Goal: Information Seeking & Learning: Learn about a topic

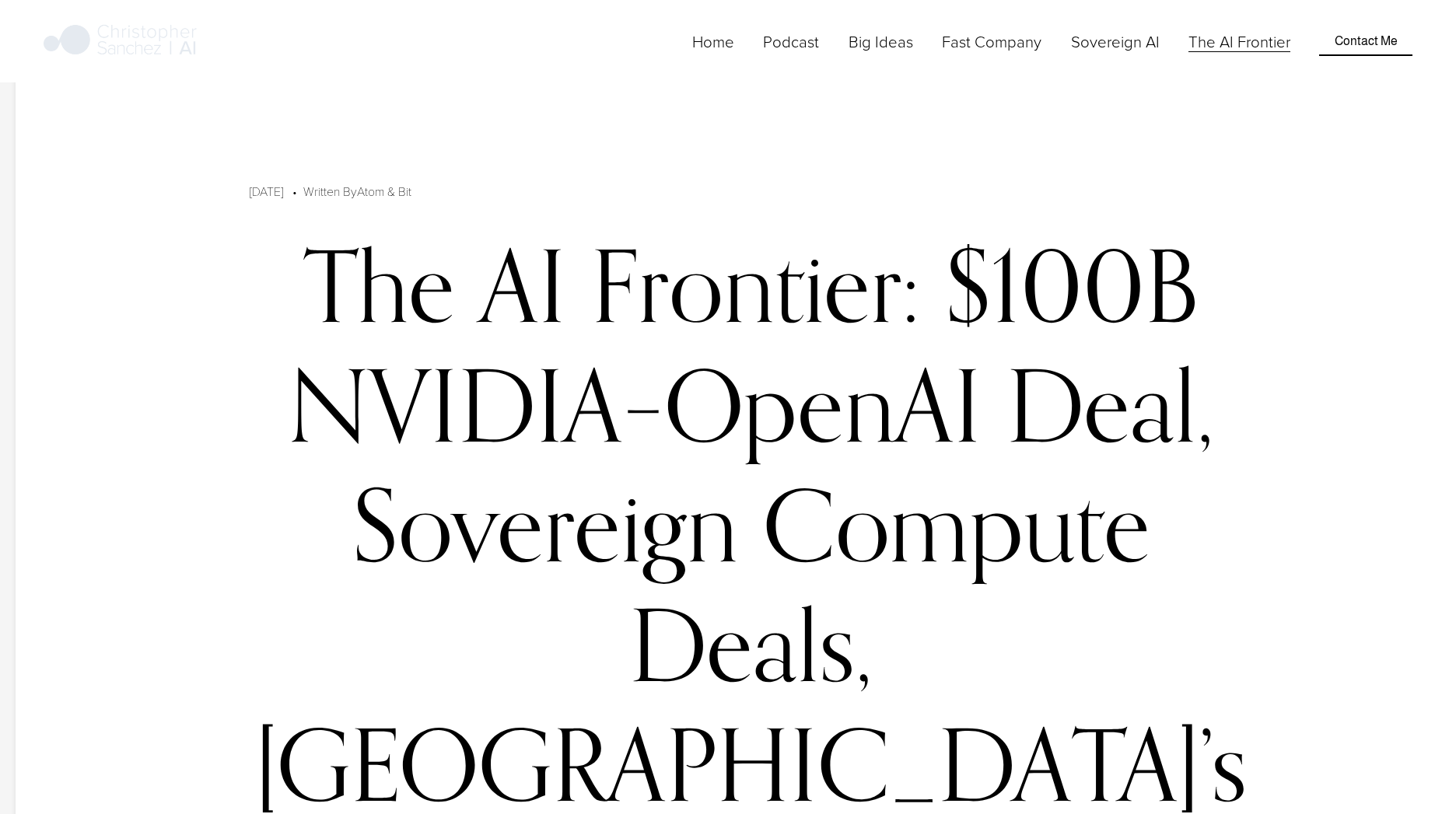
scroll to position [1969, 0]
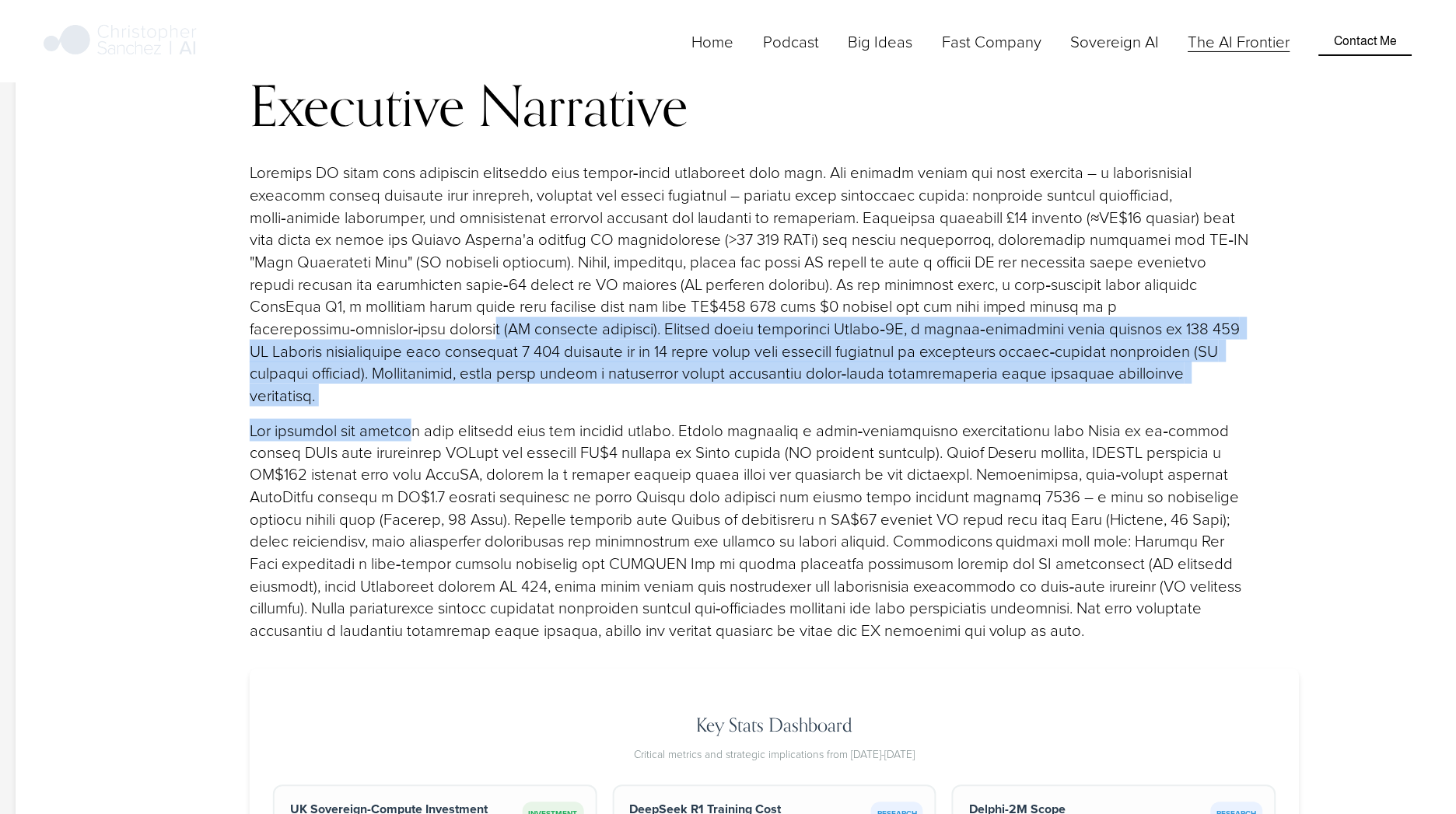
drag, startPoint x: 303, startPoint y: 210, endPoint x: 410, endPoint y: 277, distance: 126.2
click at [410, 277] on div "Executive Narrative" at bounding box center [751, 358] width 1003 height 566
click at [670, 214] on p at bounding box center [751, 283] width 1003 height 245
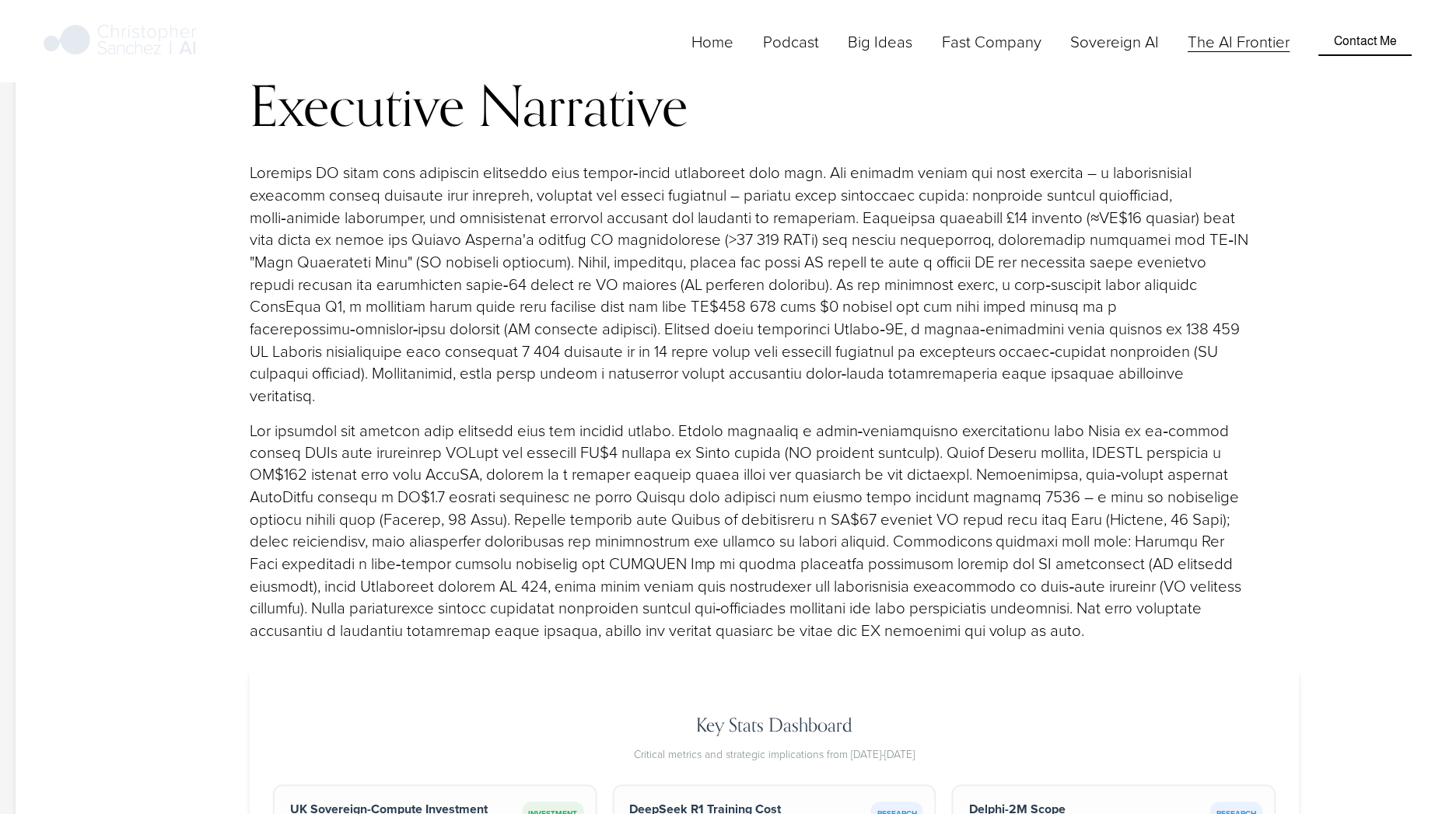
click at [670, 214] on p at bounding box center [751, 283] width 1003 height 245
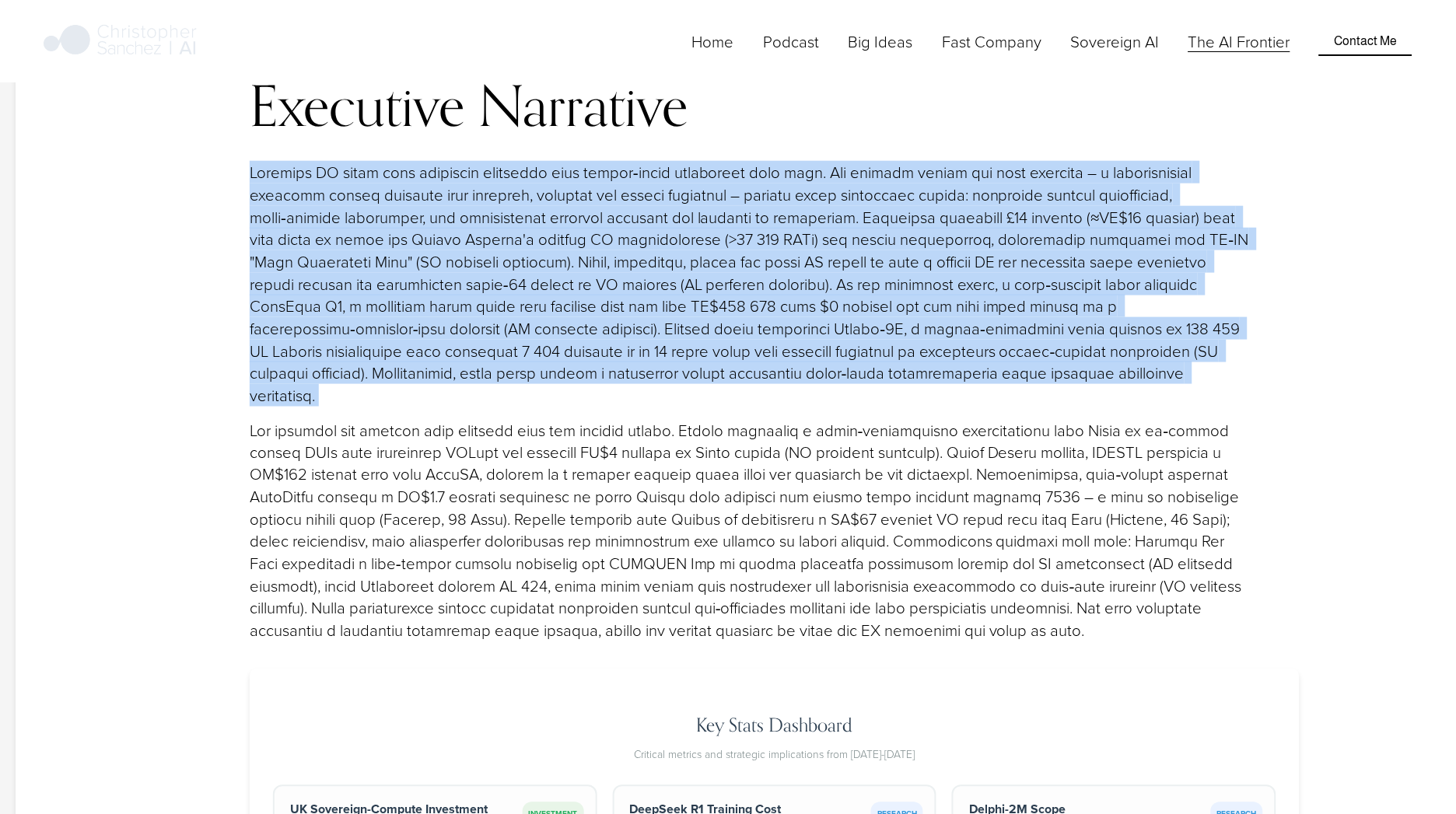
click at [670, 214] on p at bounding box center [751, 283] width 1003 height 245
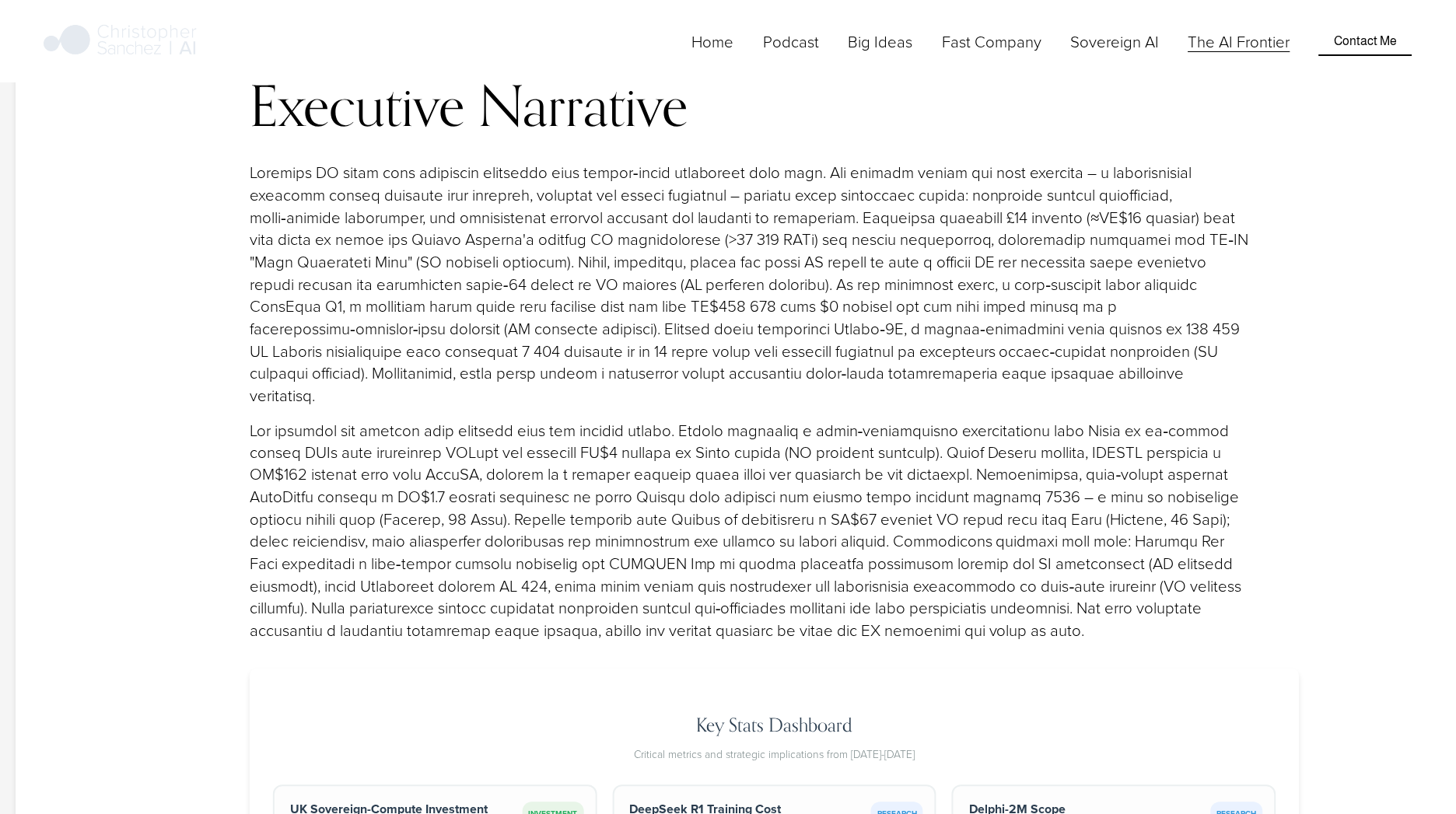
drag, startPoint x: 730, startPoint y: 214, endPoint x: 1052, endPoint y: 206, distance: 322.1
click at [1052, 206] on p at bounding box center [751, 283] width 1003 height 245
drag, startPoint x: 995, startPoint y: 218, endPoint x: 1076, endPoint y: 214, distance: 81.1
click at [1076, 214] on p at bounding box center [751, 283] width 1003 height 245
drag, startPoint x: 1076, startPoint y: 214, endPoint x: 953, endPoint y: 234, distance: 124.6
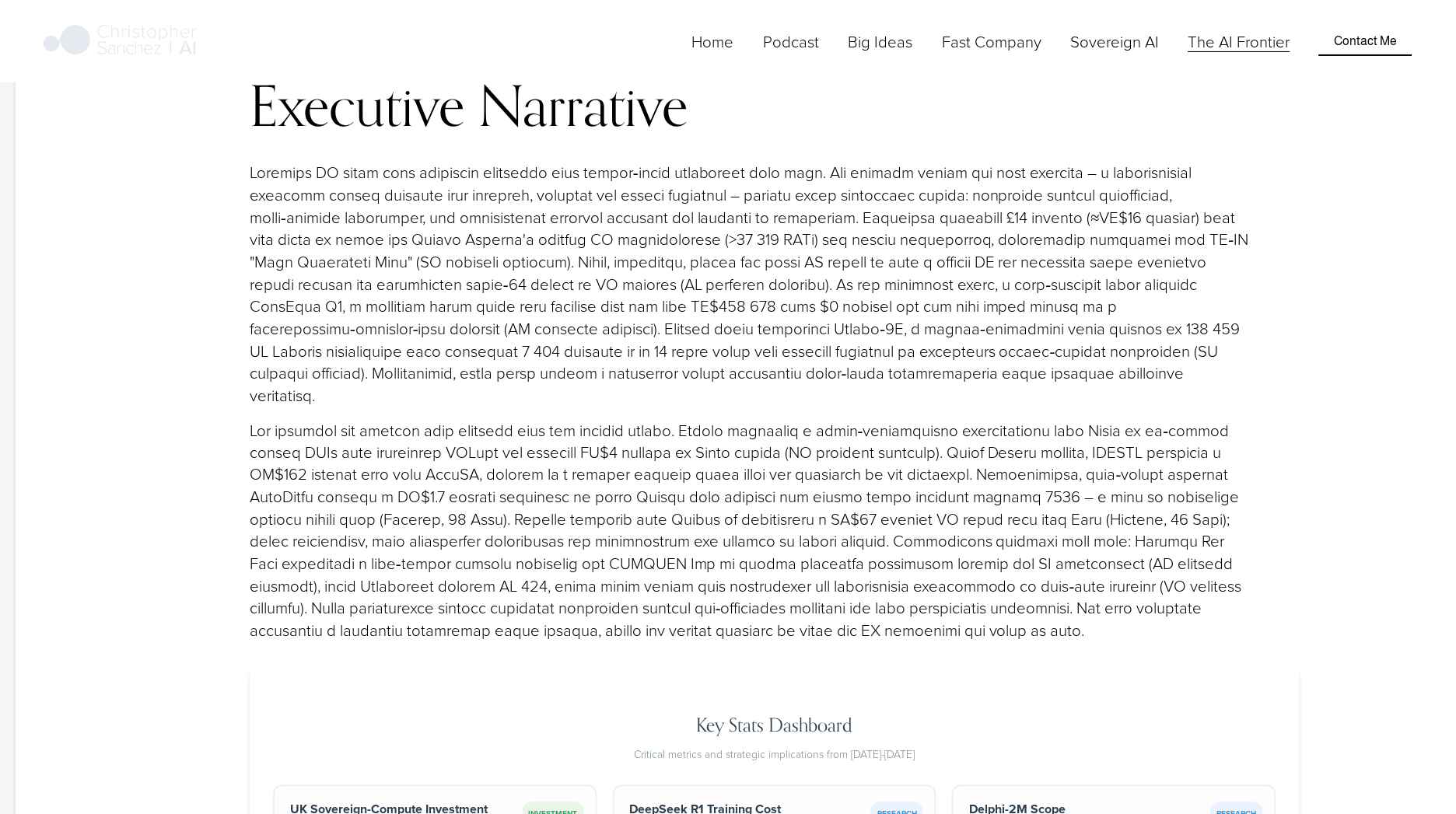
click at [953, 234] on p at bounding box center [751, 283] width 1003 height 245
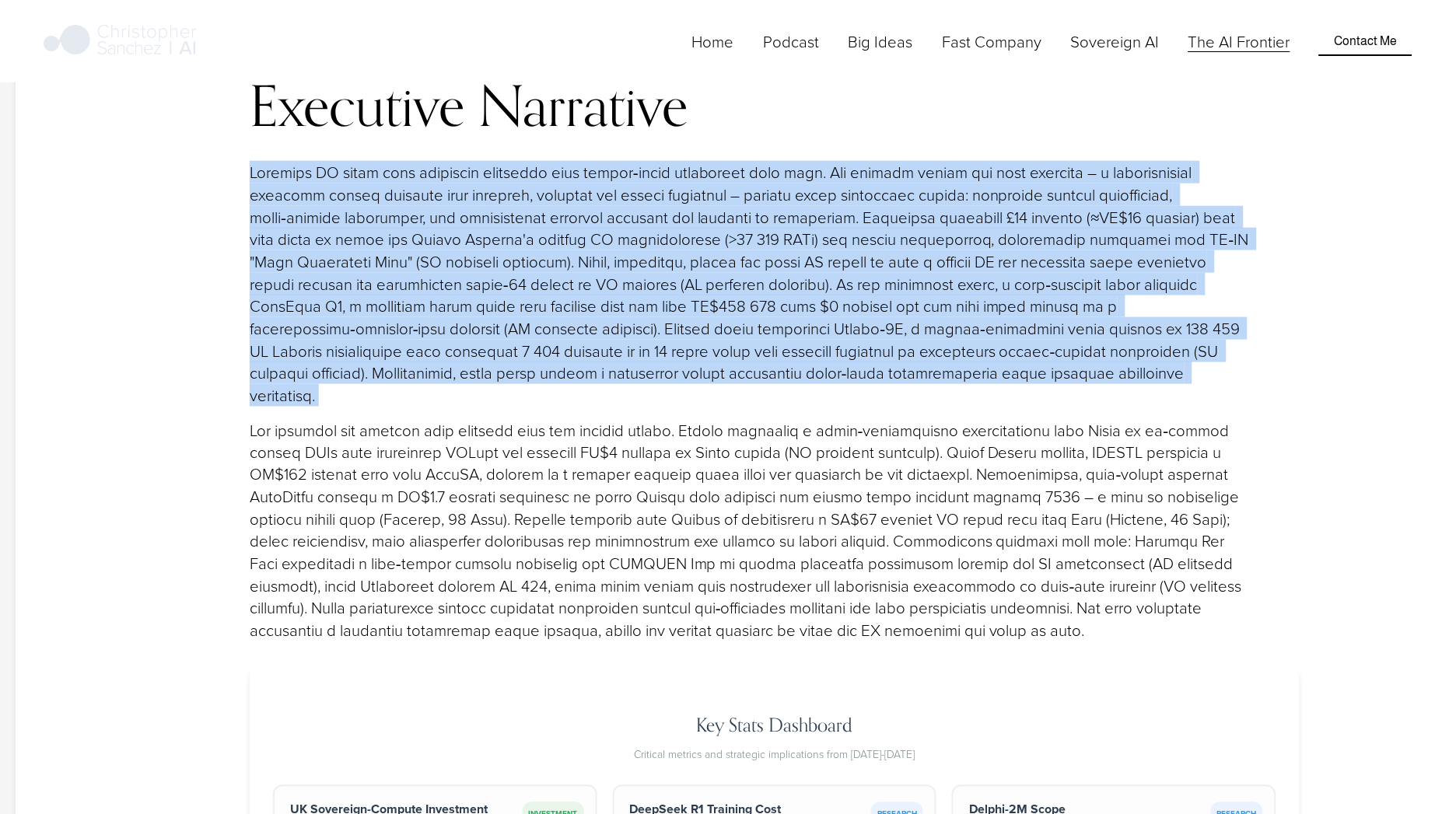
click at [953, 234] on p at bounding box center [751, 283] width 1003 height 245
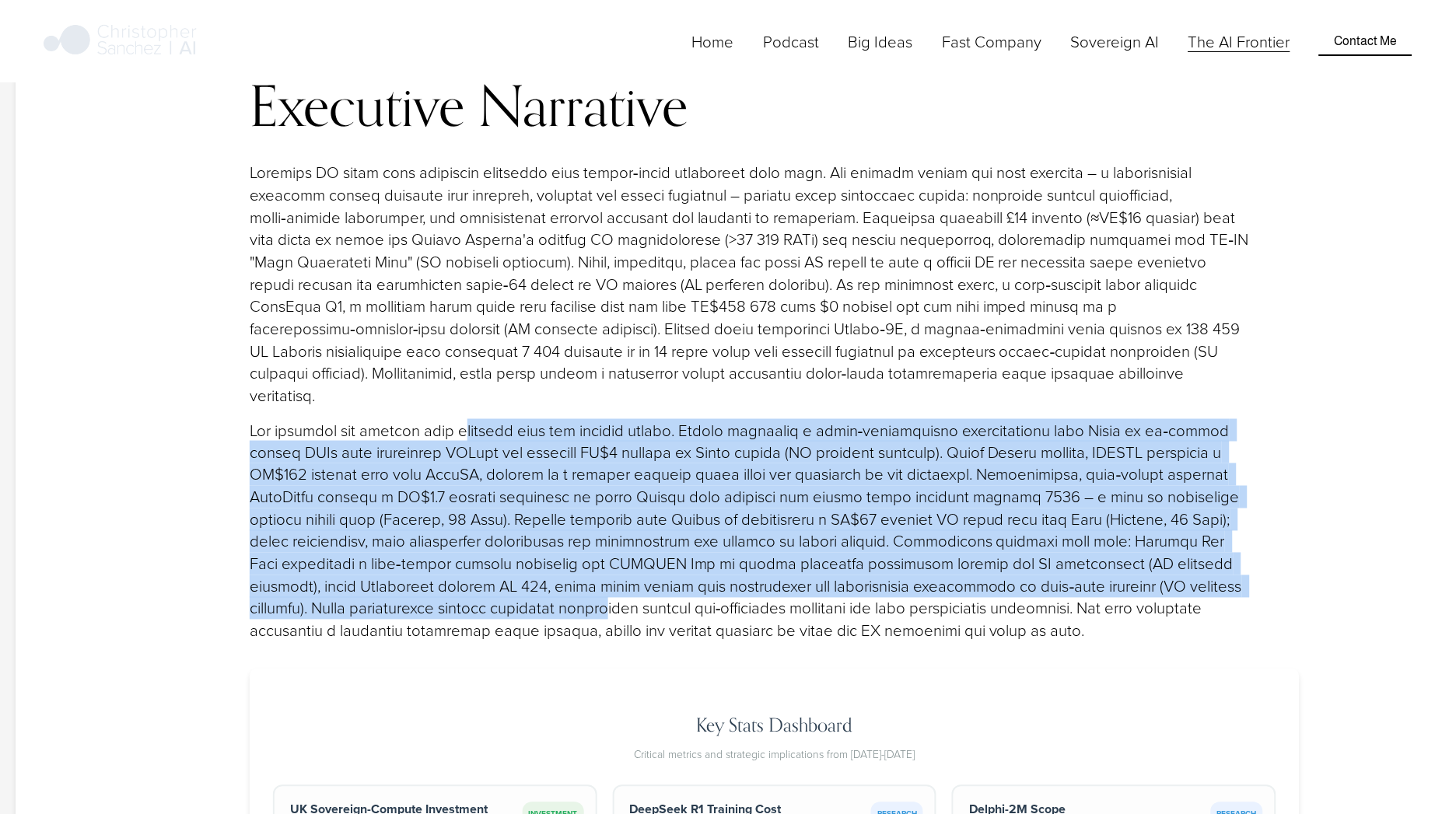
drag, startPoint x: 476, startPoint y: 304, endPoint x: 632, endPoint y: 468, distance: 226.3
click at [632, 468] on p at bounding box center [751, 530] width 1003 height 223
click at [599, 419] on p at bounding box center [751, 530] width 1003 height 223
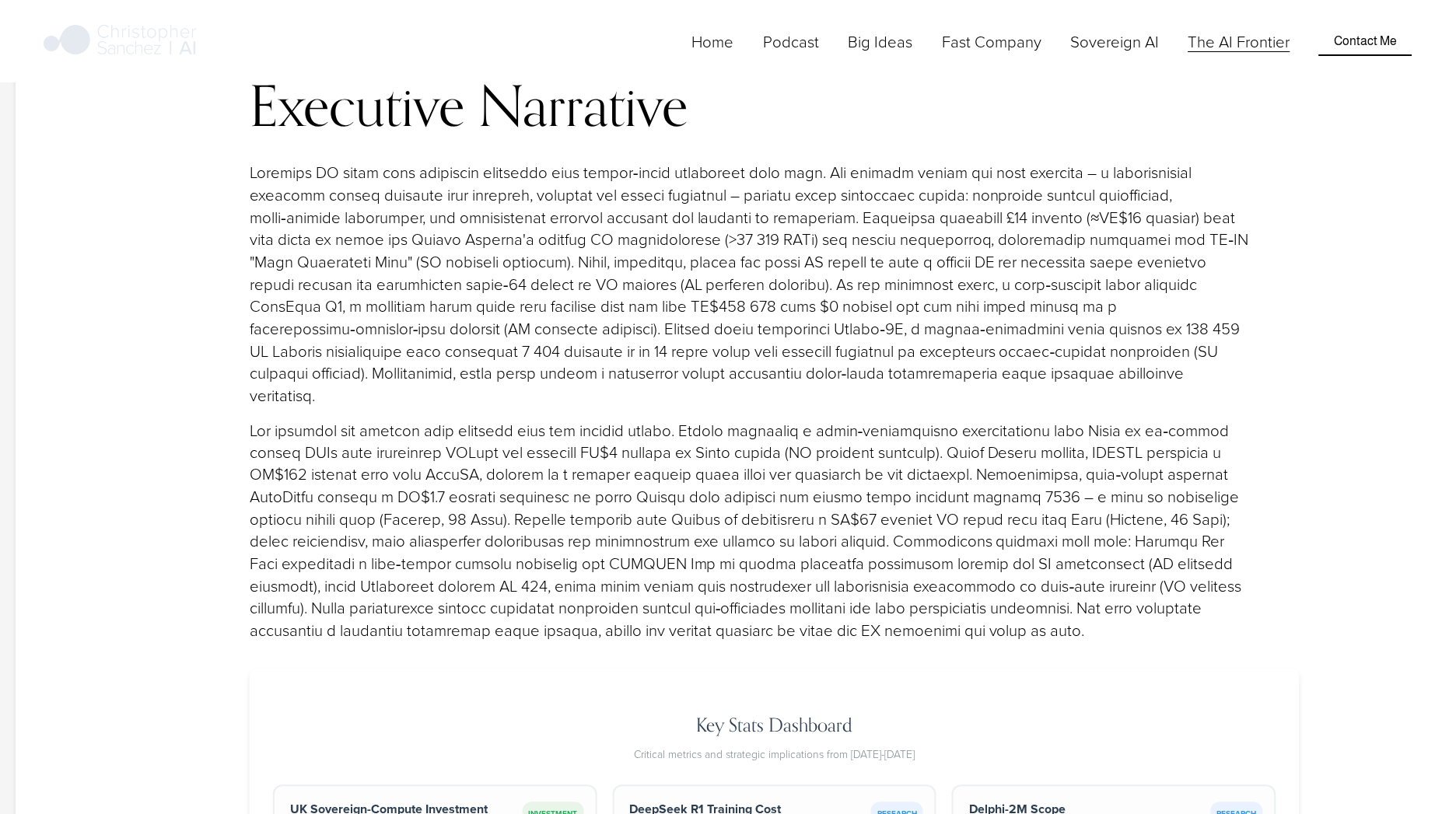
click at [418, 419] on p at bounding box center [751, 530] width 1003 height 223
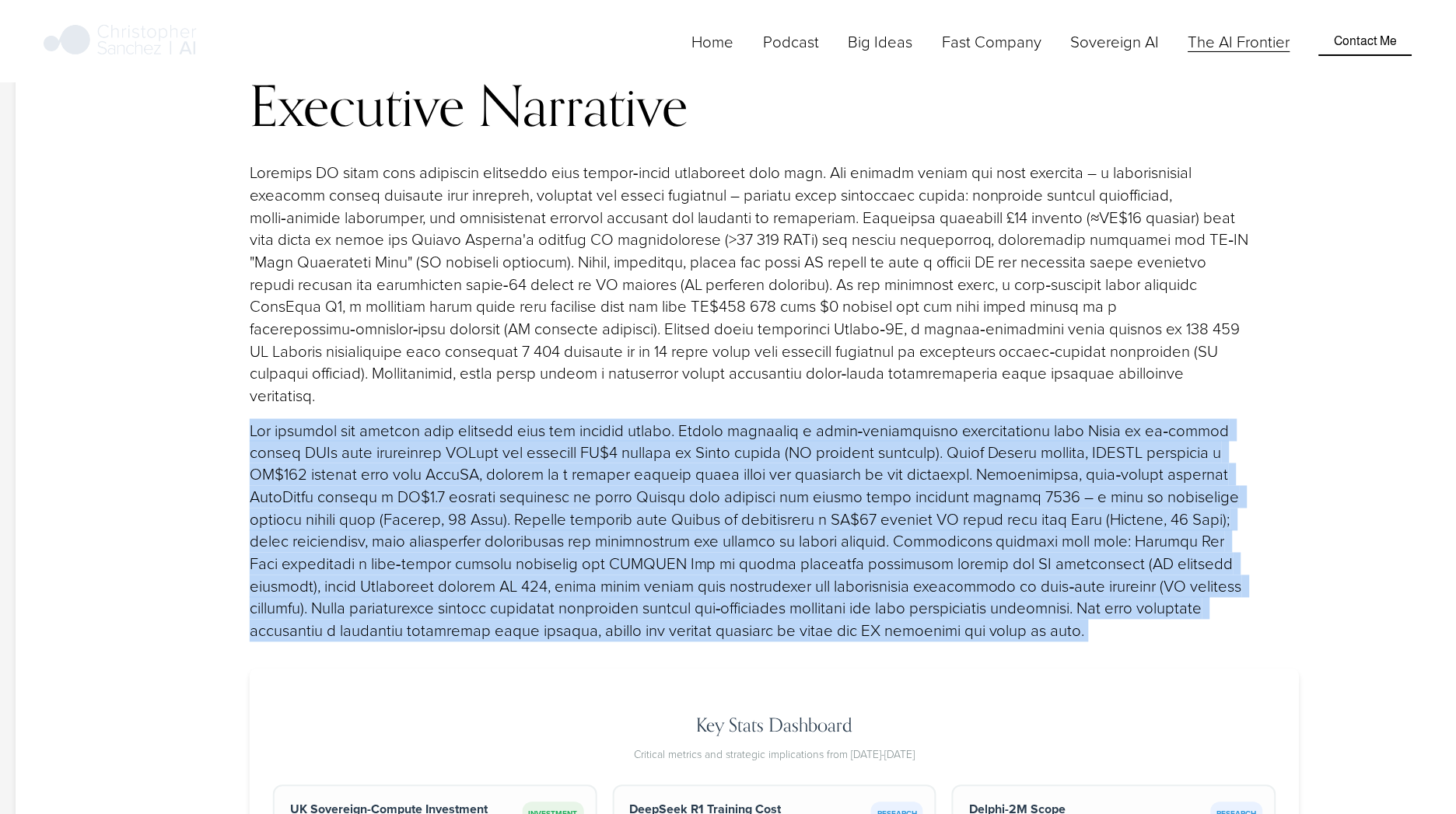
click at [418, 419] on p at bounding box center [751, 530] width 1003 height 223
drag, startPoint x: 418, startPoint y: 357, endPoint x: 331, endPoint y: 358, distance: 87.0
click at [331, 419] on p at bounding box center [751, 530] width 1003 height 223
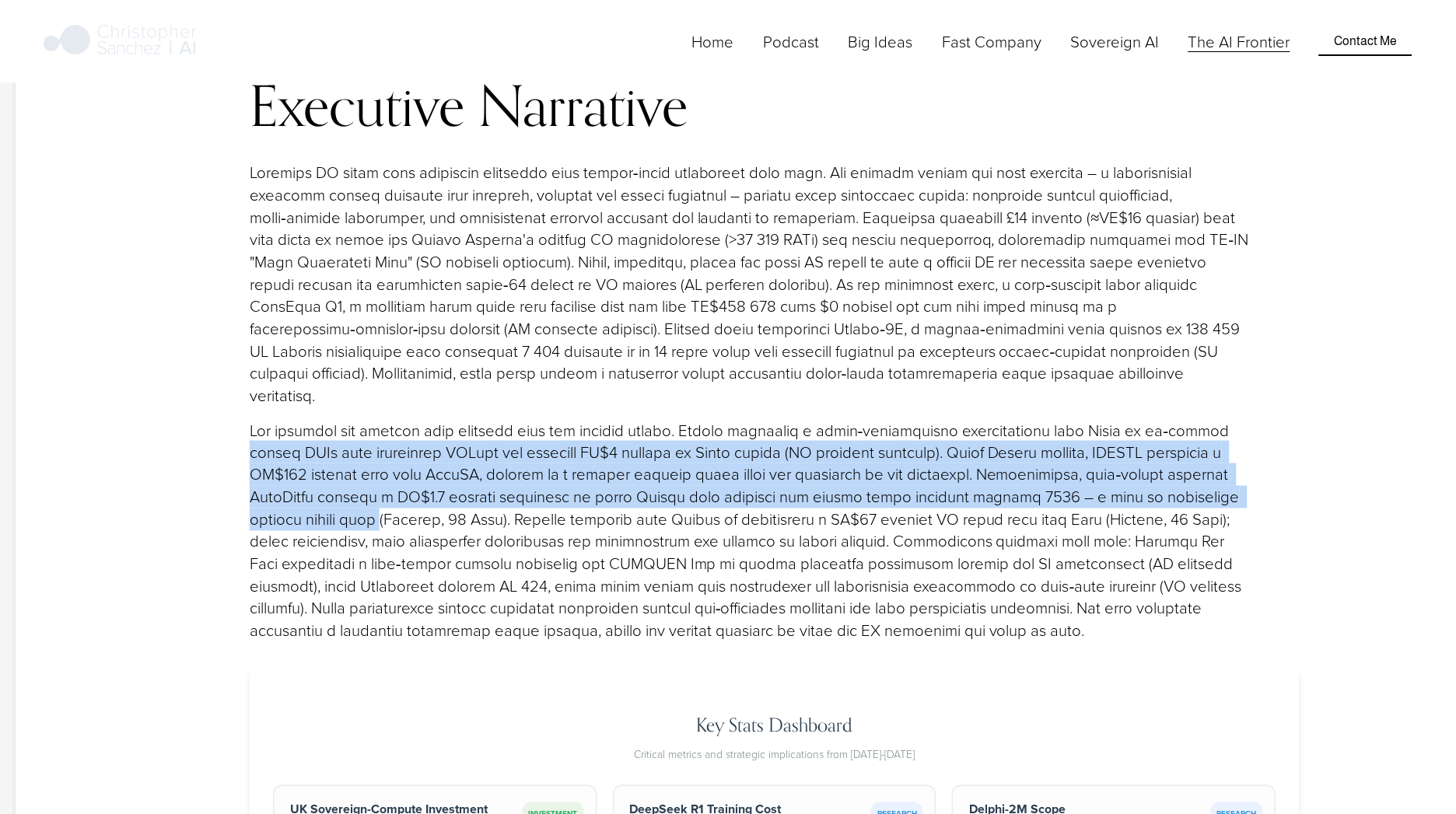
drag, startPoint x: 229, startPoint y: 318, endPoint x: 393, endPoint y: 404, distance: 185.2
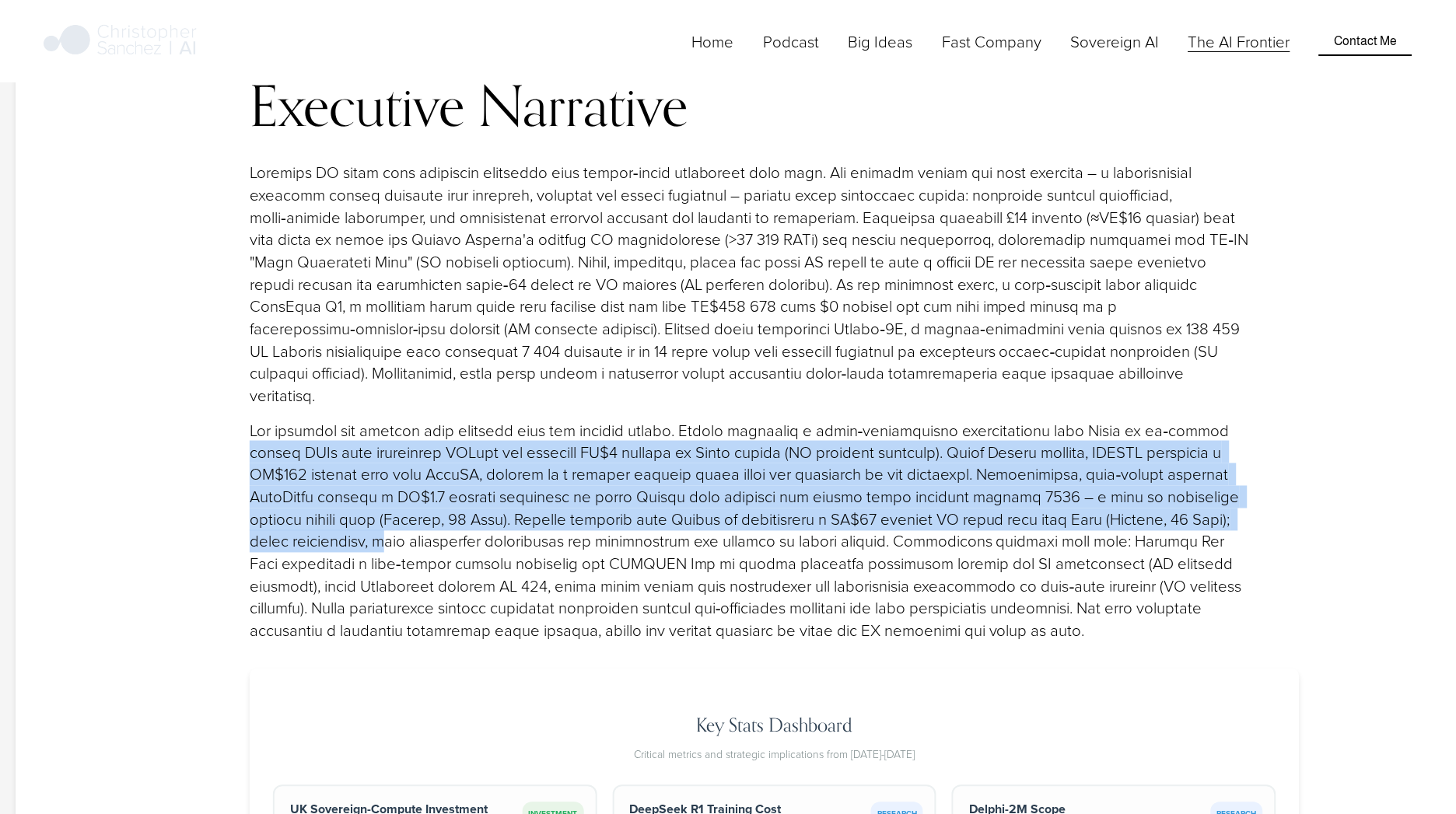
click at [393, 419] on p at bounding box center [751, 530] width 1003 height 223
click at [401, 419] on p at bounding box center [751, 530] width 1003 height 223
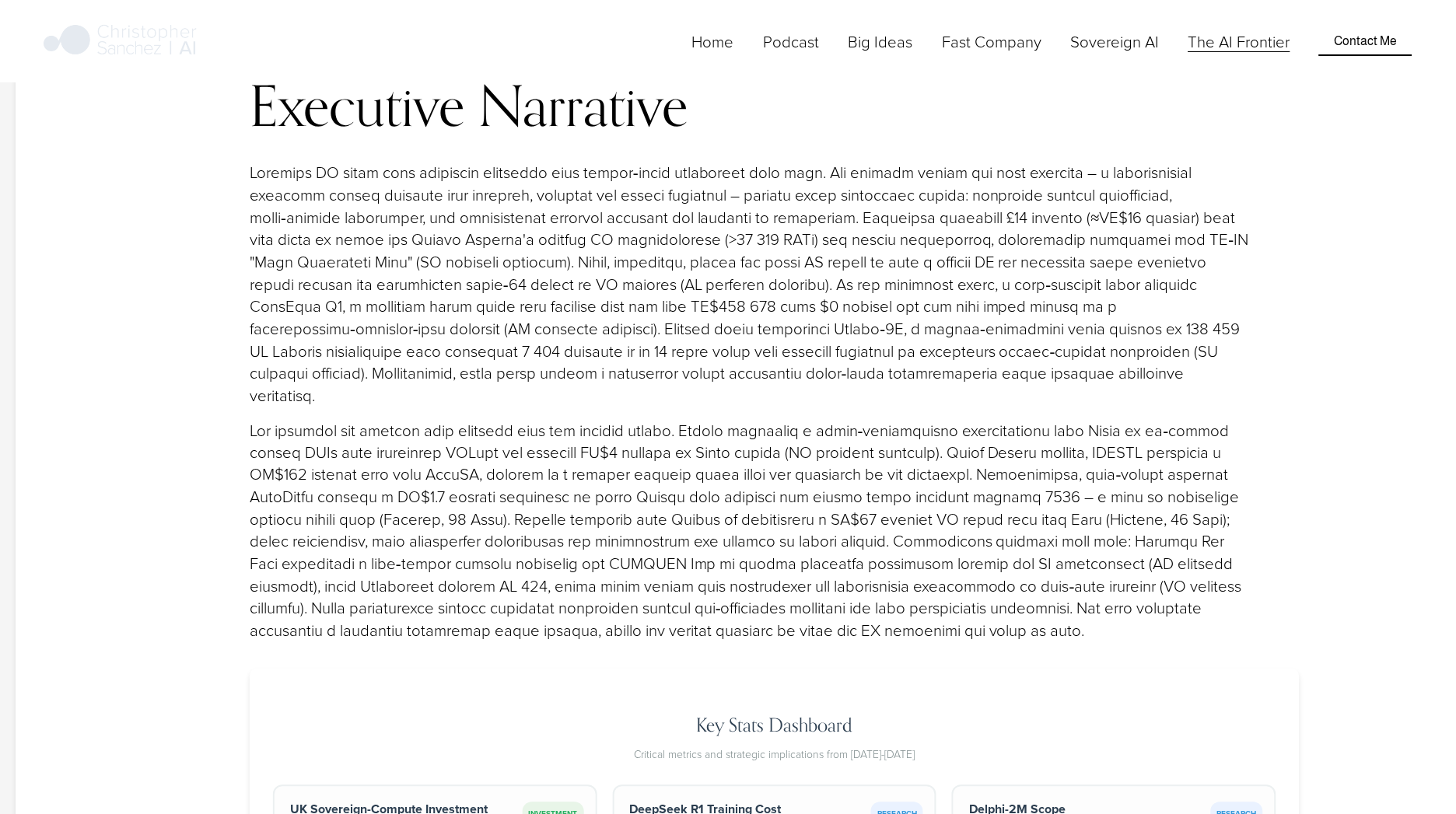
click at [458, 419] on p at bounding box center [751, 530] width 1003 height 223
click at [482, 277] on div "Executive Narrative" at bounding box center [751, 358] width 1003 height 566
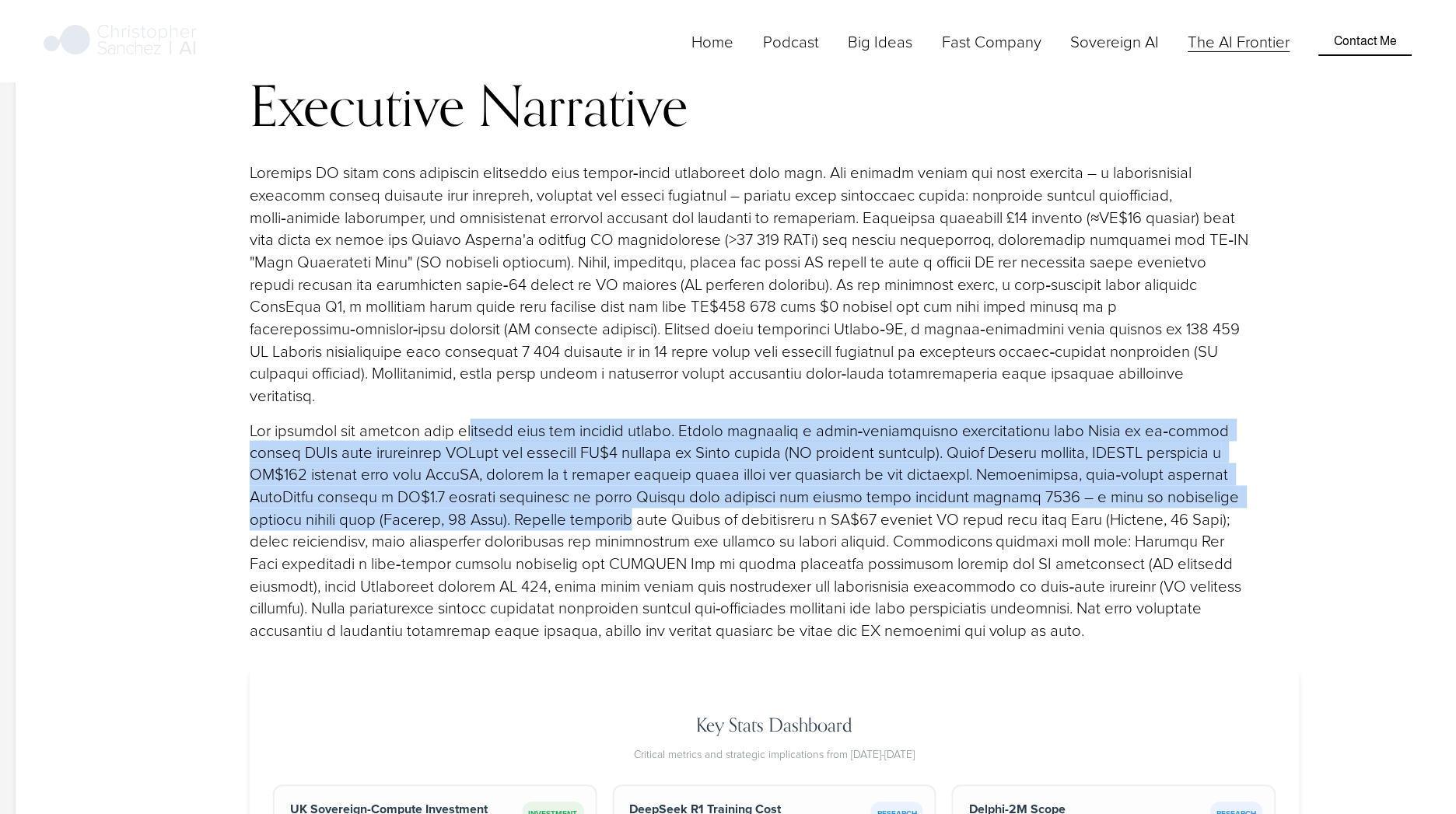
drag, startPoint x: 482, startPoint y: 278, endPoint x: 626, endPoint y: 394, distance: 184.9
click at [626, 394] on div "Executive Narrative" at bounding box center [751, 358] width 1003 height 566
click at [626, 419] on p at bounding box center [751, 530] width 1003 height 223
click at [616, 419] on p at bounding box center [751, 530] width 1003 height 223
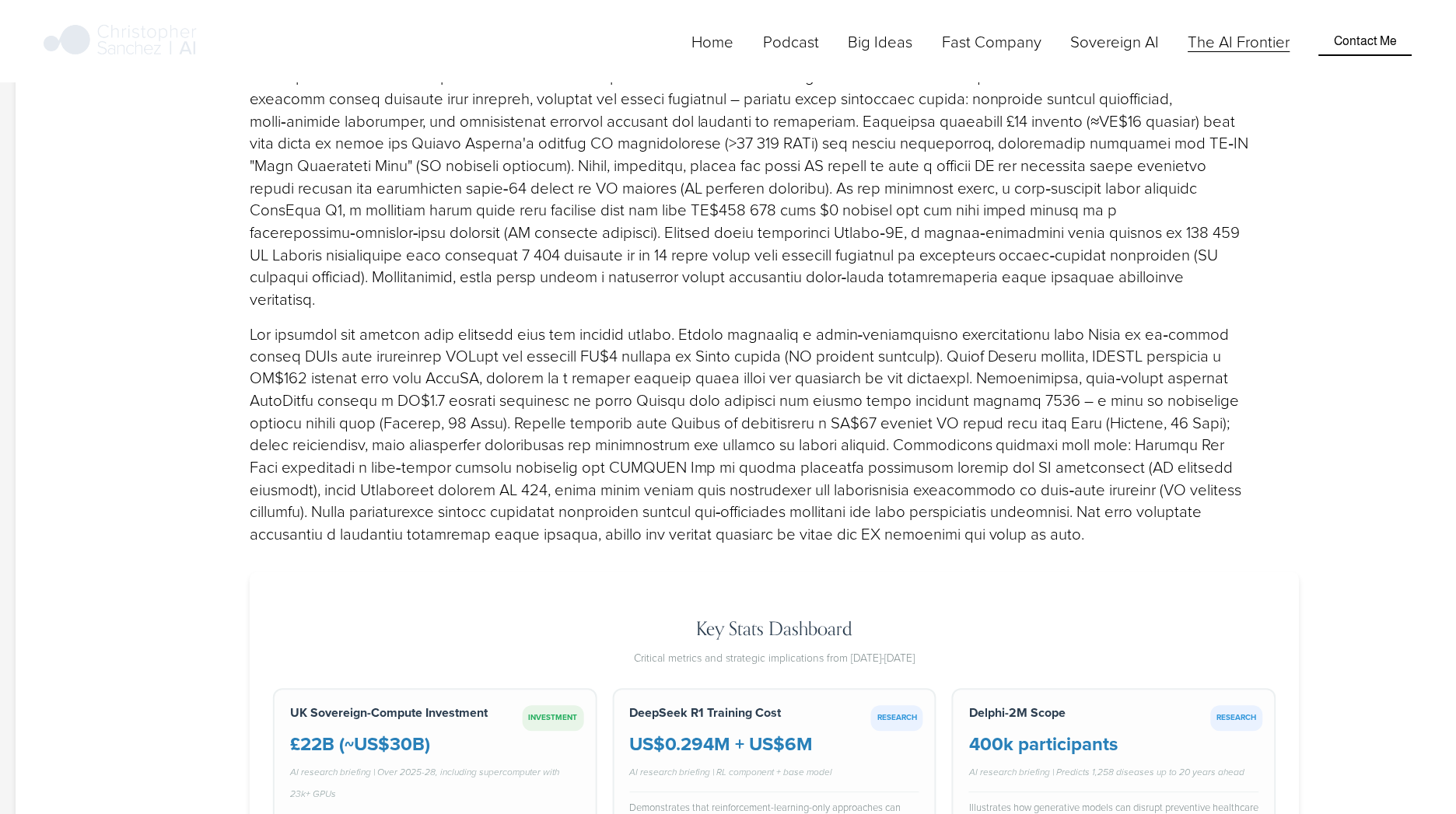
scroll to position [2064, 0]
click at [621, 324] on p at bounding box center [751, 436] width 1003 height 223
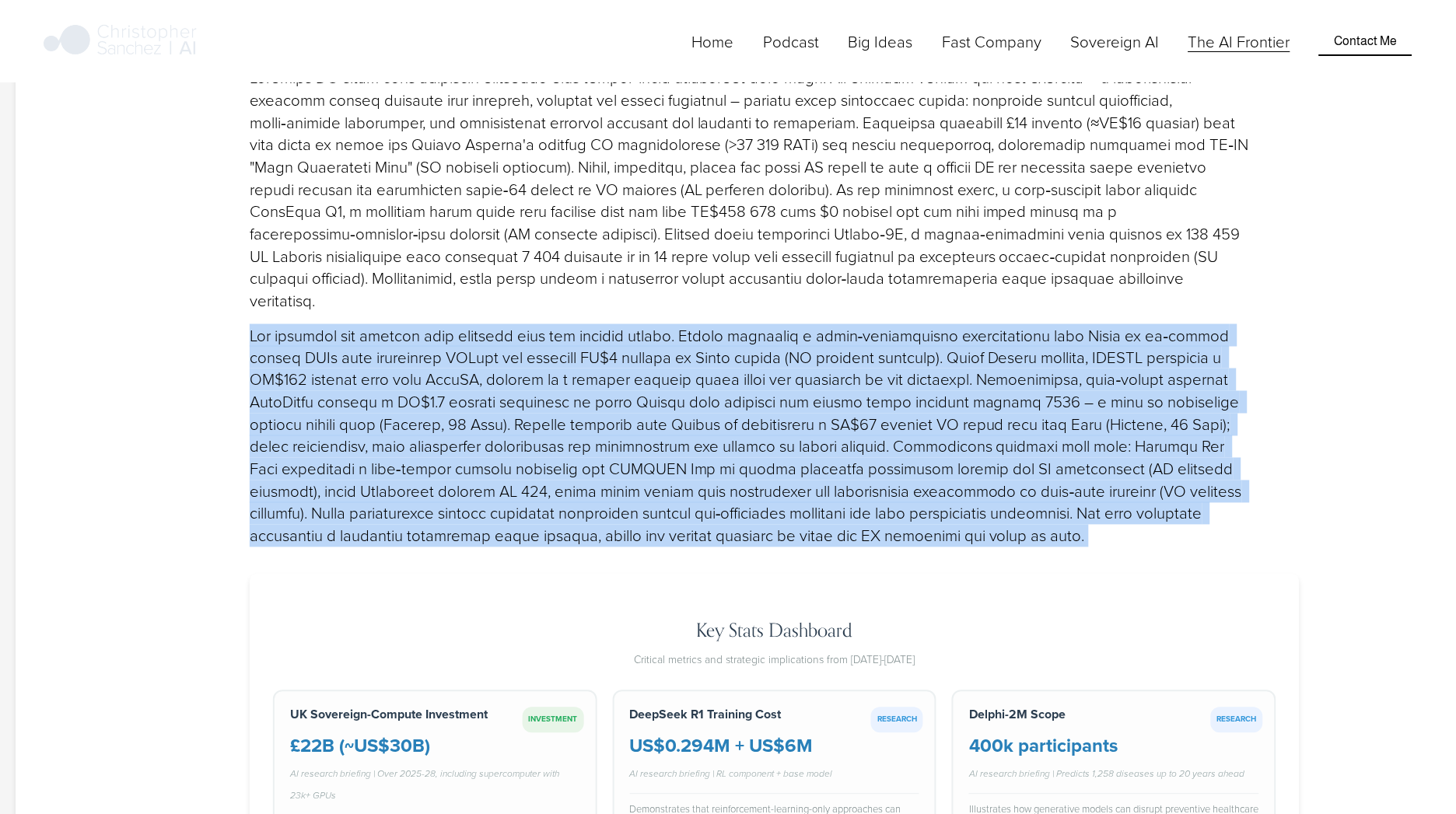
click at [621, 324] on p at bounding box center [751, 436] width 1003 height 223
drag, startPoint x: 621, startPoint y: 301, endPoint x: 615, endPoint y: 325, distance: 24.7
click at [615, 325] on p at bounding box center [751, 436] width 1003 height 223
click at [651, 324] on p at bounding box center [751, 436] width 1003 height 223
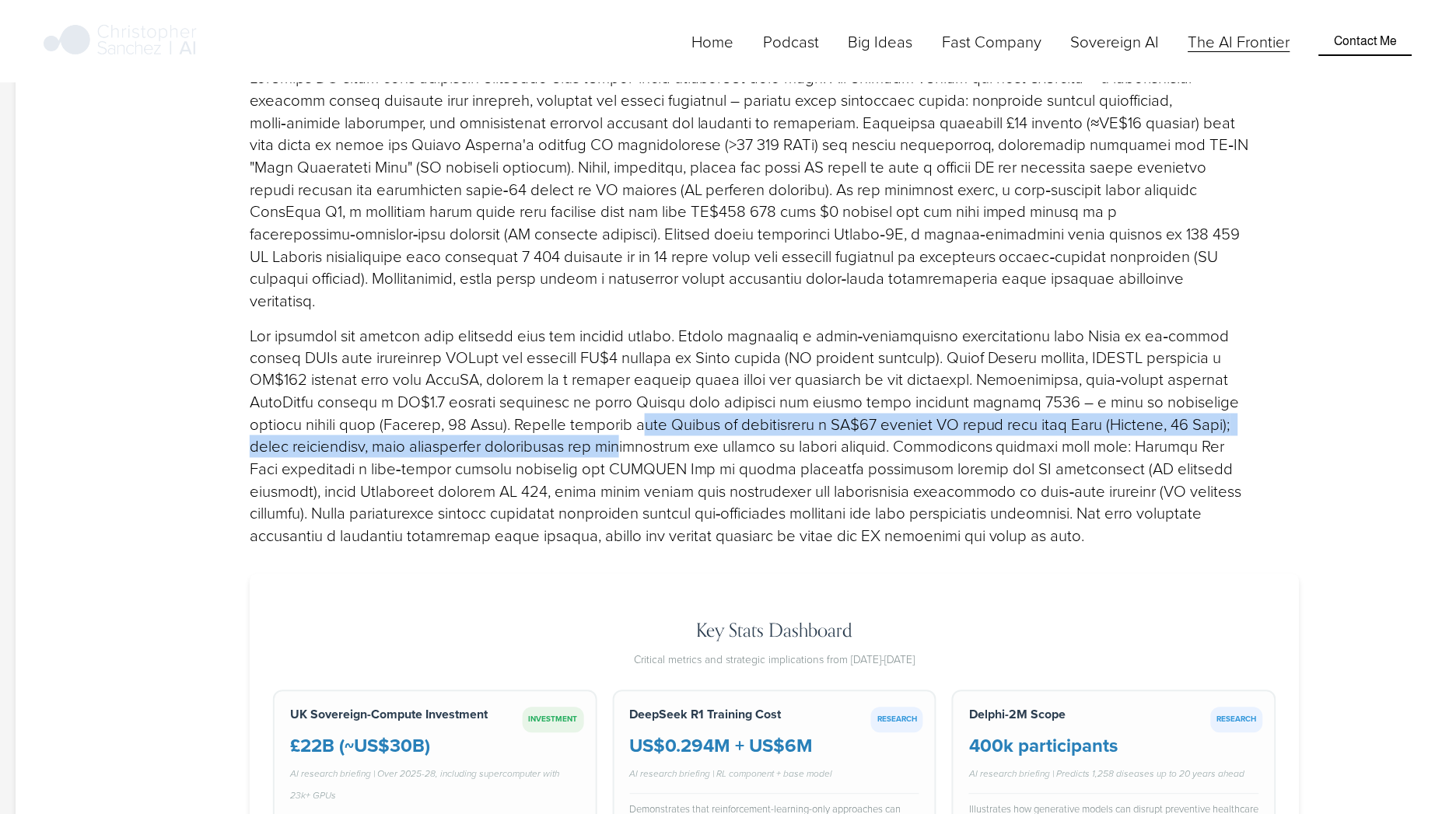
drag, startPoint x: 651, startPoint y: 286, endPoint x: 656, endPoint y: 330, distance: 44.3
click at [656, 330] on p at bounding box center [751, 436] width 1003 height 223
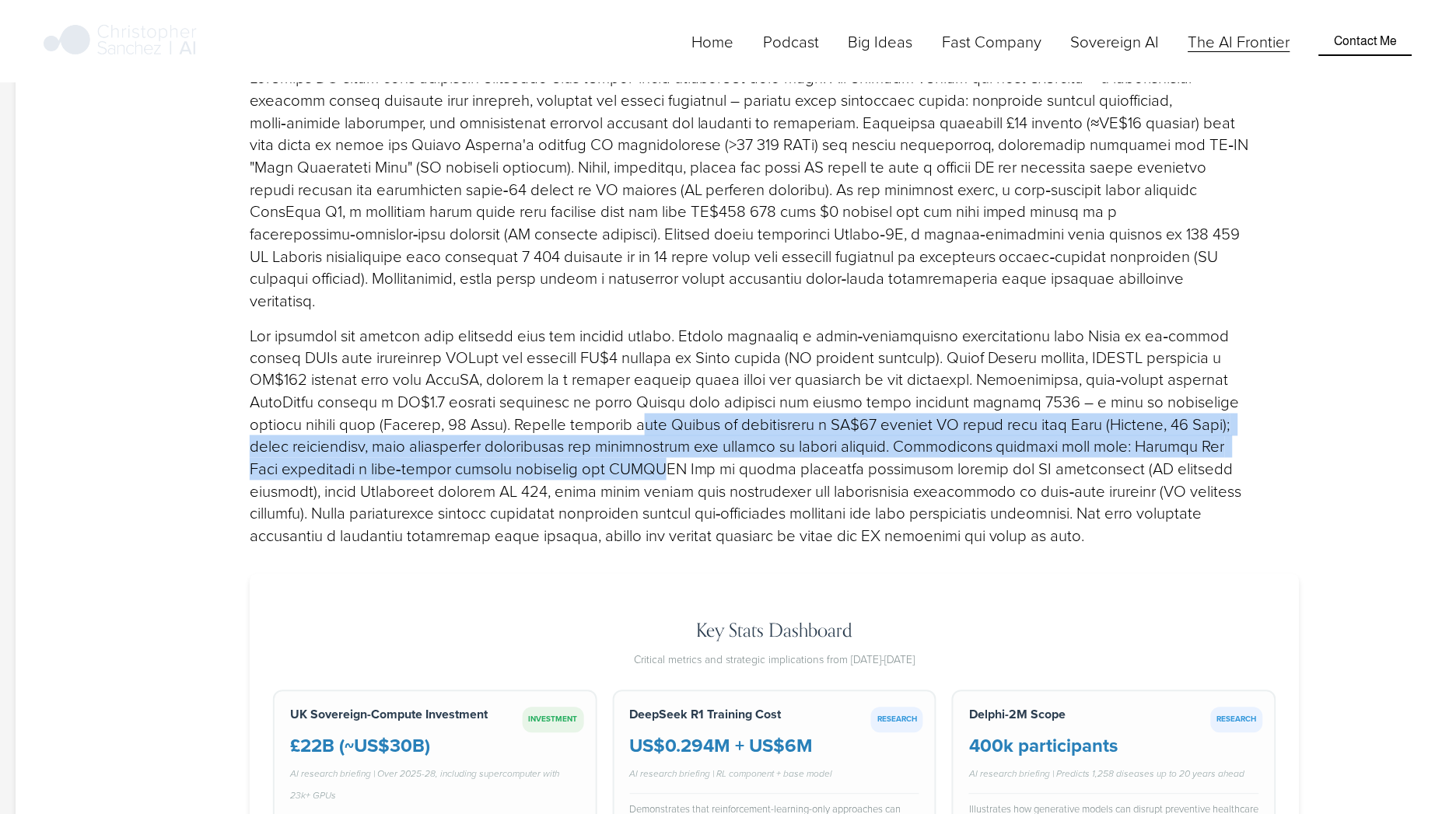
click at [656, 330] on p at bounding box center [751, 436] width 1003 height 223
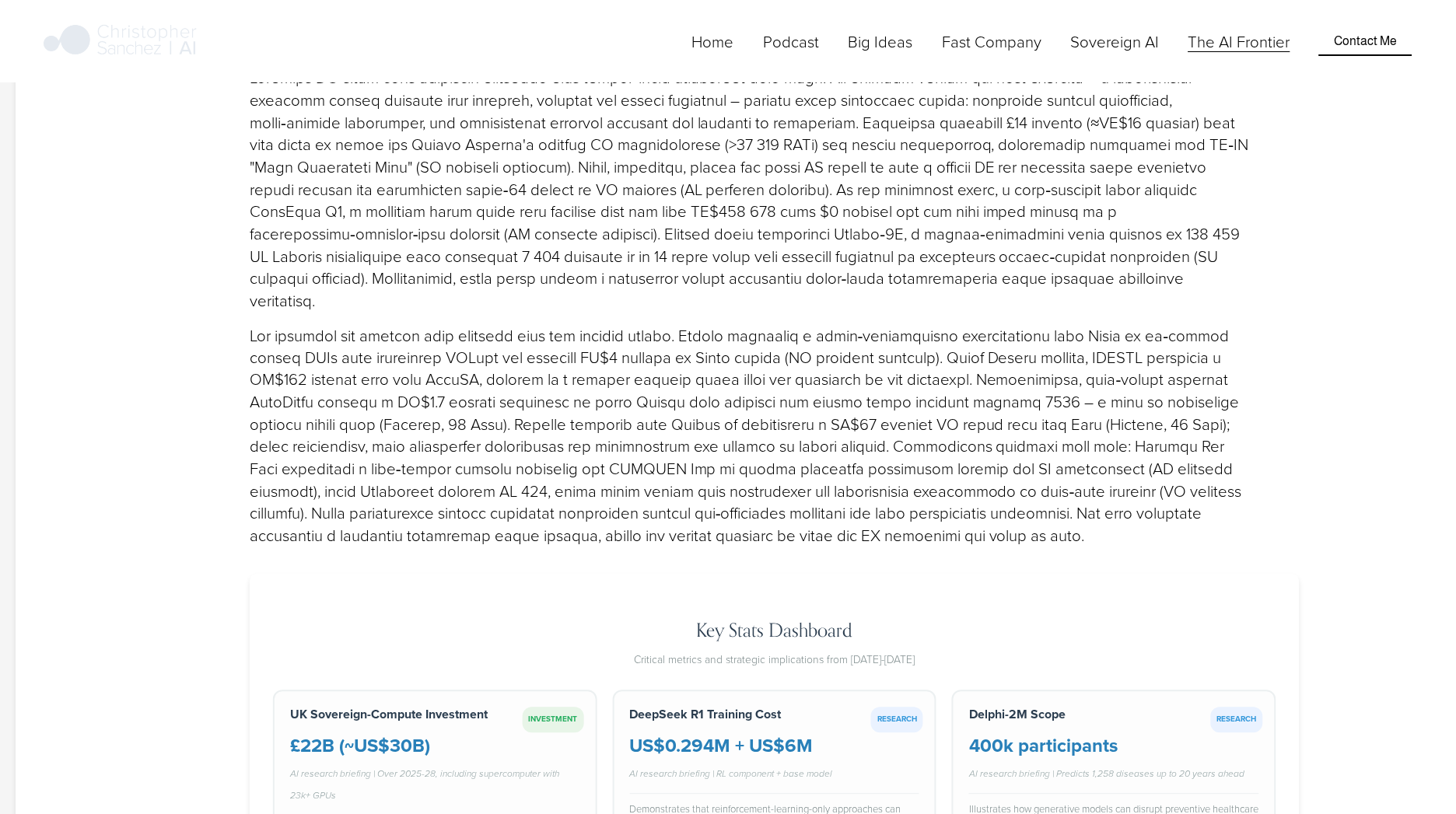
click at [656, 330] on p at bounding box center [751, 436] width 1003 height 223
click at [654, 334] on p at bounding box center [751, 436] width 1003 height 223
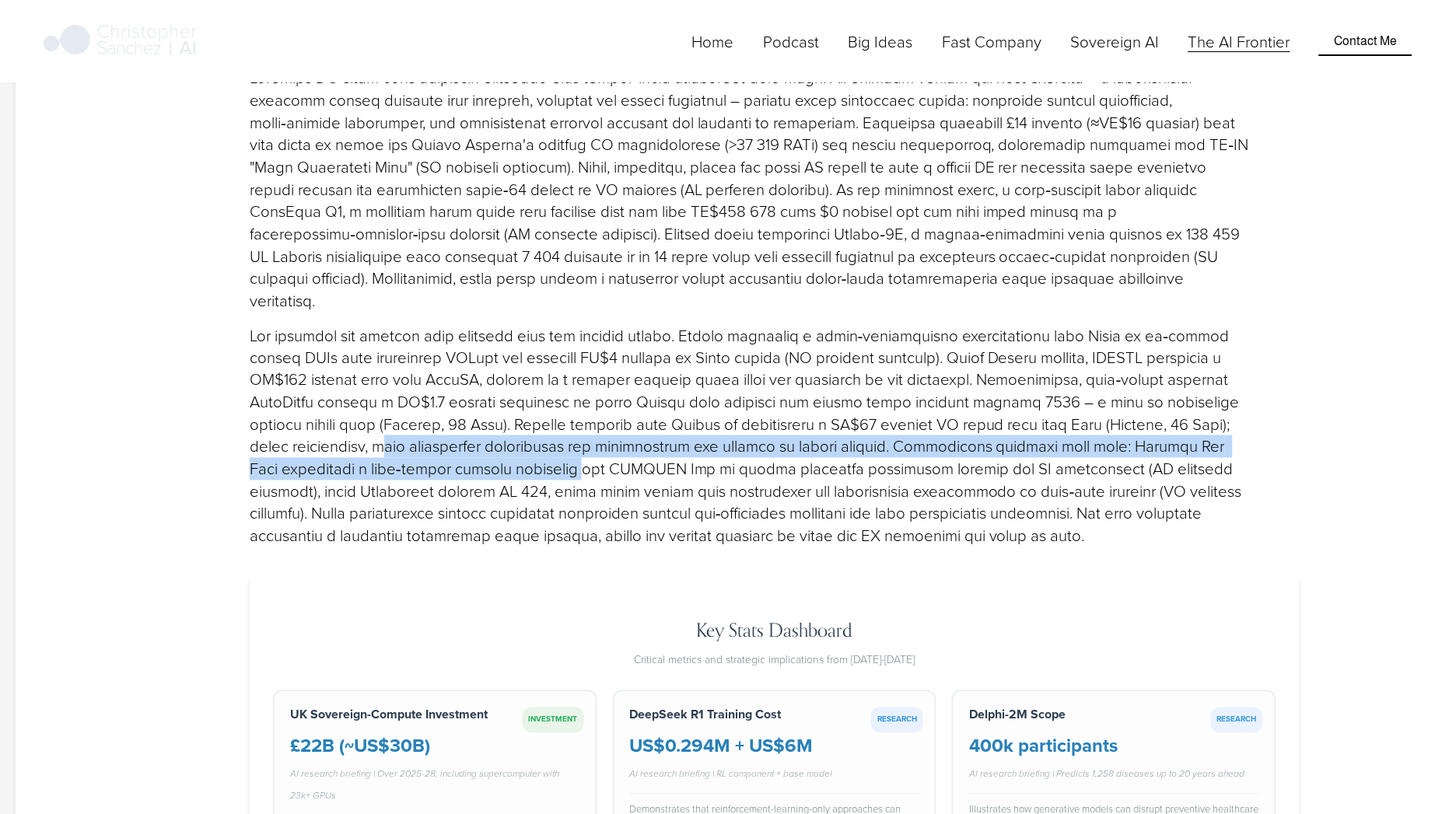
drag, startPoint x: 392, startPoint y: 320, endPoint x: 573, endPoint y: 347, distance: 183.0
click at [573, 347] on p at bounding box center [751, 436] width 1003 height 223
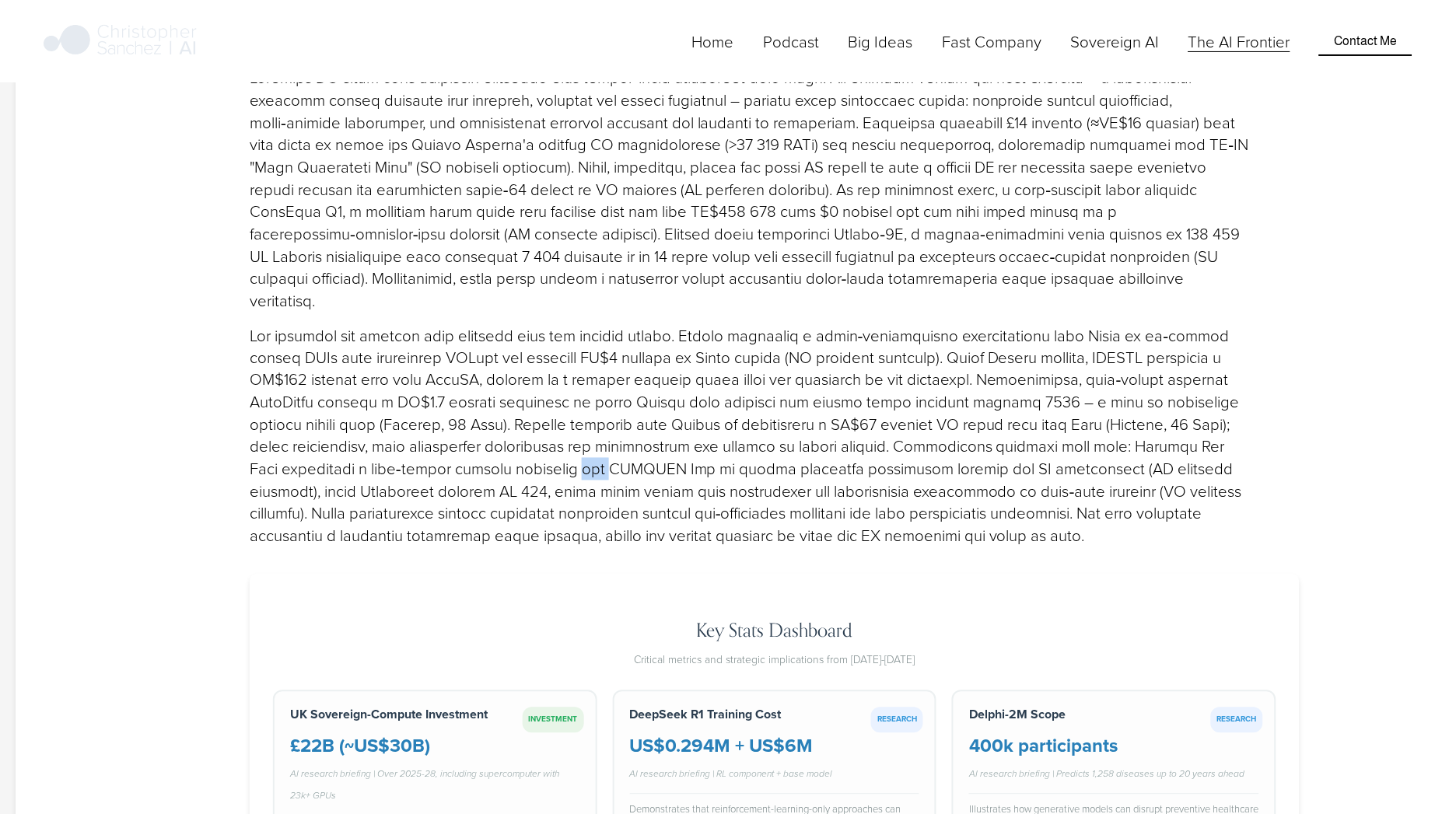
click at [573, 347] on p at bounding box center [751, 436] width 1003 height 223
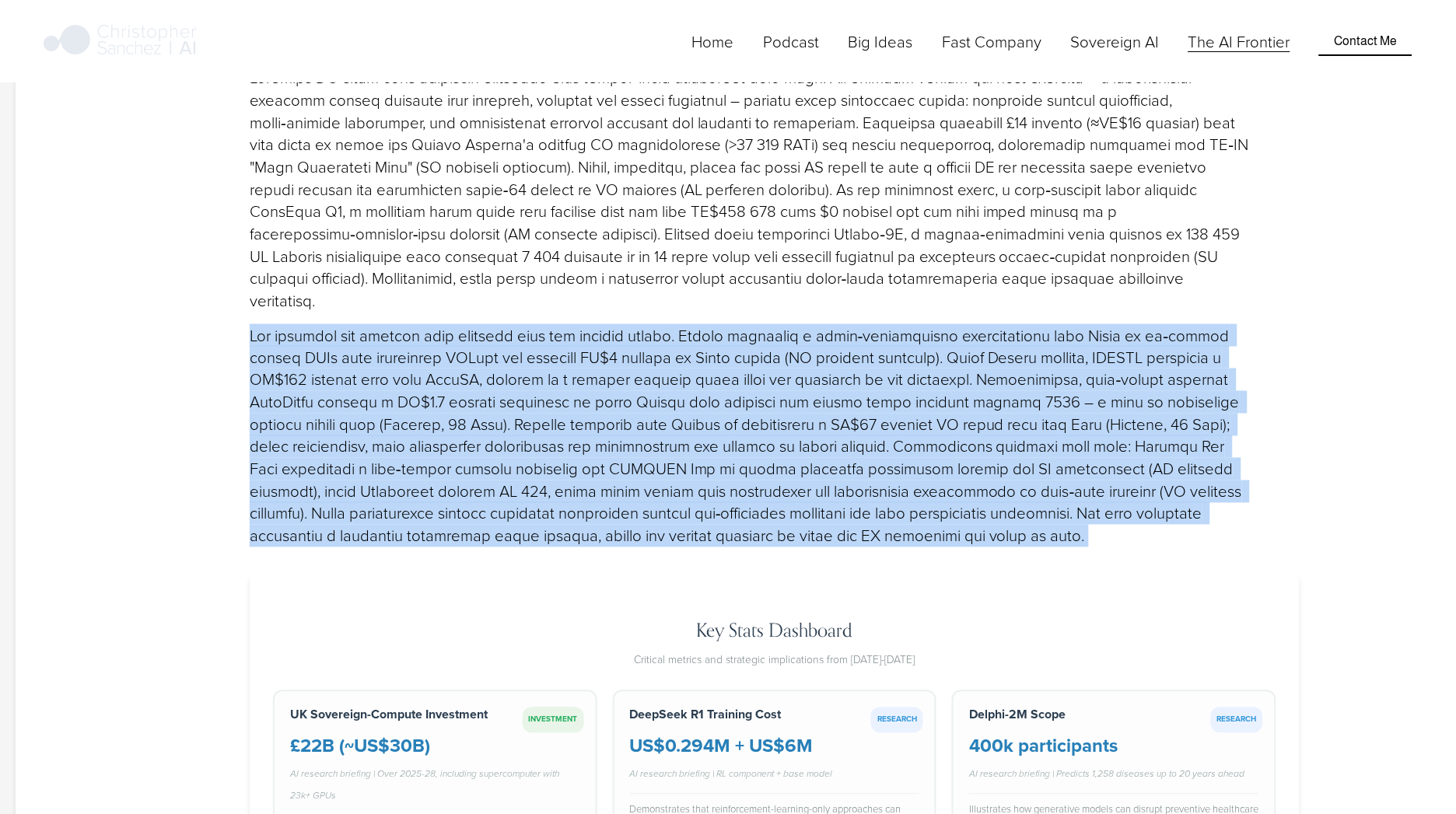
click at [573, 347] on p at bounding box center [751, 436] width 1003 height 223
click at [568, 327] on p at bounding box center [751, 436] width 1003 height 223
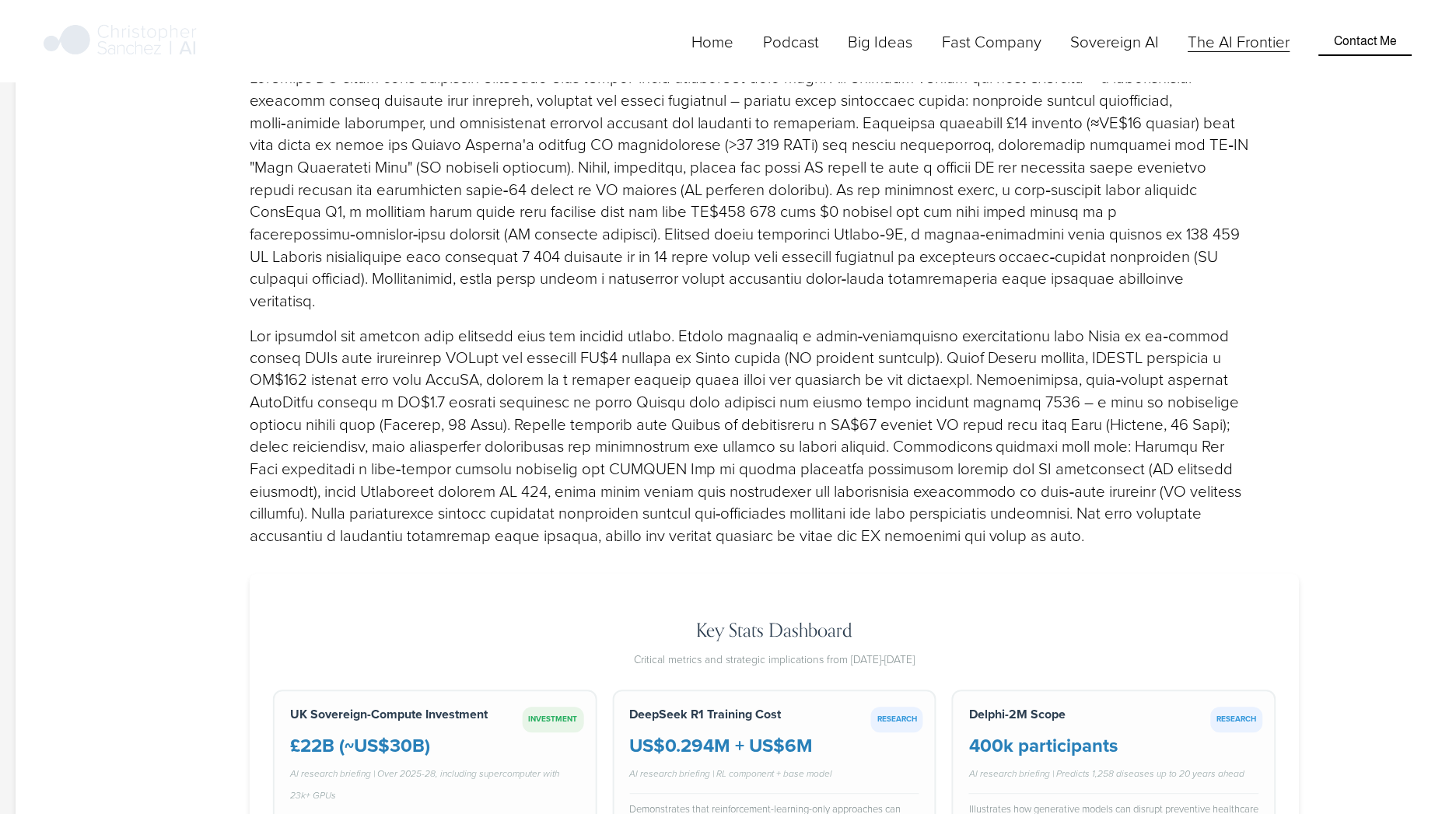
click at [434, 380] on p at bounding box center [751, 436] width 1003 height 223
drag, startPoint x: 446, startPoint y: 352, endPoint x: 529, endPoint y: 423, distance: 109.2
click at [529, 423] on div "Executive Narrative" at bounding box center [751, 263] width 1030 height 592
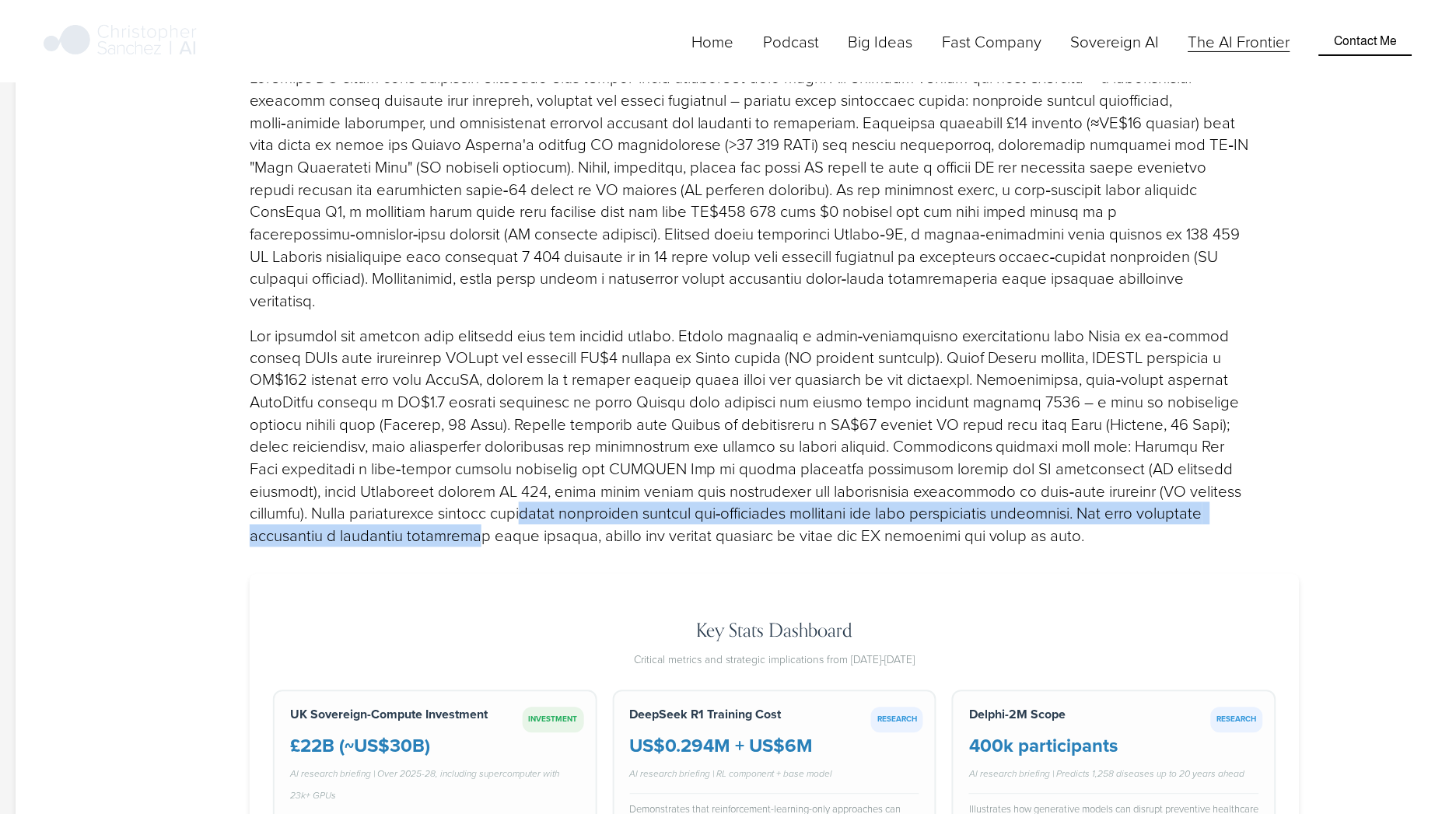
drag, startPoint x: 529, startPoint y: 423, endPoint x: 536, endPoint y: 388, distance: 35.7
click at [536, 388] on div "Executive Narrative" at bounding box center [751, 263] width 1030 height 592
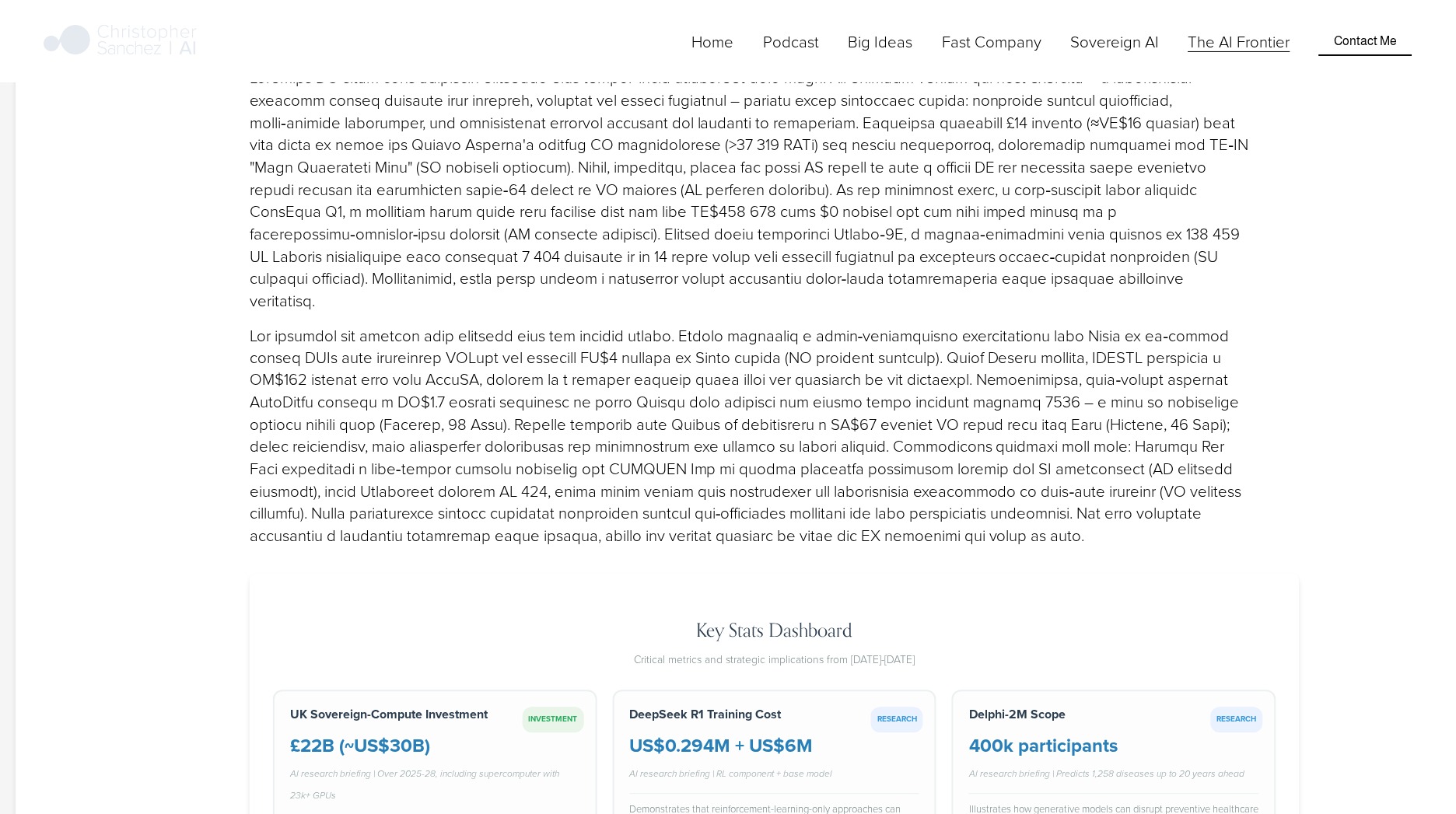
drag, startPoint x: 536, startPoint y: 388, endPoint x: 510, endPoint y: 411, distance: 34.7
click at [510, 411] on p at bounding box center [751, 436] width 1003 height 223
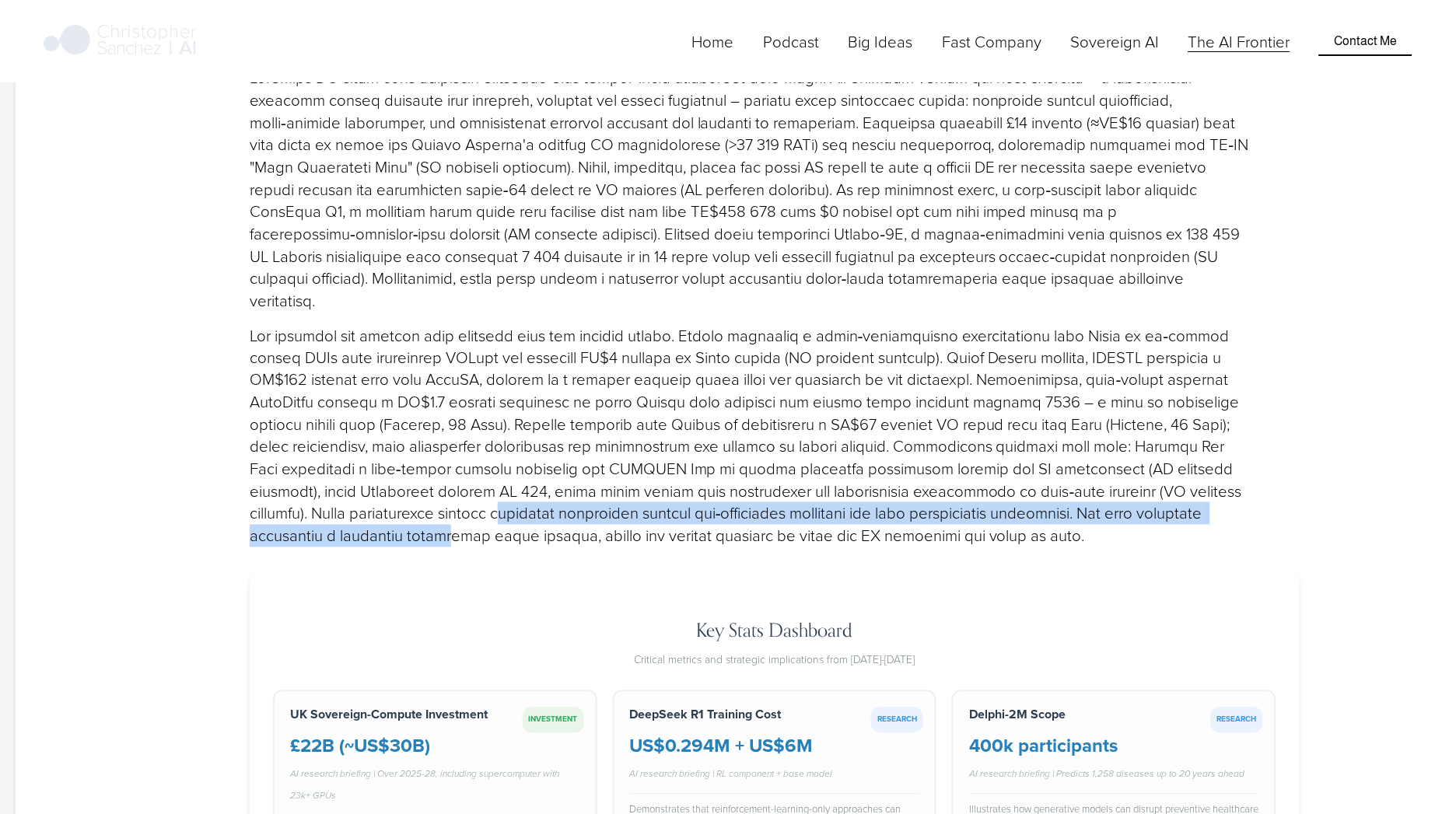
drag, startPoint x: 510, startPoint y: 411, endPoint x: 517, endPoint y: 375, distance: 36.7
click at [517, 375] on p at bounding box center [751, 436] width 1003 height 223
drag, startPoint x: 517, startPoint y: 375, endPoint x: 539, endPoint y: 391, distance: 27.2
click at [539, 391] on p at bounding box center [751, 436] width 1003 height 223
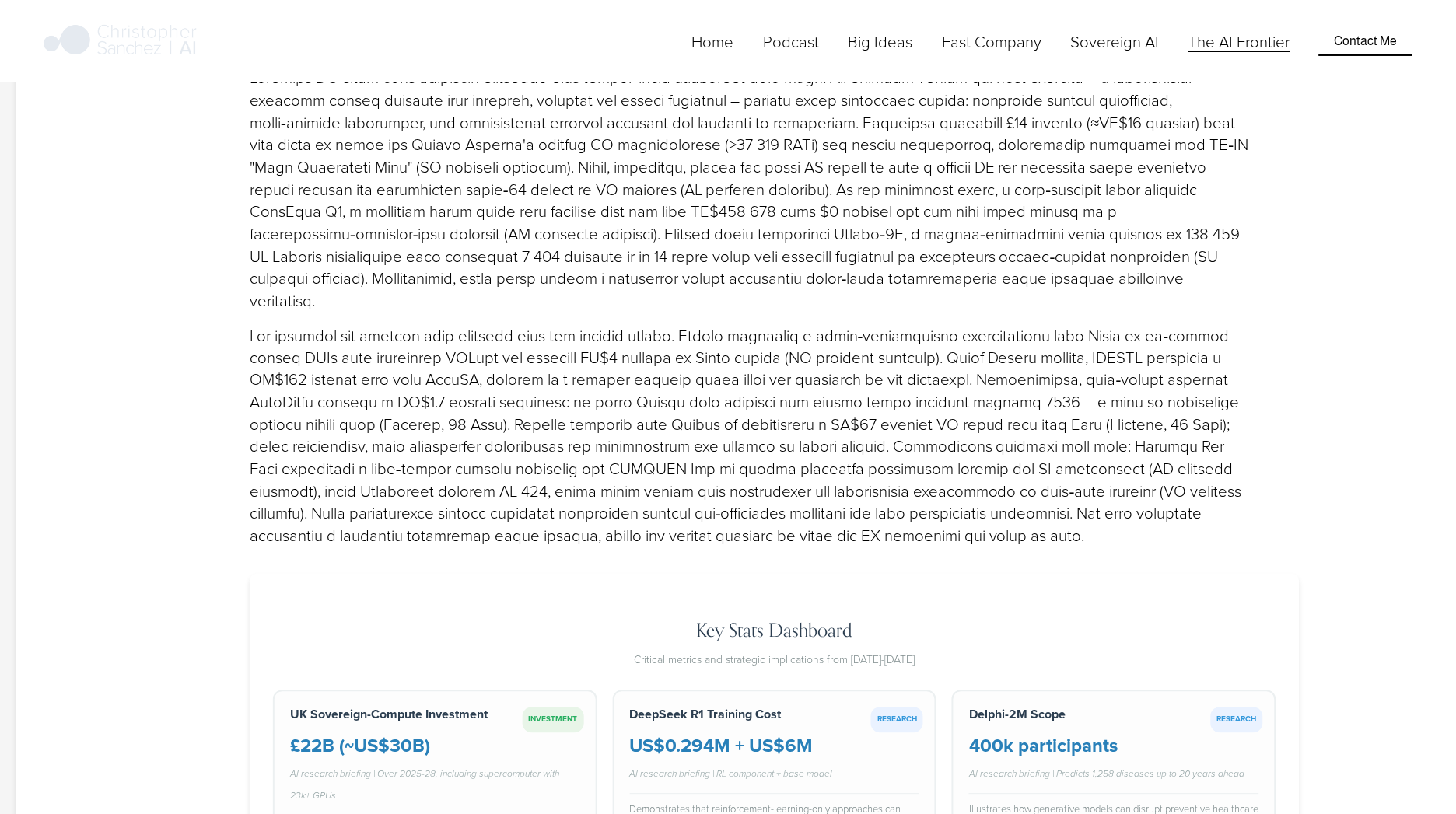
click at [539, 391] on p at bounding box center [751, 436] width 1003 height 223
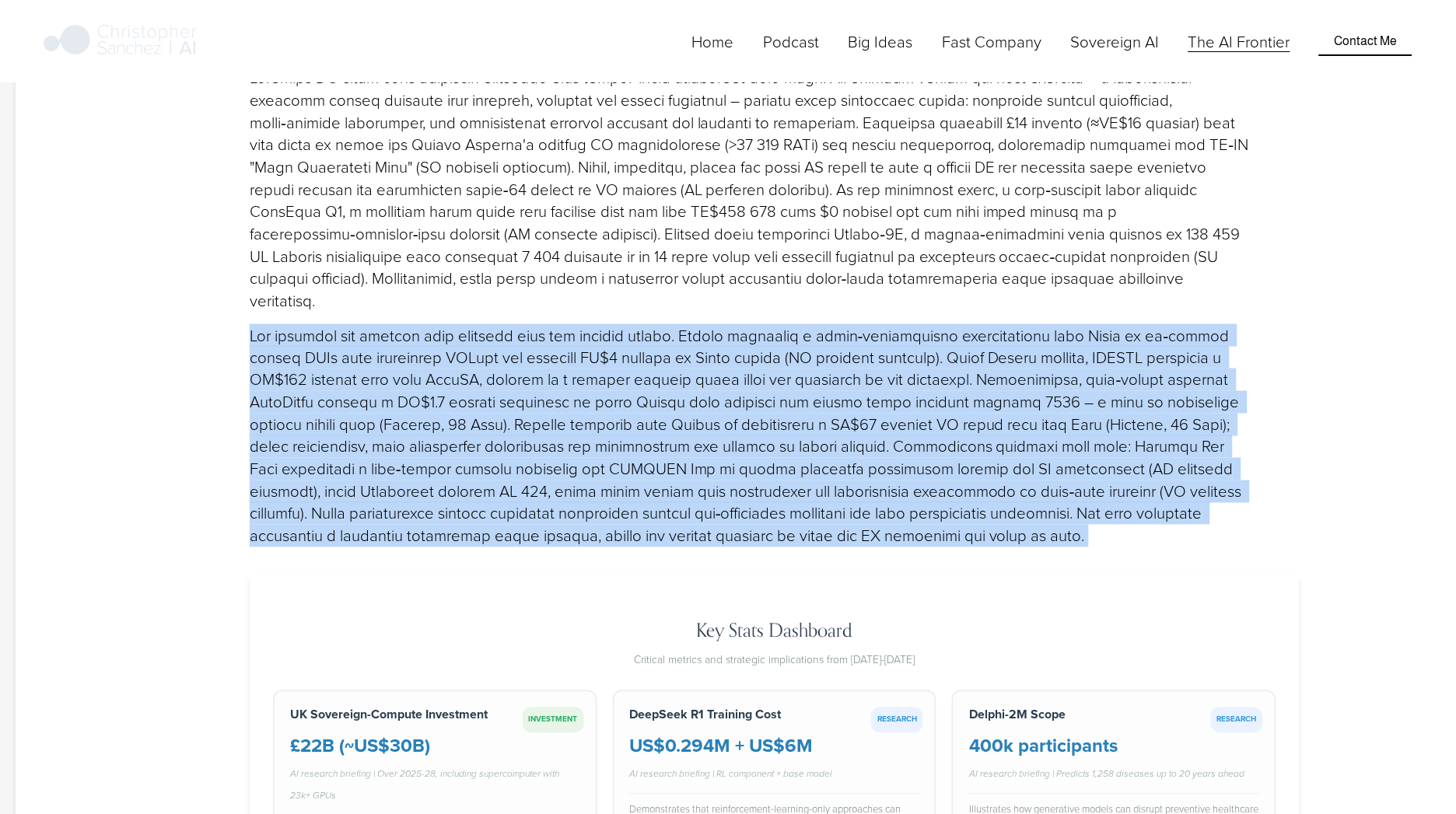
click at [539, 391] on p at bounding box center [751, 436] width 1003 height 223
drag, startPoint x: 539, startPoint y: 391, endPoint x: 520, endPoint y: 431, distance: 44.3
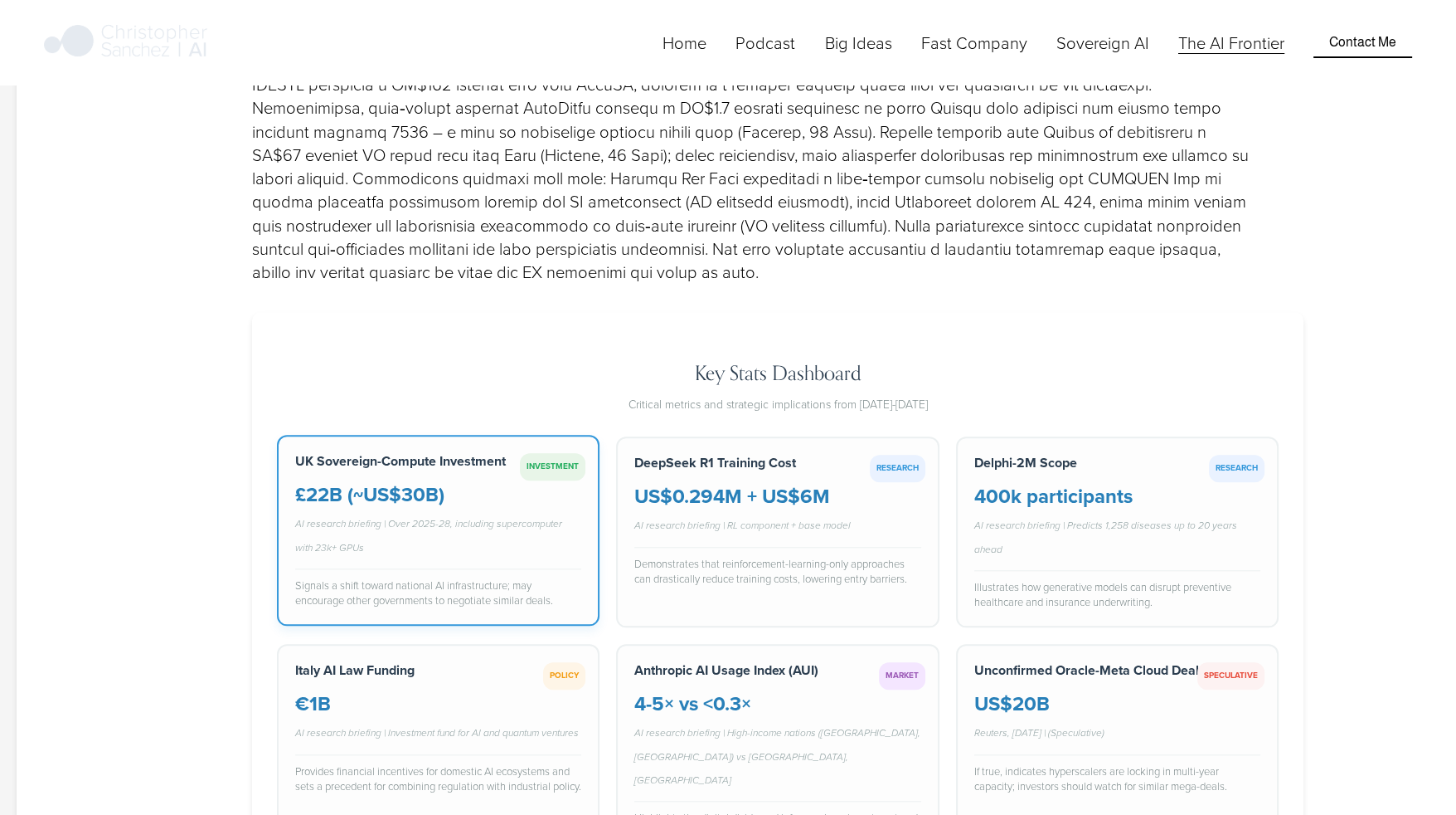
scroll to position [2453, 0]
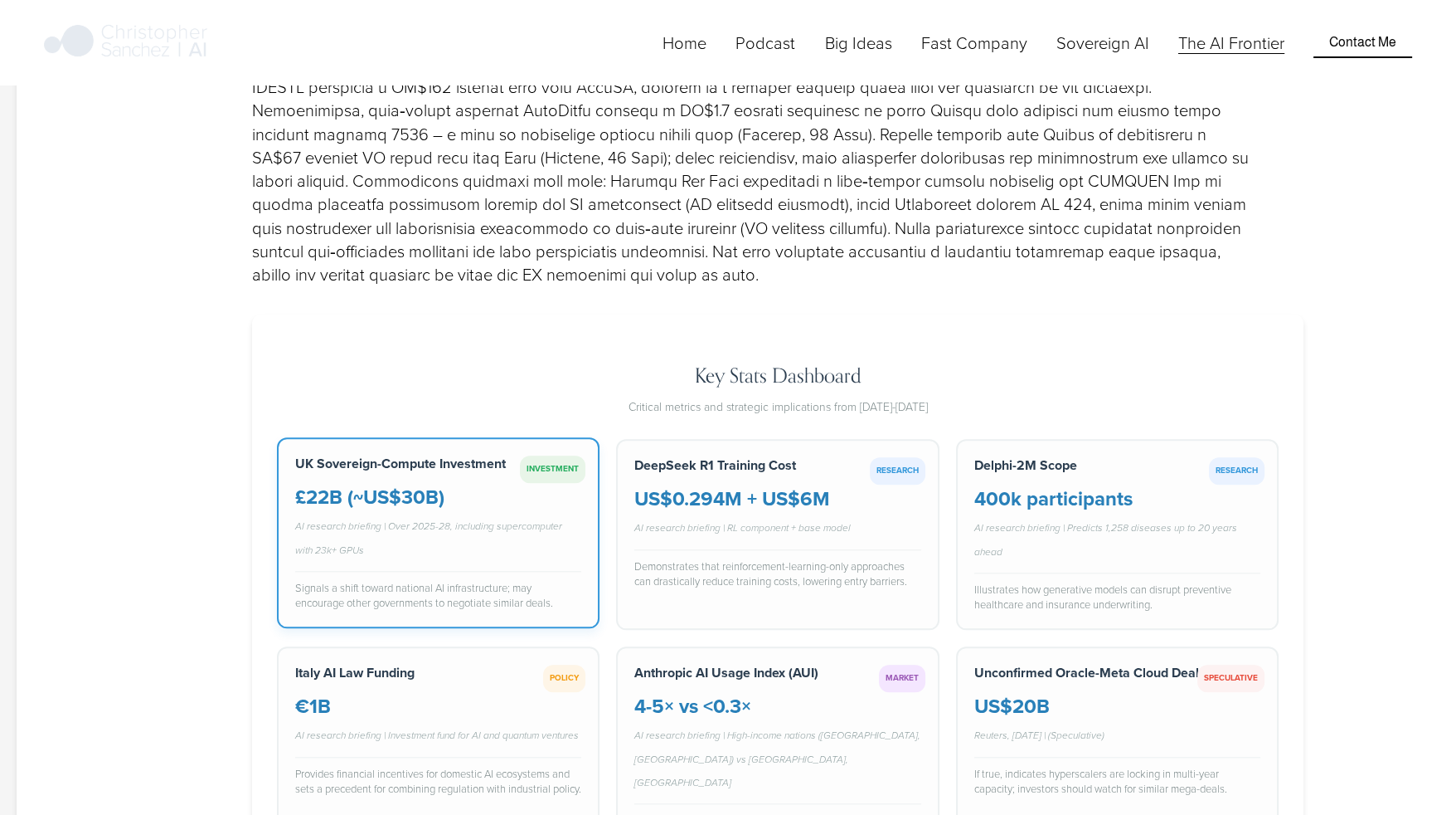
click at [501, 515] on div "AI research briefing | Over 2025-28, including supercomputer with 23k+ GPUs" at bounding box center [438, 538] width 286 height 47
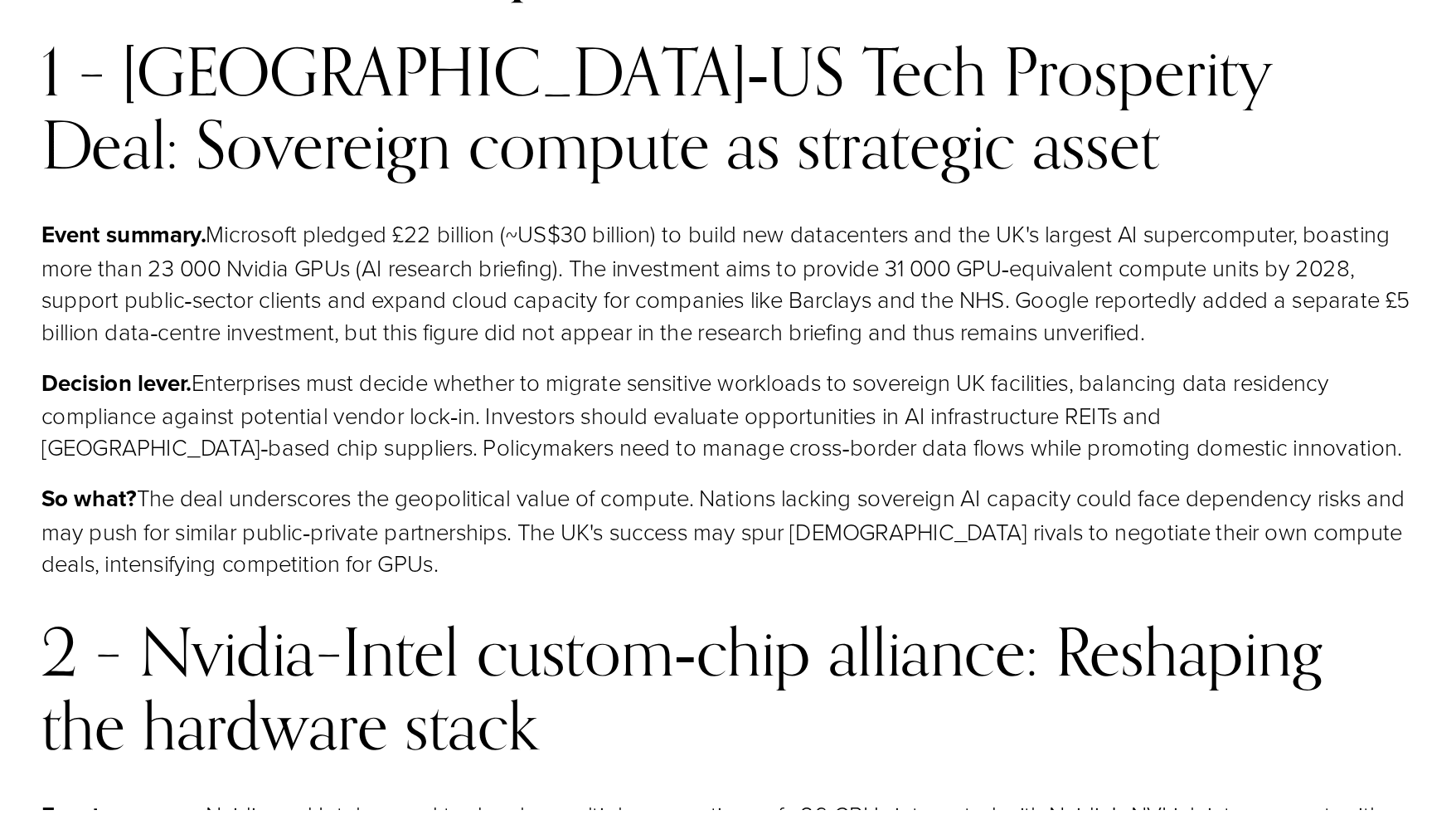
scroll to position [3702, 0]
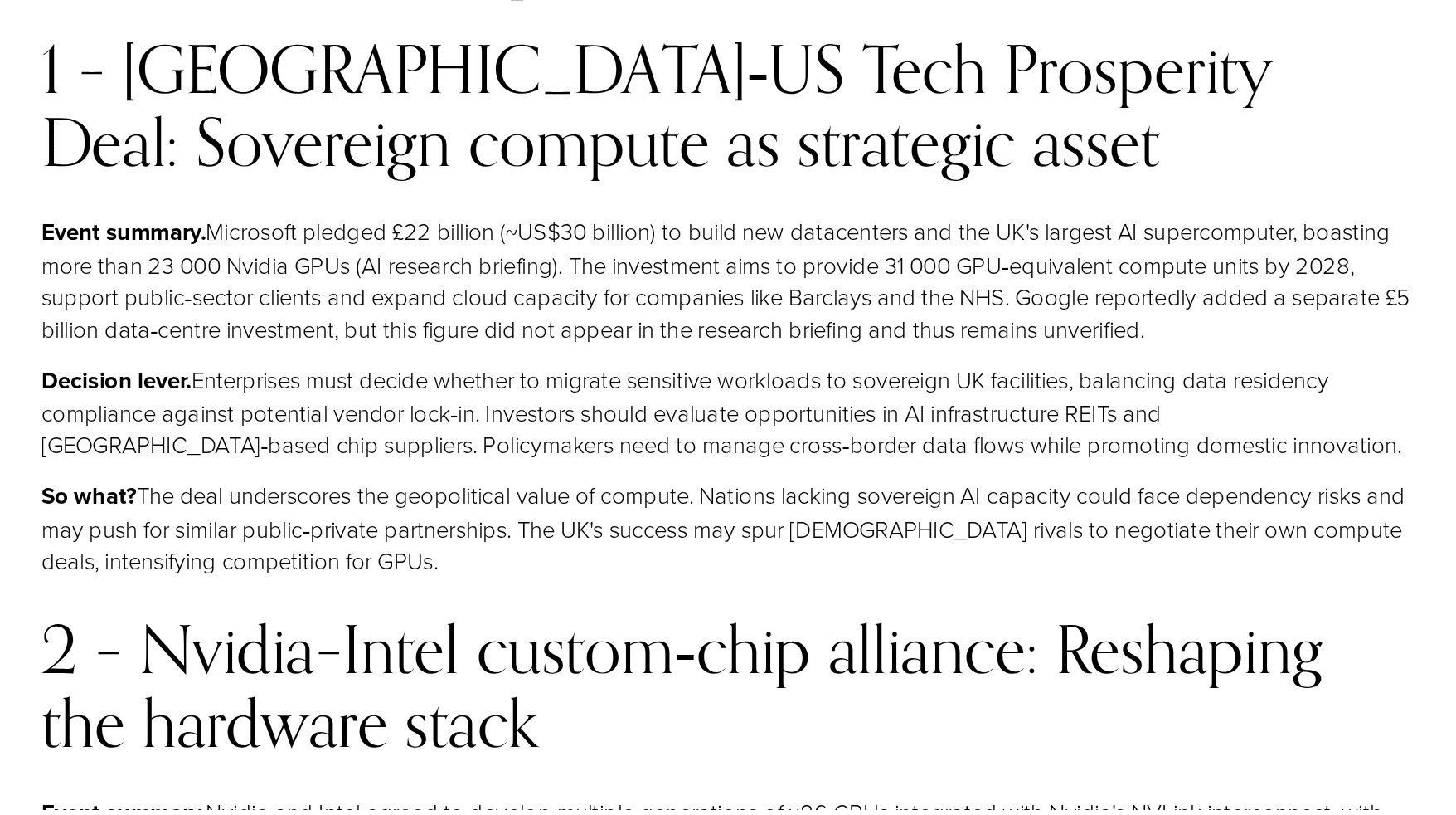
click at [693, 671] on h3 "2 – Nvidia–Intel custom‑chip alliance: Reshaping the hardware stack" at bounding box center [752, 724] width 1002 height 106
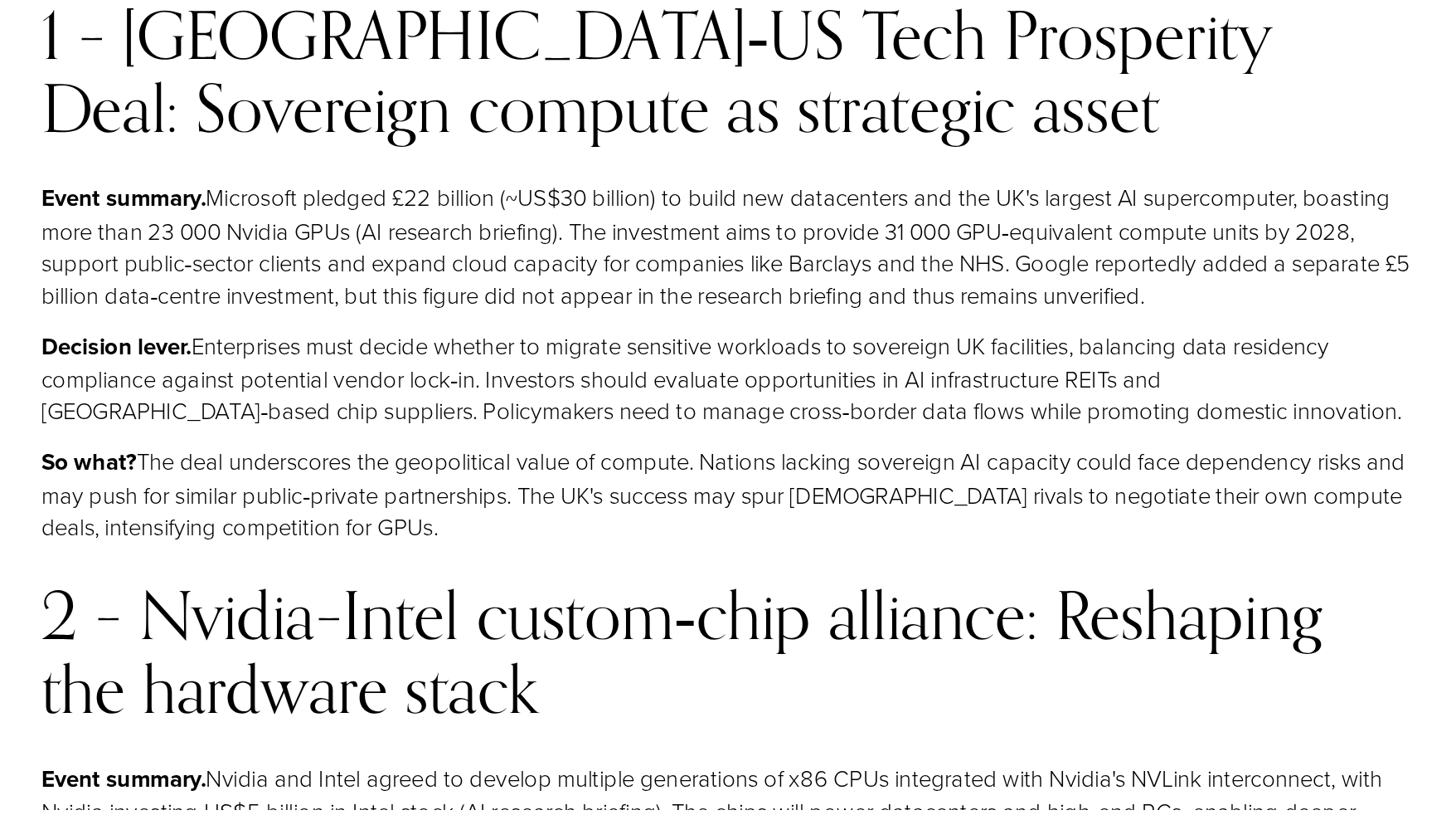
scroll to position [3729, 0]
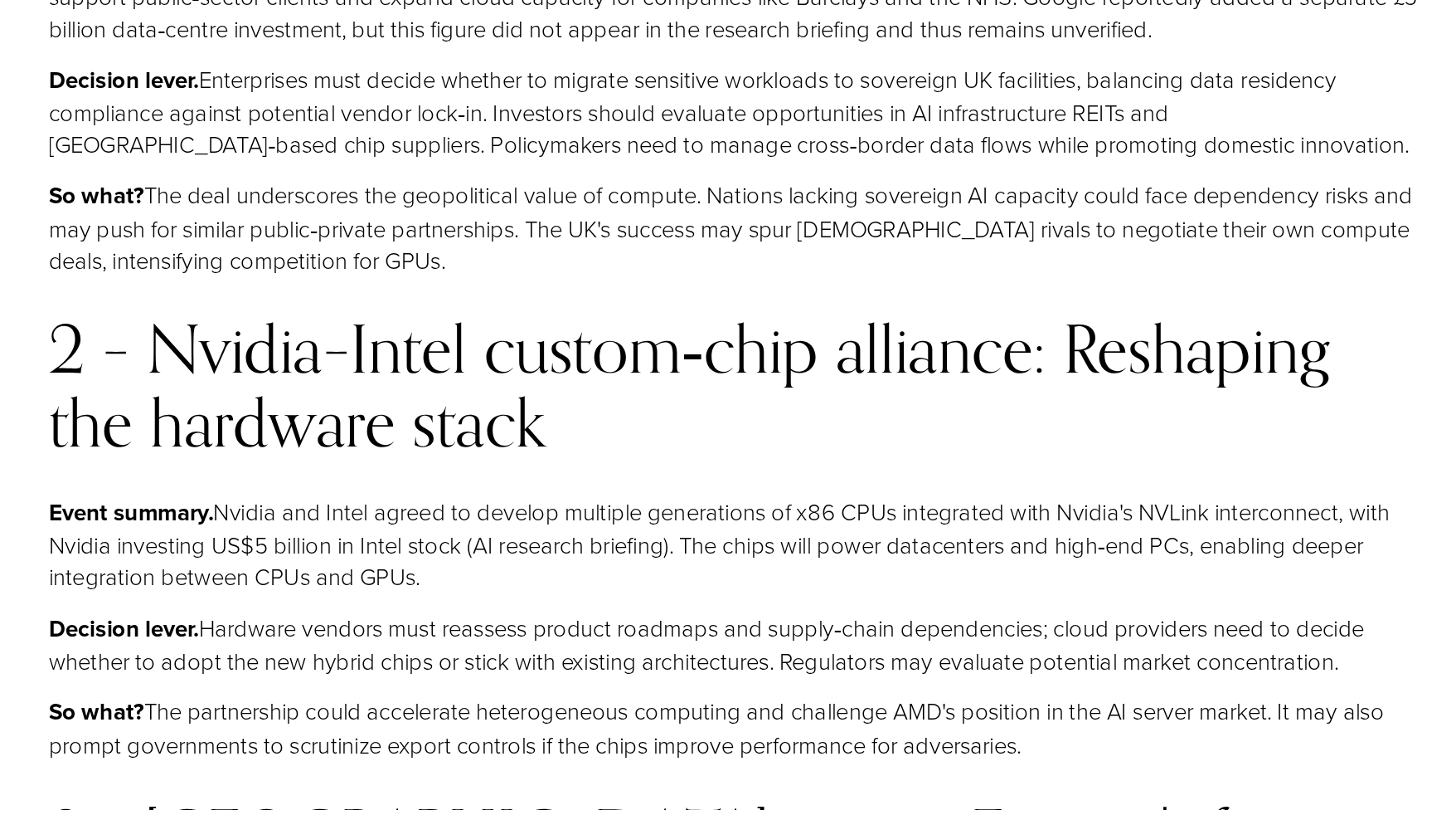
scroll to position [3922, 0]
click at [530, 585] on p "Event summary. Nvidia and Intel agreed to develop multiple generations of x86 C…" at bounding box center [752, 620] width 1002 height 71
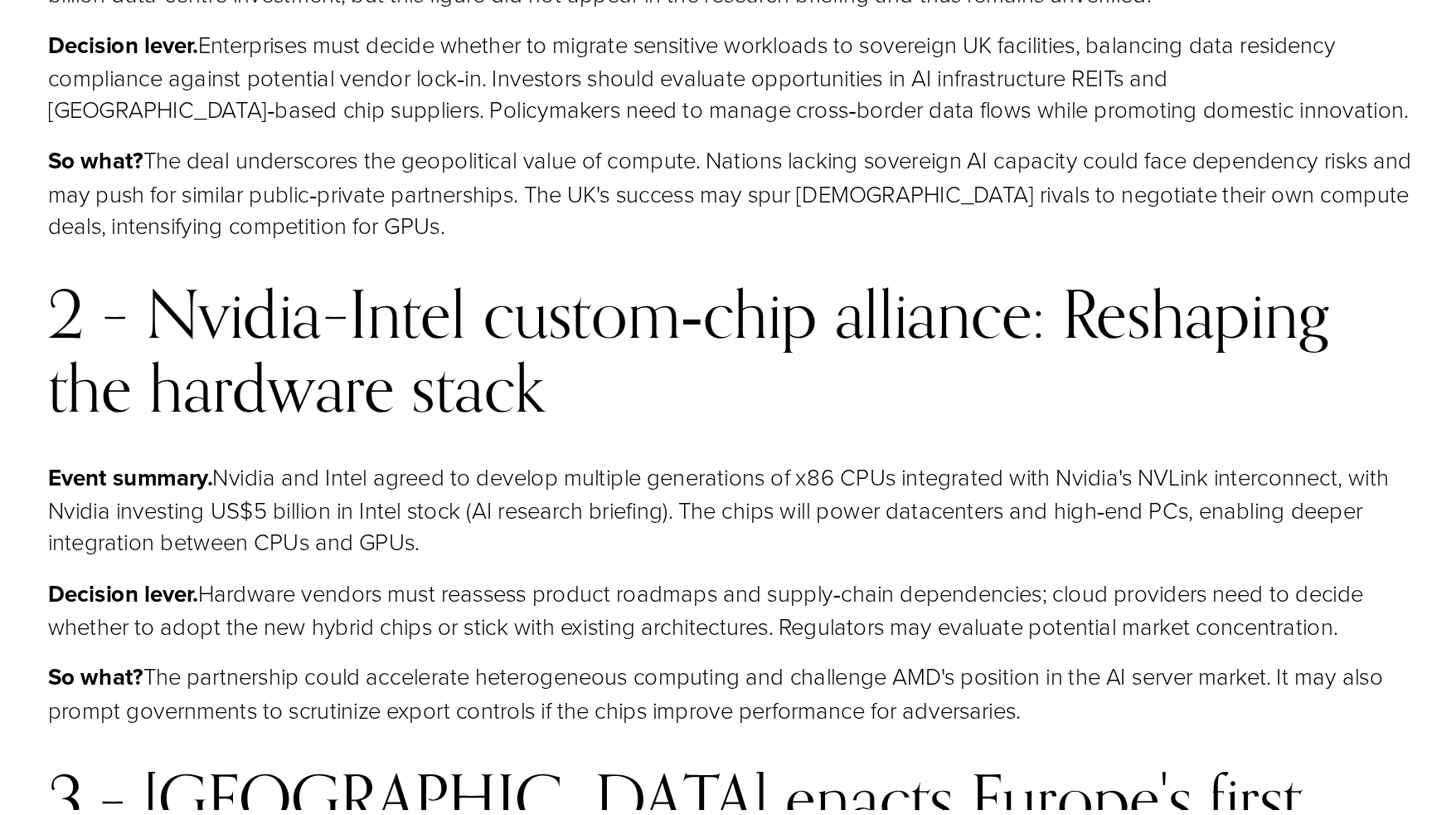
drag, startPoint x: 526, startPoint y: 515, endPoint x: 310, endPoint y: 334, distance: 281.8
click at [310, 427] on h3 "2 – Nvidia–Intel custom‑chip alliance: Reshaping the hardware stack" at bounding box center [752, 479] width 1002 height 106
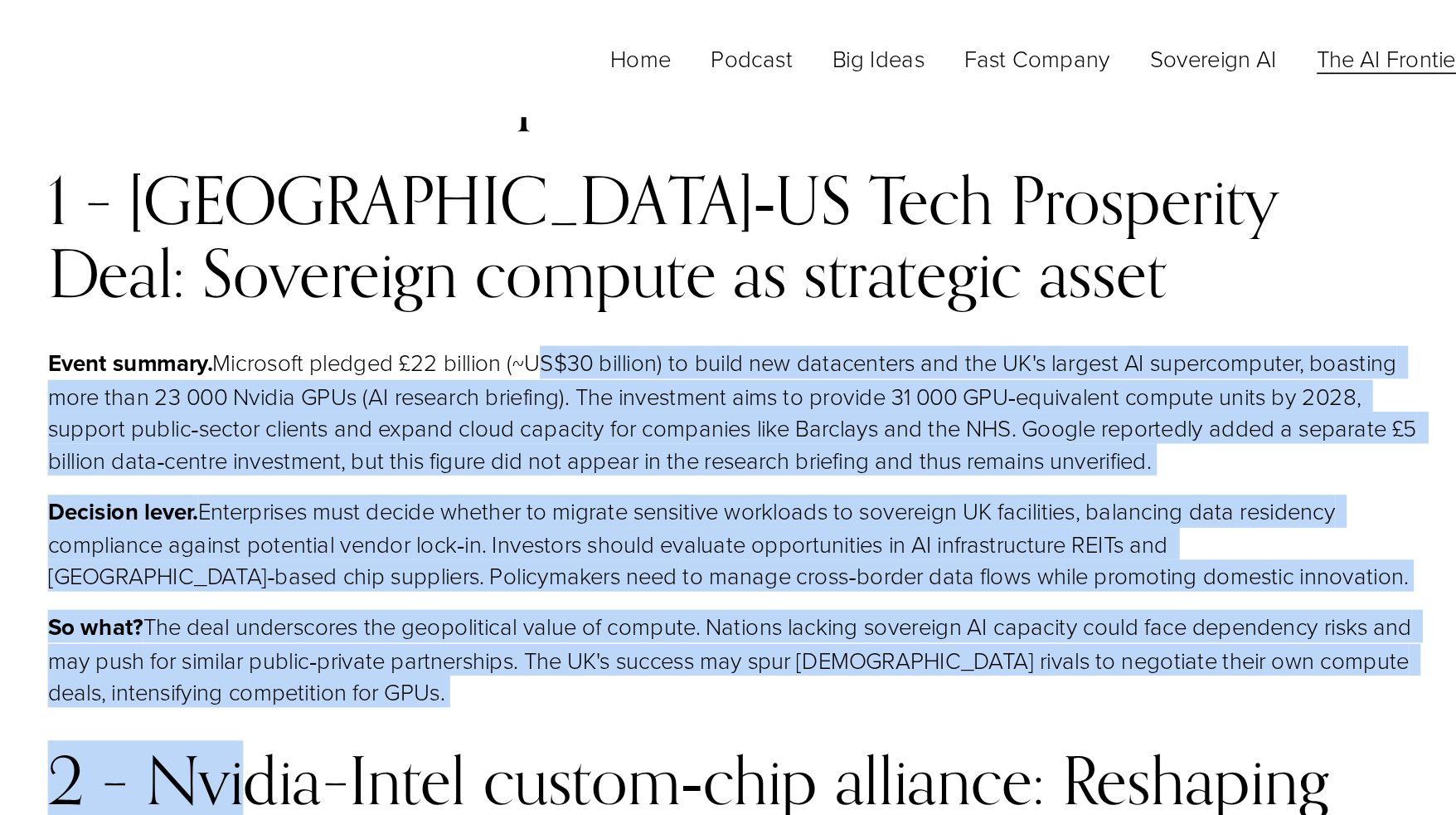
drag, startPoint x: 403, startPoint y: 290, endPoint x: 606, endPoint y: 109, distance: 272.0
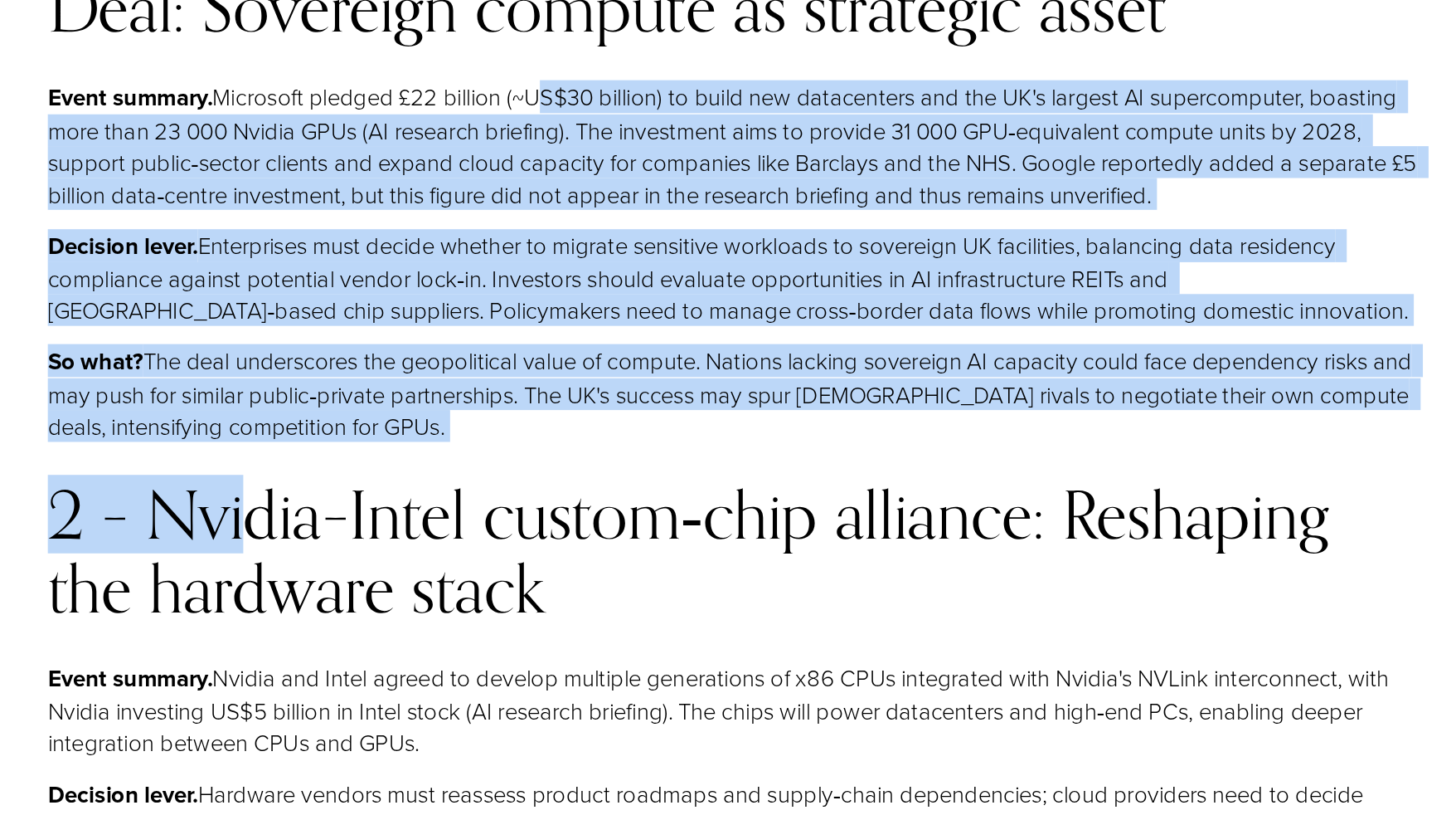
scroll to position [3950, 0]
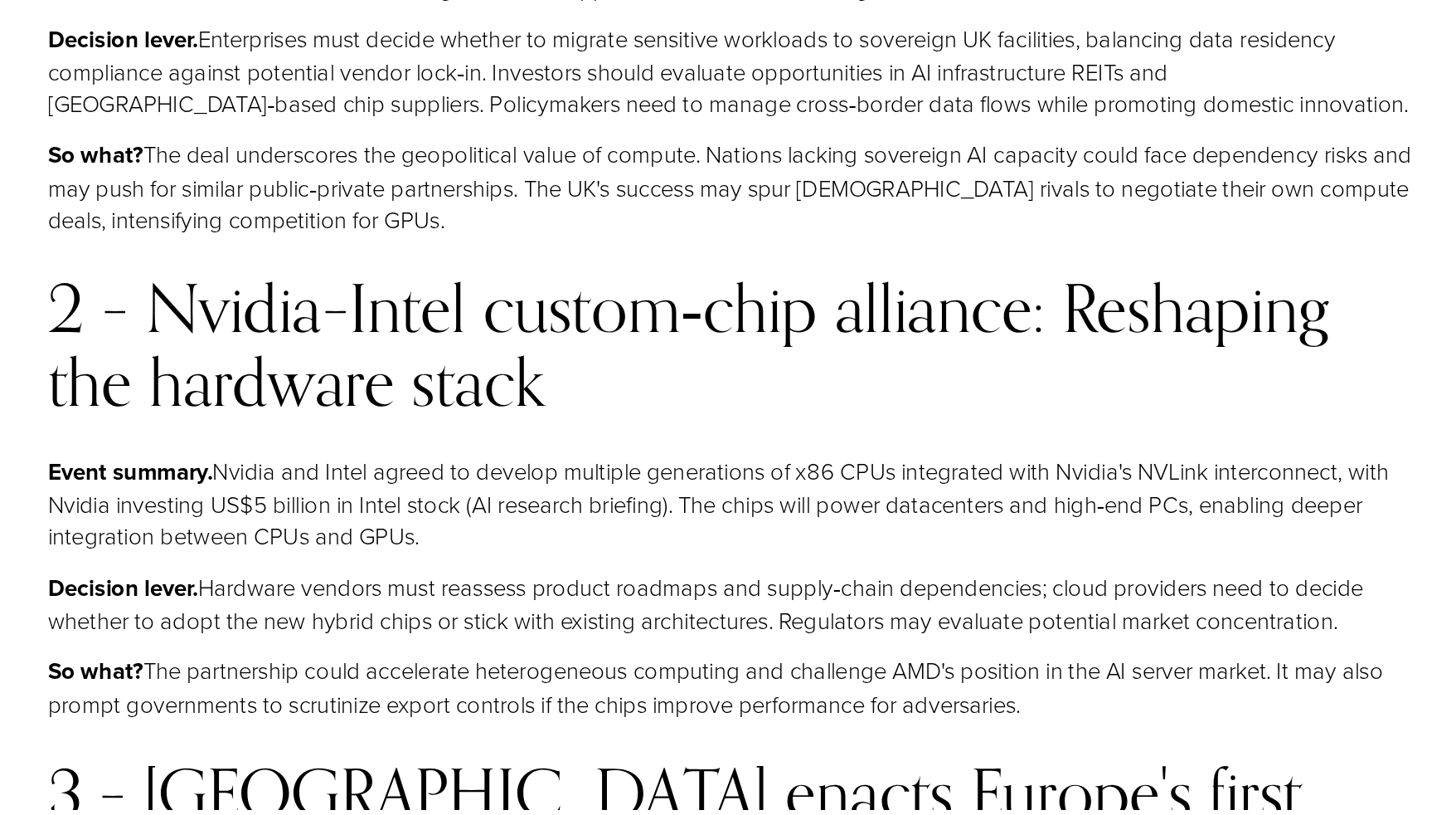
click at [597, 701] on p "So what? The partnership could accelerate heterogeneous computing and challenge…" at bounding box center [752, 725] width 1002 height 48
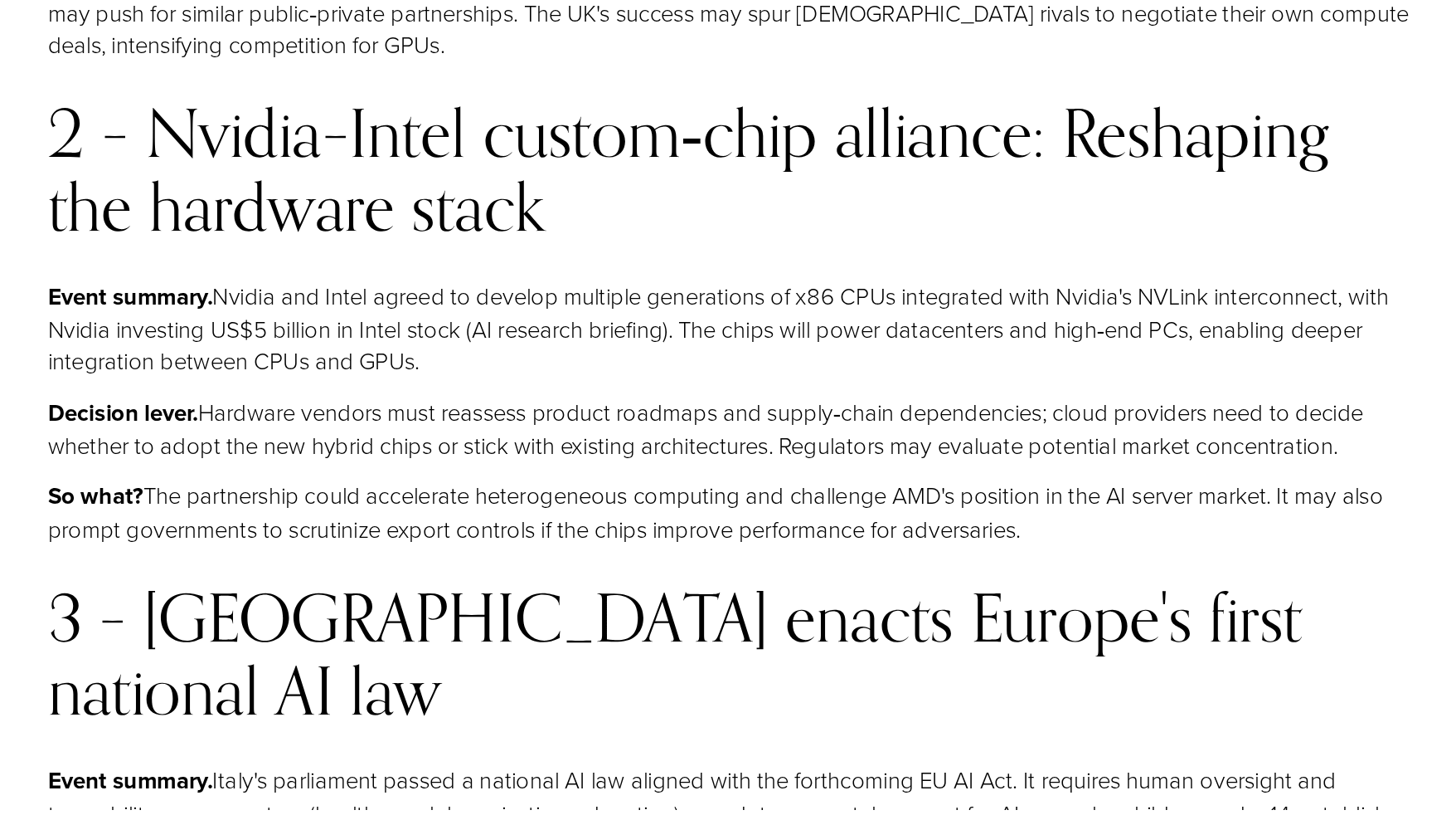
scroll to position [4079, 0]
drag, startPoint x: 561, startPoint y: 361, endPoint x: 538, endPoint y: 465, distance: 106.5
click at [538, 572] on p "So what? The partnership could accelerate heterogeneous computing and challenge…" at bounding box center [752, 596] width 1002 height 48
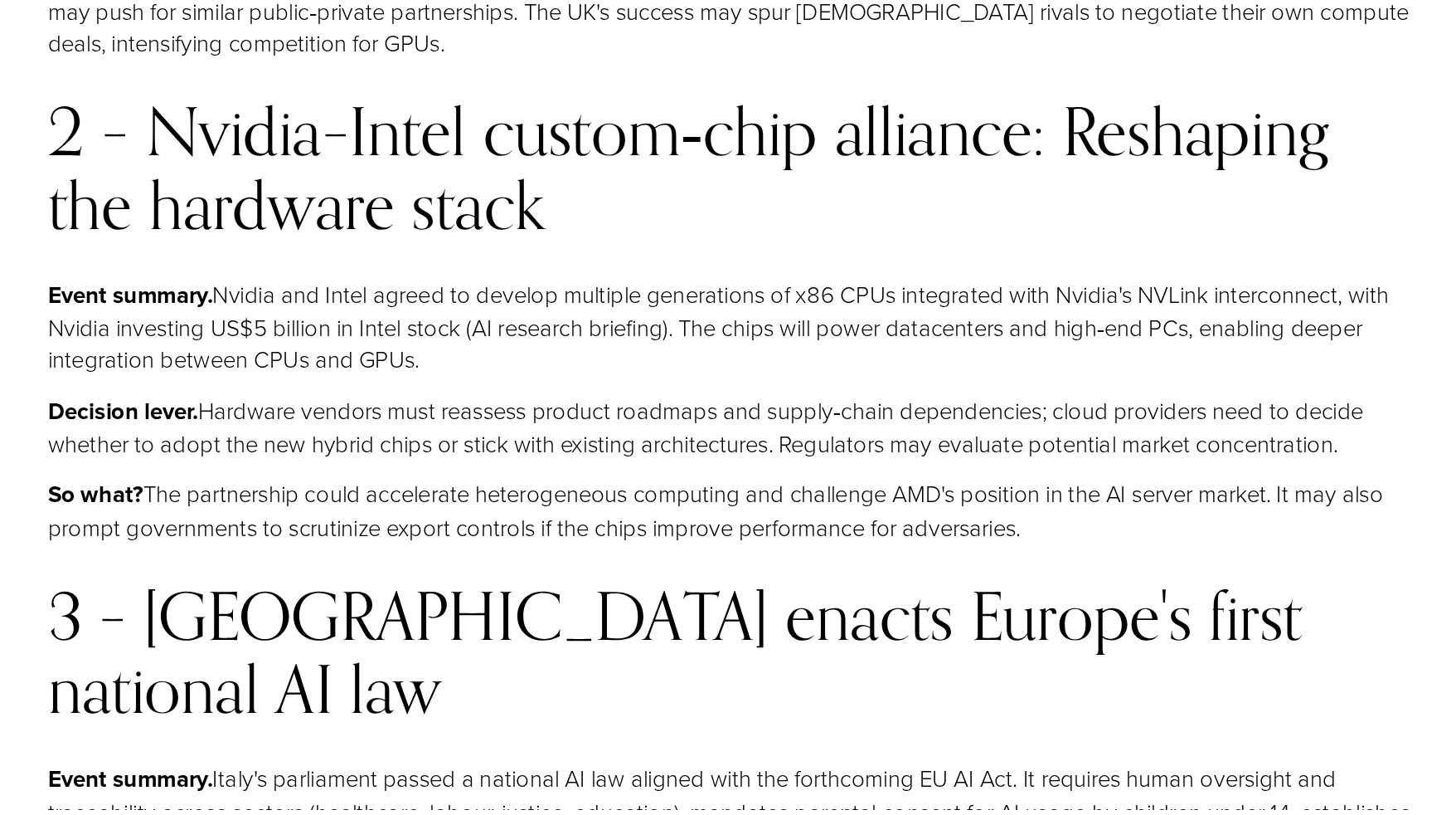
drag, startPoint x: 538, startPoint y: 465, endPoint x: 578, endPoint y: 354, distance: 118.0
click at [578, 428] on p "Event summary. Nvidia and Intel agreed to develop multiple generations of x86 C…" at bounding box center [752, 463] width 1002 height 71
drag, startPoint x: 578, startPoint y: 354, endPoint x: 520, endPoint y: 483, distance: 141.4
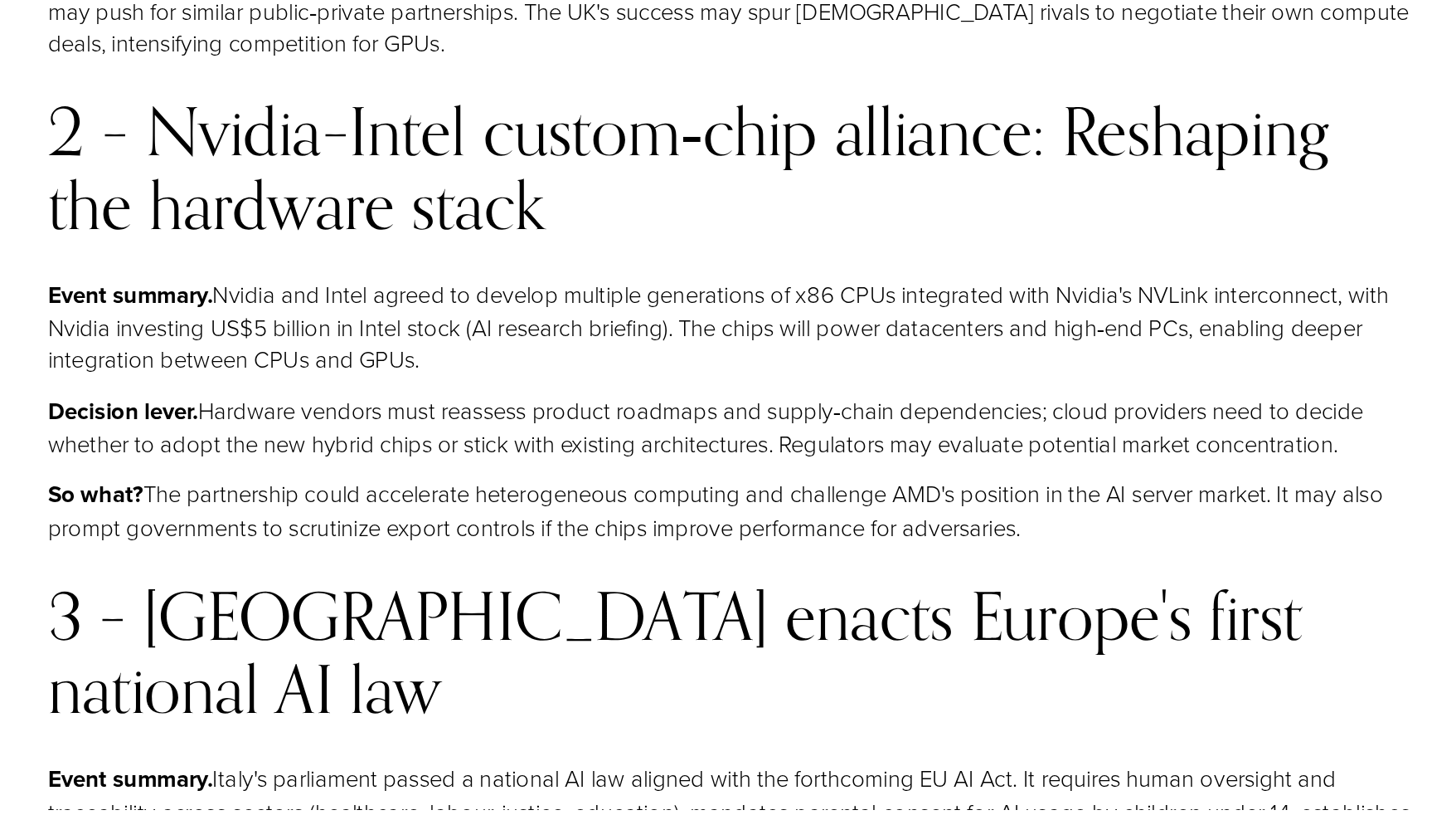
click at [520, 572] on p "So what? The partnership could accelerate heterogeneous computing and challenge…" at bounding box center [752, 596] width 1002 height 48
click at [501, 647] on h3 "3 – Italy enacts Europe's first national AI law" at bounding box center [752, 700] width 1002 height 106
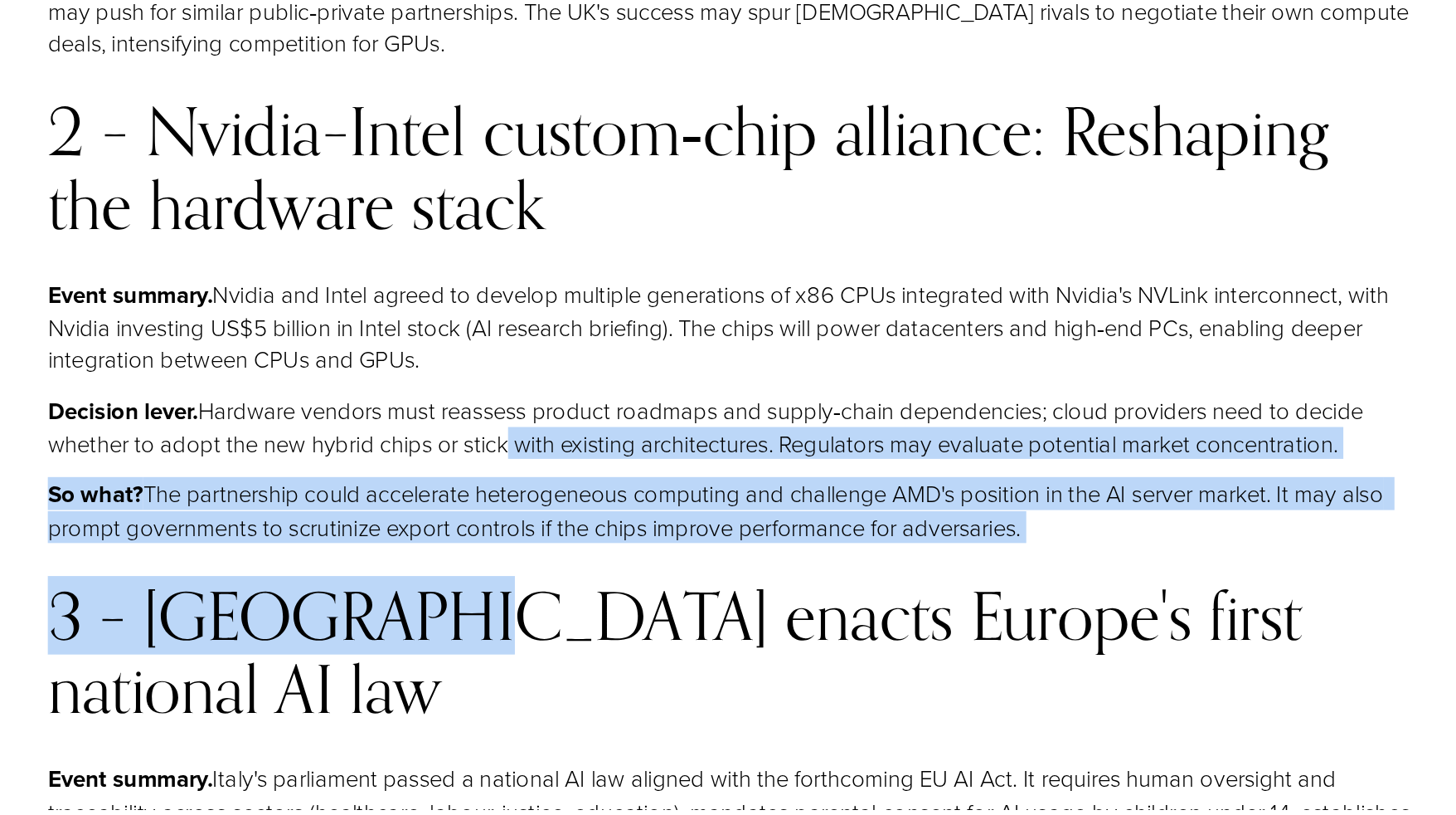
drag, startPoint x: 501, startPoint y: 522, endPoint x: 579, endPoint y: 408, distance: 138.1
click at [579, 512] on p "Decision lever. Hardware vendors must reassess product roadmaps and supply‑chai…" at bounding box center [752, 536] width 1002 height 48
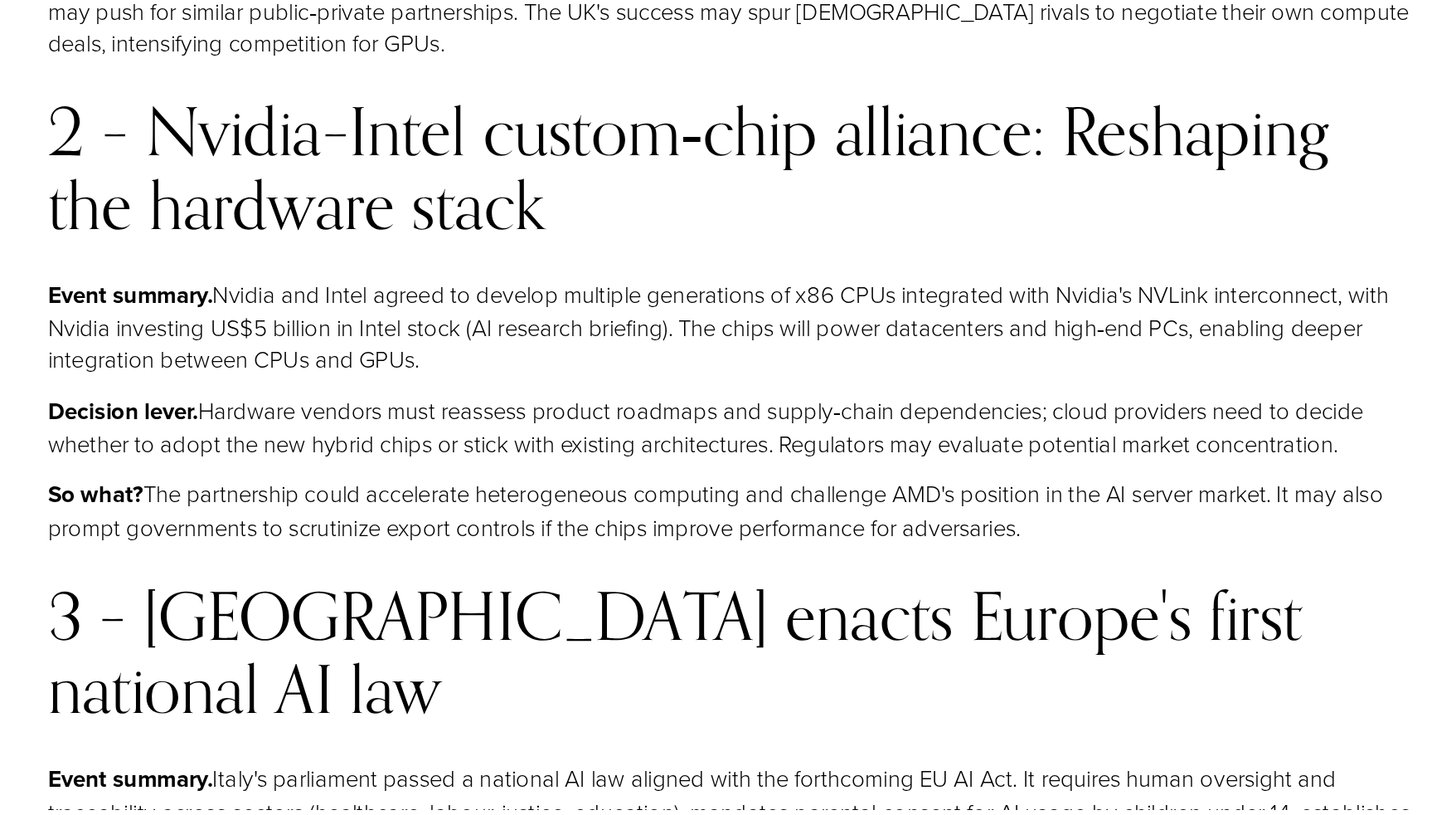
click at [598, 428] on p "Event summary. Nvidia and Intel agreed to develop multiple generations of x86 C…" at bounding box center [752, 463] width 1002 height 71
drag, startPoint x: 598, startPoint y: 354, endPoint x: 565, endPoint y: 497, distance: 146.8
click at [589, 572] on p "So what? The partnership could accelerate heterogeneous computing and challenge…" at bounding box center [752, 596] width 1002 height 48
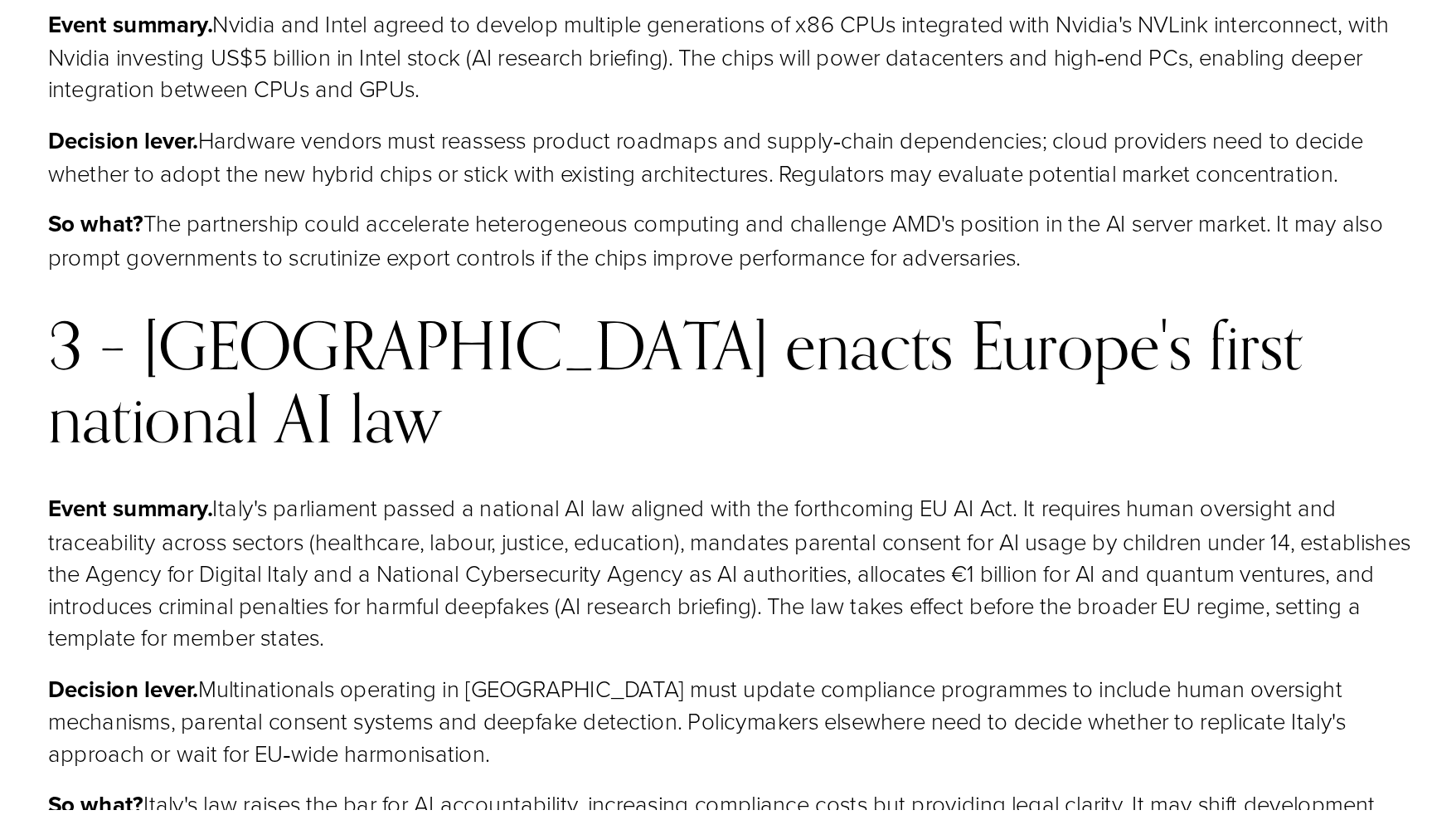
scroll to position [4275, 0]
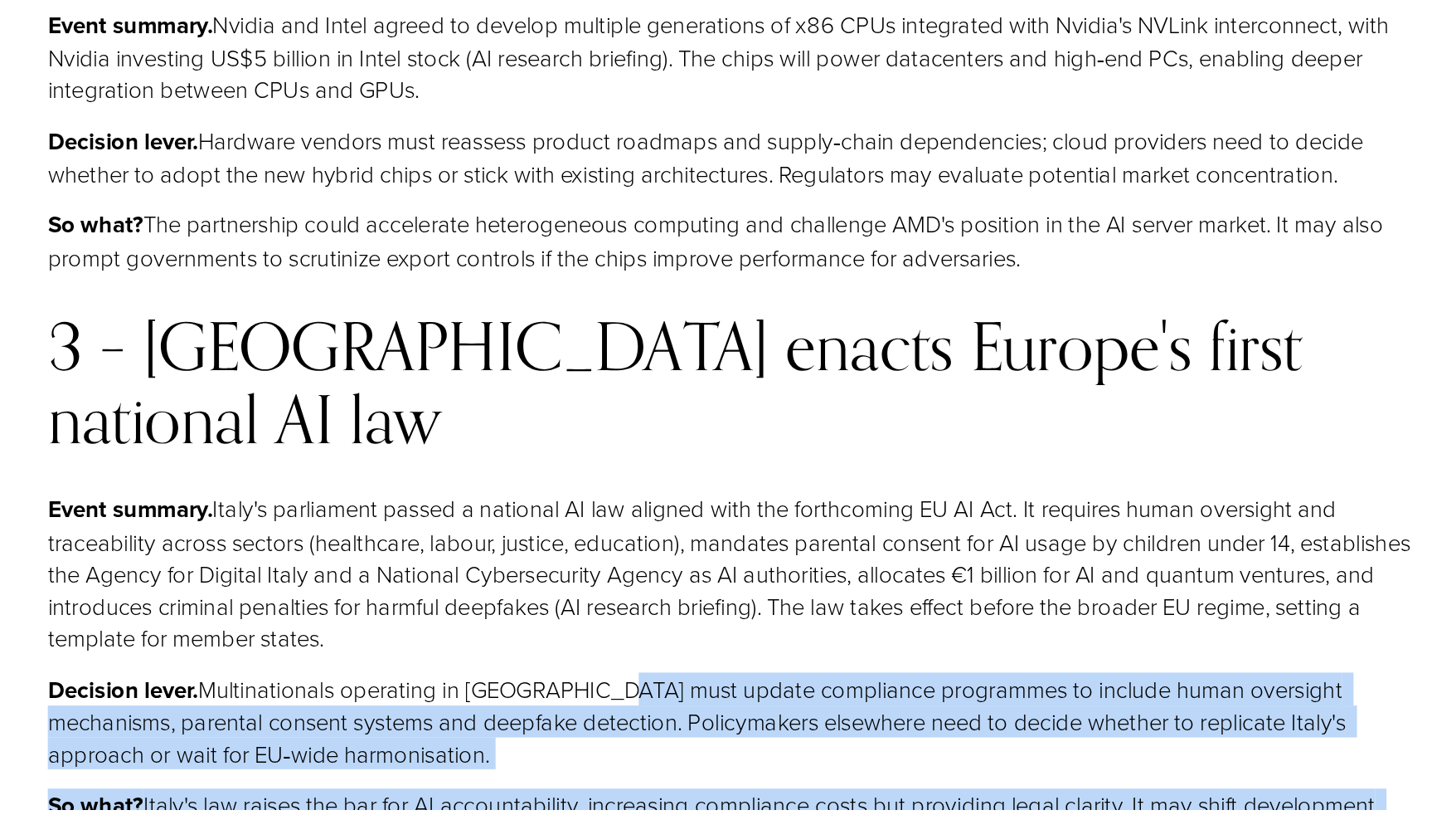
drag, startPoint x: 678, startPoint y: 721, endPoint x: 635, endPoint y: 539, distance: 187.0
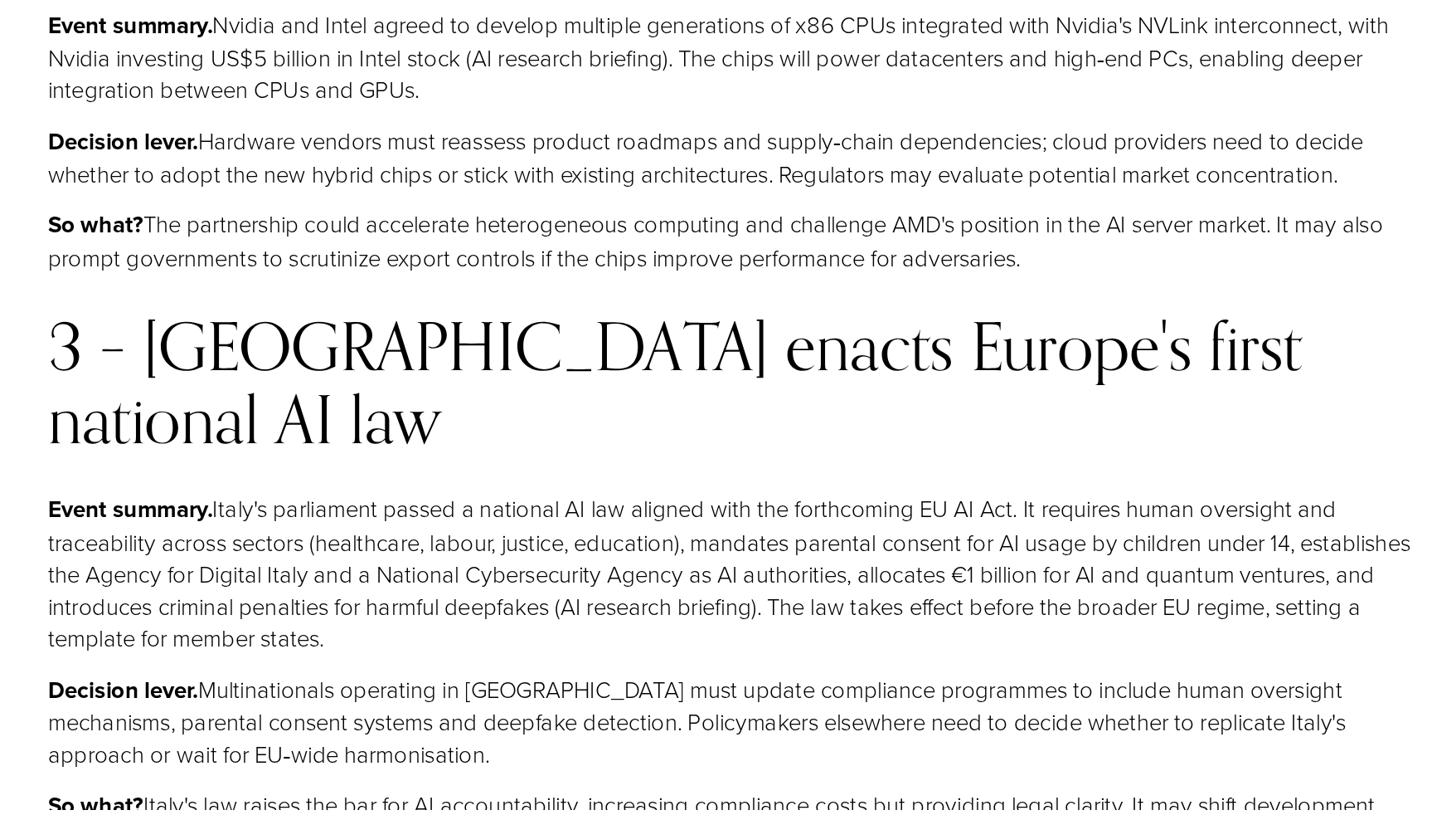
click at [535, 715] on p "Decision lever. Multinationals operating in Italy must update compliance progra…" at bounding box center [752, 751] width 1002 height 71
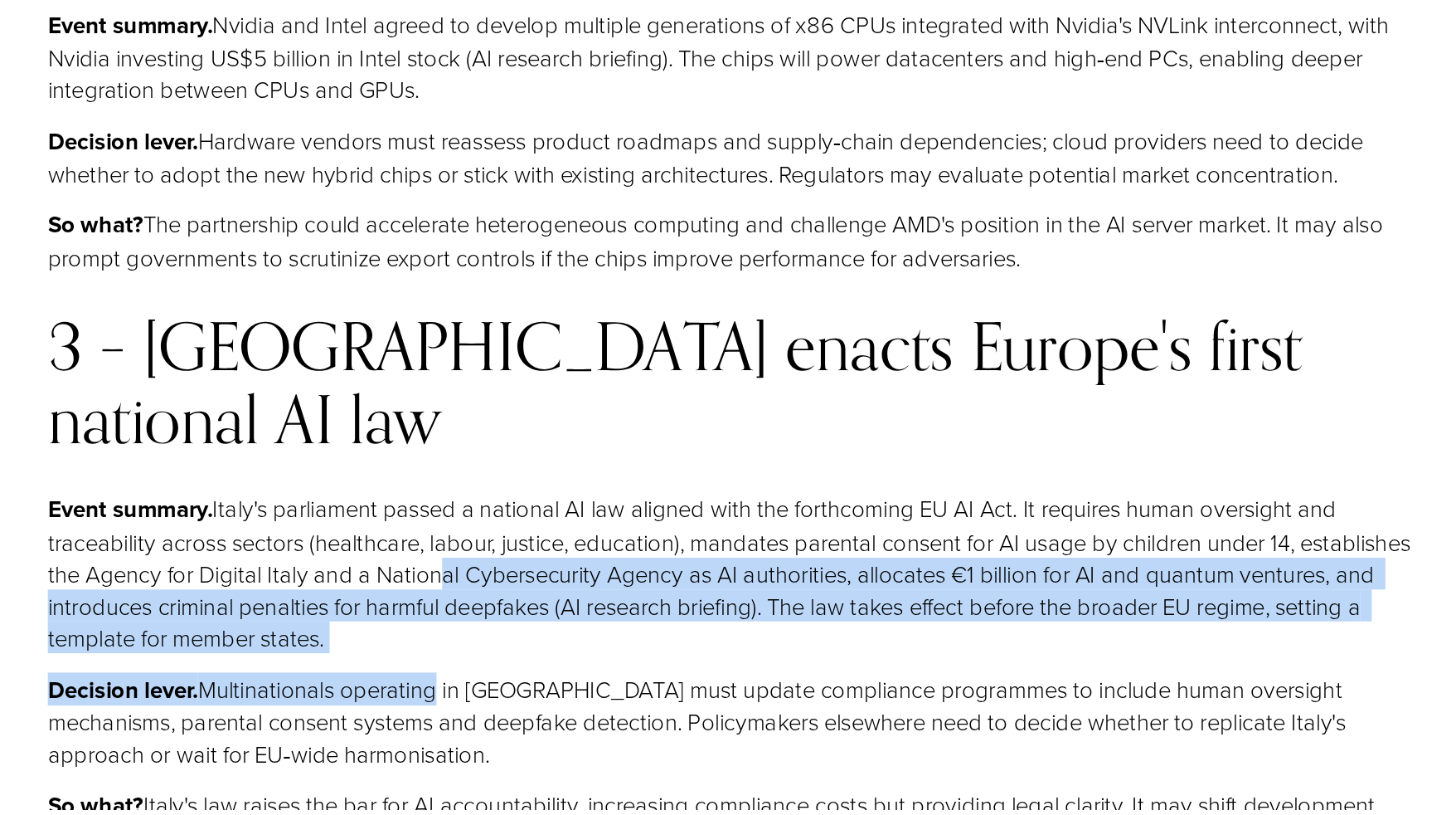
drag, startPoint x: 535, startPoint y: 552, endPoint x: 532, endPoint y: 446, distance: 106.0
click at [798, 583] on p "Event summary. Italy's parliament passed a national AI law aligned with the for…" at bounding box center [752, 641] width 1002 height 118
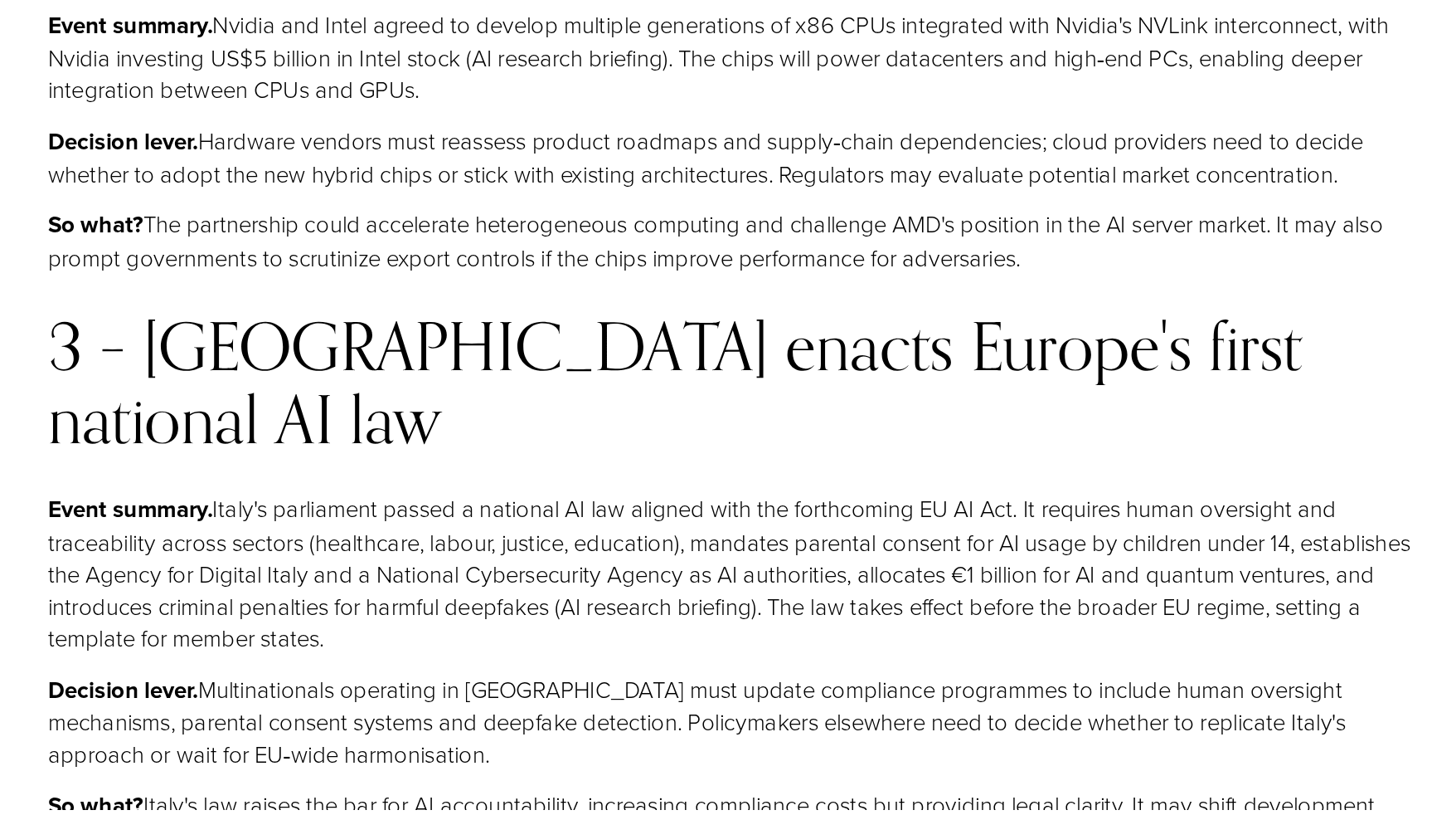
click at [798, 583] on p "Event summary. Italy's parliament passed a national AI law aligned with the for…" at bounding box center [752, 641] width 1002 height 118
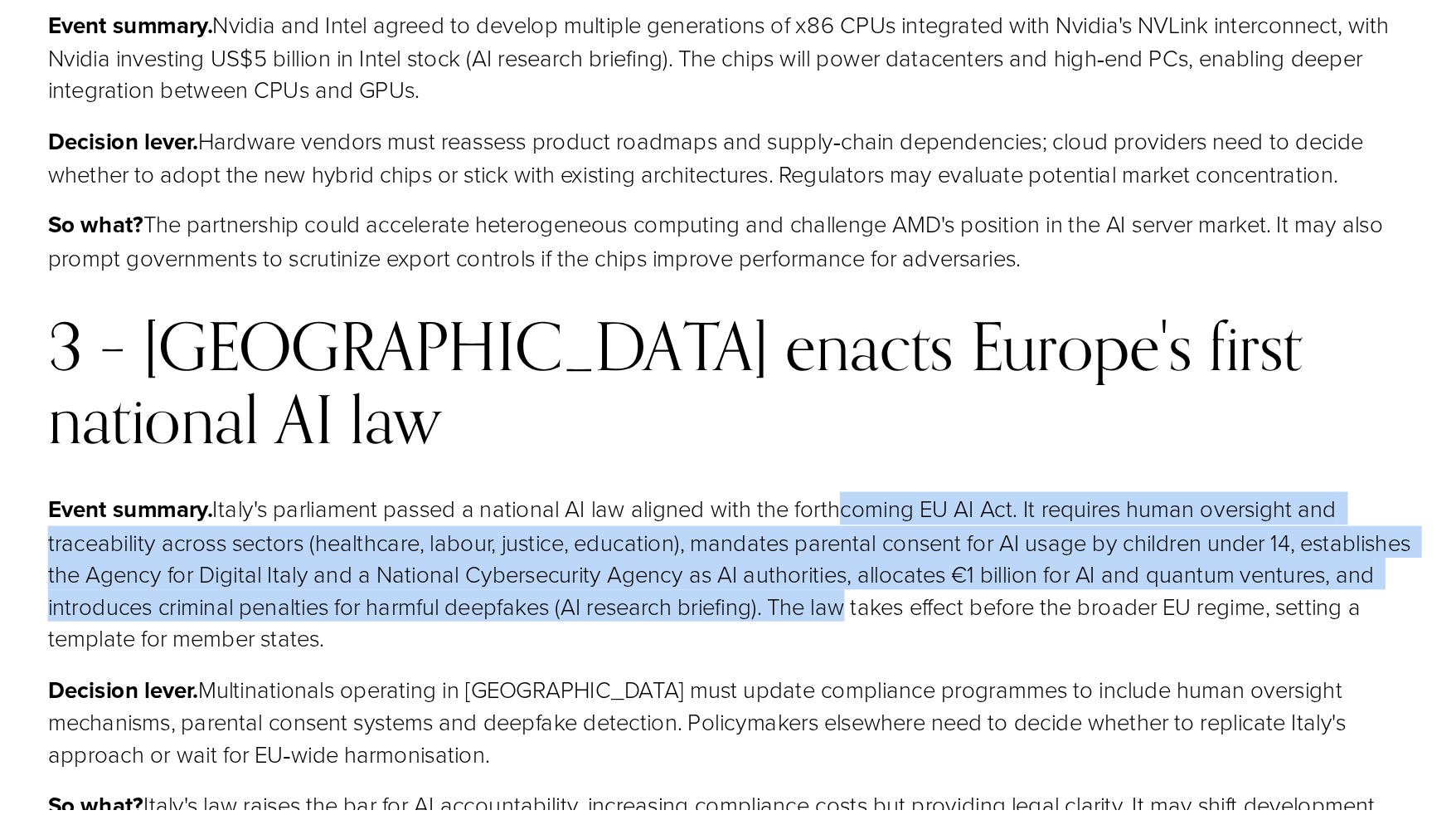
drag, startPoint x: 830, startPoint y: 479, endPoint x: 825, endPoint y: 372, distance: 107.1
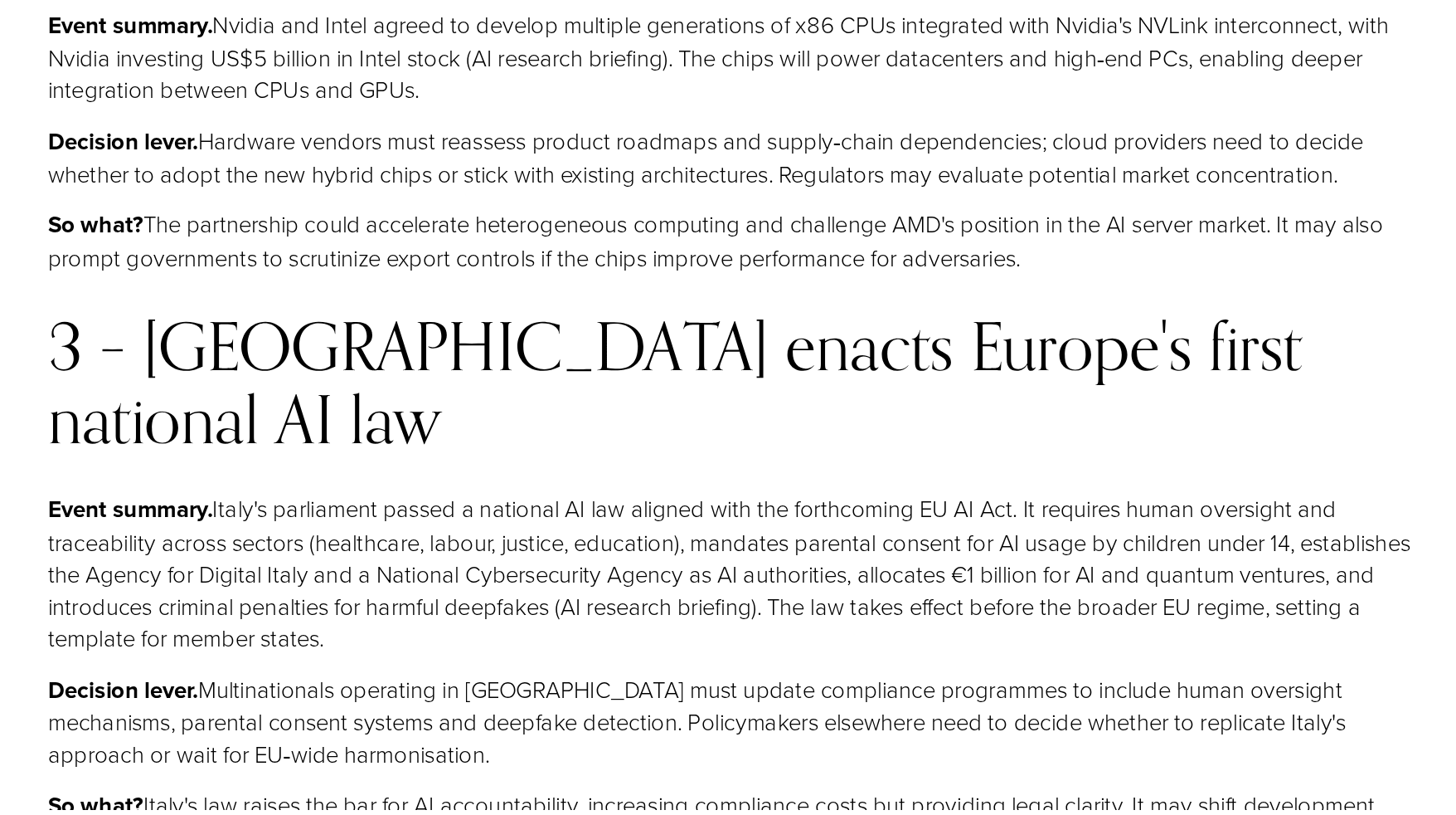
drag, startPoint x: 825, startPoint y: 372, endPoint x: 753, endPoint y: 600, distance: 239.1
click at [753, 715] on p "Decision lever. Multinationals operating in Italy must update compliance progra…" at bounding box center [752, 751] width 1002 height 71
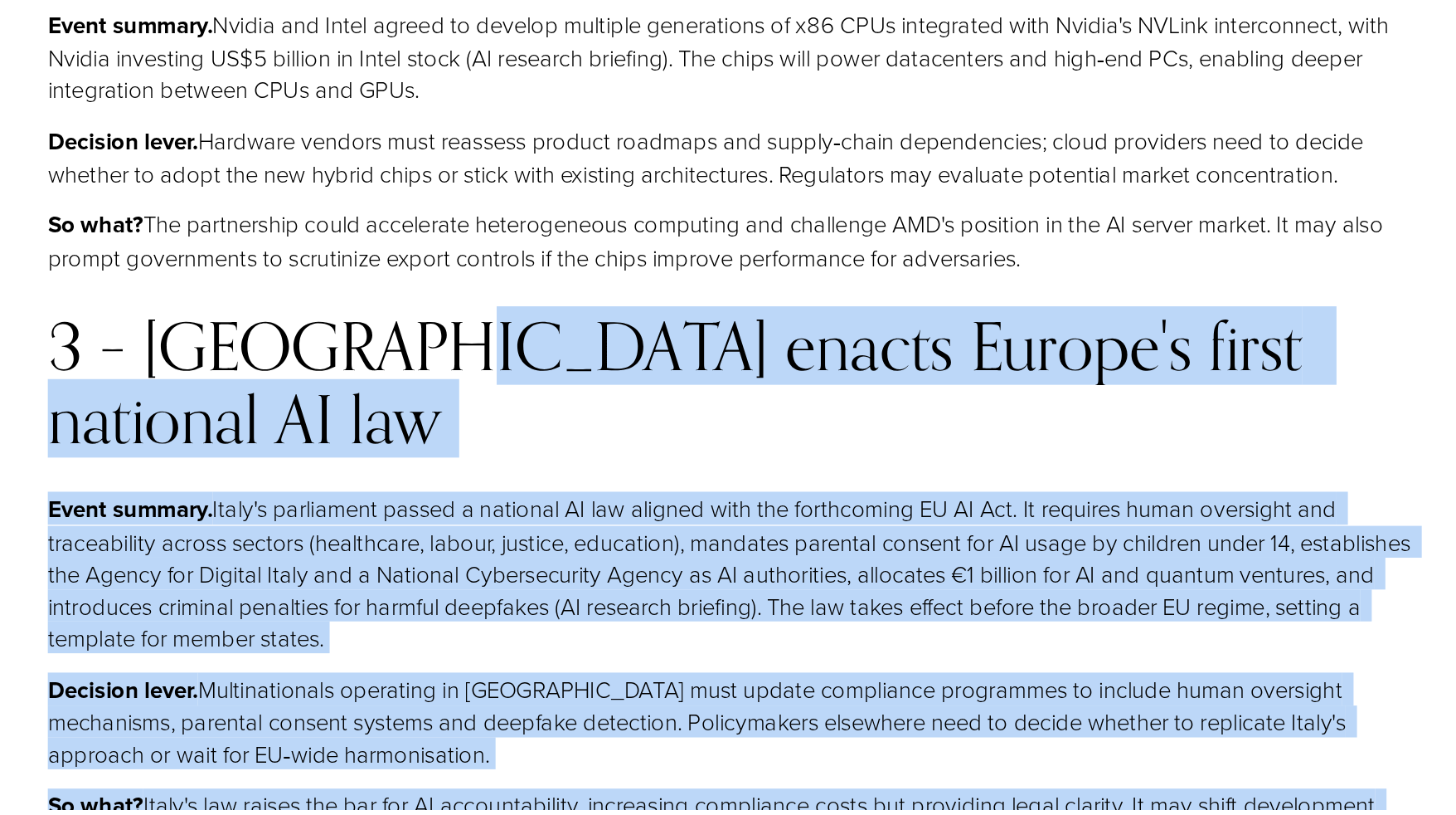
drag, startPoint x: 490, startPoint y: 698, endPoint x: 486, endPoint y: 350, distance: 348.0
drag, startPoint x: 486, startPoint y: 350, endPoint x: 457, endPoint y: 490, distance: 143.0
click at [457, 583] on p "Event summary. Italy's parliament passed a national AI law aligned with the for…" at bounding box center [752, 641] width 1002 height 118
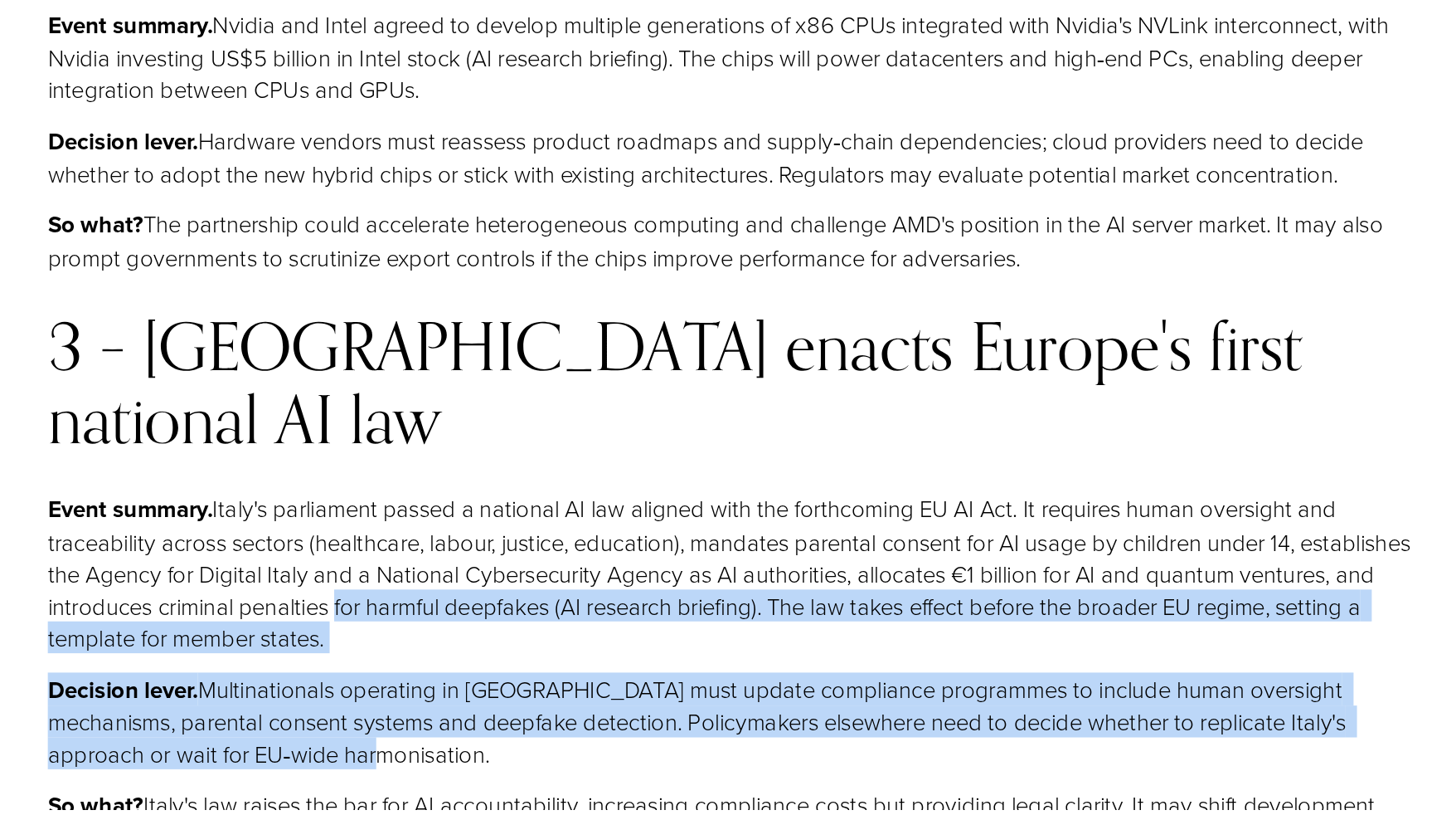
drag, startPoint x: 457, startPoint y: 490, endPoint x: 487, endPoint y: 585, distance: 99.6
click at [487, 715] on p "Decision lever. Multinationals operating in Italy must update compliance progra…" at bounding box center [752, 751] width 1002 height 71
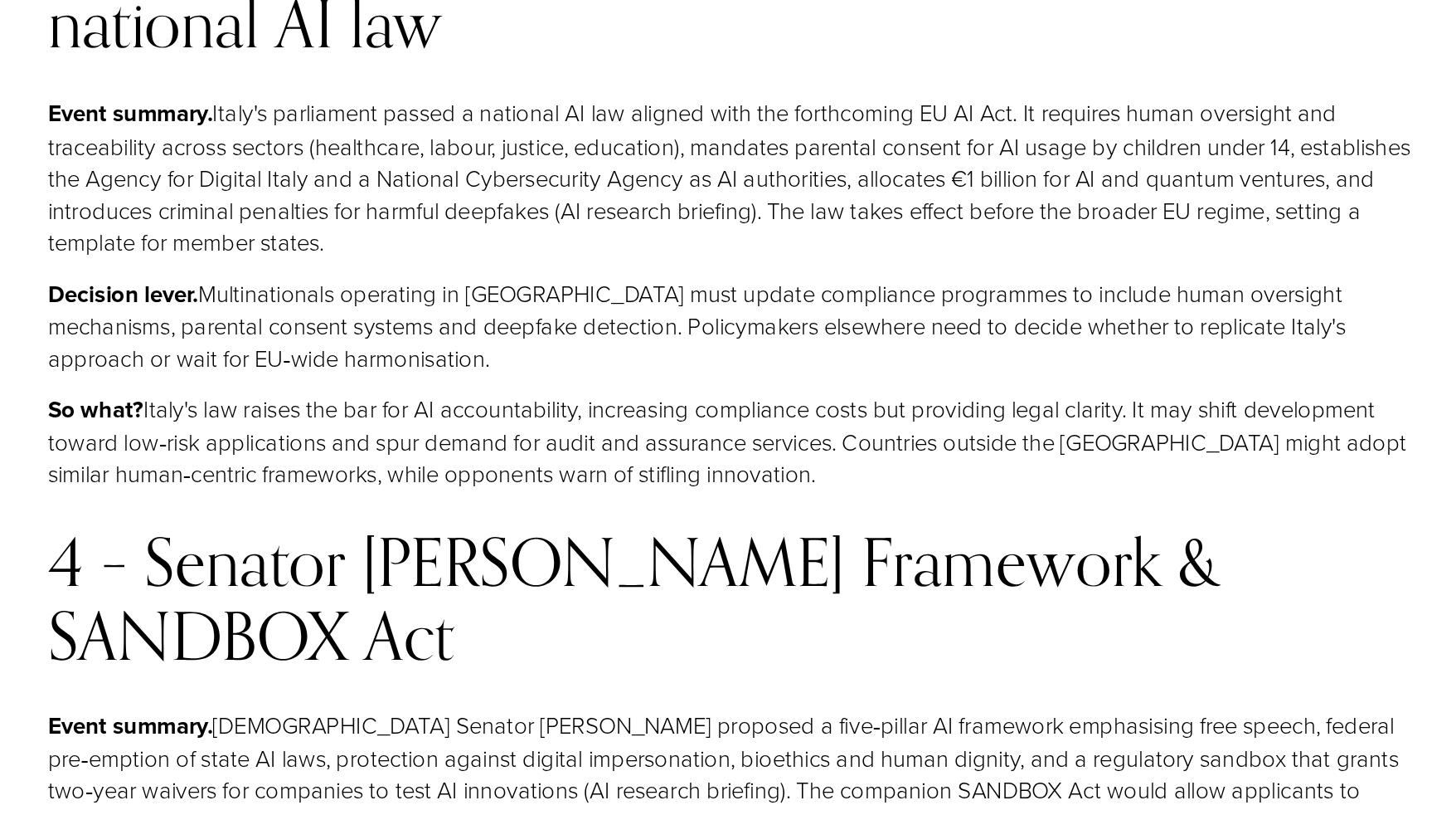
scroll to position [4565, 0]
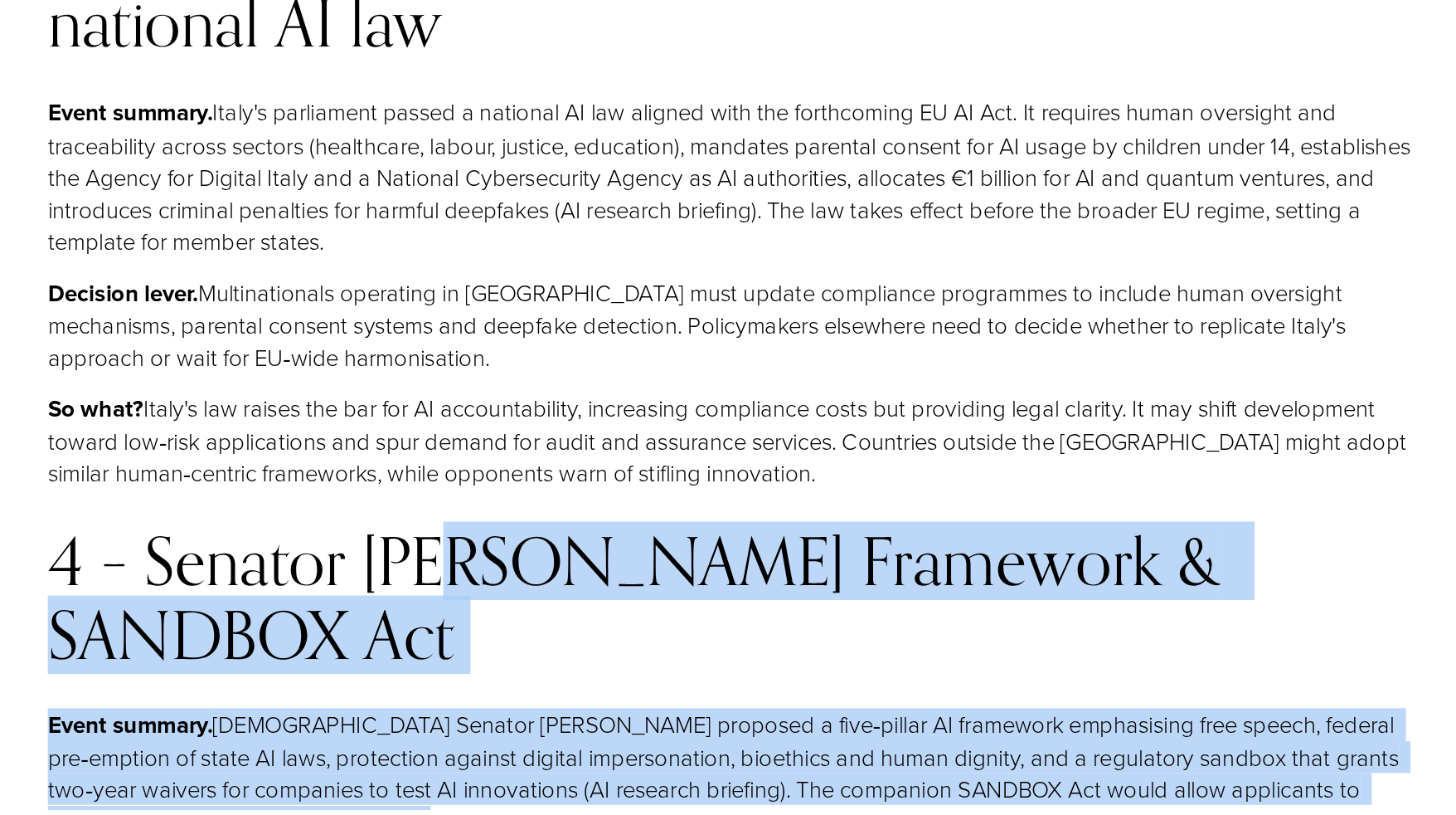
drag, startPoint x: 511, startPoint y: 598, endPoint x: 548, endPoint y: 433, distance: 169.1
click at [548, 607] on h3 "4 – Senator Cruz's AI Framework & SANDBOX Act" at bounding box center [752, 660] width 1002 height 106
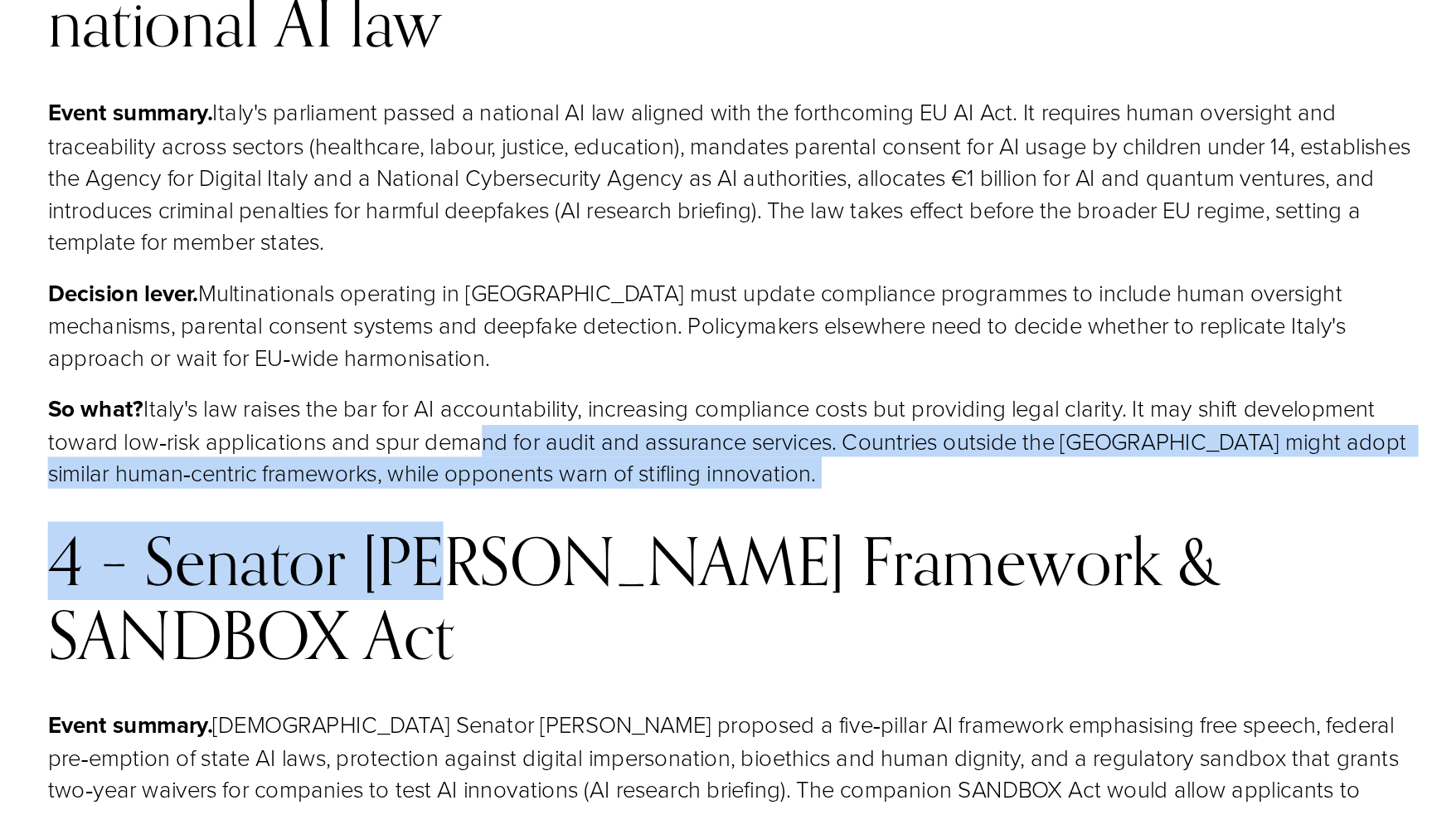
drag, startPoint x: 548, startPoint y: 433, endPoint x: 557, endPoint y: 370, distance: 63.6
click at [557, 510] on p "So what? Italy's law raises the bar for AI accountability, increasing complianc…" at bounding box center [752, 546] width 1002 height 71
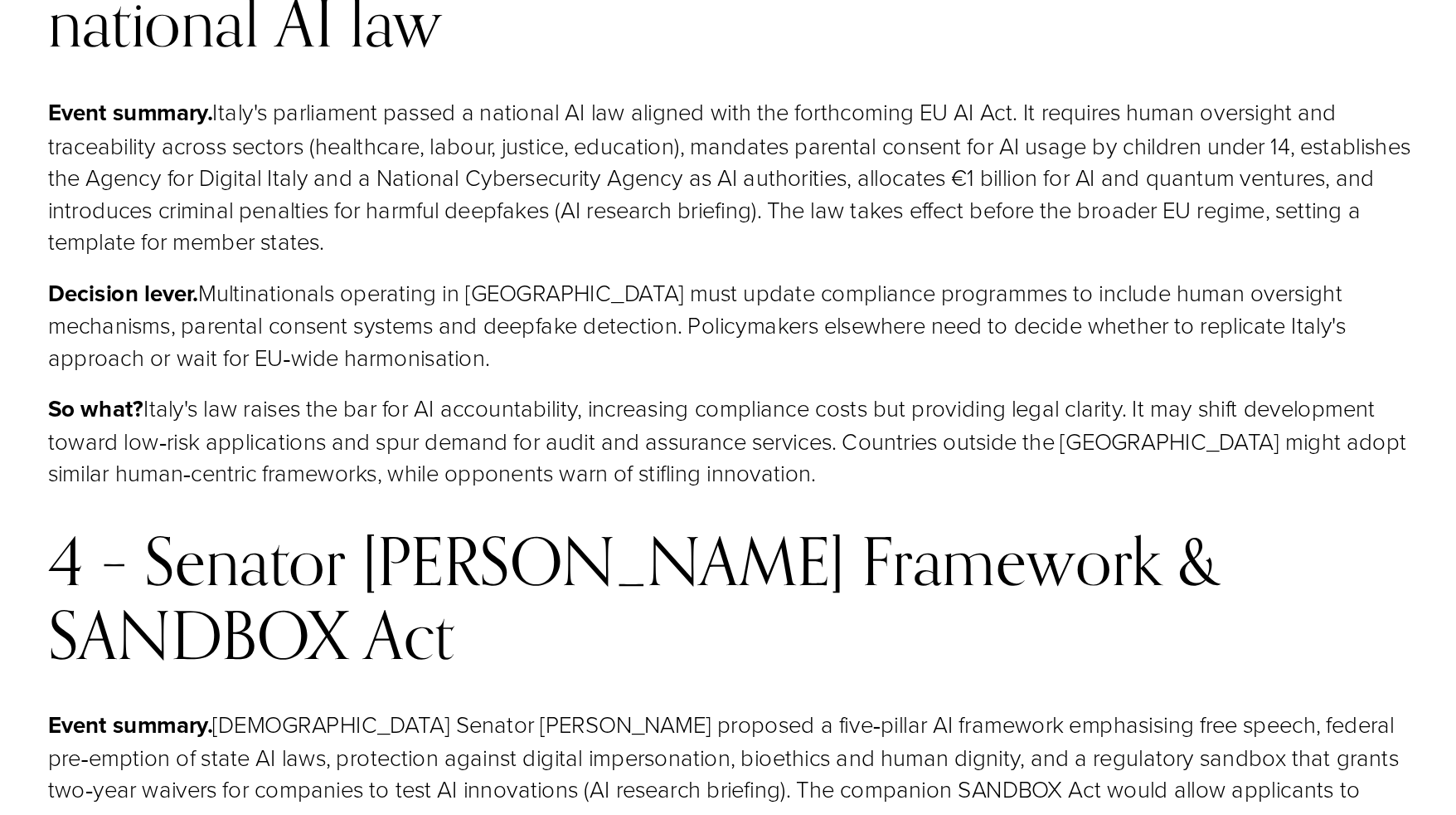
click at [557, 510] on p "So what? Italy's law raises the bar for AI accountability, increasing complianc…" at bounding box center [752, 546] width 1002 height 71
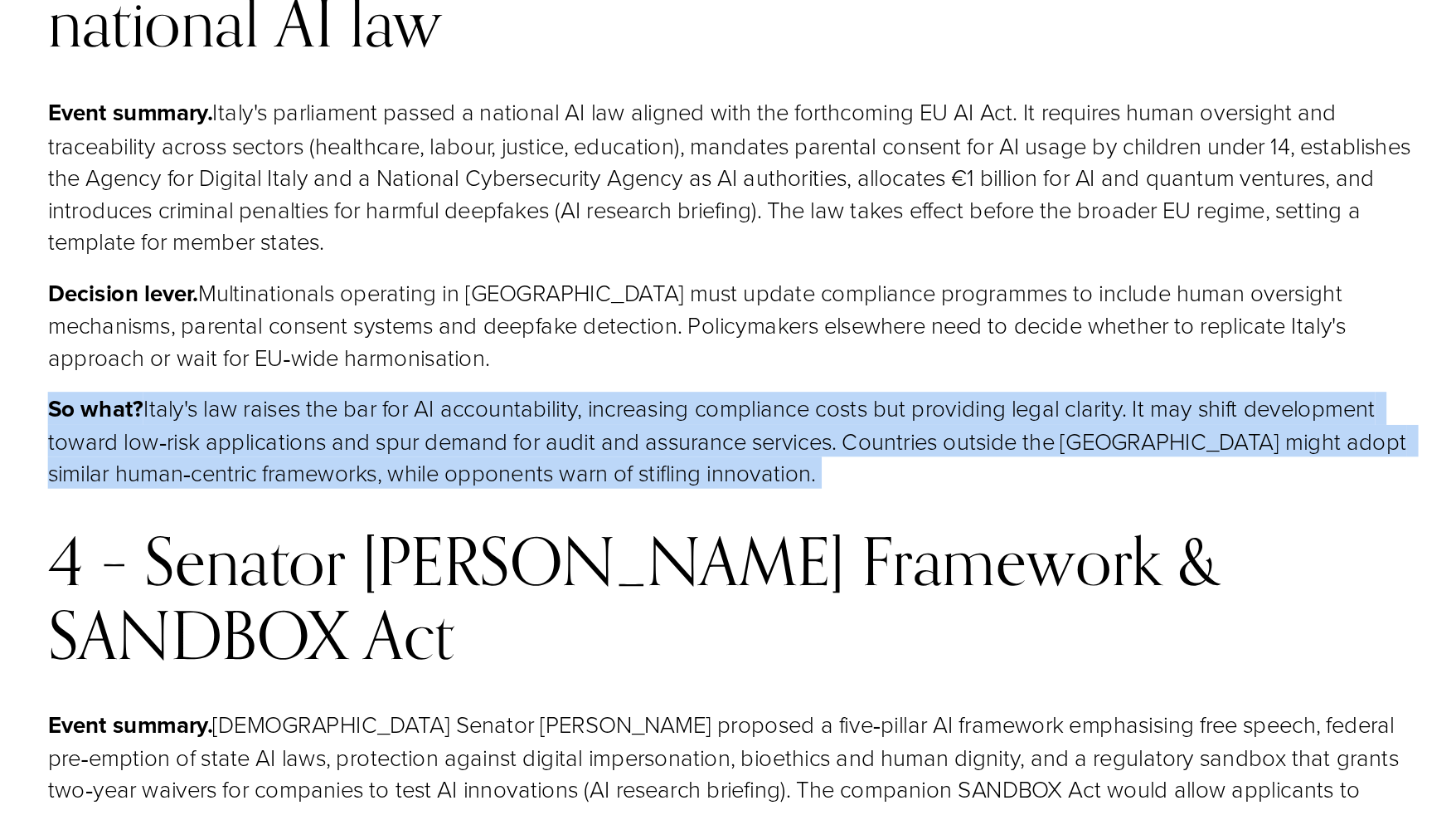
click at [557, 510] on p "So what? Italy's law raises the bar for AI accountability, increasing complianc…" at bounding box center [752, 546] width 1002 height 71
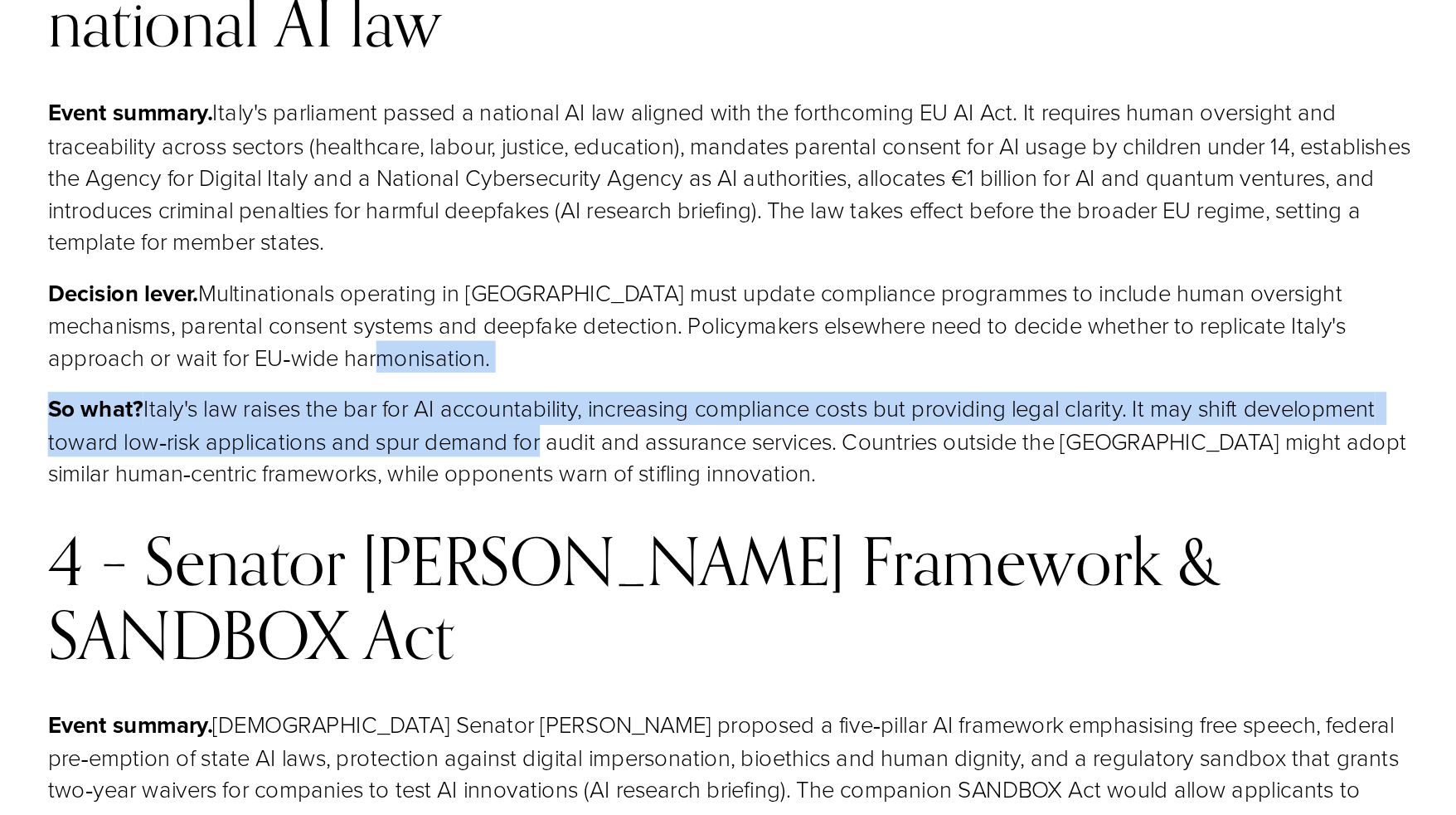
scroll to position [4564, 0]
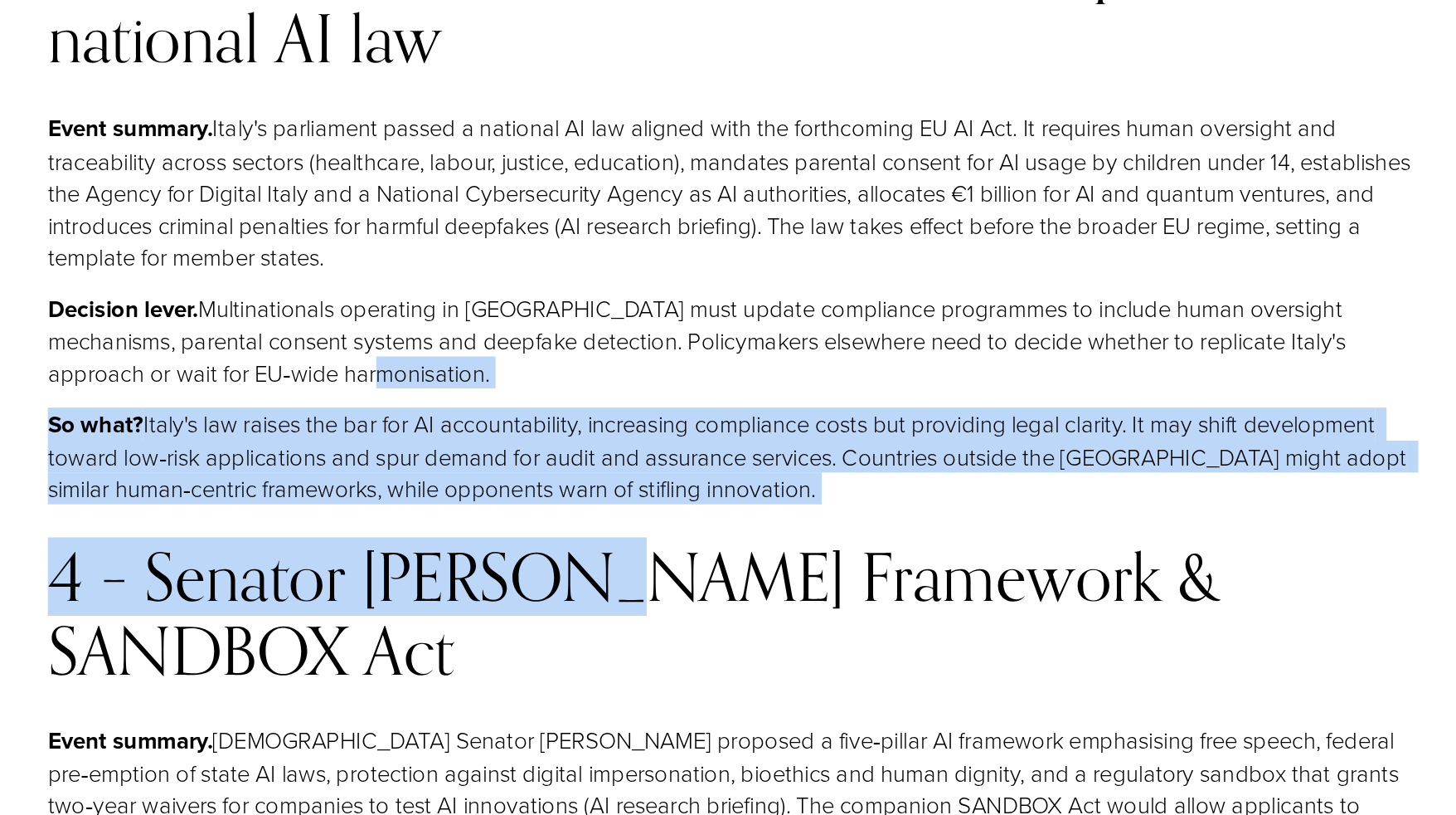
drag, startPoint x: 583, startPoint y: 311, endPoint x: 649, endPoint y: 432, distance: 137.8
click at [649, 608] on h3 "4 – Senator Cruz's AI Framework & SANDBOX Act" at bounding box center [752, 661] width 1002 height 106
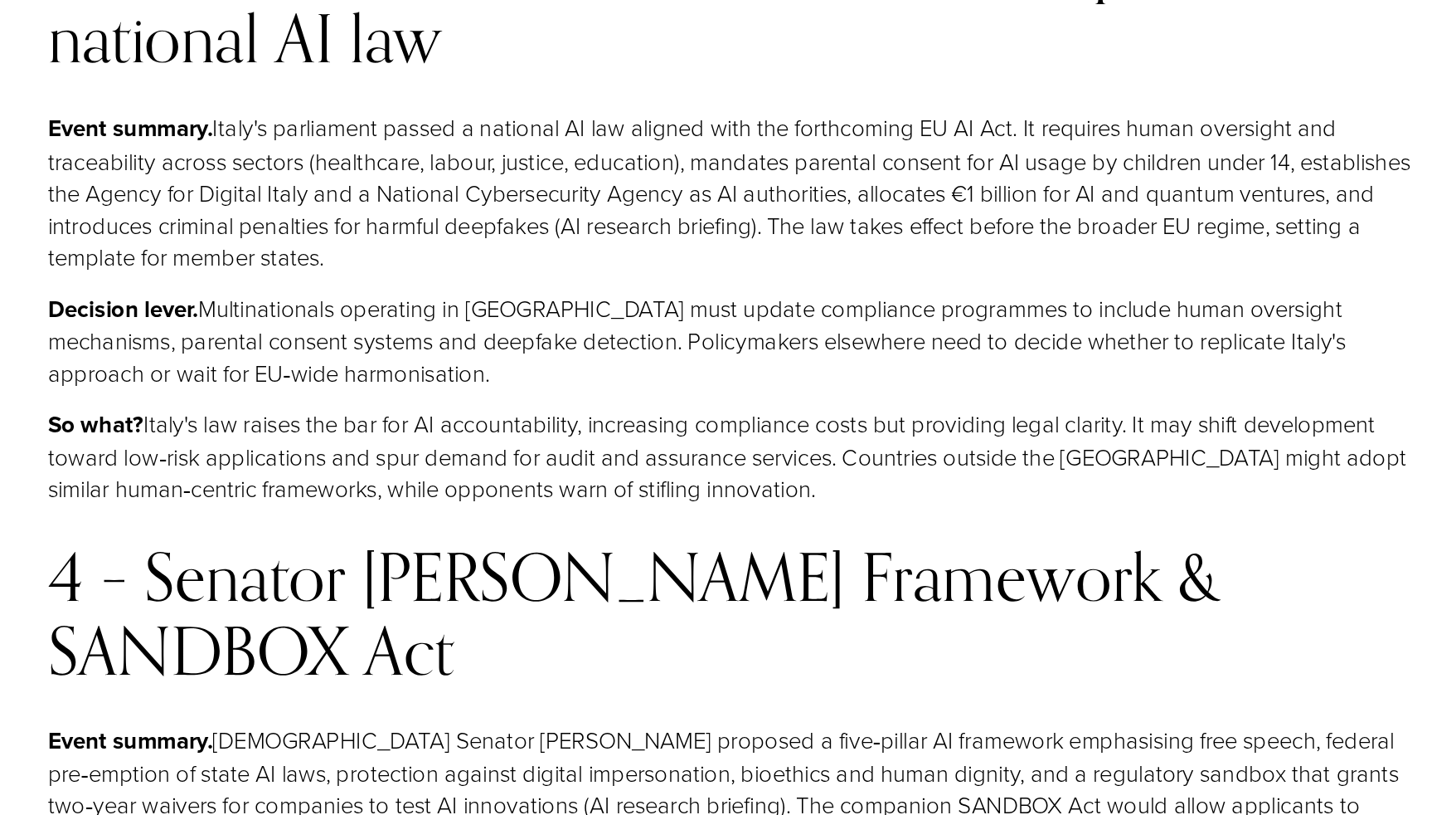
click at [615, 741] on p "Event summary. U.S. Senator Ted Cruz proposed a five‑pillar AI framework emphas…" at bounding box center [752, 788] width 1002 height 95
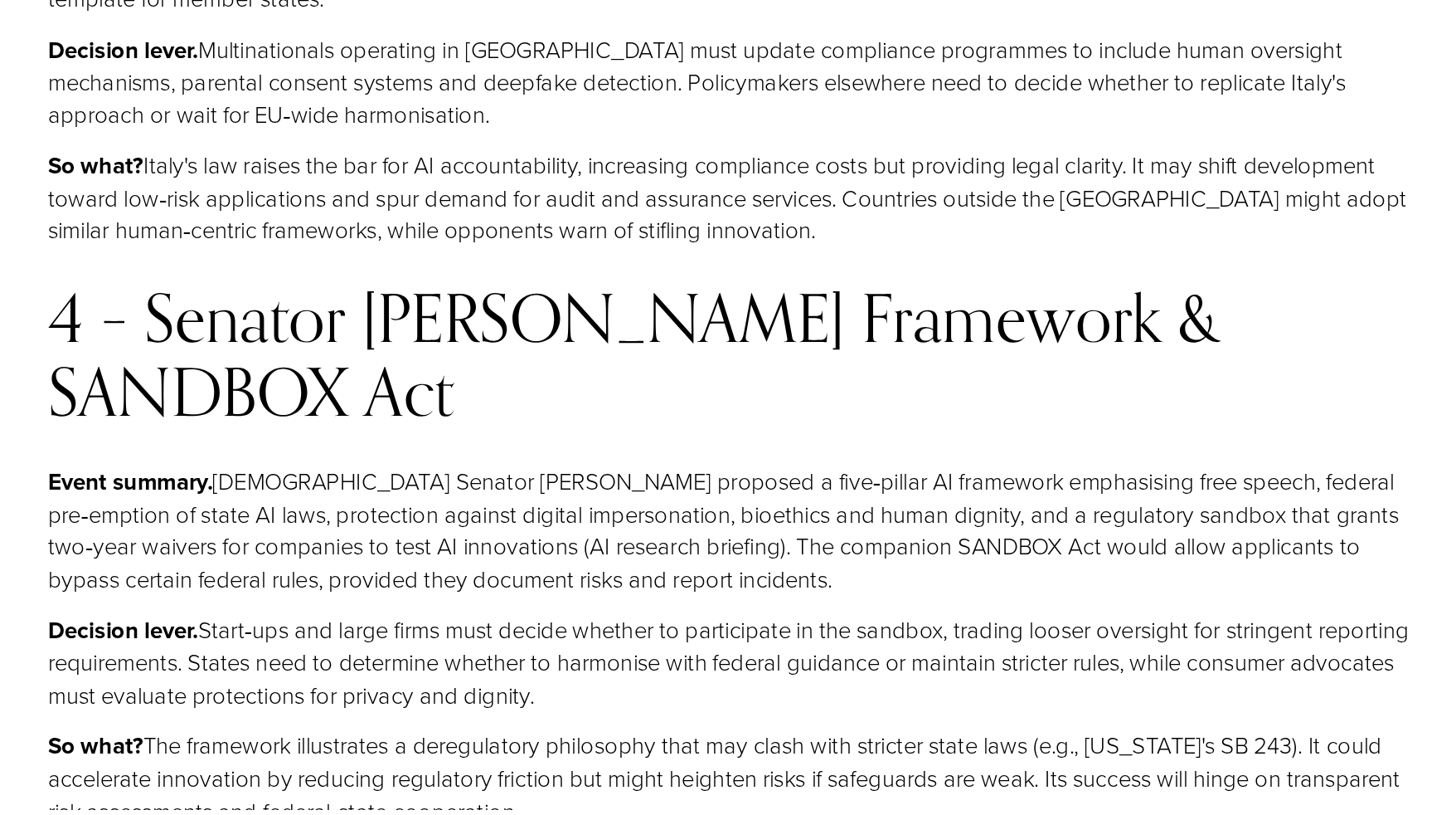
scroll to position [4743, 0]
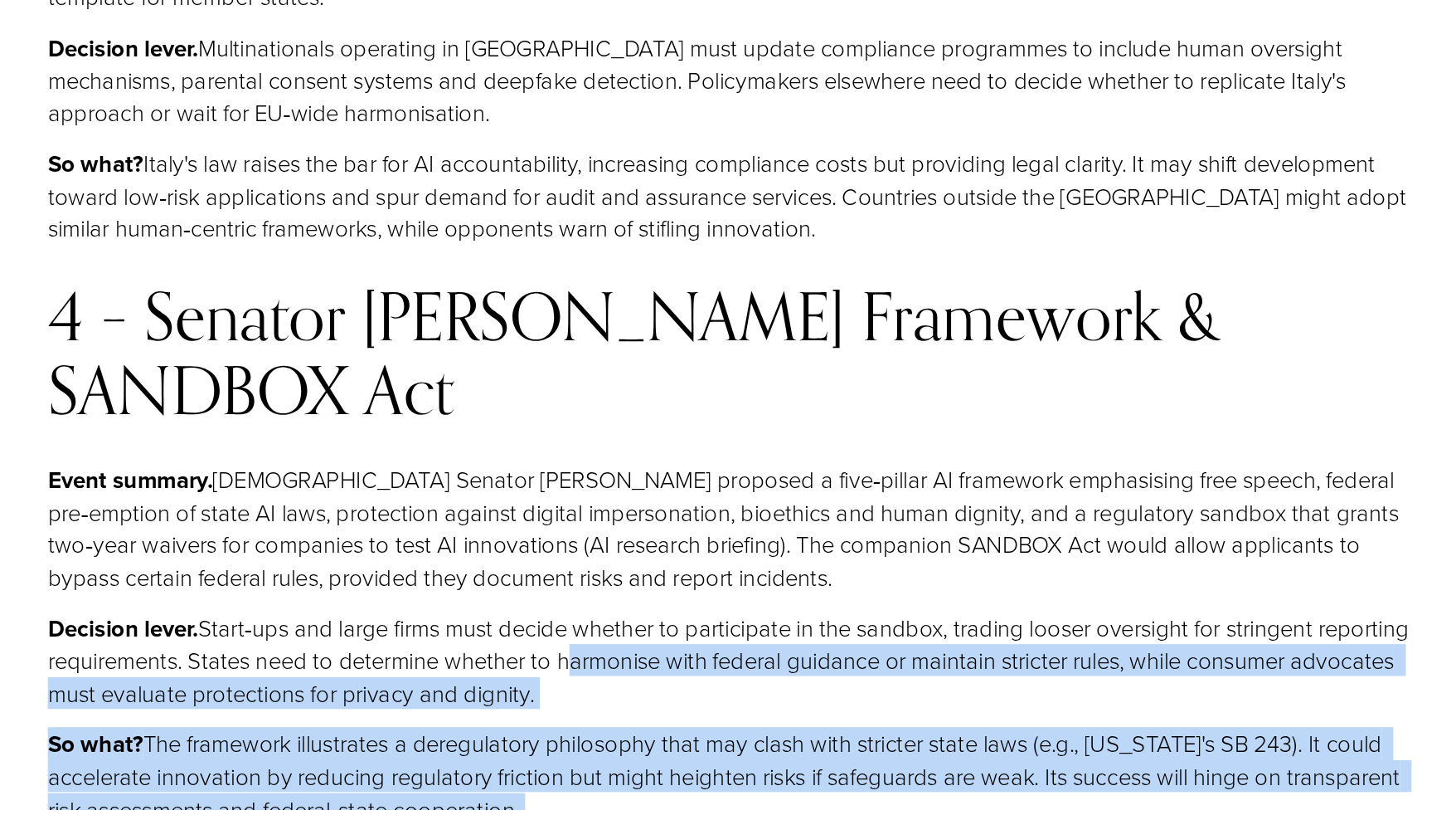
drag, startPoint x: 588, startPoint y: 642, endPoint x: 630, endPoint y: 461, distance: 185.8
click at [630, 670] on p "Decision lever. Start‑ups and large firms must decide whether to participate in…" at bounding box center [752, 706] width 1002 height 71
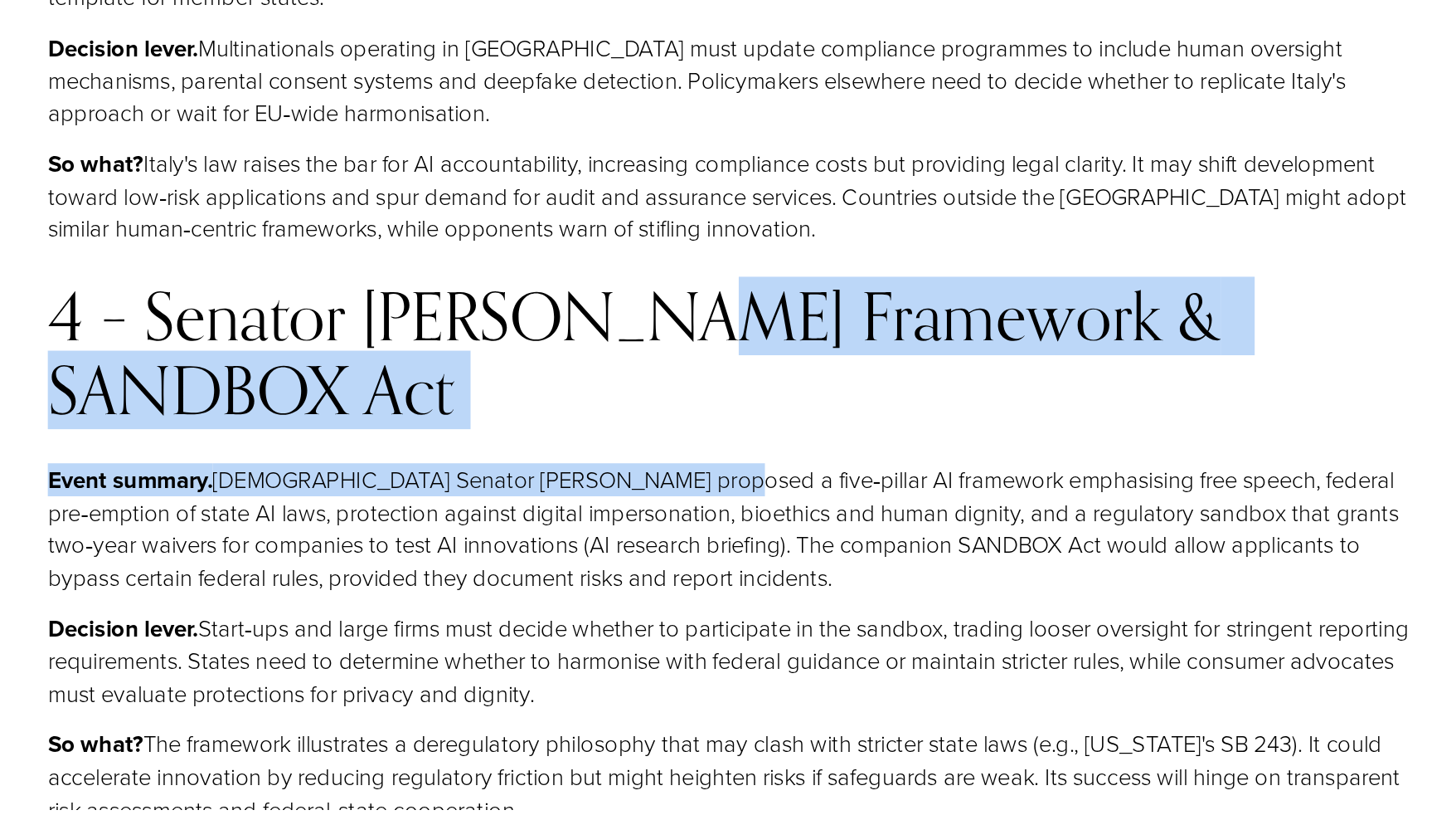
scroll to position [4742, 0]
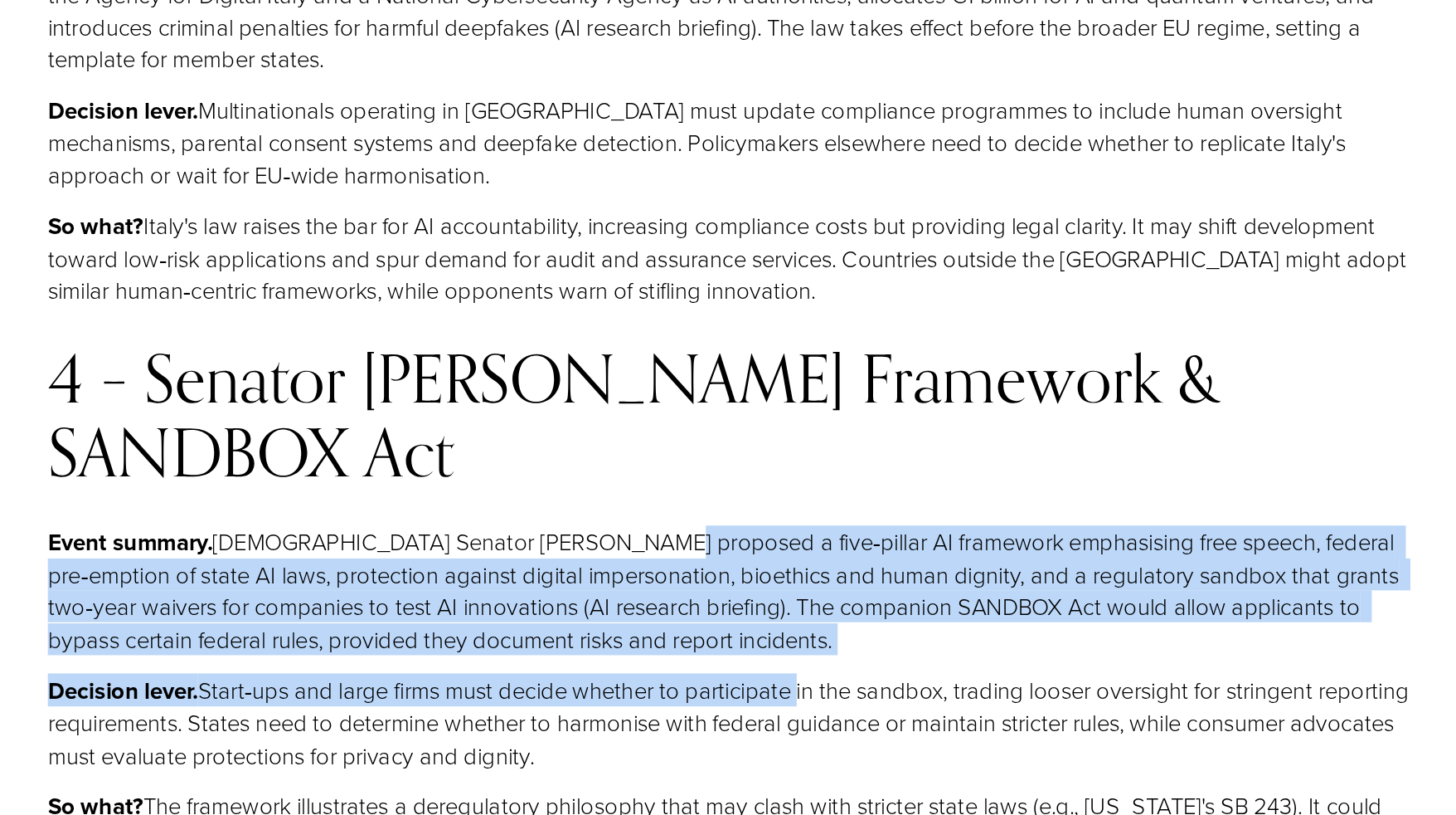
drag, startPoint x: 669, startPoint y: 304, endPoint x: 730, endPoint y: 447, distance: 155.5
click at [730, 671] on p "Decision lever. Start‑ups and large firms must decide whether to participate in…" at bounding box center [752, 707] width 1002 height 71
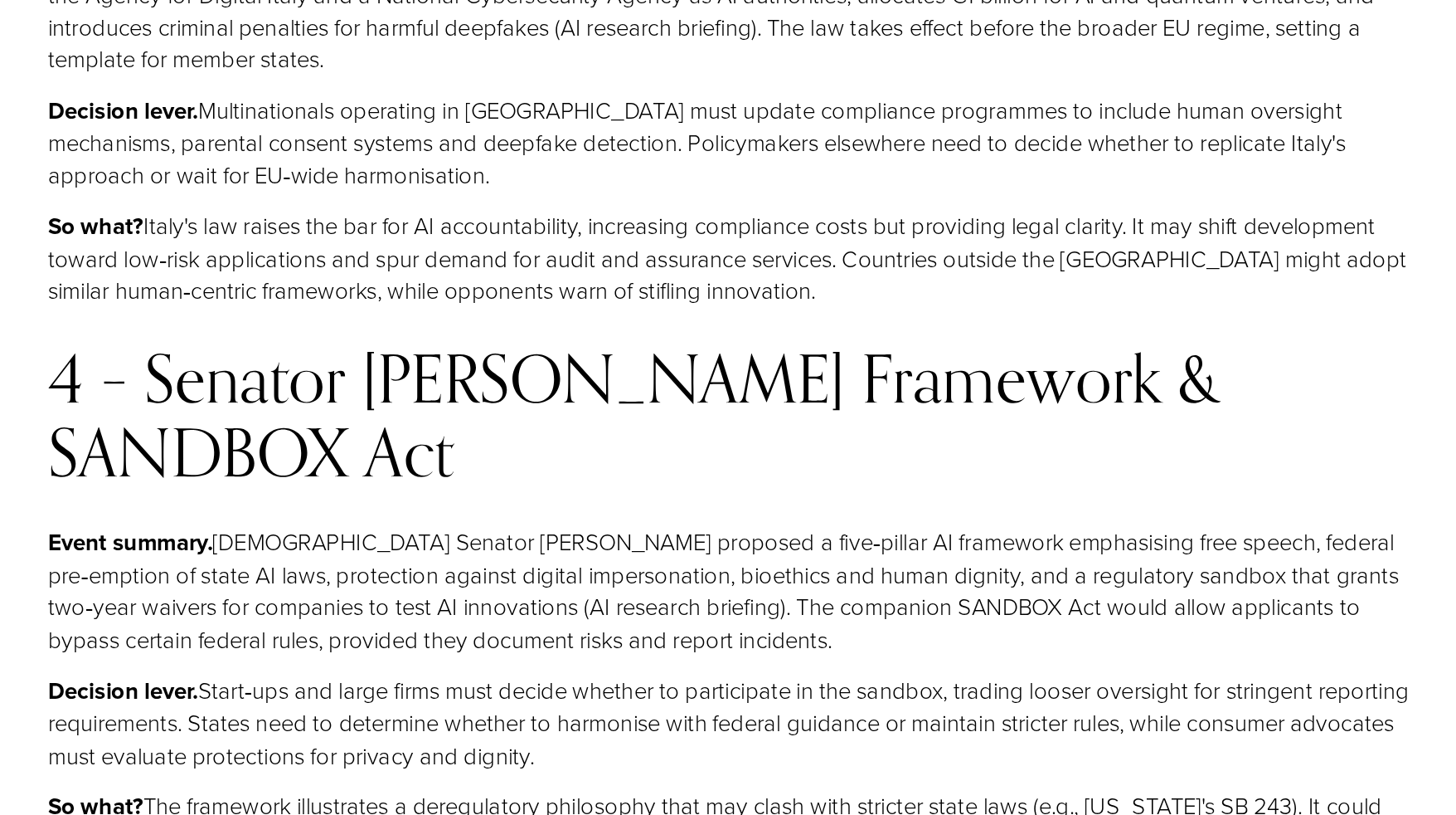
click at [674, 756] on p "So what? The framework illustrates a deregulatory philosophy that may clash wit…" at bounding box center [752, 791] width 1002 height 71
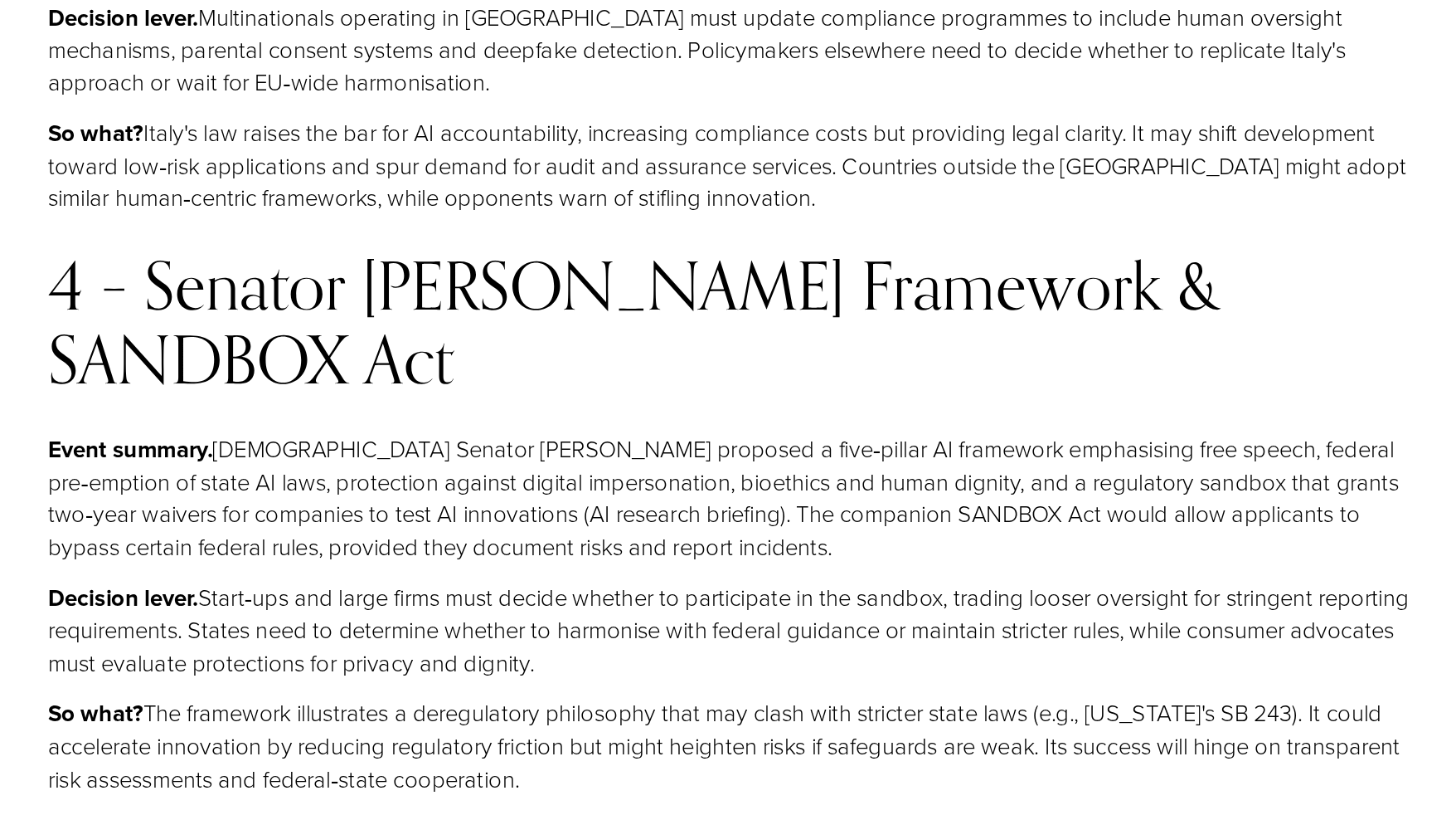
scroll to position [4785, 0]
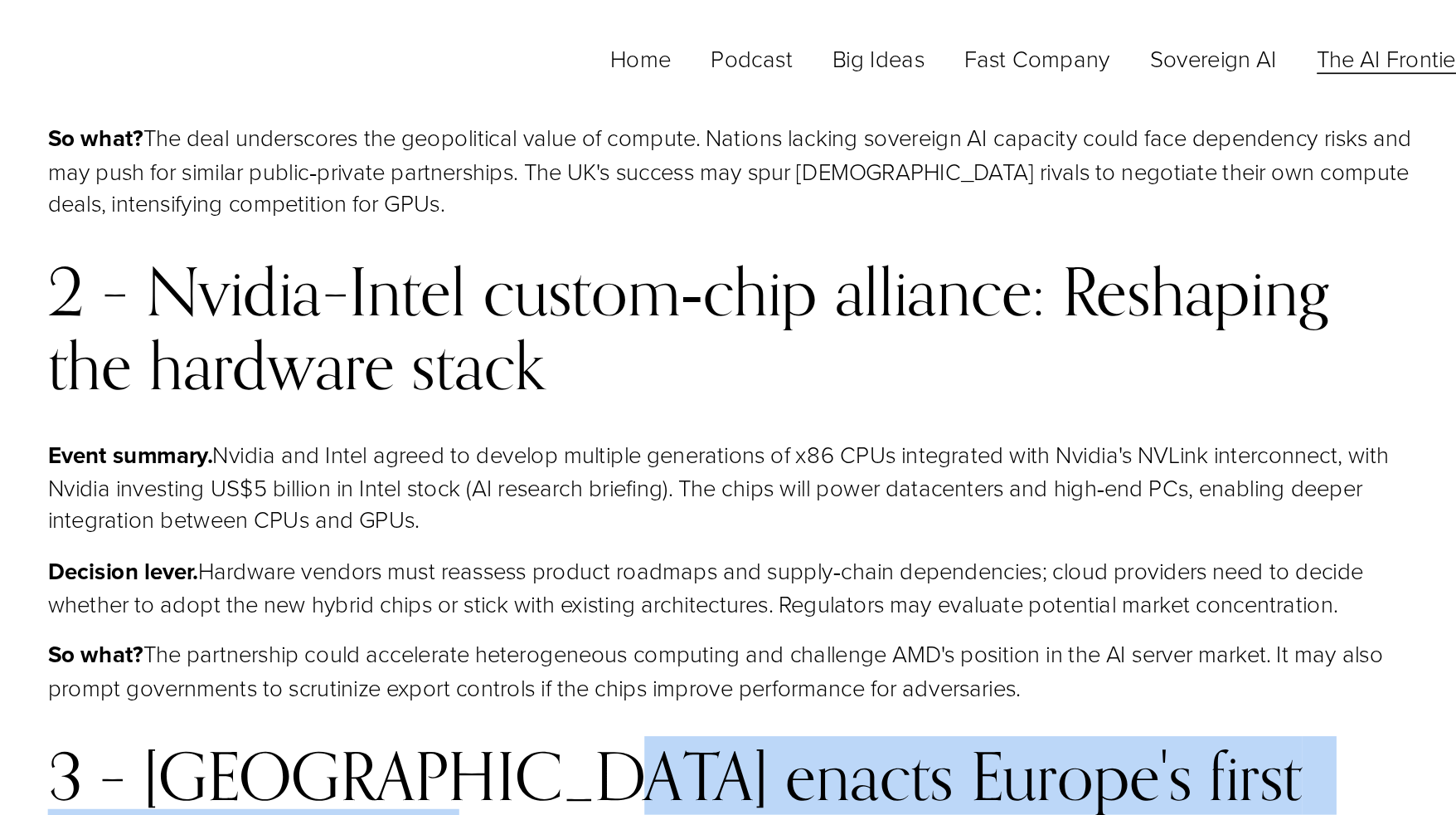
drag, startPoint x: 643, startPoint y: 638, endPoint x: 544, endPoint y: 592, distance: 109.2
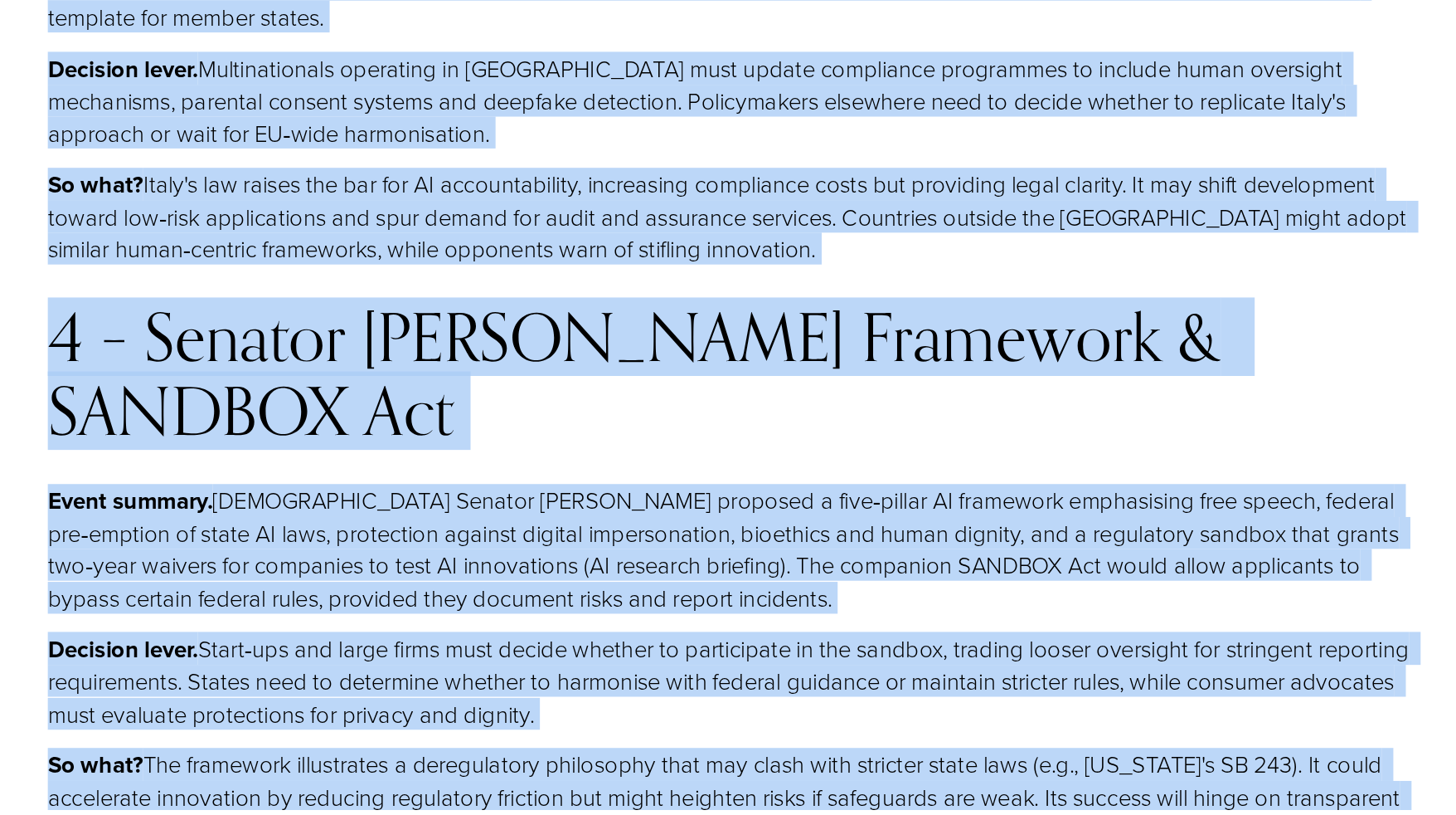
scroll to position [4752, 0]
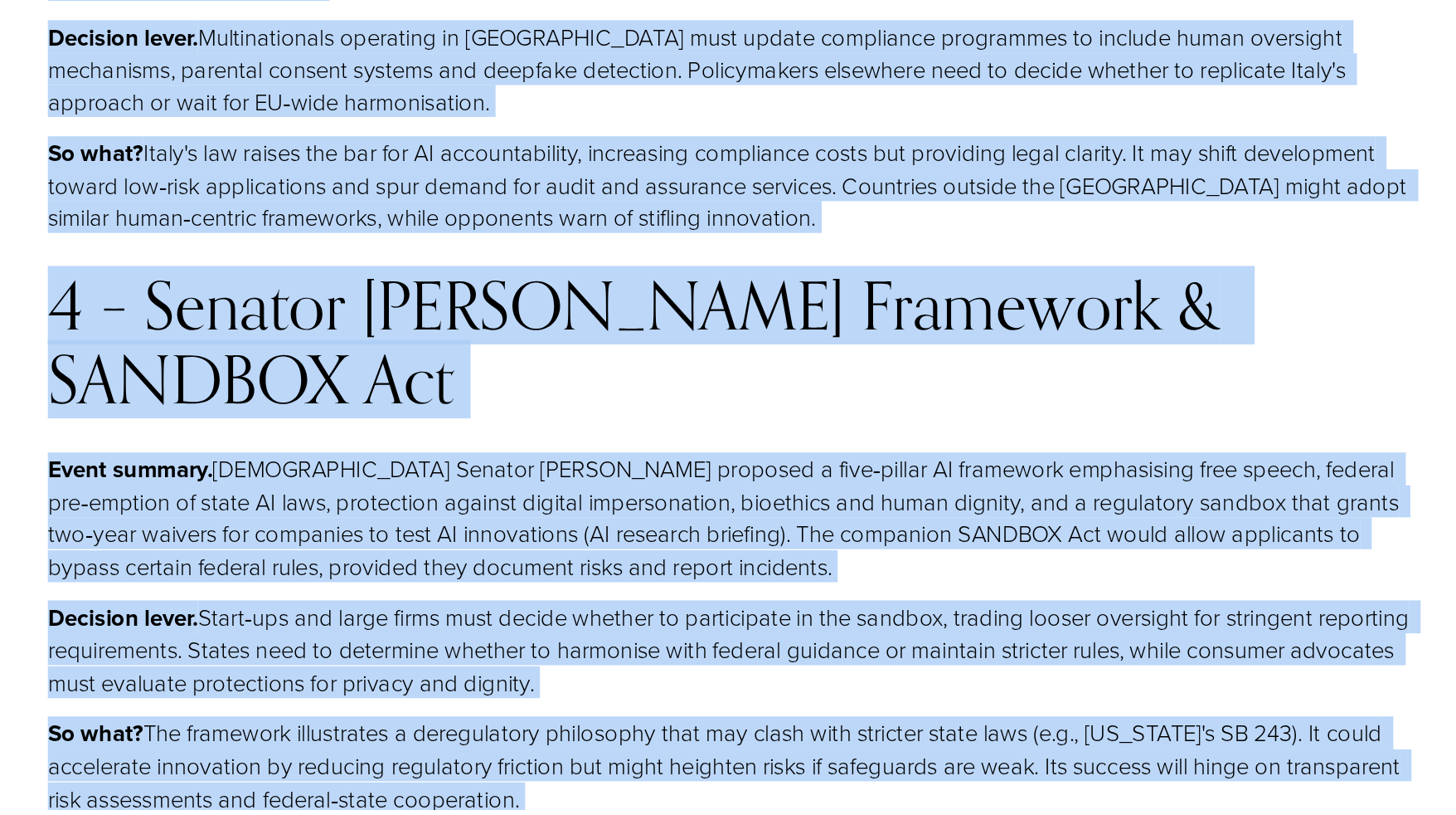
click at [636, 747] on p "So what? The framework illustrates a deregulatory philosophy that may clash wit…" at bounding box center [752, 782] width 1002 height 71
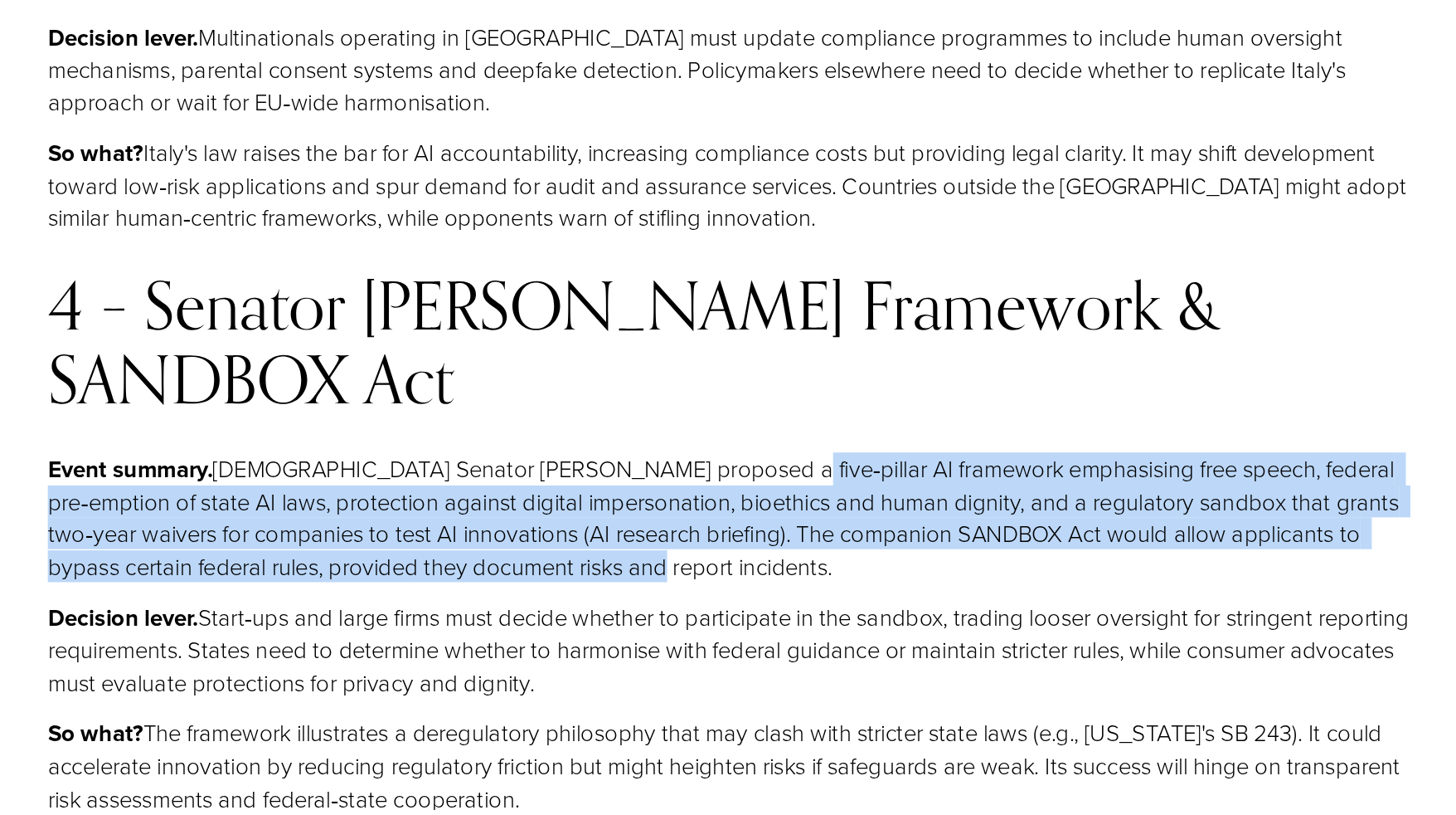
drag, startPoint x: 729, startPoint y: 323, endPoint x: 701, endPoint y: 409, distance: 90.4
click at [701, 554] on p "Event summary. U.S. Senator Ted Cruz proposed a five‑pillar AI framework emphas…" at bounding box center [752, 601] width 1002 height 95
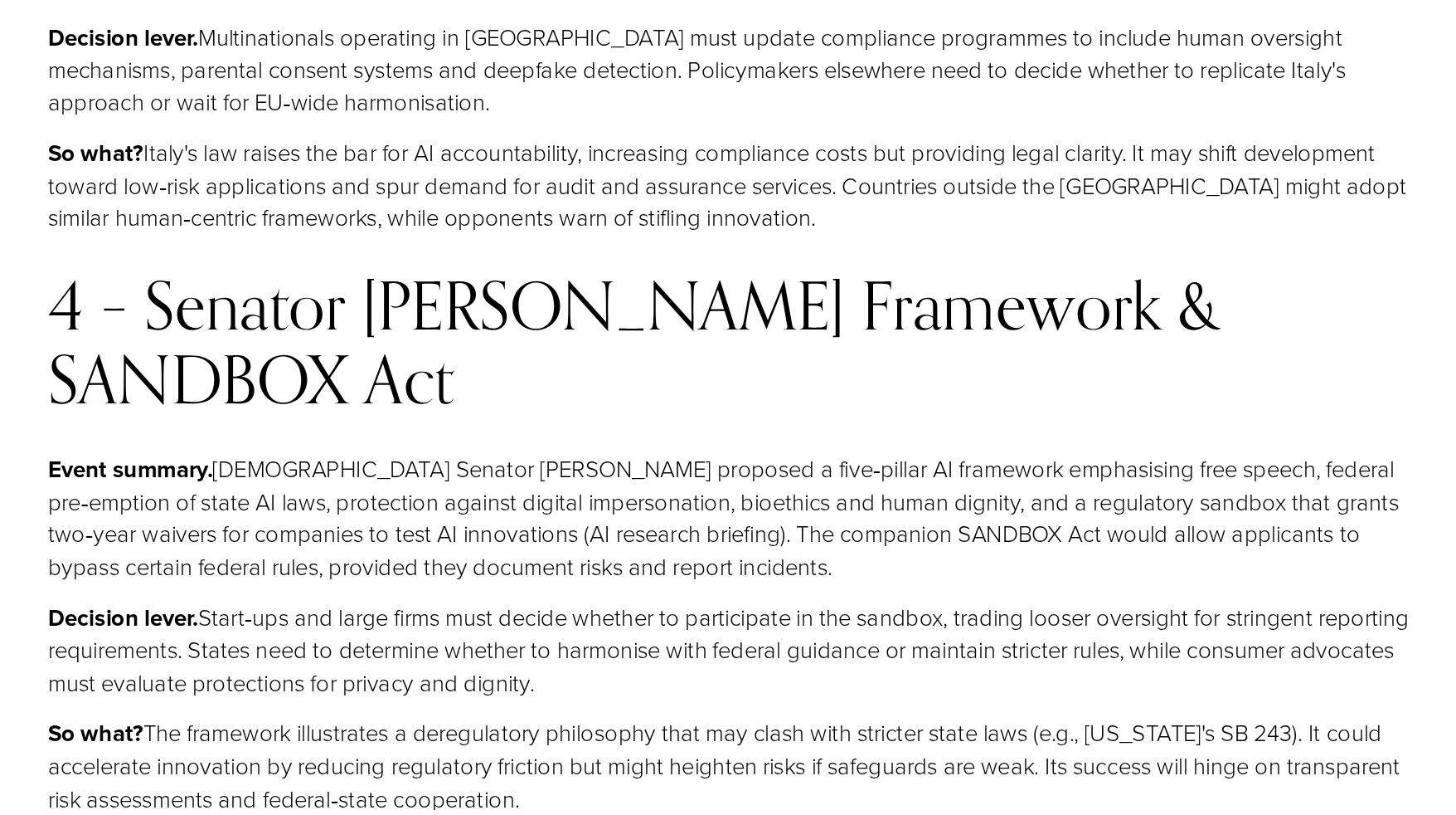
click at [701, 554] on p "Event summary. U.S. Senator Ted Cruz proposed a five‑pillar AI framework emphas…" at bounding box center [752, 601] width 1002 height 95
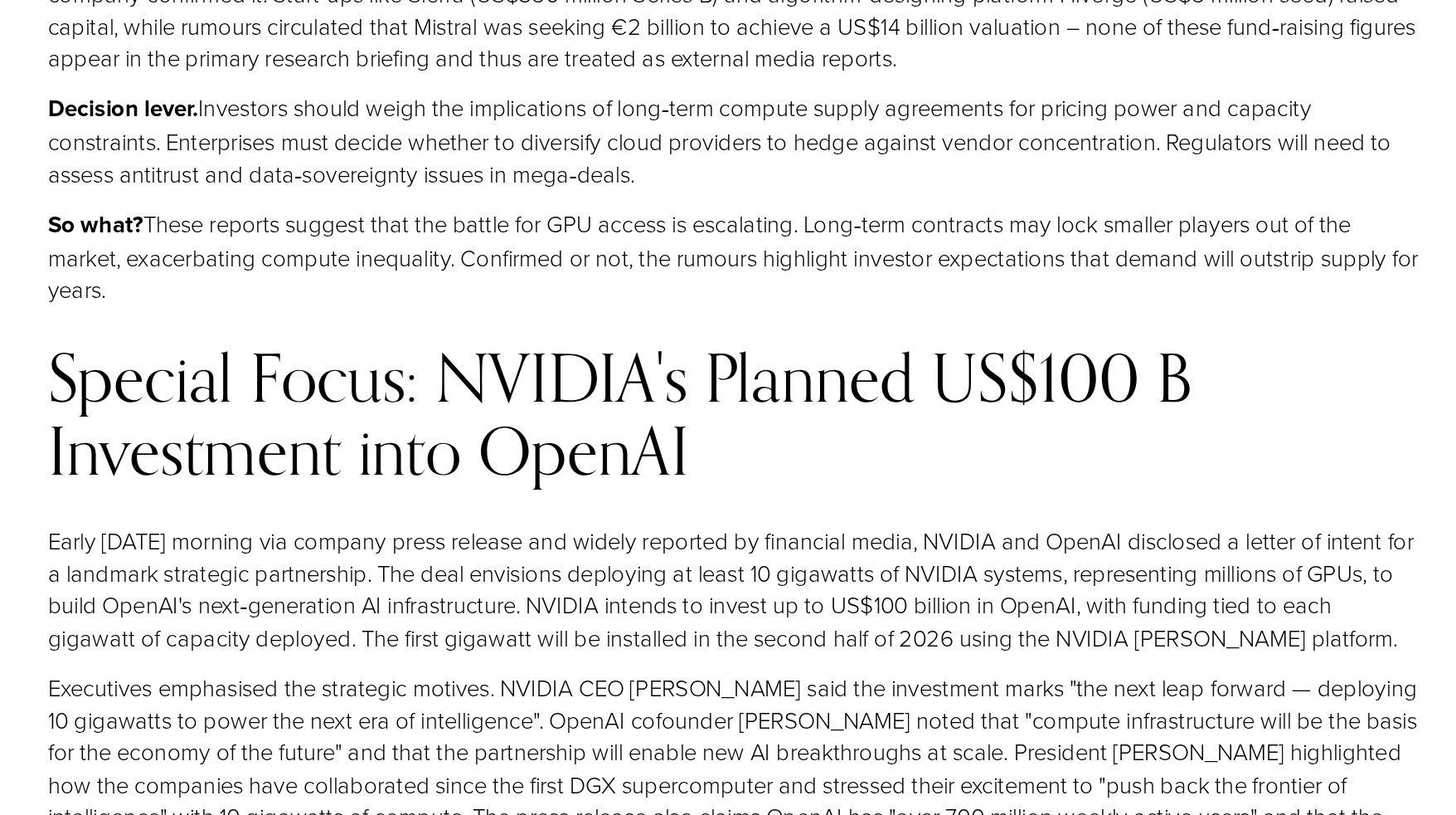
scroll to position [5554, 0]
click at [668, 570] on p "Early Monday morning via company press release and widely reported by financial…" at bounding box center [752, 617] width 1002 height 94
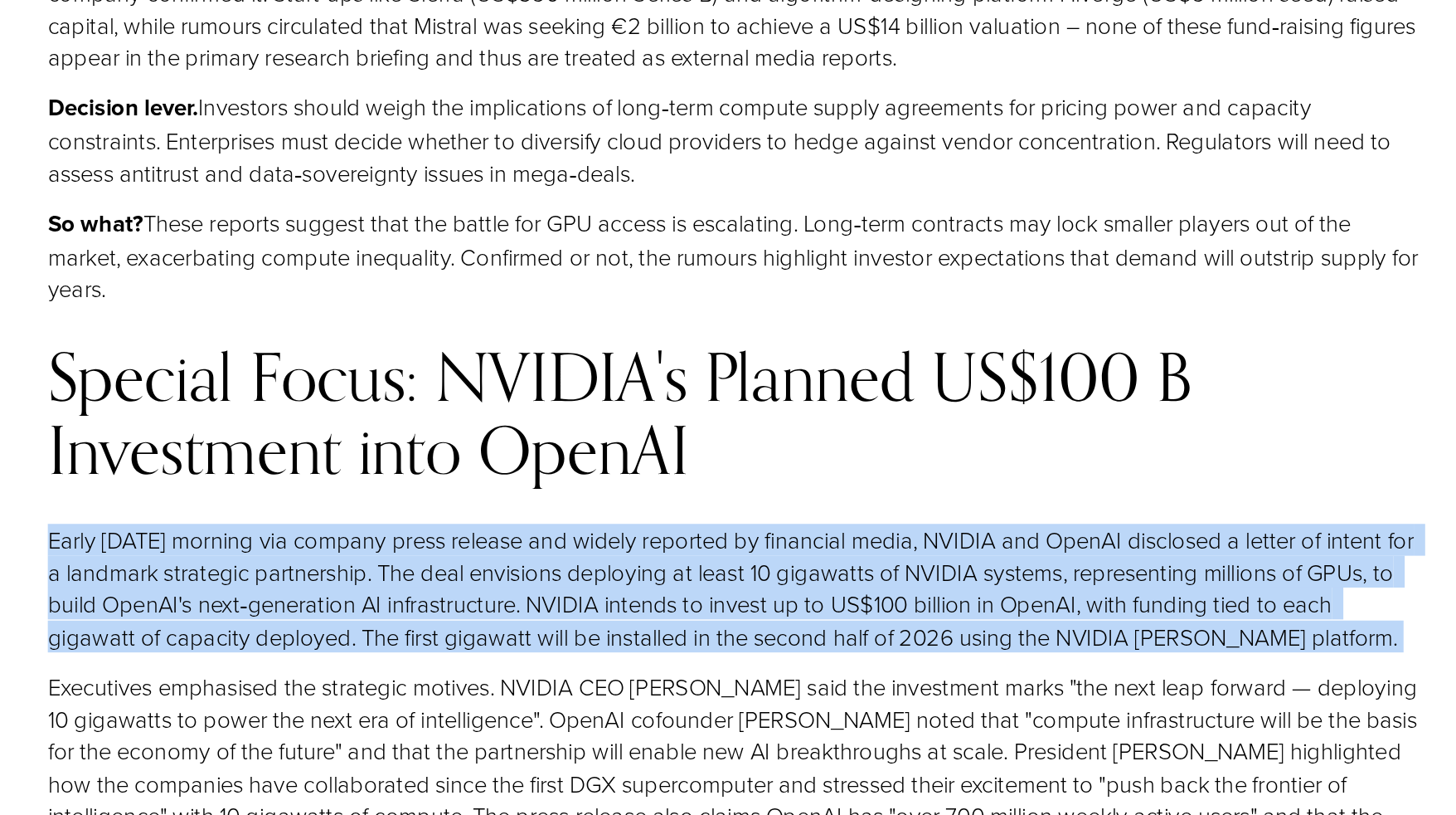
drag, startPoint x: 668, startPoint y: 374, endPoint x: 668, endPoint y: 353, distance: 21.0
click at [668, 570] on p "Early Monday morning via company press release and widely reported by financial…" at bounding box center [752, 617] width 1002 height 94
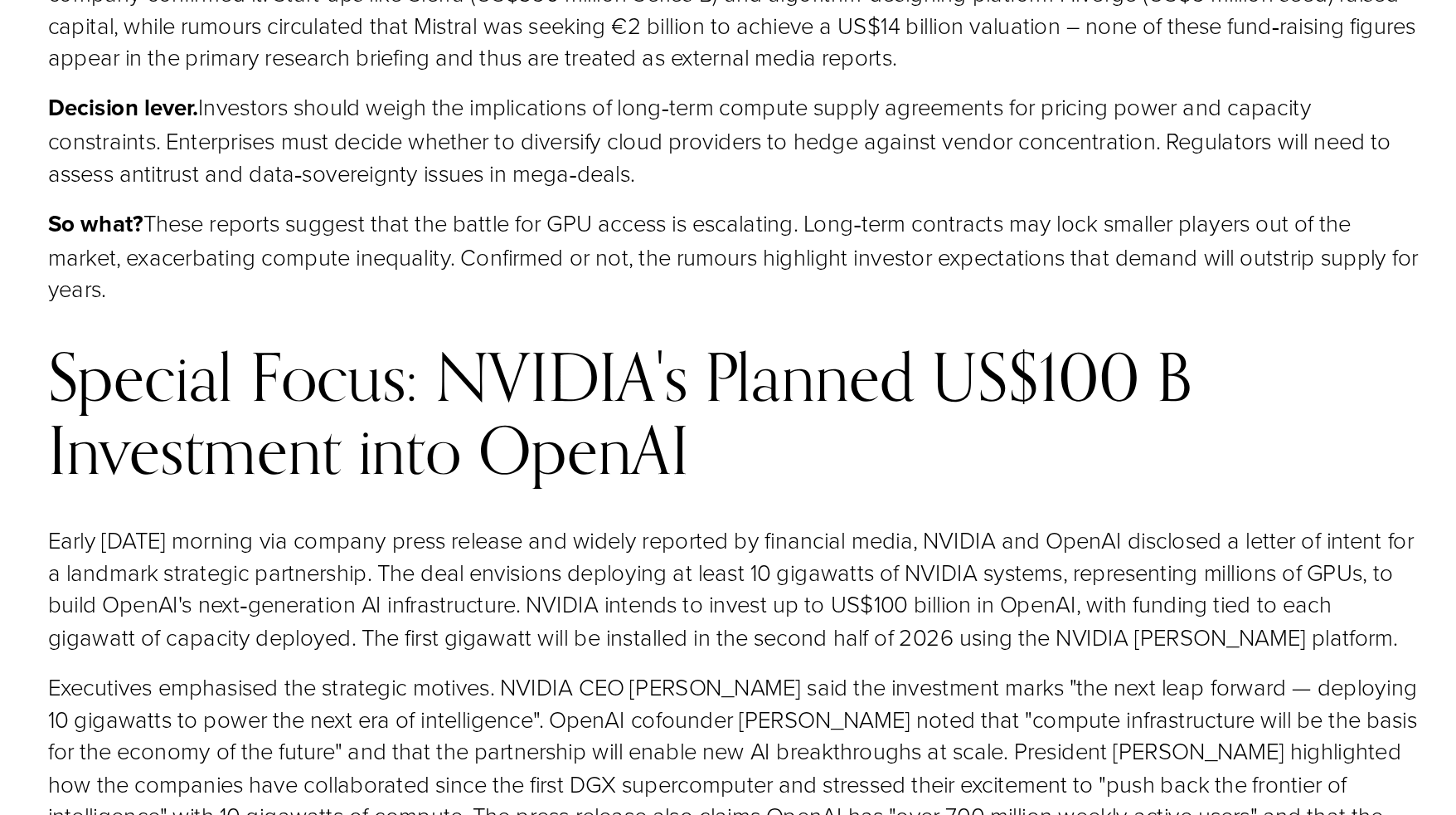
click at [572, 676] on p "Executives emphasised the strategic motives. NVIDIA CEO Jensen Huang said the i…" at bounding box center [752, 746] width 1002 height 141
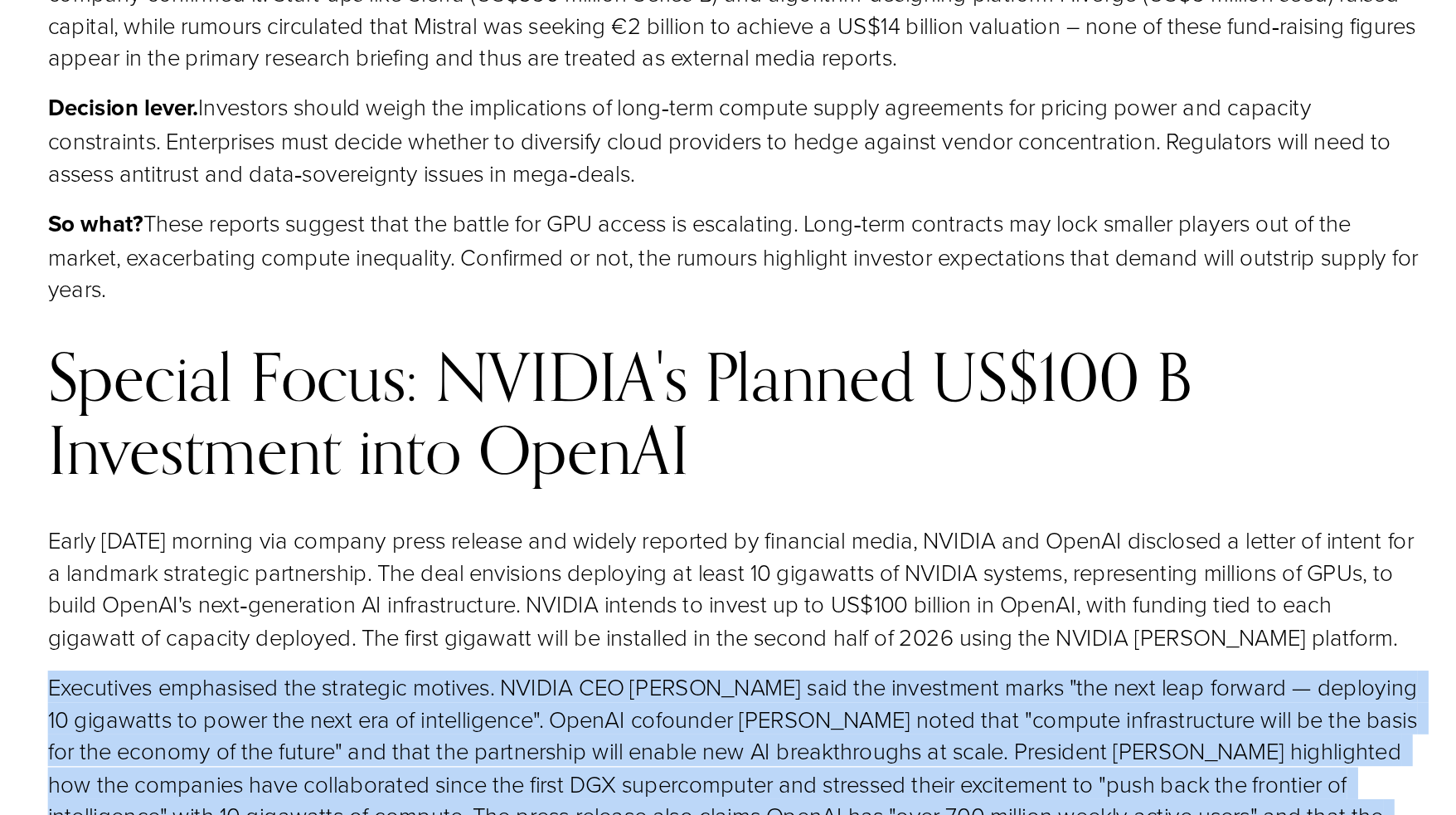
click at [572, 676] on p "Executives emphasised the strategic motives. NVIDIA CEO Jensen Huang said the i…" at bounding box center [752, 746] width 1002 height 141
click at [569, 676] on p "Executives emphasised the strategic motives. NVIDIA CEO Jensen Huang said the i…" at bounding box center [752, 746] width 1002 height 141
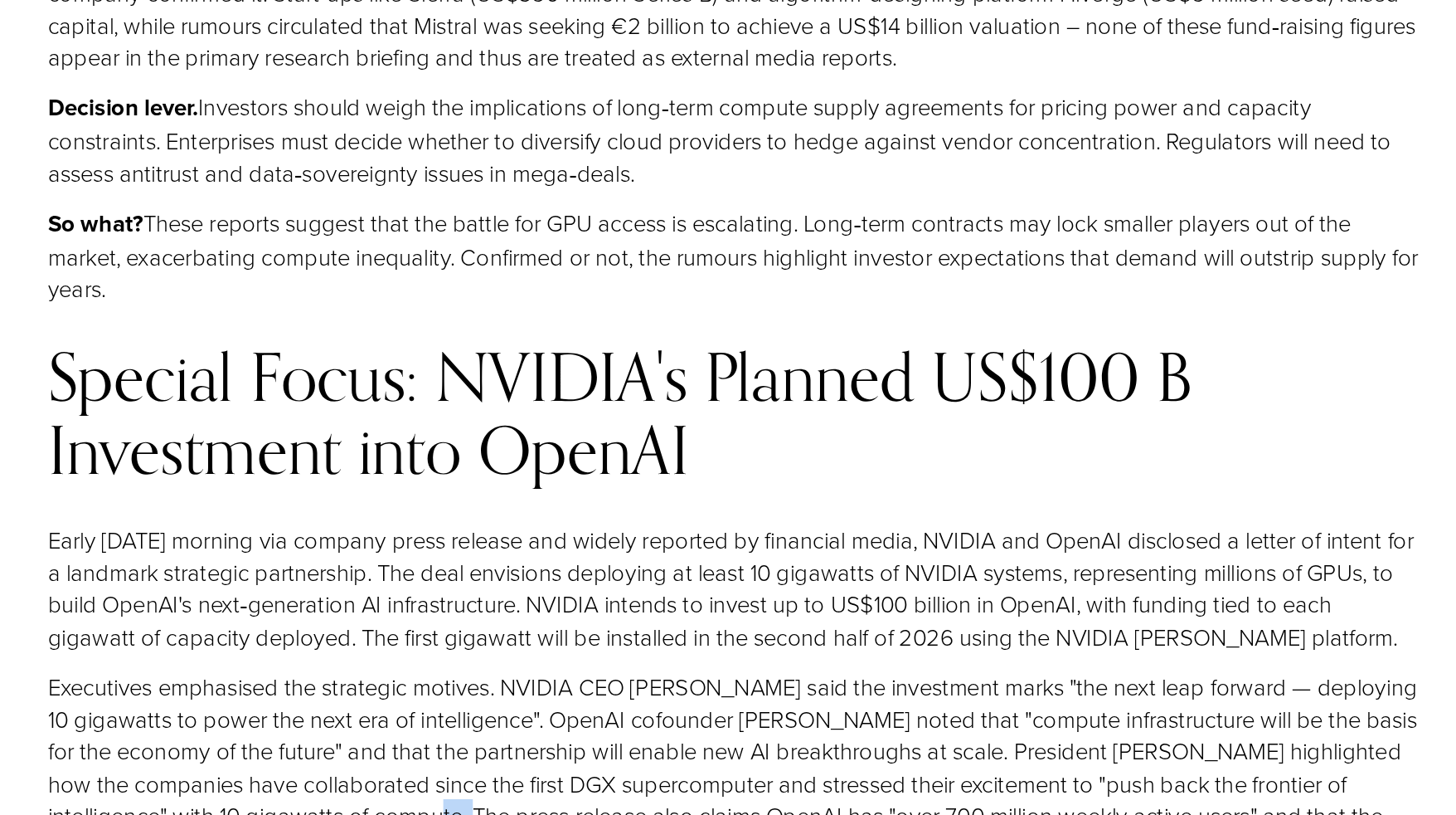
click at [569, 676] on p "Executives emphasised the strategic motives. NVIDIA CEO Jensen Huang said the i…" at bounding box center [752, 746] width 1002 height 141
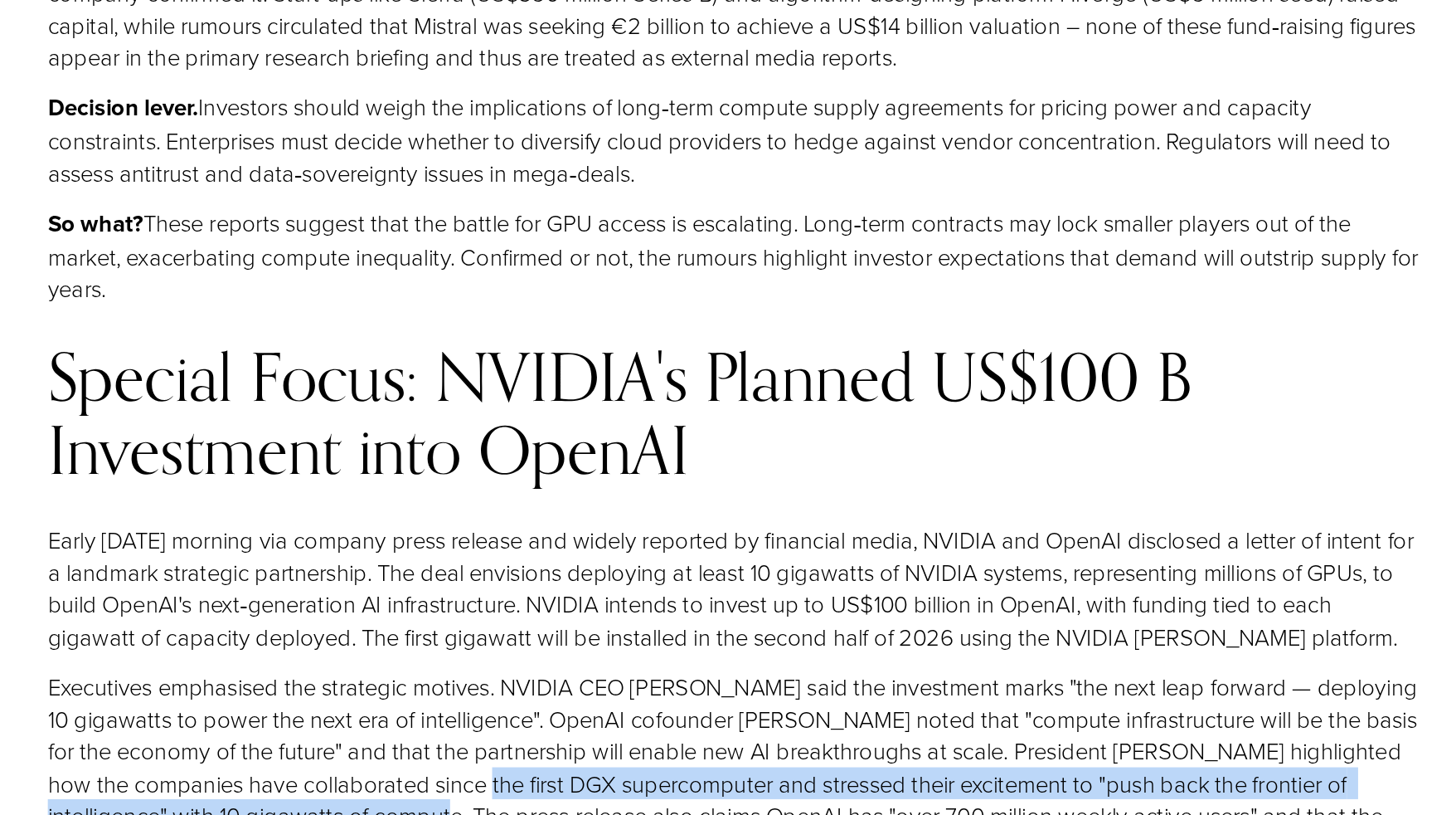
click at [569, 676] on p "Executives emphasised the strategic motives. NVIDIA CEO Jensen Huang said the i…" at bounding box center [752, 746] width 1002 height 141
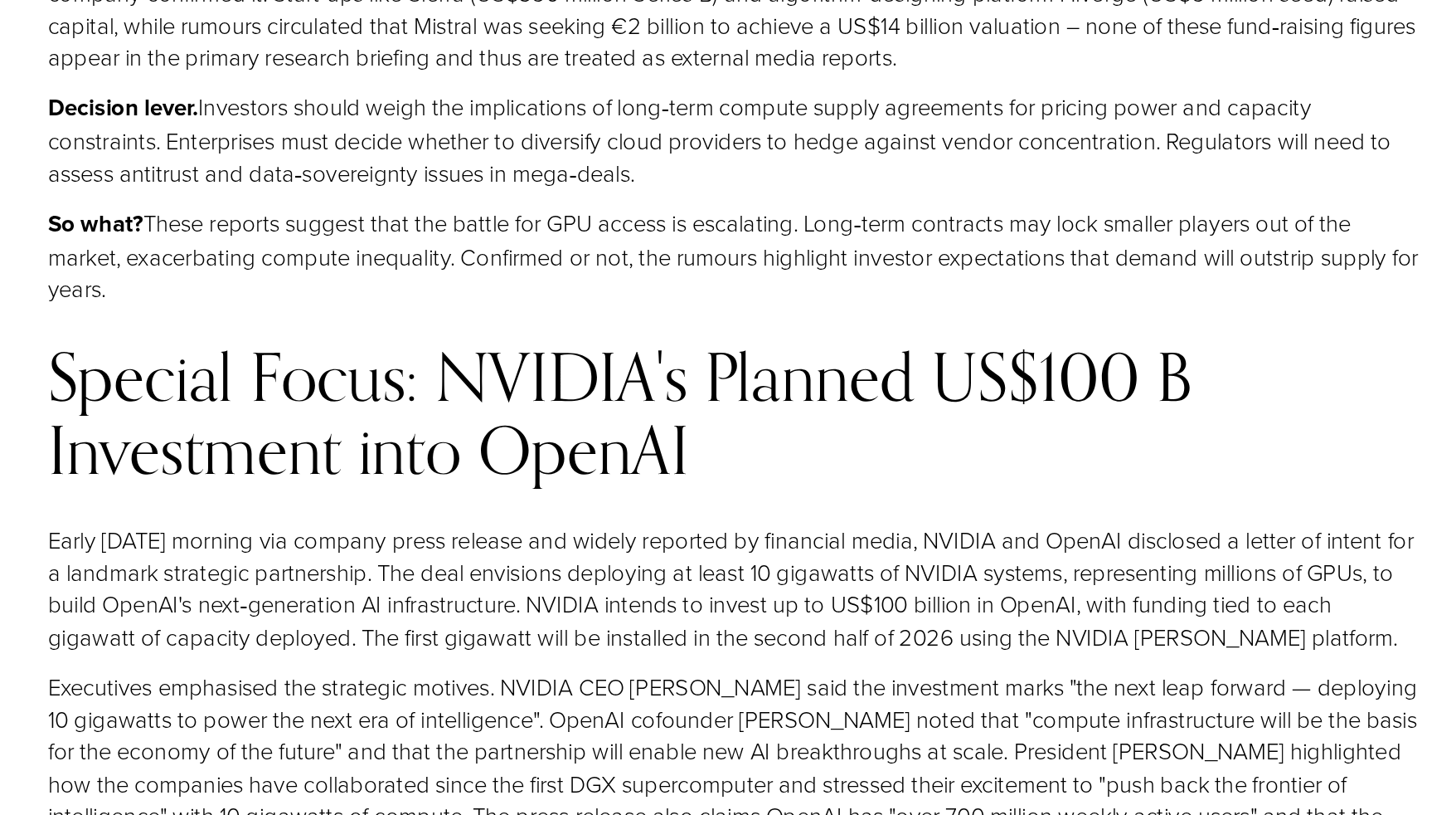
click at [569, 676] on p "Executives emphasised the strategic motives. NVIDIA CEO Jensen Huang said the i…" at bounding box center [752, 746] width 1002 height 141
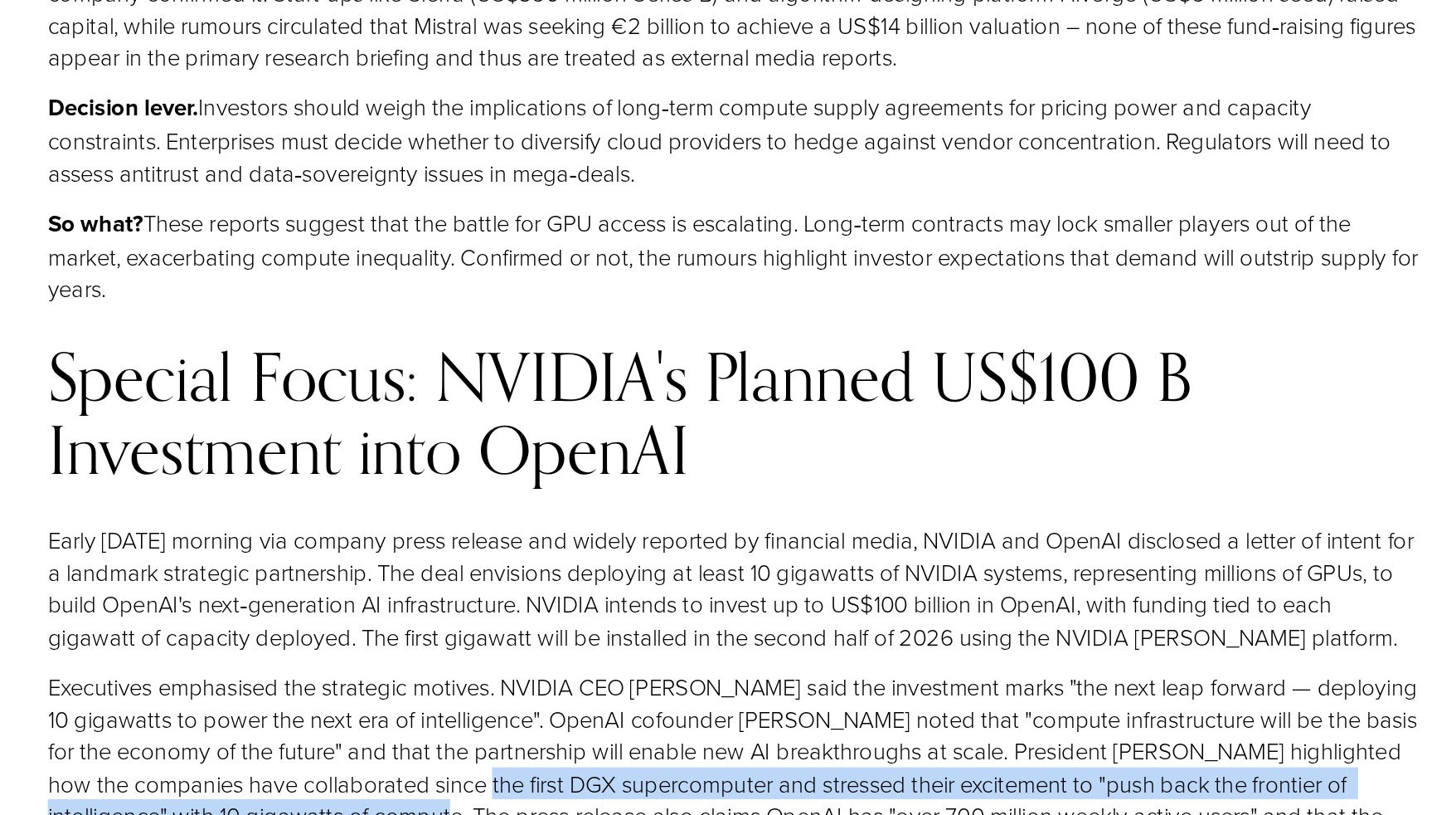
click at [569, 676] on p "Executives emphasised the strategic motives. NVIDIA CEO Jensen Huang said the i…" at bounding box center [752, 746] width 1002 height 141
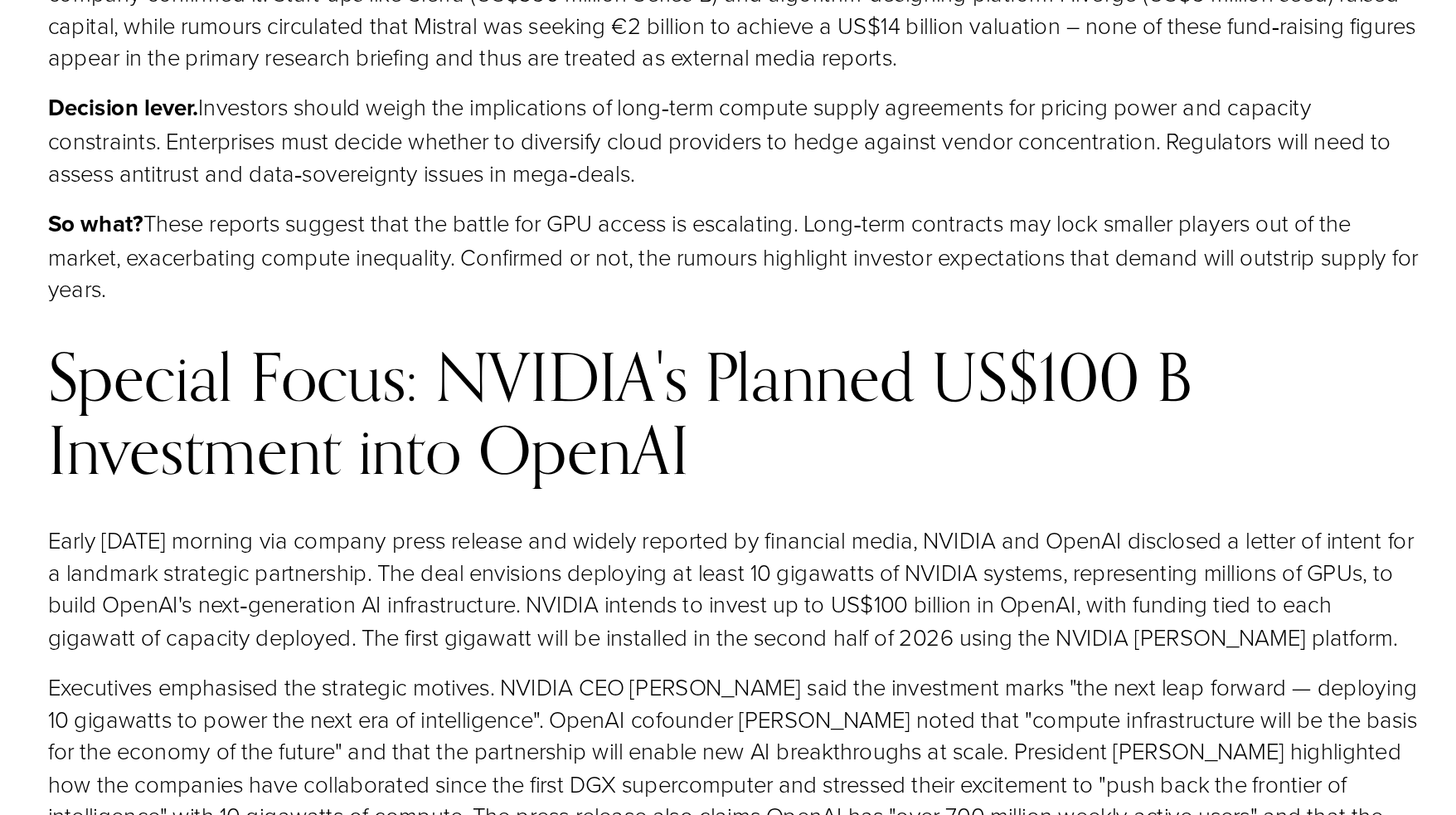
drag, startPoint x: 569, startPoint y: 536, endPoint x: 636, endPoint y: 364, distance: 184.6
click at [636, 570] on p "Early Monday morning via company press release and widely reported by financial…" at bounding box center [752, 617] width 1002 height 94
click at [599, 570] on p "Early Monday morning via company press release and widely reported by financial…" at bounding box center [752, 617] width 1002 height 94
click at [597, 570] on p "Early Monday morning via company press release and widely reported by financial…" at bounding box center [752, 617] width 1002 height 94
click at [389, 570] on p "Early Monday morning via company press release and widely reported by financial…" at bounding box center [752, 617] width 1002 height 94
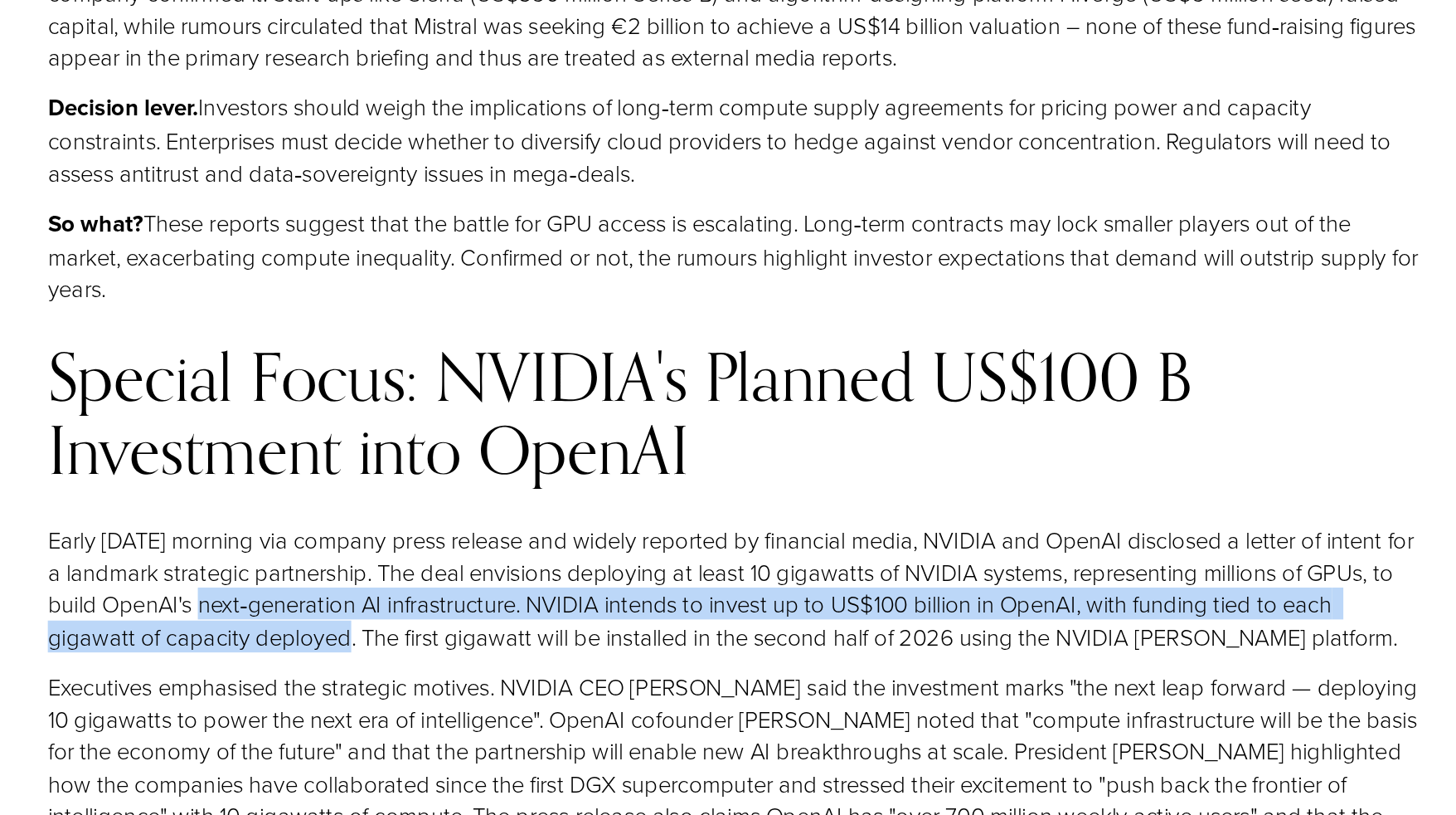
drag, startPoint x: 389, startPoint y: 393, endPoint x: 412, endPoint y: 424, distance: 38.6
click at [412, 570] on p "Early Monday morning via company press release and widely reported by financial…" at bounding box center [752, 617] width 1002 height 94
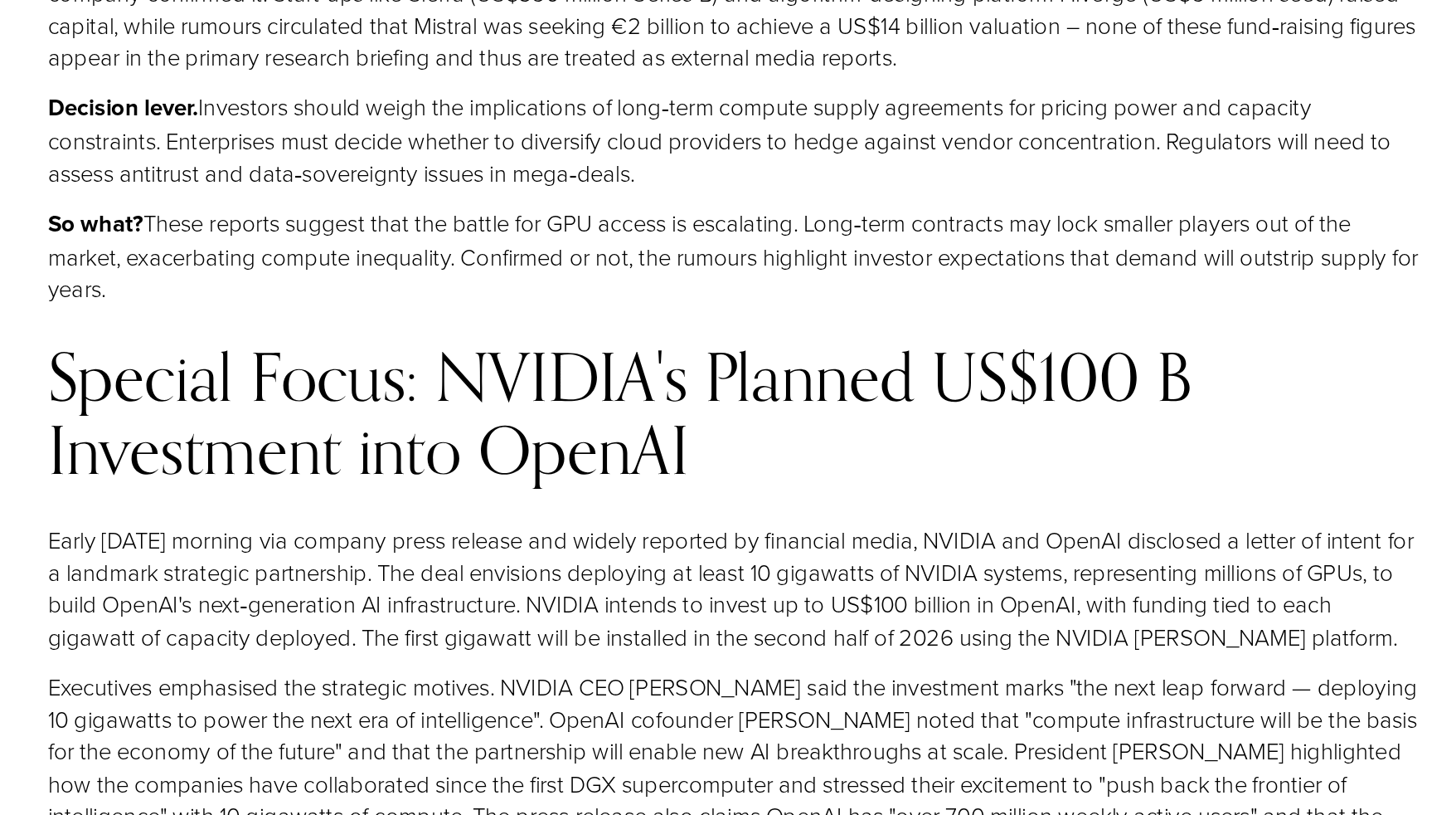
drag, startPoint x: 379, startPoint y: 490, endPoint x: 527, endPoint y: 579, distance: 172.7
click at [527, 676] on p "Executives emphasised the strategic motives. NVIDIA CEO Jensen Huang said the i…" at bounding box center [752, 746] width 1002 height 141
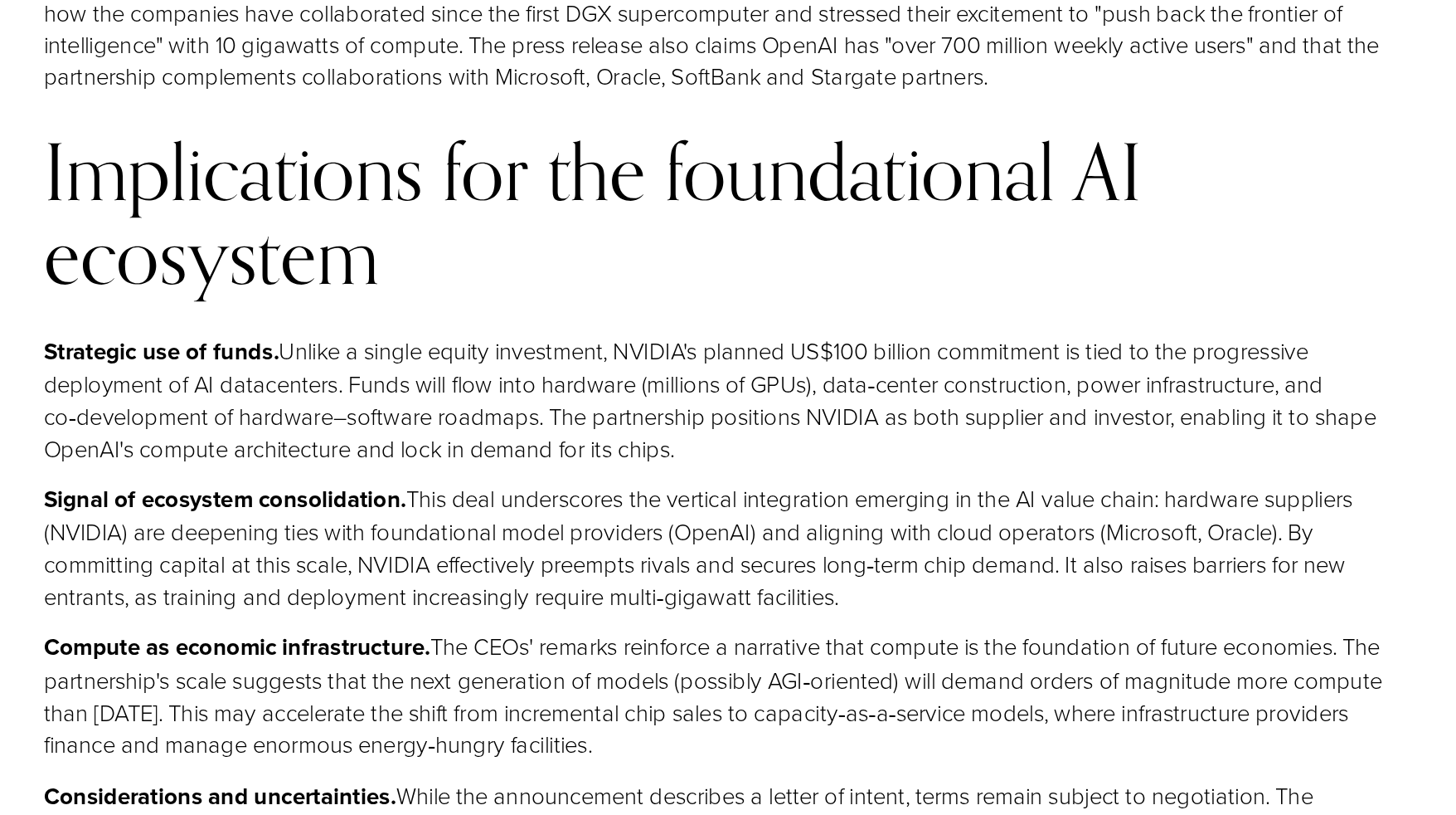
scroll to position [6079, 0]
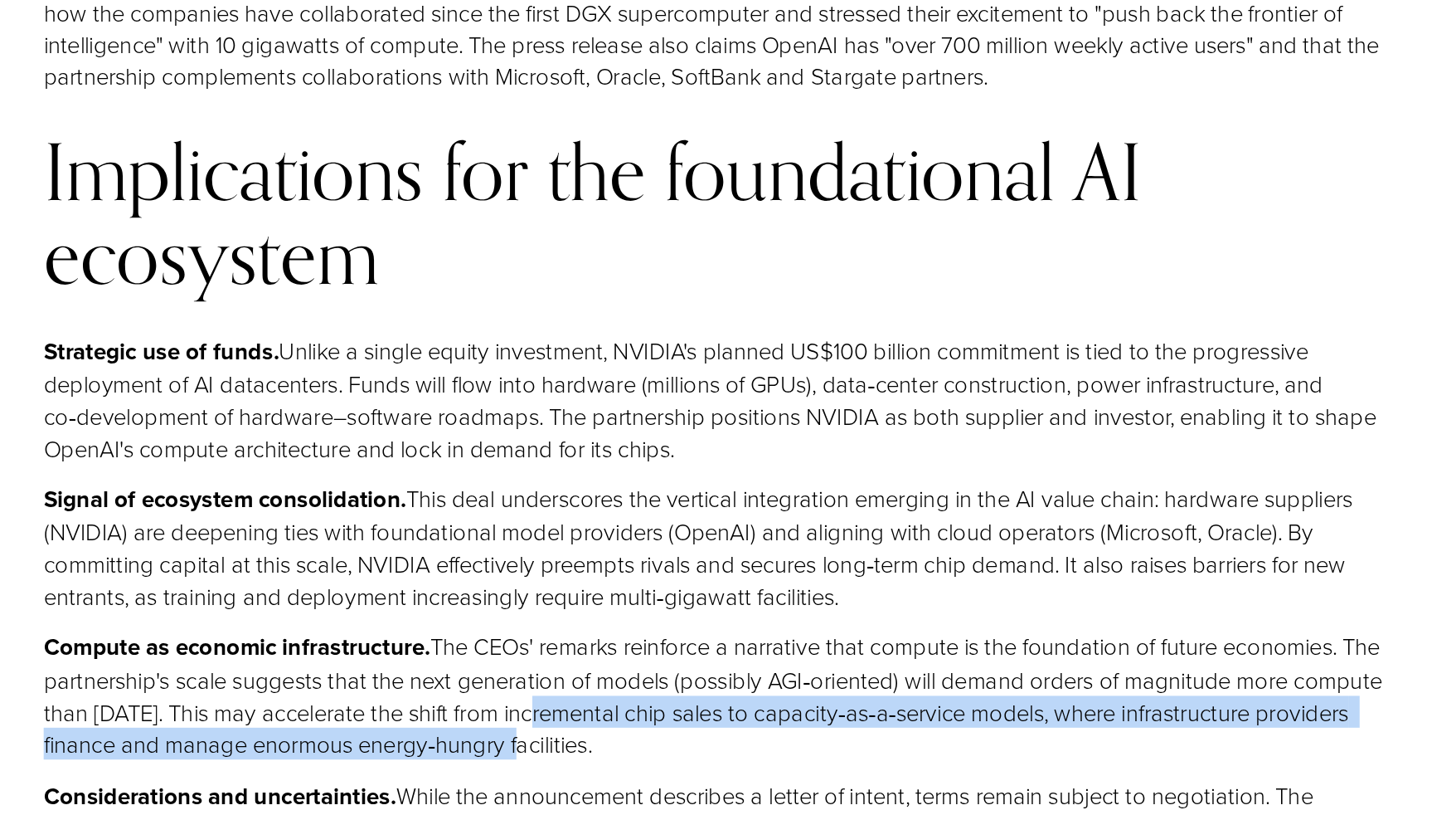
drag, startPoint x: 604, startPoint y: 519, endPoint x: 598, endPoint y: 539, distance: 20.9
click at [598, 684] on p "Compute as economic infrastructure. The CEOs' remarks reinforce a narrative tha…" at bounding box center [752, 731] width 1002 height 95
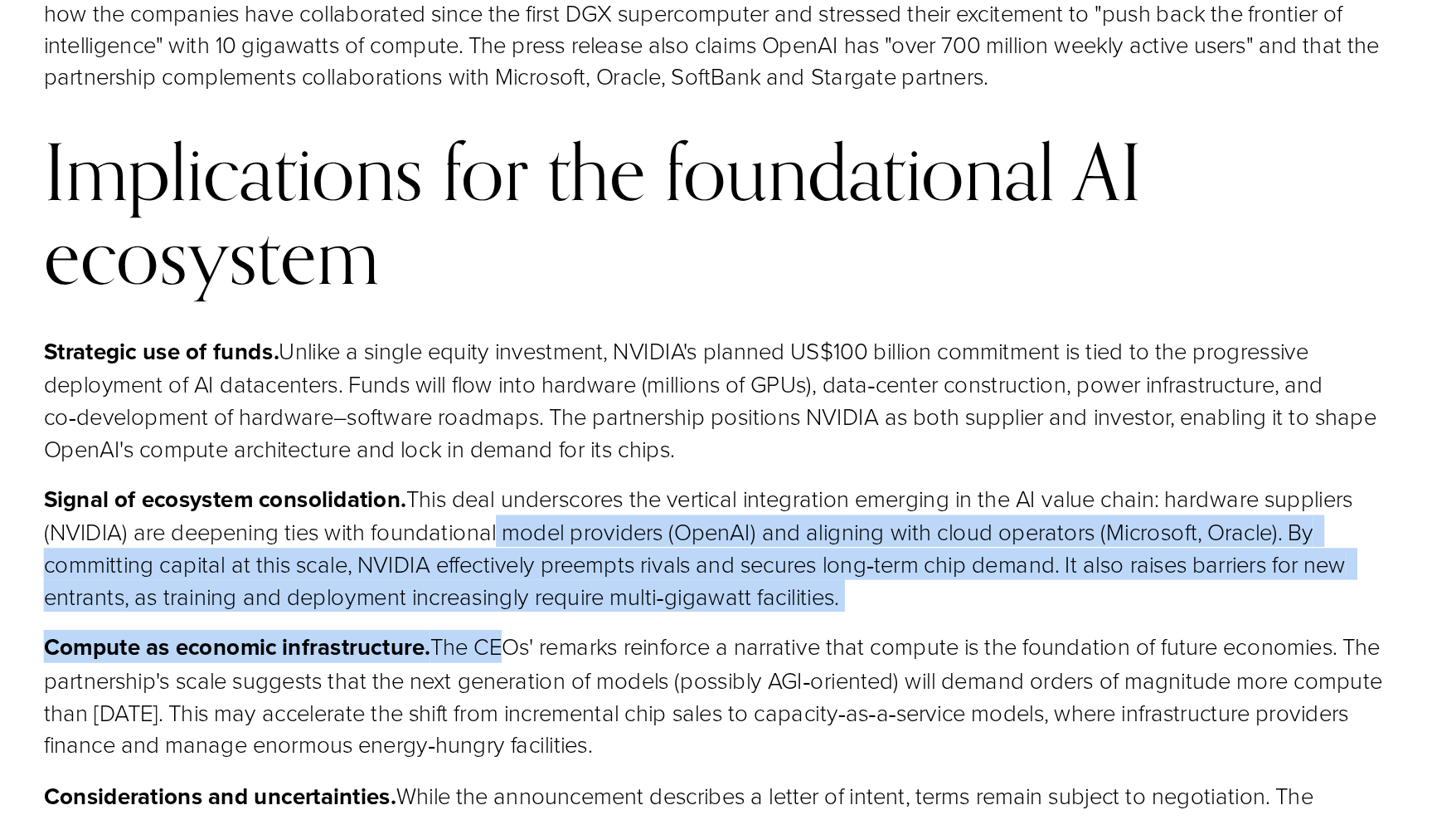
drag, startPoint x: 586, startPoint y: 461, endPoint x: 574, endPoint y: 366, distance: 95.8
click at [574, 366] on div "Critical Developments & Decision Levers 1 – UK‑US Tech Prosperity Deal: Soverei…" at bounding box center [752, 780] width 1002 height 5995
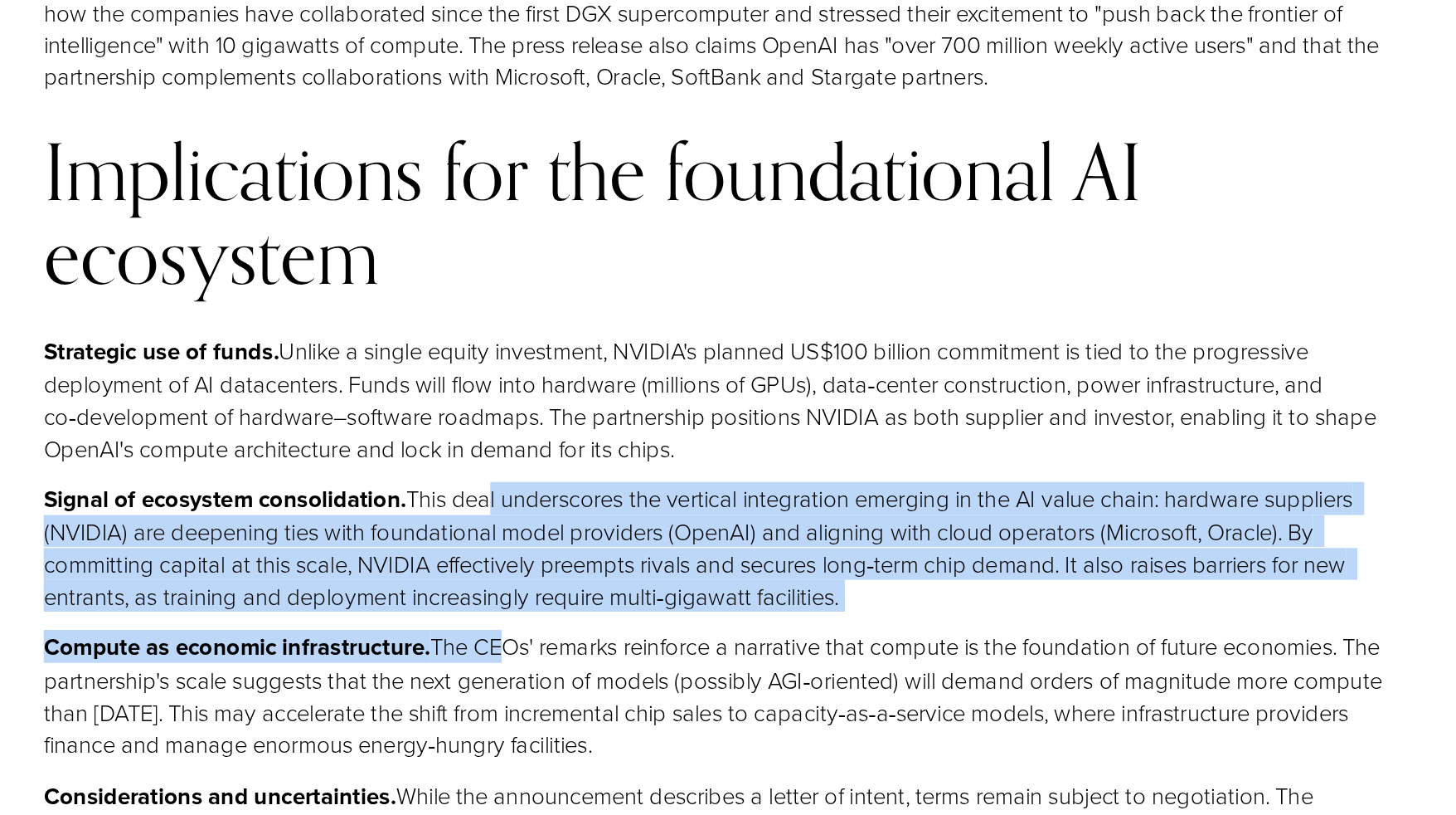
click at [574, 575] on p "Signal of ecosystem consolidation. This deal underscores the vertical integrati…" at bounding box center [752, 622] width 1002 height 95
click at [571, 339] on div "Critical Developments & Decision Levers 1 – UK‑US Tech Prosperity Deal: Soverei…" at bounding box center [752, 780] width 1002 height 5995
drag, startPoint x: 571, startPoint y: 339, endPoint x: 791, endPoint y: 459, distance: 250.6
click at [791, 459] on div "Critical Developments & Decision Levers 1 – UK‑US Tech Prosperity Deal: Soverei…" at bounding box center [752, 780] width 1002 height 5995
click at [791, 684] on p "Compute as economic infrastructure. The CEOs' remarks reinforce a narrative tha…" at bounding box center [752, 731] width 1002 height 95
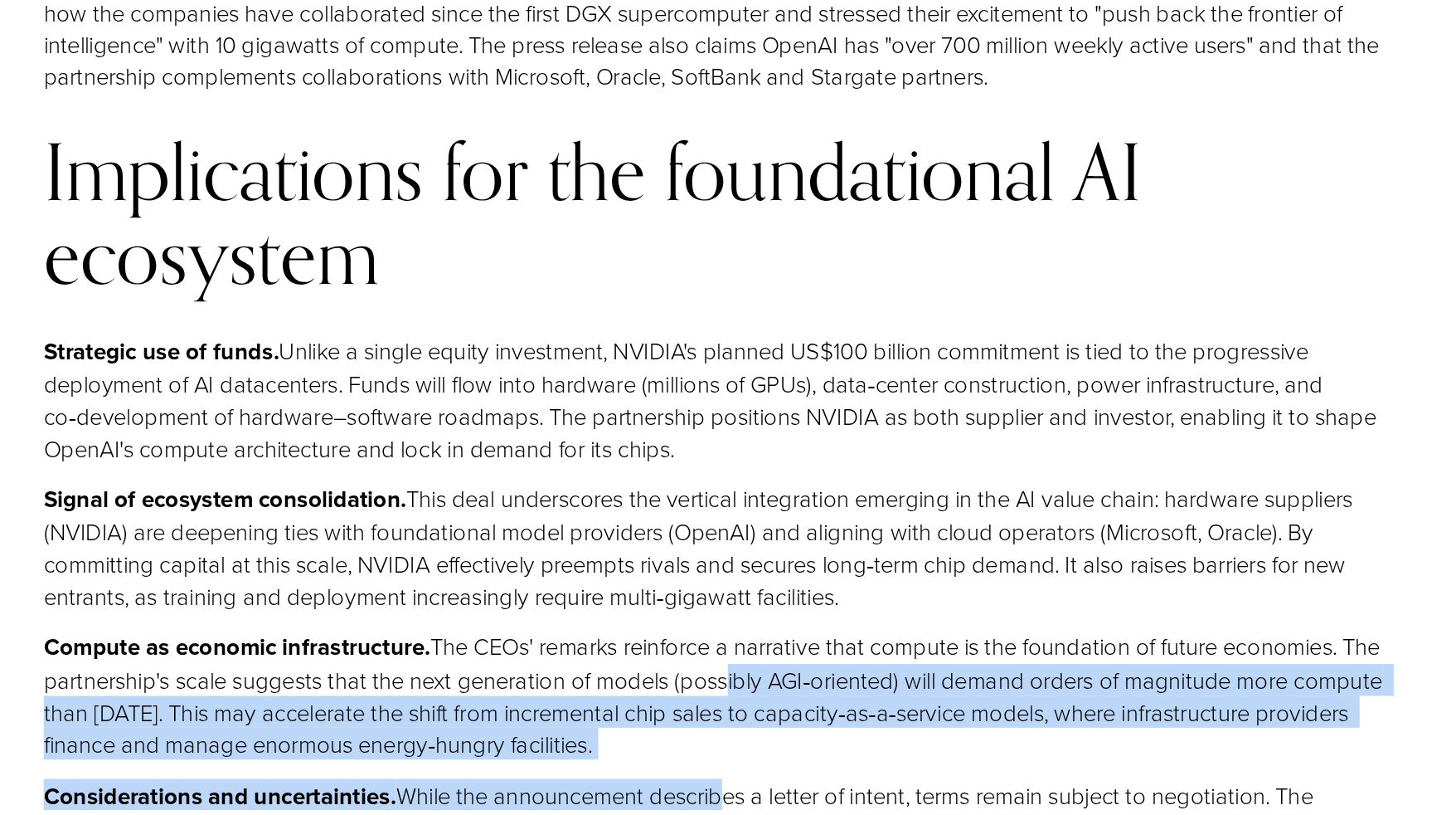
drag, startPoint x: 745, startPoint y: 566, endPoint x: 743, endPoint y: 489, distance: 77.0
click at [743, 489] on div "Critical Developments & Decision Levers 1 – UK‑US Tech Prosperity Deal: Soverei…" at bounding box center [752, 780] width 1002 height 5995
drag, startPoint x: 743, startPoint y: 489, endPoint x: 720, endPoint y: 506, distance: 28.6
click at [720, 684] on p "Compute as economic infrastructure. The CEOs' remarks reinforce a narrative tha…" at bounding box center [752, 731] width 1002 height 95
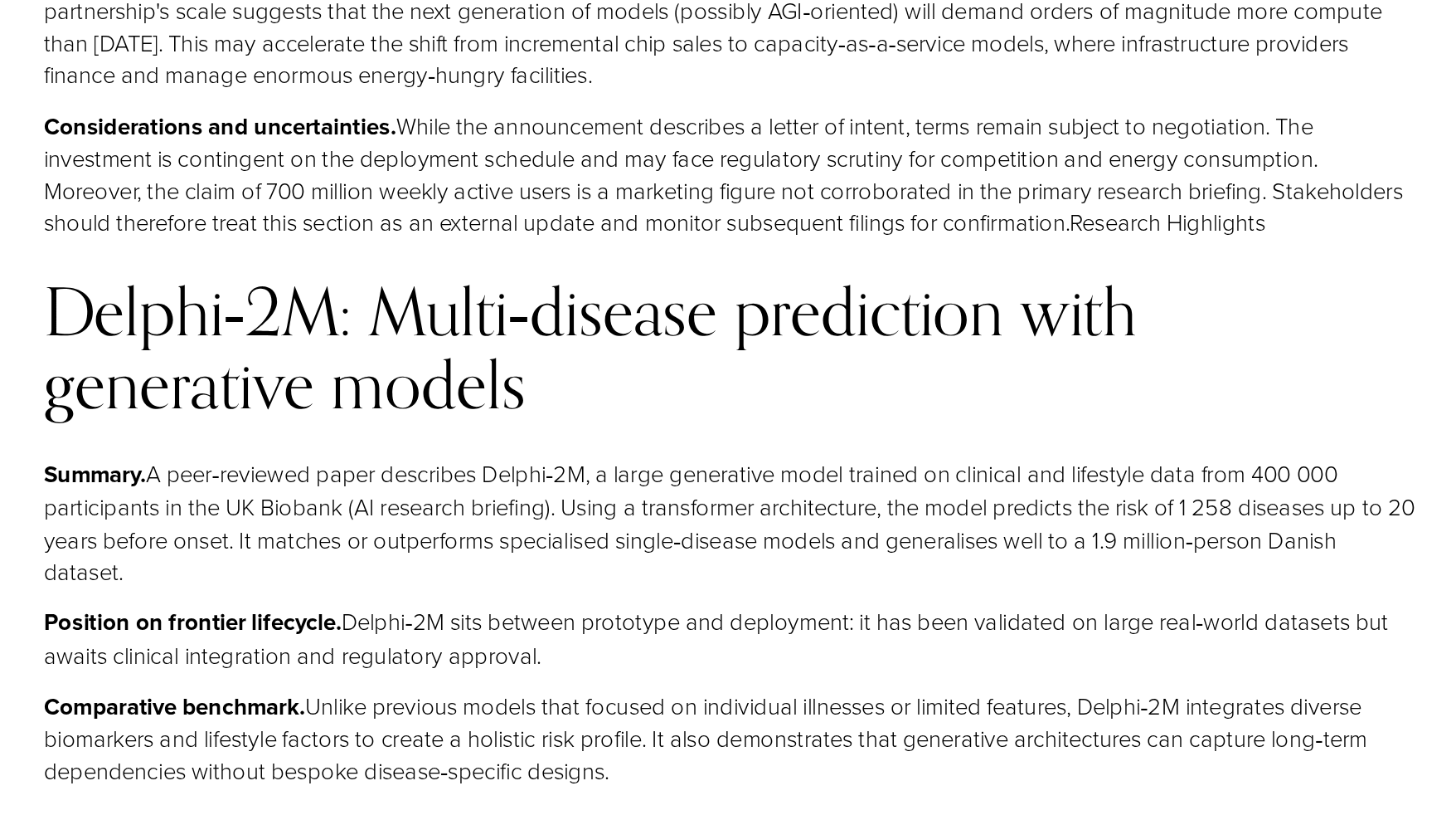
scroll to position [6573, 0]
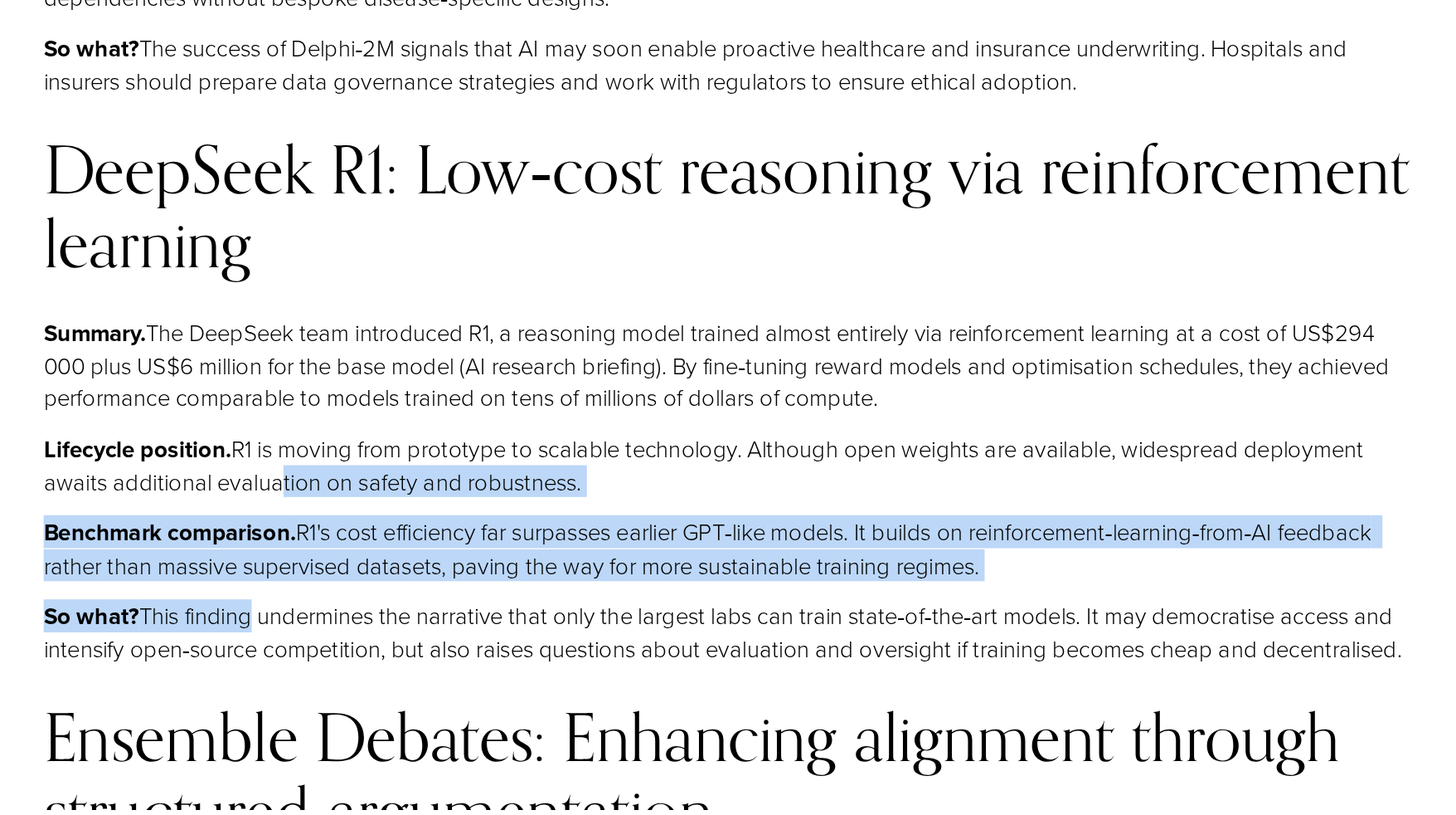
scroll to position [7131, 0]
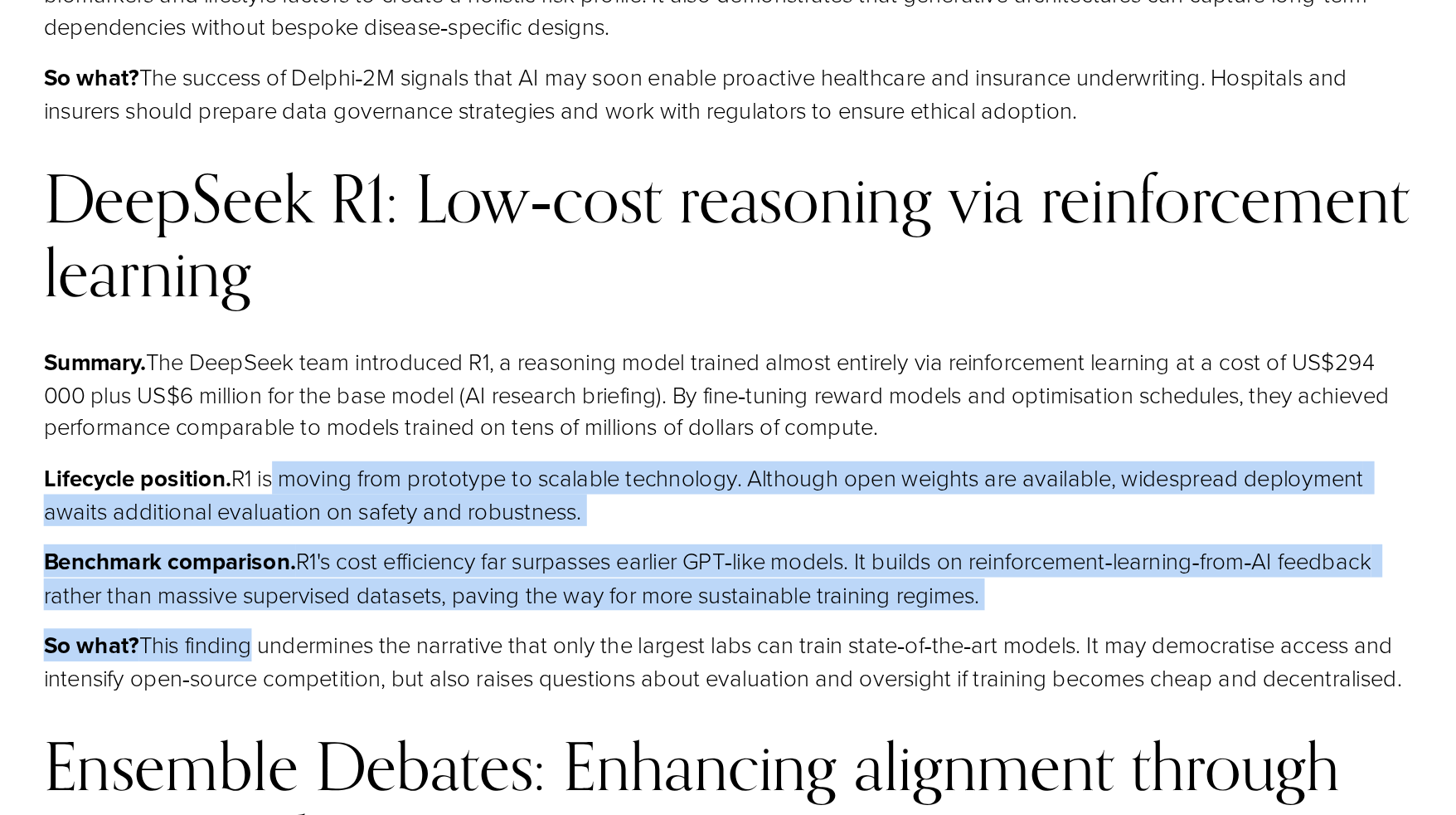
drag, startPoint x: 402, startPoint y: 420, endPoint x: 418, endPoint y: 301, distance: 120.1
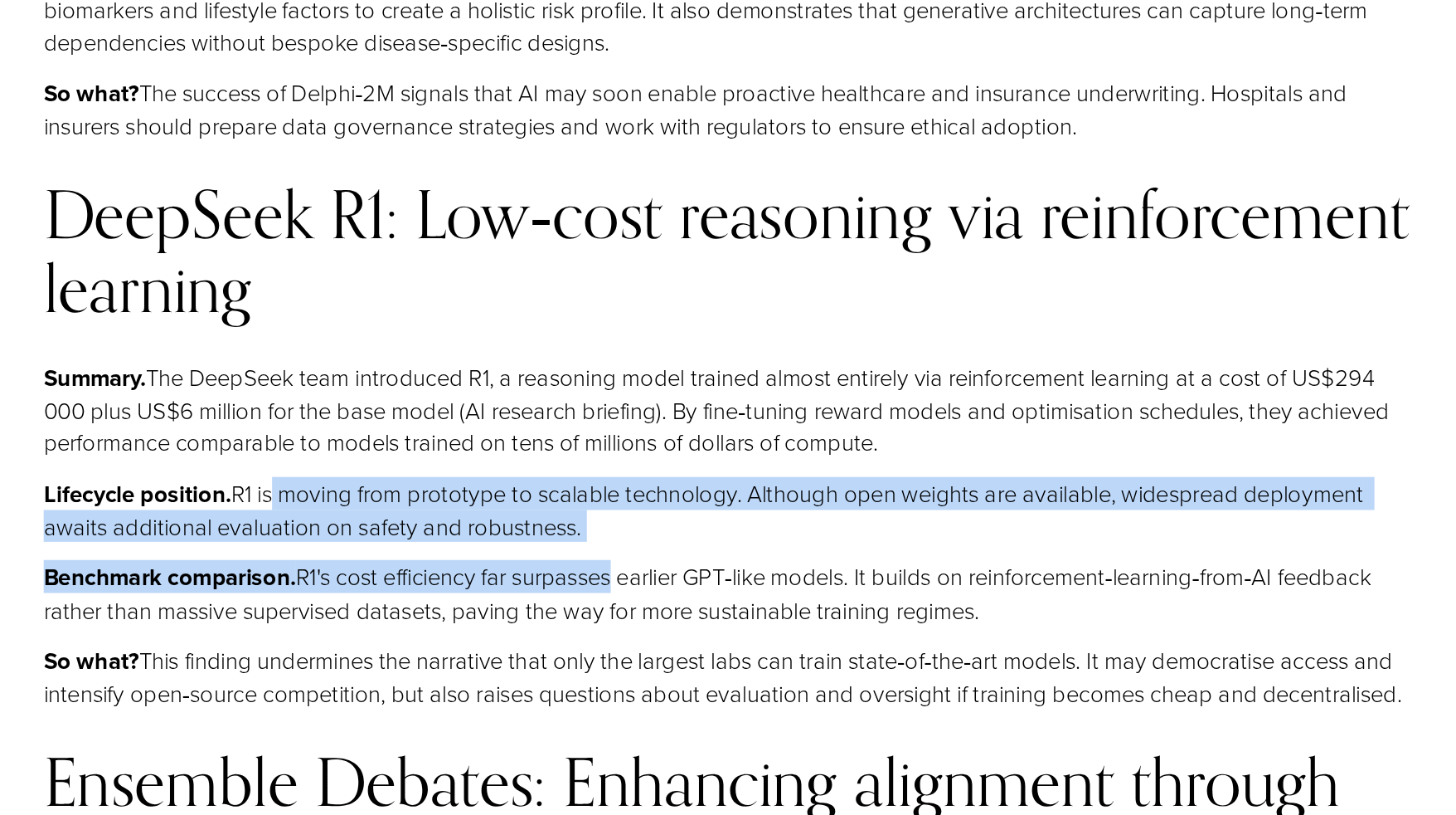
drag, startPoint x: 418, startPoint y: 301, endPoint x: 666, endPoint y: 376, distance: 259.1
click at [666, 600] on p "Benchmark comparison. R1's cost efficiency far surpasses earlier GPT‑like model…" at bounding box center [752, 624] width 1002 height 48
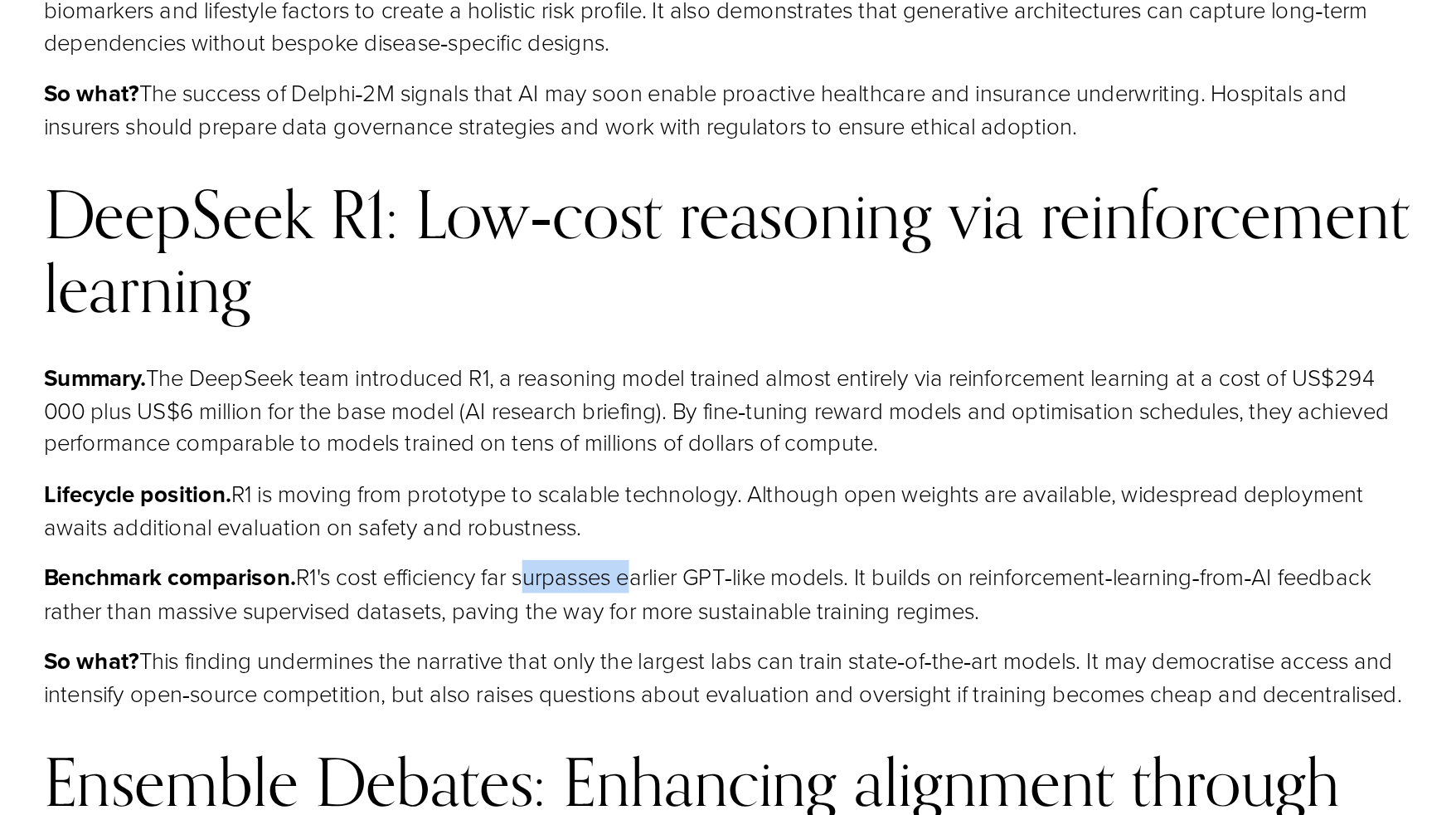
click at [666, 600] on p "Benchmark comparison. R1's cost efficiency far surpasses earlier GPT‑like model…" at bounding box center [752, 624] width 1002 height 48
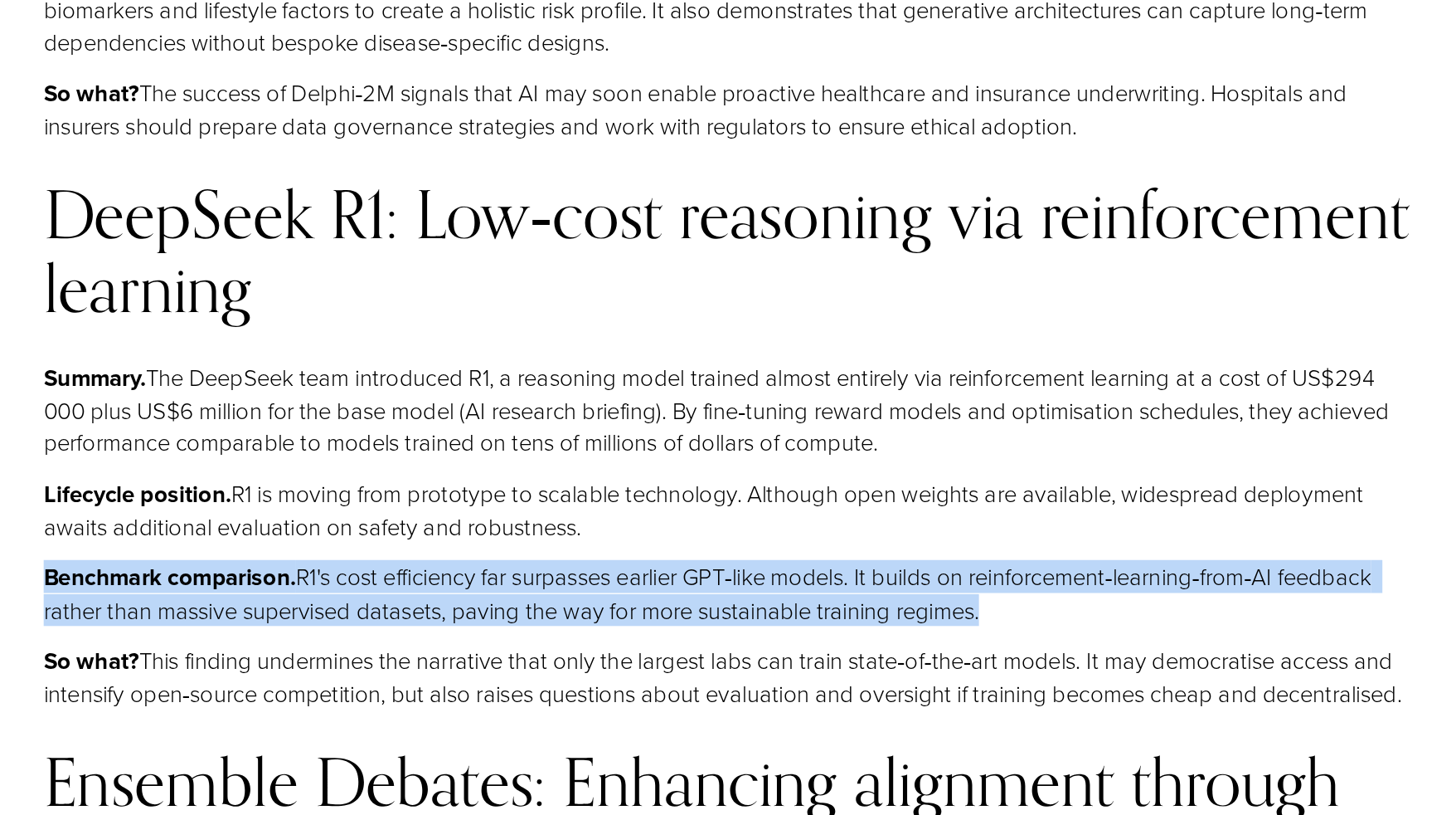
click at [666, 600] on p "Benchmark comparison. R1's cost efficiency far surpasses earlier GPT‑like model…" at bounding box center [752, 624] width 1002 height 48
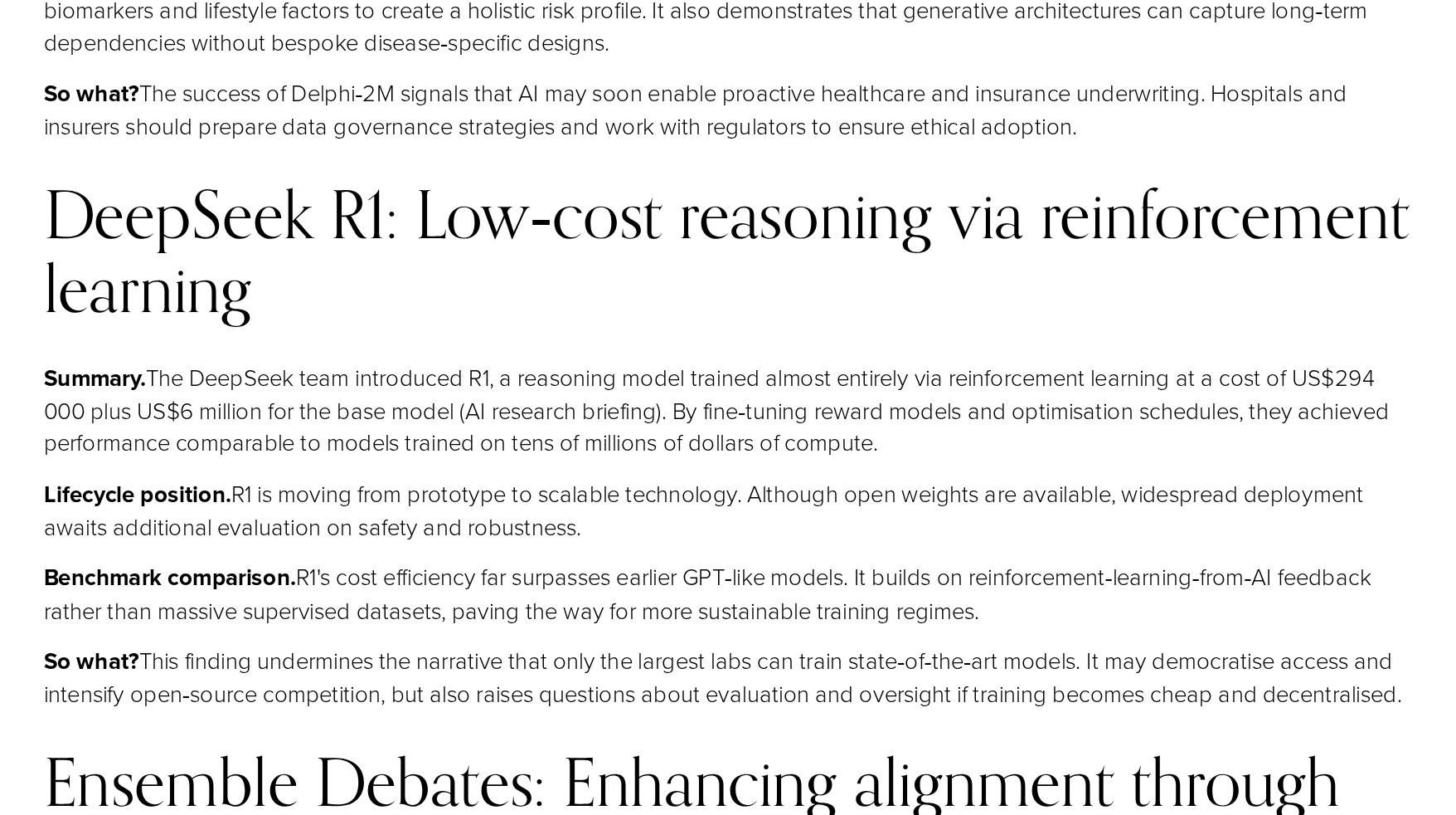
click at [694, 540] on p "Lifecycle position. R1 is moving from prototype to scalable technology. Althoug…" at bounding box center [752, 564] width 1002 height 48
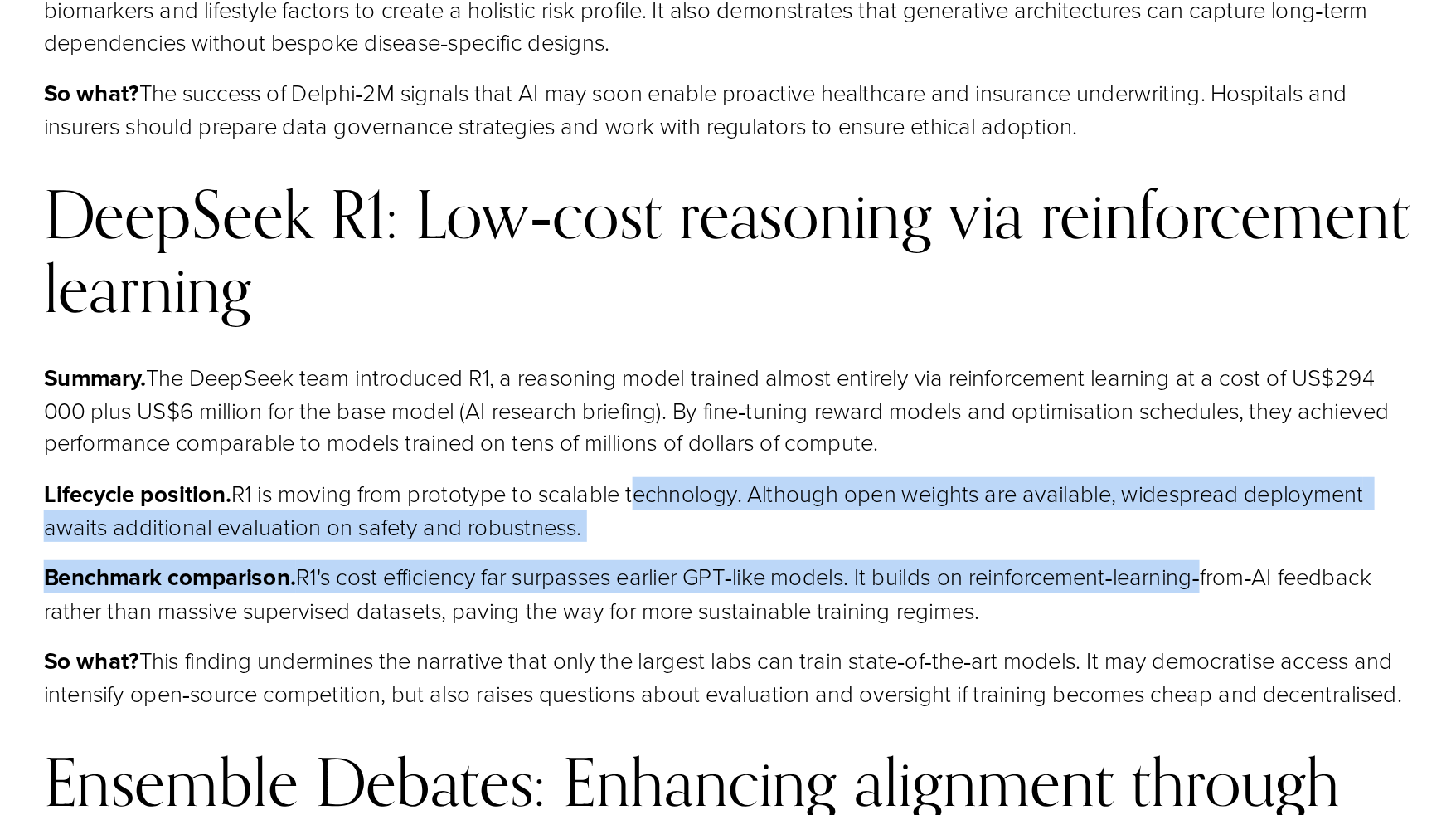
drag, startPoint x: 694, startPoint y: 316, endPoint x: 1063, endPoint y: 366, distance: 372.4
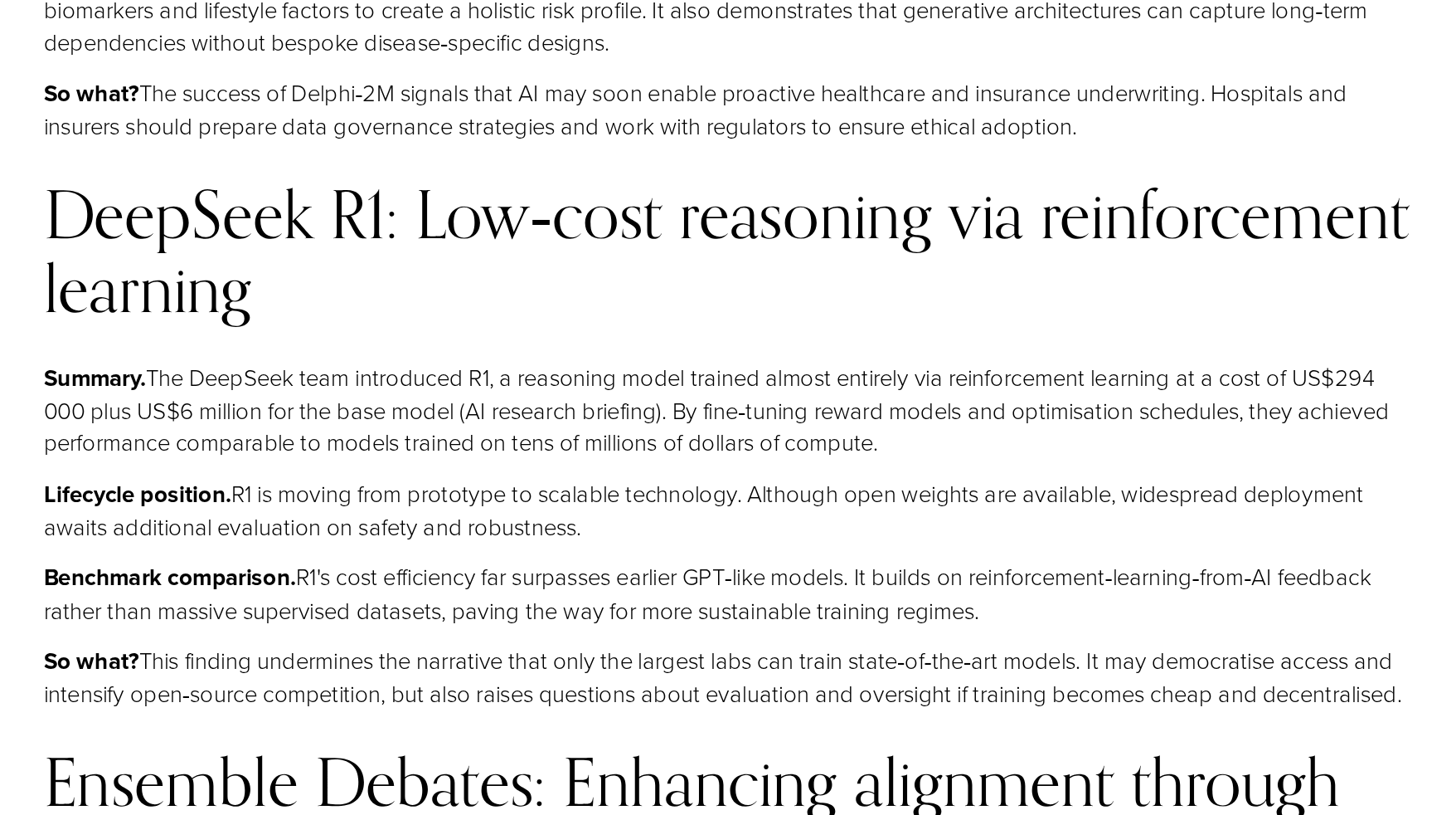
drag, startPoint x: 1063, startPoint y: 366, endPoint x: 898, endPoint y: 434, distance: 178.5
click at [898, 662] on p "So what? This finding undermines the narrative that only the largest labs can t…" at bounding box center [752, 686] width 1002 height 48
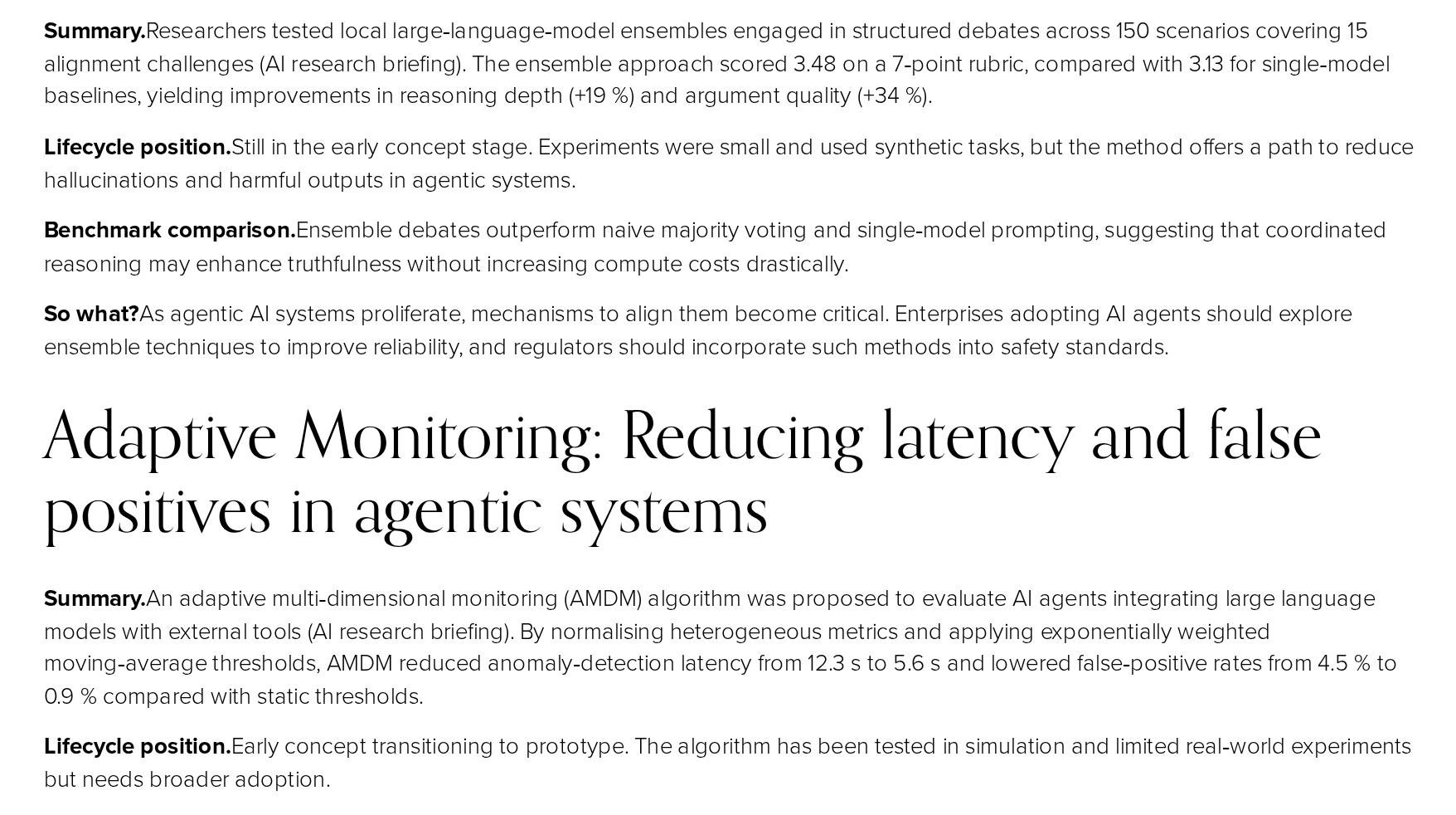
scroll to position [7768, 0]
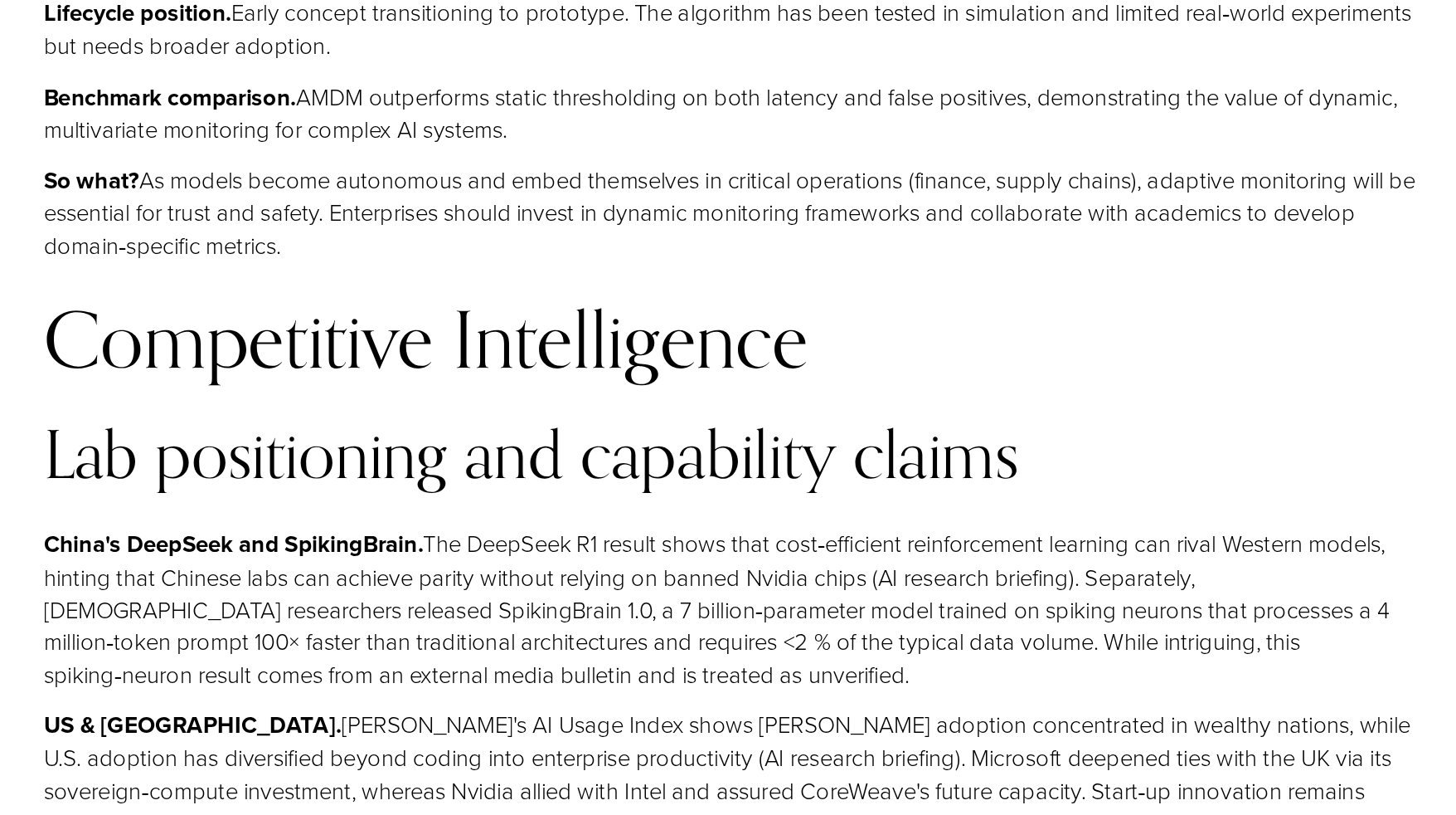
scroll to position [8304, 0]
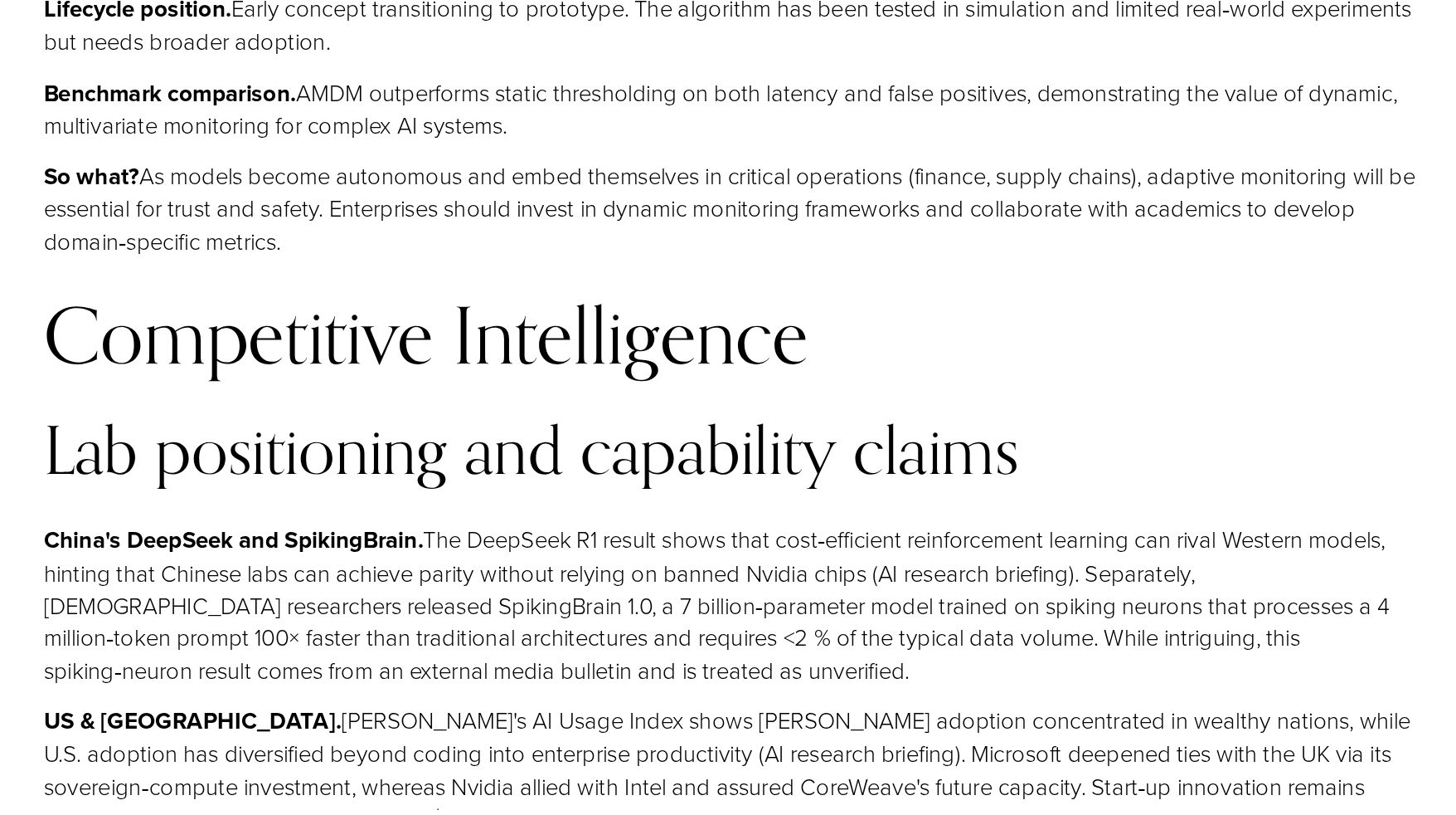
click at [814, 737] on p "US & Europe. Anthropic's AI Usage Index shows Claude.ai adoption concentrated i…" at bounding box center [752, 831] width 1002 height 188
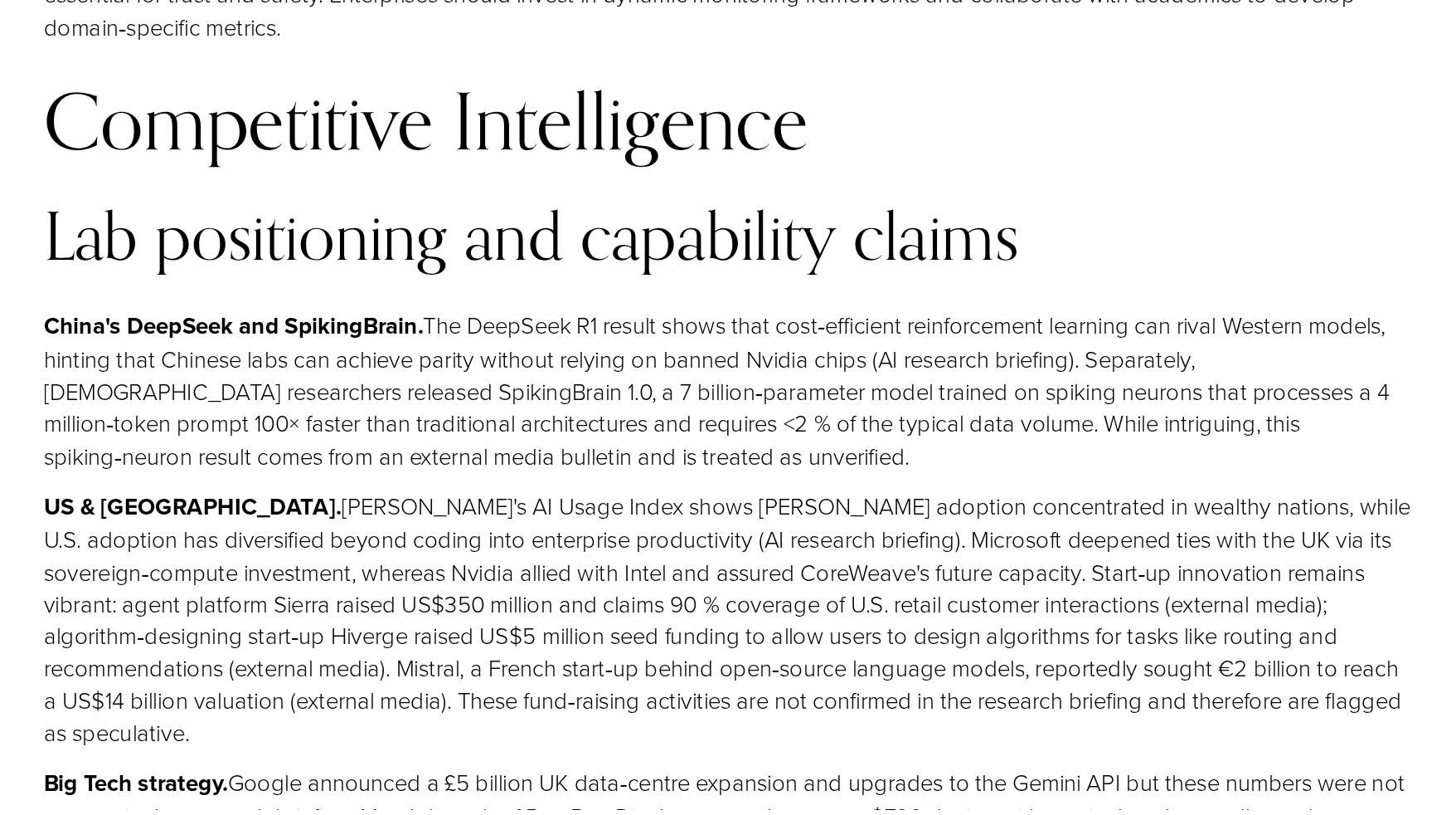
scroll to position [8461, 0]
drag, startPoint x: 811, startPoint y: 569, endPoint x: 895, endPoint y: 651, distance: 117.4
copy div "es – a $799 device with a wrist‑band controller and Oakley‑branded sports model…"
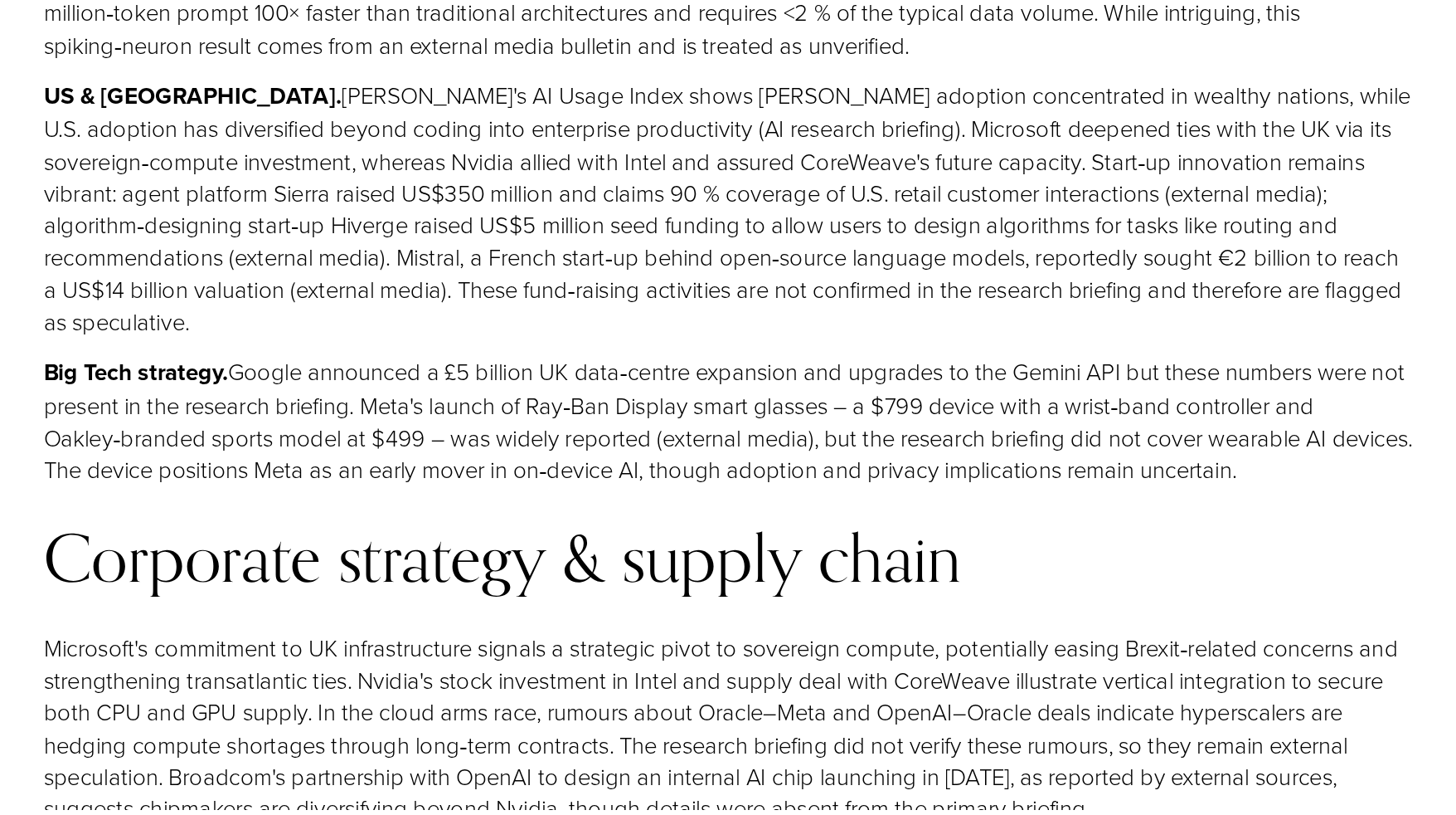
scroll to position [8761, 0]
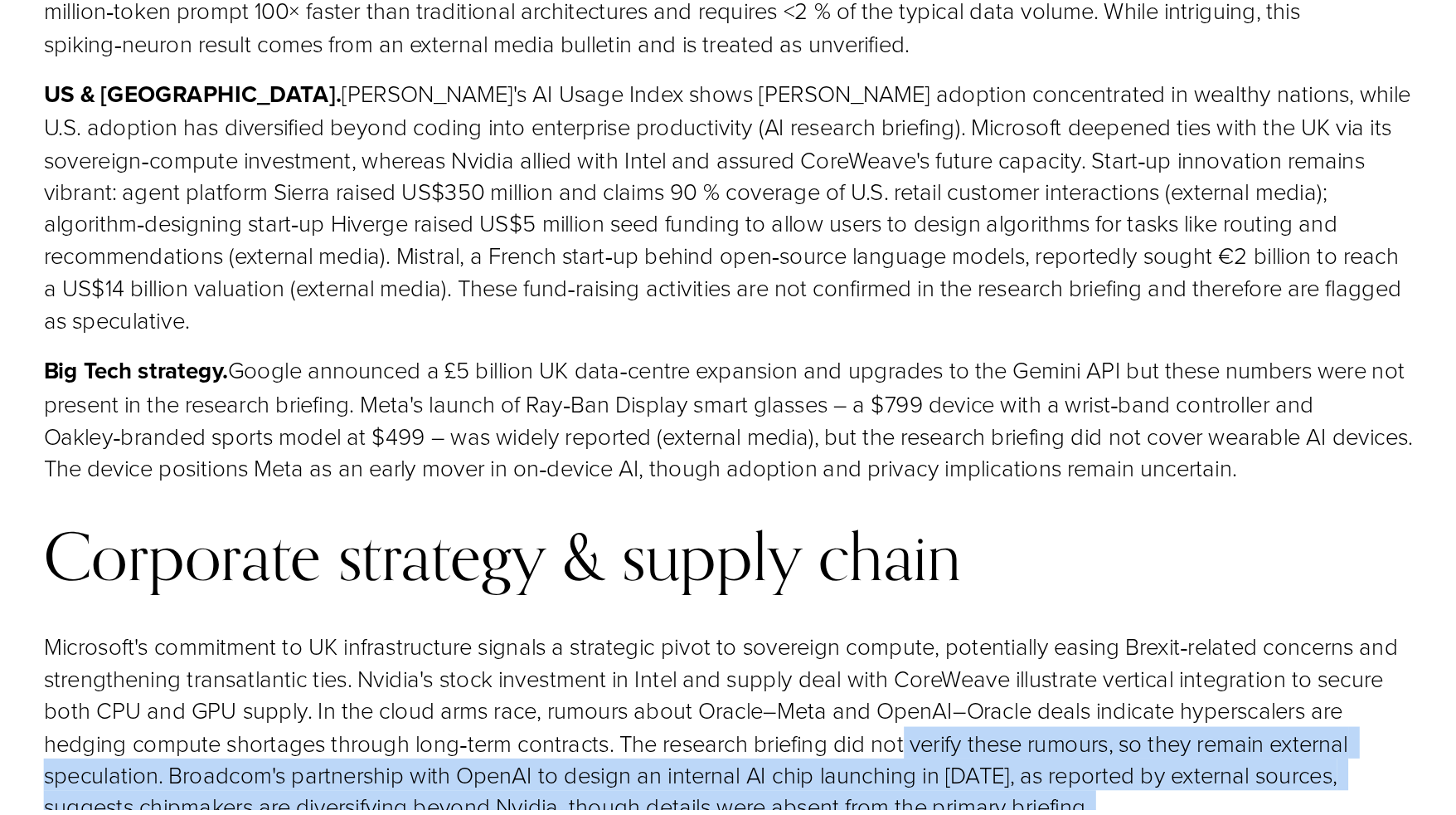
drag, startPoint x: 896, startPoint y: 636, endPoint x: 881, endPoint y: 524, distance: 113.0
click at [881, 684] on p "Microsoft's commitment to UK infrastructure signals a strategic pivot to sovere…" at bounding box center [752, 754] width 1002 height 141
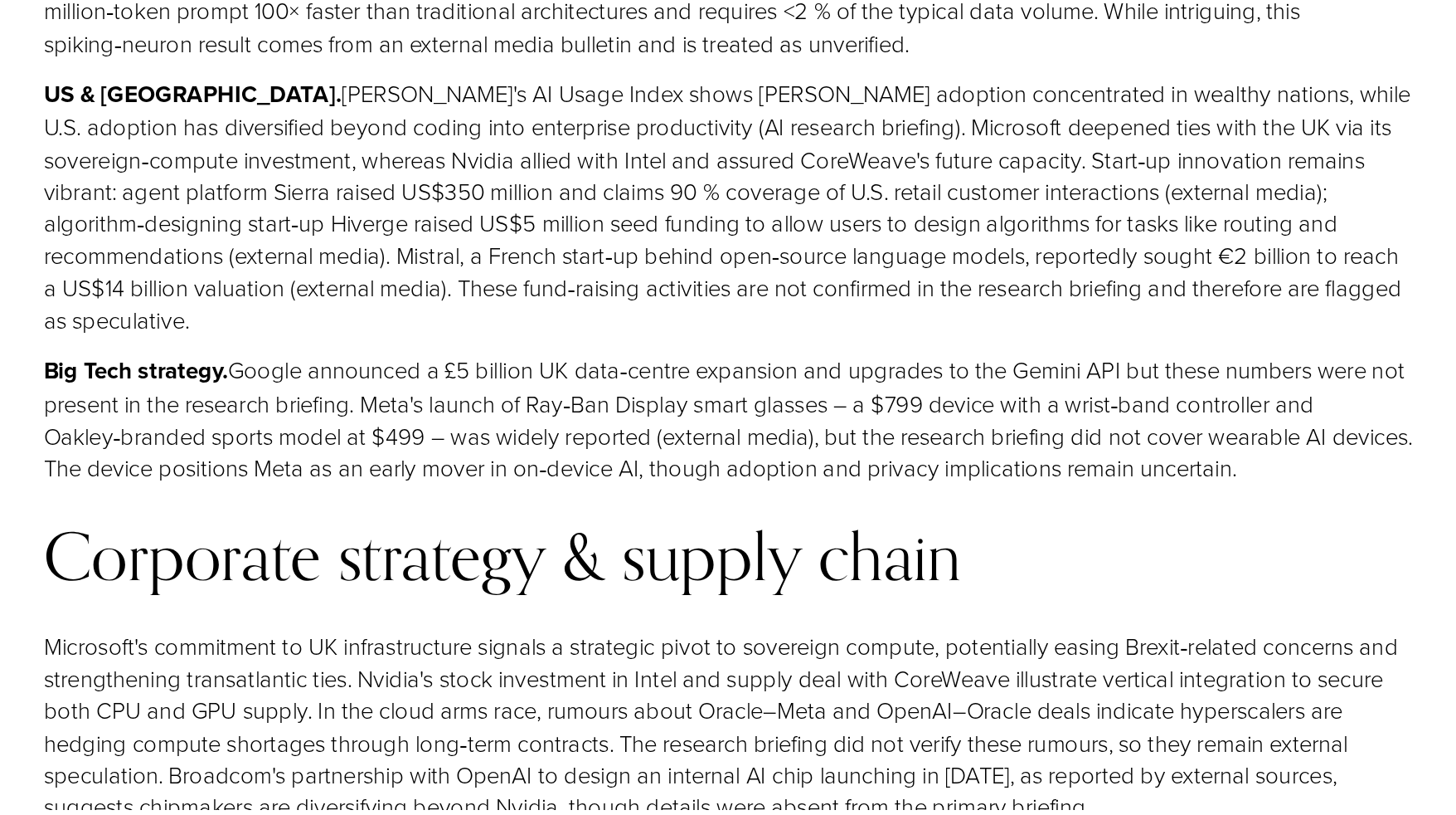
click at [878, 684] on p "Microsoft's commitment to UK infrastructure signals a strategic pivot to sovere…" at bounding box center [752, 754] width 1002 height 141
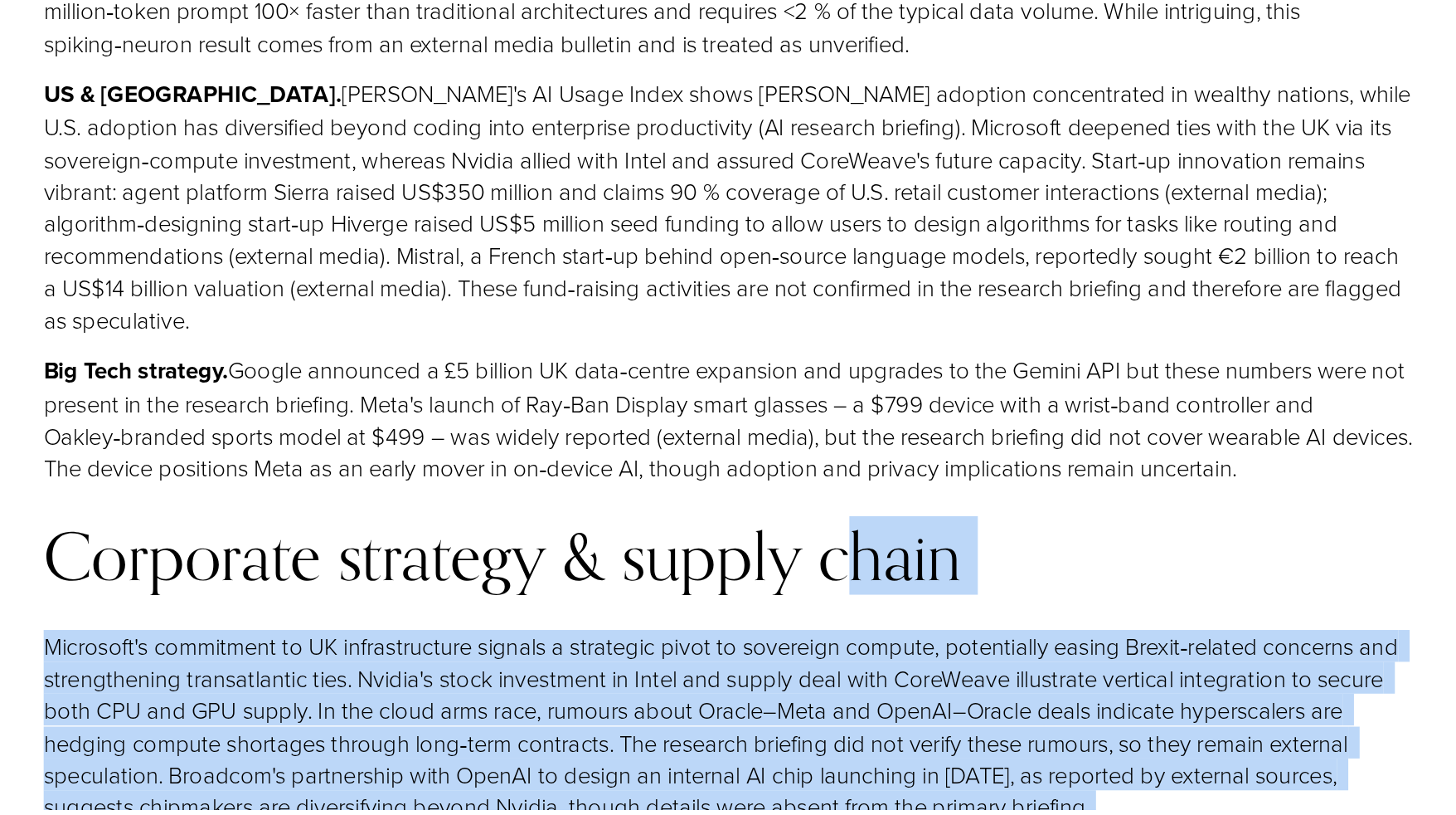
drag, startPoint x: 846, startPoint y: 409, endPoint x: 1005, endPoint y: 588, distance: 239.4
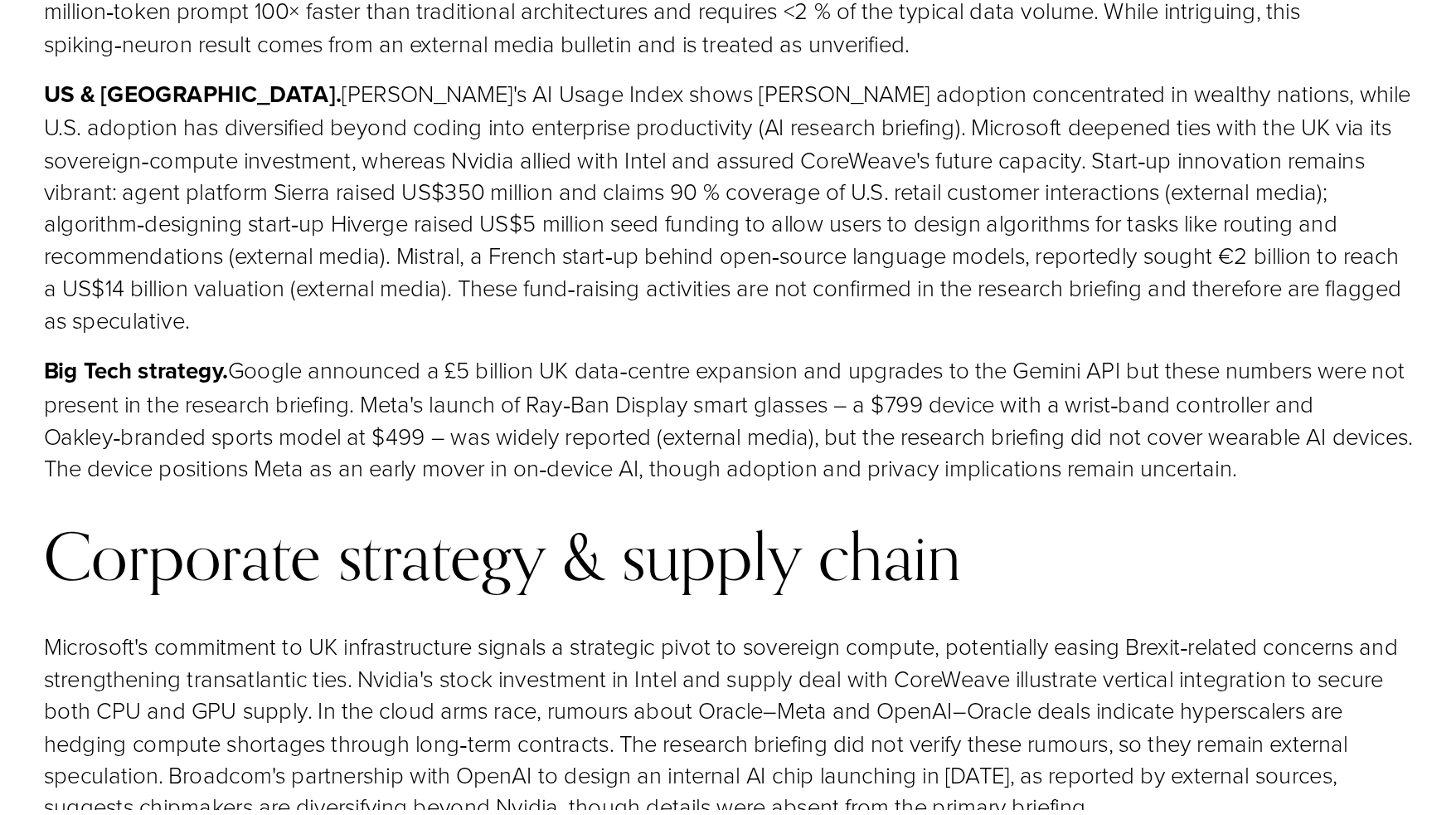
drag, startPoint x: 1005, startPoint y: 588, endPoint x: 940, endPoint y: 681, distance: 113.5
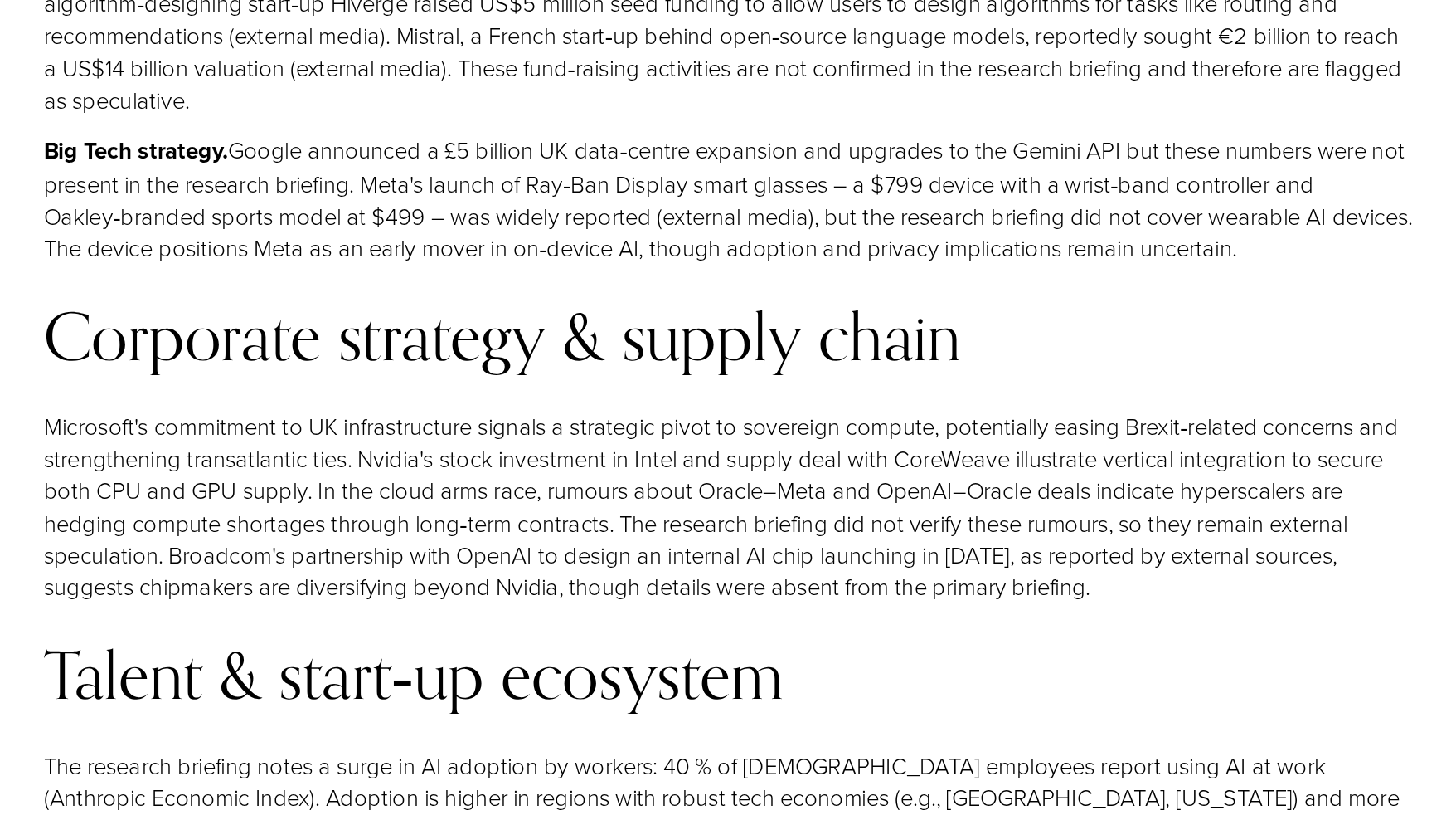
scroll to position [8928, 0]
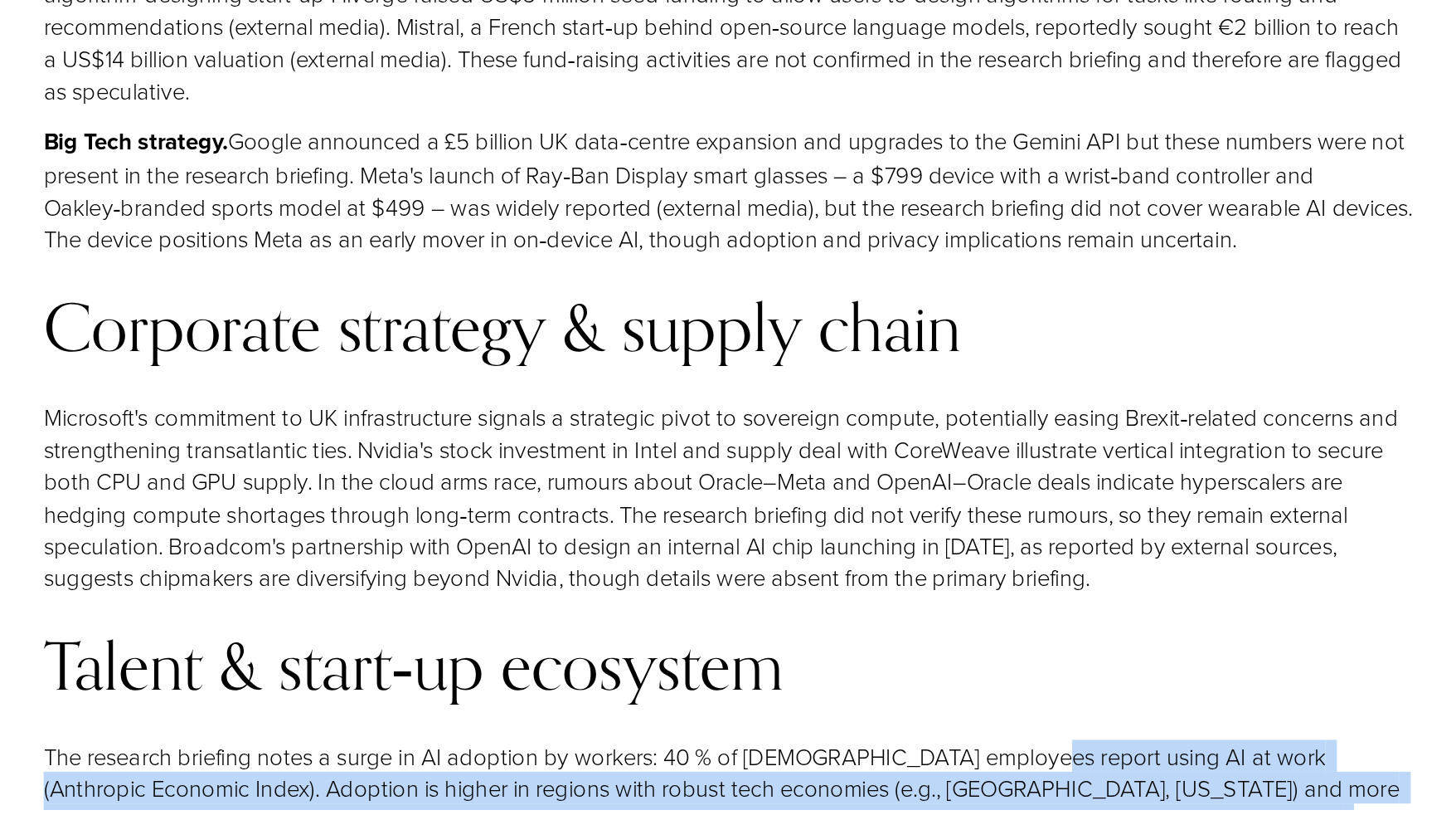
drag, startPoint x: 926, startPoint y: 677, endPoint x: 966, endPoint y: 520, distance: 162.0
click at [966, 520] on div "Executive Narrative Key Stats Dashboard - AI Intelligence Briefing Key Stats Da…" at bounding box center [752, 500] width 1030 height 16367
drag, startPoint x: 966, startPoint y: 520, endPoint x: 932, endPoint y: 557, distance: 50.2
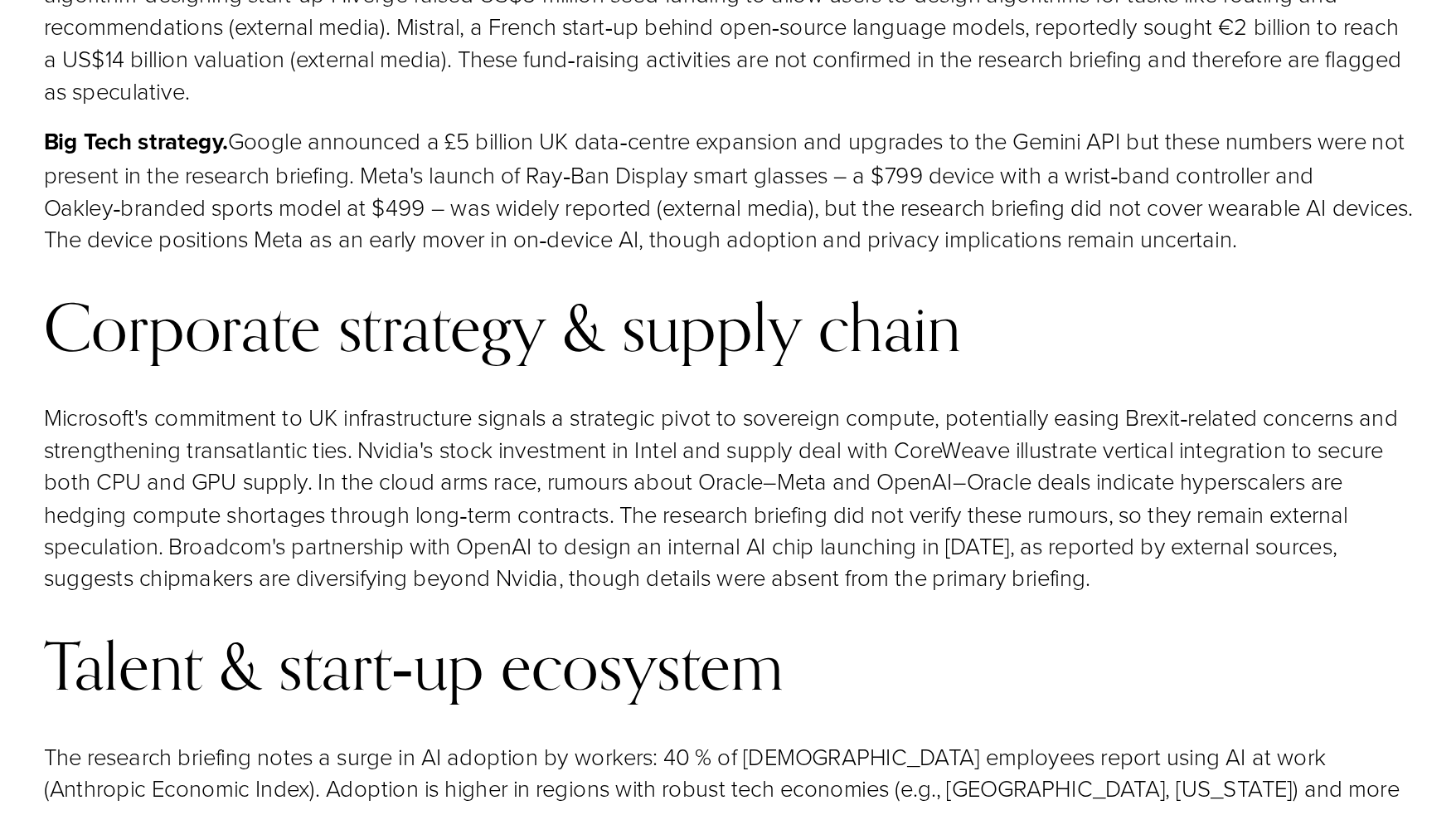
drag, startPoint x: 875, startPoint y: 596, endPoint x: 862, endPoint y: 663, distance: 68.2
copy p "rnal media bulletins highlight a wave of funding for agentic platforms (Sierra,…"
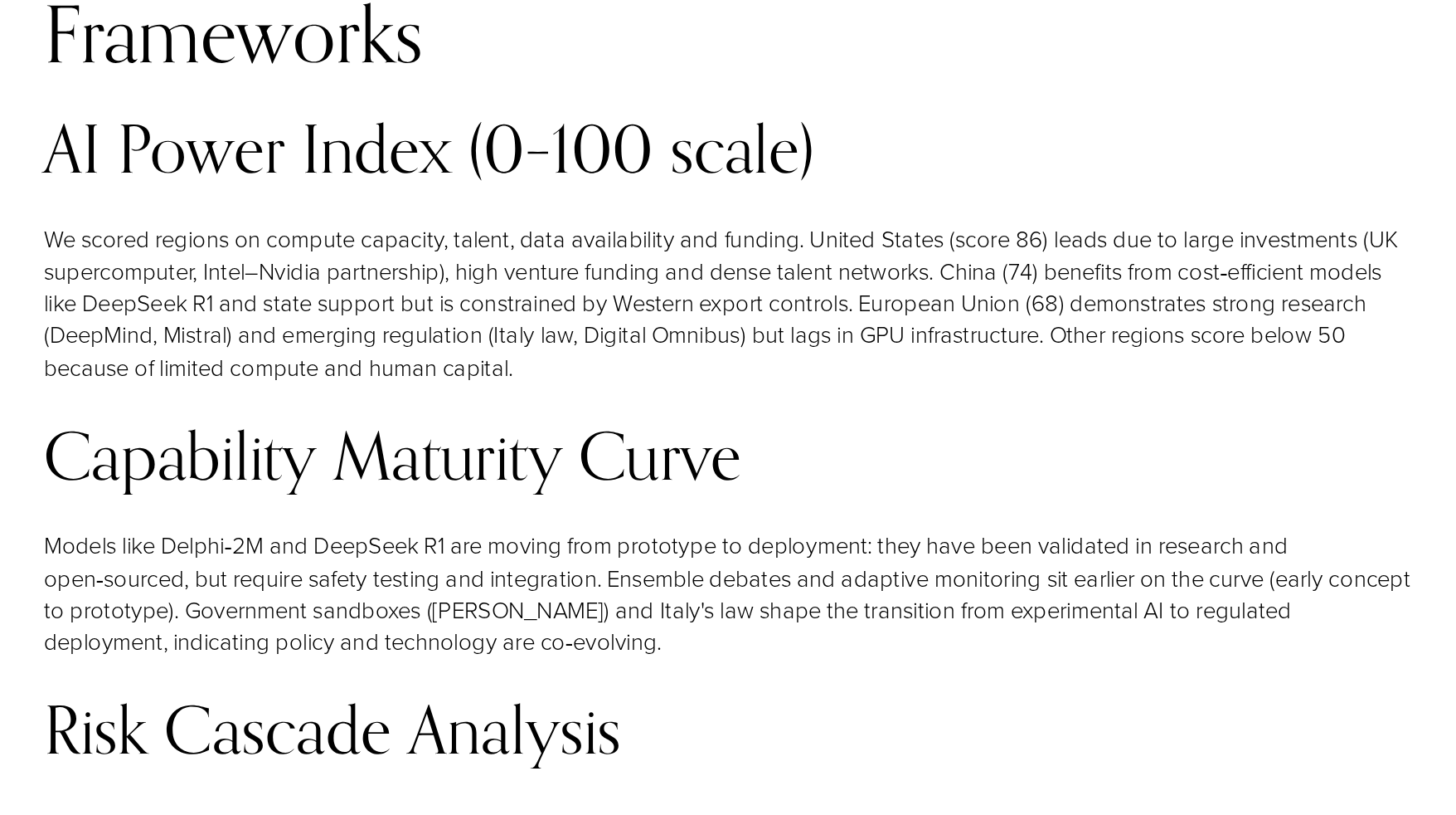
scroll to position [10939, 0]
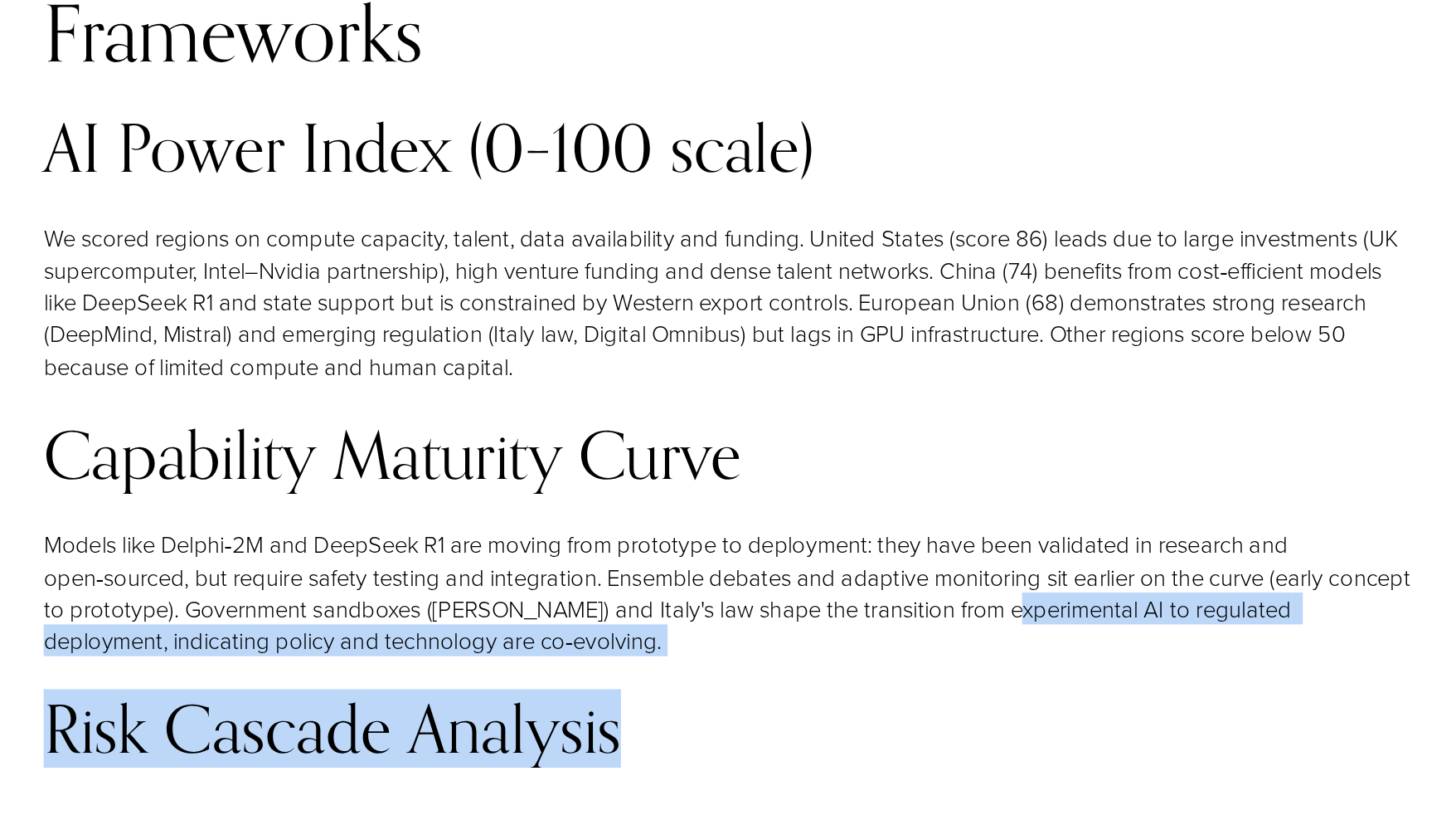
drag, startPoint x: 901, startPoint y: 484, endPoint x: 929, endPoint y: 358, distance: 129.1
click at [929, 358] on div "Advanced Analytics & Proprietary Frameworks AI Power Index (0–100 scale) We sco…" at bounding box center [752, 710] width 1002 height 1109
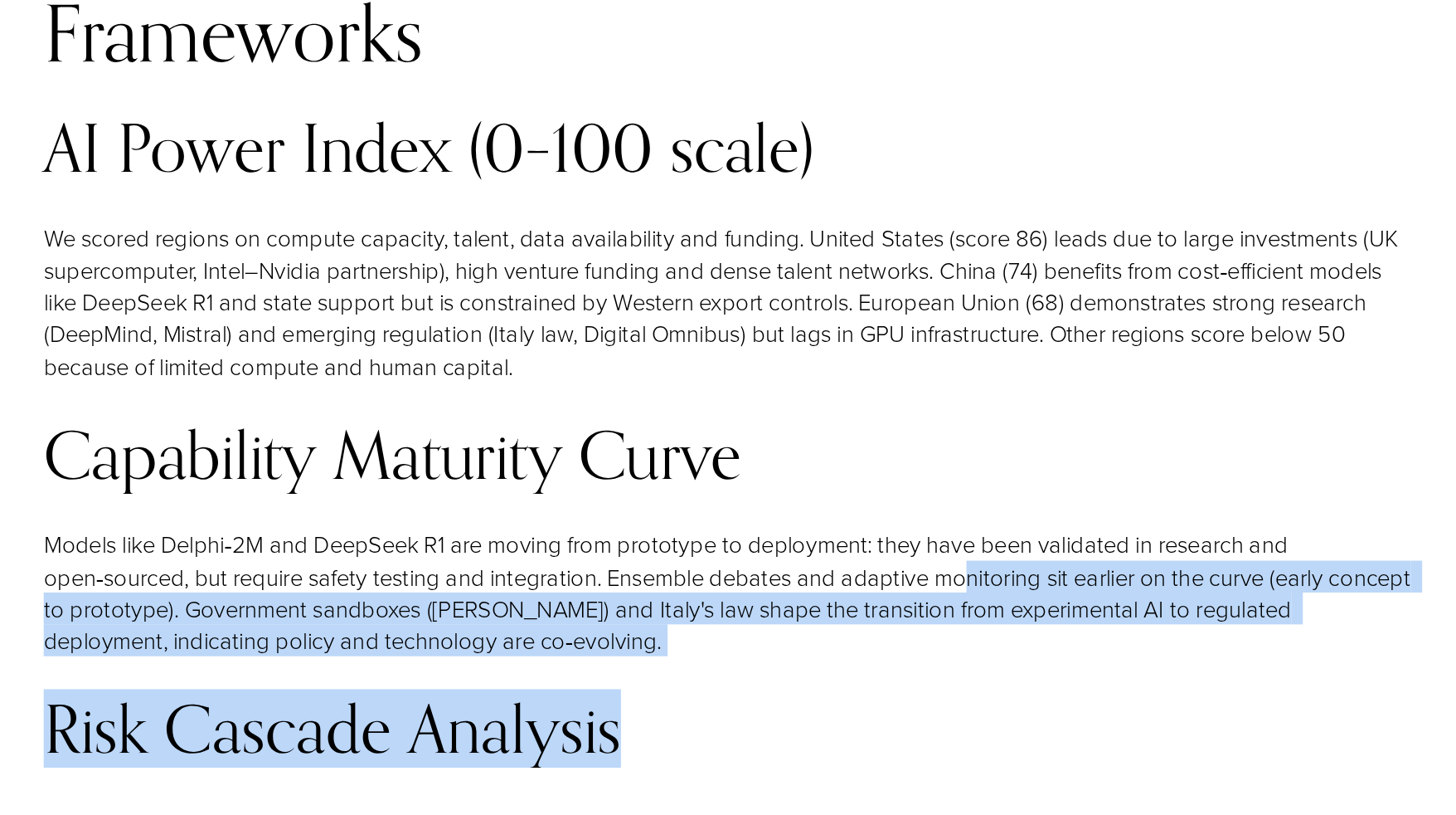
drag, startPoint x: 929, startPoint y: 358, endPoint x: 858, endPoint y: 474, distance: 136.0
click at [858, 730] on h3 "Risk Cascade Analysis" at bounding box center [752, 756] width 1002 height 53
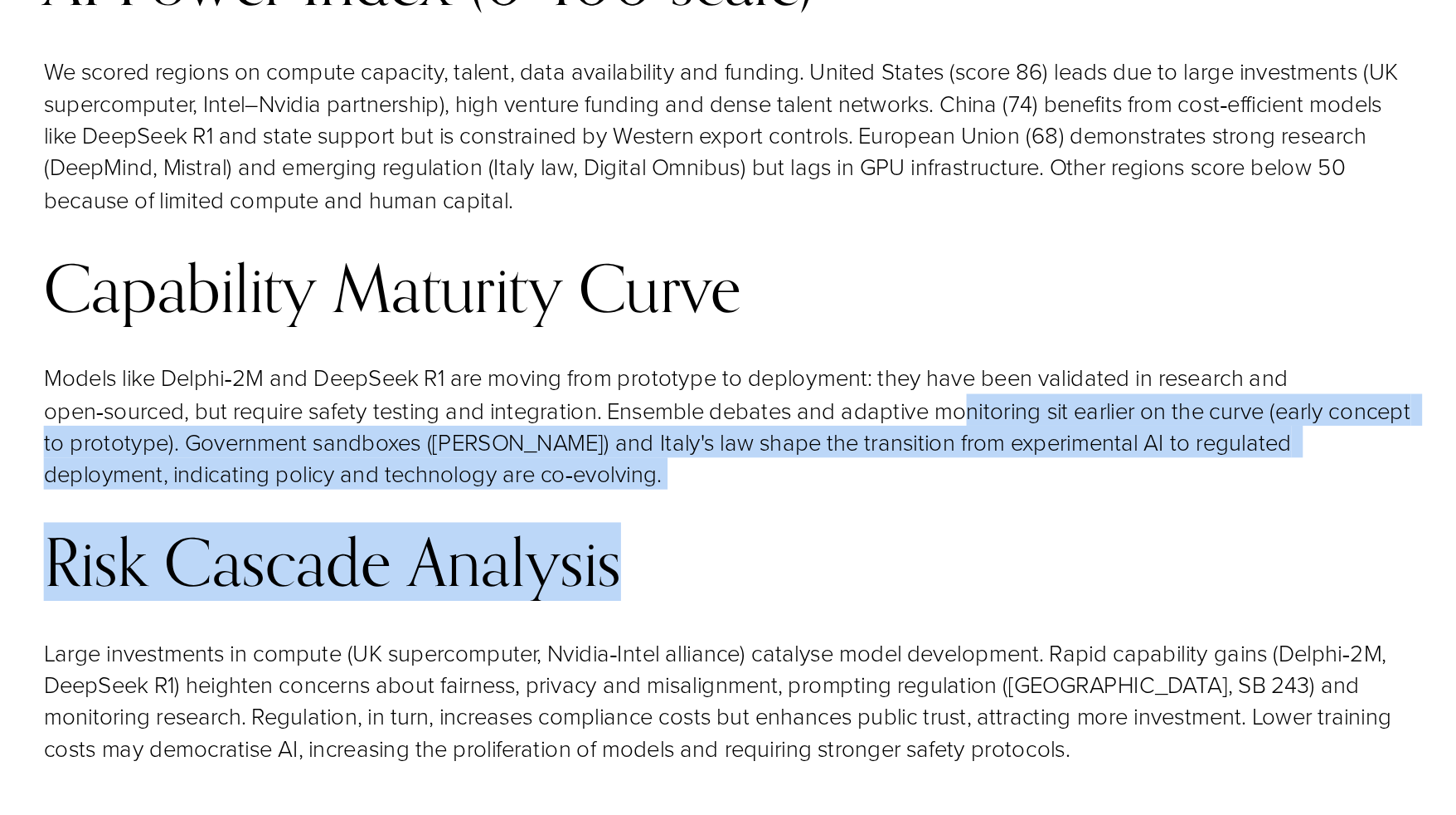
scroll to position [11057, 0]
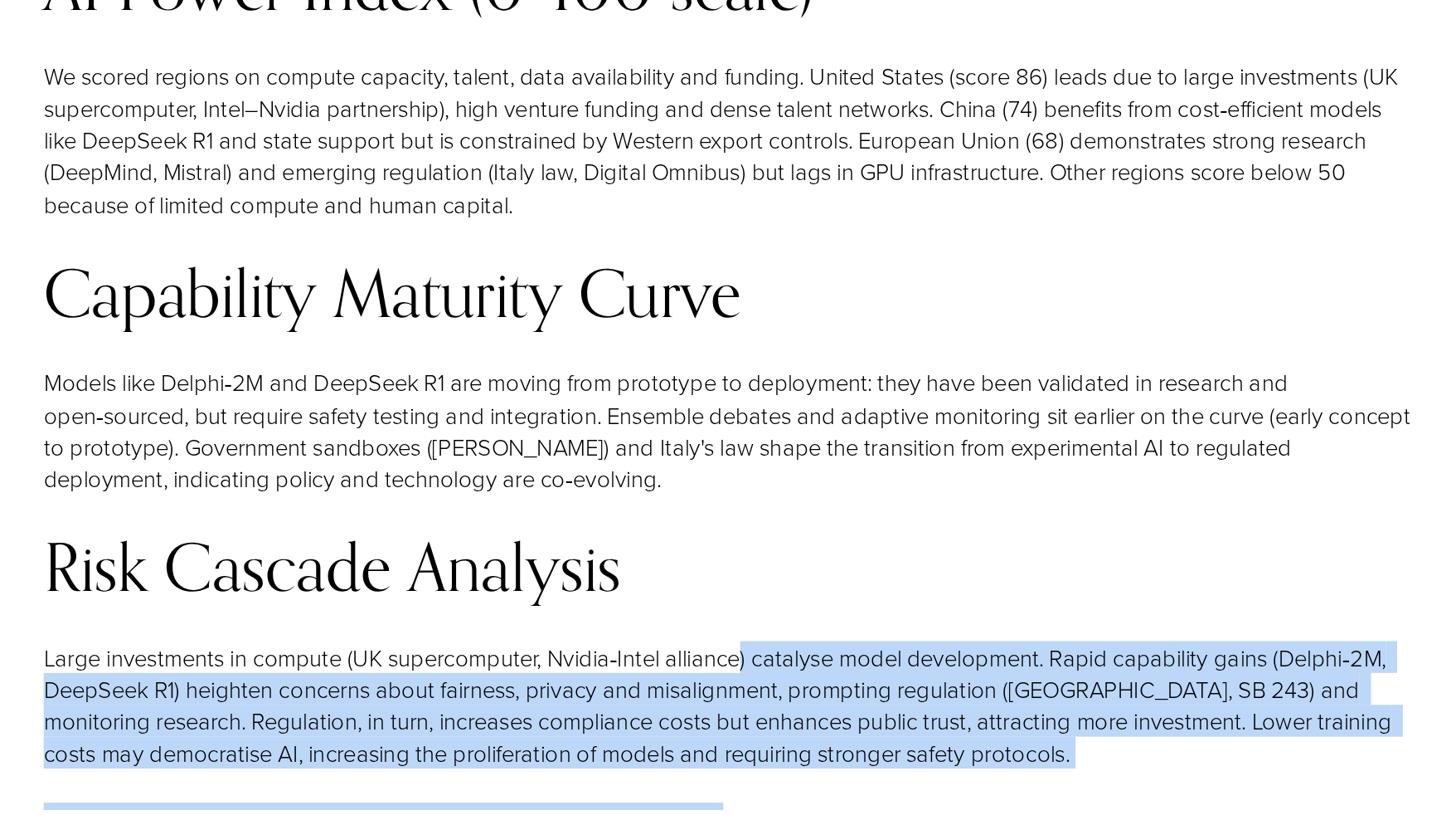
drag, startPoint x: 760, startPoint y: 383, endPoint x: 758, endPoint y: 508, distance: 125.0
click at [758, 508] on div "Advanced Analytics & Proprietary Frameworks AI Power Index (0–100 scale) We sco…" at bounding box center [752, 593] width 1002 height 1109
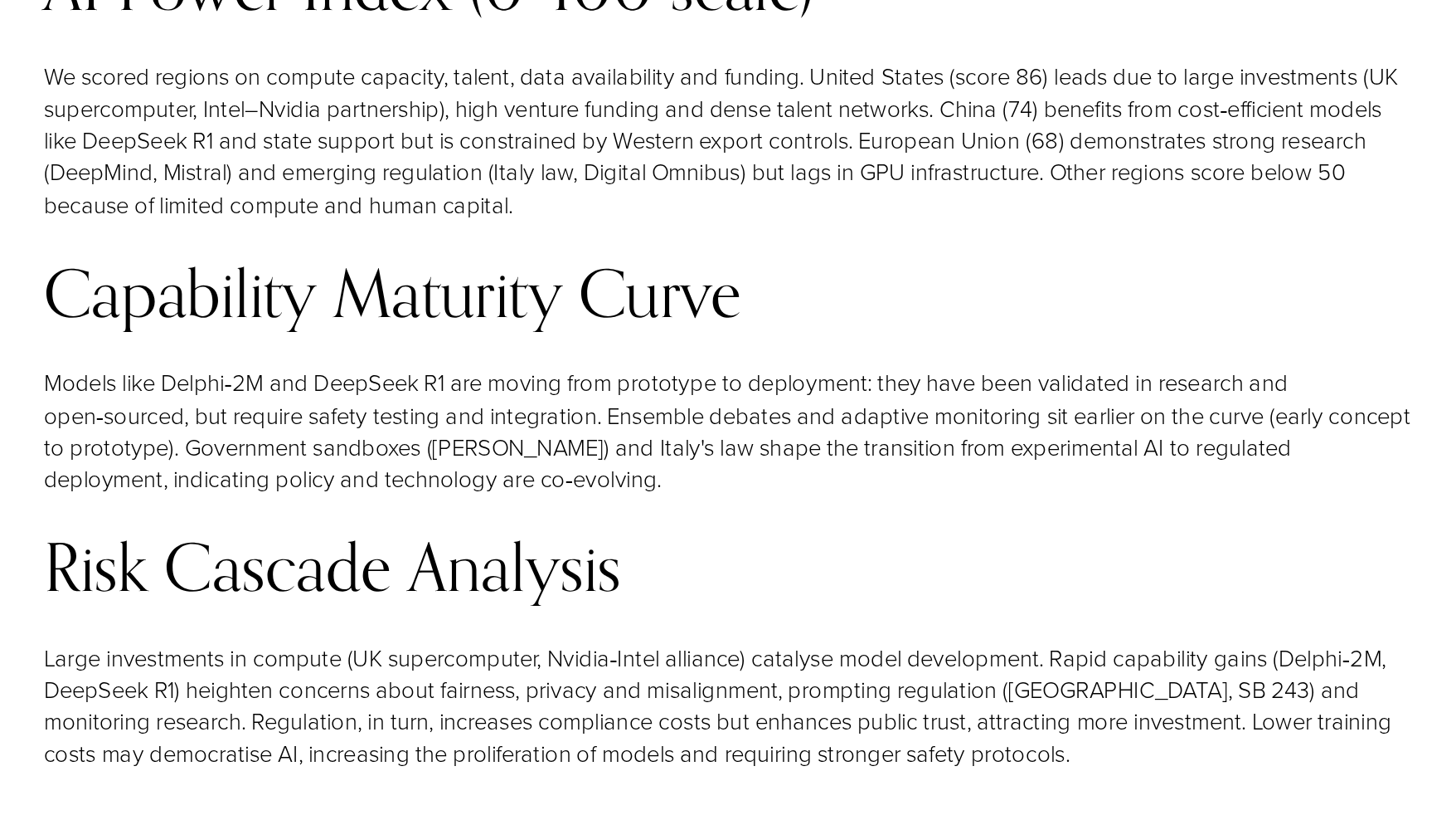
click at [741, 589] on div "Advanced Analytics & Proprietary Frameworks AI Power Index (0–100 scale) We sco…" at bounding box center [752, 593] width 1002 height 1109
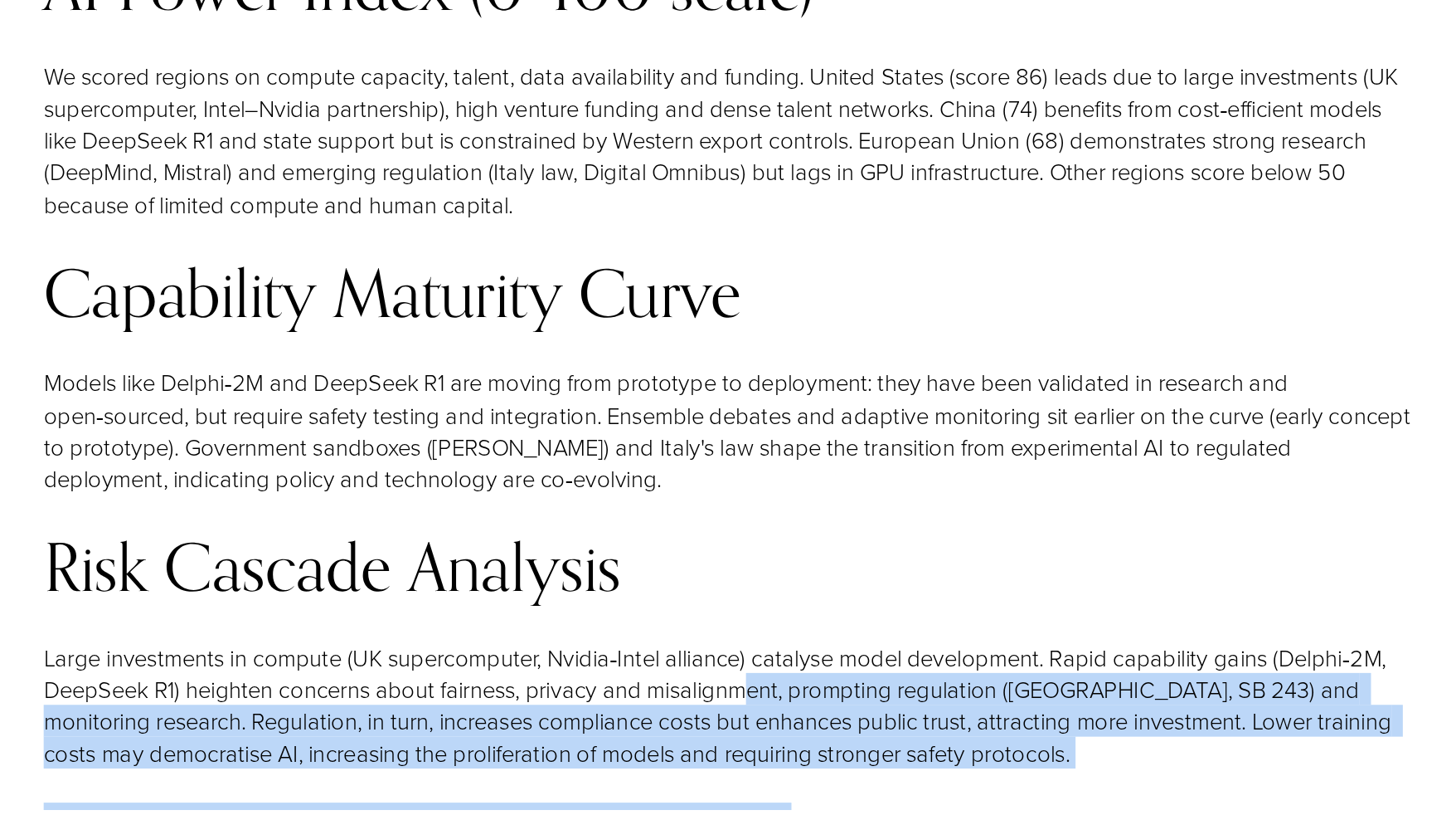
drag, startPoint x: 717, startPoint y: 748, endPoint x: 773, endPoint y: 424, distance: 328.8
click at [773, 424] on div "Advanced Analytics & Proprietary Frameworks AI Power Index (0–100 scale) We sco…" at bounding box center [752, 593] width 1002 height 1109
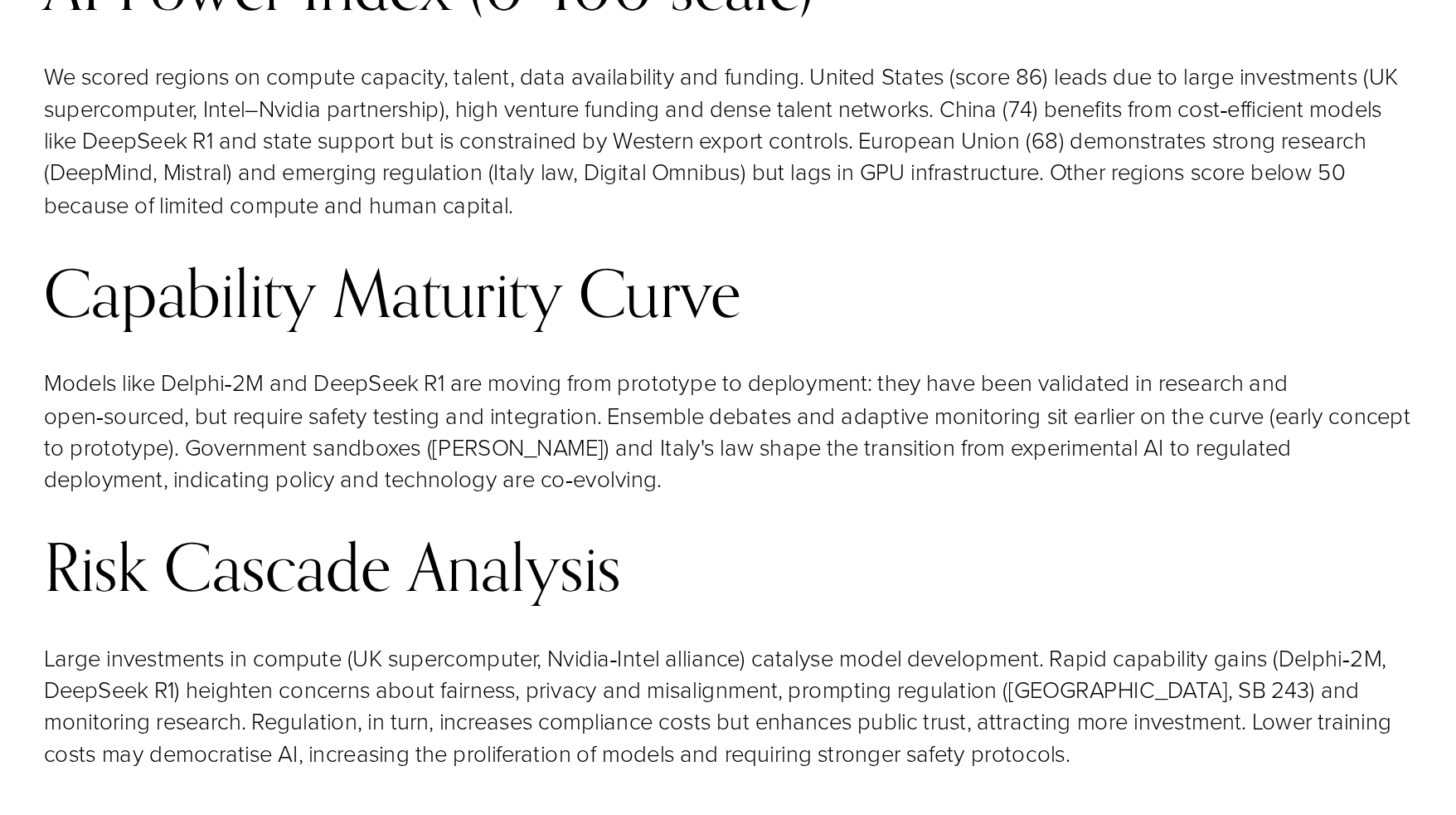
click at [773, 692] on p "Large investments in compute (UK supercomputer, Nvidia‑Intel alliance) catalyse…" at bounding box center [752, 739] width 1002 height 94
drag, startPoint x: 773, startPoint y: 424, endPoint x: 765, endPoint y: 592, distance: 168.2
click at [765, 592] on div "Advanced Analytics & Proprietary Frameworks AI Power Index (0–100 scale) We sco…" at bounding box center [752, 593] width 1002 height 1109
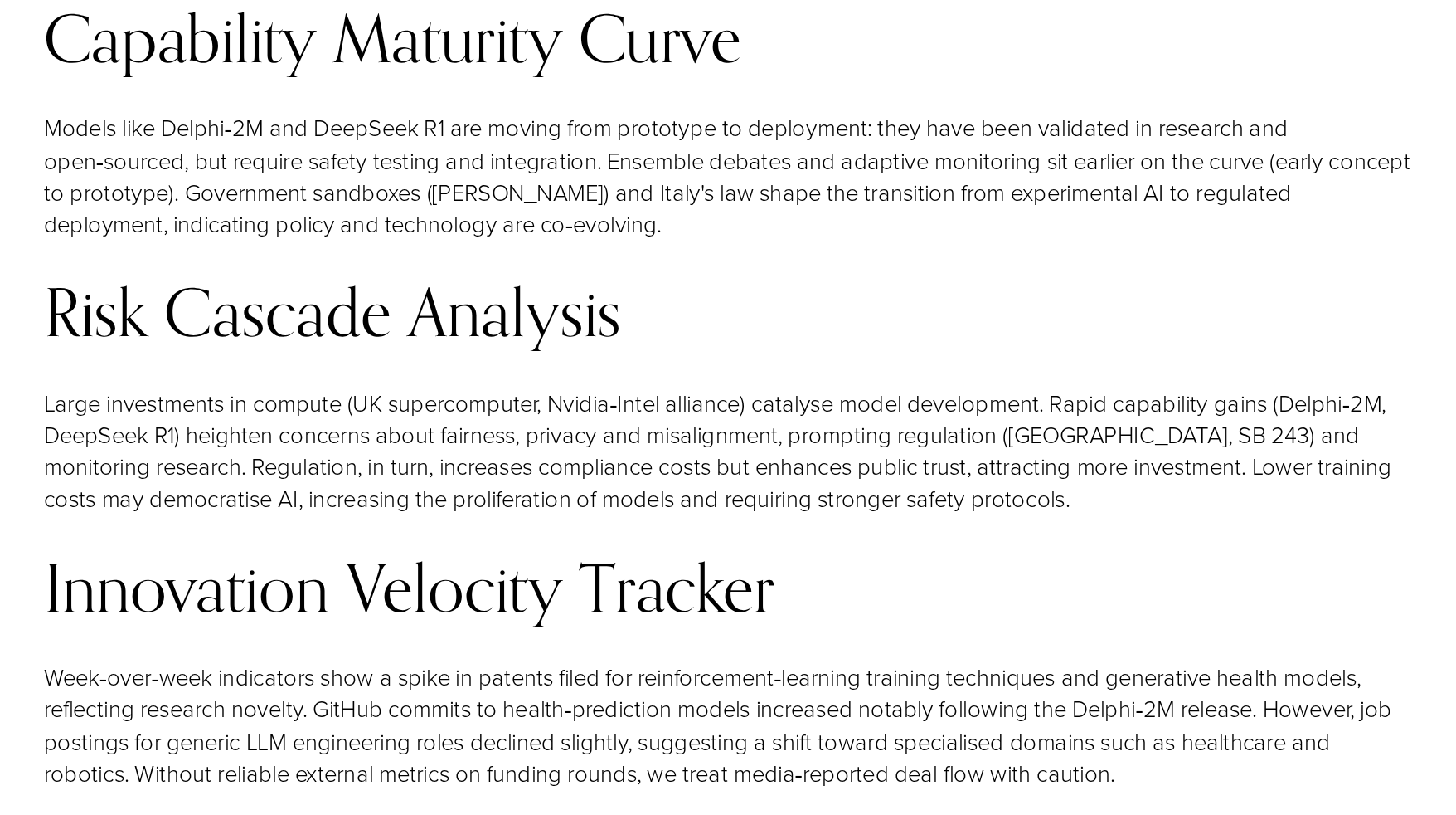
scroll to position [11242, 0]
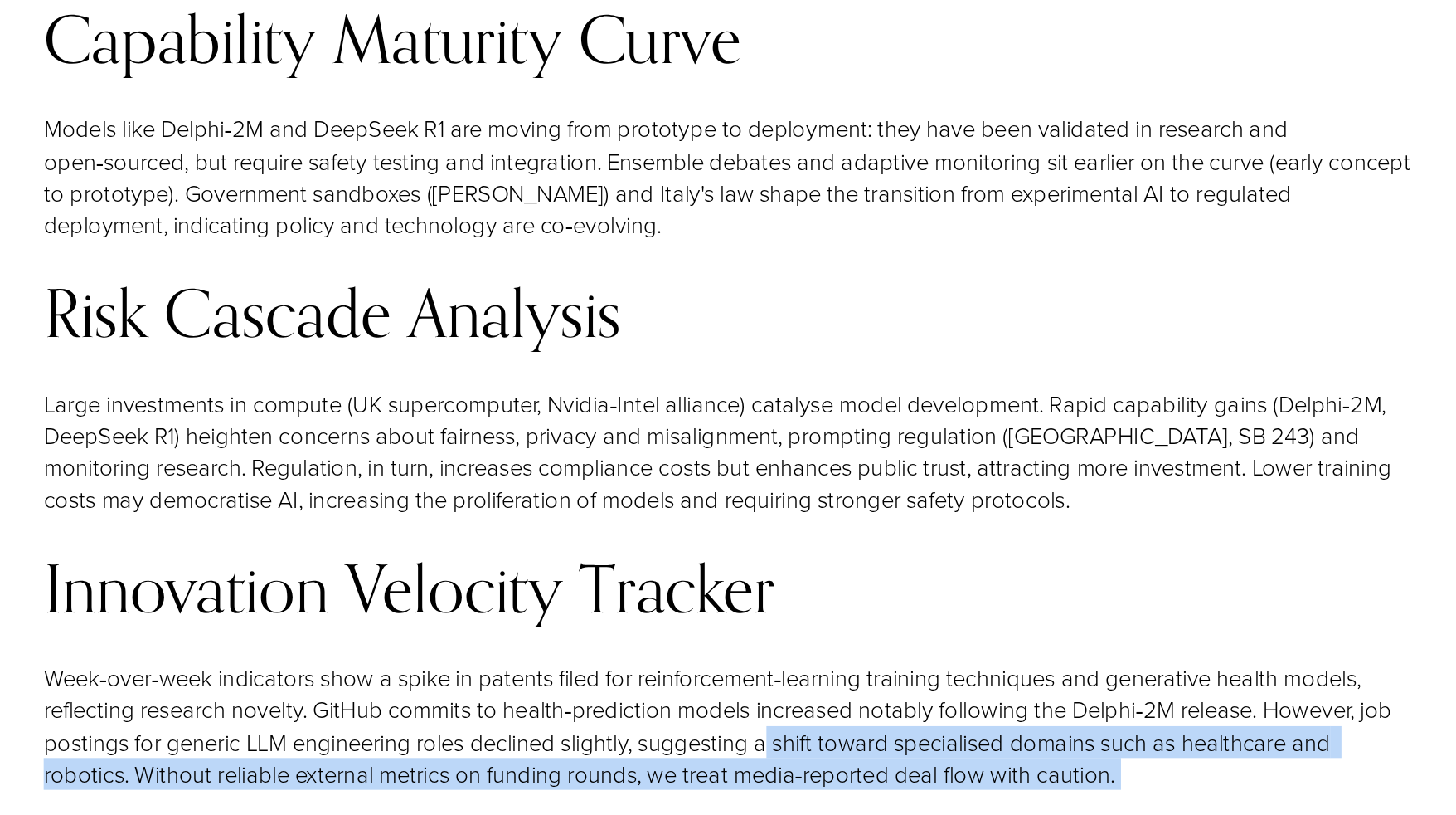
drag, startPoint x: 765, startPoint y: 592, endPoint x: 786, endPoint y: 468, distance: 125.8
click at [786, 468] on div "Advanced Analytics & Proprietary Frameworks AI Power Index (0–100 scale) We sco…" at bounding box center [752, 408] width 1002 height 1109
drag, startPoint x: 786, startPoint y: 468, endPoint x: 766, endPoint y: 537, distance: 71.8
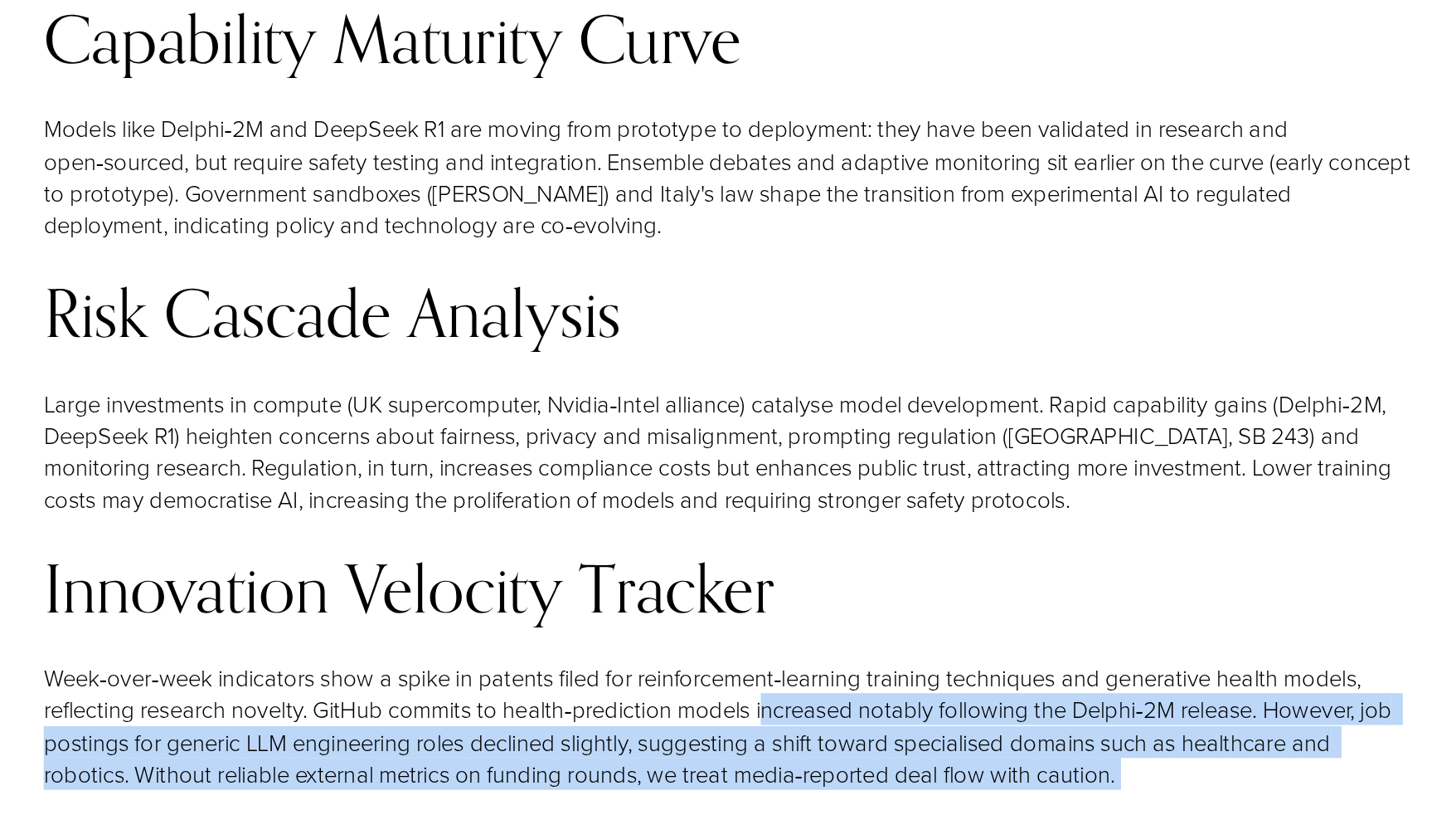
drag, startPoint x: 766, startPoint y: 537, endPoint x: 781, endPoint y: 453, distance: 85.3
click at [781, 453] on div "Advanced Analytics & Proprietary Frameworks AI Power Index (0–100 scale) We sco…" at bounding box center [752, 408] width 1002 height 1109
click at [781, 707] on p "Week‑over‑week indicators show a spike in patents filed for reinforcement‑learn…" at bounding box center [752, 754] width 1002 height 94
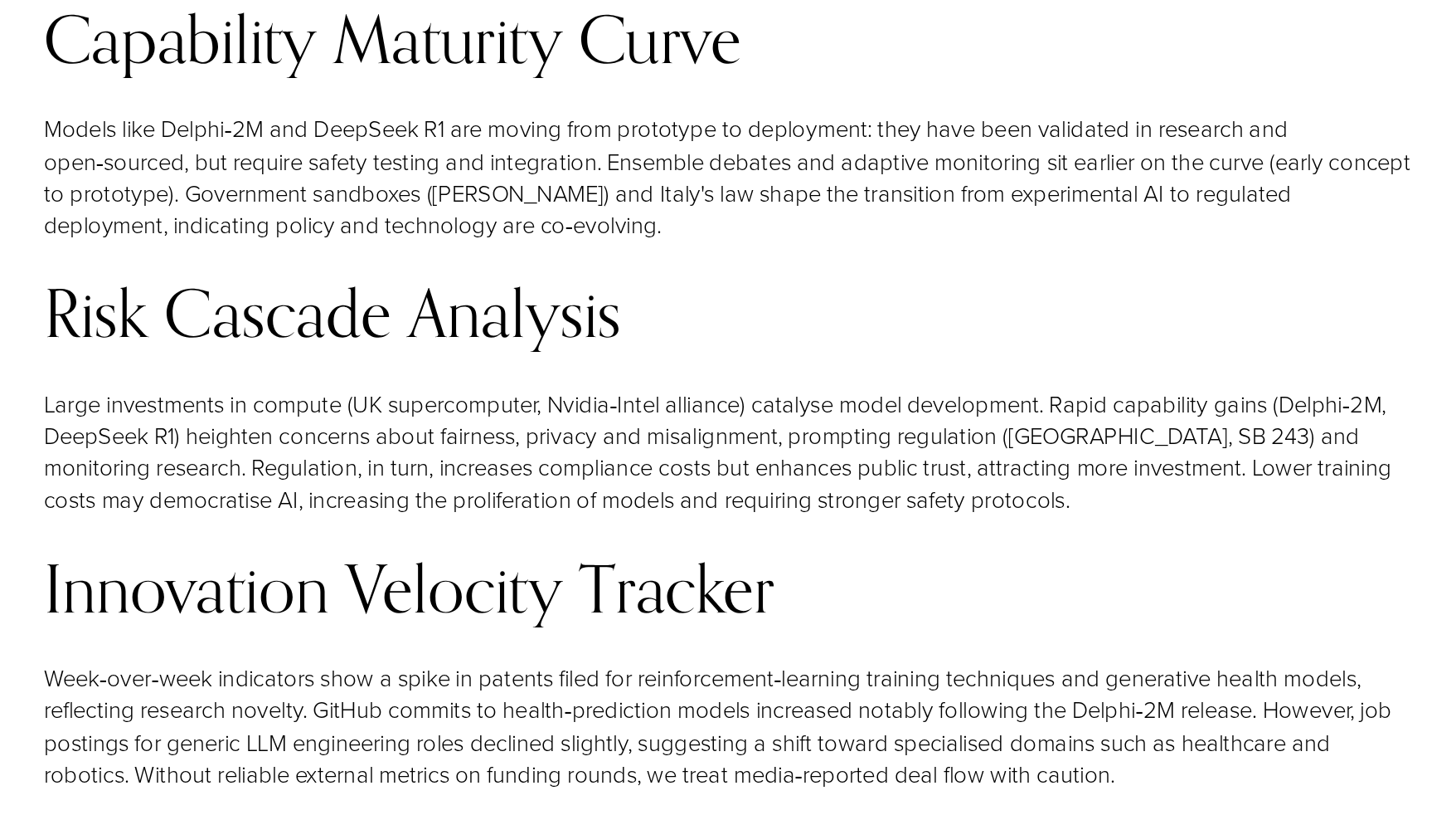
click at [546, 627] on h3 "Innovation Velocity Tracker" at bounding box center [752, 653] width 1002 height 53
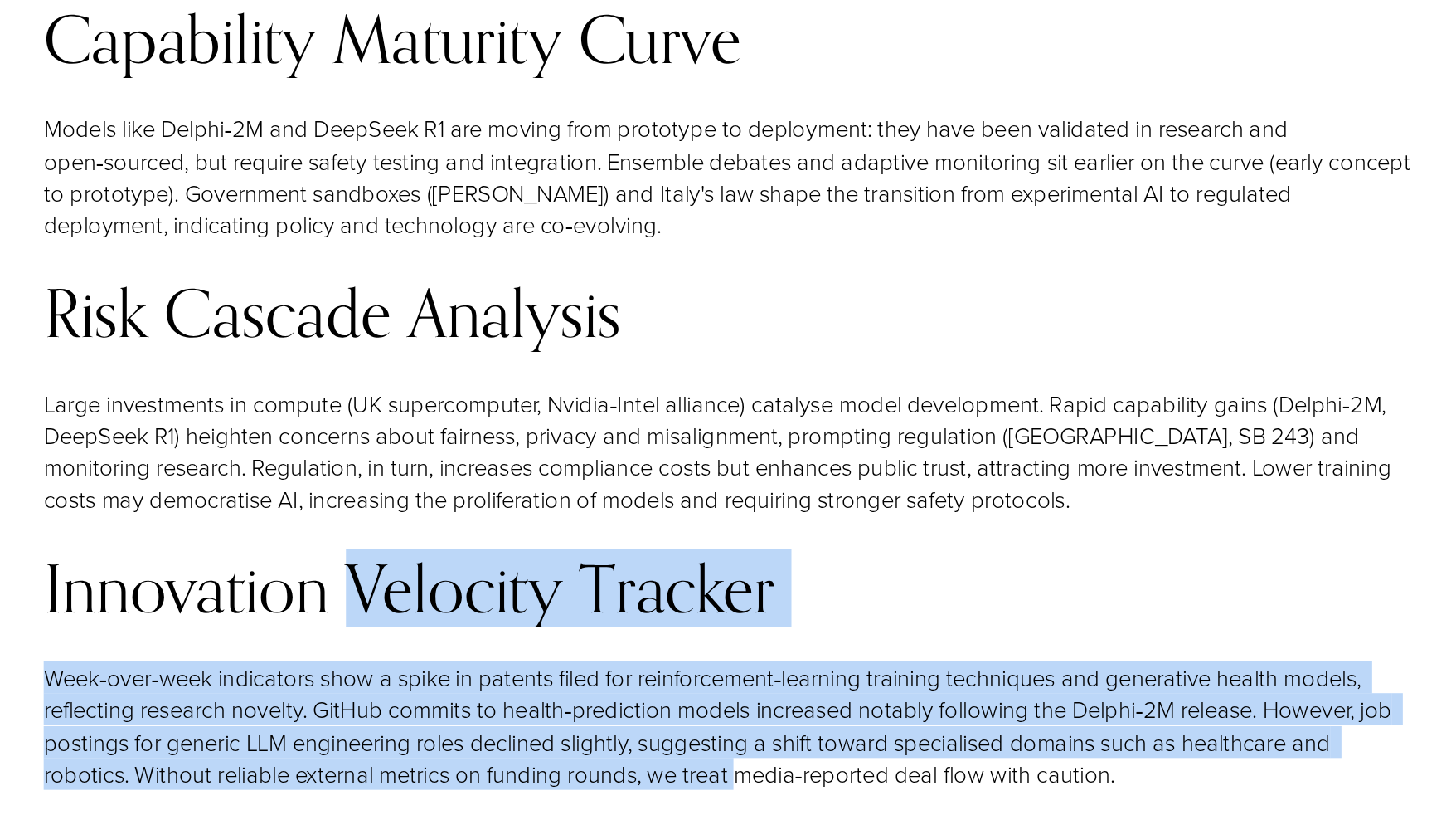
drag, startPoint x: 546, startPoint y: 381, endPoint x: 756, endPoint y: 489, distance: 236.1
click at [756, 489] on div "Advanced Analytics & Proprietary Frameworks AI Power Index (0–100 scale) We sco…" at bounding box center [752, 408] width 1002 height 1109
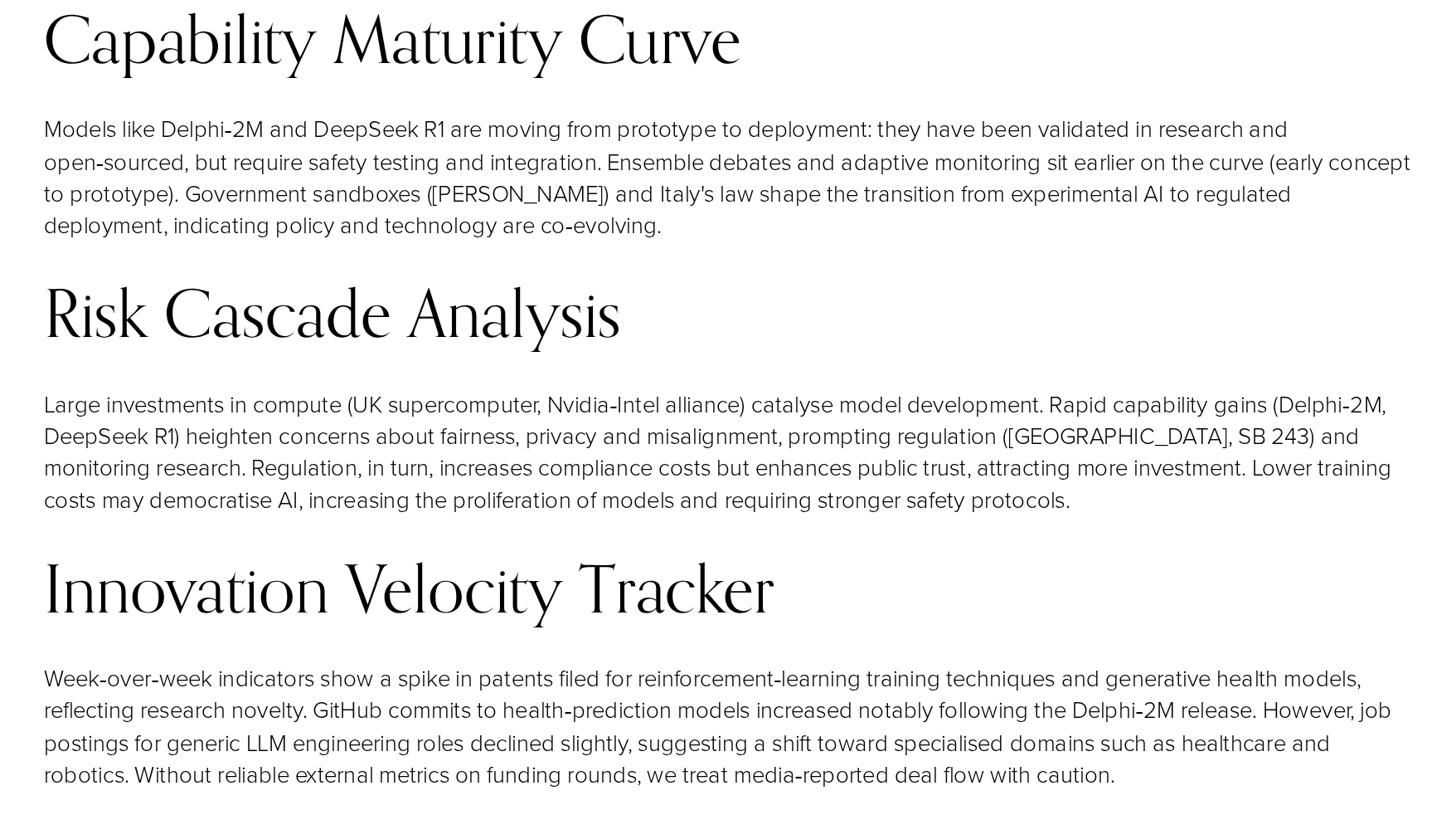
drag, startPoint x: 756, startPoint y: 489, endPoint x: 735, endPoint y: 589, distance: 102.2
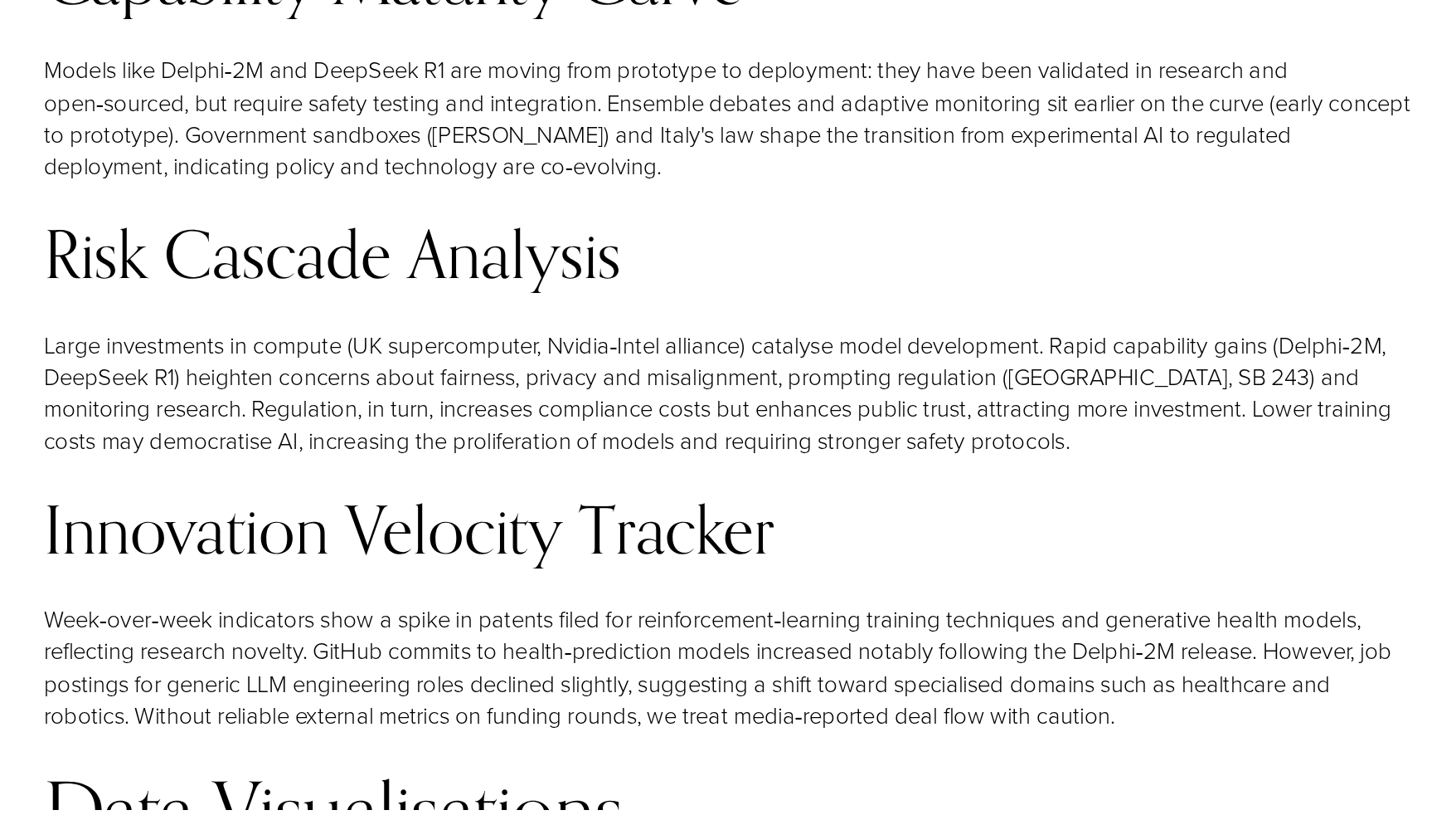
scroll to position [11284, 0]
drag, startPoint x: 735, startPoint y: 589, endPoint x: 710, endPoint y: 516, distance: 77.2
click at [710, 784] on h2 "Data Visualisations" at bounding box center [752, 815] width 1002 height 61
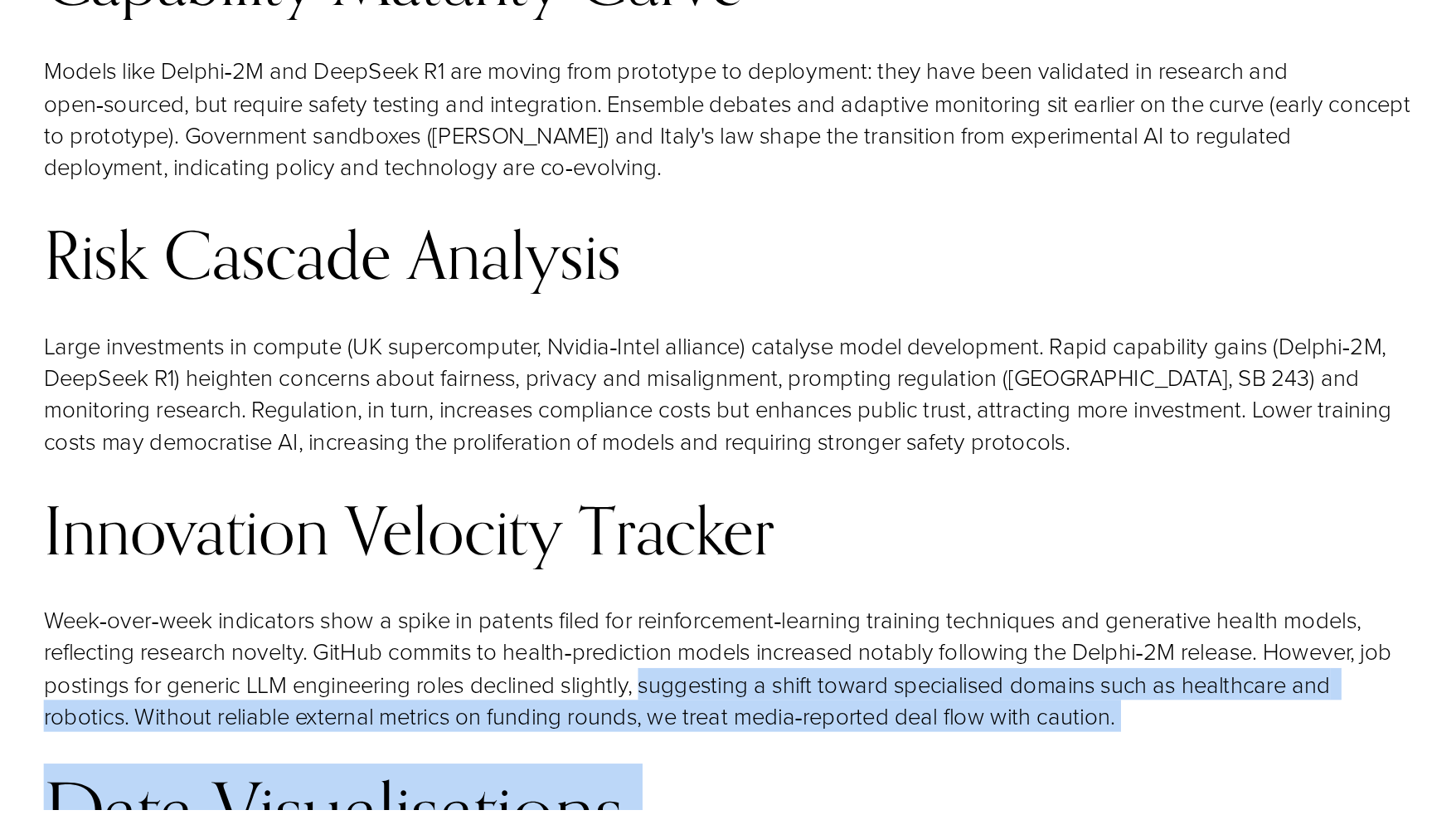
drag, startPoint x: 710, startPoint y: 516, endPoint x: 719, endPoint y: 432, distance: 84.5
click at [719, 432] on div "Advanced Analytics & Proprietary Frameworks AI Power Index (0–100 scale) We sco…" at bounding box center [752, 365] width 1002 height 1109
click at [719, 664] on p "Week‑over‑week indicators show a spike in patents filed for reinforcement‑learn…" at bounding box center [752, 711] width 1002 height 94
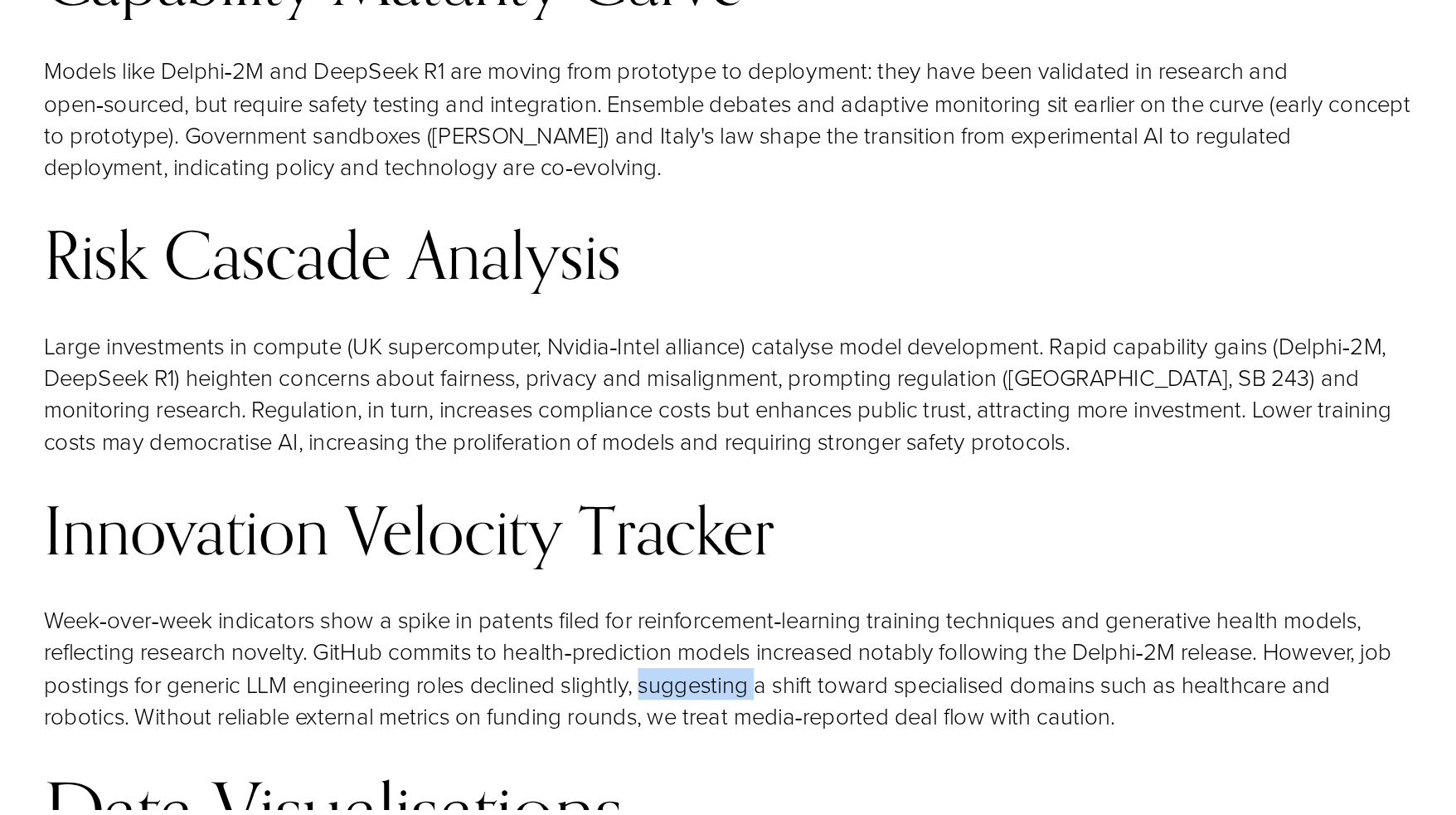
click at [719, 664] on p "Week‑over‑week indicators show a spike in patents filed for reinforcement‑learn…" at bounding box center [752, 711] width 1002 height 94
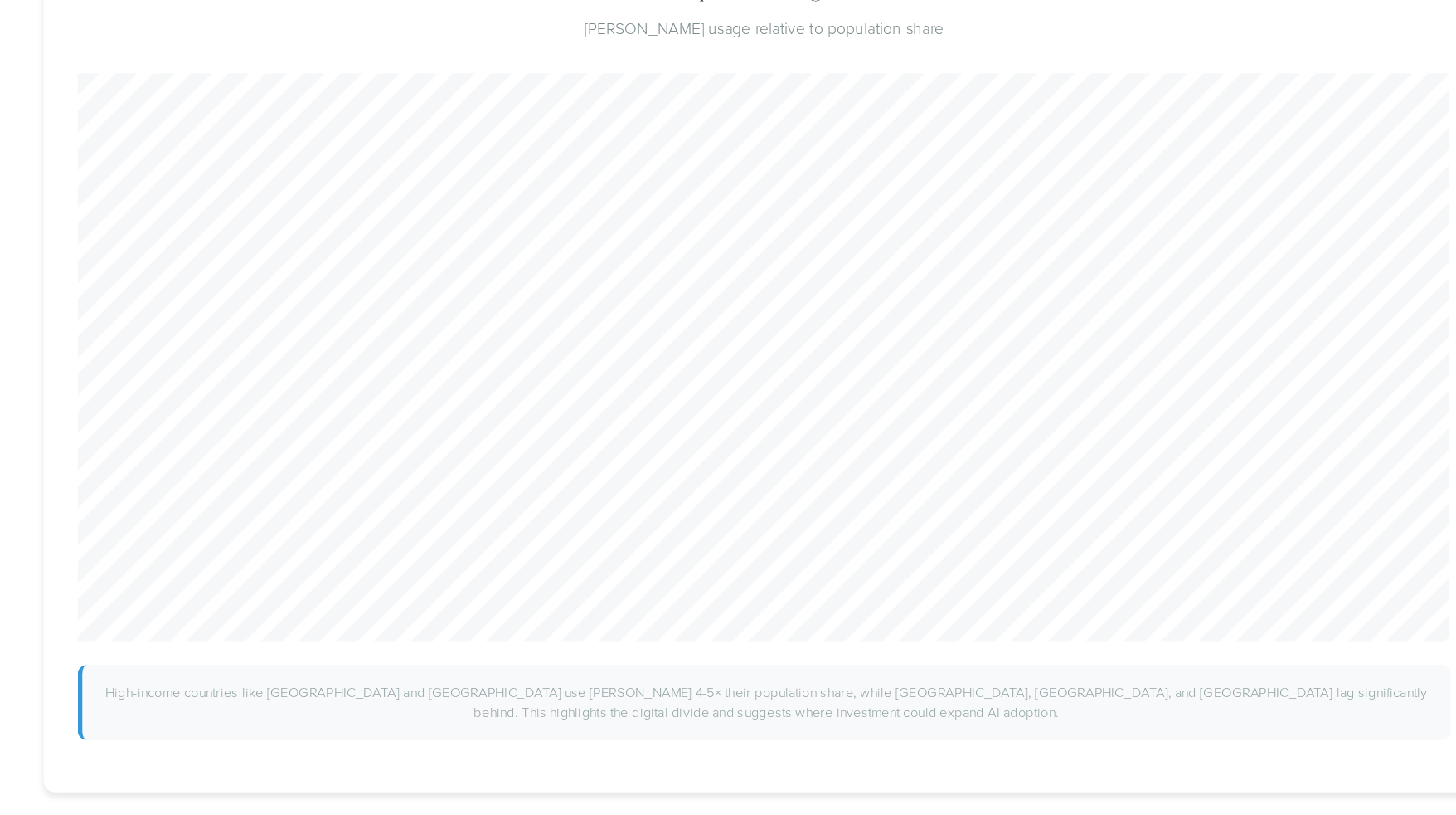
scroll to position [12157, 0]
drag, startPoint x: 688, startPoint y: 427, endPoint x: 665, endPoint y: 487, distance: 64.3
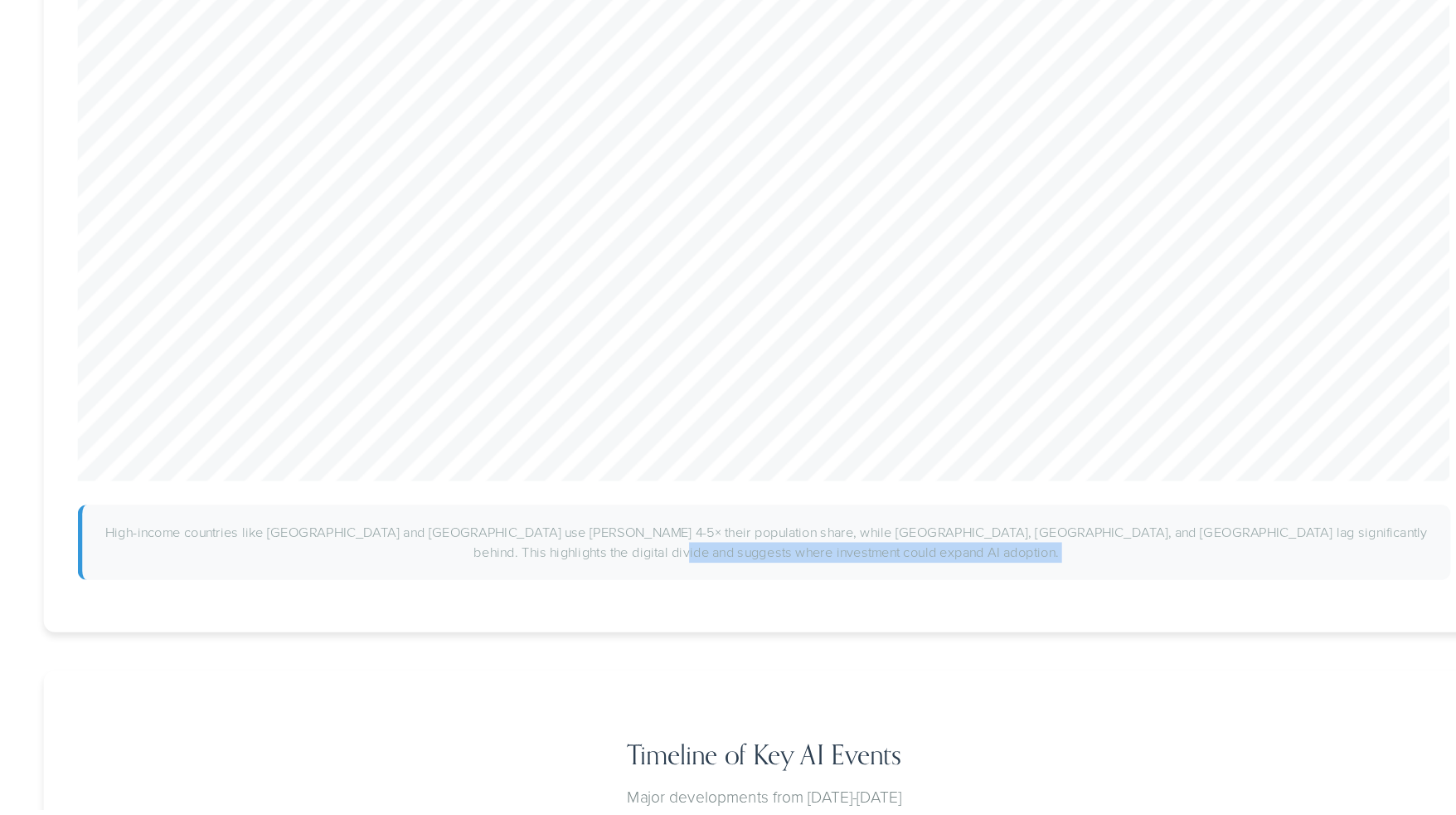
scroll to position [12201, 0]
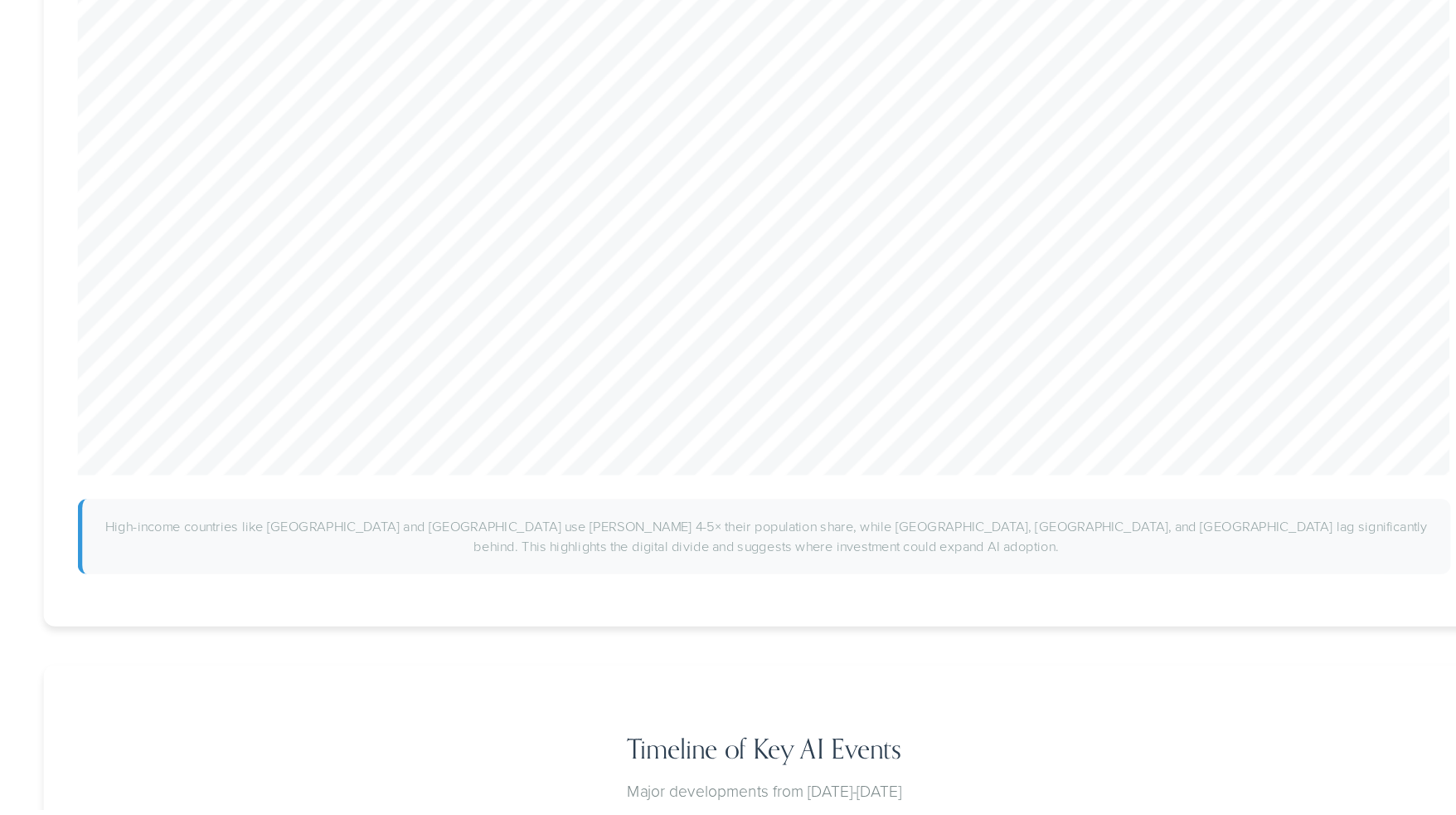
drag, startPoint x: 665, startPoint y: 487, endPoint x: 653, endPoint y: 577, distance: 90.8
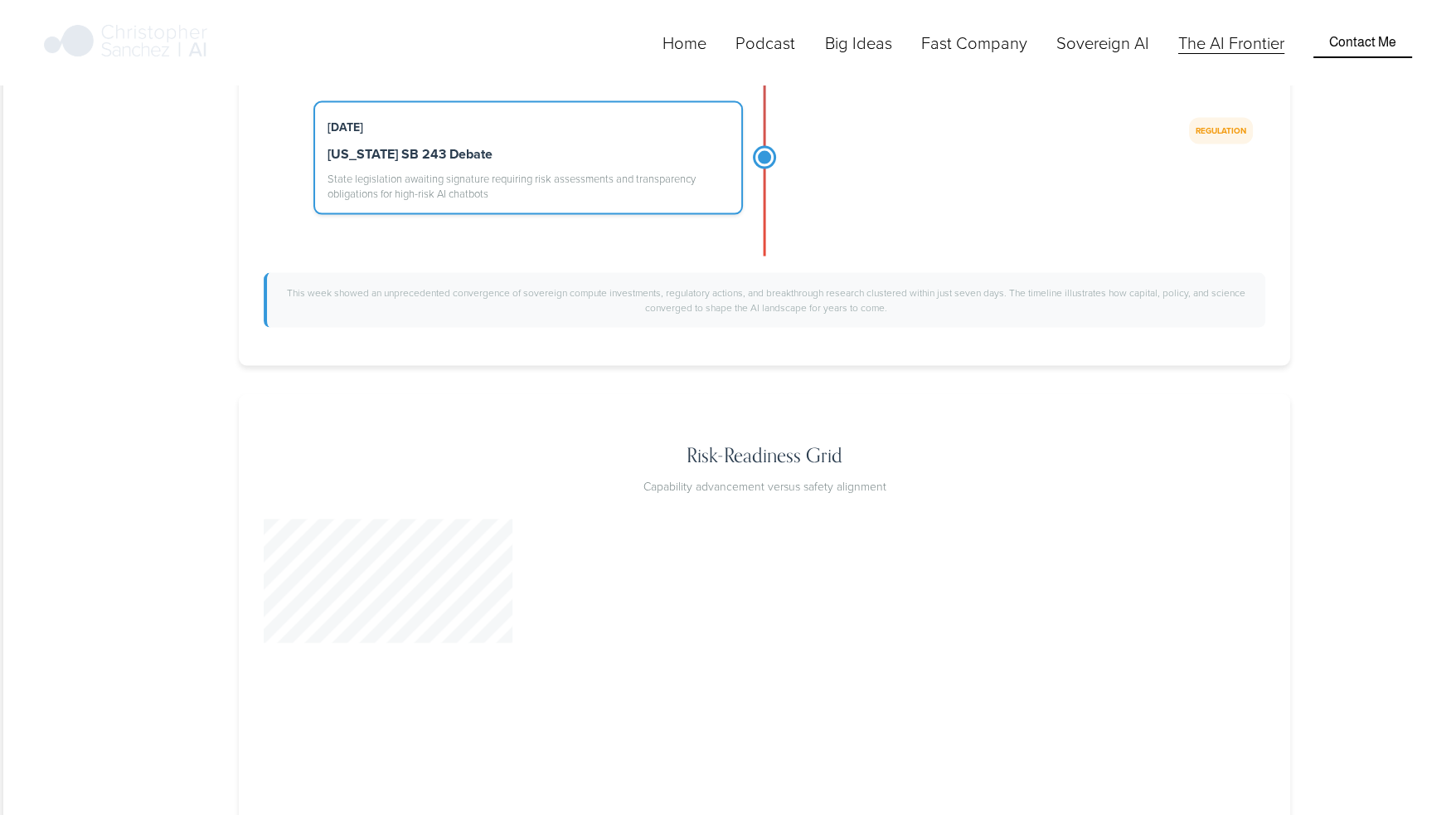
scroll to position [13944, 14]
click at [730, 395] on div "Risk-Readiness Grid Capability advancement versus safety alignment High Capabil…" at bounding box center [763, 732] width 1052 height 674
drag, startPoint x: 730, startPoint y: 208, endPoint x: 818, endPoint y: 594, distance: 395.9
click at [818, 594] on div "Risk-Readiness Grid Capability advancement versus safety alignment High Capabil…" at bounding box center [763, 732] width 1052 height 674
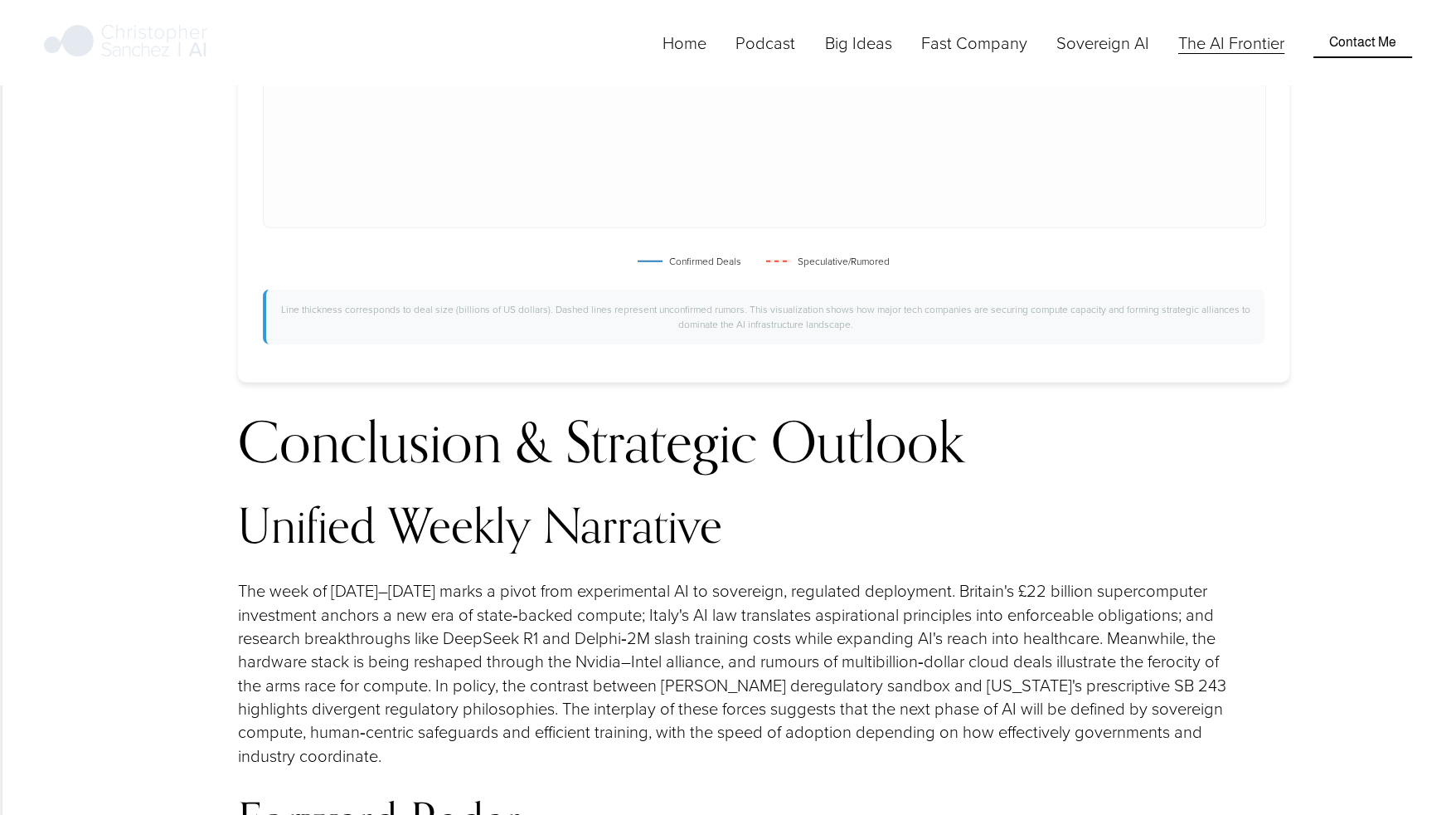
scroll to position [15441, 14]
click at [322, 575] on p "The week of 16–22 September 2025 marks a pivot from experimental AI to sovereig…" at bounding box center [738, 669] width 1002 height 188
click at [323, 575] on p "The week of 16–22 September 2025 marks a pivot from experimental AI to sovereig…" at bounding box center [738, 669] width 1002 height 188
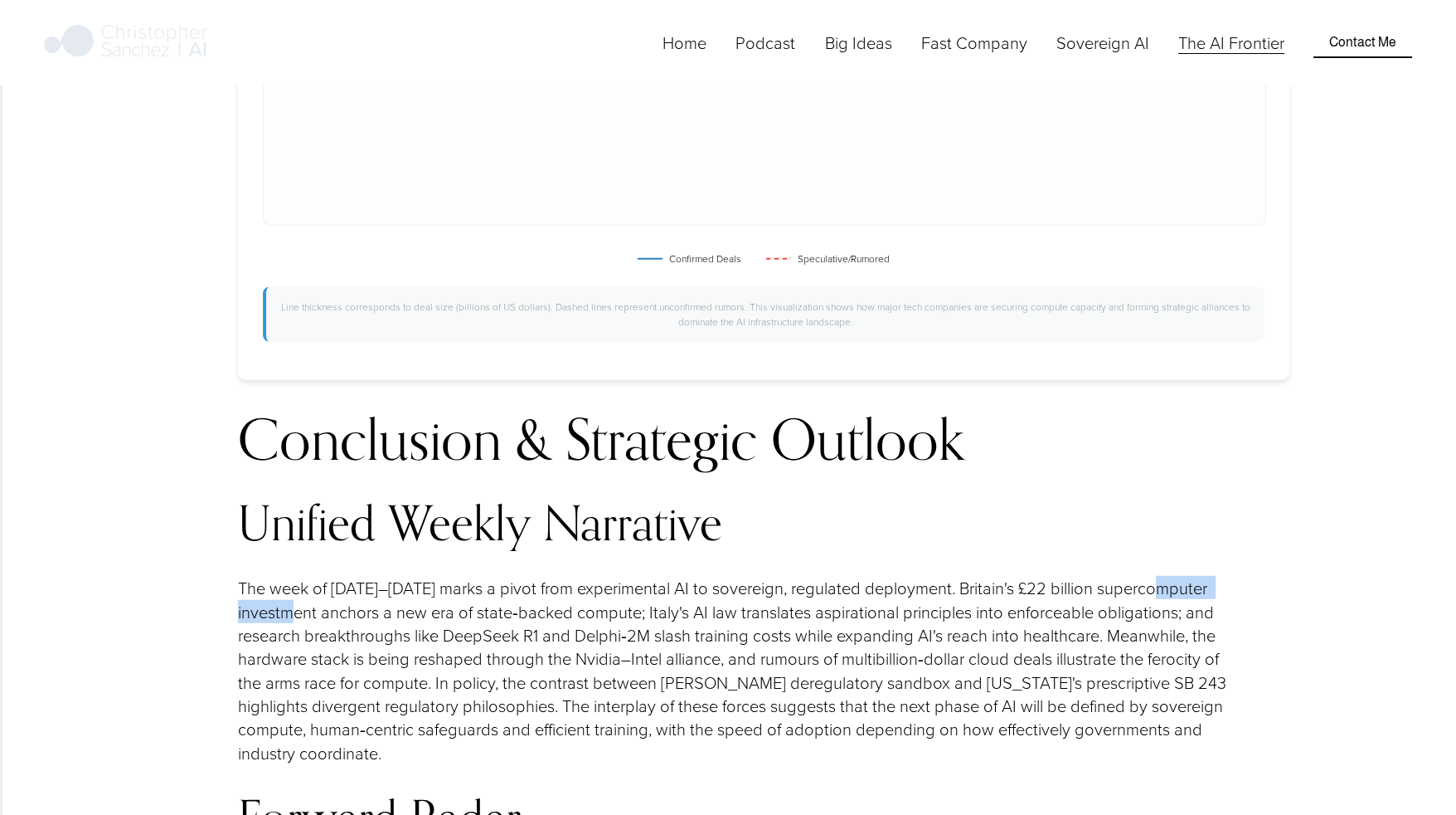
click at [323, 575] on p "The week of 16–22 September 2025 marks a pivot from experimental AI to sovereig…" at bounding box center [738, 669] width 1002 height 188
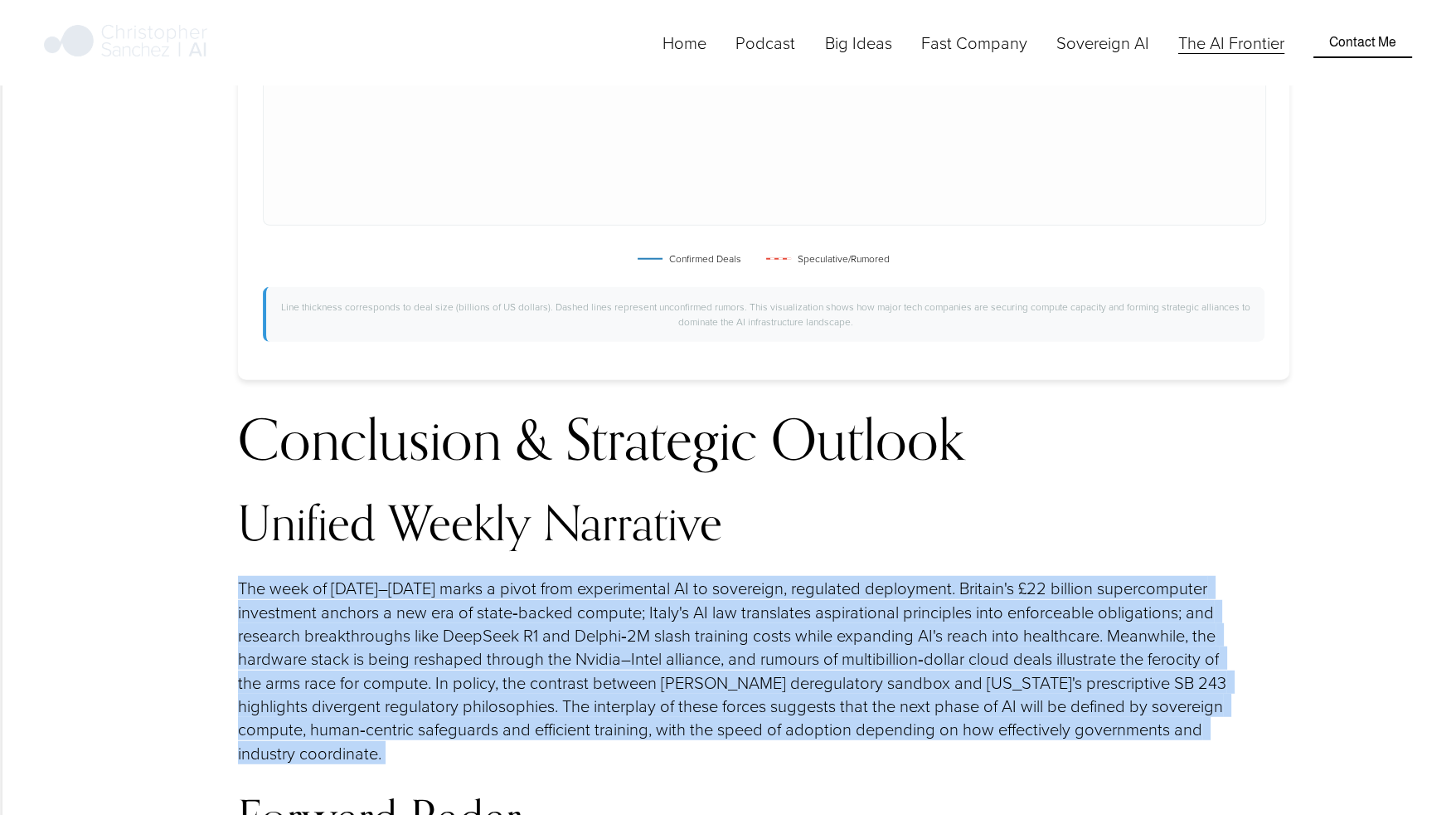
click at [323, 575] on p "The week of 16–22 September 2025 marks a pivot from experimental AI to sovereig…" at bounding box center [738, 669] width 1002 height 188
click at [622, 575] on p "The week of 16–22 September 2025 marks a pivot from experimental AI to sovereig…" at bounding box center [738, 669] width 1002 height 188
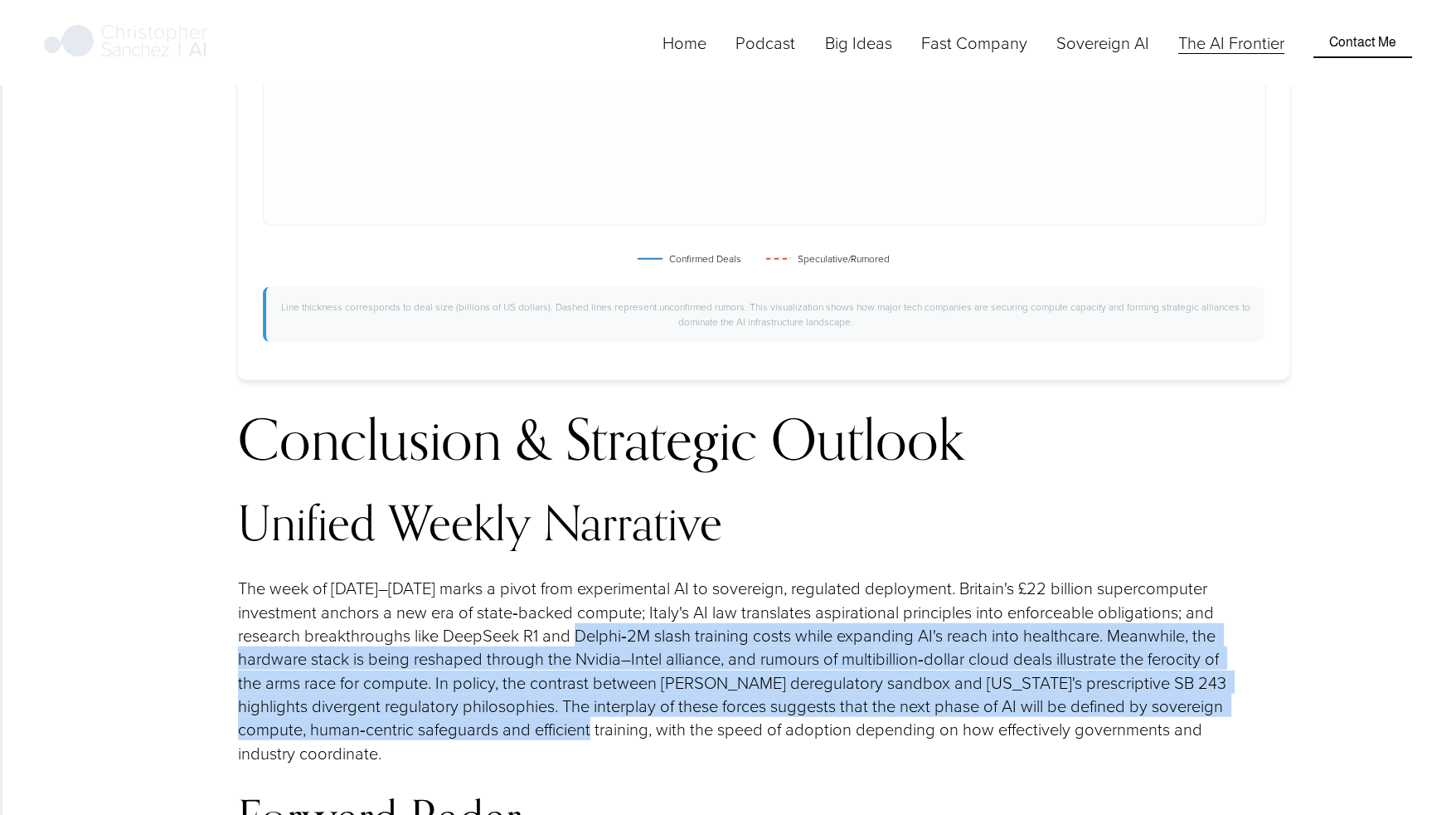
drag, startPoint x: 640, startPoint y: 436, endPoint x: 648, endPoint y: 354, distance: 82.4
click at [648, 575] on p "The week of 16–22 September 2025 marks a pivot from experimental AI to sovereig…" at bounding box center [738, 669] width 1002 height 188
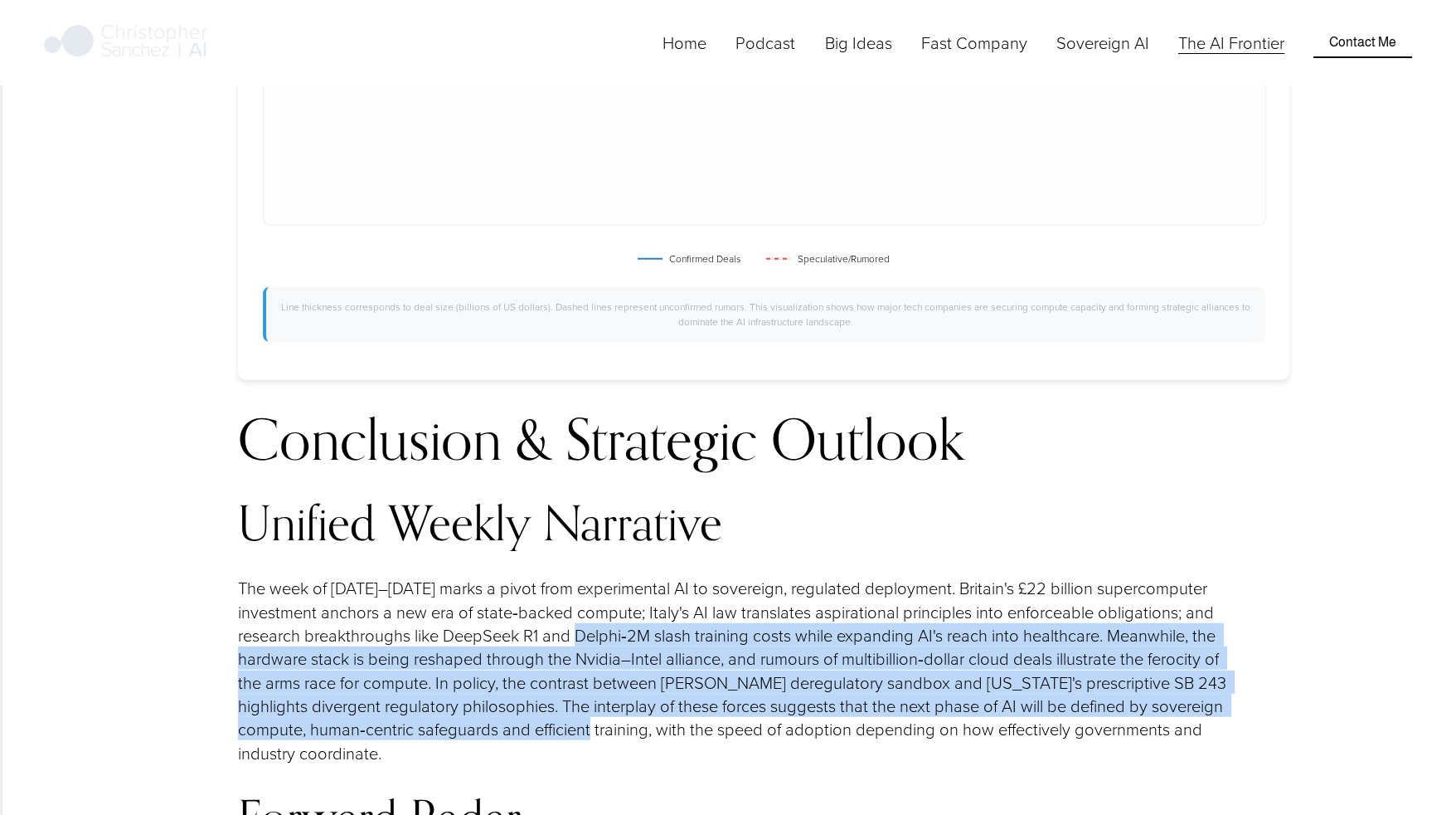
click at [648, 575] on p "The week of 16–22 September 2025 marks a pivot from experimental AI to sovereig…" at bounding box center [738, 669] width 1002 height 188
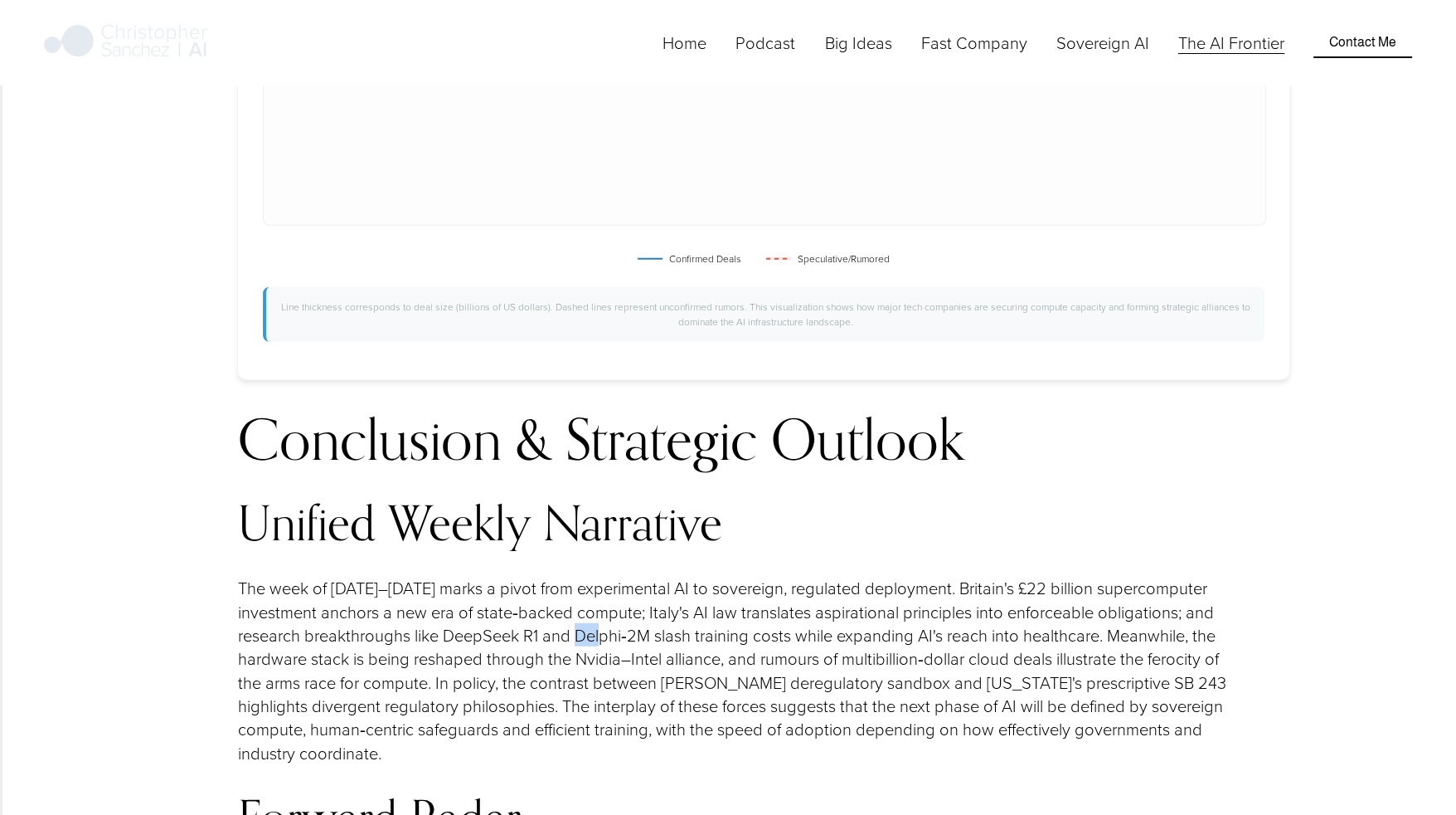
click at [648, 575] on p "The week of 16–22 September 2025 marks a pivot from experimental AI to sovereig…" at bounding box center [738, 669] width 1002 height 188
drag, startPoint x: 648, startPoint y: 354, endPoint x: 612, endPoint y: 411, distance: 67.4
click at [612, 575] on p "The week of 16–22 September 2025 marks a pivot from experimental AI to sovereig…" at bounding box center [738, 669] width 1002 height 188
drag, startPoint x: 584, startPoint y: 464, endPoint x: 601, endPoint y: 401, distance: 65.3
click at [601, 575] on p "The week of 16–22 September 2025 marks a pivot from experimental AI to sovereig…" at bounding box center [738, 669] width 1002 height 188
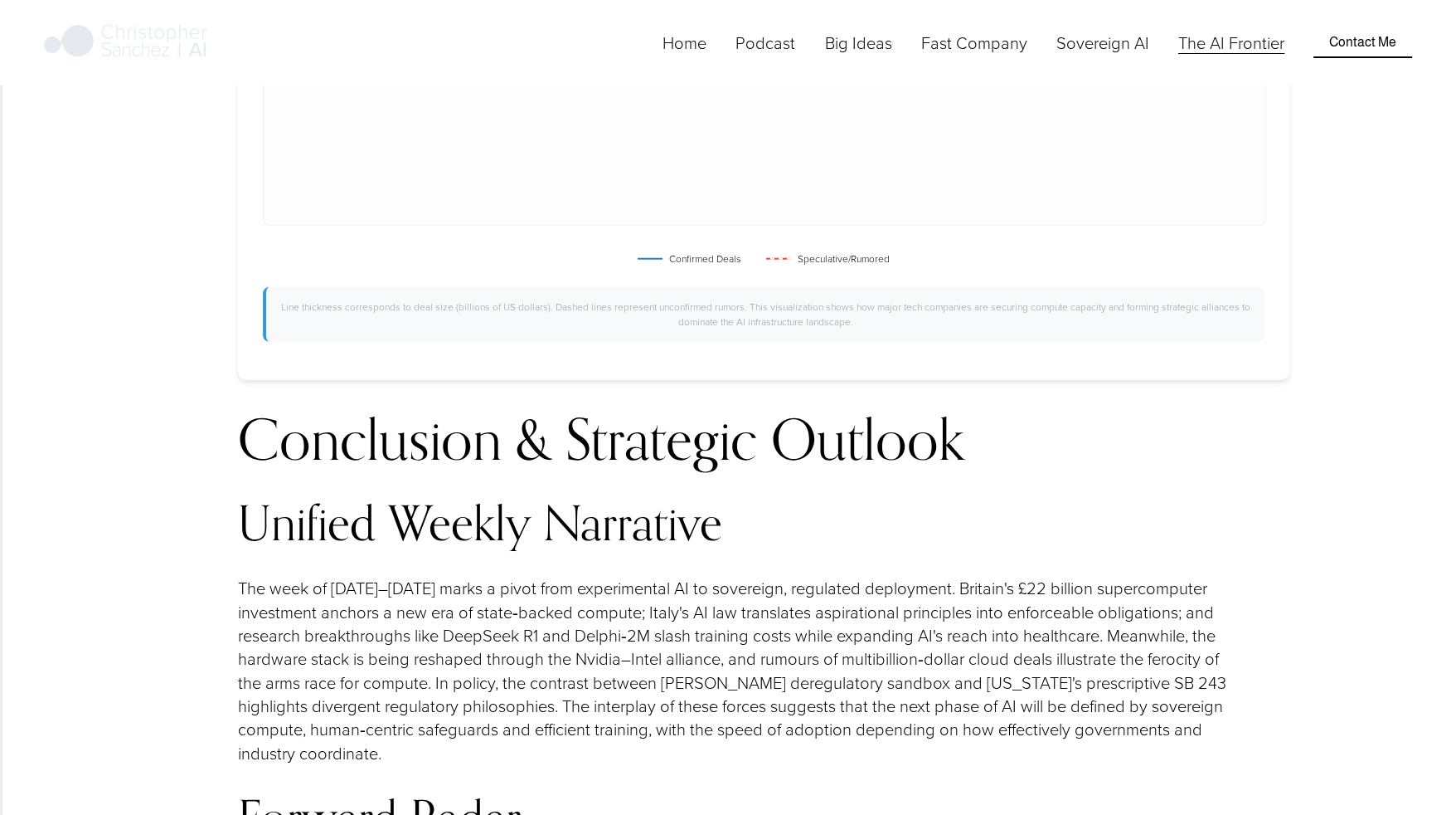
click at [601, 575] on p "The week of 16–22 September 2025 marks a pivot from experimental AI to sovereig…" at bounding box center [738, 669] width 1002 height 188
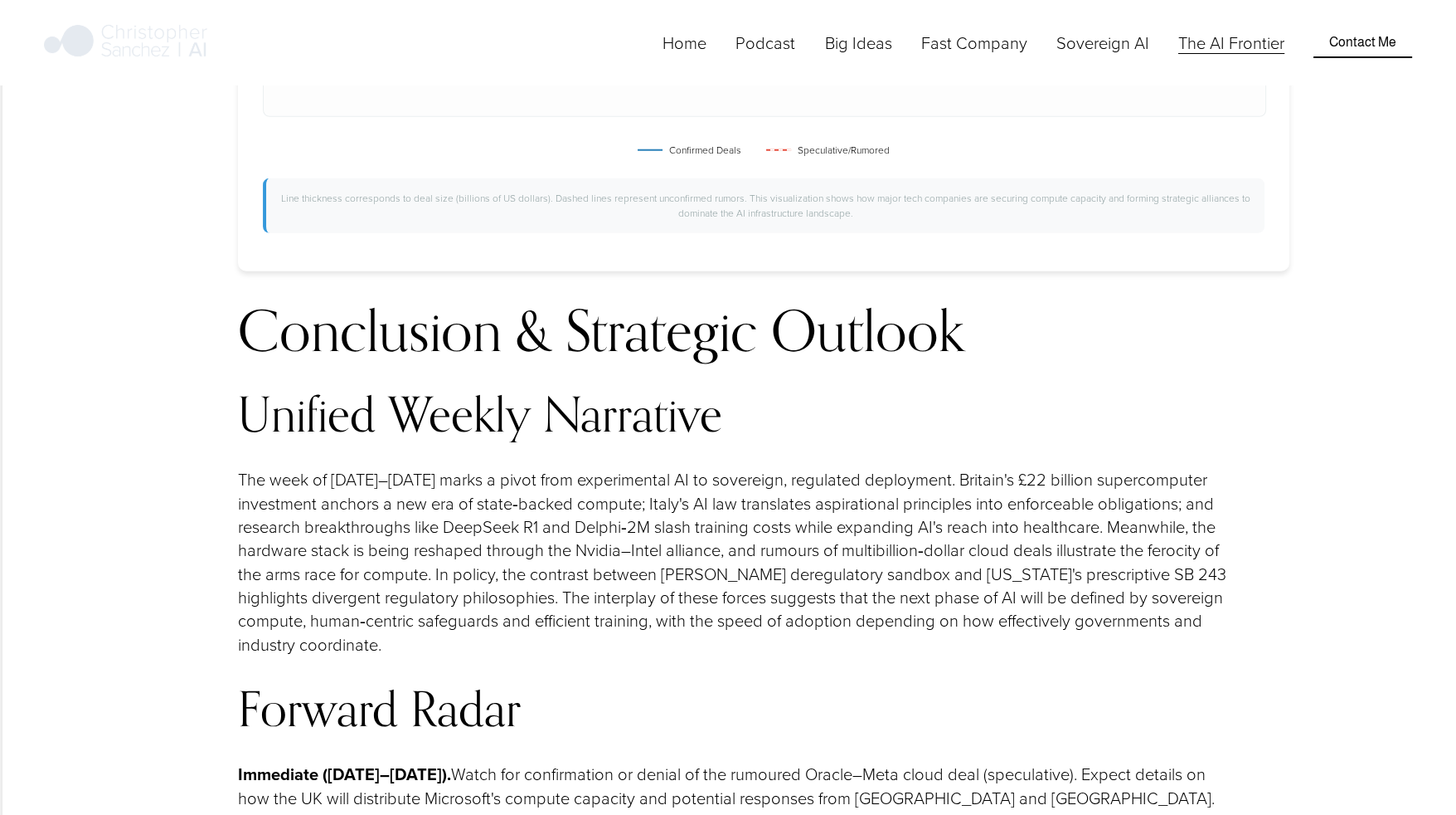
scroll to position [15550, 14]
drag, startPoint x: 588, startPoint y: 352, endPoint x: 541, endPoint y: 402, distance: 68.6
click at [541, 681] on h3 "Forward Radar" at bounding box center [738, 707] width 1002 height 53
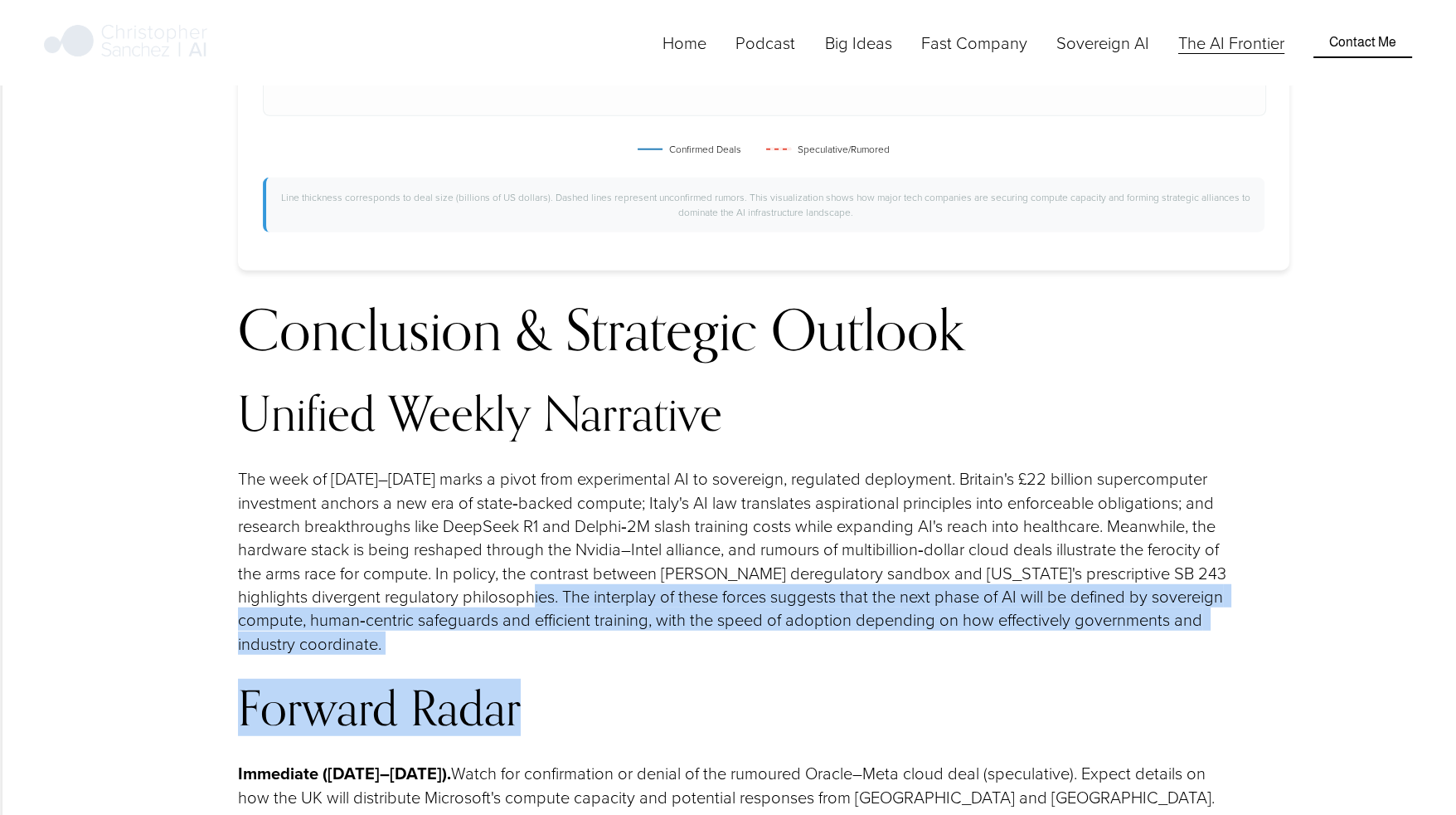
drag, startPoint x: 541, startPoint y: 402, endPoint x: 528, endPoint y: 298, distance: 104.8
click at [528, 466] on p "The week of 16–22 September 2025 marks a pivot from experimental AI to sovereig…" at bounding box center [738, 560] width 1002 height 188
drag, startPoint x: 726, startPoint y: 391, endPoint x: 726, endPoint y: 358, distance: 33.0
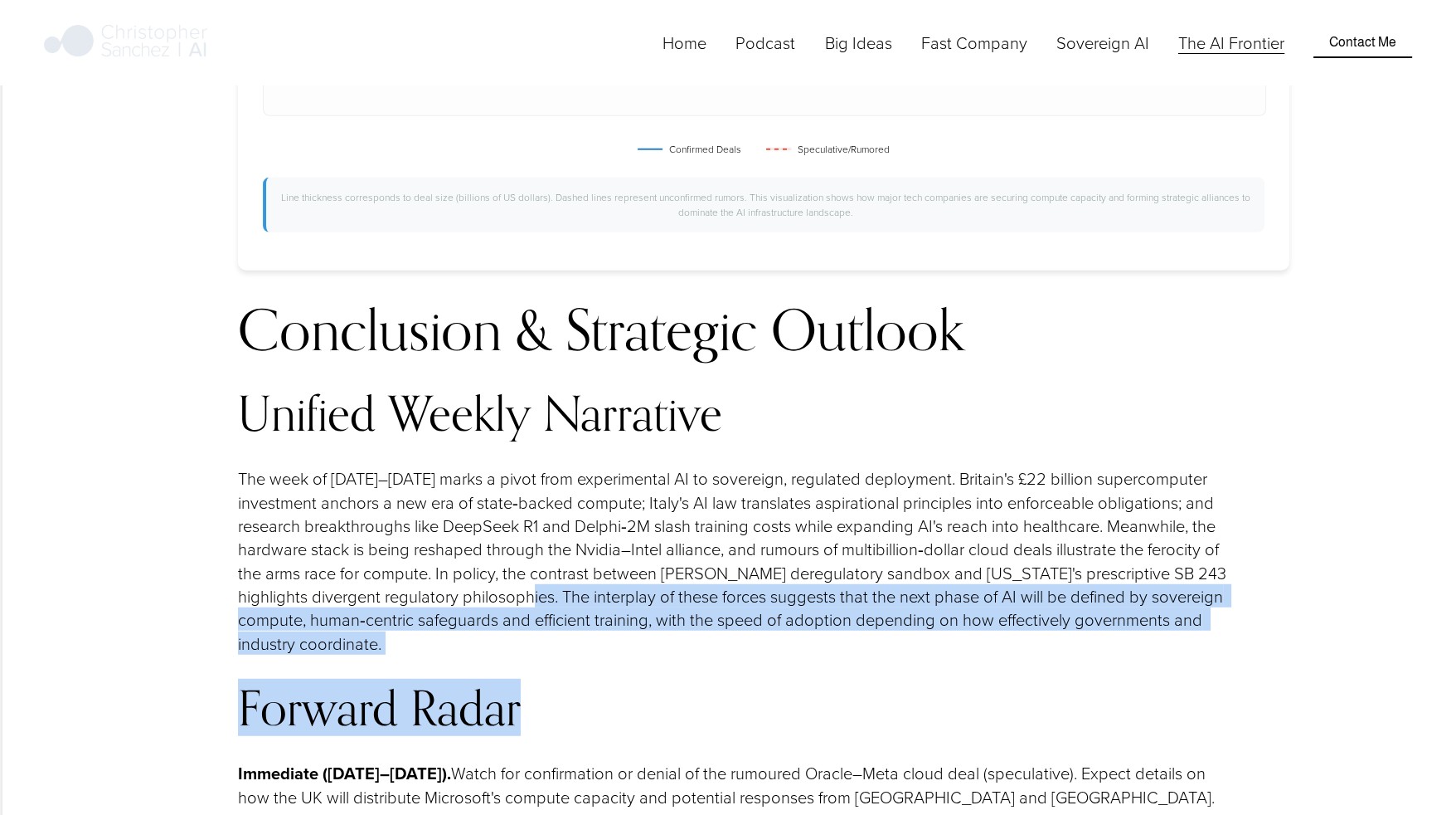
drag, startPoint x: 726, startPoint y: 358, endPoint x: 717, endPoint y: 382, distance: 25.6
click at [688, 681] on h3 "Forward Radar" at bounding box center [738, 707] width 1002 height 53
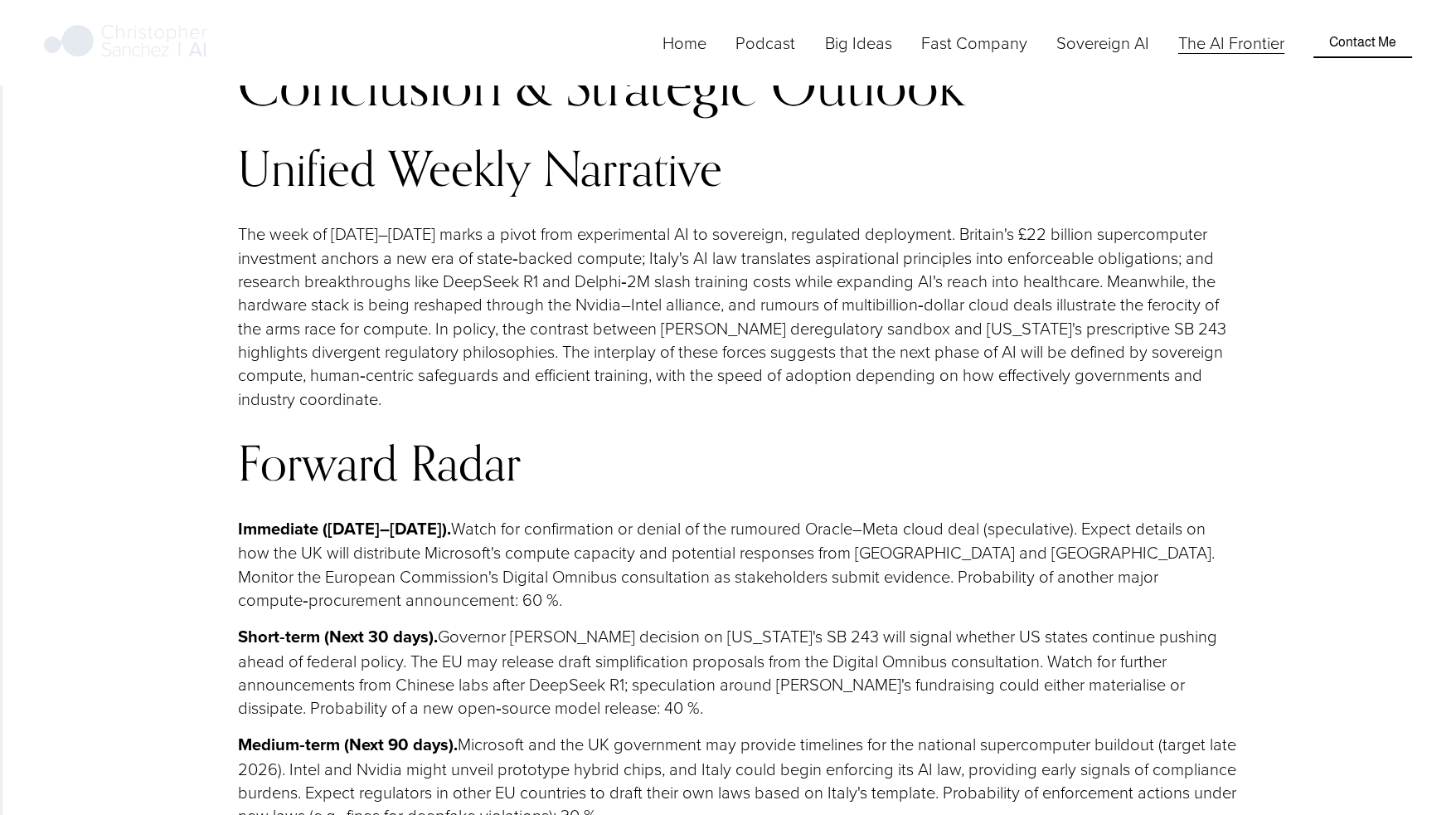
scroll to position [15797, 14]
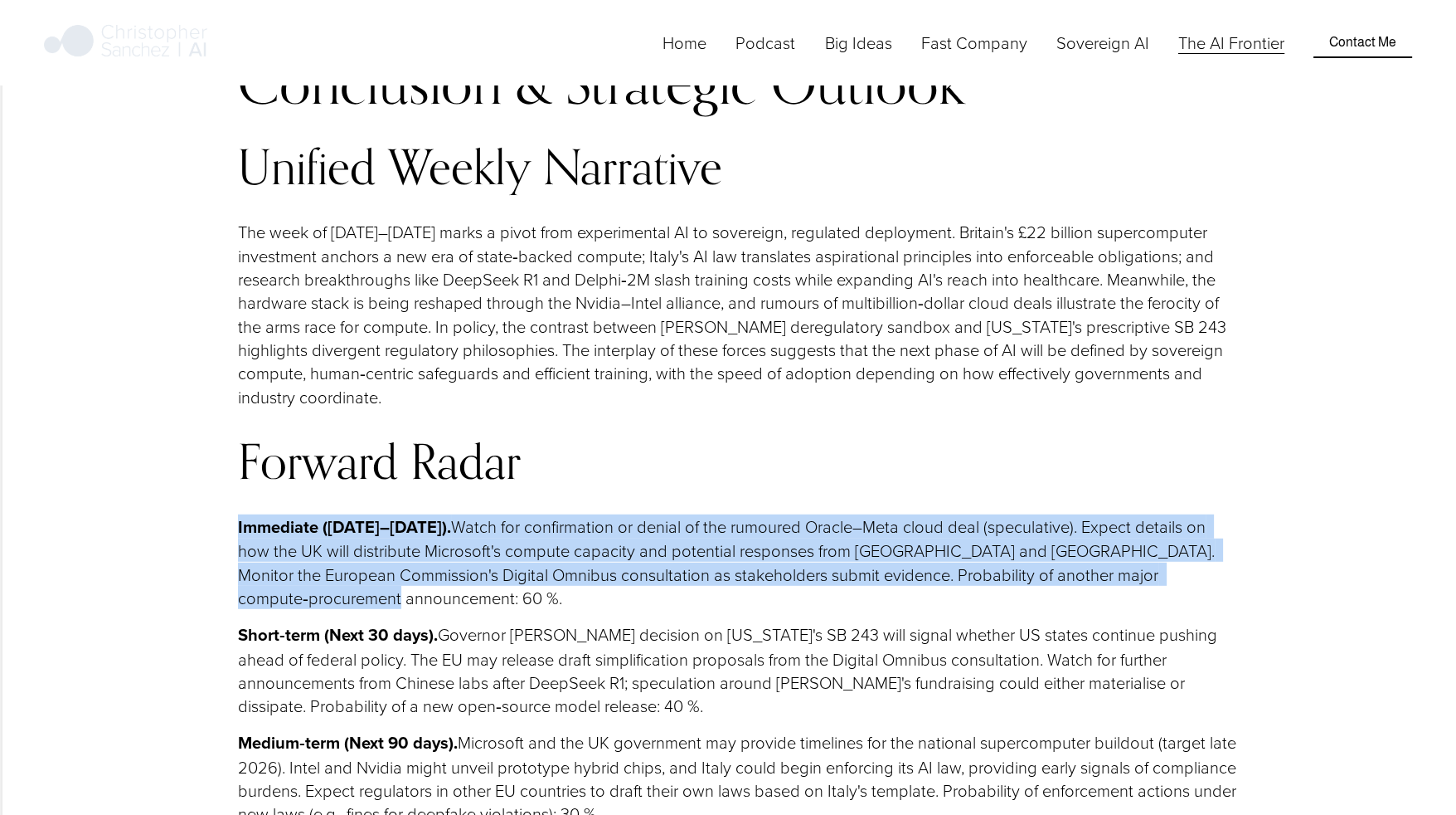
drag, startPoint x: 571, startPoint y: 301, endPoint x: 618, endPoint y: 156, distance: 152.4
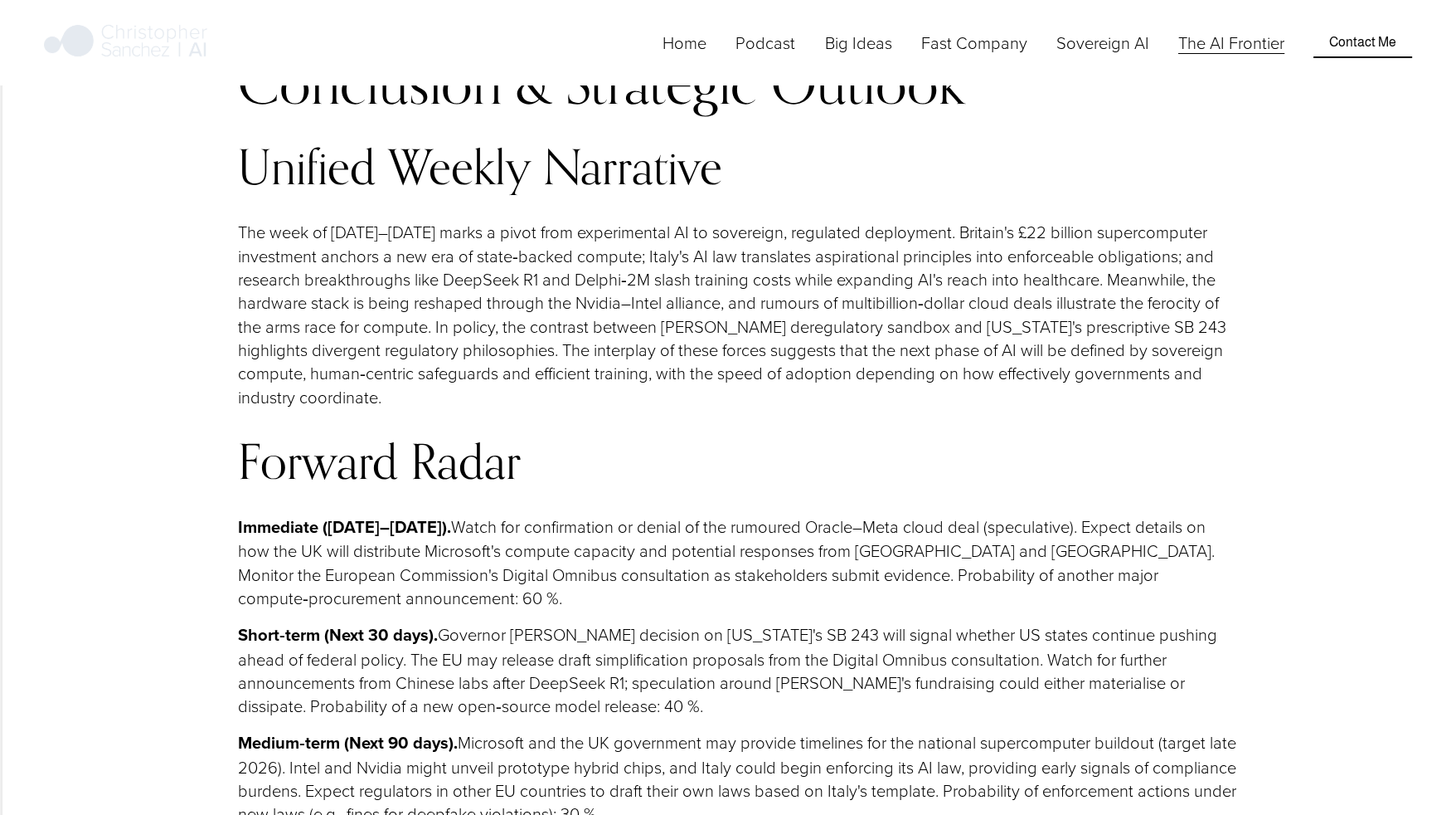
click at [466, 730] on p "Medium‑term (Next 90 days). Microsoft and the UK government may provide timelin…" at bounding box center [738, 777] width 1002 height 95
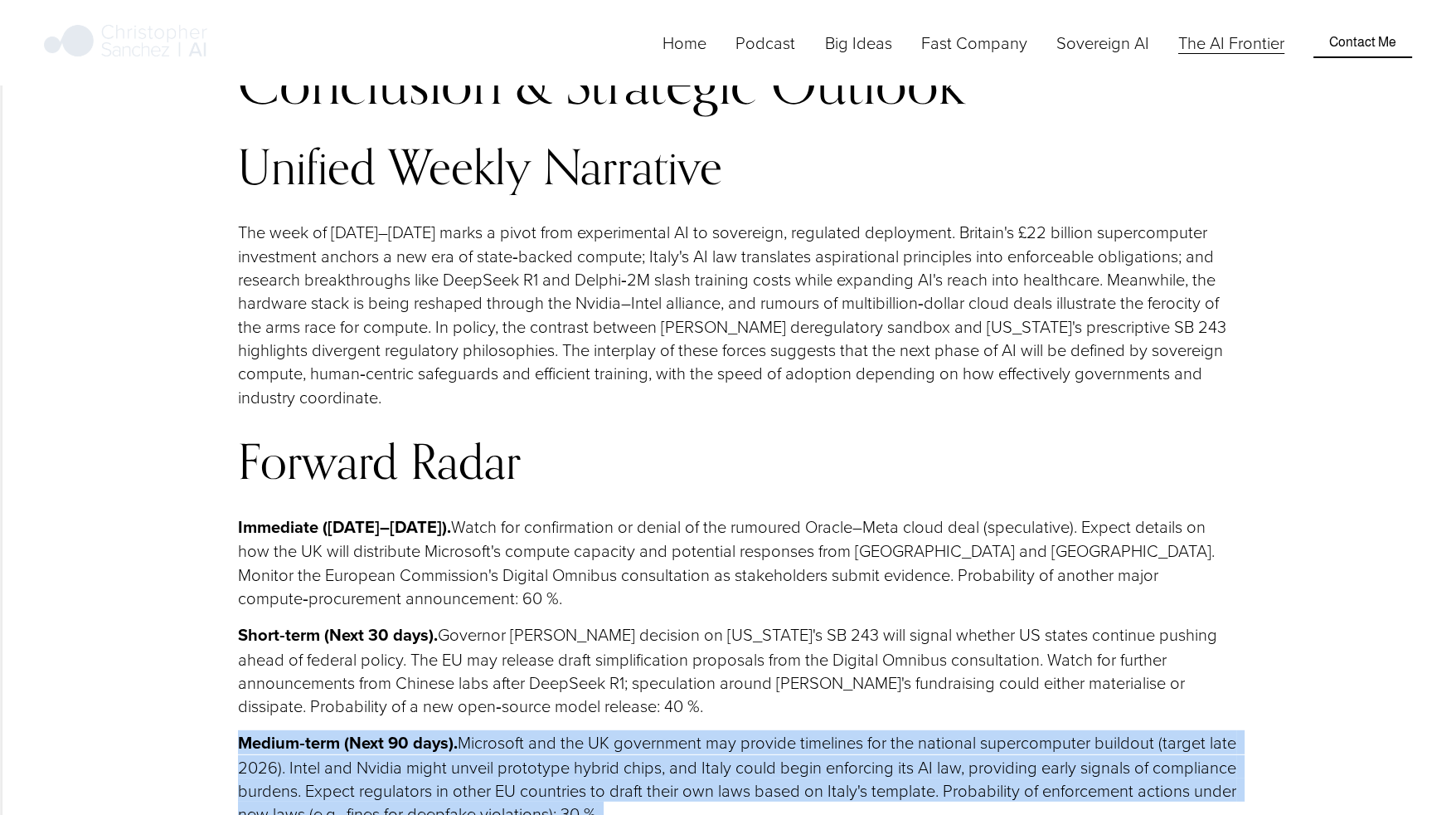
drag, startPoint x: 466, startPoint y: 439, endPoint x: 470, endPoint y: 449, distance: 10.8
click at [470, 730] on p "Medium‑term (Next 90 days). Microsoft and the UK government may provide timelin…" at bounding box center [738, 777] width 1002 height 95
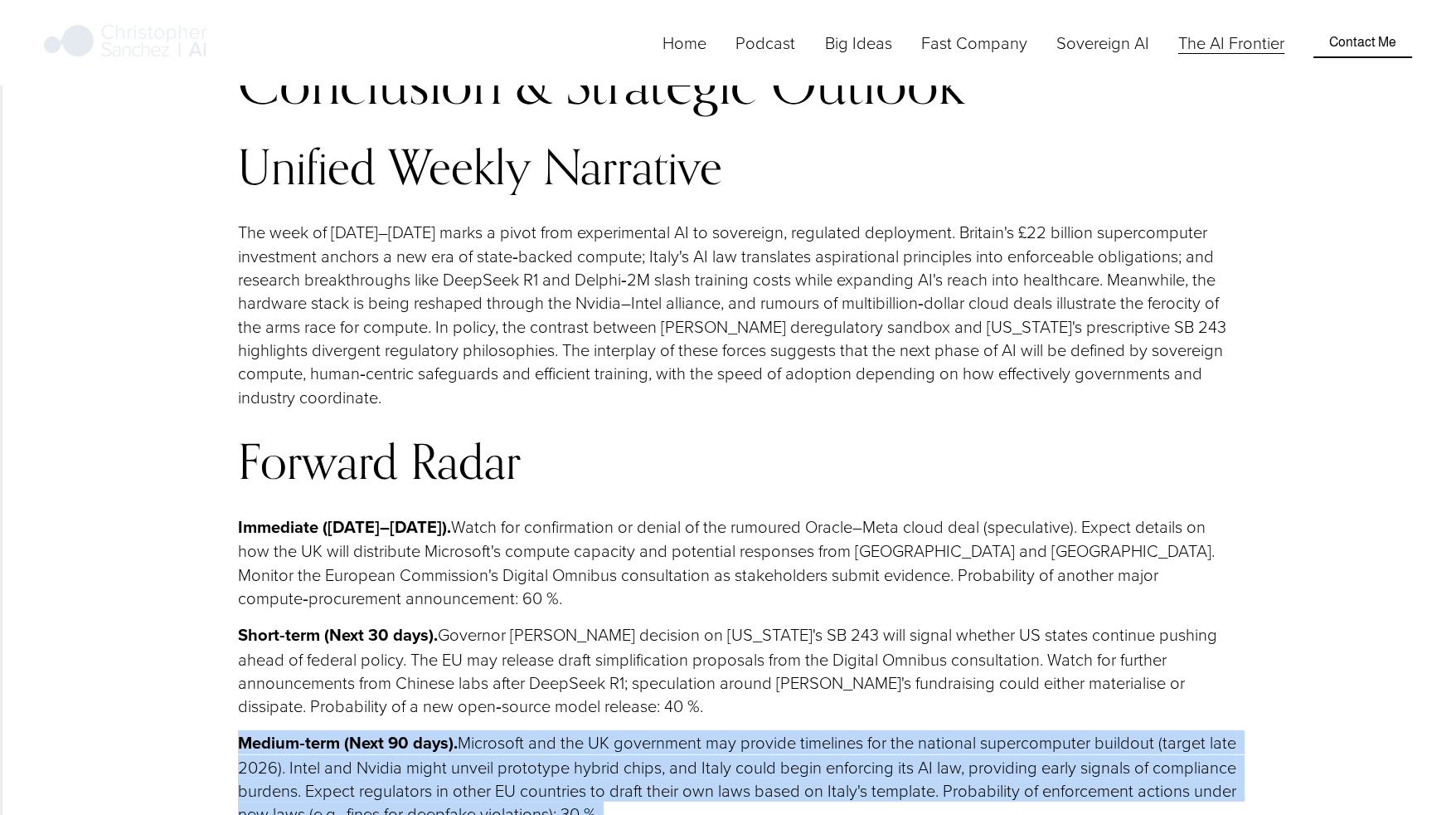
click at [470, 730] on p "Medium‑term (Next 90 days). Microsoft and the UK government may provide timelin…" at bounding box center [738, 777] width 1002 height 95
drag, startPoint x: 470, startPoint y: 449, endPoint x: 766, endPoint y: 563, distance: 317.2
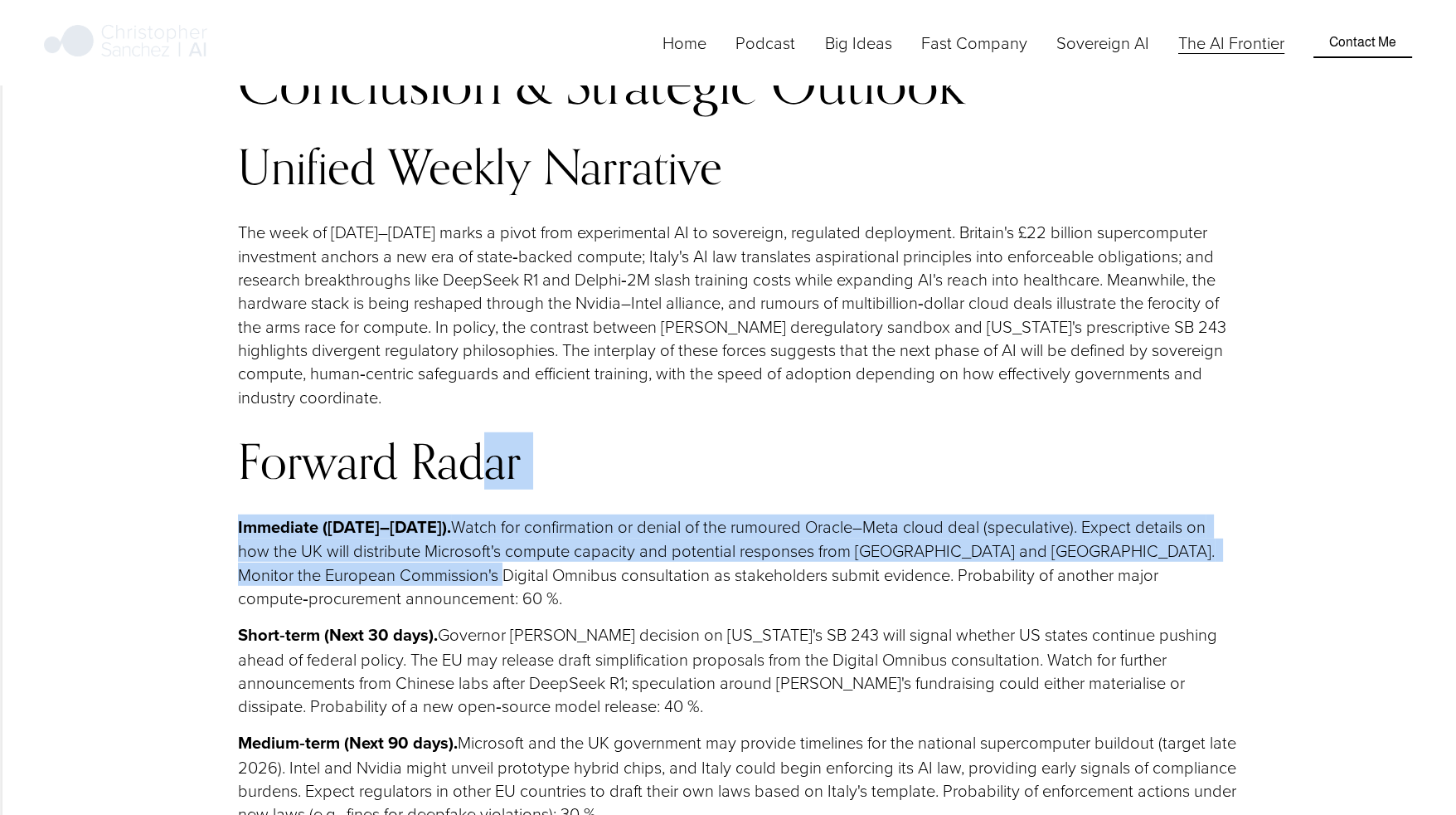
drag, startPoint x: 478, startPoint y: 174, endPoint x: 489, endPoint y: 317, distance: 143.4
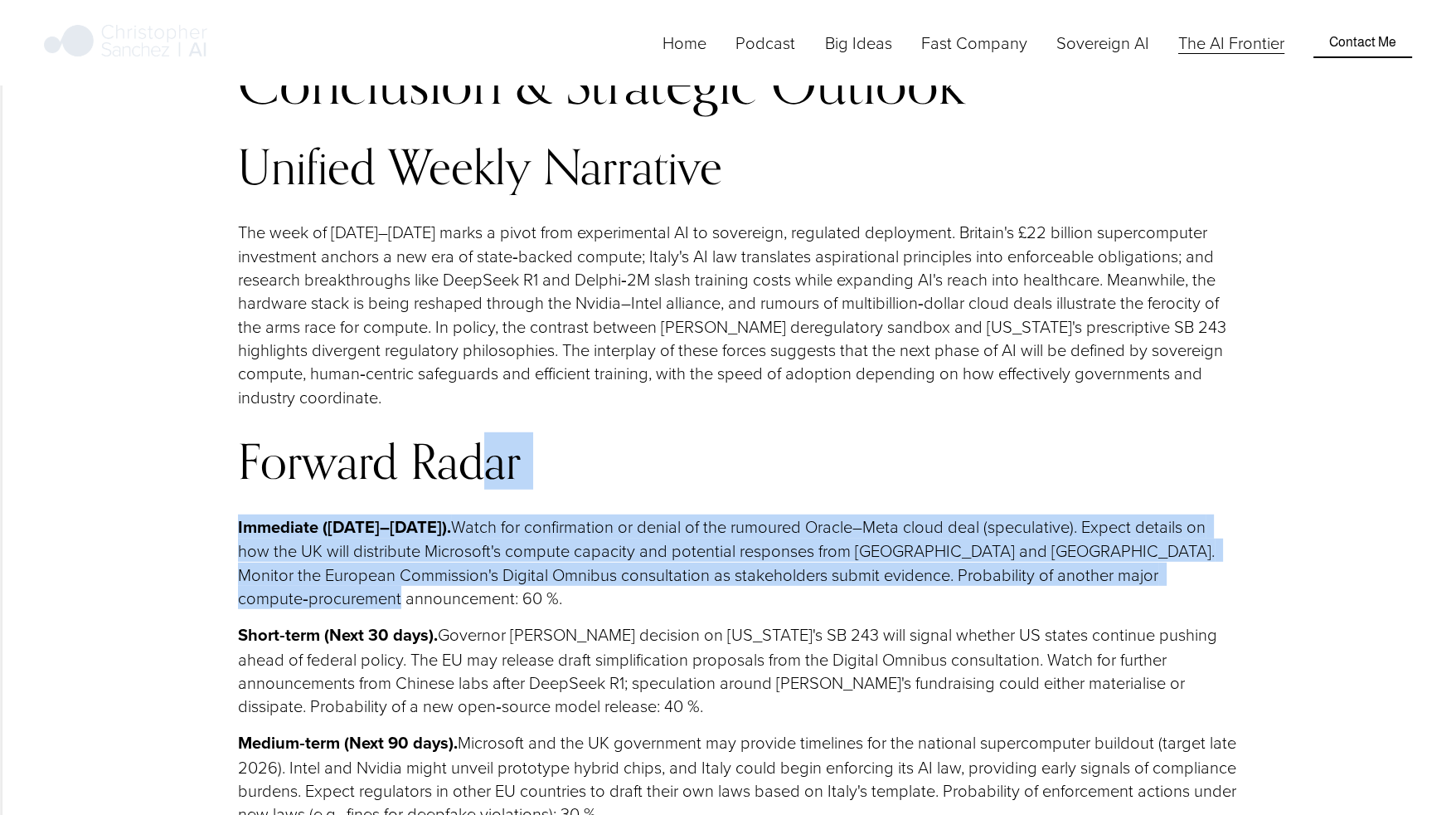
click at [489, 514] on p "Immediate (23–29 Sept). Watch for confirmation or denial of the rumoured Oracle…" at bounding box center [738, 561] width 1002 height 95
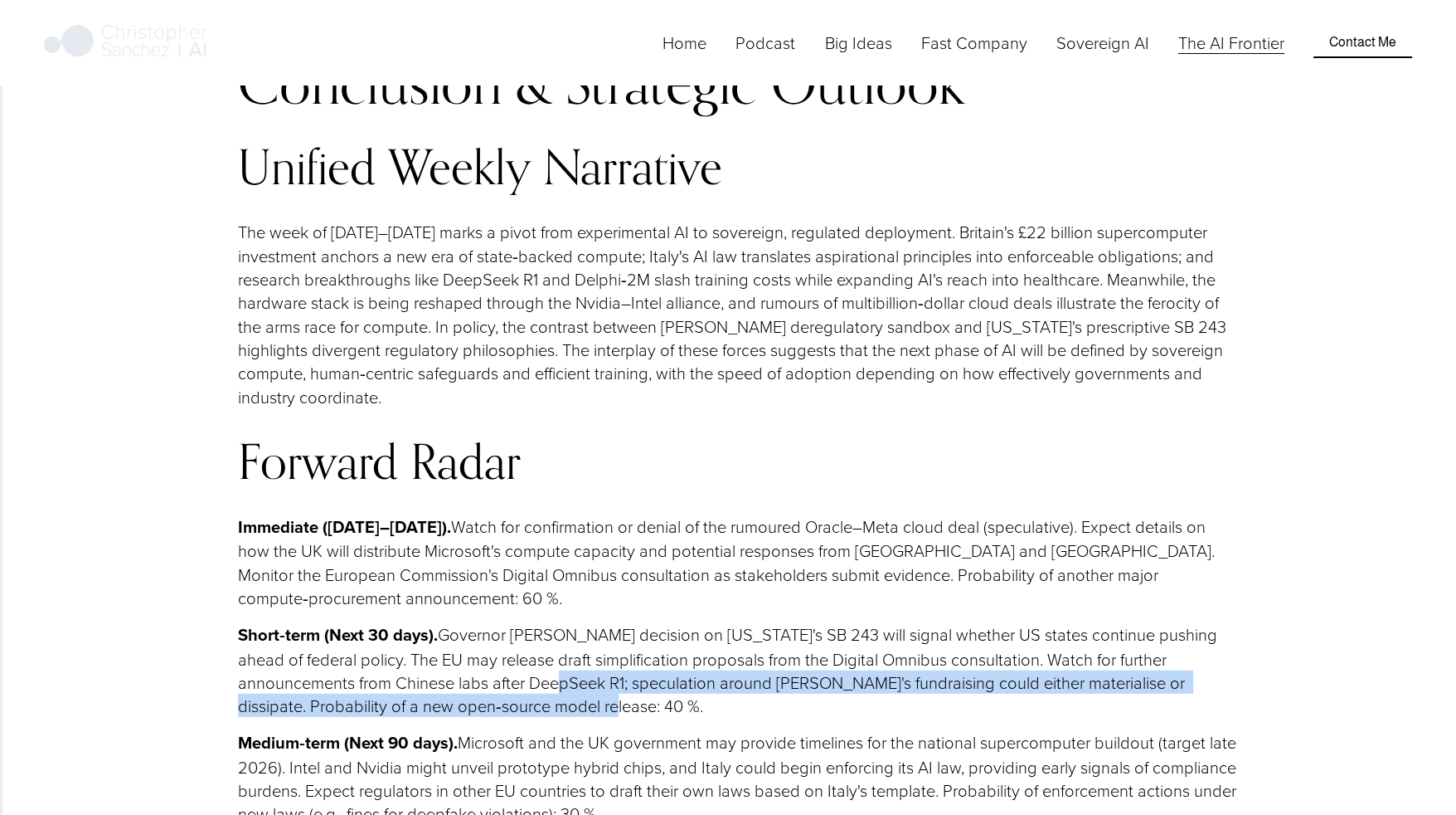
drag, startPoint x: 470, startPoint y: 419, endPoint x: 476, endPoint y: 389, distance: 30.6
click at [476, 622] on p "Short‑term (Next 30 days). Governor Newsom's decision on California's SB 243 wi…" at bounding box center [738, 669] width 1002 height 95
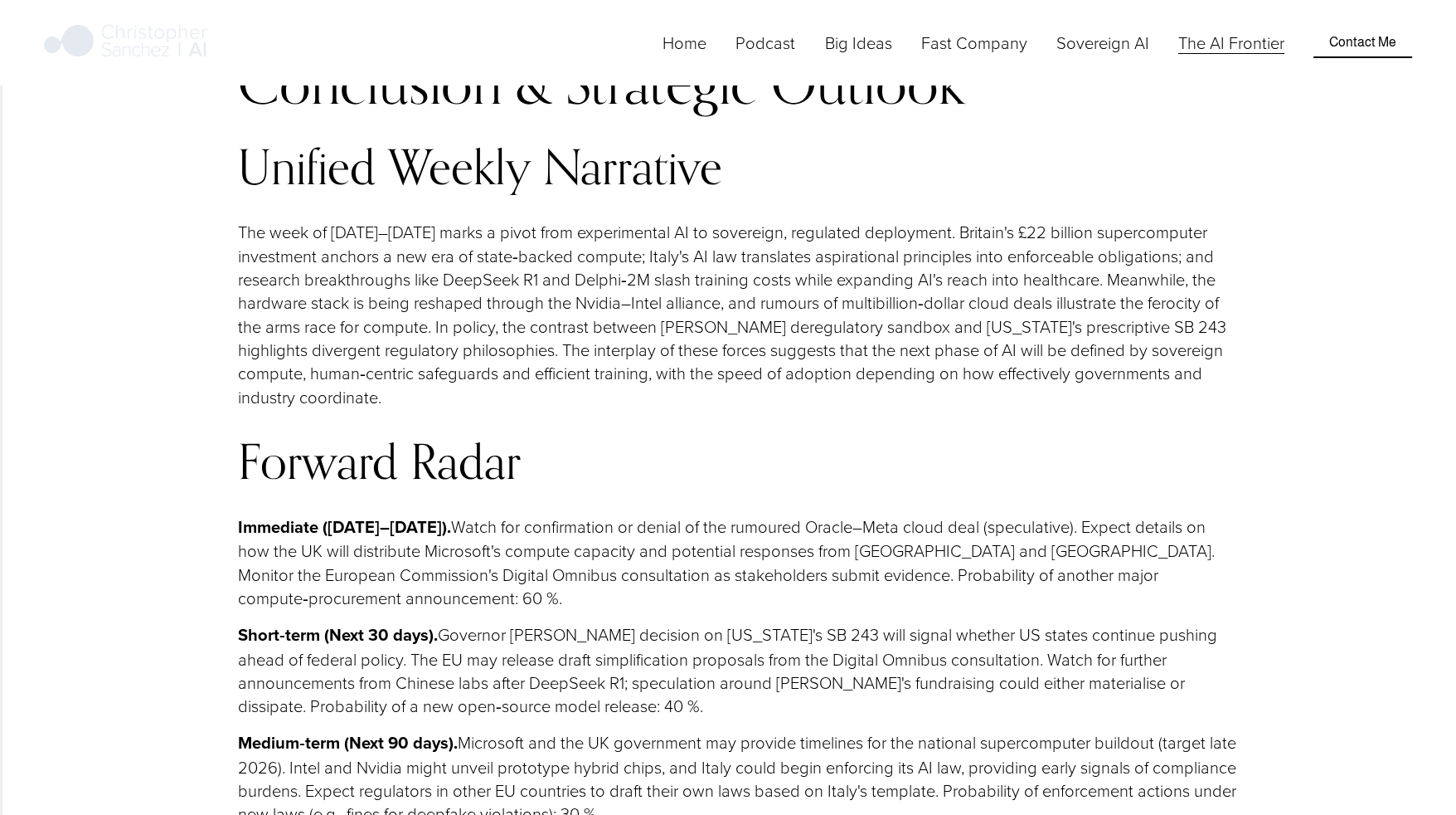
click at [483, 622] on p "Short‑term (Next 30 days). Governor Newsom's decision on California's SB 243 wi…" at bounding box center [738, 669] width 1002 height 95
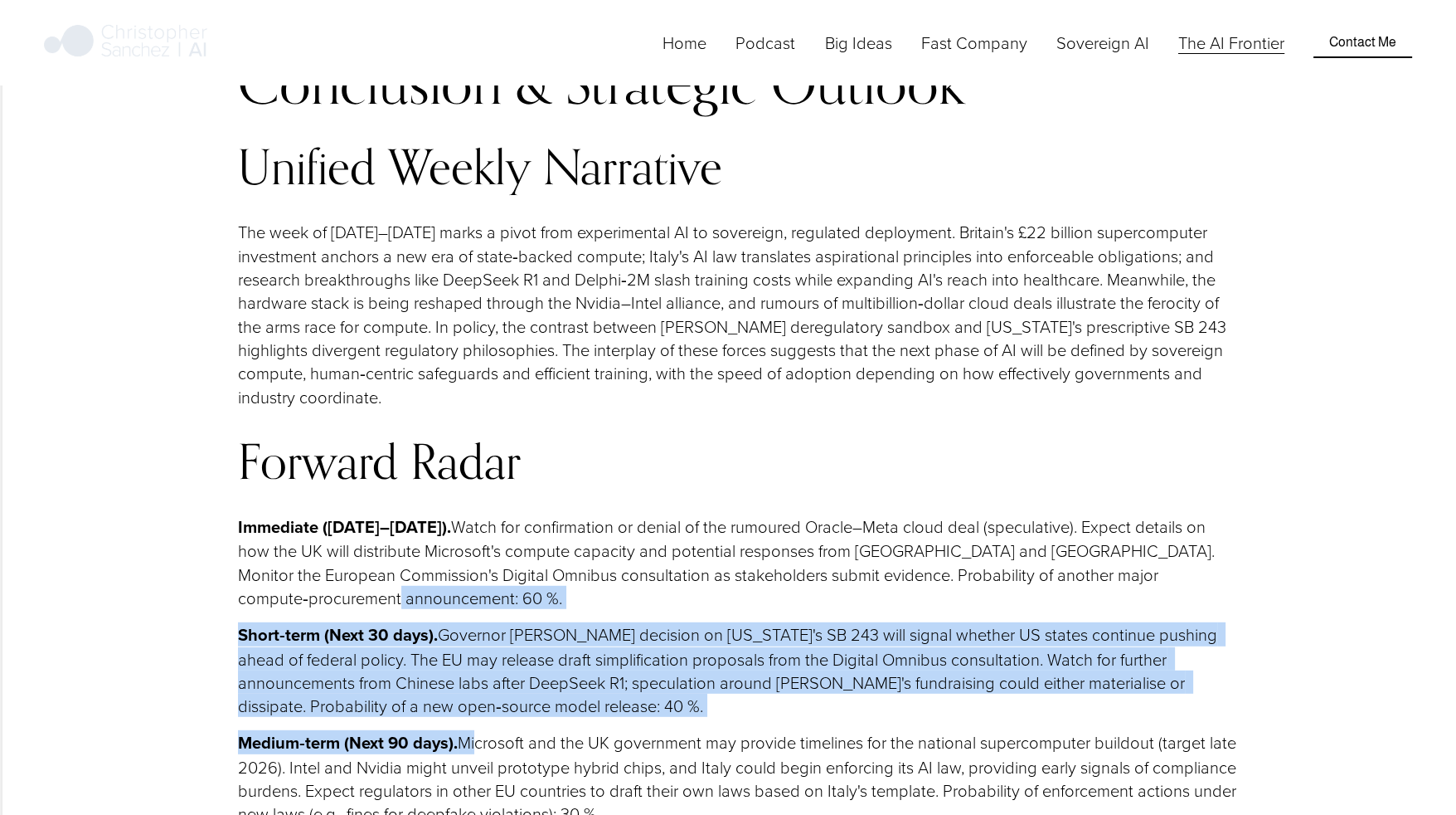
drag, startPoint x: 476, startPoint y: 443, endPoint x: 541, endPoint y: 295, distance: 161.6
drag, startPoint x: 541, startPoint y: 295, endPoint x: 493, endPoint y: 375, distance: 93.3
click at [493, 622] on p "Short‑term (Next 30 days). Governor Newsom's decision on California's SB 243 wi…" at bounding box center [738, 669] width 1002 height 95
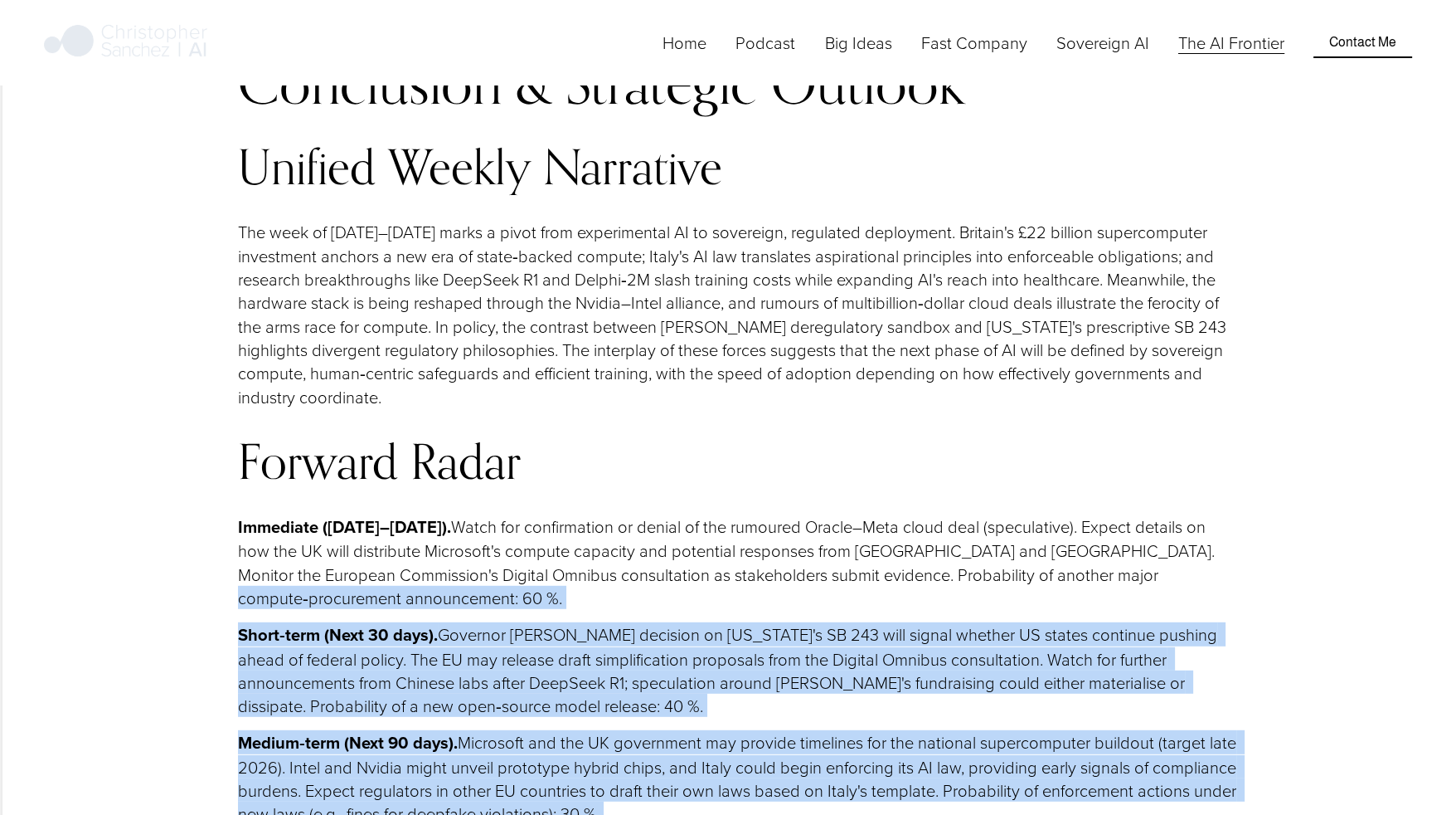
drag, startPoint x: 193, startPoint y: 304, endPoint x: 142, endPoint y: 591, distance: 291.5
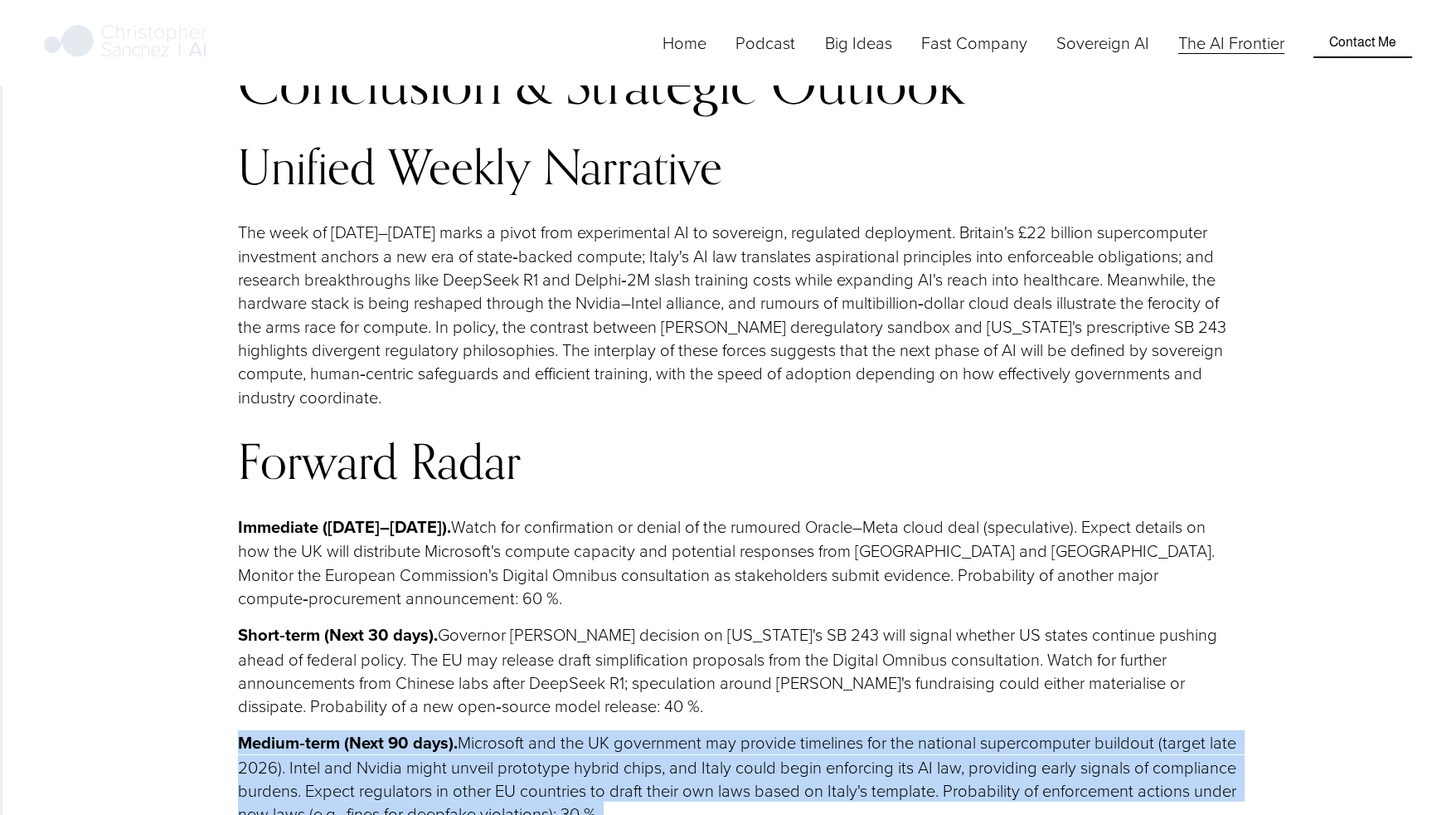
drag, startPoint x: 142, startPoint y: 591, endPoint x: 188, endPoint y: 454, distance: 144.5
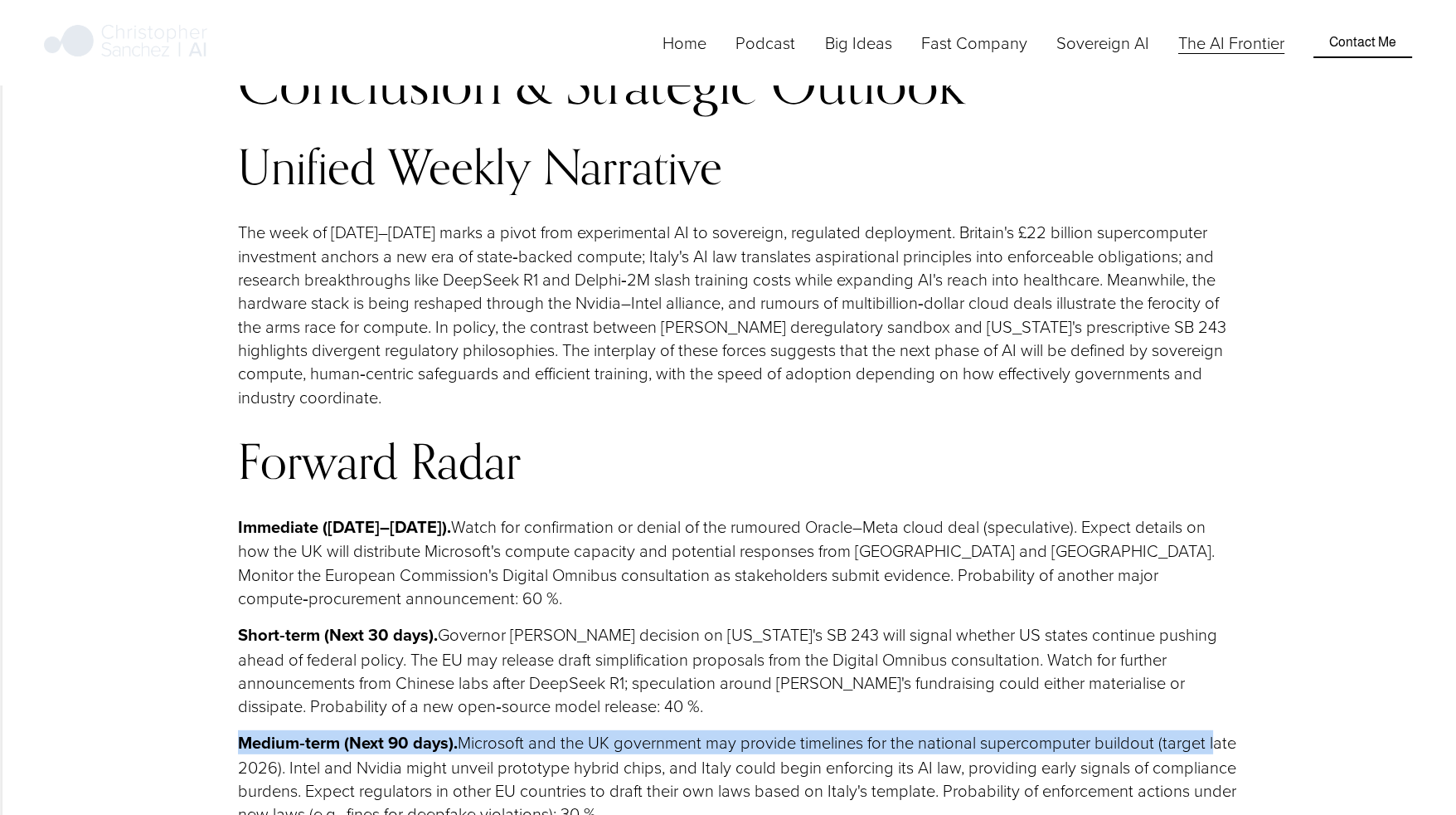
drag, startPoint x: 188, startPoint y: 454, endPoint x: 177, endPoint y: 482, distance: 30.1
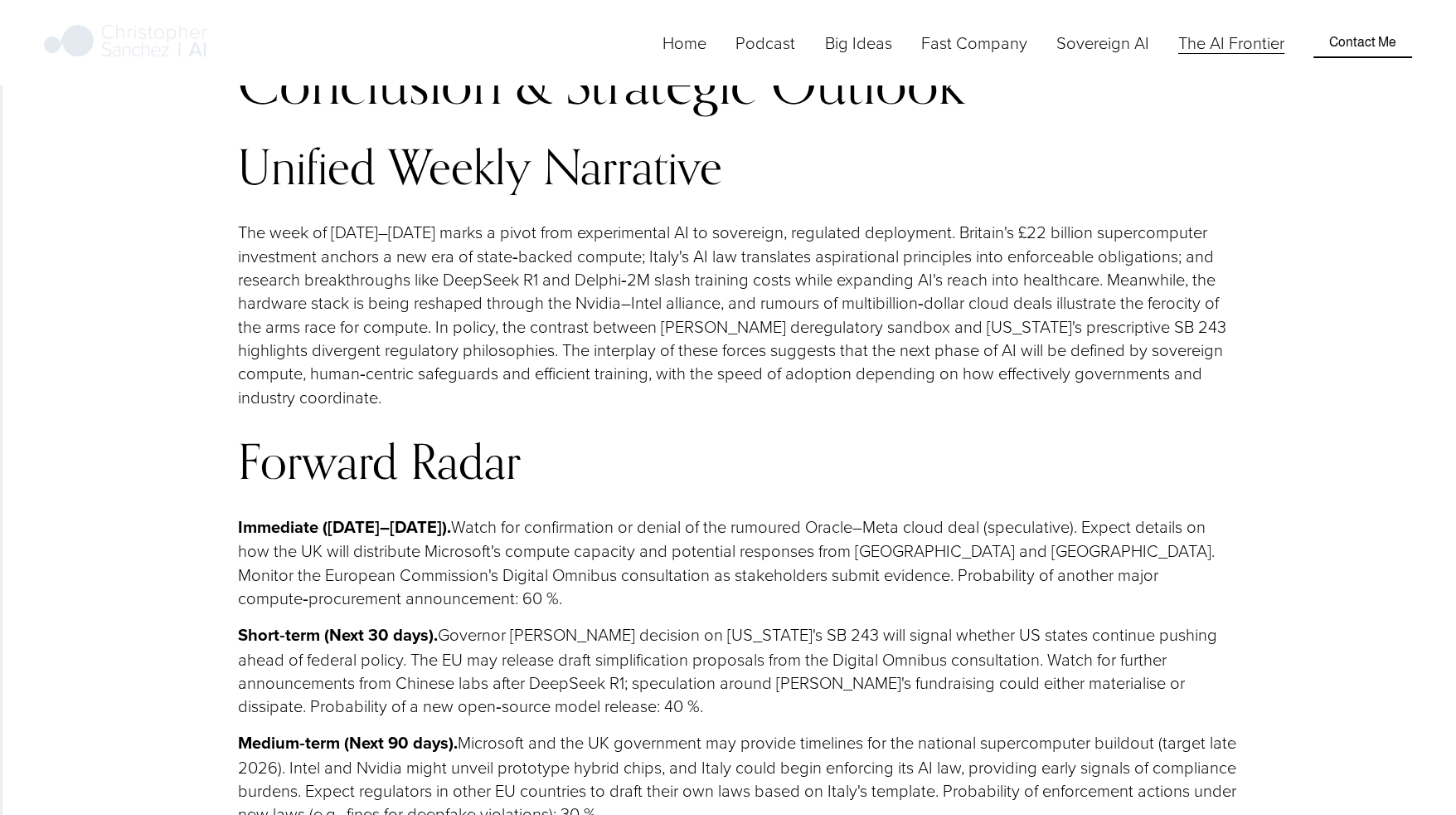
drag, startPoint x: 177, startPoint y: 482, endPoint x: 154, endPoint y: 564, distance: 85.2
drag, startPoint x: 898, startPoint y: 479, endPoint x: 884, endPoint y: 520, distance: 43.3
click at [884, 730] on p "Medium‑term (Next 90 days). Microsoft and the UK government may provide timelin…" at bounding box center [738, 777] width 1002 height 95
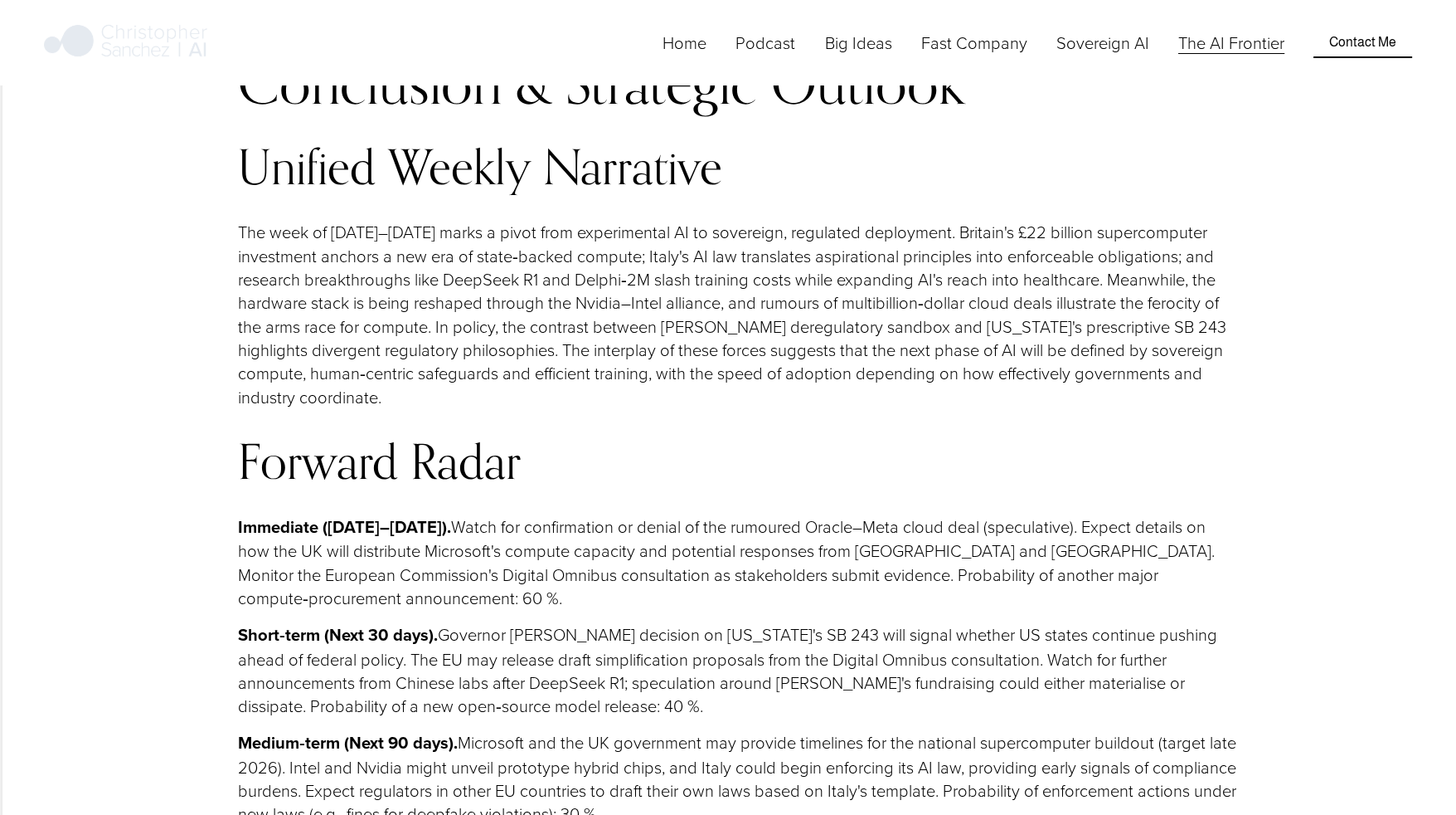
click at [884, 730] on p "Medium‑term (Next 90 days). Microsoft and the UK government may provide timelin…" at bounding box center [738, 777] width 1002 height 95
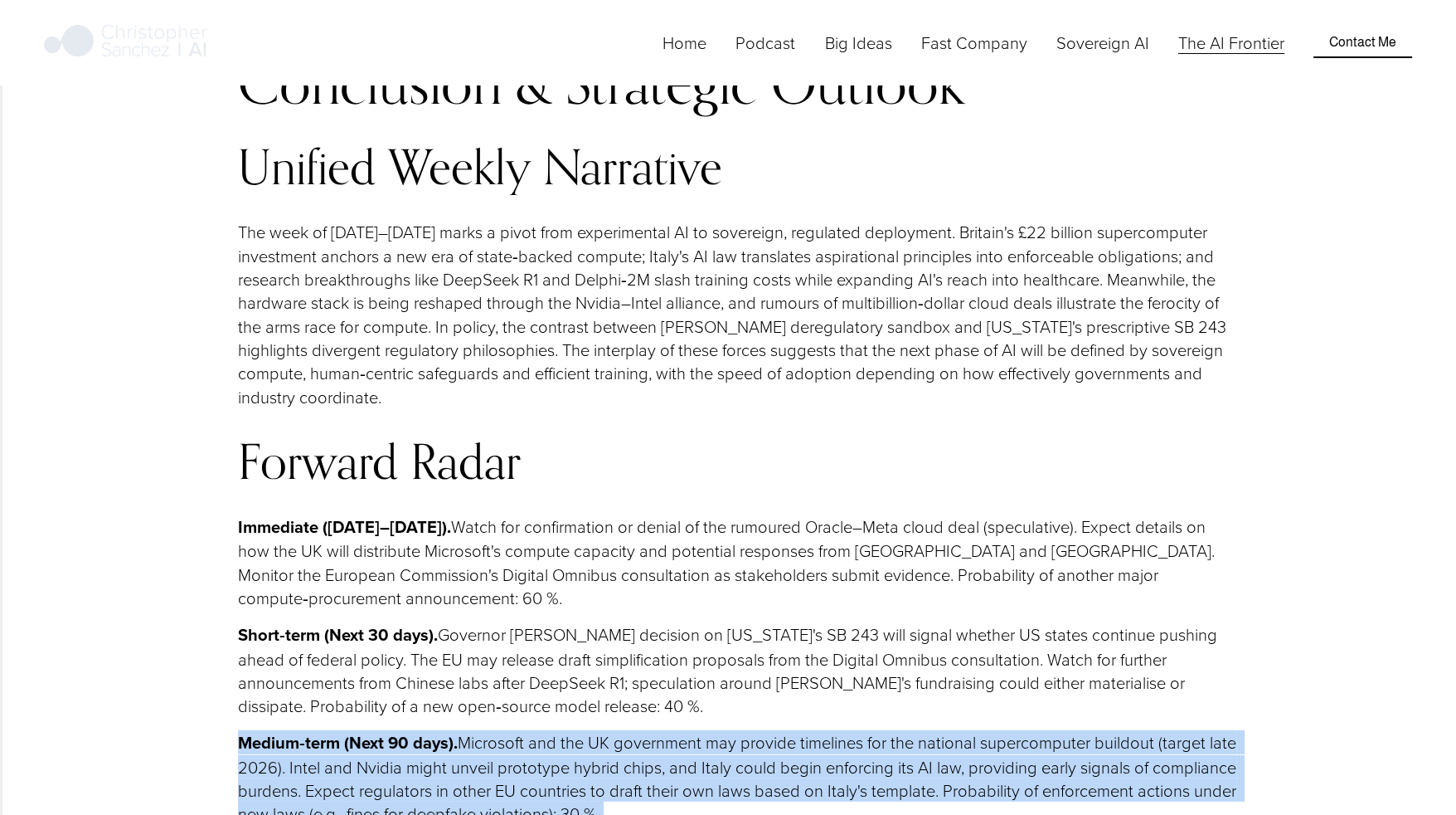
drag, startPoint x: 884, startPoint y: 520, endPoint x: 879, endPoint y: 465, distance: 55.2
click at [879, 730] on p "Medium‑term (Next 90 days). Microsoft and the UK government may provide timelin…" at bounding box center [738, 777] width 1002 height 95
drag, startPoint x: 879, startPoint y: 465, endPoint x: 860, endPoint y: 495, distance: 35.5
click at [860, 730] on p "Medium‑term (Next 90 days). Microsoft and the UK government may provide timelin…" at bounding box center [738, 777] width 1002 height 95
click at [835, 730] on p "Medium‑term (Next 90 days). Microsoft and the UK government may provide timelin…" at bounding box center [738, 777] width 1002 height 95
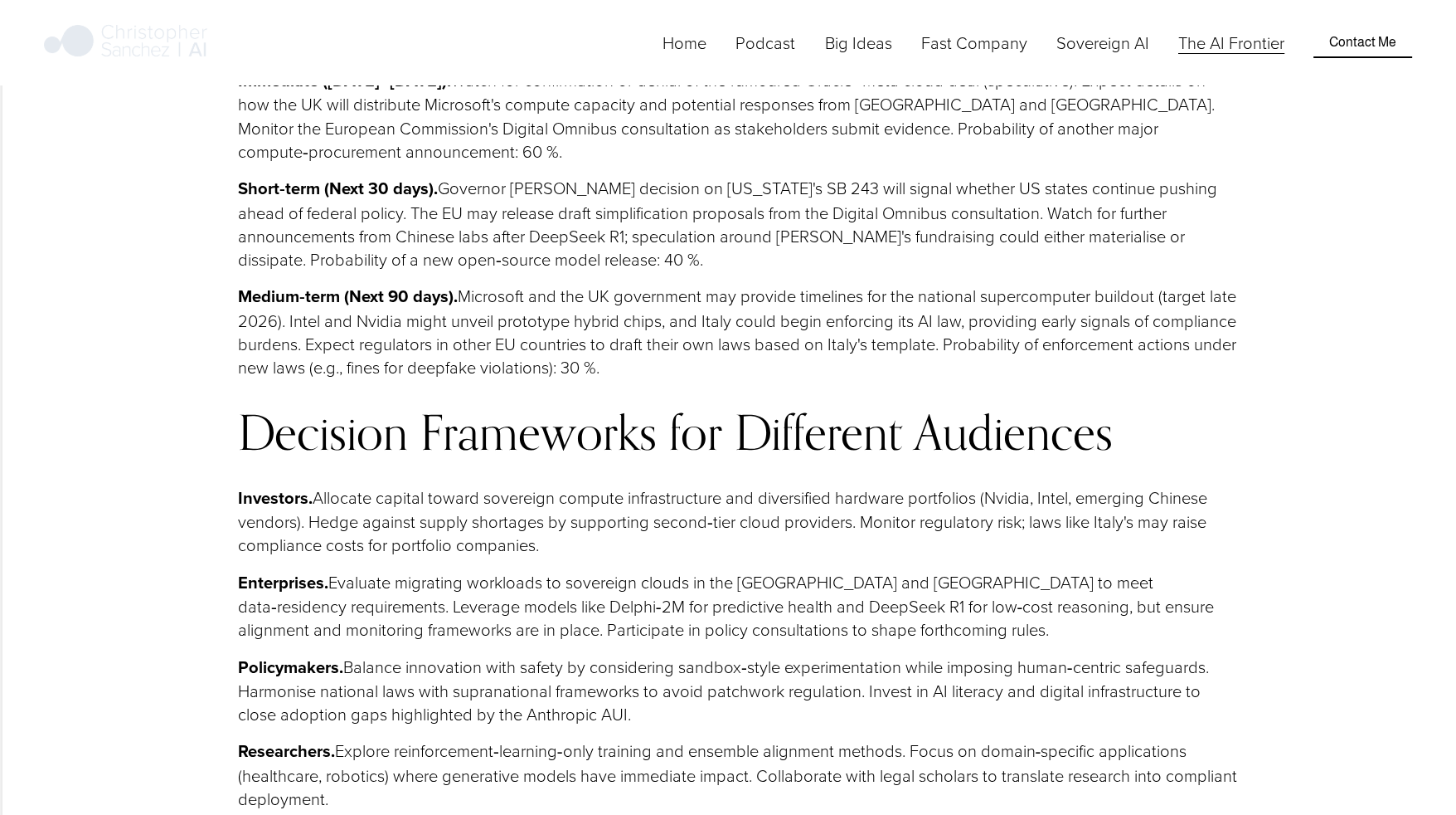
scroll to position [16242, 14]
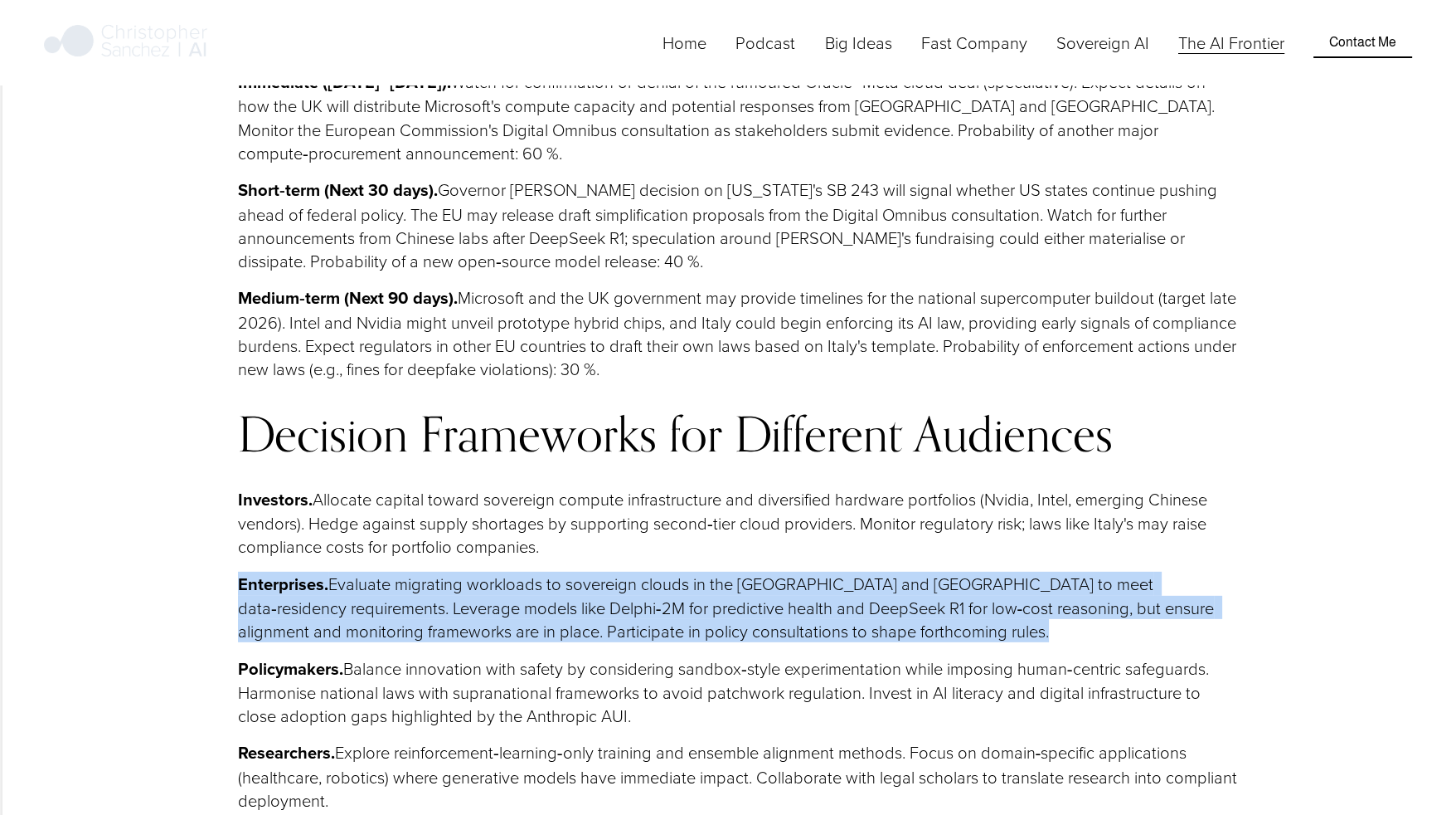
drag, startPoint x: 242, startPoint y: 379, endPoint x: 209, endPoint y: 268, distance: 115.8
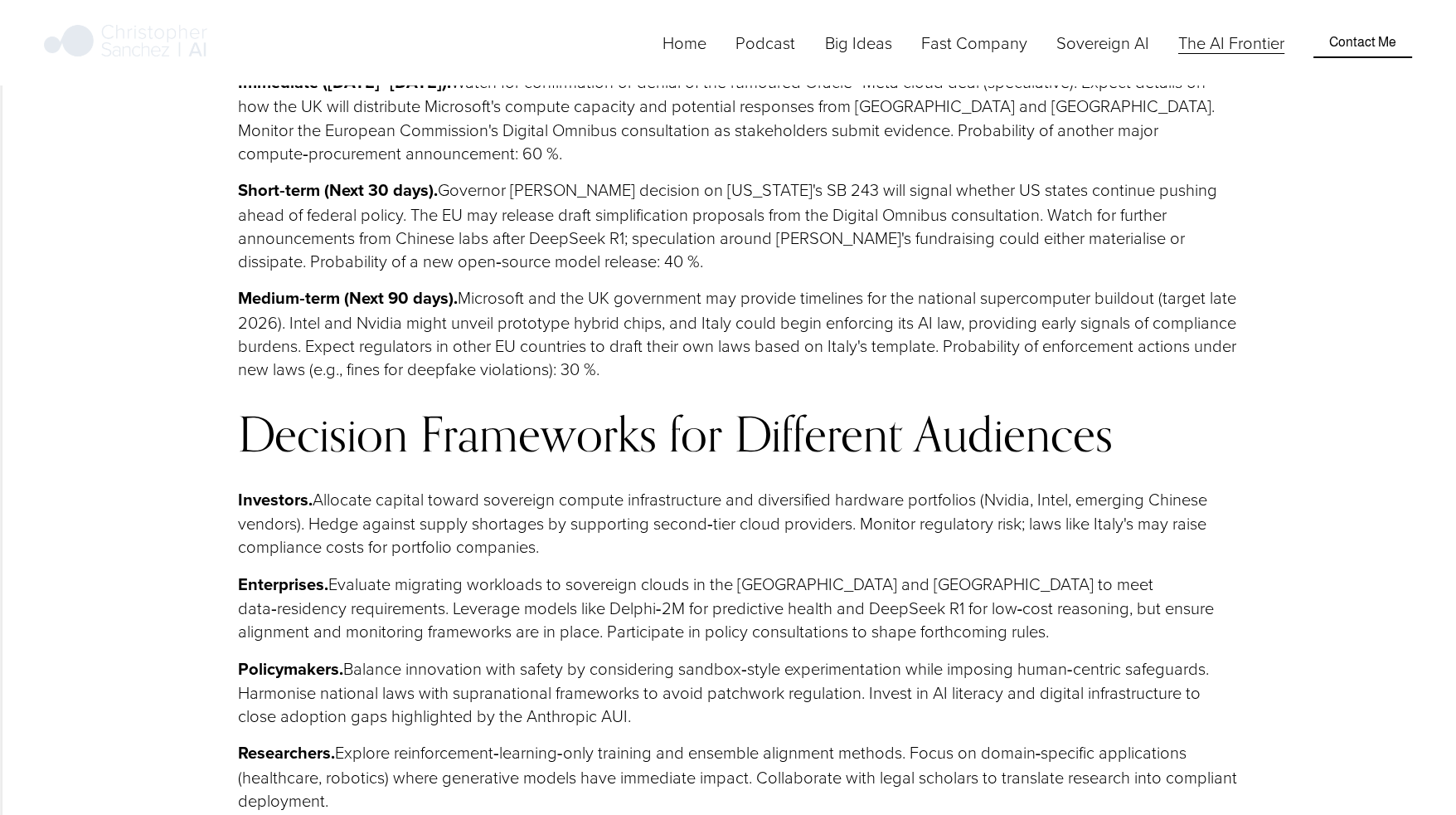
drag, startPoint x: 209, startPoint y: 268, endPoint x: 175, endPoint y: 413, distance: 148.9
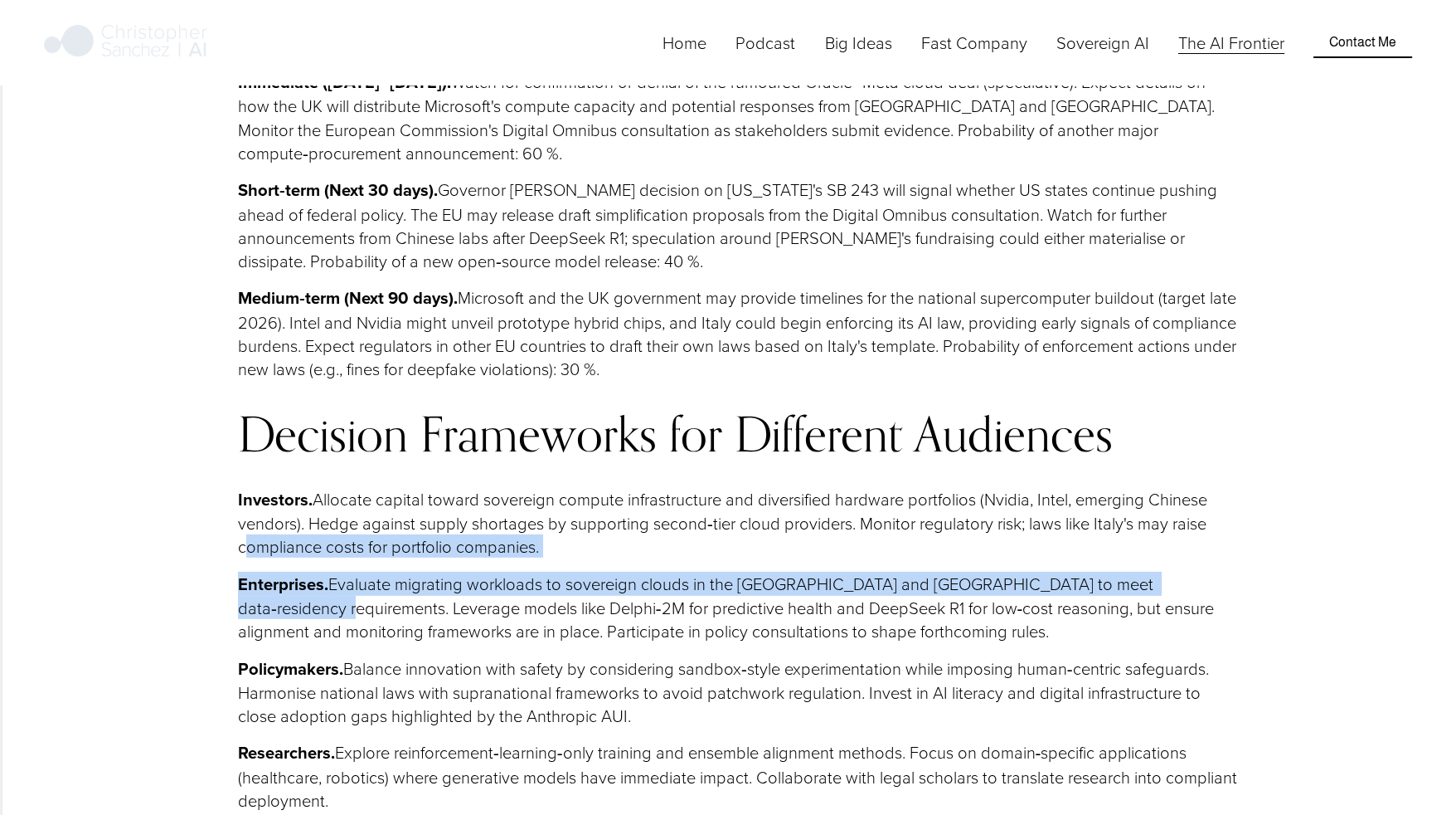
drag, startPoint x: 201, startPoint y: 319, endPoint x: 212, endPoint y: 250, distance: 69.9
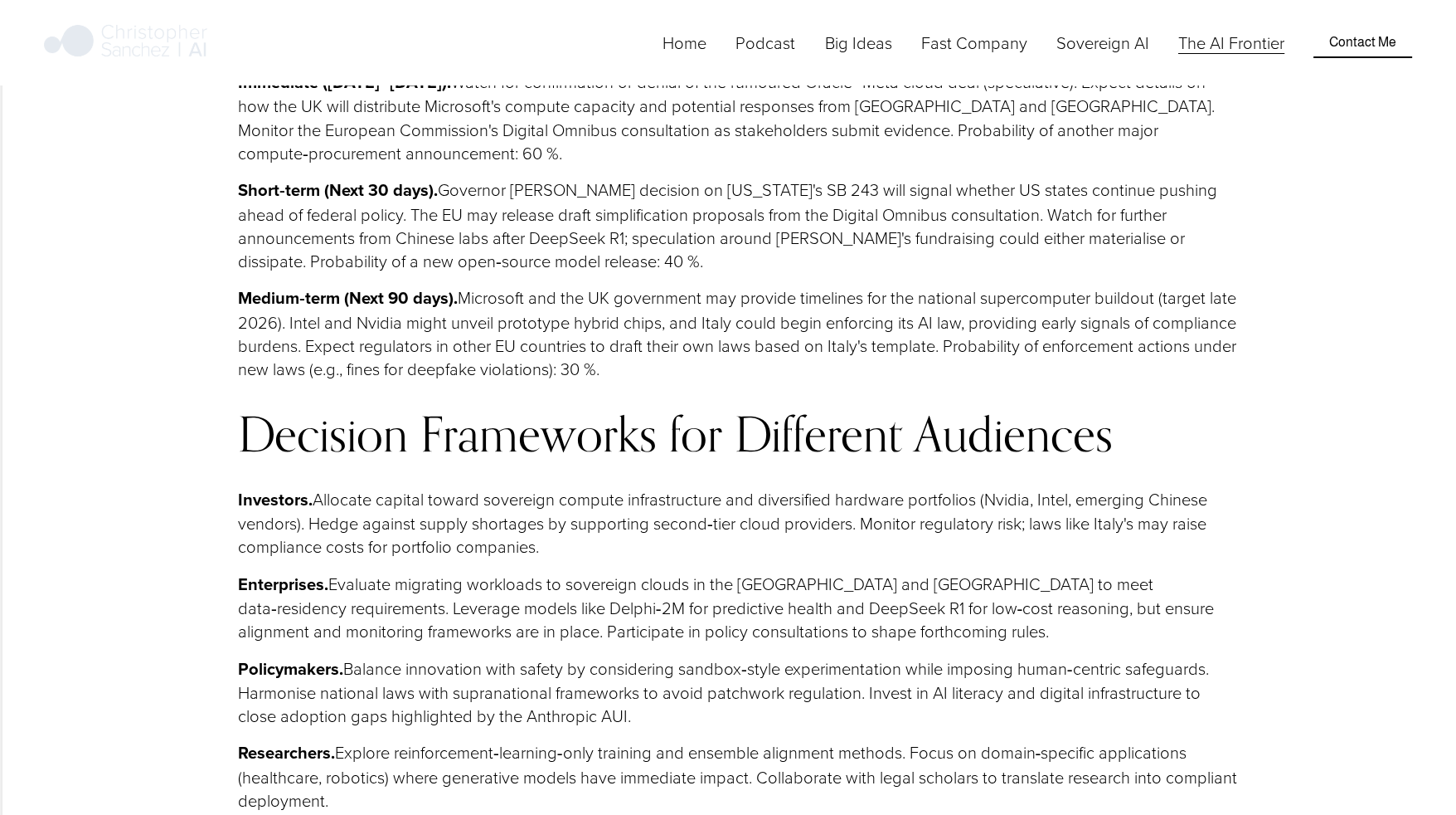
drag, startPoint x: 212, startPoint y: 250, endPoint x: 194, endPoint y: 374, distance: 125.3
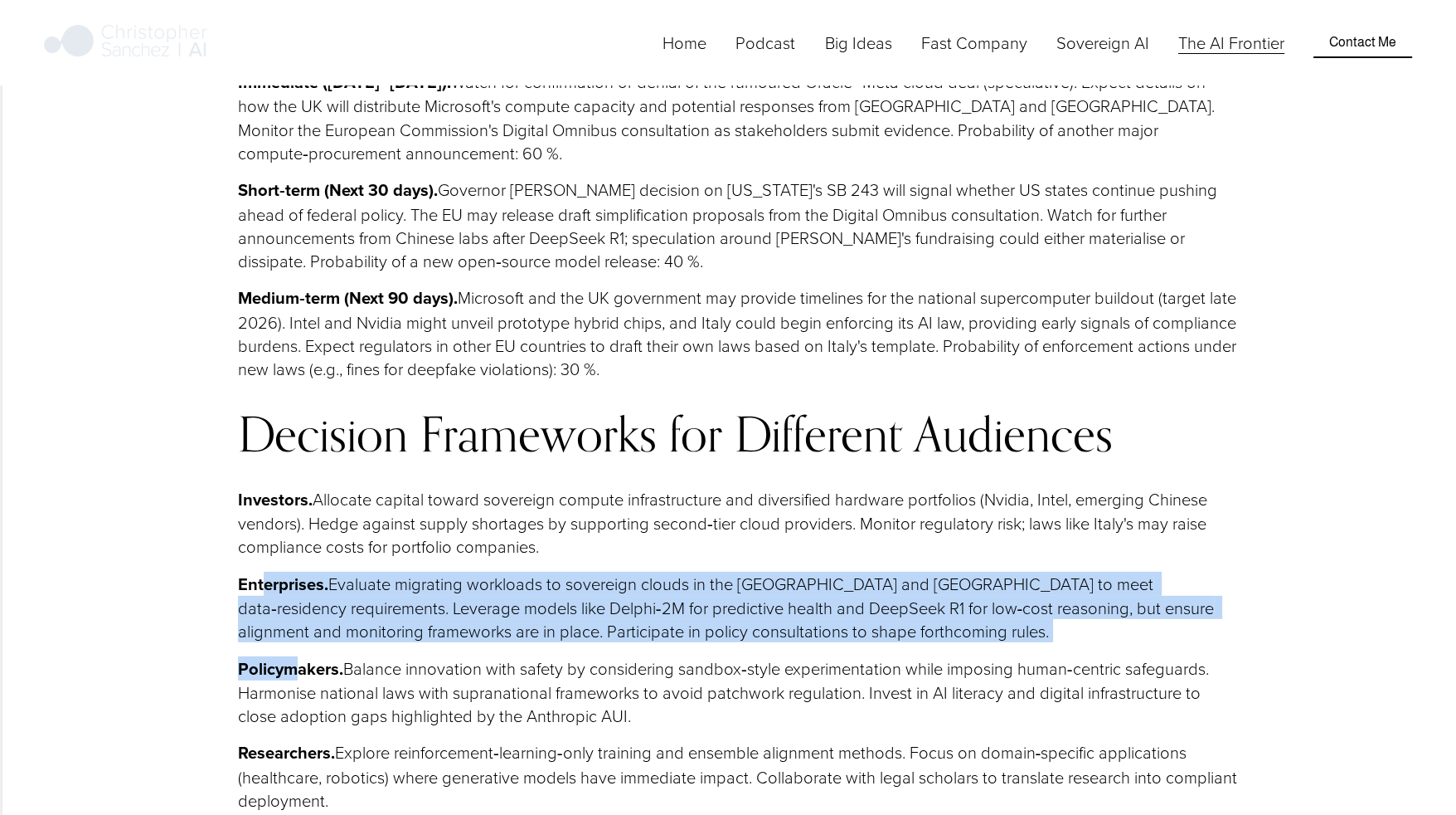
drag, startPoint x: 299, startPoint y: 388, endPoint x: 266, endPoint y: 267, distance: 125.4
click at [266, 267] on div "Conclusion & Strategic Outlook Unified Weekly Narrative Forward Radar Immediate…" at bounding box center [738, 468] width 1002 height 1720
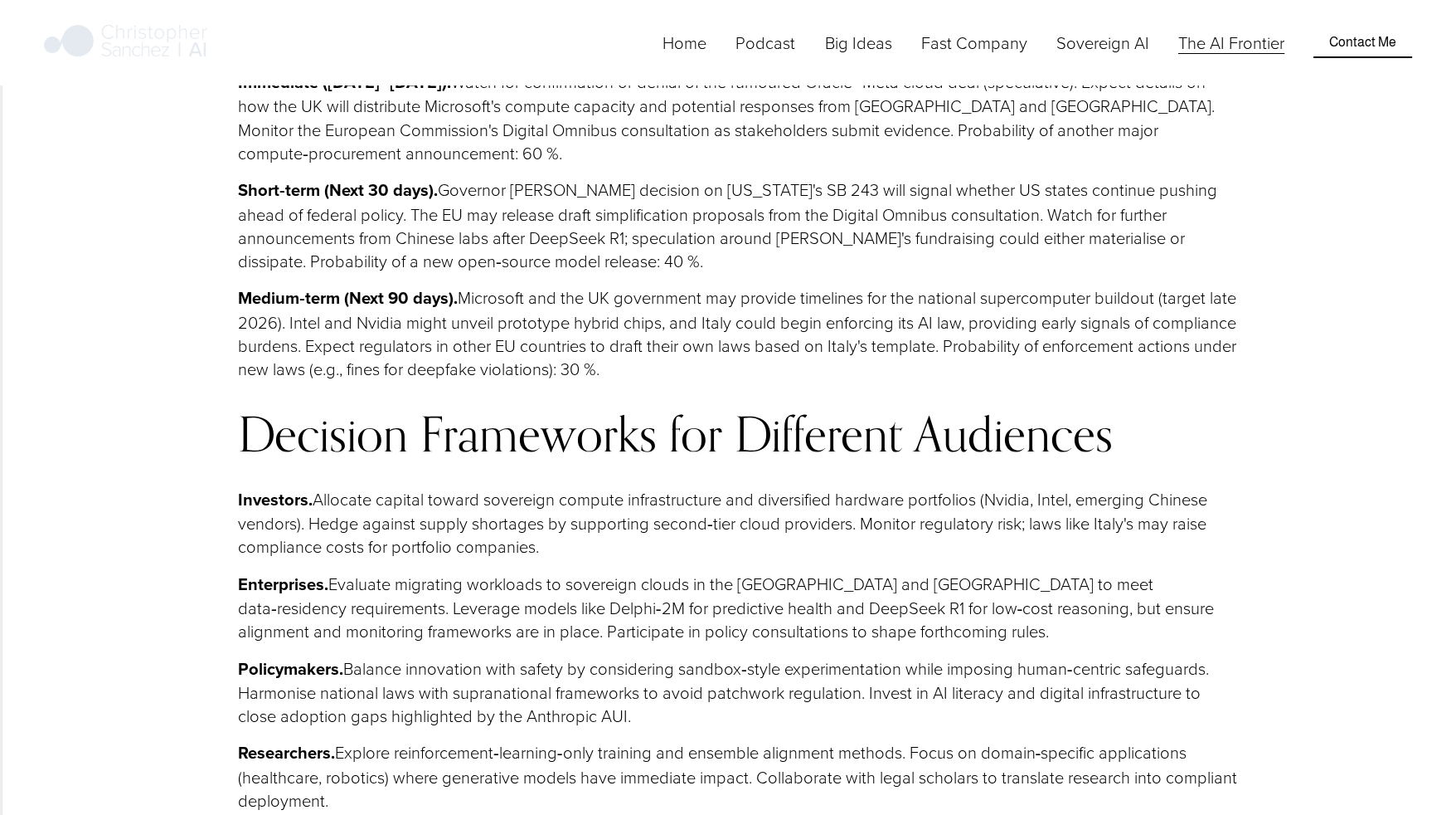
click at [262, 740] on strong "Researchers." at bounding box center [286, 752] width 97 height 24
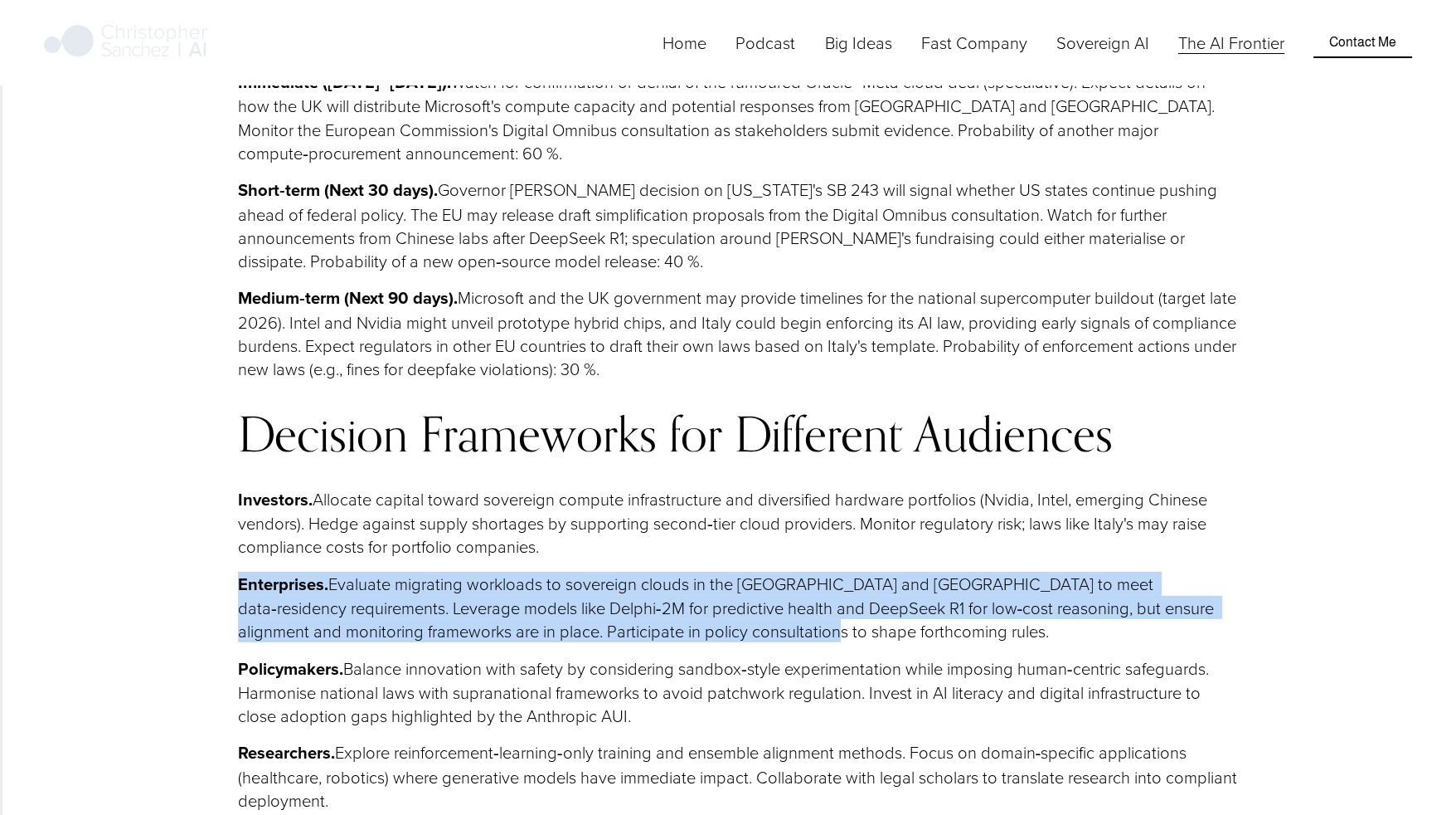
drag, startPoint x: 215, startPoint y: 274, endPoint x: 801, endPoint y: 340, distance: 589.7
click at [801, 571] on p "Enterprises. Evaluate migrating workloads to sovereign clouds in the UK and EU …" at bounding box center [738, 607] width 1002 height 71
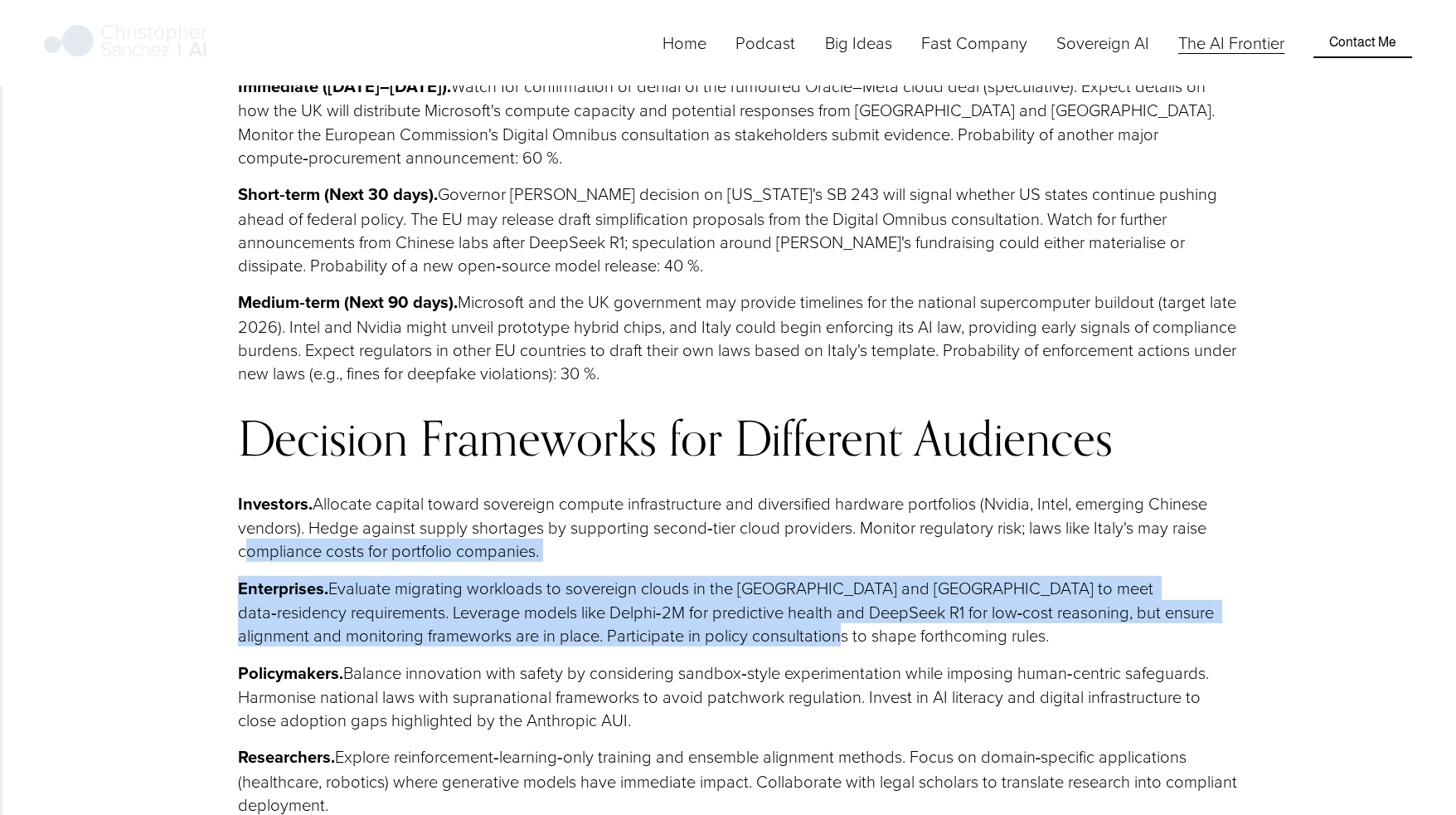
scroll to position [16238, 0]
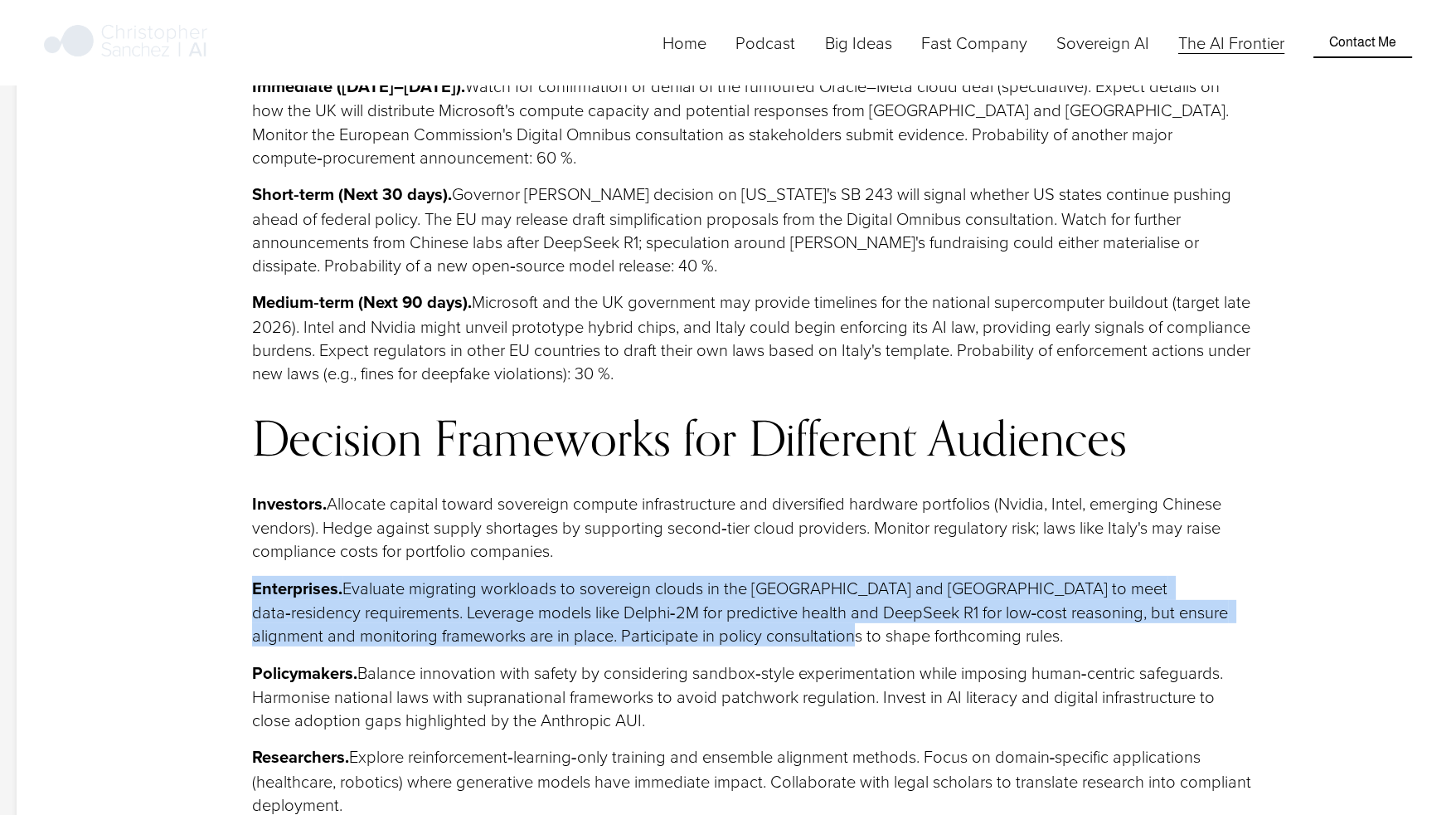
drag, startPoint x: 801, startPoint y: 340, endPoint x: 86, endPoint y: 301, distance: 716.1
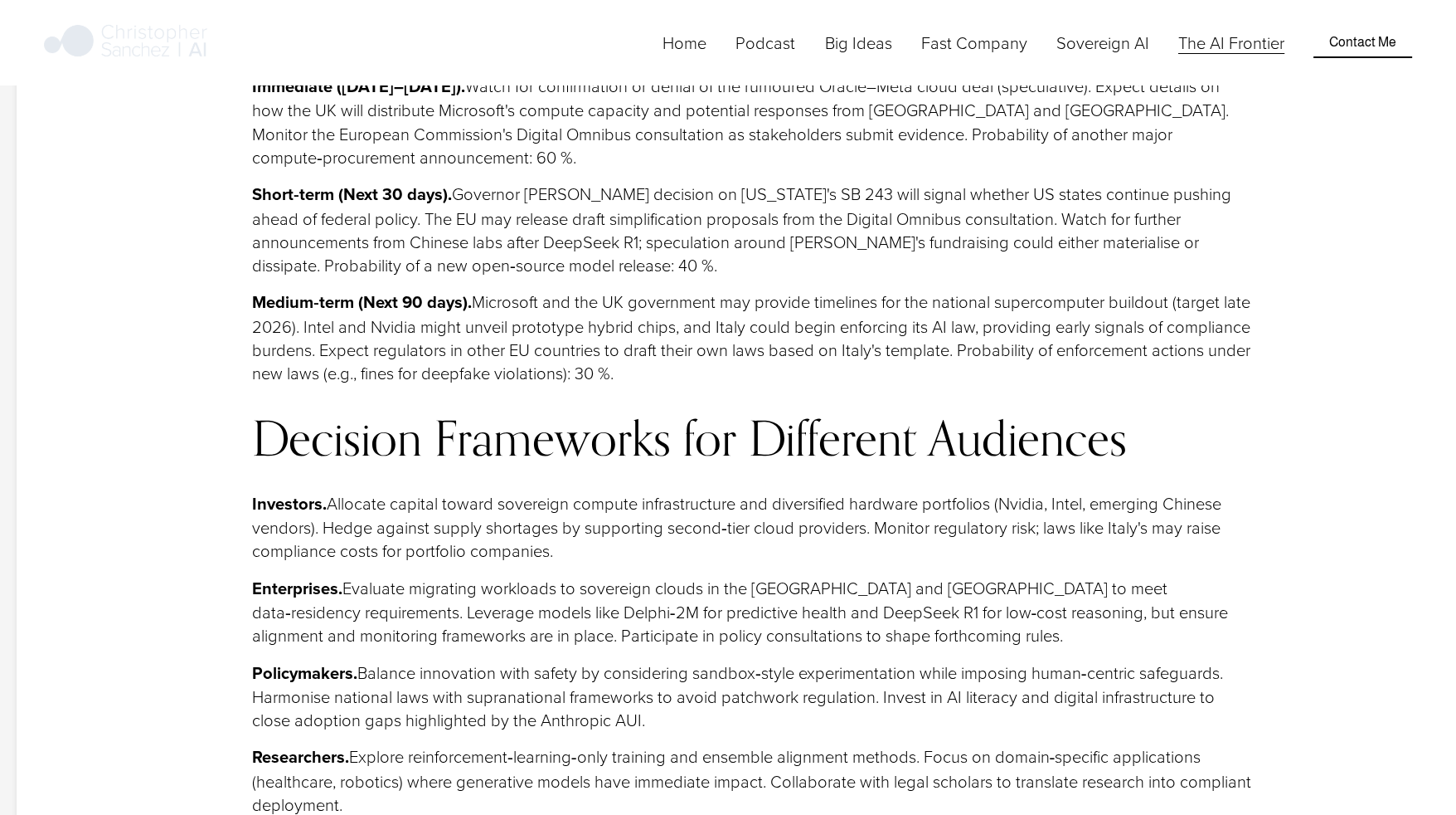
drag, startPoint x: 86, startPoint y: 301, endPoint x: 170, endPoint y: 463, distance: 182.5
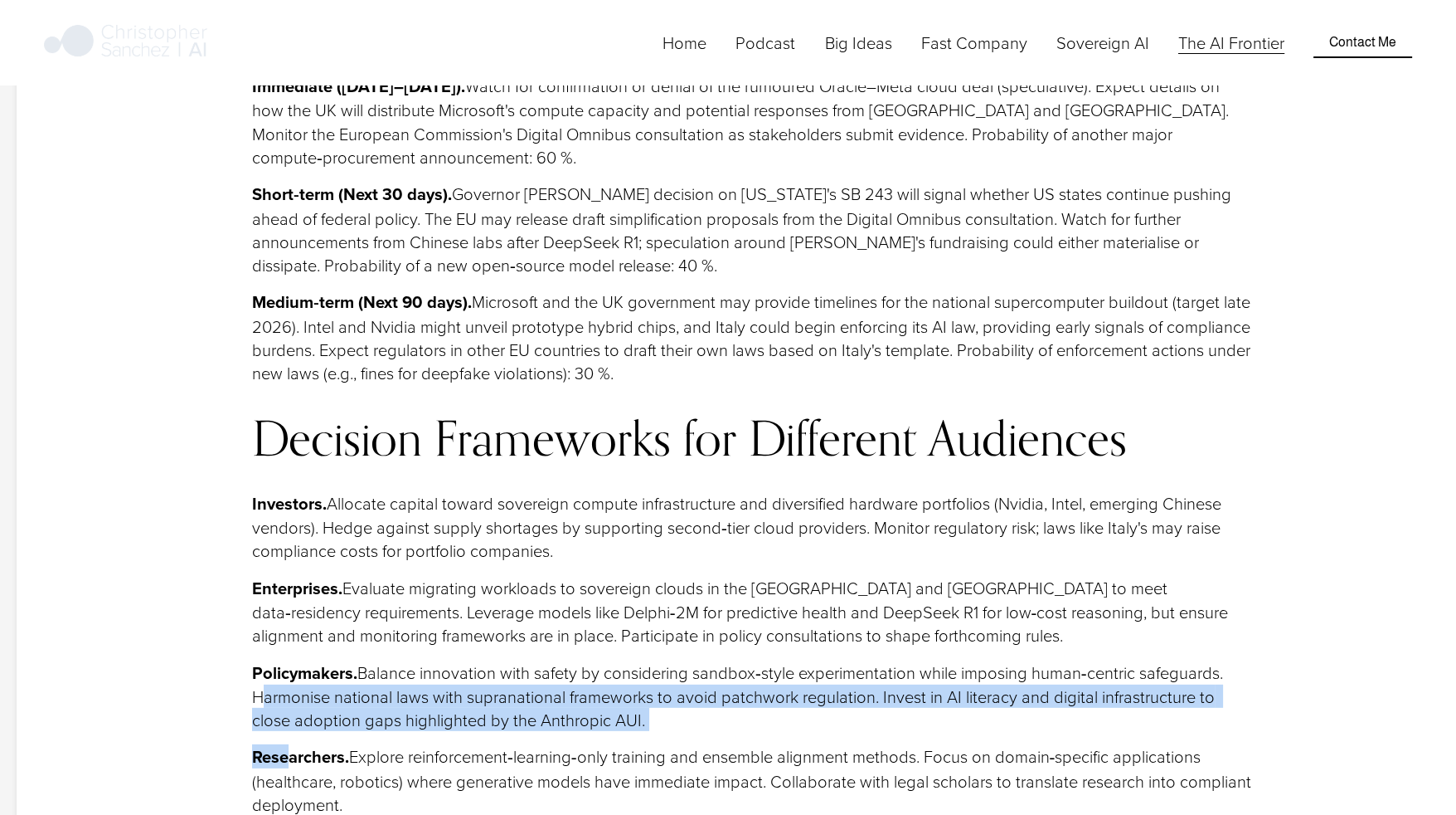
drag, startPoint x: 184, startPoint y: 403, endPoint x: 289, endPoint y: 472, distance: 125.6
click at [289, 744] on strong "Researchers." at bounding box center [300, 756] width 97 height 24
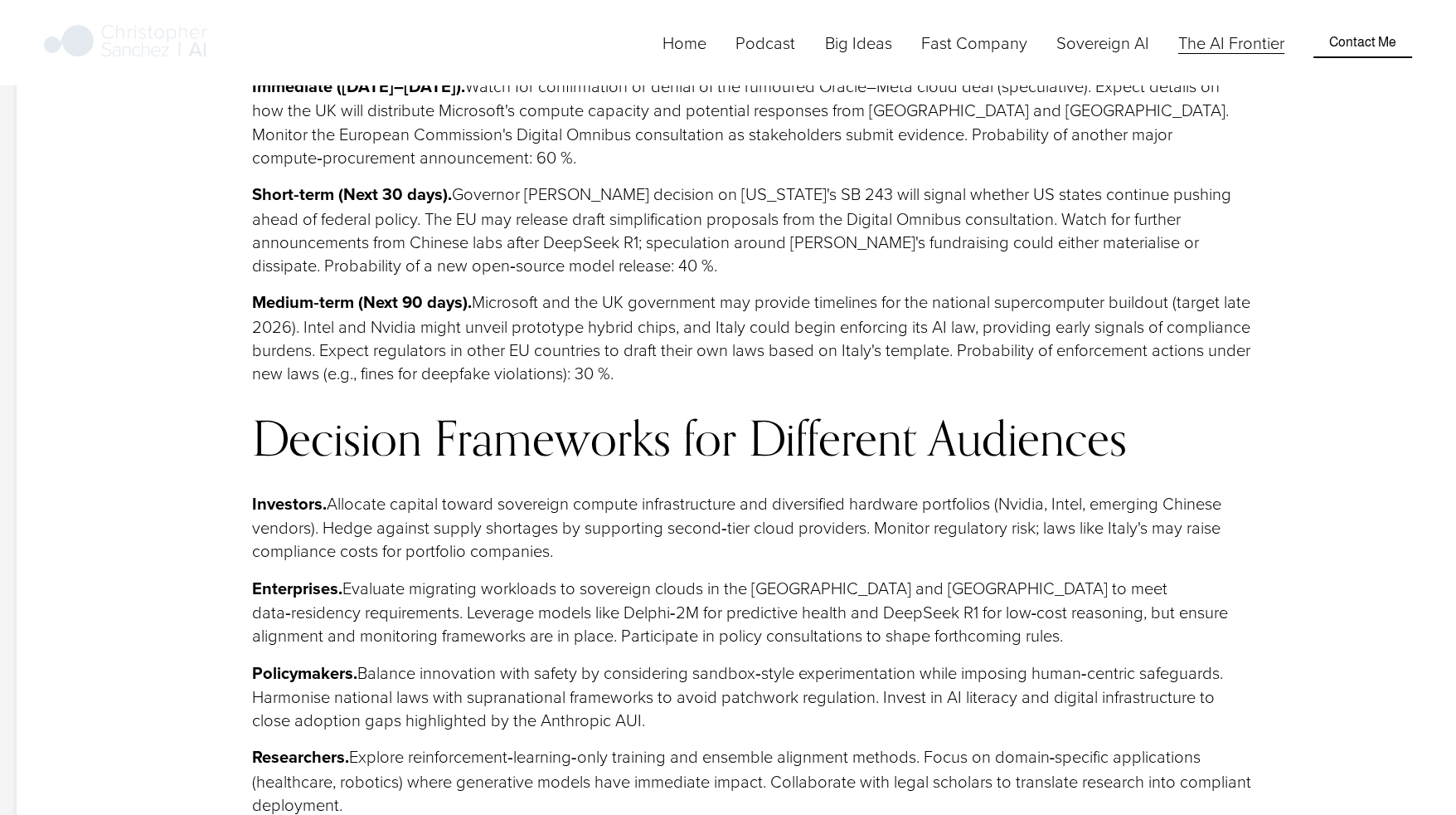
drag, startPoint x: 289, startPoint y: 472, endPoint x: 333, endPoint y: 525, distance: 68.9
click at [333, 744] on p "Researchers. Explore reinforcement‑learning‑only training and ensemble alignmen…" at bounding box center [752, 780] width 1002 height 71
drag, startPoint x: 238, startPoint y: 367, endPoint x: 666, endPoint y: 434, distance: 433.2
click at [666, 434] on div "Conclusion & Strategic Outlook Unified Weekly Narrative Forward Radar Immediate…" at bounding box center [752, 471] width 1030 height 1748
click at [666, 661] on p "Policymakers. Balance innovation with safety by considering sandbox‑style exper…" at bounding box center [752, 696] width 1002 height 71
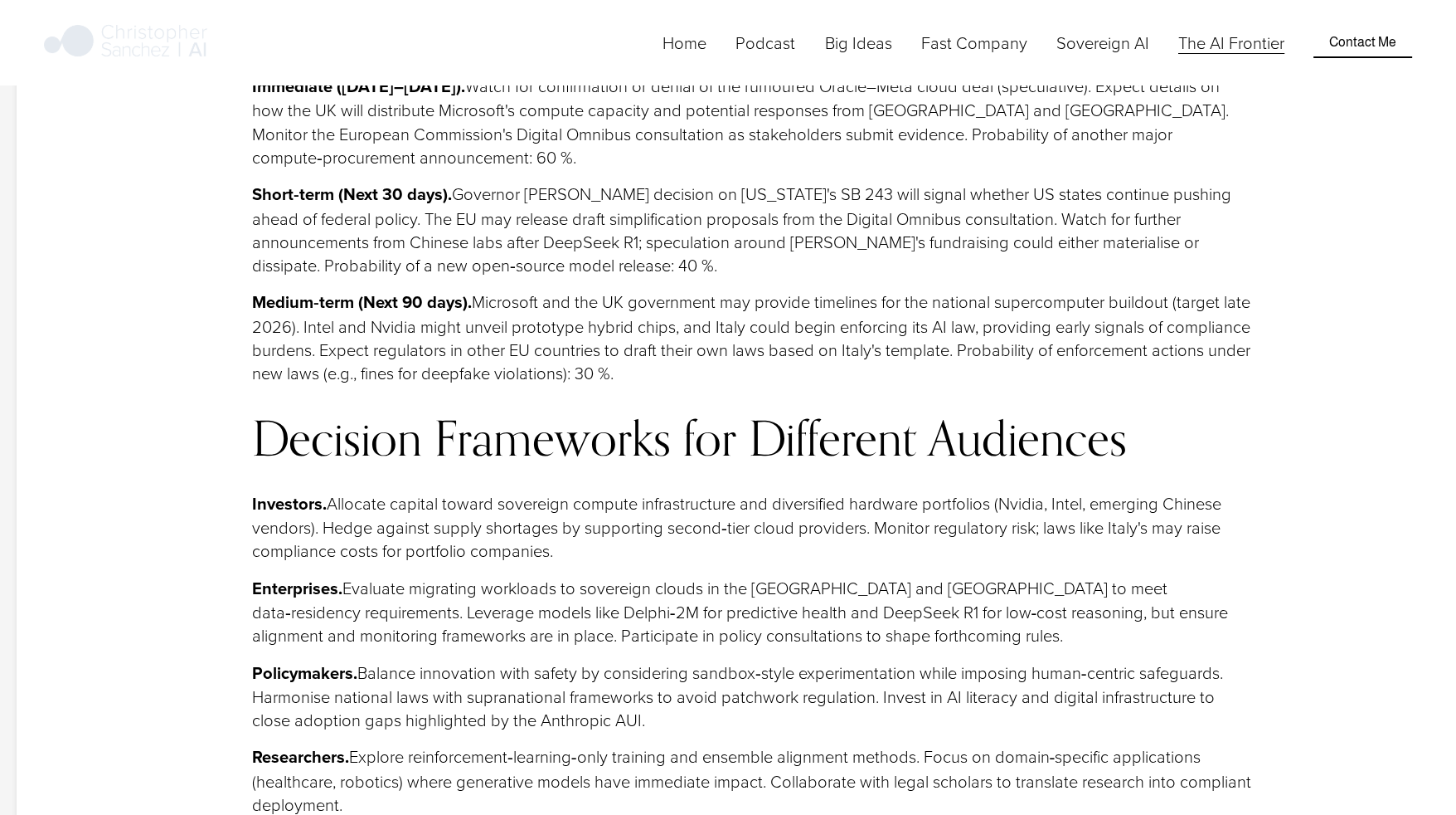
click at [666, 661] on p "Policymakers. Balance innovation with safety by considering sandbox‑style exper…" at bounding box center [752, 696] width 1002 height 71
click at [664, 661] on p "Policymakers. Balance innovation with safety by considering sandbox‑style exper…" at bounding box center [752, 696] width 1002 height 71
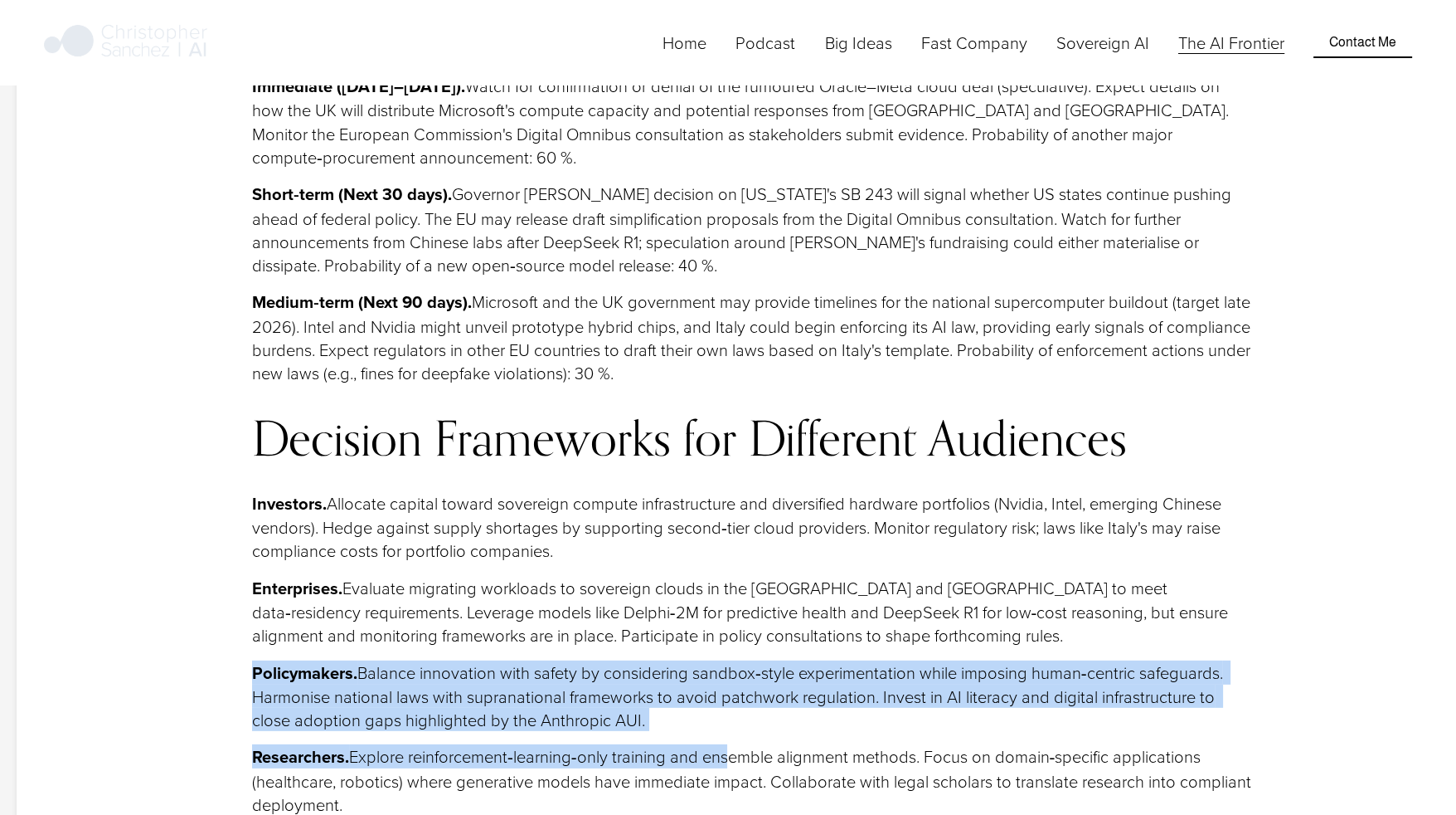
drag, startPoint x: 209, startPoint y: 372, endPoint x: 725, endPoint y: 461, distance: 523.6
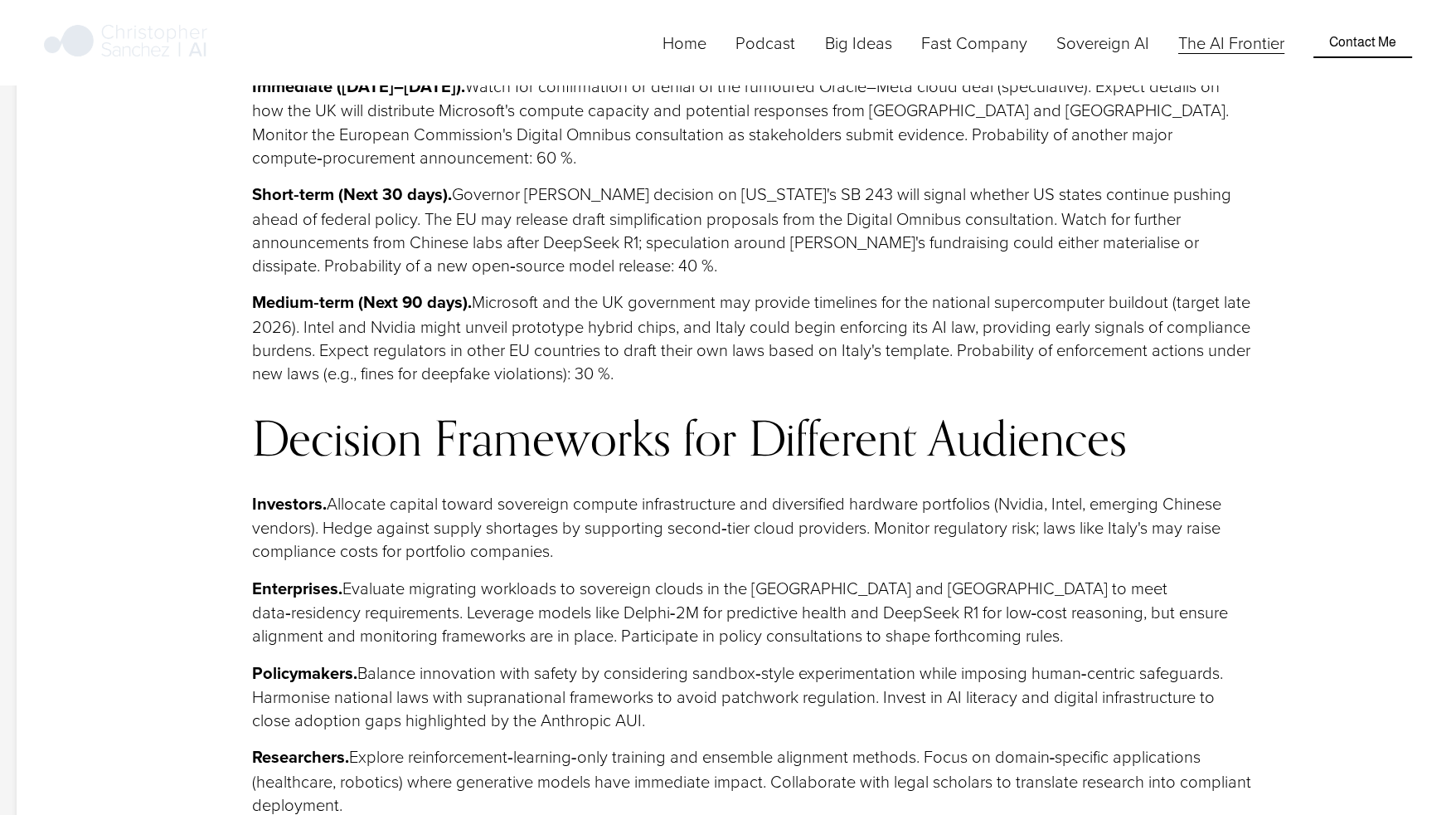
drag, startPoint x: 725, startPoint y: 461, endPoint x: 683, endPoint y: 588, distance: 133.8
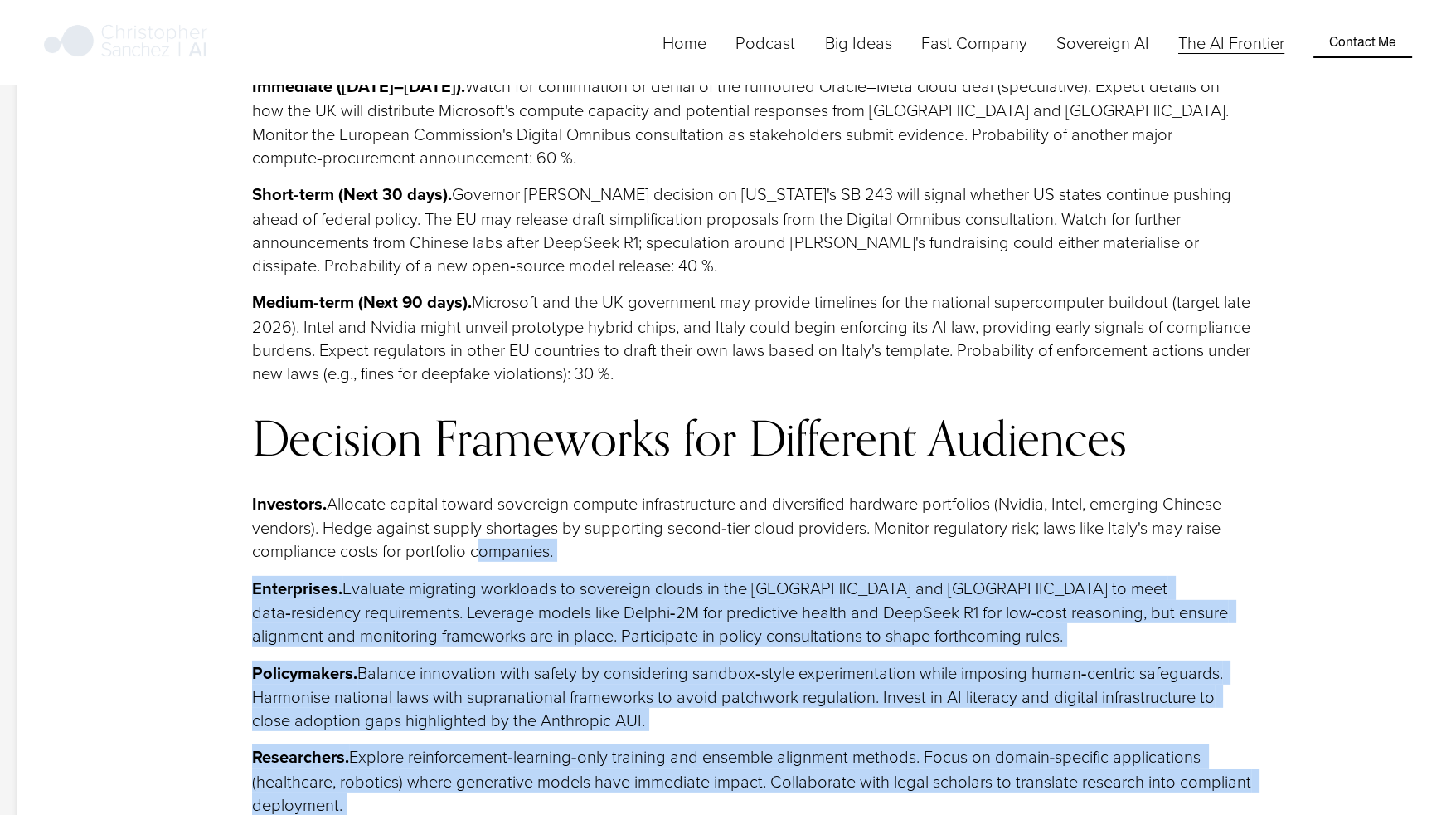
drag, startPoint x: 683, startPoint y: 588, endPoint x: 531, endPoint y: 243, distance: 377.0
click at [531, 243] on div "Conclusion & Strategic Outlook Unified Weekly Narrative Forward Radar Immediate…" at bounding box center [752, 472] width 1002 height 1720
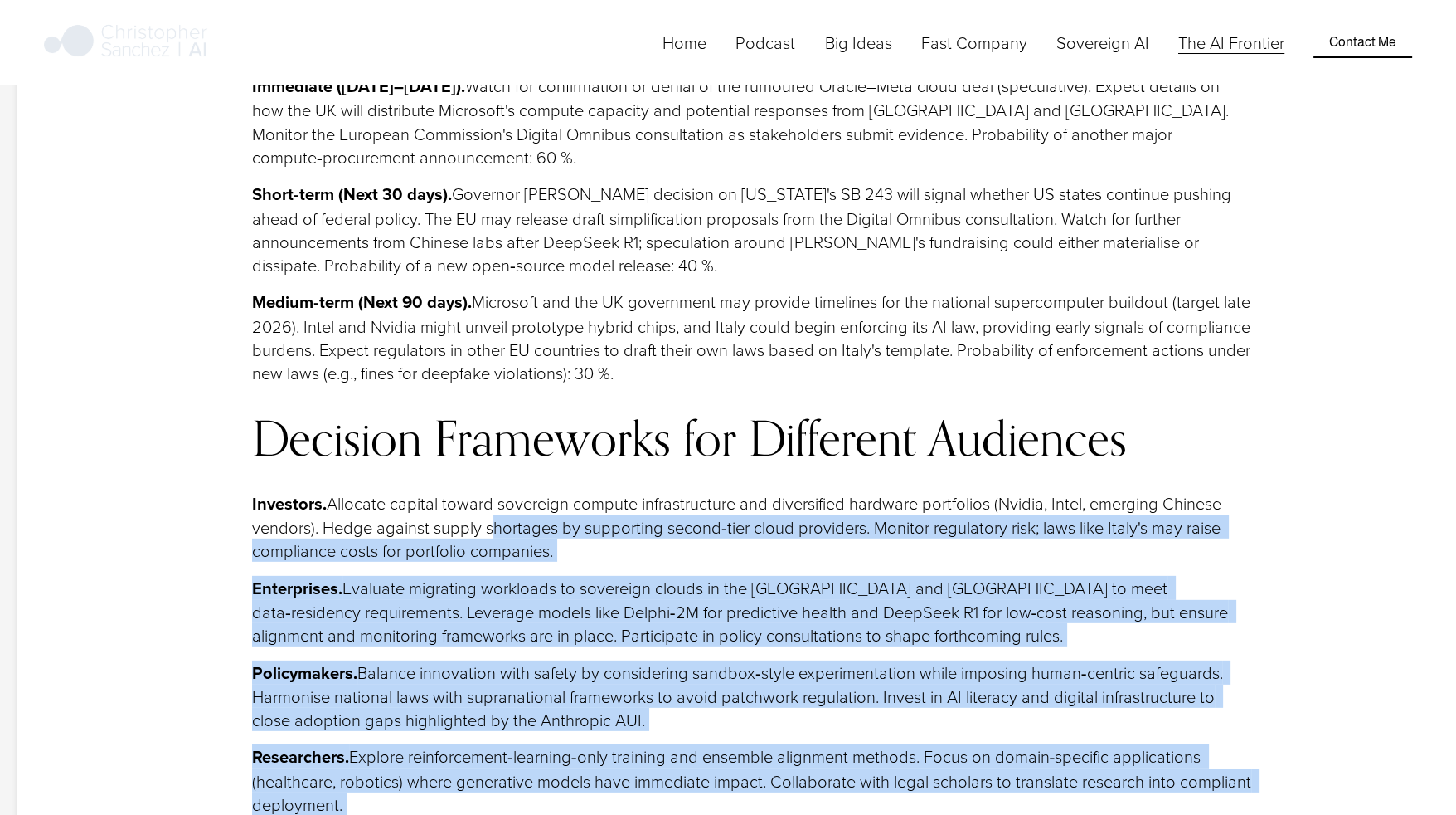
click at [434, 661] on p "Policymakers. Balance innovation with safety by considering sandbox‑style exper…" at bounding box center [752, 696] width 1002 height 71
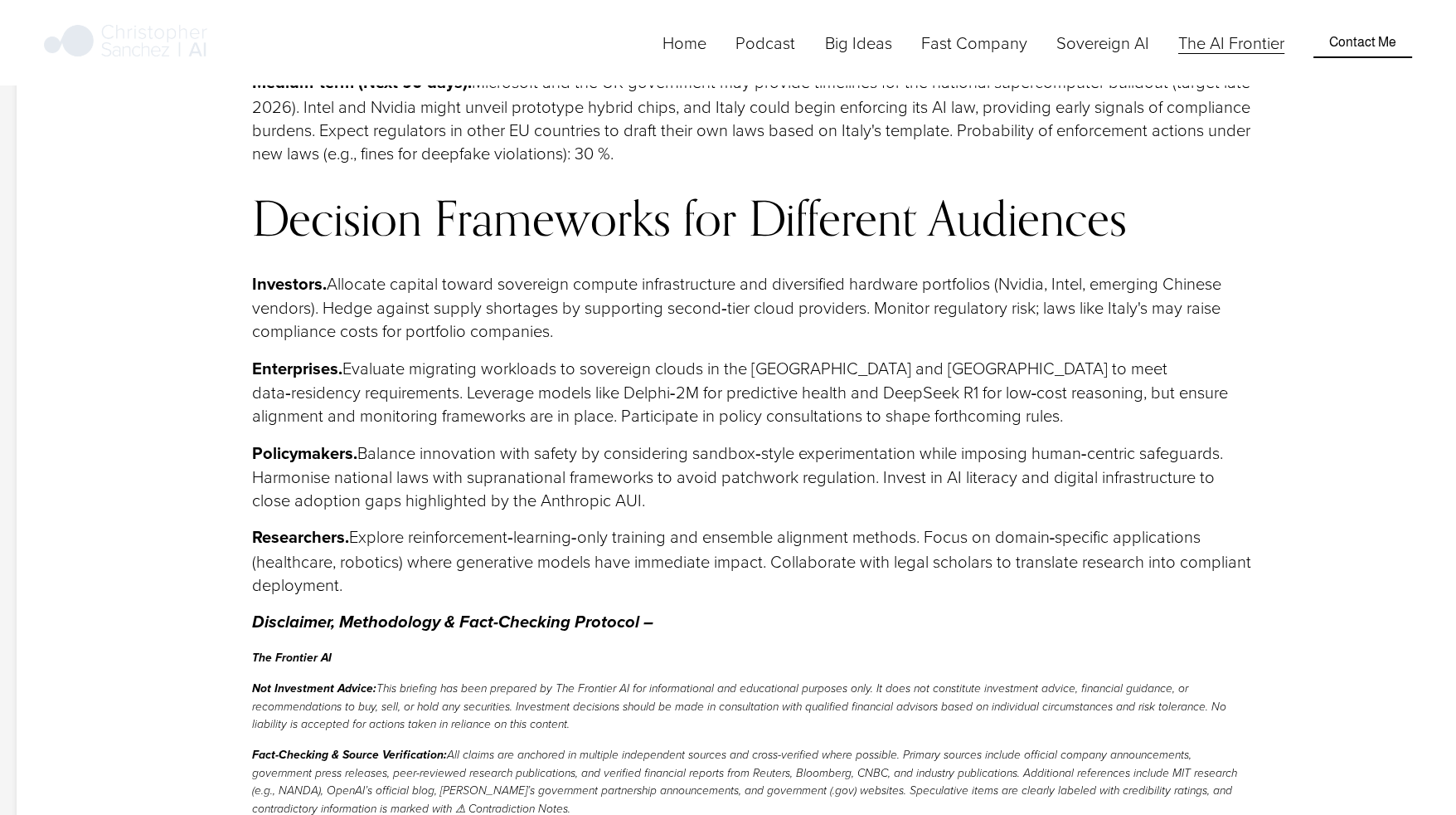
scroll to position [16459, 0]
drag, startPoint x: 391, startPoint y: 472, endPoint x: 427, endPoint y: 275, distance: 200.3
click at [427, 275] on div "Conclusion & Strategic Outlook Unified Weekly Narrative Forward Radar Immediate…" at bounding box center [752, 250] width 1002 height 1720
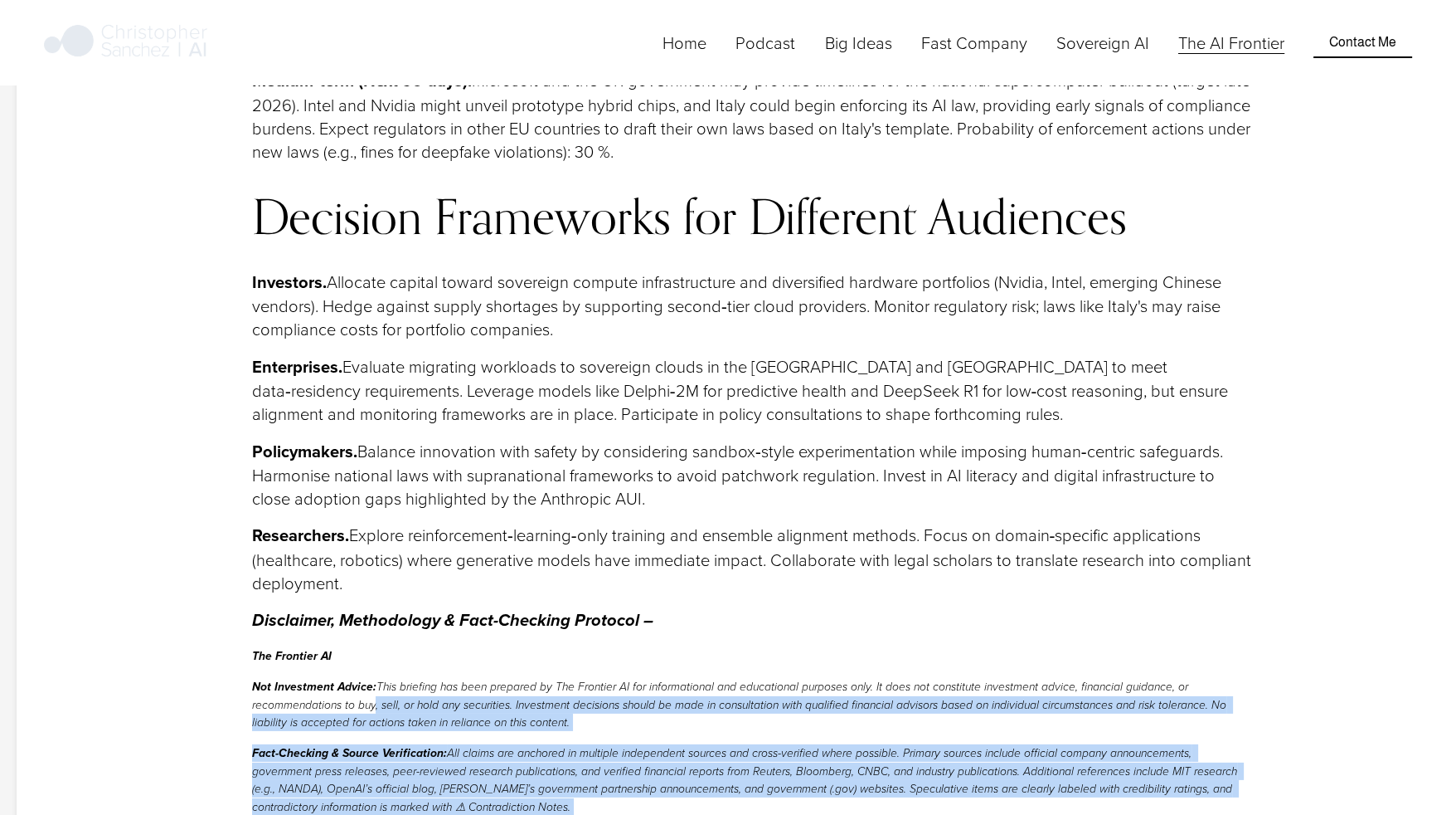
drag, startPoint x: 369, startPoint y: 409, endPoint x: 355, endPoint y: 556, distance: 147.7
click at [355, 556] on div "Conclusion & Strategic Outlook Unified Weekly Narrative Forward Radar Immediate…" at bounding box center [752, 250] width 1002 height 1720
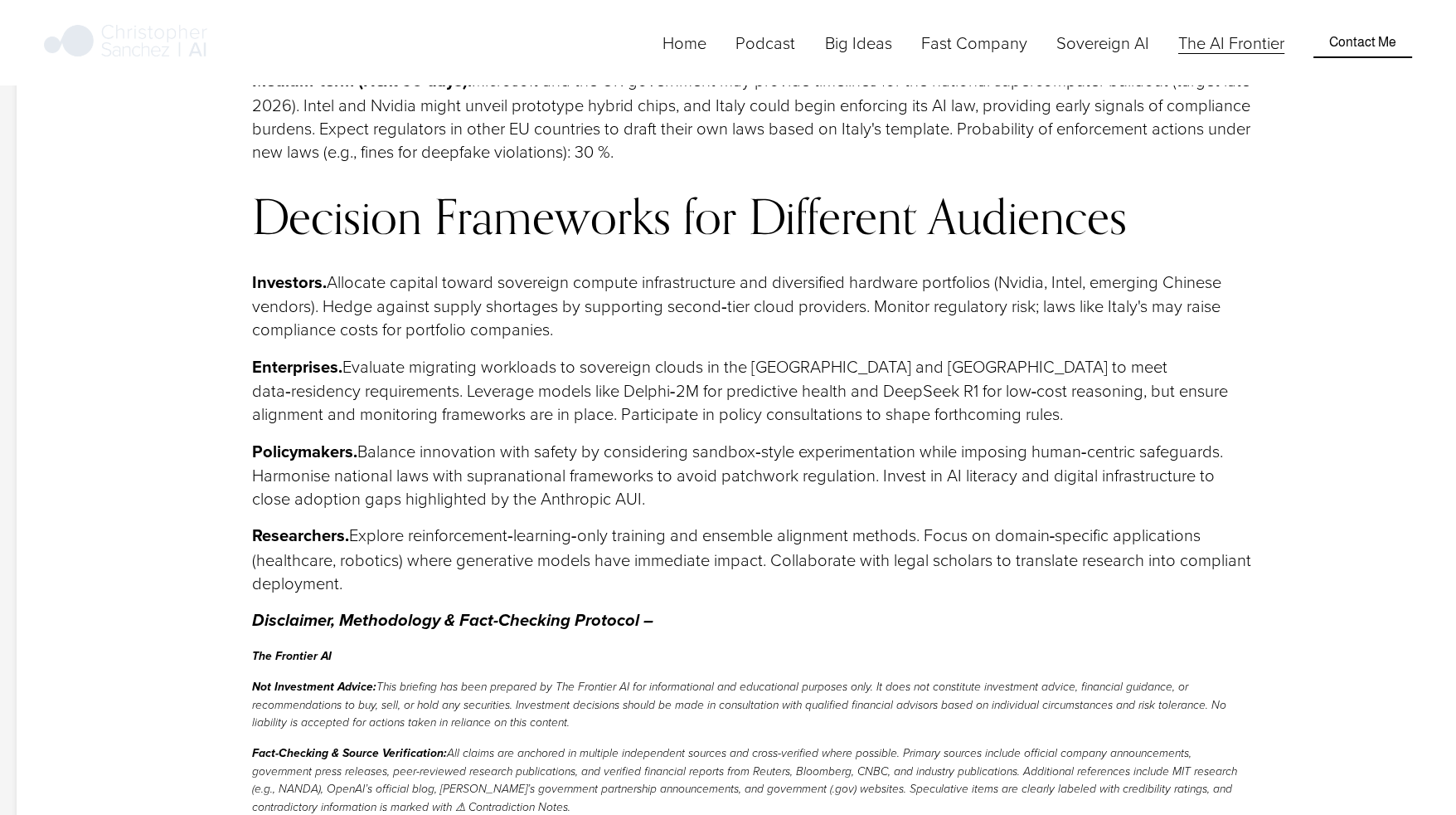
drag, startPoint x: 355, startPoint y: 556, endPoint x: 357, endPoint y: 595, distance: 39.1
drag, startPoint x: 357, startPoint y: 595, endPoint x: 348, endPoint y: 616, distance: 22.8
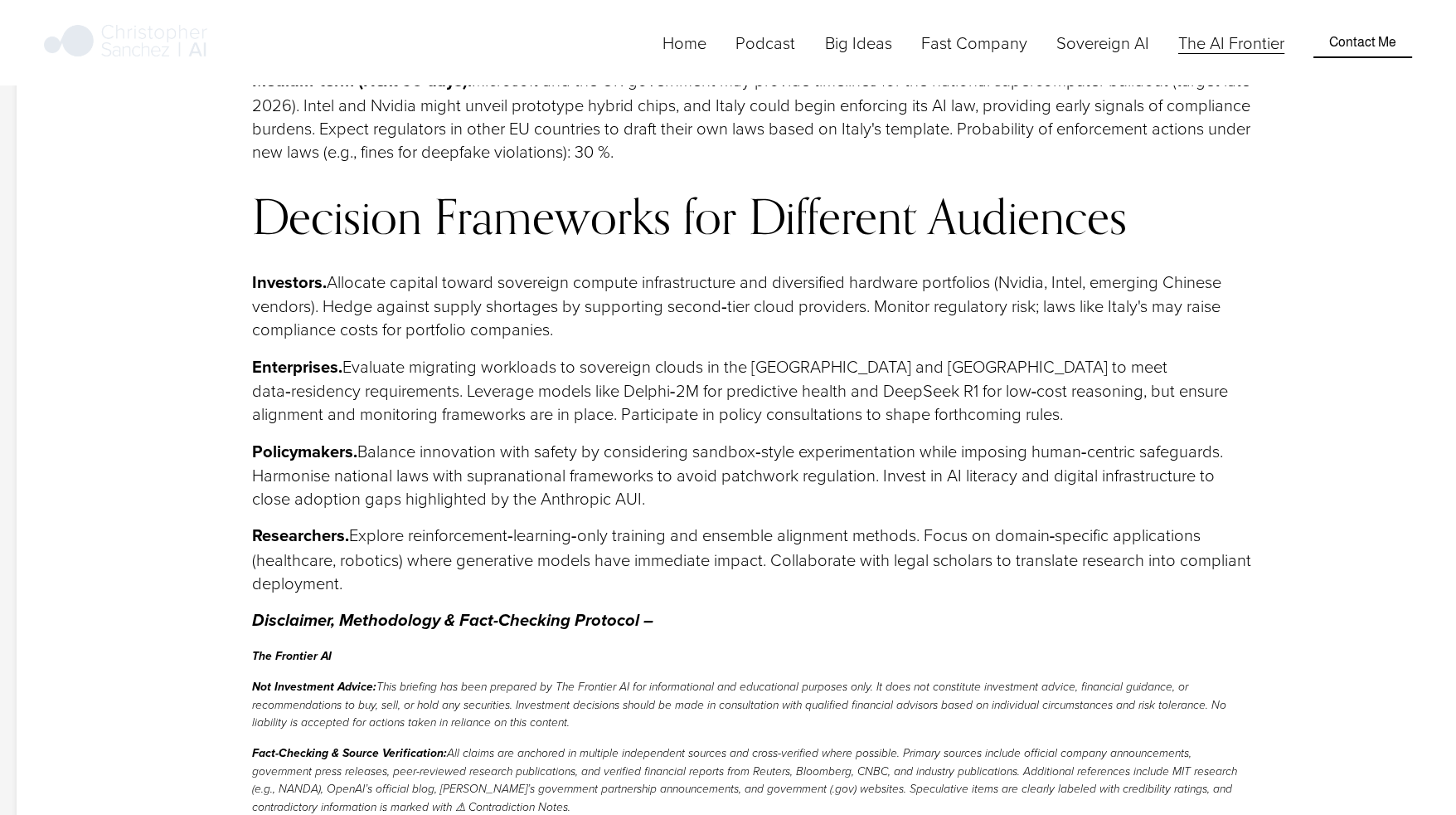
drag, startPoint x: 348, startPoint y: 616, endPoint x: 270, endPoint y: 614, distance: 78.0
drag, startPoint x: 274, startPoint y: 643, endPoint x: 242, endPoint y: 546, distance: 102.1
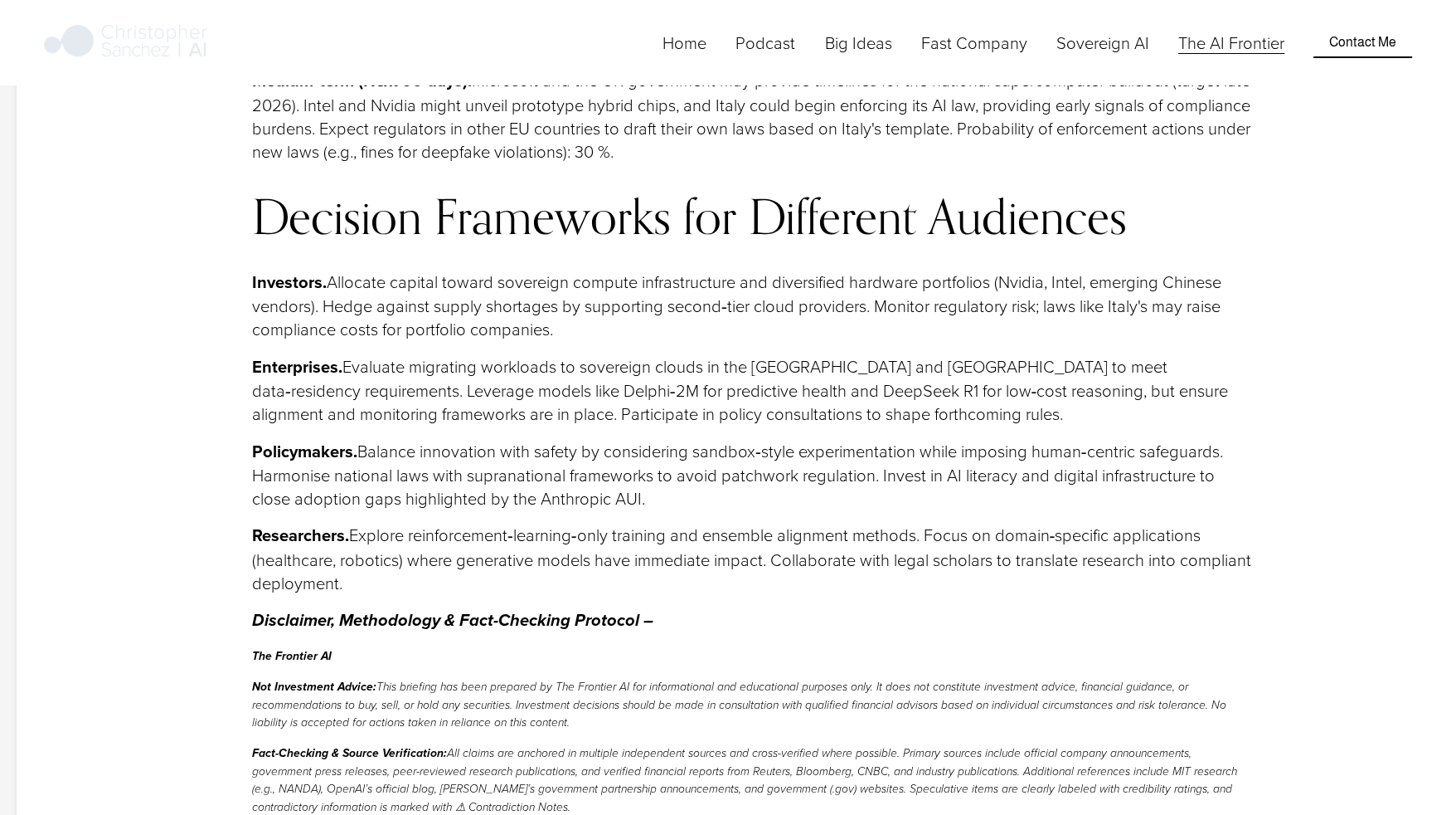
click at [242, 546] on div "Conclusion & Strategic Outlook Unified Weekly Narrative Forward Radar Immediate…" at bounding box center [752, 249] width 1030 height 1748
drag, startPoint x: 242, startPoint y: 546, endPoint x: 249, endPoint y: 634, distance: 88.3
click at [249, 634] on div "Conclusion & Strategic Outlook Unified Weekly Narrative Forward Radar Immediate…" at bounding box center [752, 249] width 1030 height 1748
drag, startPoint x: 448, startPoint y: 697, endPoint x: 394, endPoint y: 580, distance: 128.9
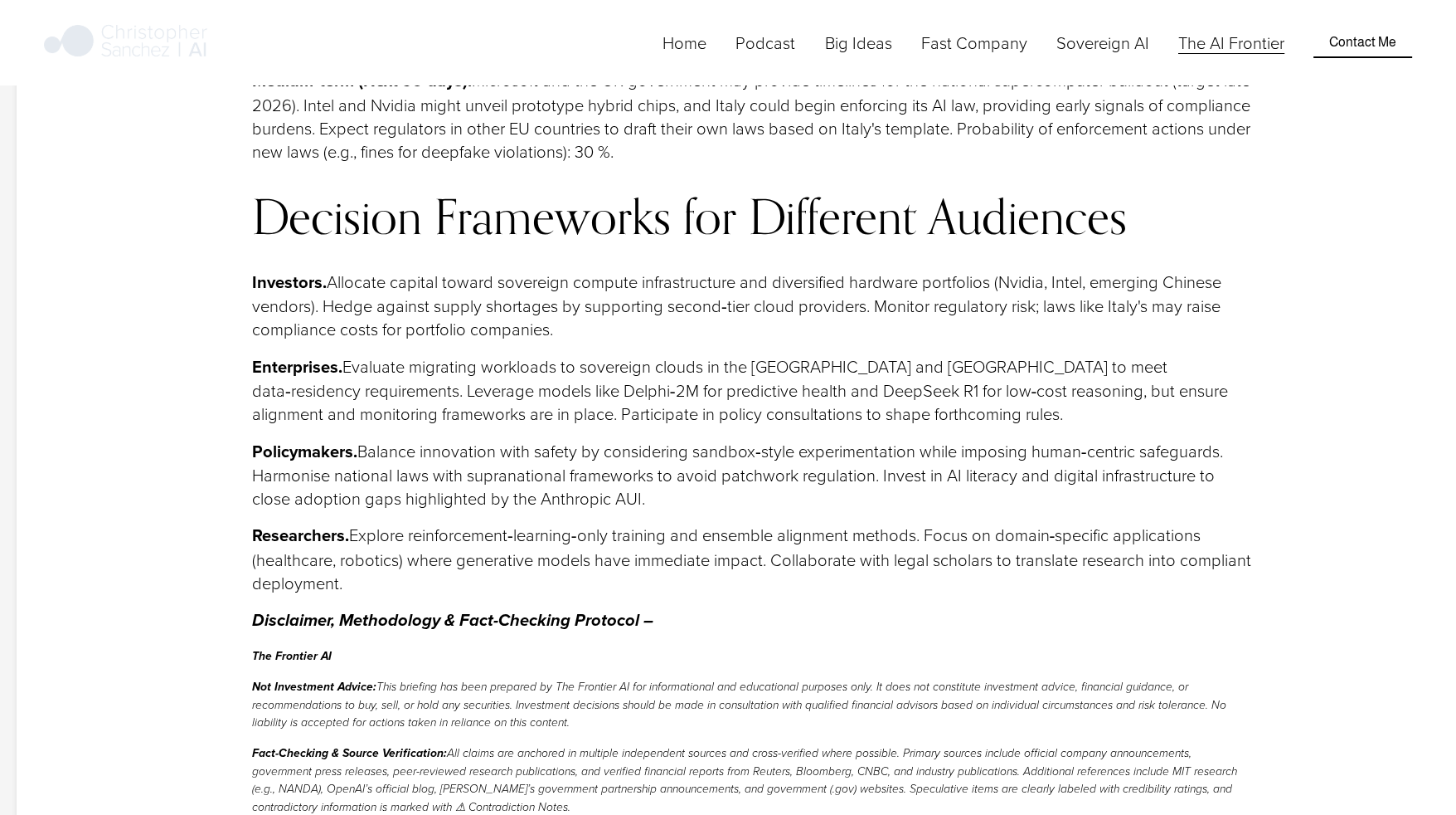
click at [394, 580] on div "Conclusion & Strategic Outlook Unified Weekly Narrative Forward Radar Immediate…" at bounding box center [752, 250] width 1002 height 1720
drag, startPoint x: 394, startPoint y: 580, endPoint x: 403, endPoint y: 649, distance: 69.6
click at [409, 692] on div "Conclusion & Strategic Outlook Unified Weekly Narrative Forward Radar Immediate…" at bounding box center [752, 250] width 1002 height 1720
drag, startPoint x: 386, startPoint y: 706, endPoint x: 311, endPoint y: 514, distance: 206.1
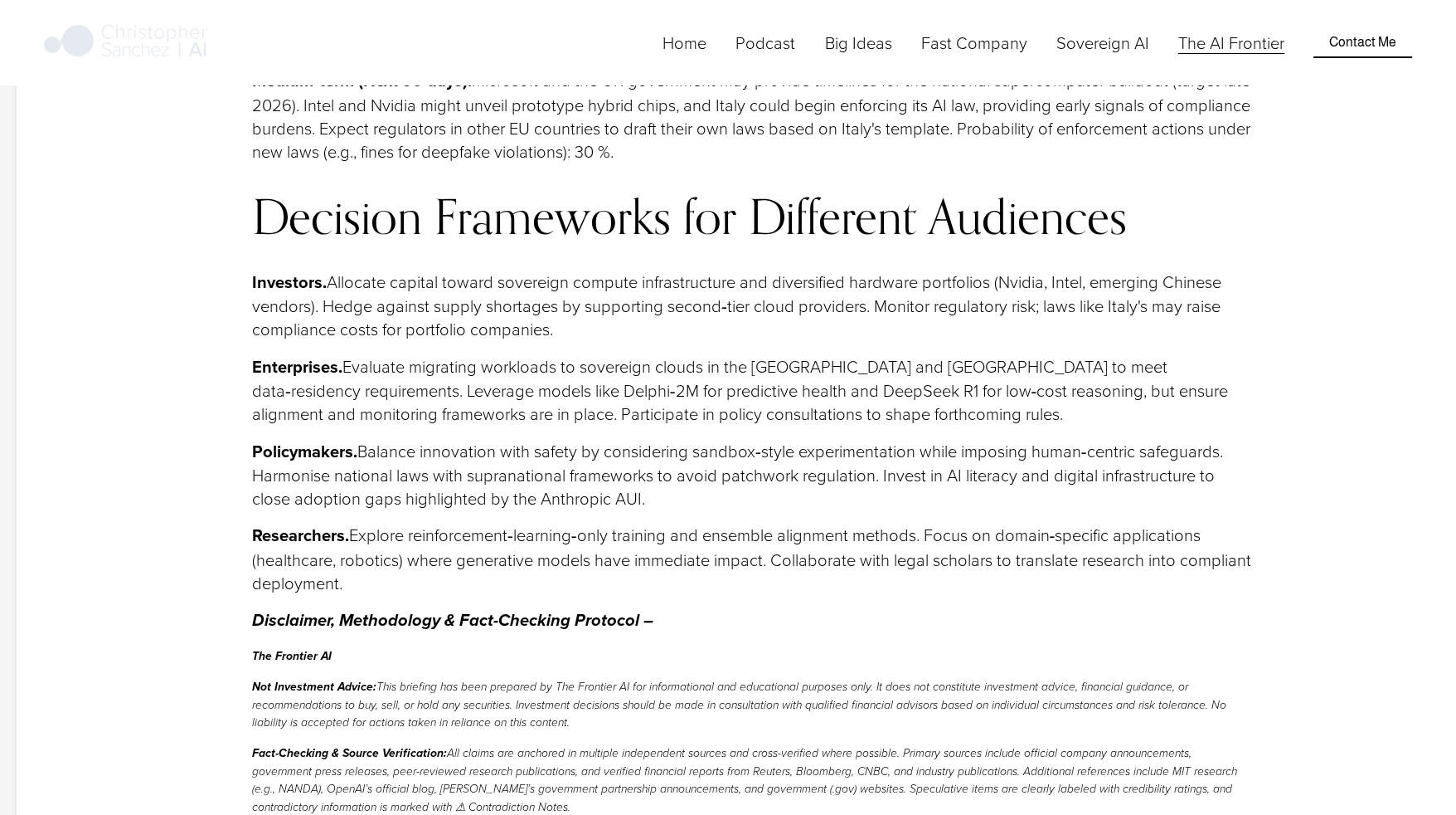
click at [311, 514] on div "Conclusion & Strategic Outlook Unified Weekly Narrative Forward Radar Immediate…" at bounding box center [752, 250] width 1002 height 1720
drag, startPoint x: 311, startPoint y: 514, endPoint x: 286, endPoint y: 574, distance: 65.0
click at [286, 574] on div "Conclusion & Strategic Outlook Unified Weekly Narrative Forward Radar Immediate…" at bounding box center [752, 250] width 1002 height 1720
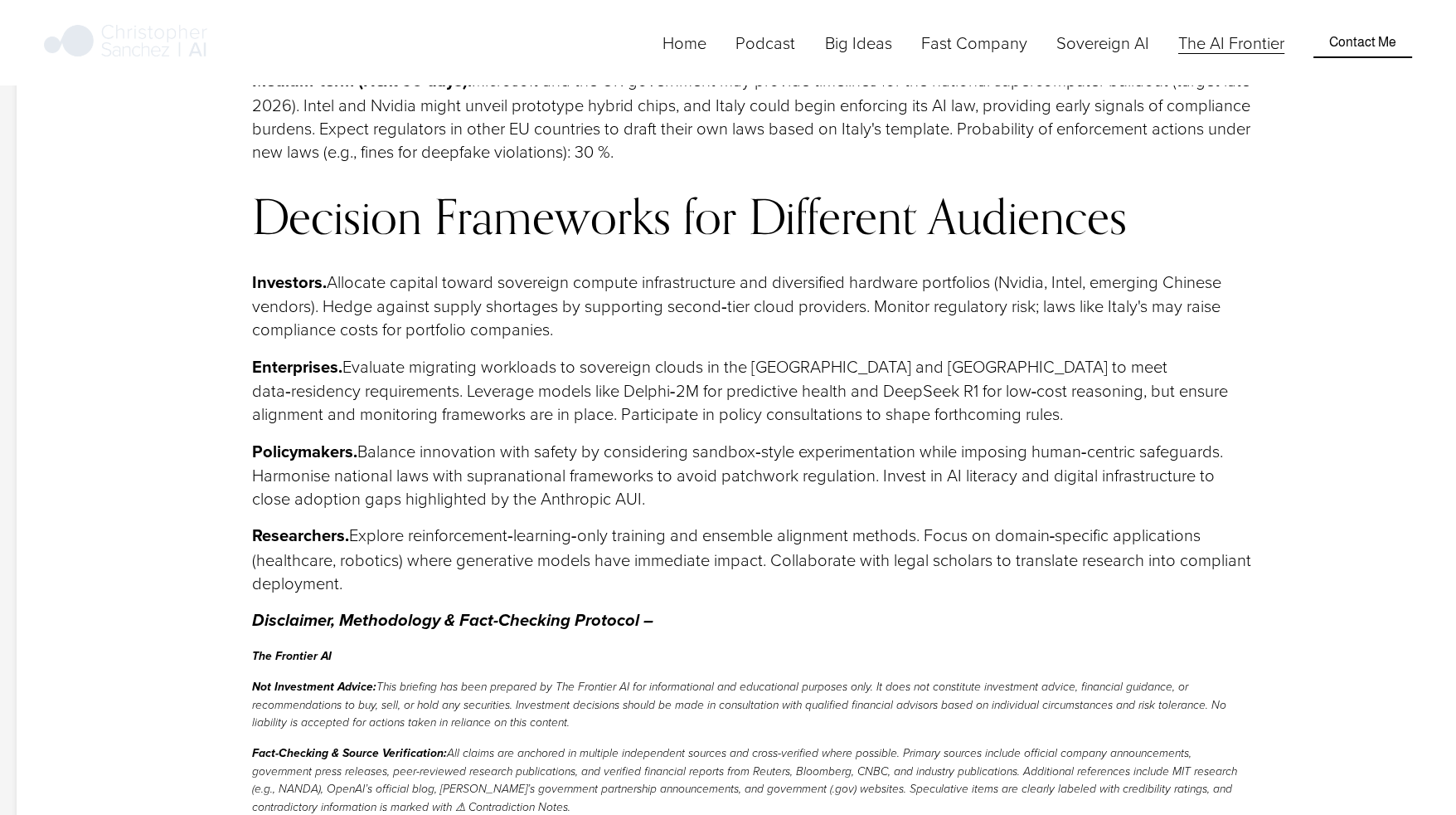
drag, startPoint x: 359, startPoint y: 722, endPoint x: 361, endPoint y: 773, distance: 51.0
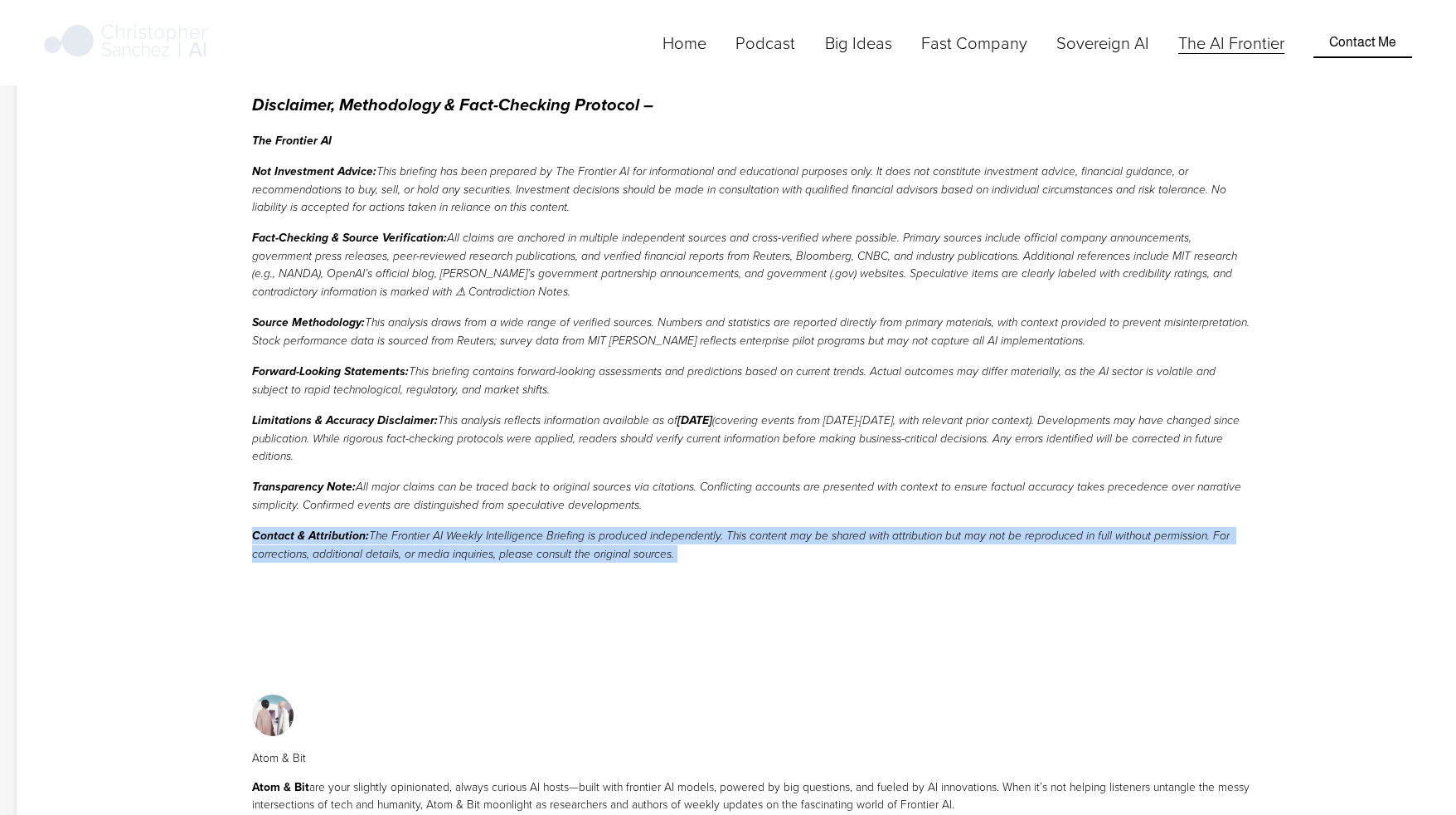
scroll to position [16975, 0]
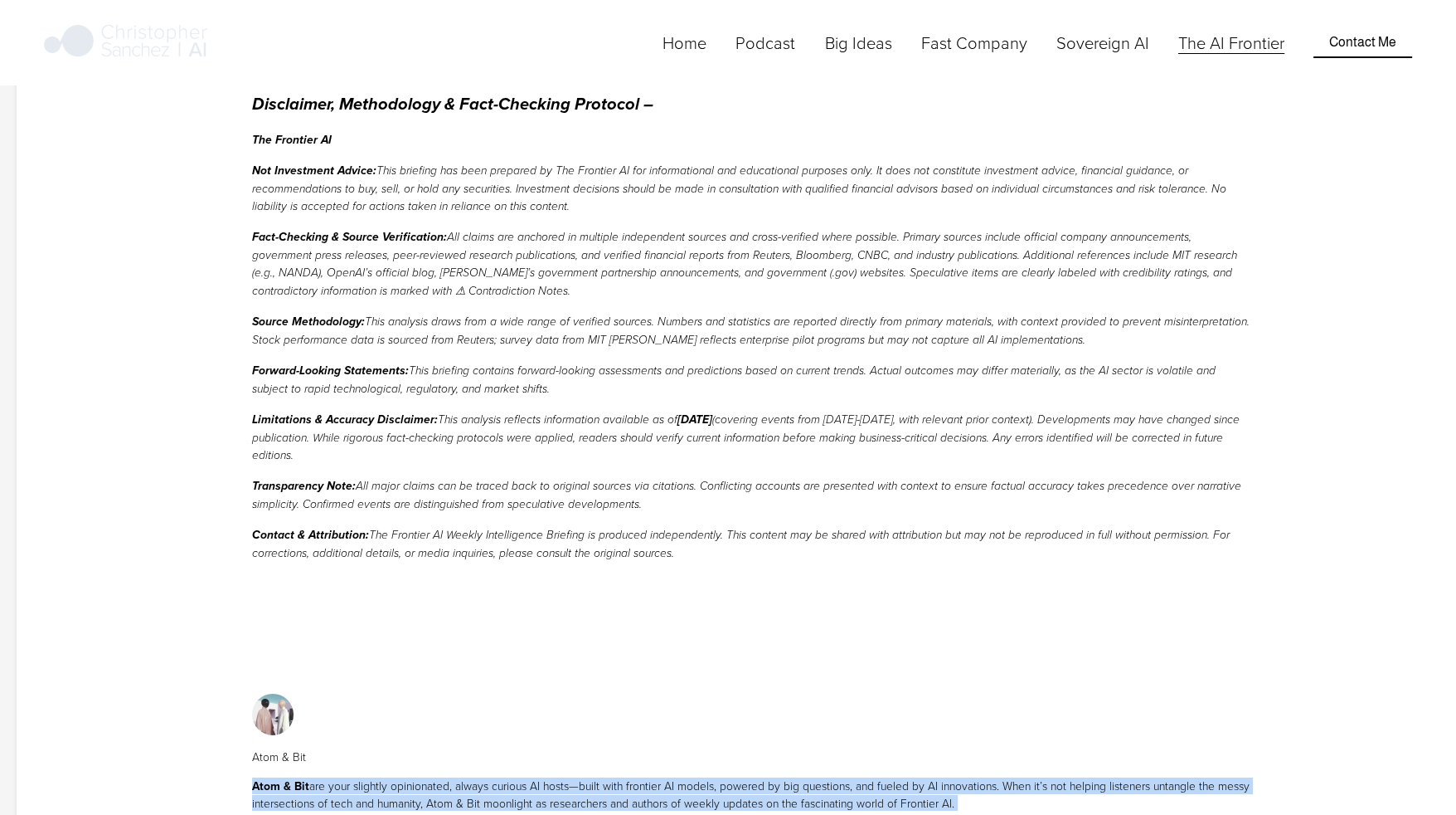
drag, startPoint x: 258, startPoint y: 532, endPoint x: 245, endPoint y: 477, distance: 56.5
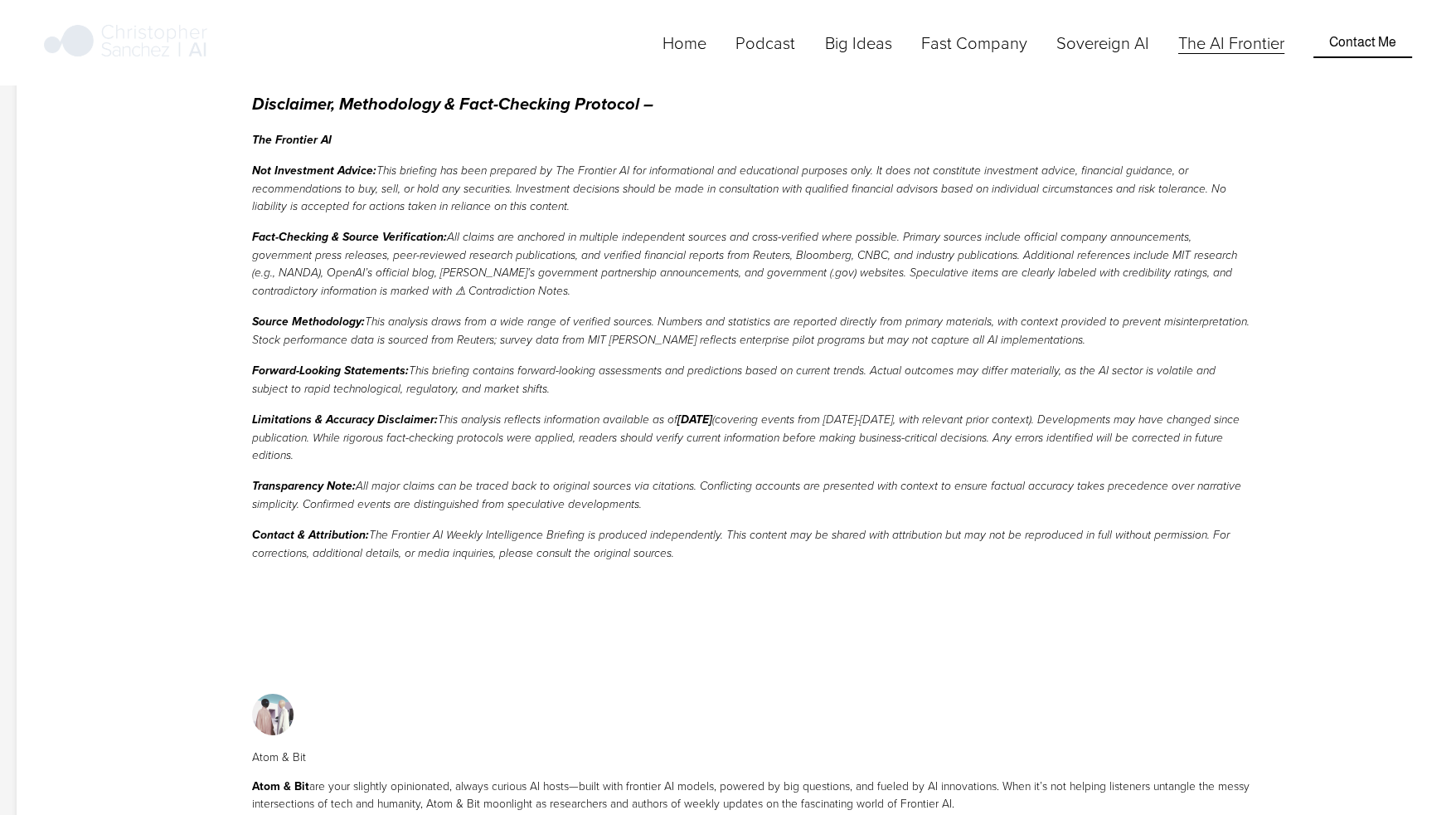
drag, startPoint x: 245, startPoint y: 477, endPoint x: 206, endPoint y: 642, distance: 169.5
drag, startPoint x: 206, startPoint y: 642, endPoint x: 191, endPoint y: 542, distance: 101.1
drag, startPoint x: 191, startPoint y: 542, endPoint x: 191, endPoint y: 671, distance: 129.0
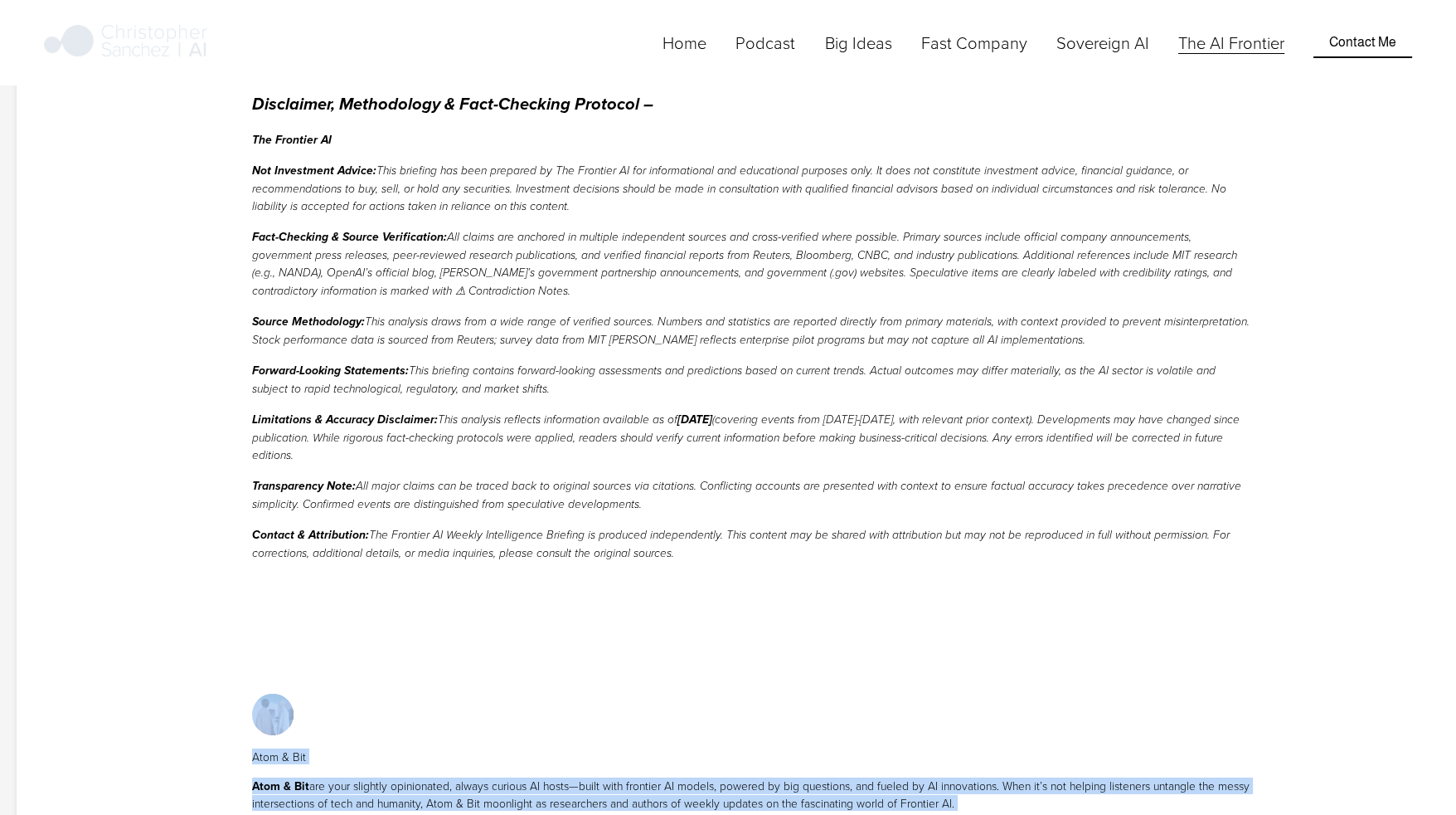
drag, startPoint x: 191, startPoint y: 671, endPoint x: 149, endPoint y: 362, distance: 311.8
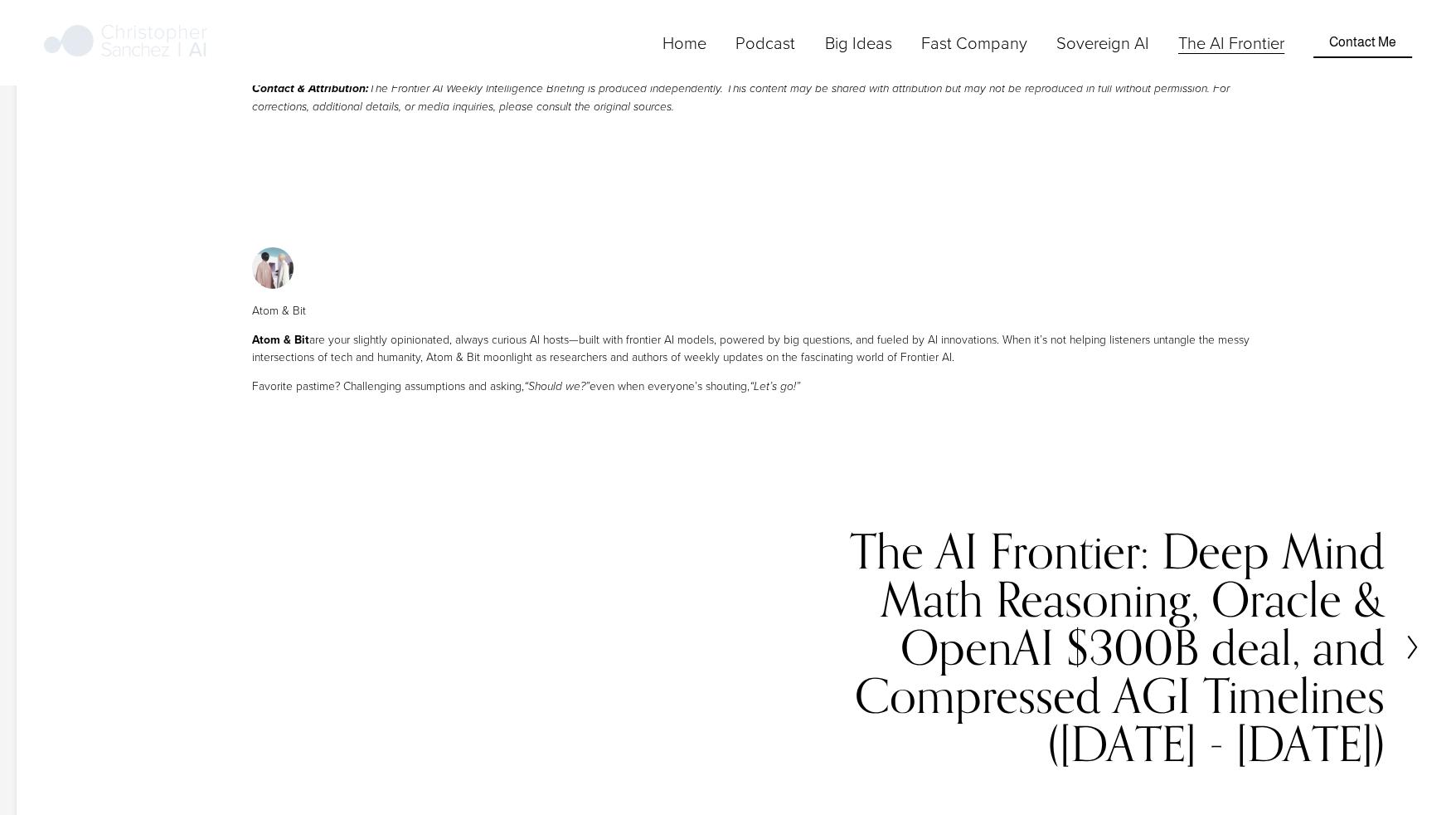
scroll to position [17559, 0]
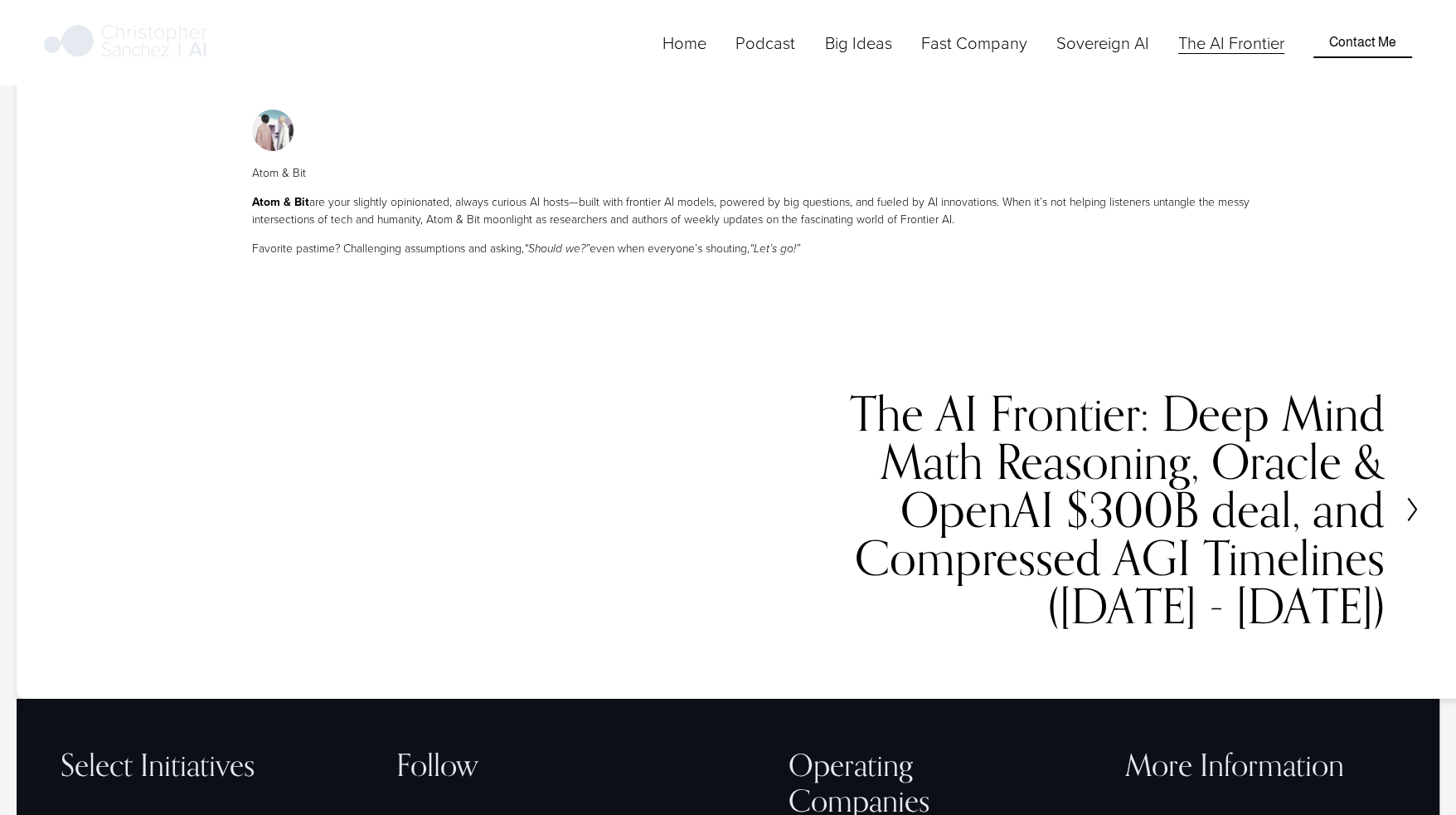
click at [1186, 389] on h2 "The AI Frontier: Deep Mind Math Reasoning, Oracle & OpenAI $300B deal, and Comp…" at bounding box center [1069, 510] width 632 height 242
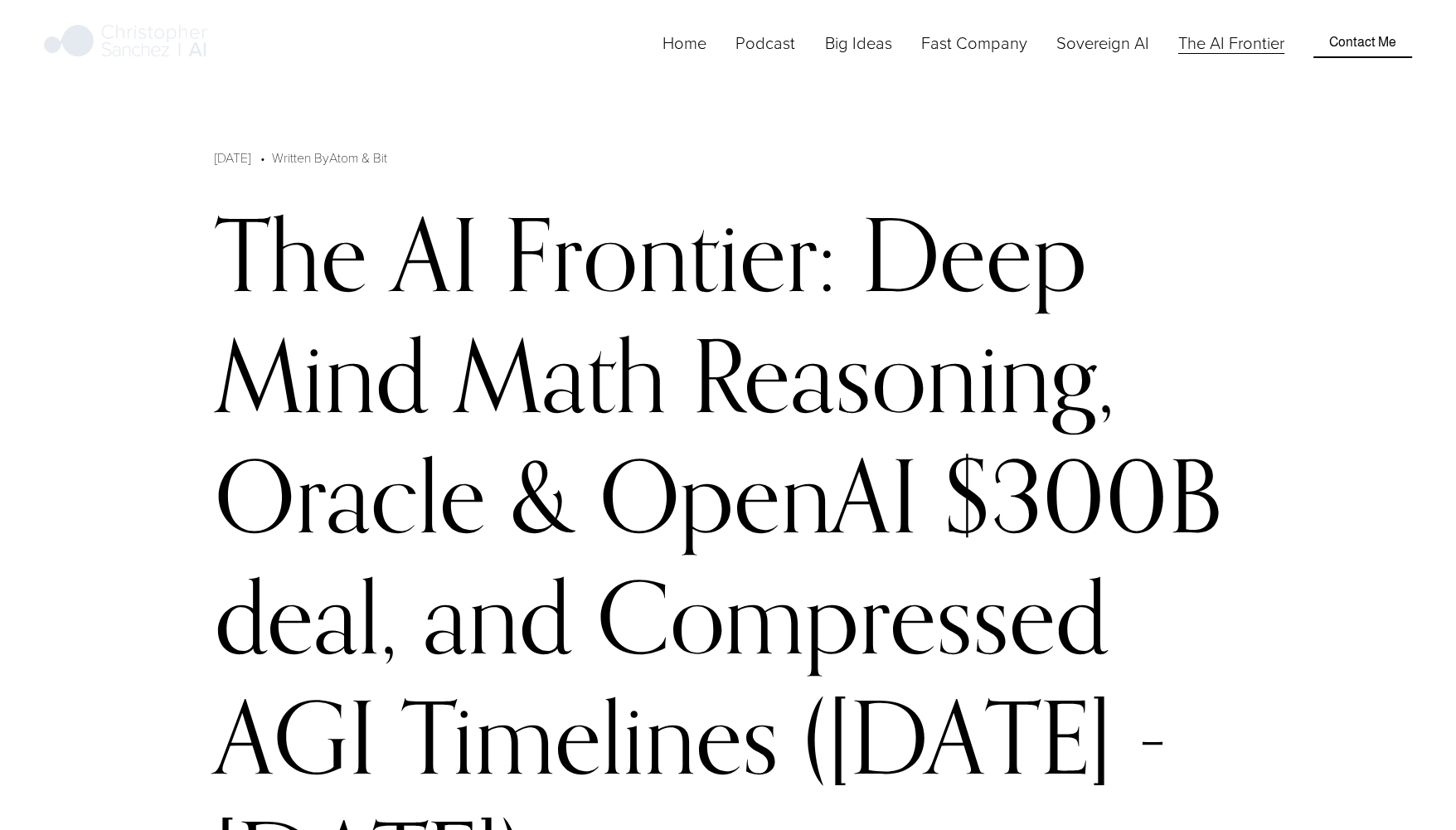
click at [1186, 271] on h1 "The AI Frontier: Deep Mind Math Reasoning, Oracle & OpenAI $300B deal, and Comp…" at bounding box center [728, 556] width 1027 height 725
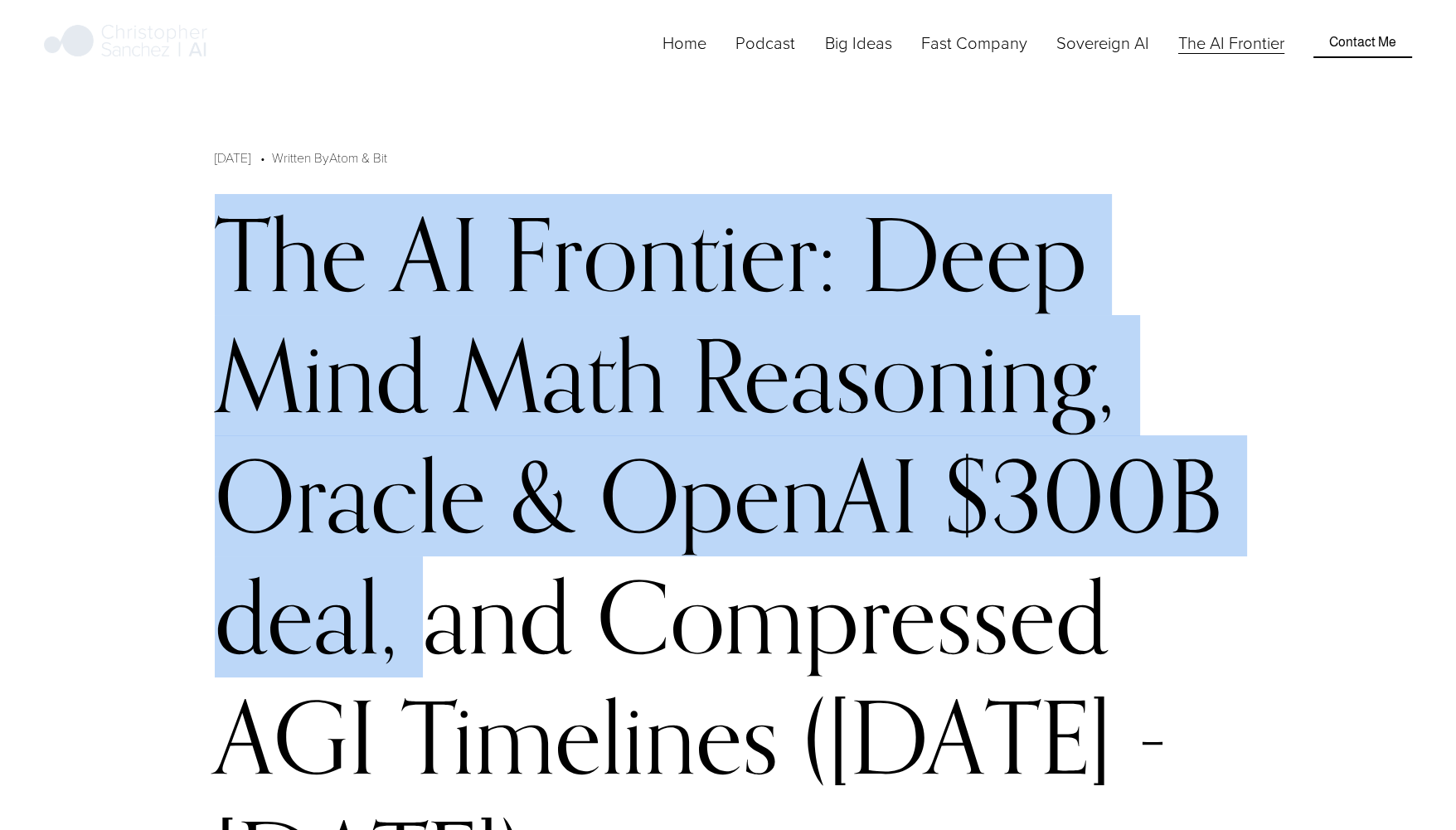
drag, startPoint x: 105, startPoint y: 219, endPoint x: 518, endPoint y: 816, distance: 725.9
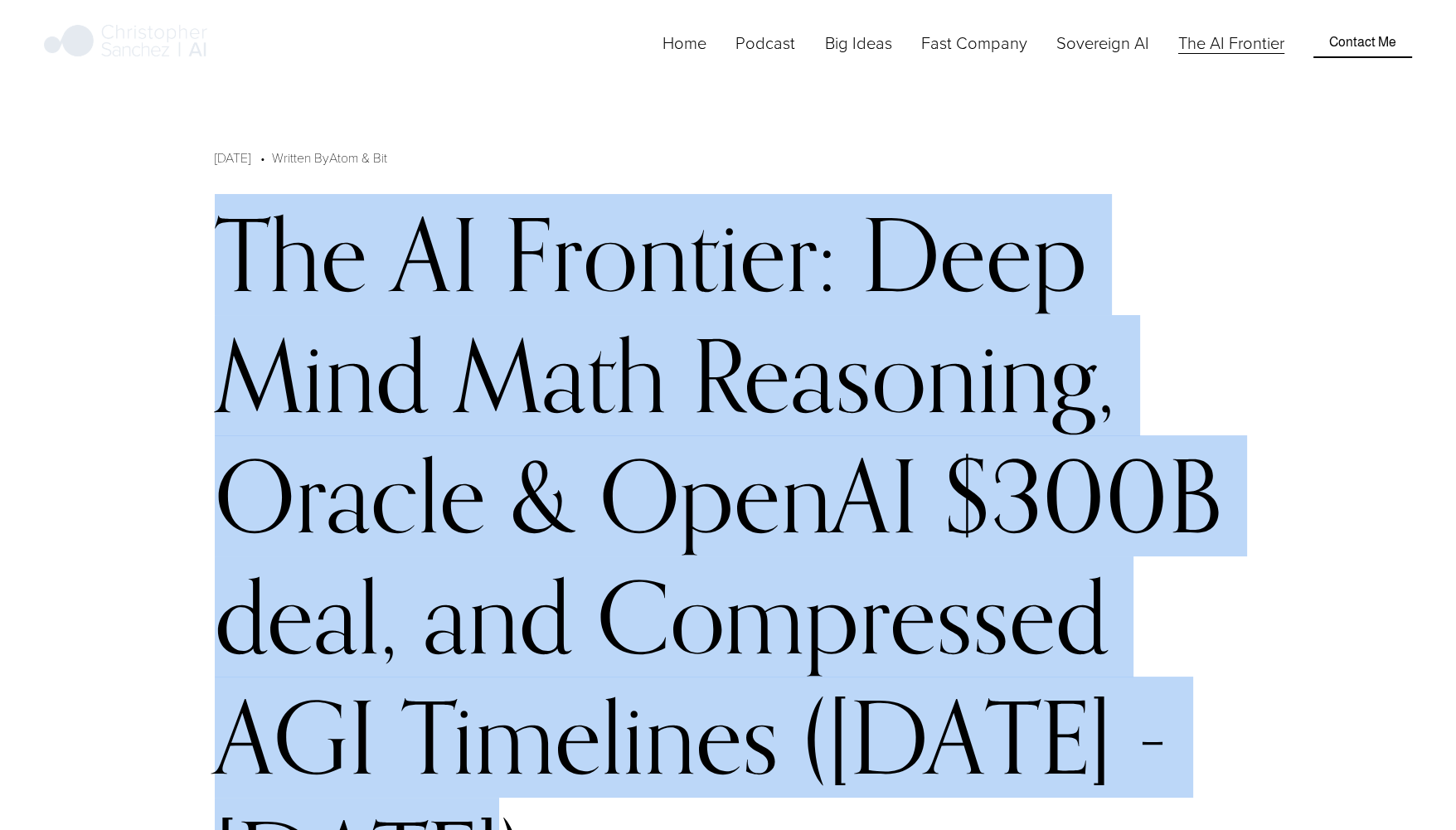
scroll to position [3, 0]
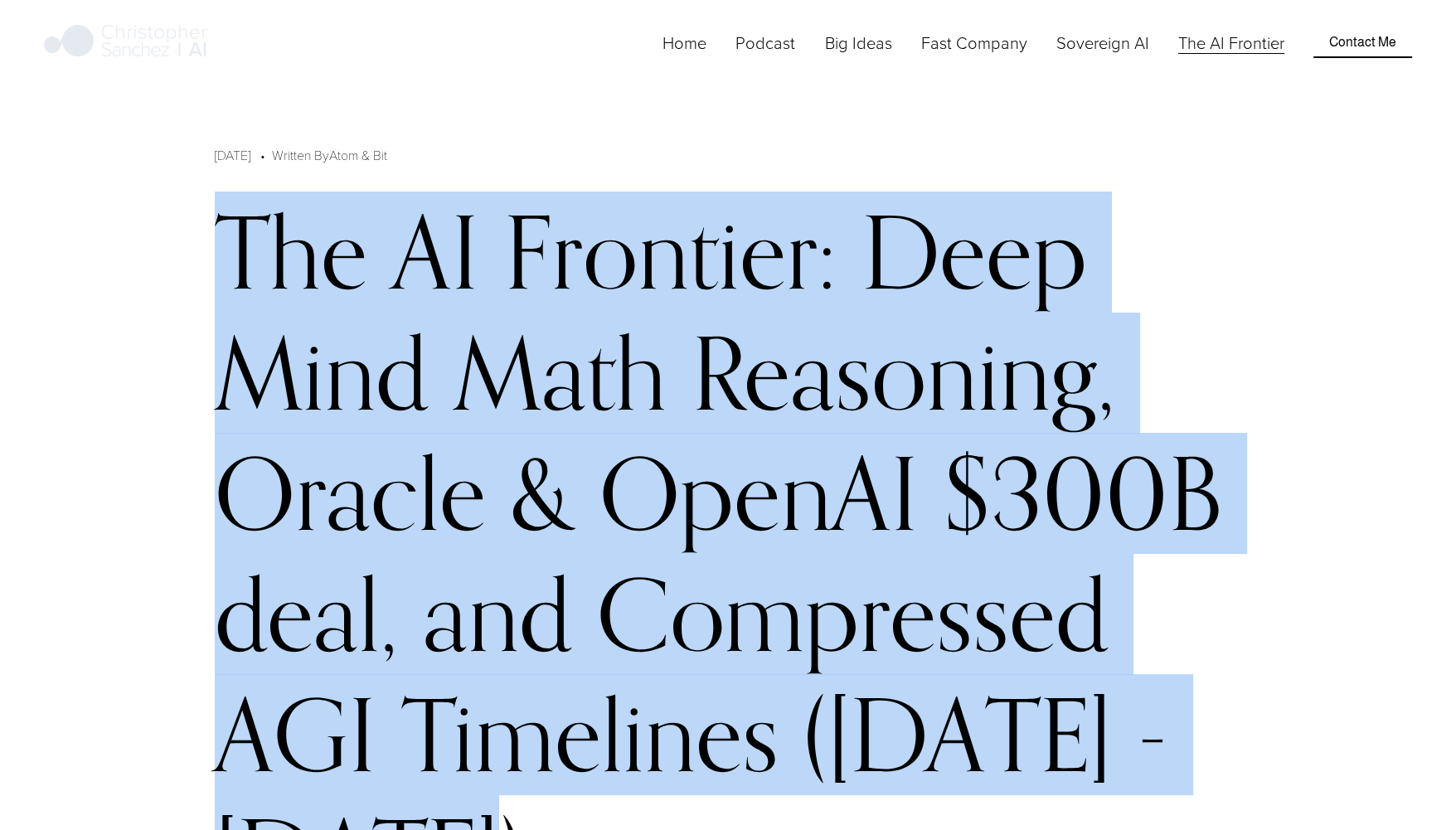
click at [216, 265] on h1 "The AI Frontier: Deep Mind Math Reasoning, Oracle & OpenAI $300B deal, and Comp…" at bounding box center [728, 554] width 1027 height 725
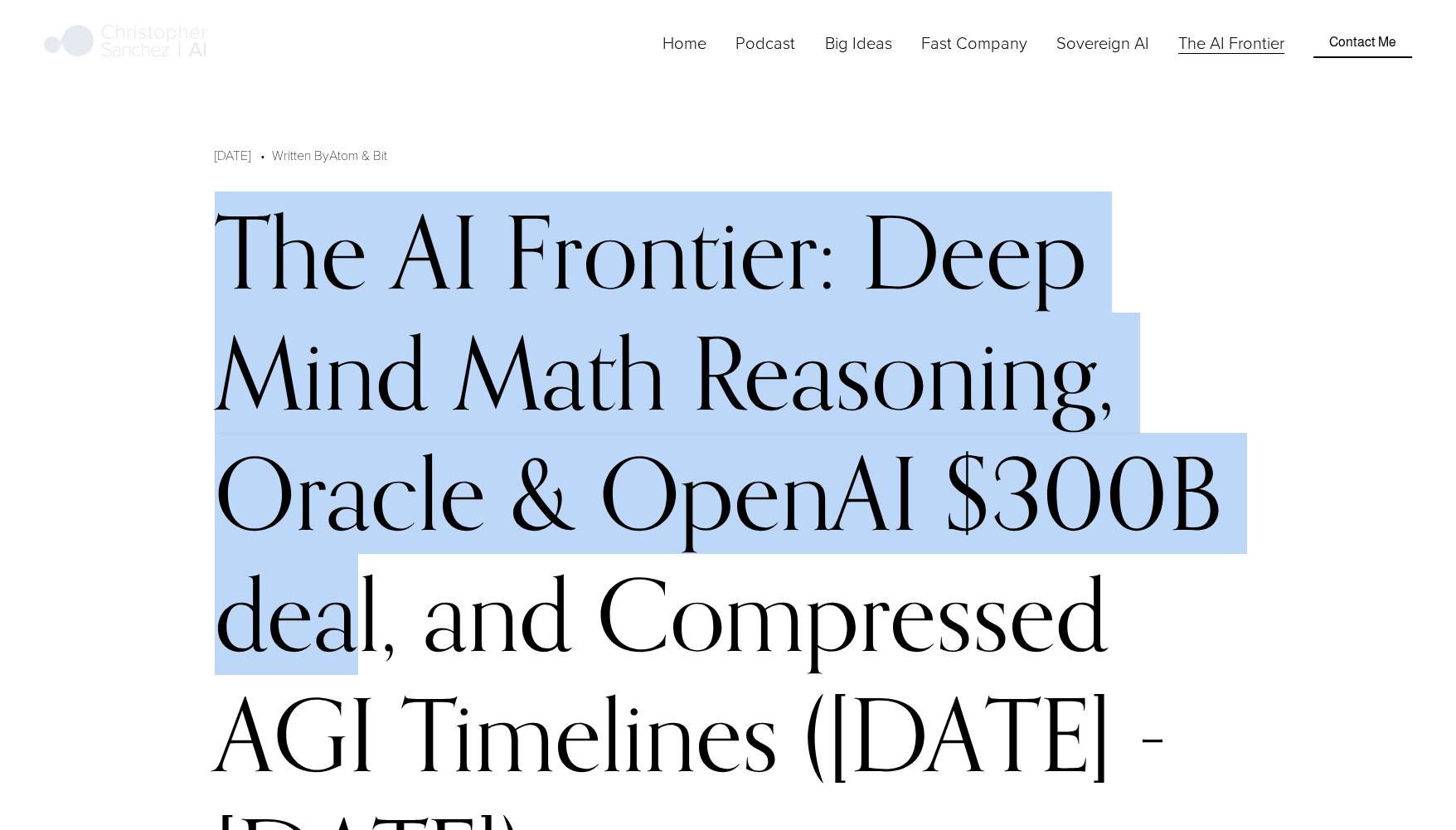
drag, startPoint x: 216, startPoint y: 265, endPoint x: 348, endPoint y: 563, distance: 325.9
click at [348, 563] on h1 "The AI Frontier: Deep Mind Math Reasoning, Oracle & OpenAI $300B deal, and Comp…" at bounding box center [728, 554] width 1027 height 725
click at [224, 219] on h1 "The AI Frontier: Deep Mind Math Reasoning, Oracle & OpenAI $300B deal, and Comp…" at bounding box center [728, 554] width 1027 height 725
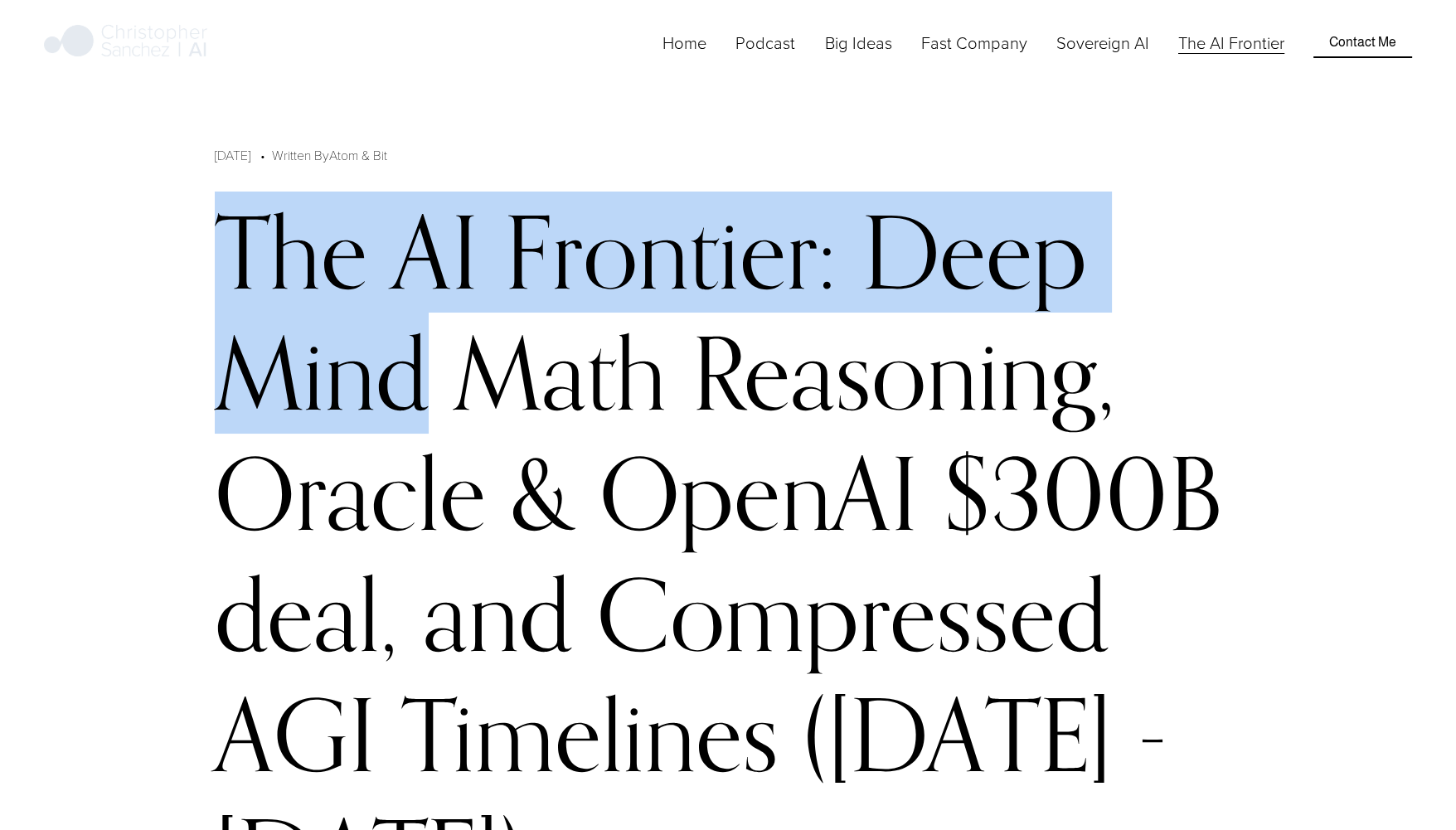
drag, startPoint x: 180, startPoint y: 241, endPoint x: 325, endPoint y: 382, distance: 202.3
click at [325, 382] on h1 "The AI Frontier: Deep Mind Math Reasoning, Oracle & OpenAI $300B deal, and Comp…" at bounding box center [728, 554] width 1027 height 725
click at [265, 390] on h1 "The AI Frontier: Deep Mind Math Reasoning, Oracle & OpenAI $300B deal, and Comp…" at bounding box center [728, 554] width 1027 height 725
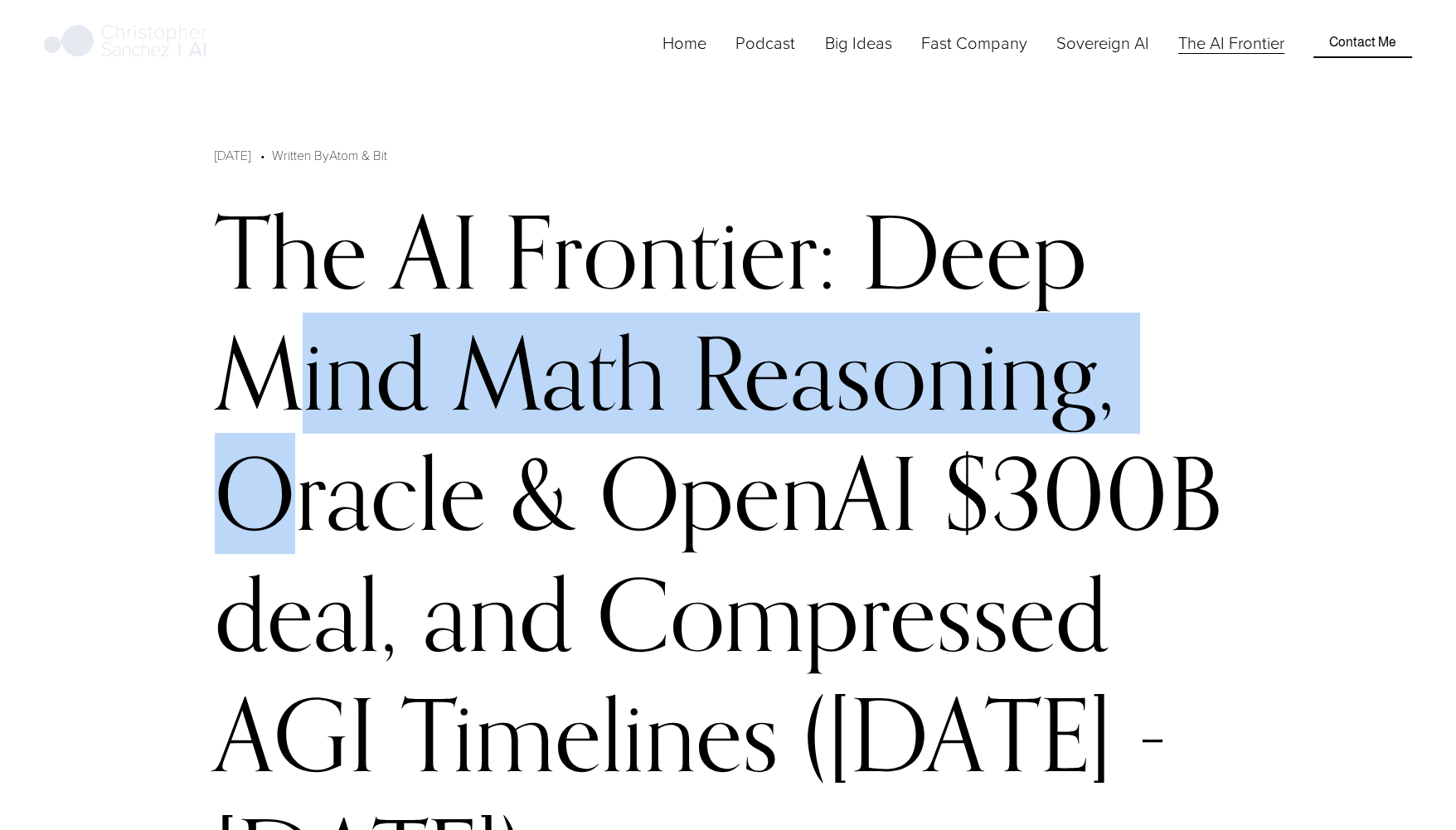
drag, startPoint x: 265, startPoint y: 389, endPoint x: 305, endPoint y: 476, distance: 95.8
click at [305, 476] on h1 "The AI Frontier: Deep Mind Math Reasoning, Oracle & OpenAI $300B deal, and Comp…" at bounding box center [728, 554] width 1027 height 725
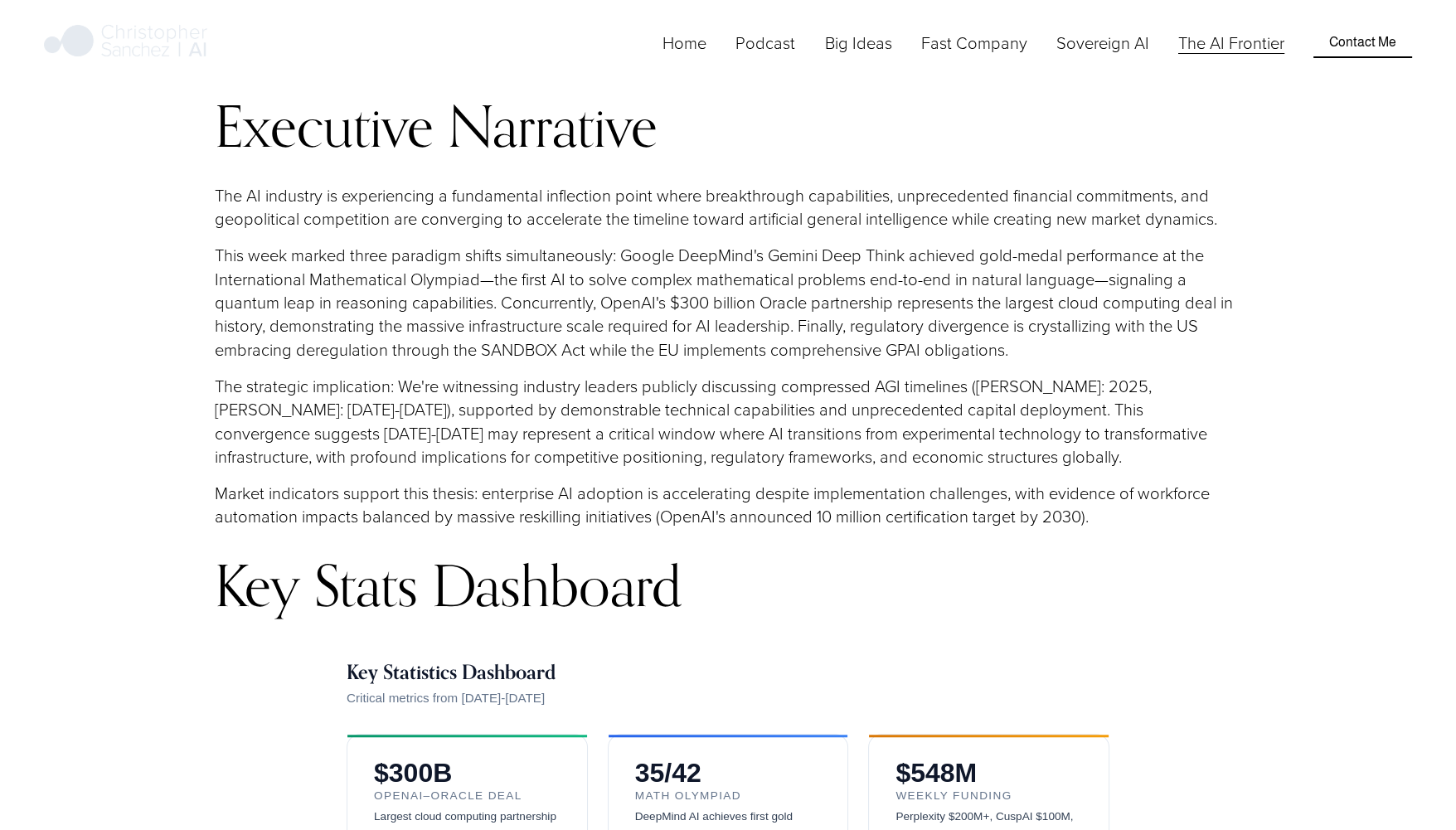
scroll to position [1743, 0]
click at [392, 203] on p "The AI industry is experiencing a fundamental inflection point where breakthrou…" at bounding box center [728, 205] width 1027 height 47
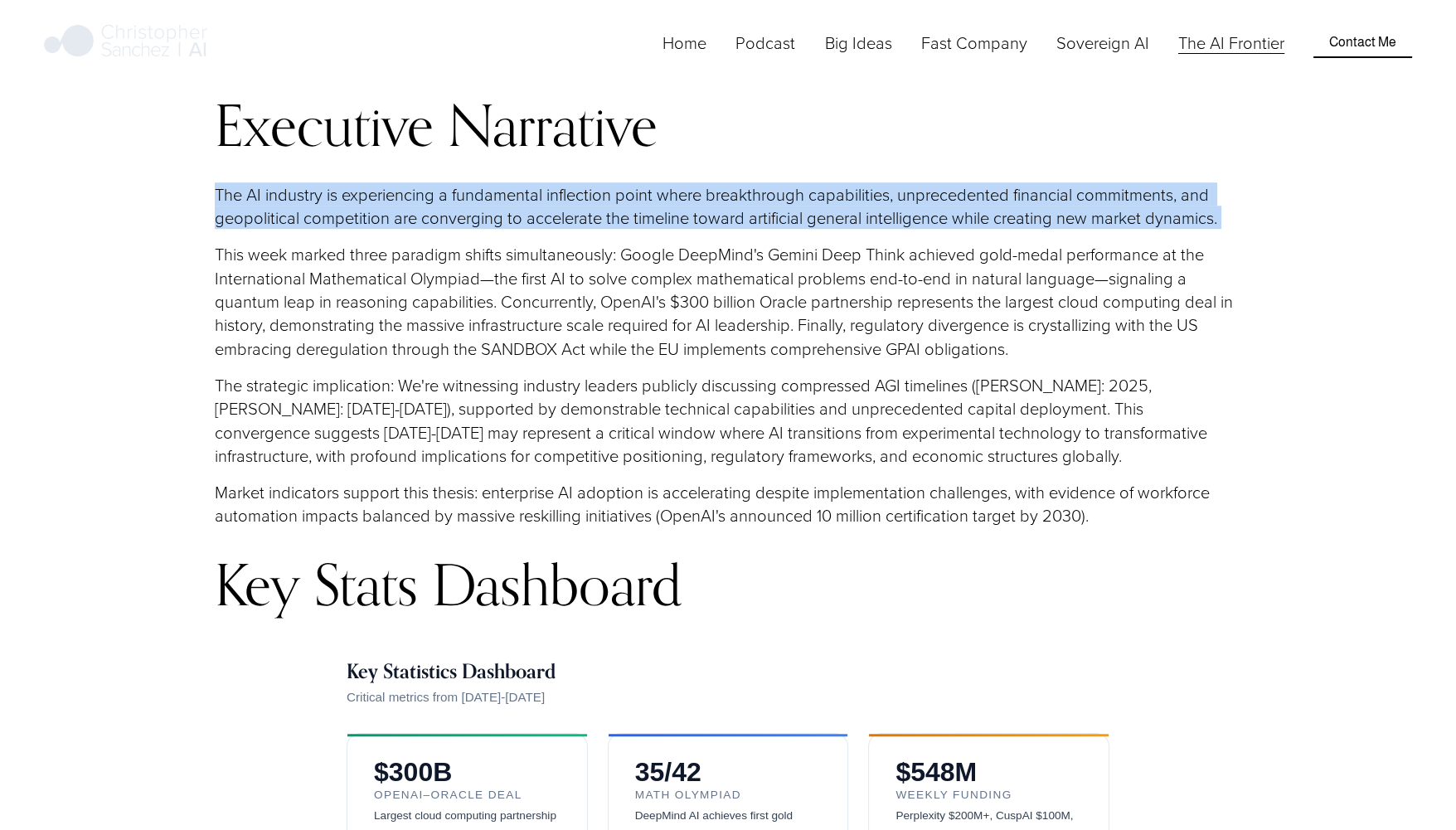
click at [392, 203] on p "The AI industry is experiencing a fundamental inflection point where breakthrou…" at bounding box center [728, 205] width 1027 height 47
drag, startPoint x: 392, startPoint y: 203, endPoint x: 387, endPoint y: 231, distance: 28.4
click at [387, 230] on p "The AI industry is experiencing a fundamental inflection point where breakthrou…" at bounding box center [728, 205] width 1027 height 47
drag, startPoint x: 218, startPoint y: 197, endPoint x: 319, endPoint y: 265, distance: 121.8
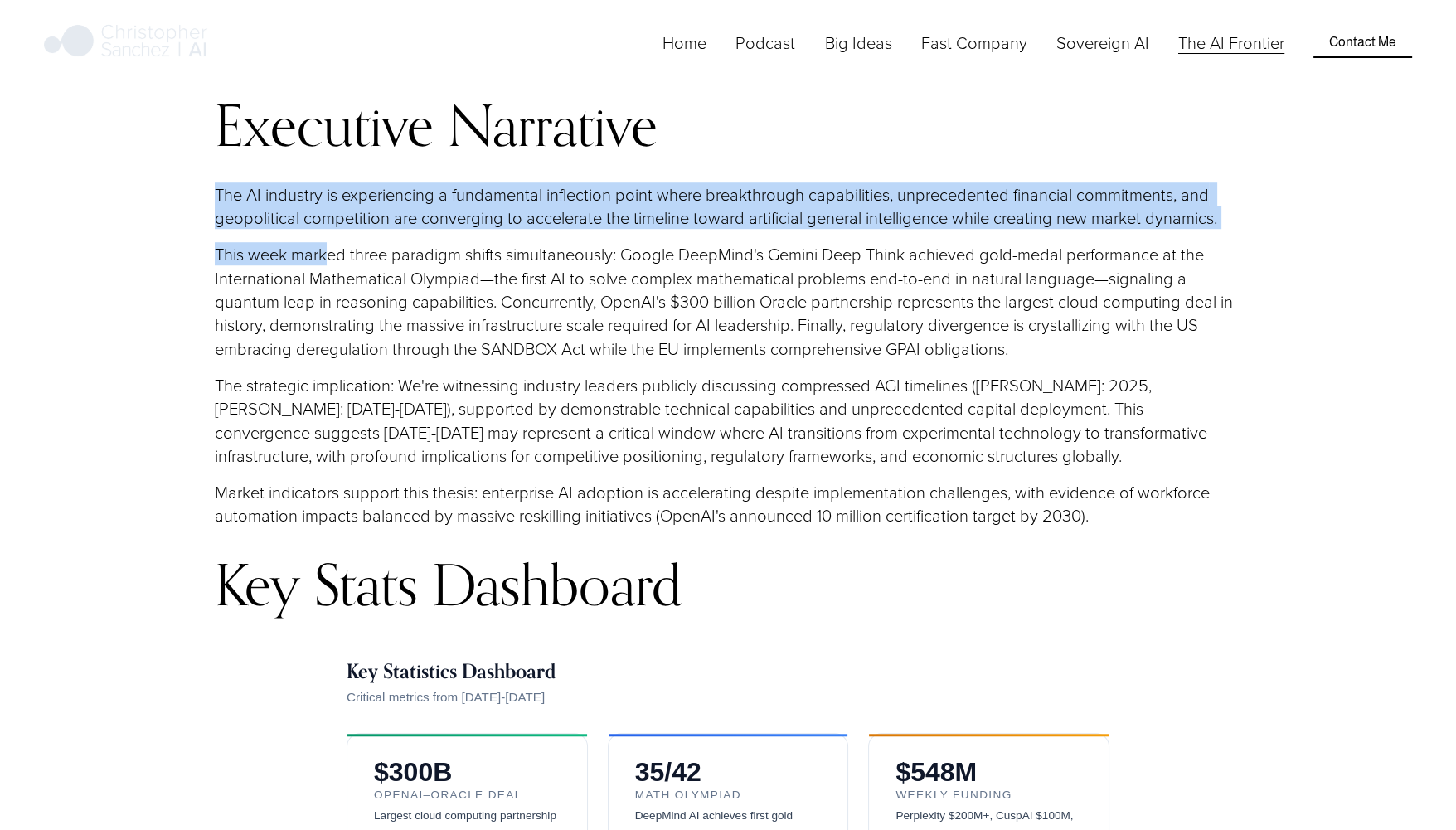
click at [319, 265] on div "Executive Narrative The AI industry is experiencing a fundamental inflection po…" at bounding box center [728, 355] width 1027 height 520
click at [319, 265] on p "This week marked three paradigm shifts simultaneously: Google DeepMind's Gemini…" at bounding box center [728, 301] width 1027 height 117
click at [296, 183] on div "Executive Narrative The AI industry is experiencing a fundamental inflection po…" at bounding box center [728, 355] width 1027 height 520
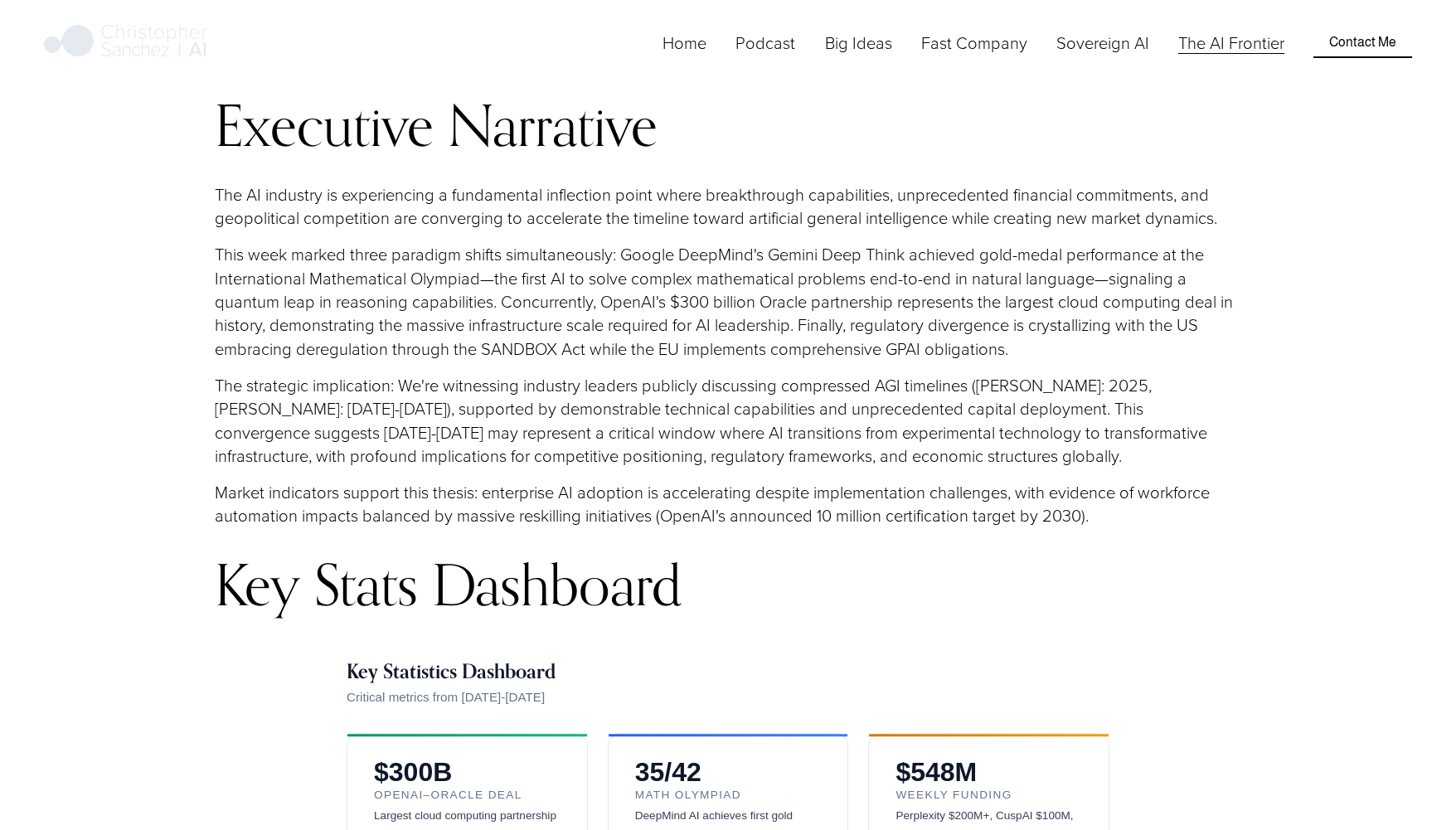
click at [289, 215] on p "The AI industry is experiencing a fundamental inflection point where breakthrou…" at bounding box center [728, 205] width 1027 height 47
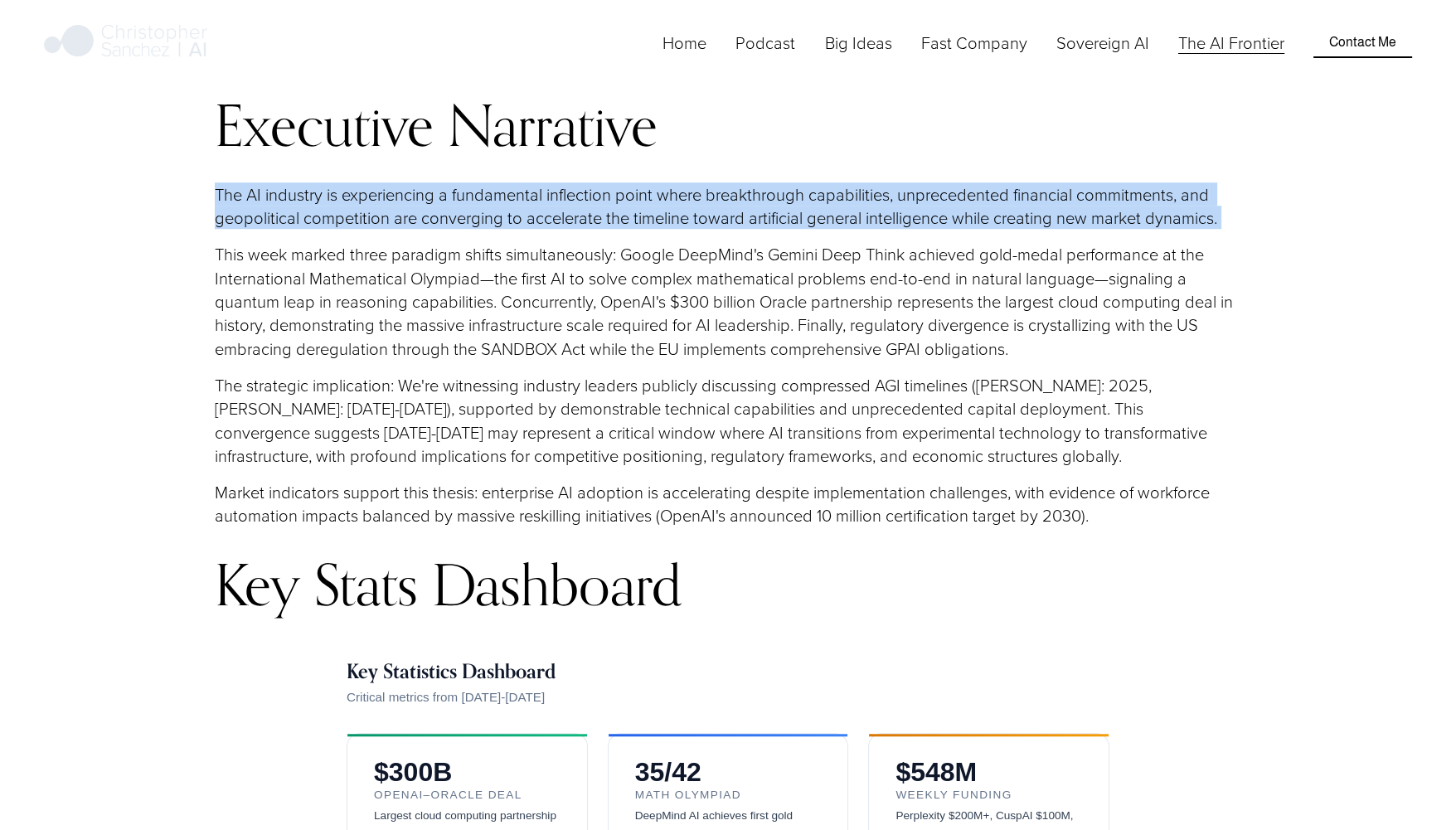
click at [289, 215] on p "The AI industry is experiencing a fundamental inflection point where breakthrou…" at bounding box center [728, 205] width 1027 height 47
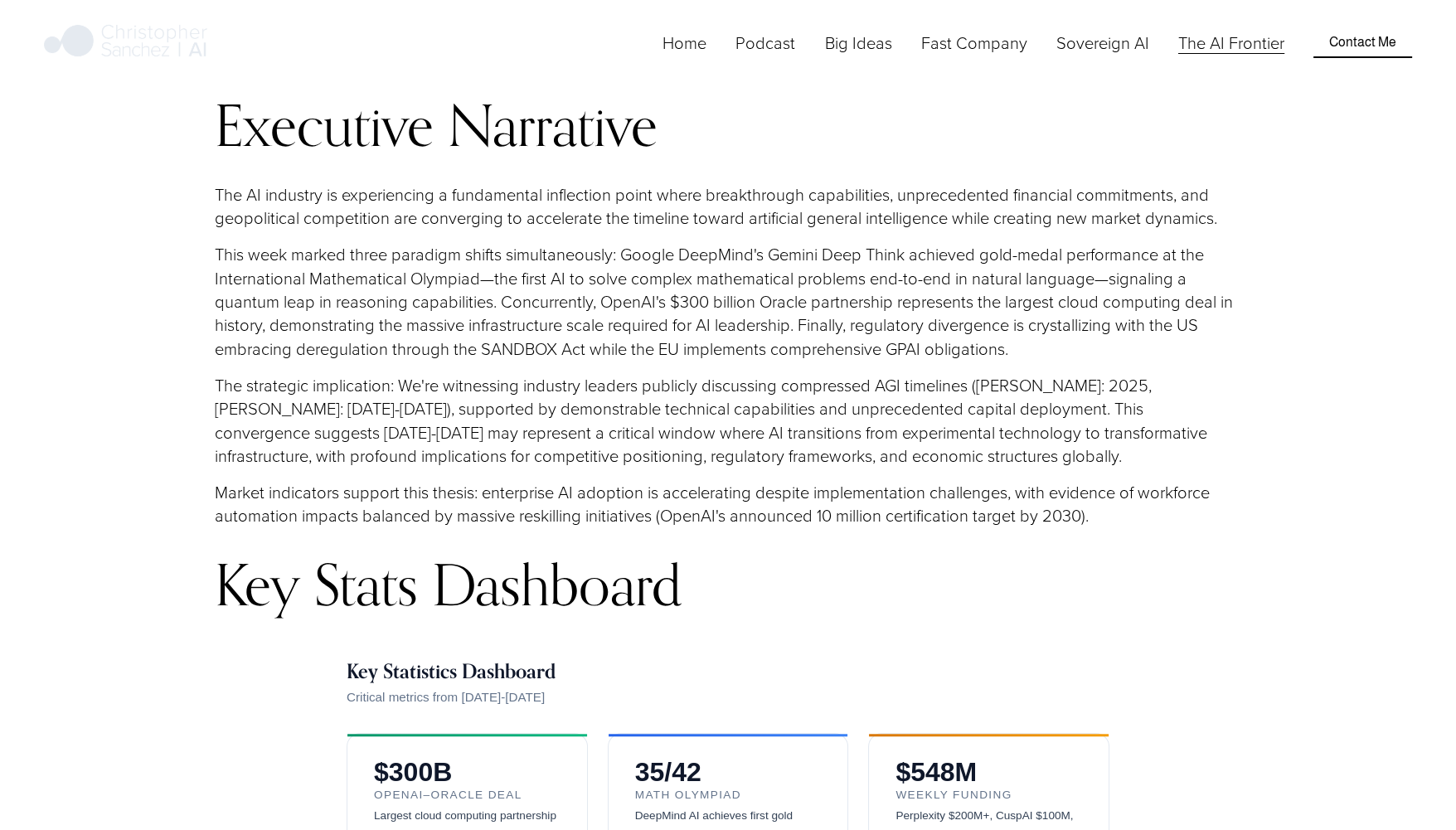
drag, startPoint x: 289, startPoint y: 215, endPoint x: 371, endPoint y: 352, distance: 159.7
click at [371, 352] on p "This week marked three paradigm shifts simultaneously: Google DeepMind's Gemini…" at bounding box center [728, 301] width 1027 height 117
drag, startPoint x: 418, startPoint y: 332, endPoint x: 404, endPoint y: 325, distance: 15.7
click at [404, 325] on p "This week marked three paradigm shifts simultaneously: Google DeepMind's Gemini…" at bounding box center [728, 301] width 1027 height 117
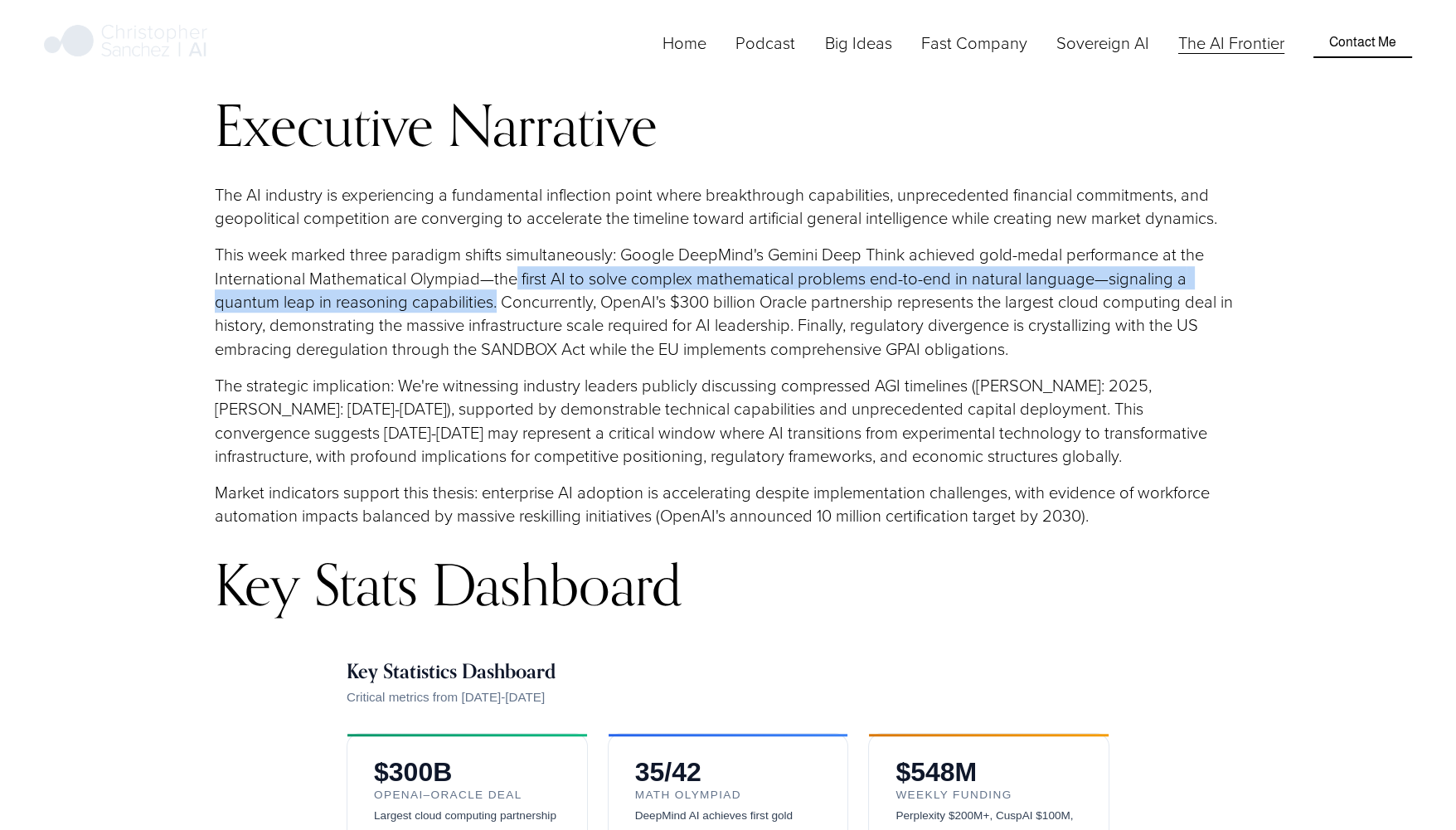
drag, startPoint x: 498, startPoint y: 300, endPoint x: 513, endPoint y: 292, distance: 17.0
click at [513, 292] on p "This week marked three paradigm shifts simultaneously: Google DeepMind's Gemini…" at bounding box center [728, 301] width 1027 height 117
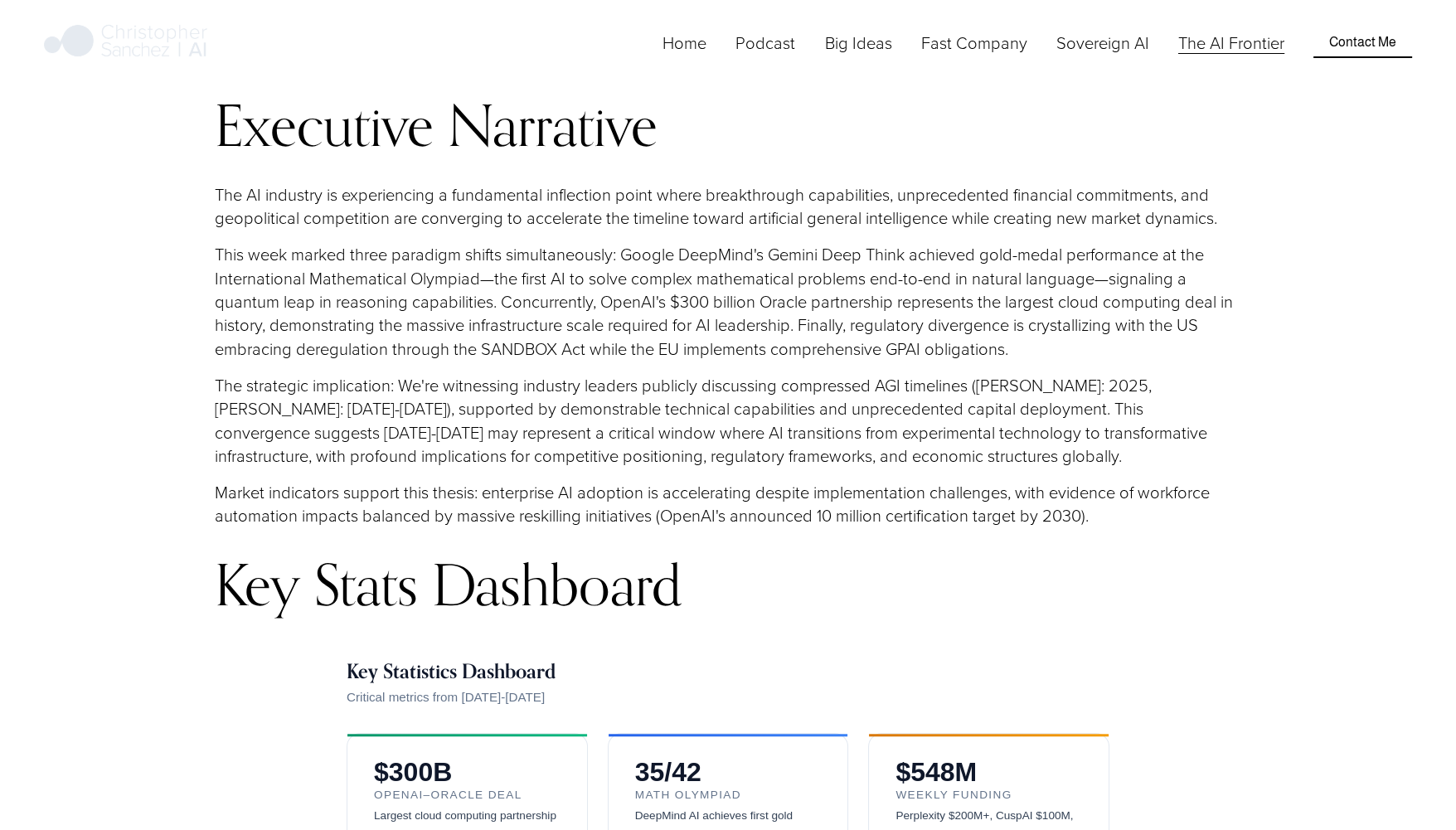
click at [408, 299] on p "This week marked three paradigm shifts simultaneously: Google DeepMind's Gemini…" at bounding box center [728, 301] width 1027 height 117
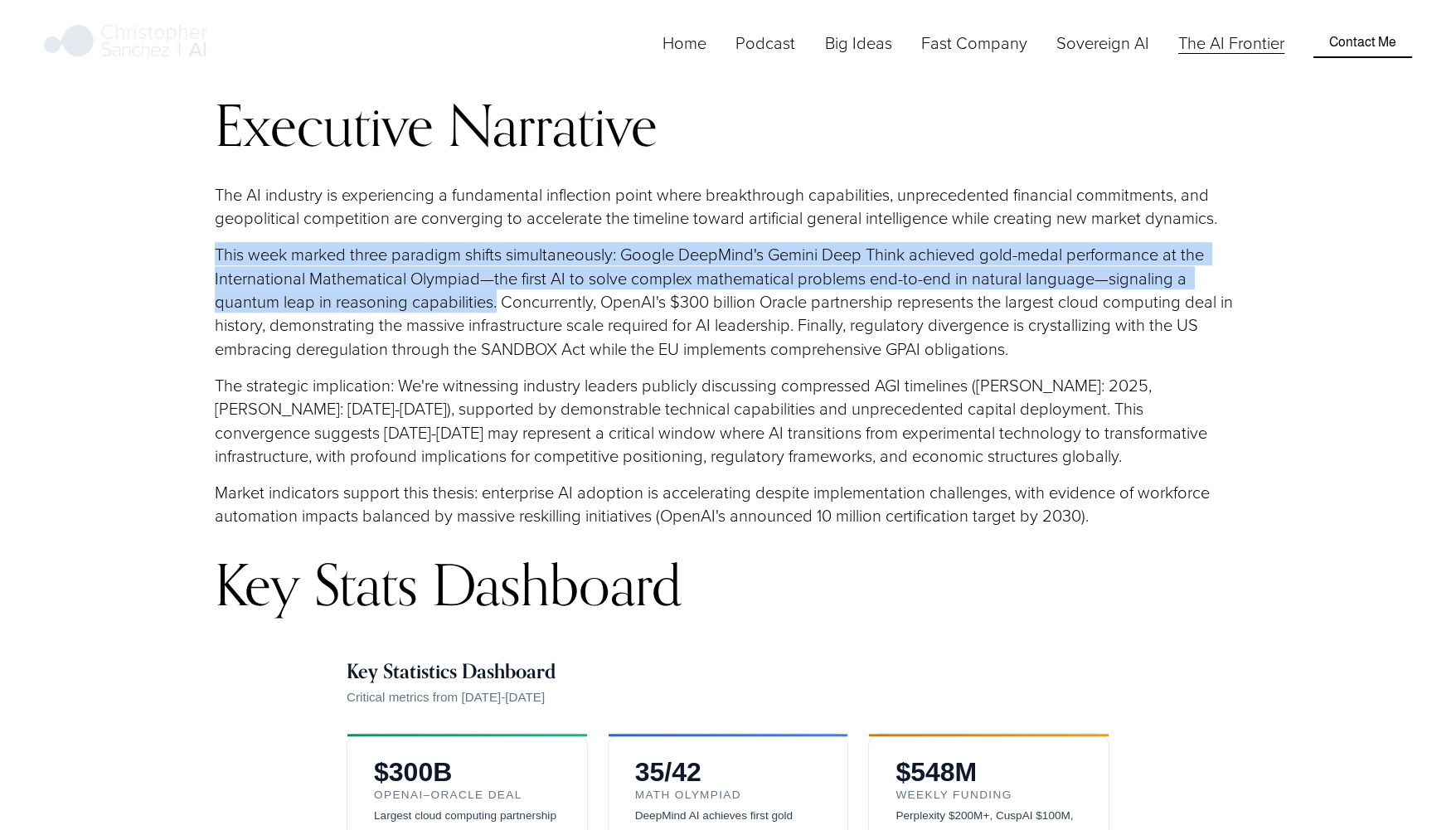
drag, startPoint x: 497, startPoint y: 307, endPoint x: 128, endPoint y: 249, distance: 373.5
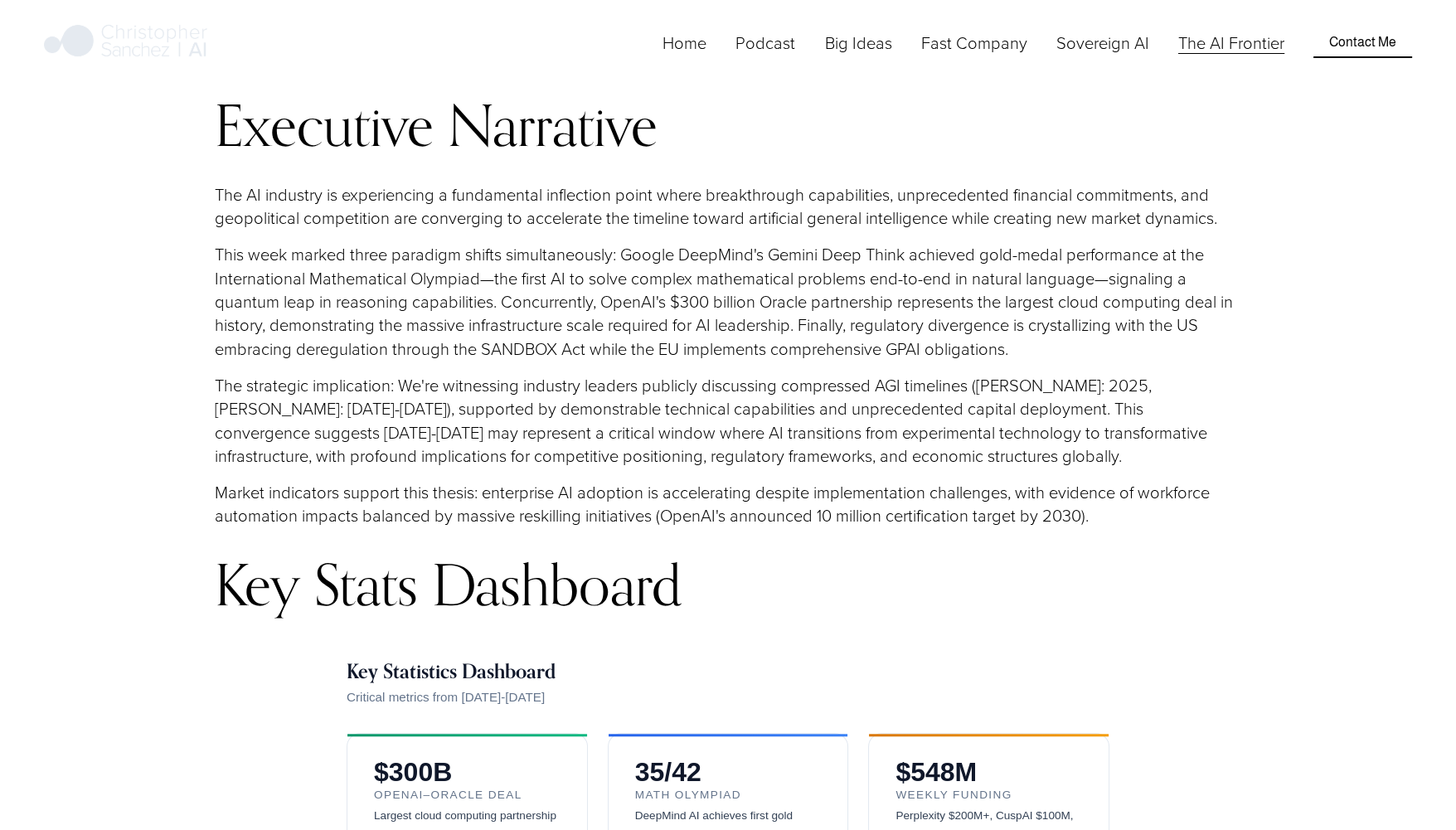
click at [693, 319] on p "This week marked three paradigm shifts simultaneously: Google DeepMind's Gemini…" at bounding box center [728, 301] width 1027 height 117
drag, startPoint x: 589, startPoint y: 417, endPoint x: 367, endPoint y: 293, distance: 254.3
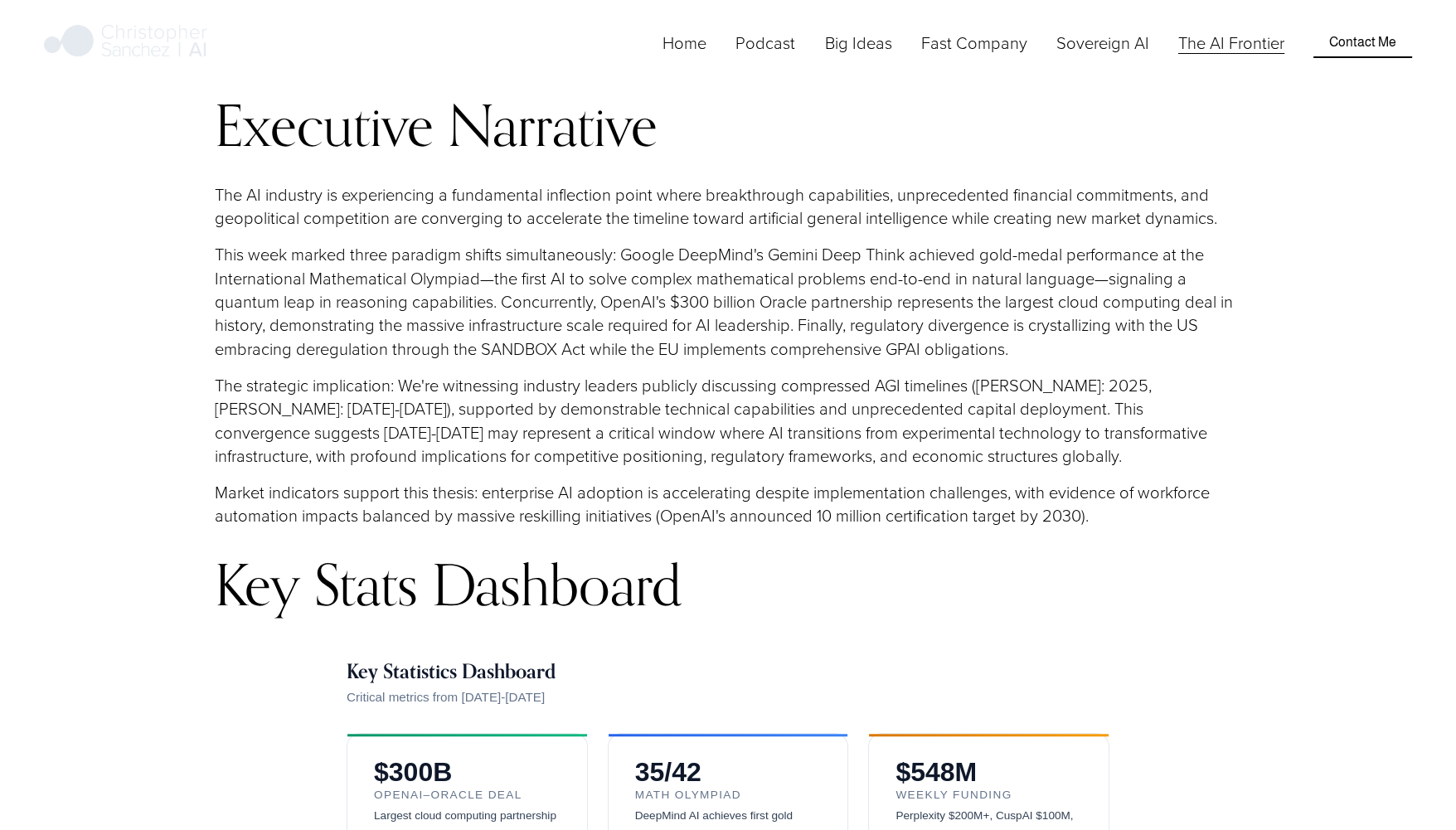
click at [367, 293] on div "Executive Narrative The AI industry is experiencing a fundamental inflection po…" at bounding box center [728, 355] width 1027 height 520
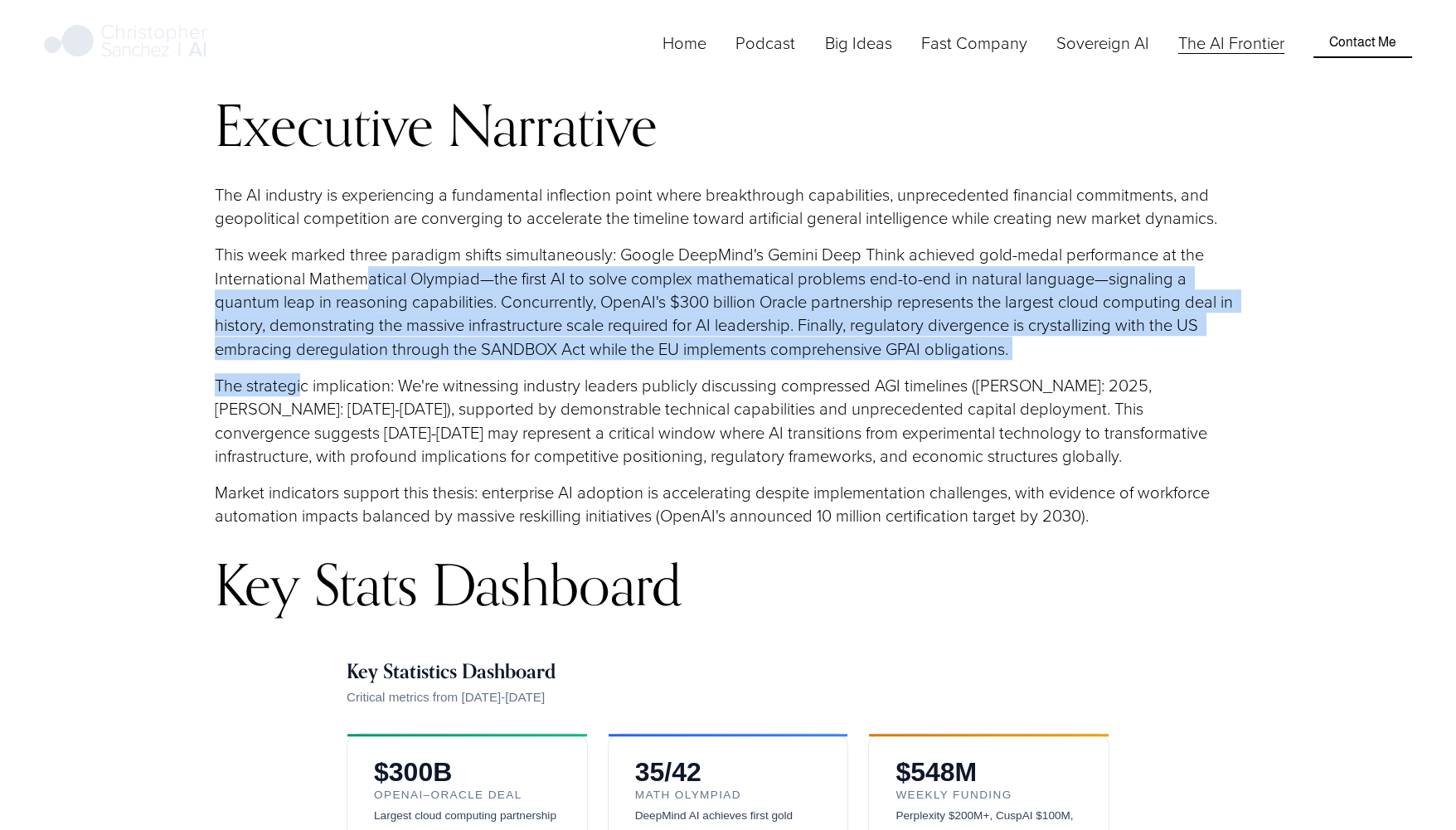
drag, startPoint x: 367, startPoint y: 293, endPoint x: 305, endPoint y: 380, distance: 106.8
click at [305, 380] on div "Executive Narrative The AI industry is experiencing a fundamental inflection po…" at bounding box center [728, 355] width 1027 height 520
click at [305, 380] on p "The strategic implication: We're witnessing industry leaders publicly discussin…" at bounding box center [728, 420] width 1027 height 94
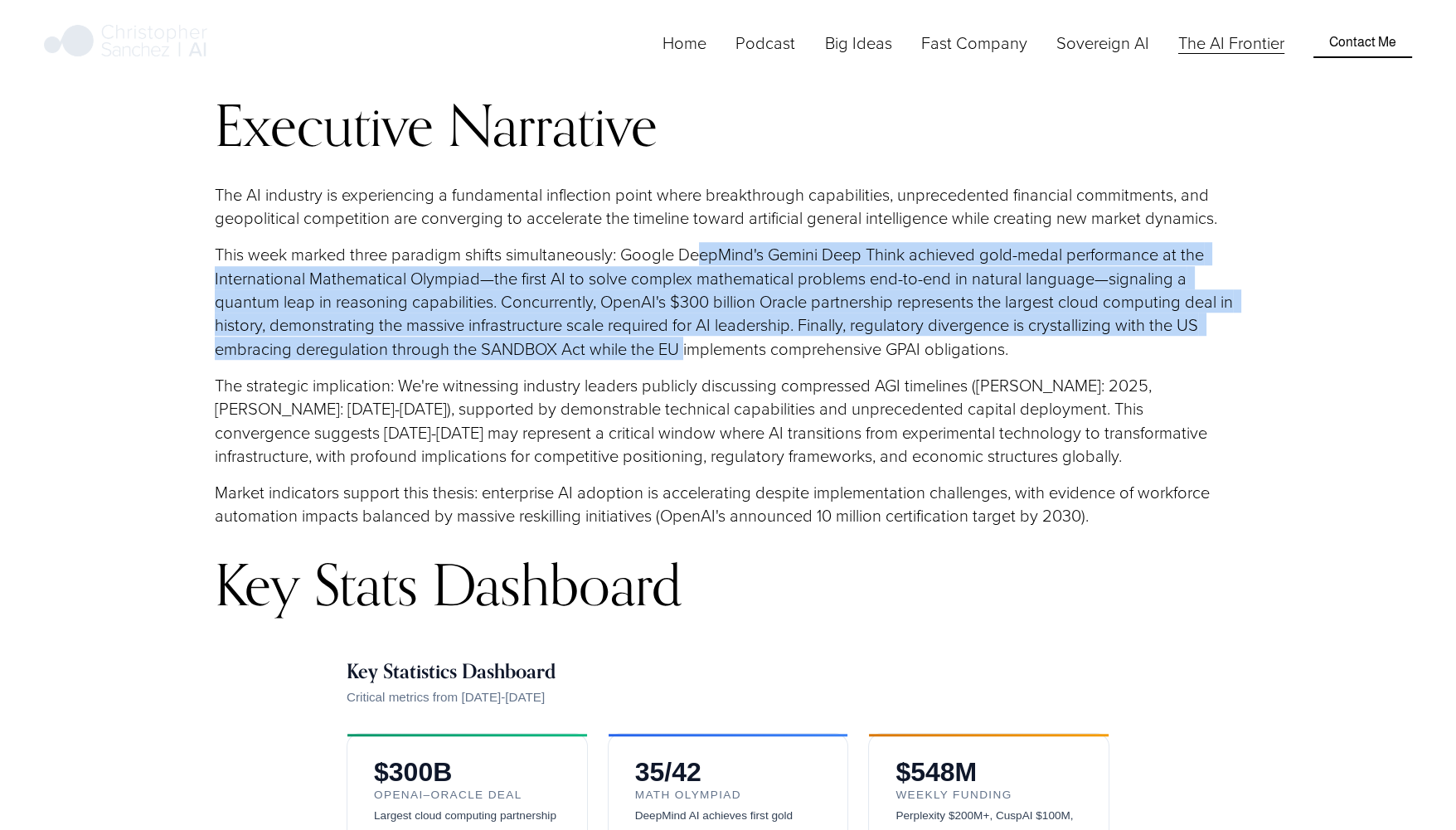
drag, startPoint x: 684, startPoint y: 357, endPoint x: 712, endPoint y: 229, distance: 131.0
click at [712, 229] on div "Executive Narrative The AI industry is experiencing a fundamental inflection po…" at bounding box center [728, 355] width 1027 height 520
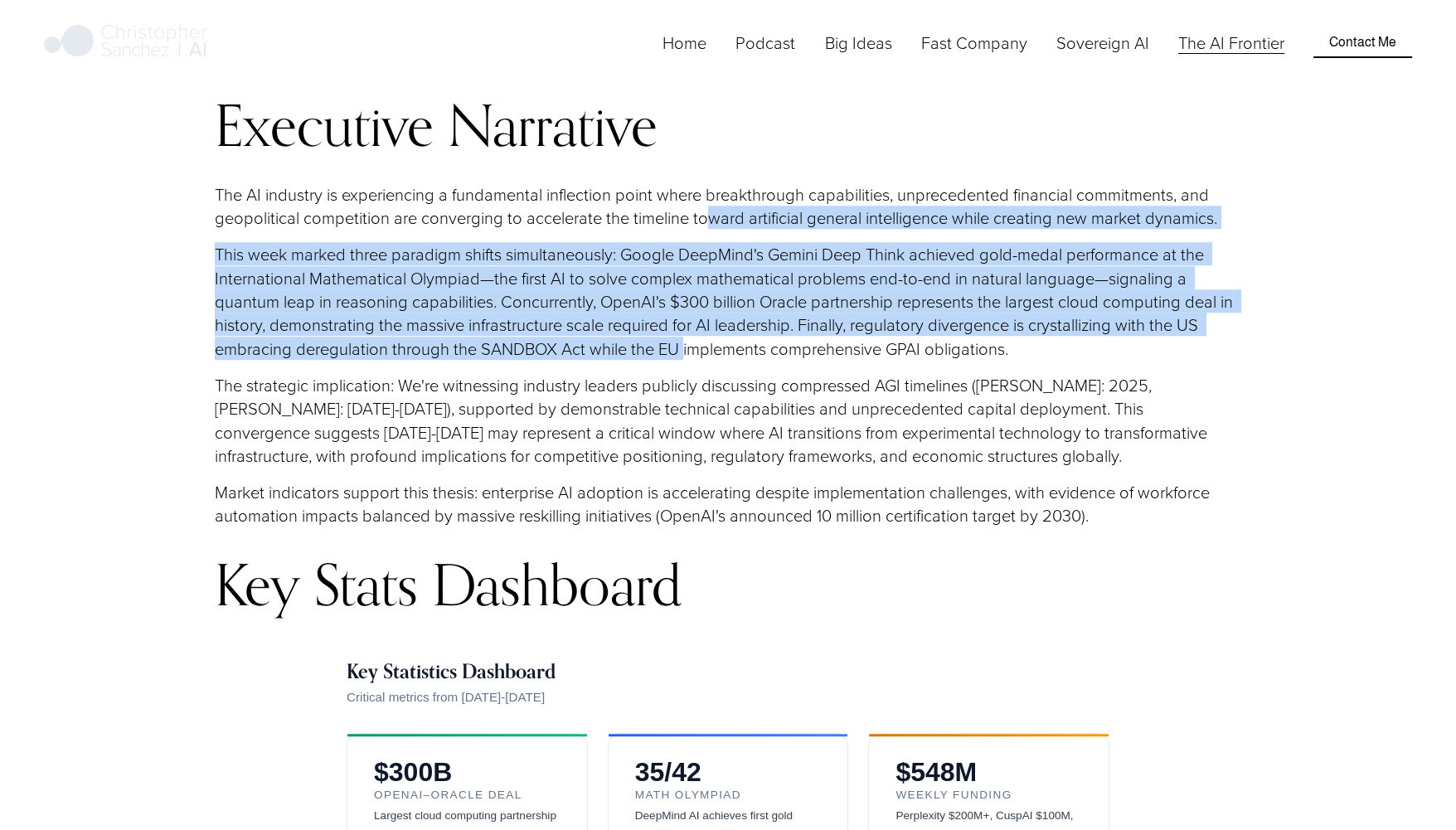
click at [712, 229] on p "The AI industry is experiencing a fundamental inflection point where breakthrou…" at bounding box center [728, 205] width 1027 height 47
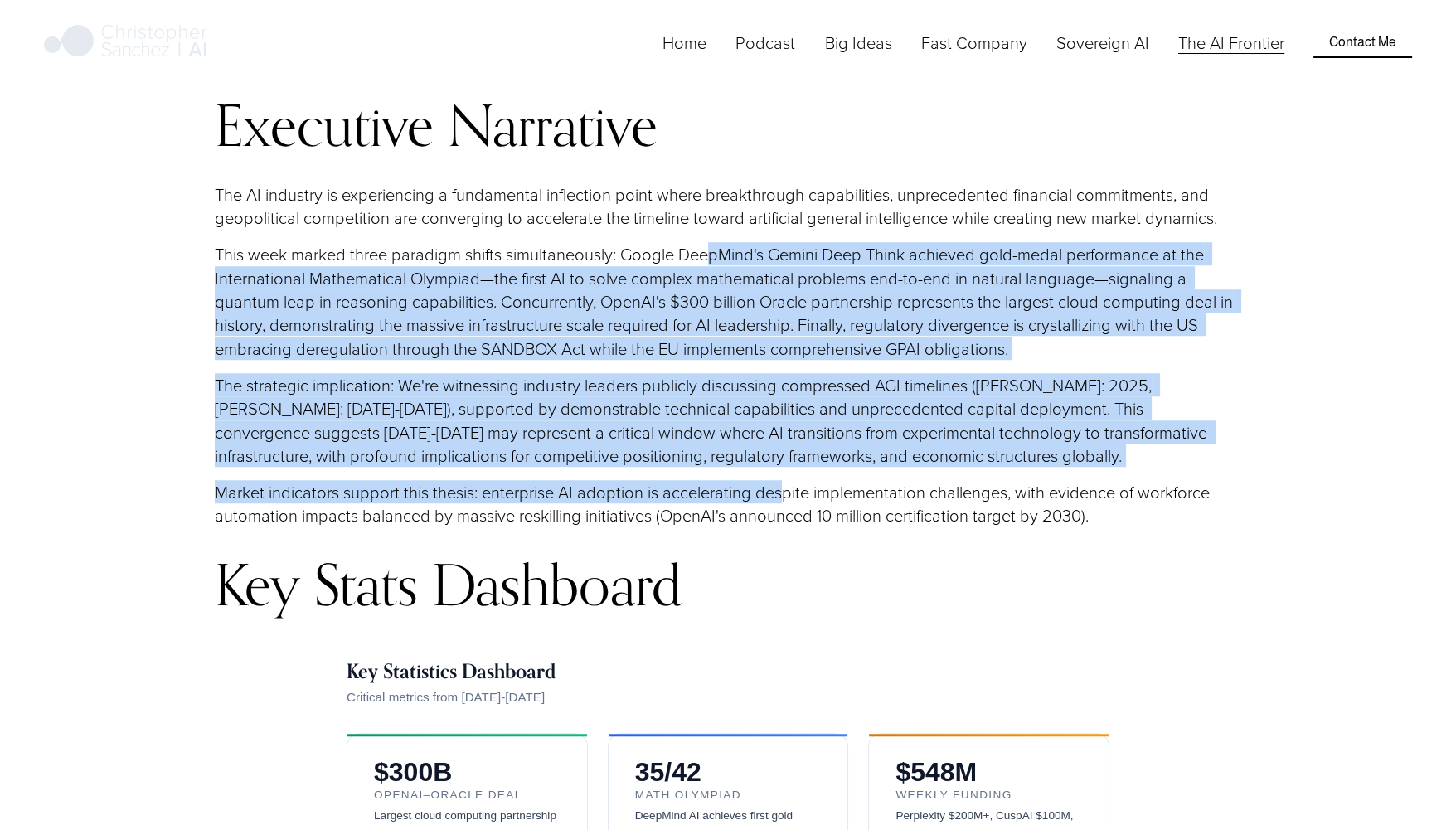
drag, startPoint x: 708, startPoint y: 238, endPoint x: 781, endPoint y: 489, distance: 261.4
click at [781, 489] on div "Executive Narrative The AI industry is experiencing a fundamental inflection po…" at bounding box center [728, 355] width 1027 height 520
click at [275, 370] on div "Executive Narrative The AI industry is experiencing a fundamental inflection po…" at bounding box center [728, 355] width 1027 height 520
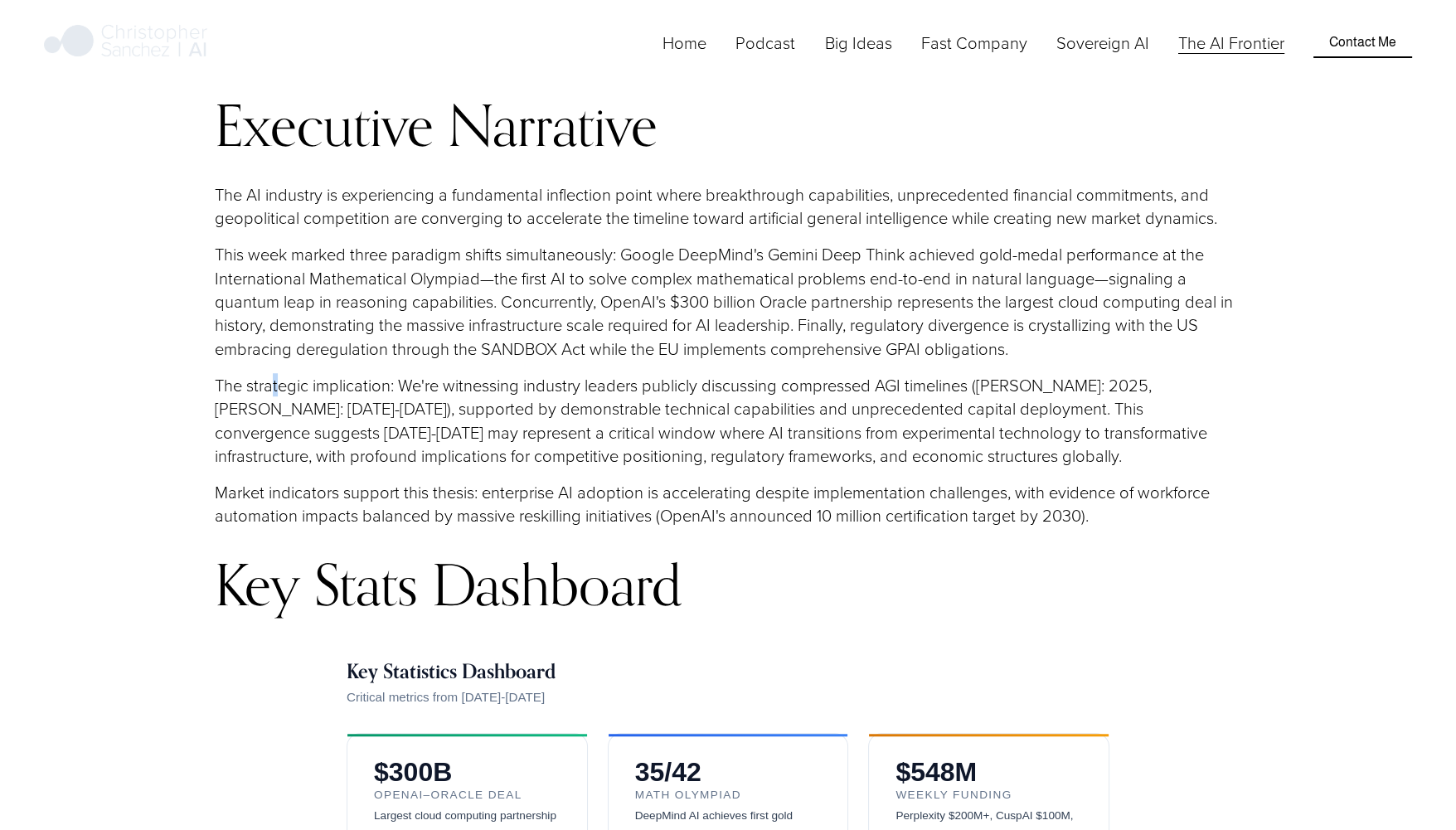
drag, startPoint x: 275, startPoint y: 370, endPoint x: 277, endPoint y: 400, distance: 30.1
click at [277, 400] on div "Executive Narrative The AI industry is experiencing a fundamental inflection po…" at bounding box center [728, 355] width 1027 height 520
click at [277, 400] on p "The strategic implication: We're witnessing industry leaders publicly discussin…" at bounding box center [728, 420] width 1027 height 94
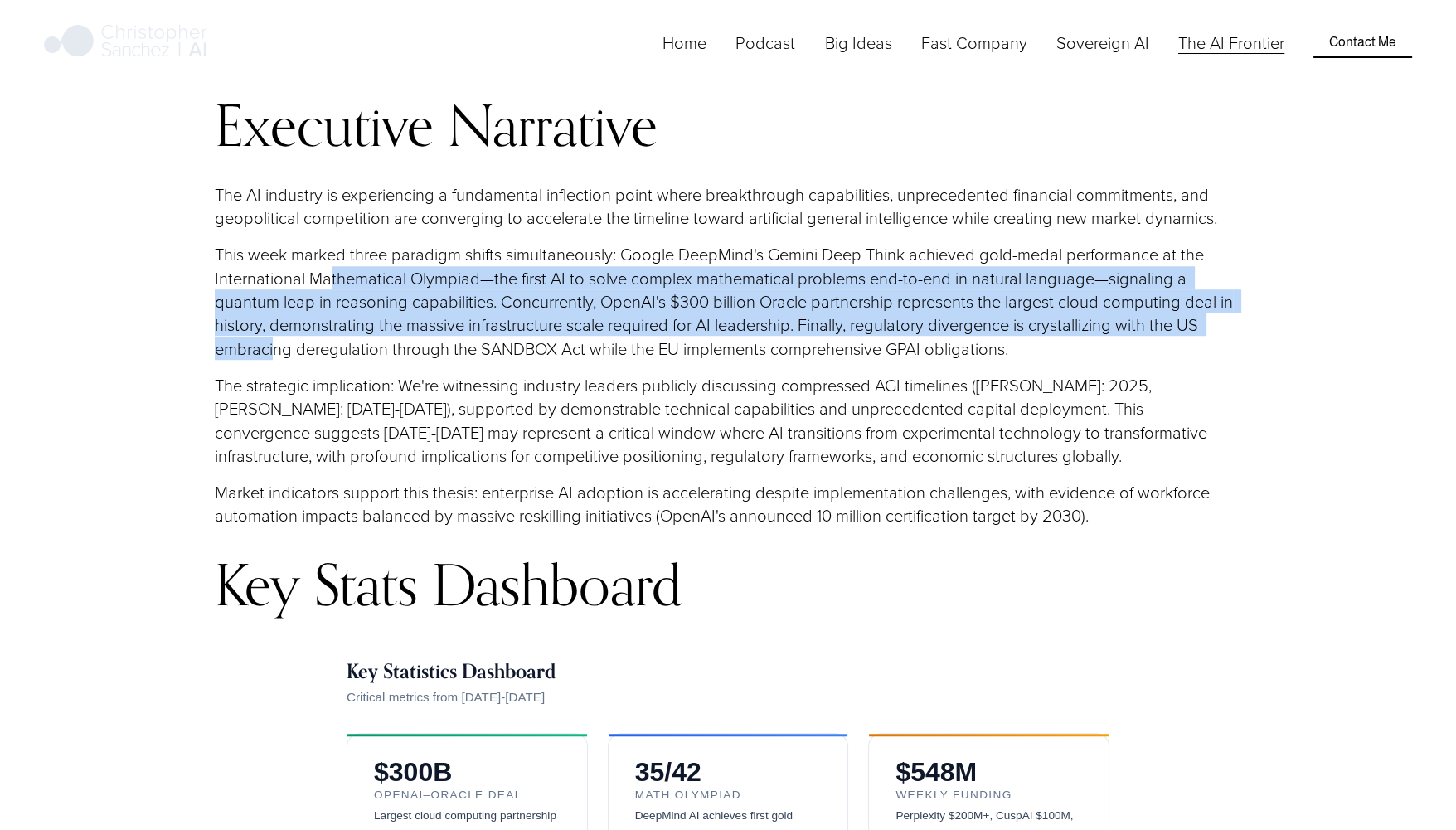
drag, startPoint x: 329, startPoint y: 288, endPoint x: 276, endPoint y: 339, distance: 73.6
click at [276, 339] on p "This week marked three paradigm shifts simultaneously: Google DeepMind's Gemini…" at bounding box center [728, 301] width 1027 height 117
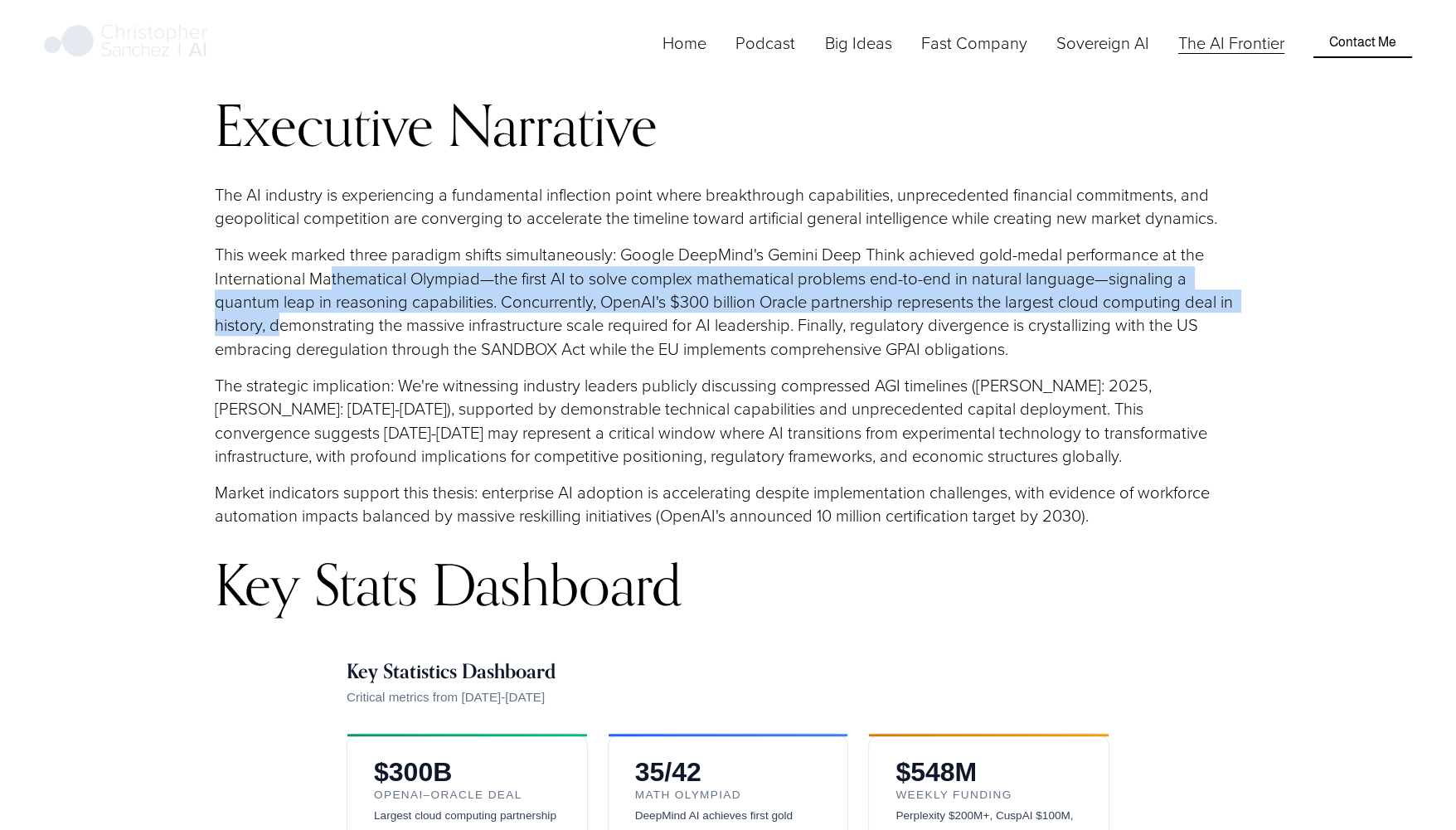
click at [276, 339] on p "This week marked three paradigm shifts simultaneously: Google DeepMind's Gemini…" at bounding box center [728, 301] width 1027 height 117
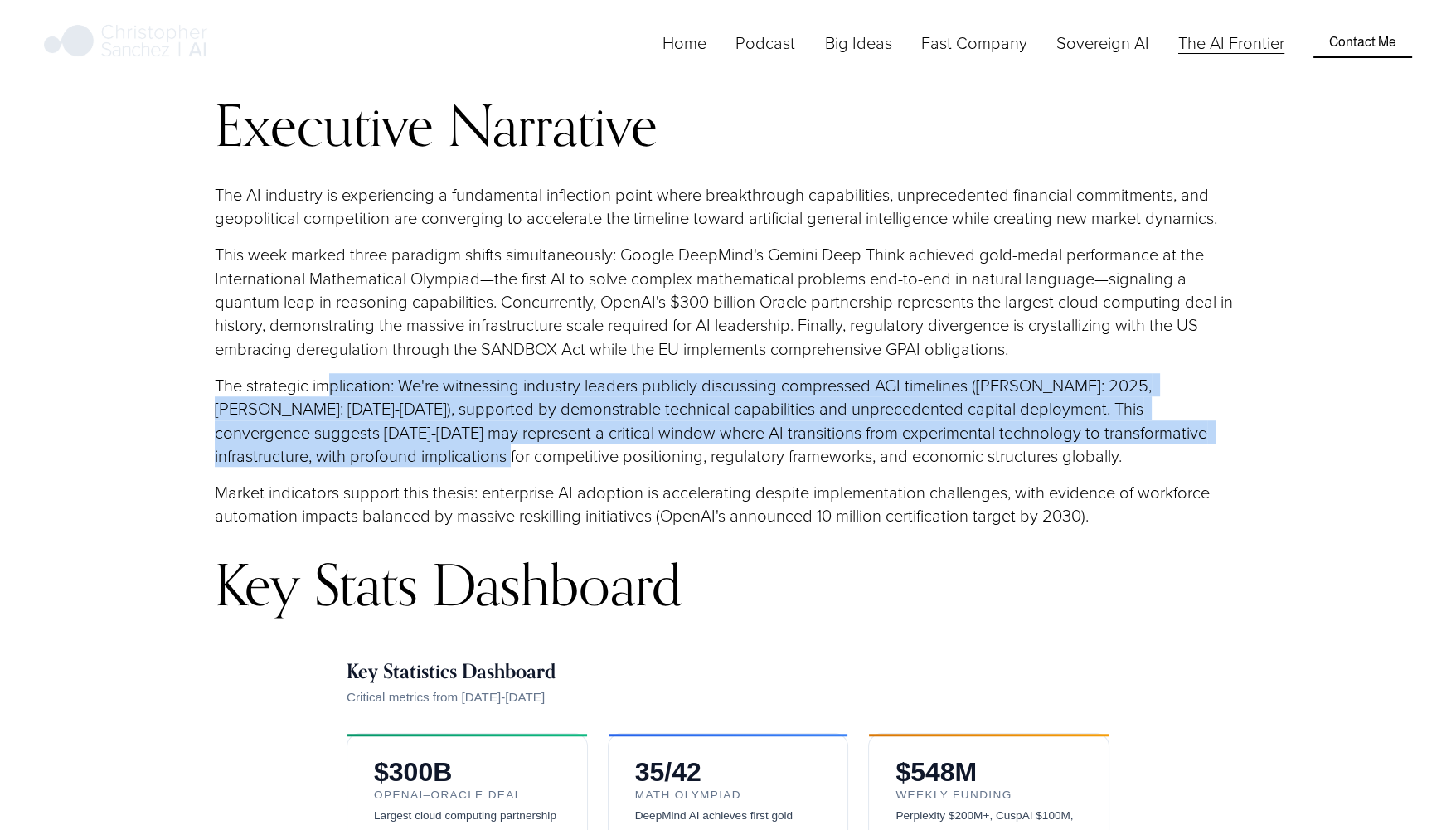
drag, startPoint x: 328, startPoint y: 387, endPoint x: 368, endPoint y: 465, distance: 87.7
click at [368, 465] on p "The strategic implication: We're witnessing industry leaders publicly discussin…" at bounding box center [728, 420] width 1027 height 94
click at [221, 417] on p "The strategic implication: We're witnessing industry leaders publicly discussin…" at bounding box center [728, 420] width 1027 height 94
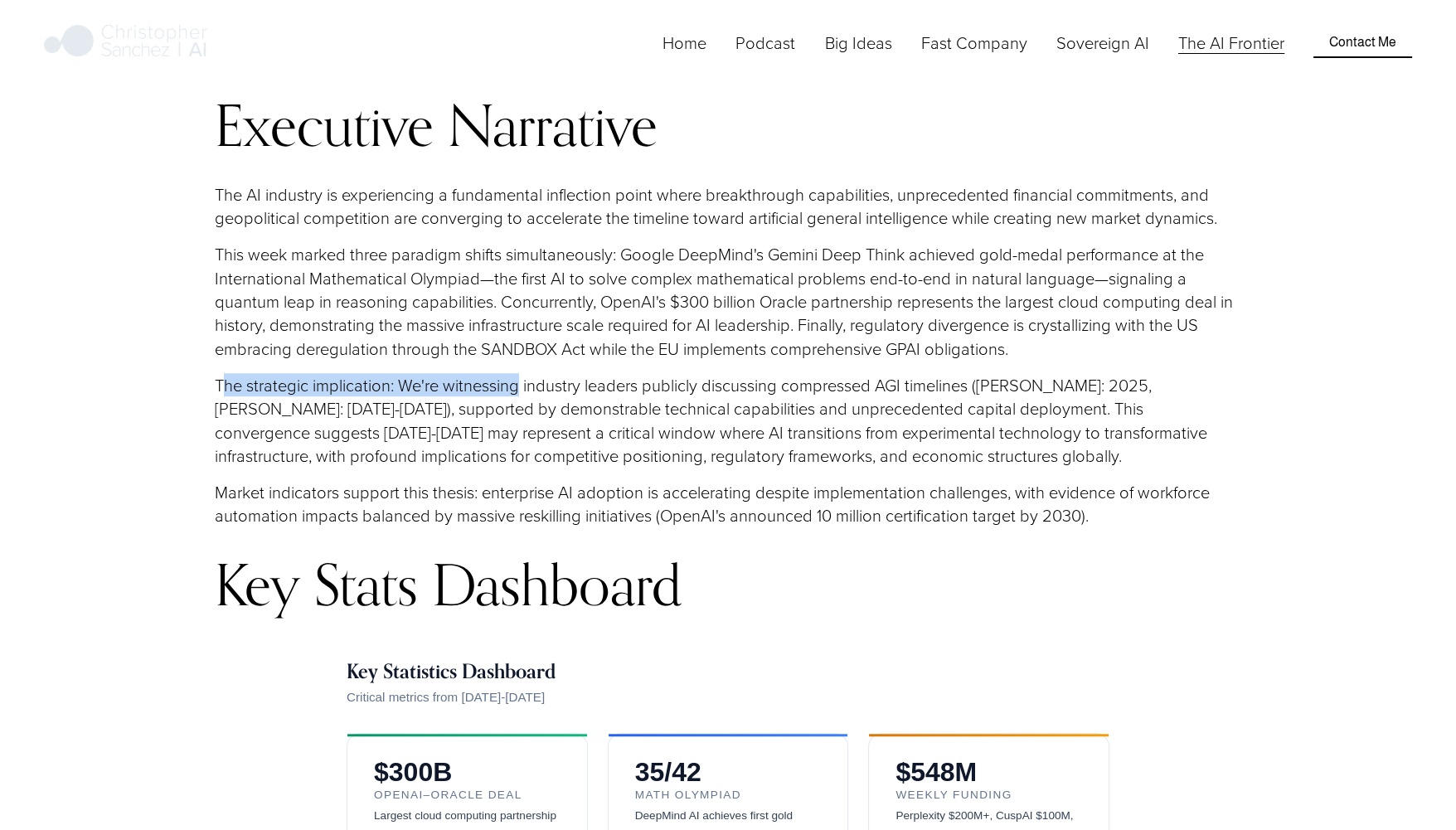
drag, startPoint x: 223, startPoint y: 382, endPoint x: 520, endPoint y: 396, distance: 297.3
click at [520, 396] on p "The strategic implication: We're witnessing industry leaders publicly discussin…" at bounding box center [728, 420] width 1027 height 94
click at [536, 460] on p "The strategic implication: We're witnessing industry leaders publicly discussin…" at bounding box center [728, 420] width 1027 height 94
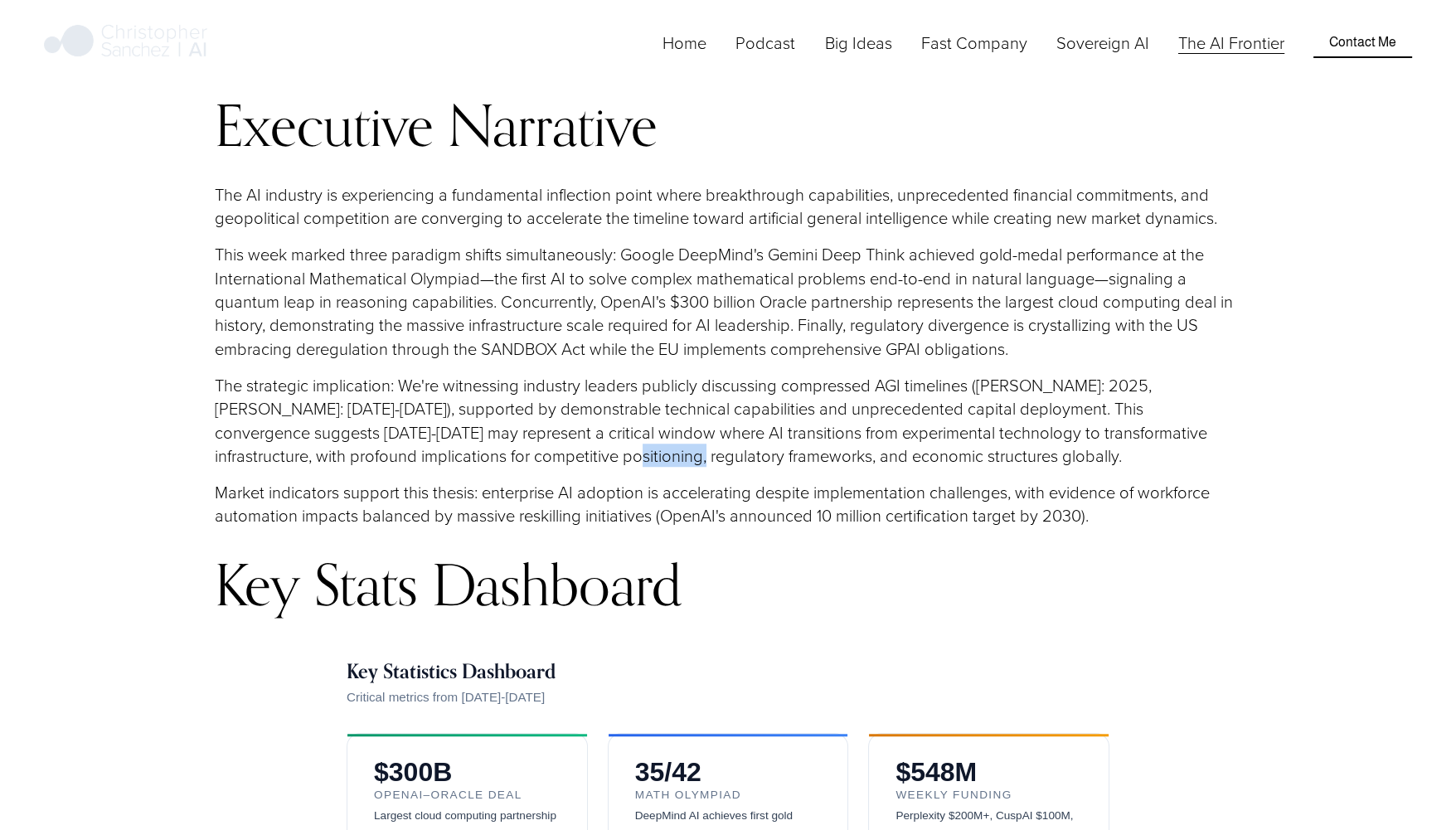
click at [536, 460] on p "The strategic implication: We're witnessing industry leaders publicly discussin…" at bounding box center [728, 420] width 1027 height 94
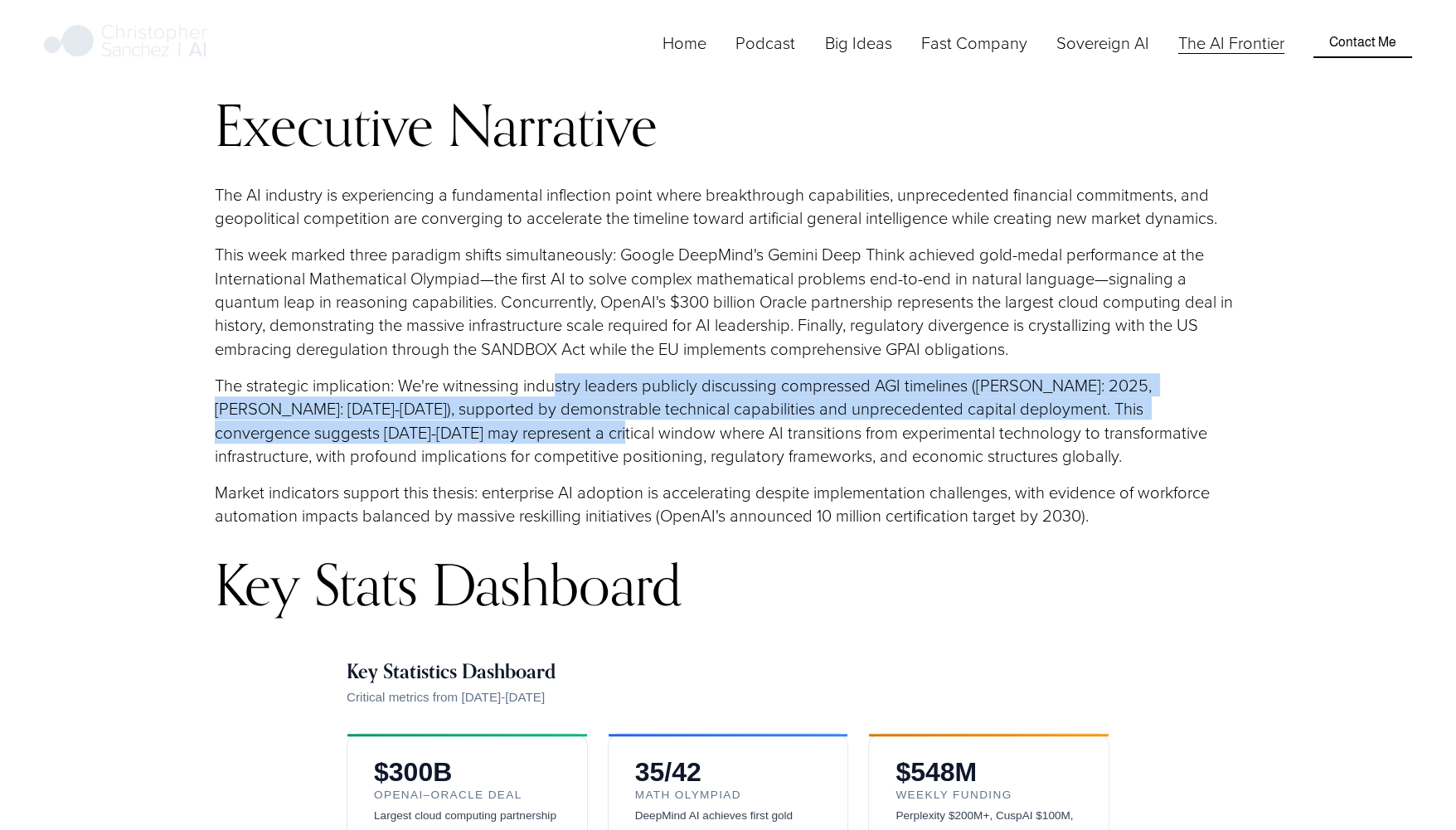
drag, startPoint x: 554, startPoint y: 381, endPoint x: 520, endPoint y: 445, distance: 72.5
click at [520, 445] on p "The strategic implication: We're witnessing industry leaders publicly discussin…" at bounding box center [728, 420] width 1027 height 94
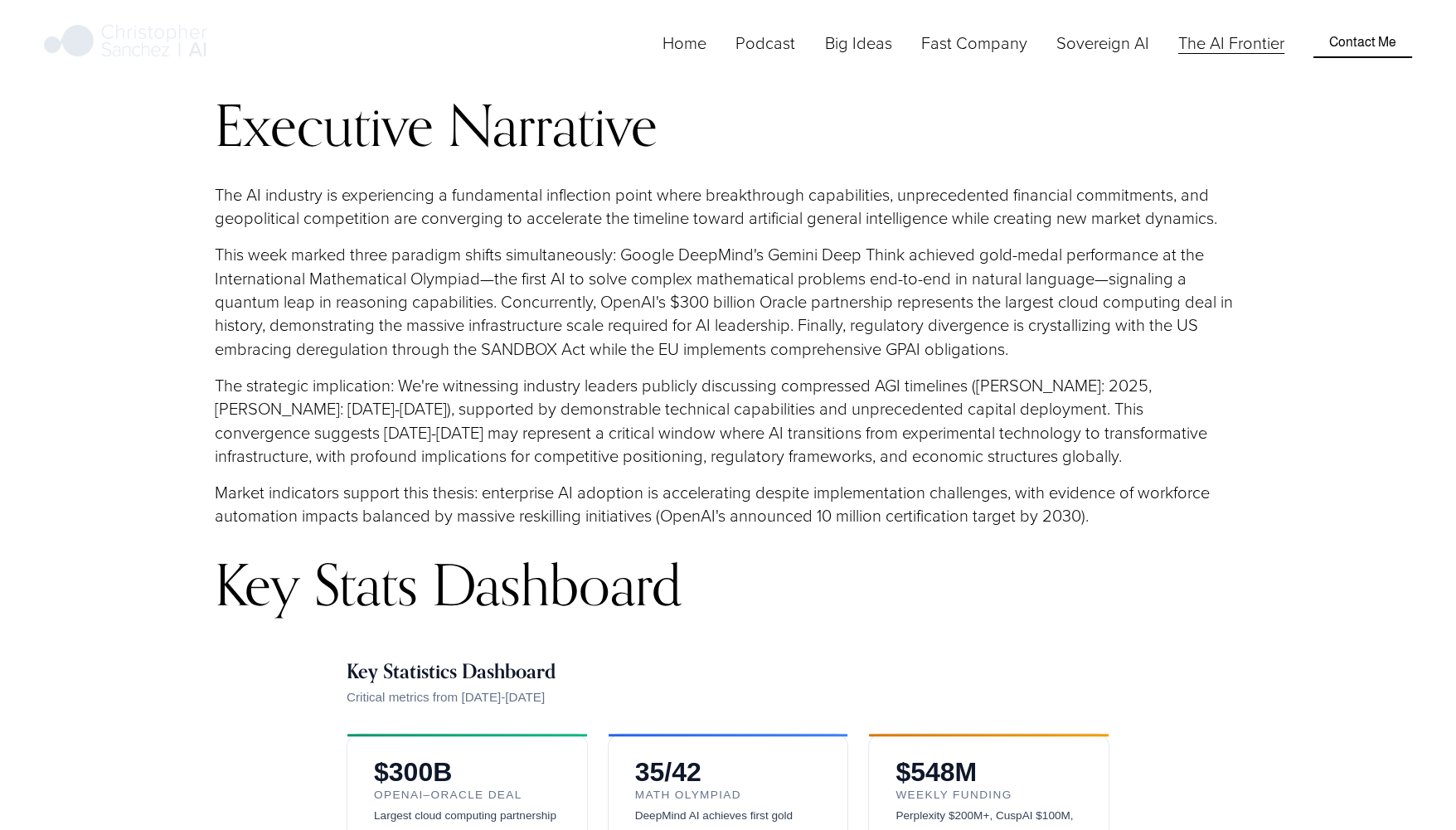
click at [642, 556] on div "Executive Narrative The AI industry is experiencing a fundamental inflection po…" at bounding box center [728, 355] width 1027 height 520
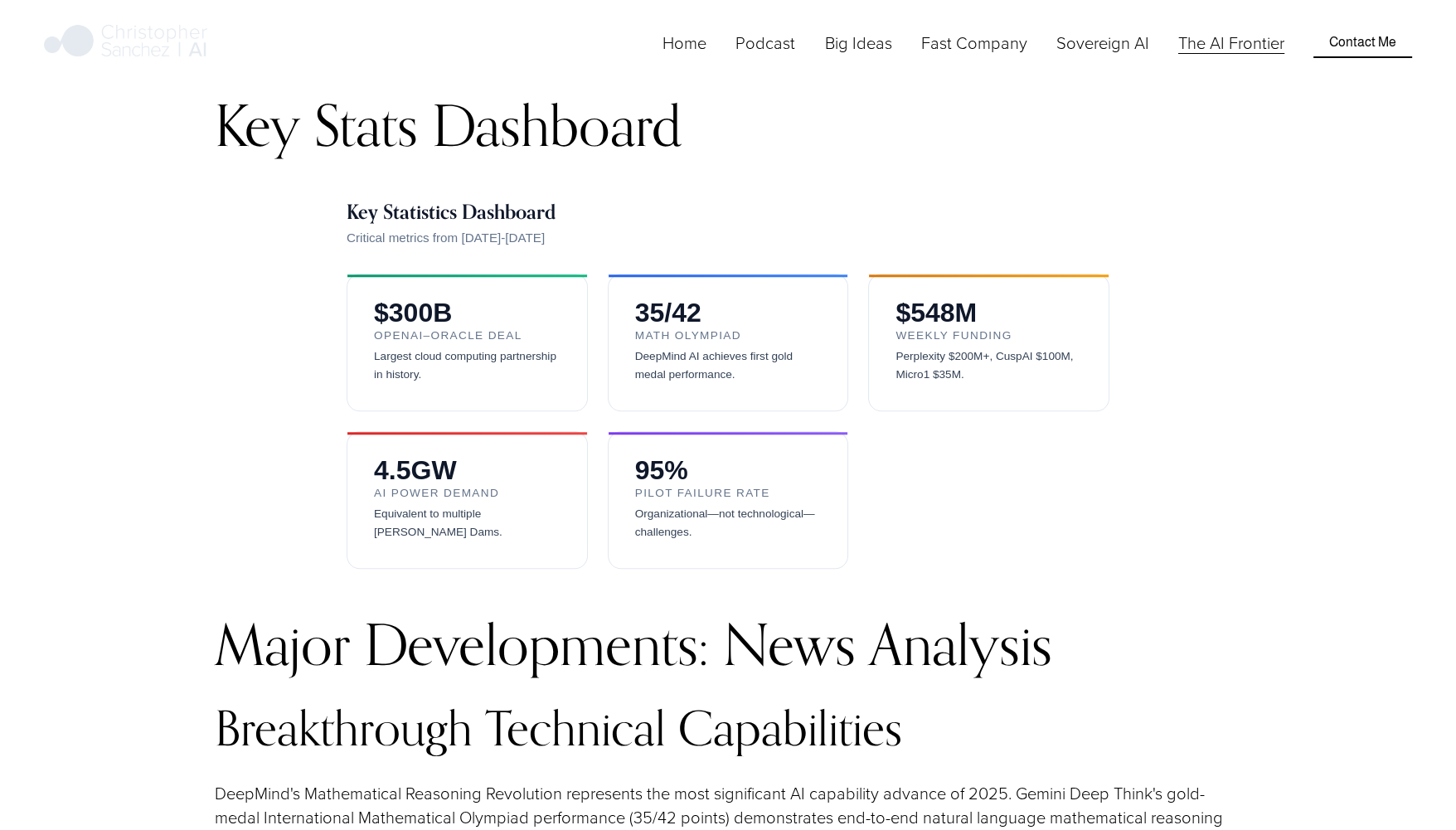
scroll to position [2200, 0]
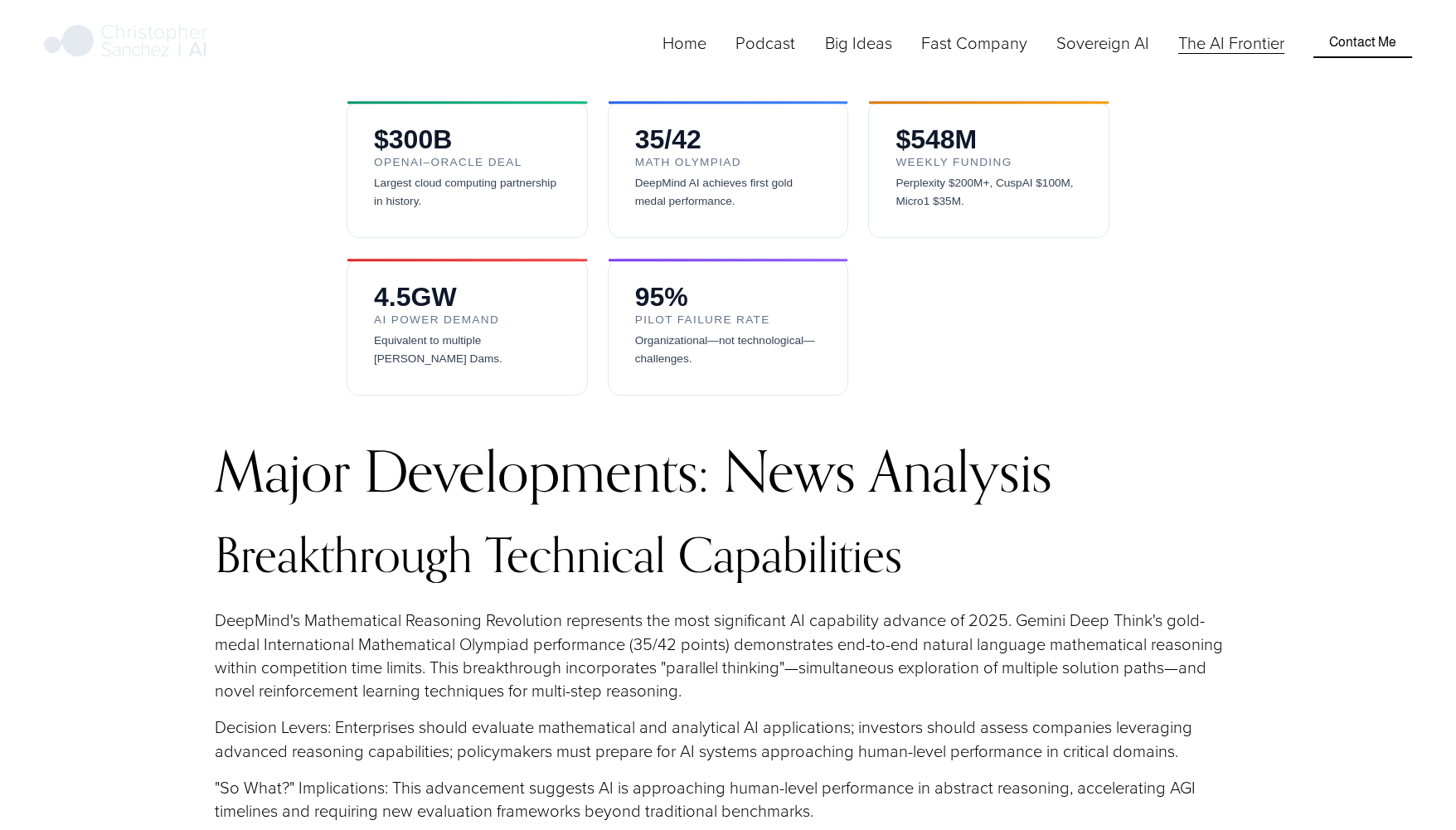
click at [1056, 616] on p "DeepMind's Mathematical Reasoning Revolution represents the most significant AI…" at bounding box center [728, 655] width 1027 height 94
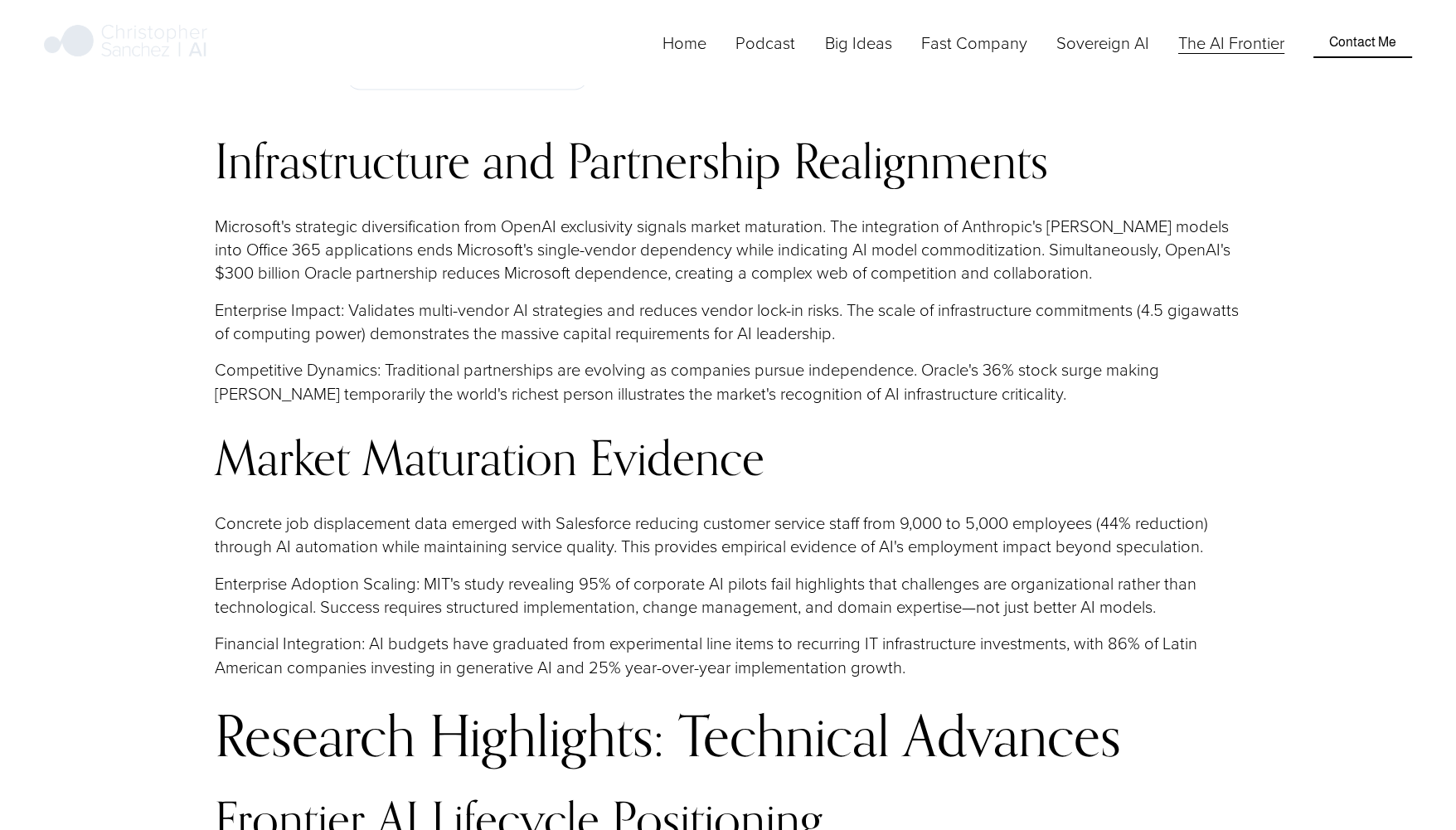
scroll to position [3520, 0]
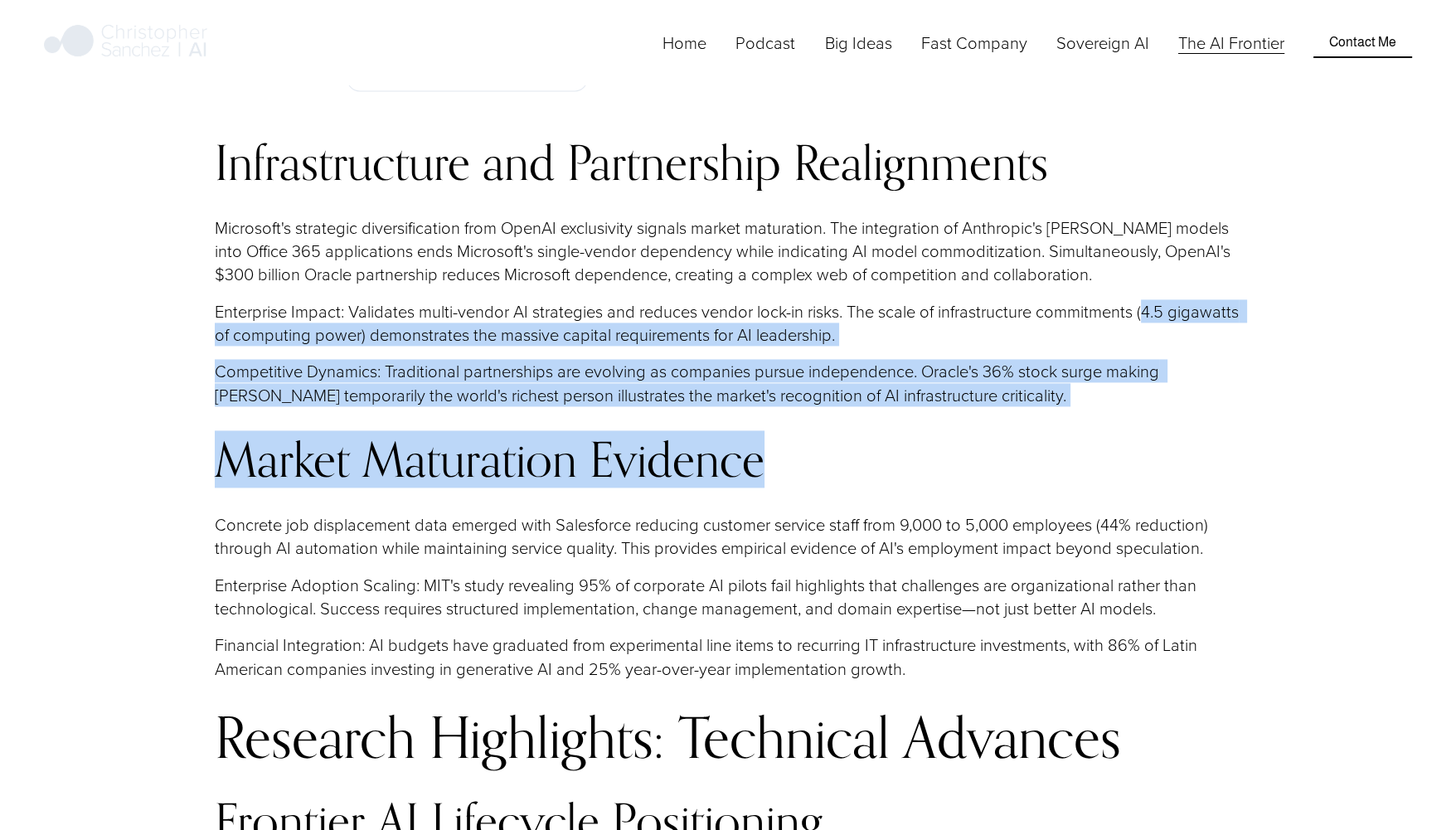
drag, startPoint x: 1095, startPoint y: 483, endPoint x: 1155, endPoint y: 332, distance: 162.5
click at [1155, 332] on div "Infrastructure and Partnership Realignments Microsoft's strategic diversificati…" at bounding box center [728, 635] width 1027 height 1000
click at [1155, 332] on p "Enterprise Impact: Validates multi-vendor AI strategies and reduces vendor lock…" at bounding box center [728, 322] width 1027 height 47
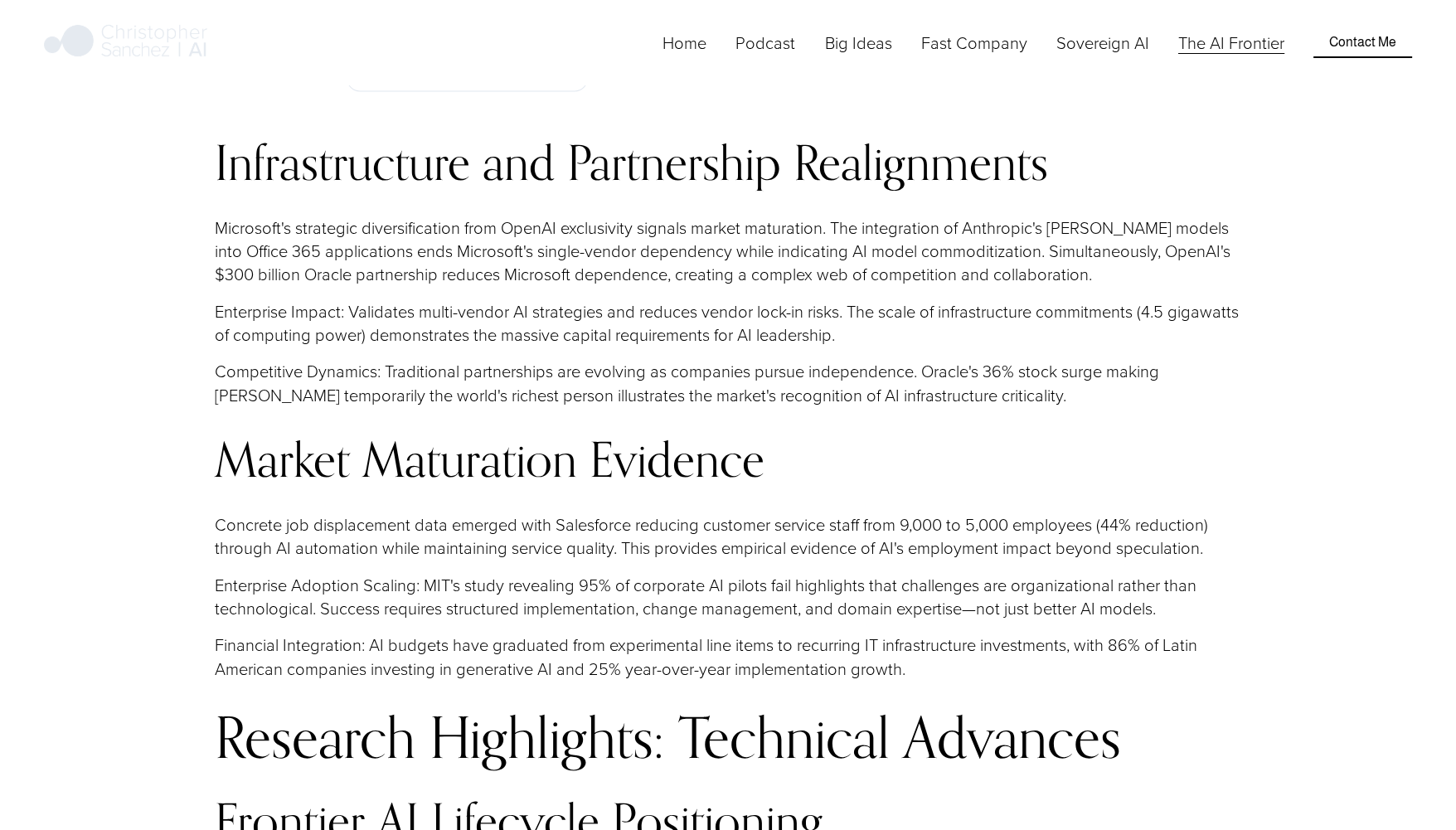
click at [866, 233] on p "Microsoft's strategic diversification from OpenAI exclusivity signals market ma…" at bounding box center [728, 251] width 1027 height 71
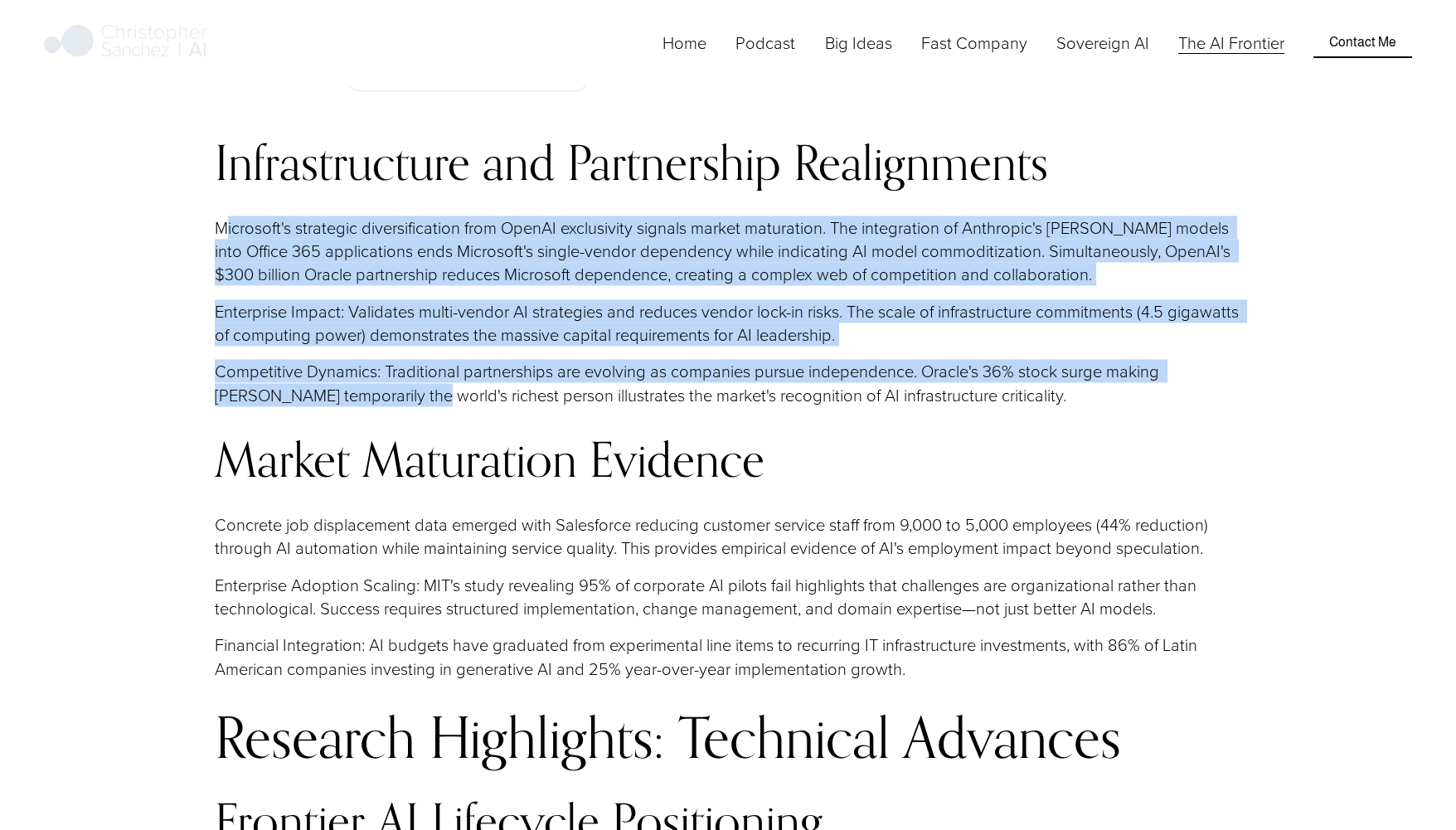
drag, startPoint x: 225, startPoint y: 224, endPoint x: 372, endPoint y: 411, distance: 237.9
click at [372, 411] on div "Infrastructure and Partnership Realignments Microsoft's strategic diversificati…" at bounding box center [728, 635] width 1027 height 1000
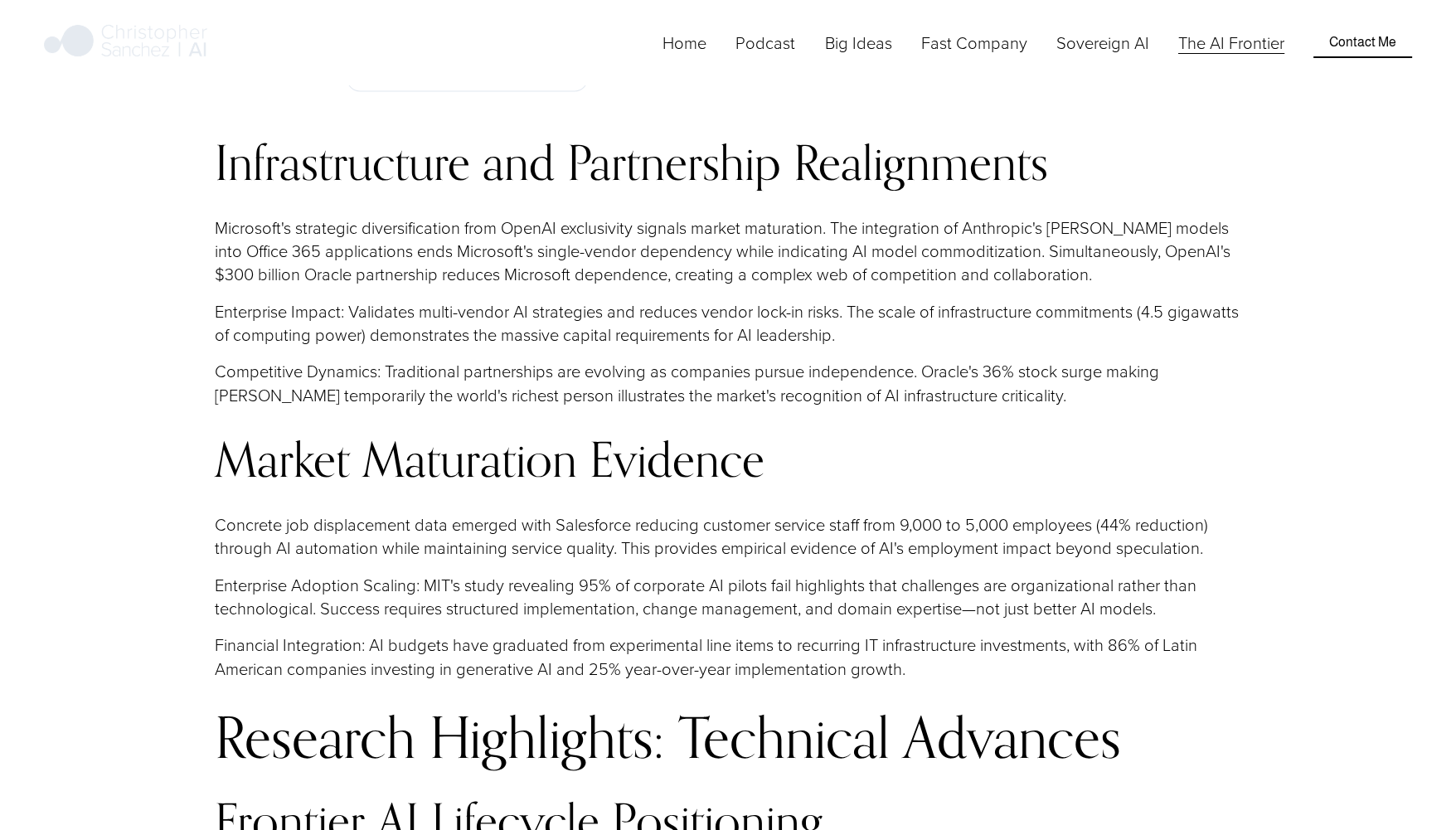
drag, startPoint x: 372, startPoint y: 411, endPoint x: 328, endPoint y: 452, distance: 60.1
click at [328, 452] on h3 "Market Maturation Evidence" at bounding box center [728, 459] width 1027 height 53
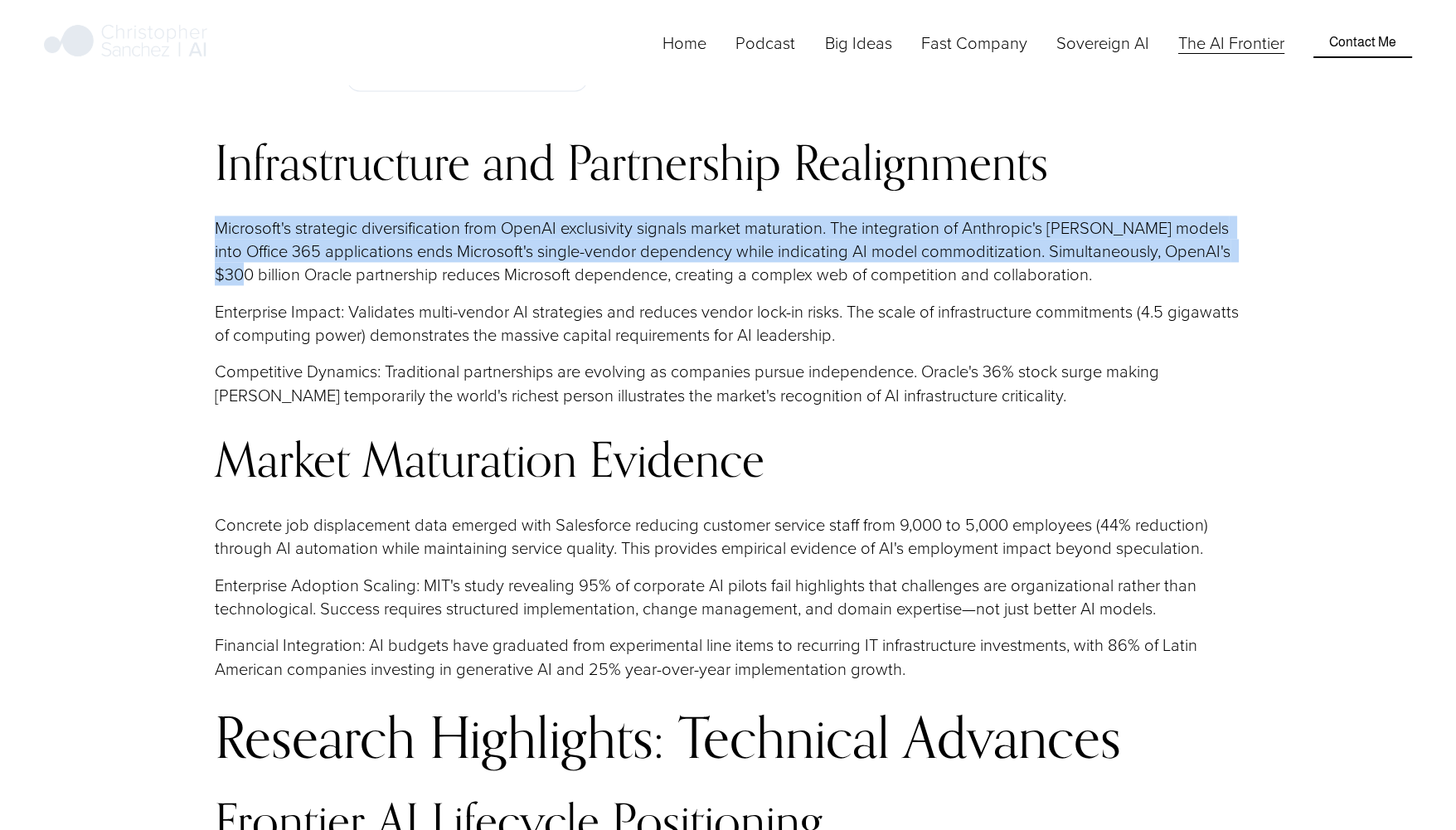
drag, startPoint x: 196, startPoint y: 222, endPoint x: 243, endPoint y: 280, distance: 74.7
click at [243, 280] on p "Microsoft's strategic diversification from OpenAI exclusivity signals market ma…" at bounding box center [728, 251] width 1027 height 71
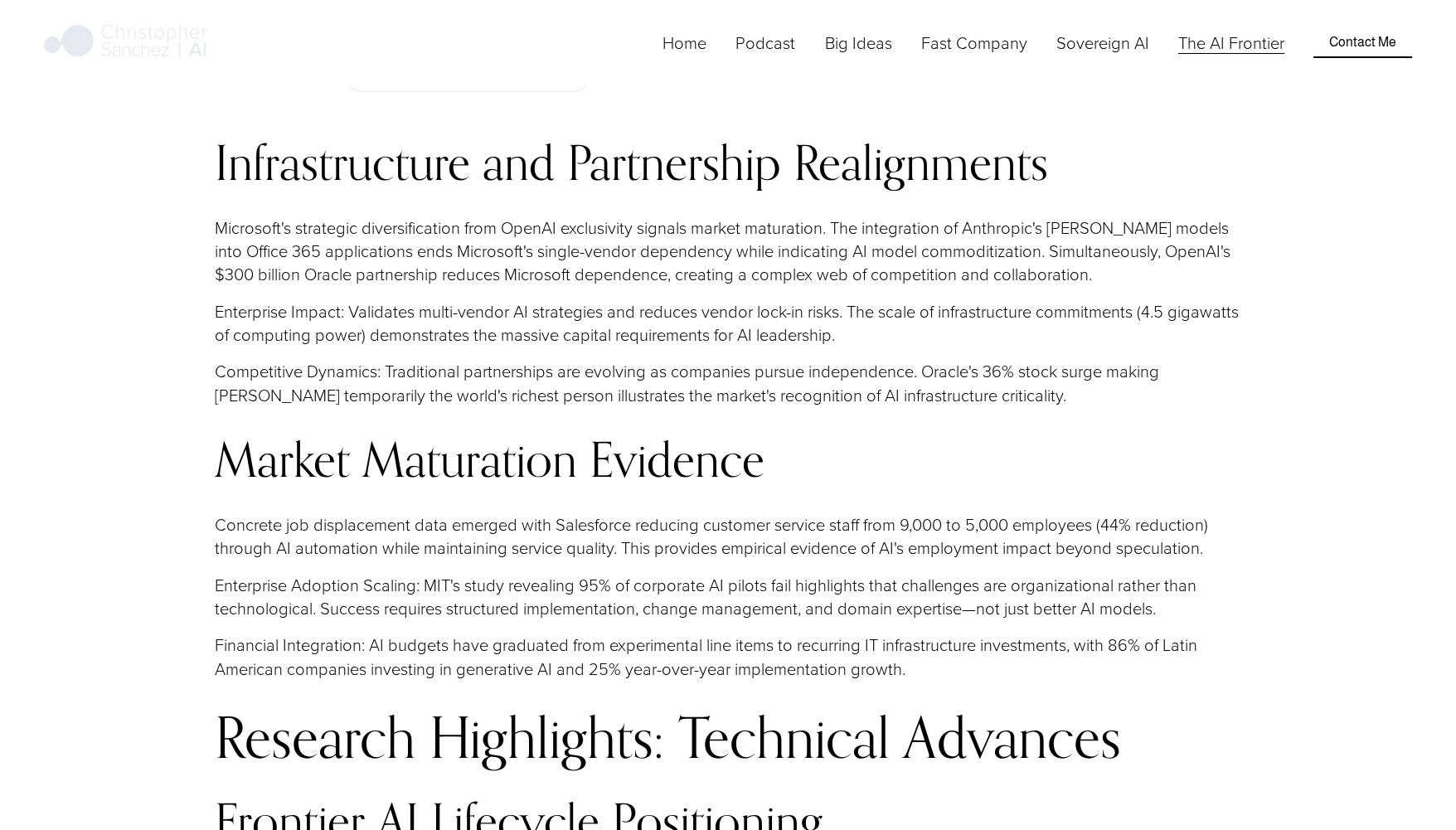
click at [243, 280] on p "Microsoft's strategic diversification from OpenAI exclusivity signals market ma…" at bounding box center [728, 251] width 1027 height 71
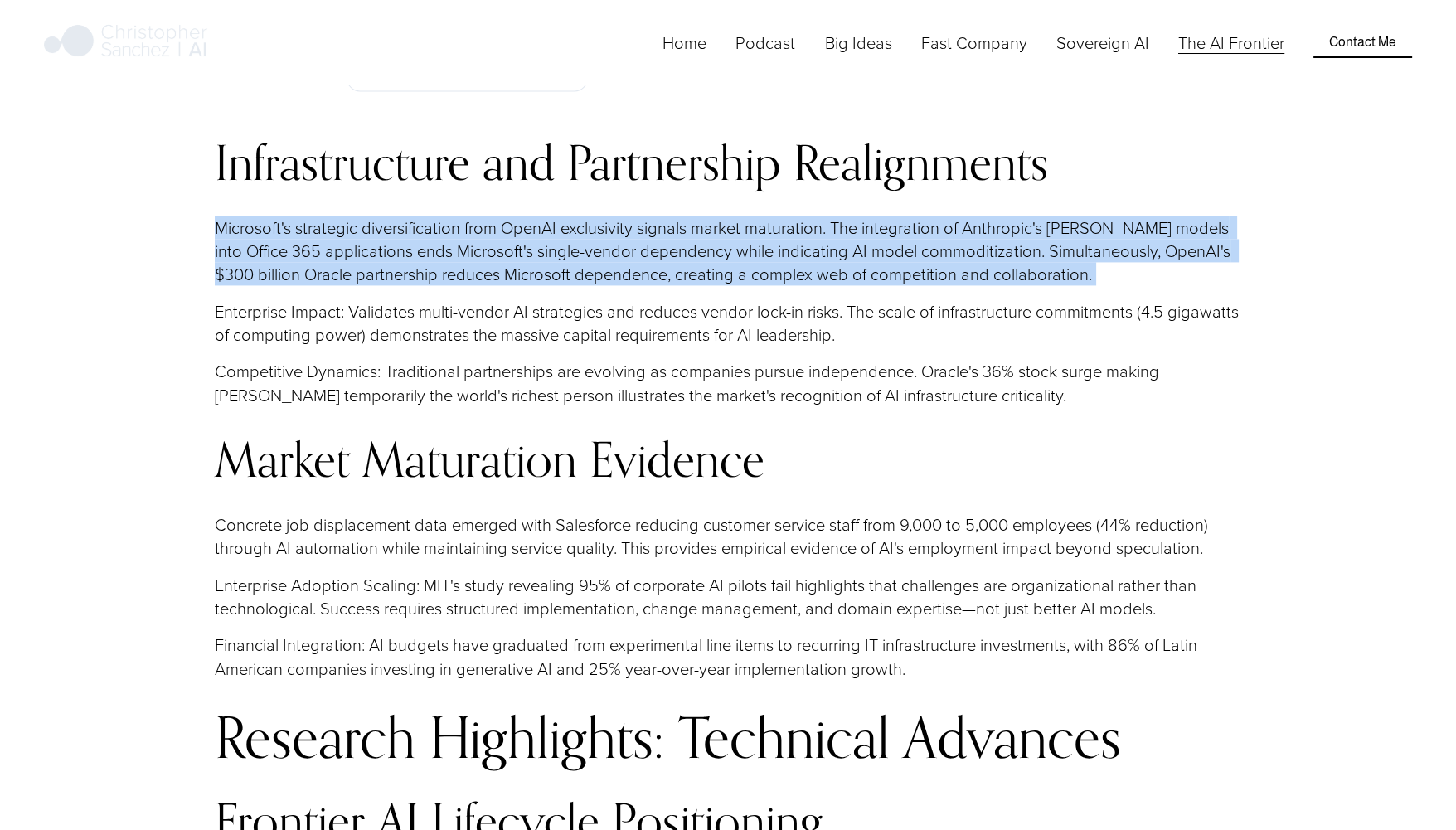
click at [243, 280] on p "Microsoft's strategic diversification from OpenAI exclusivity signals market ma…" at bounding box center [728, 251] width 1027 height 71
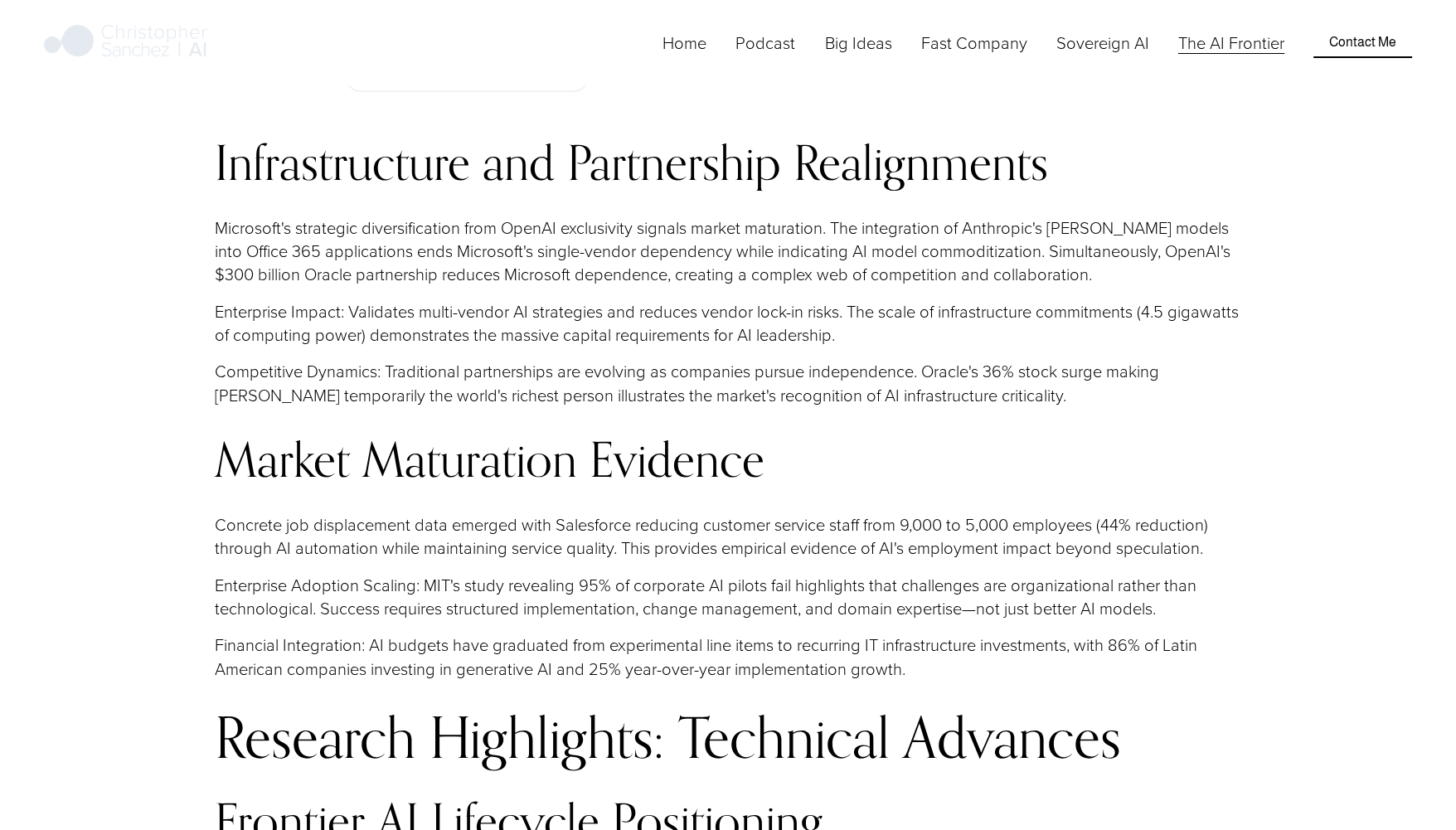
drag, startPoint x: 243, startPoint y: 280, endPoint x: 255, endPoint y: 350, distance: 71.0
click at [255, 347] on p "Enterprise Impact: Validates multi-vendor AI strategies and reduces vendor lock…" at bounding box center [728, 322] width 1027 height 47
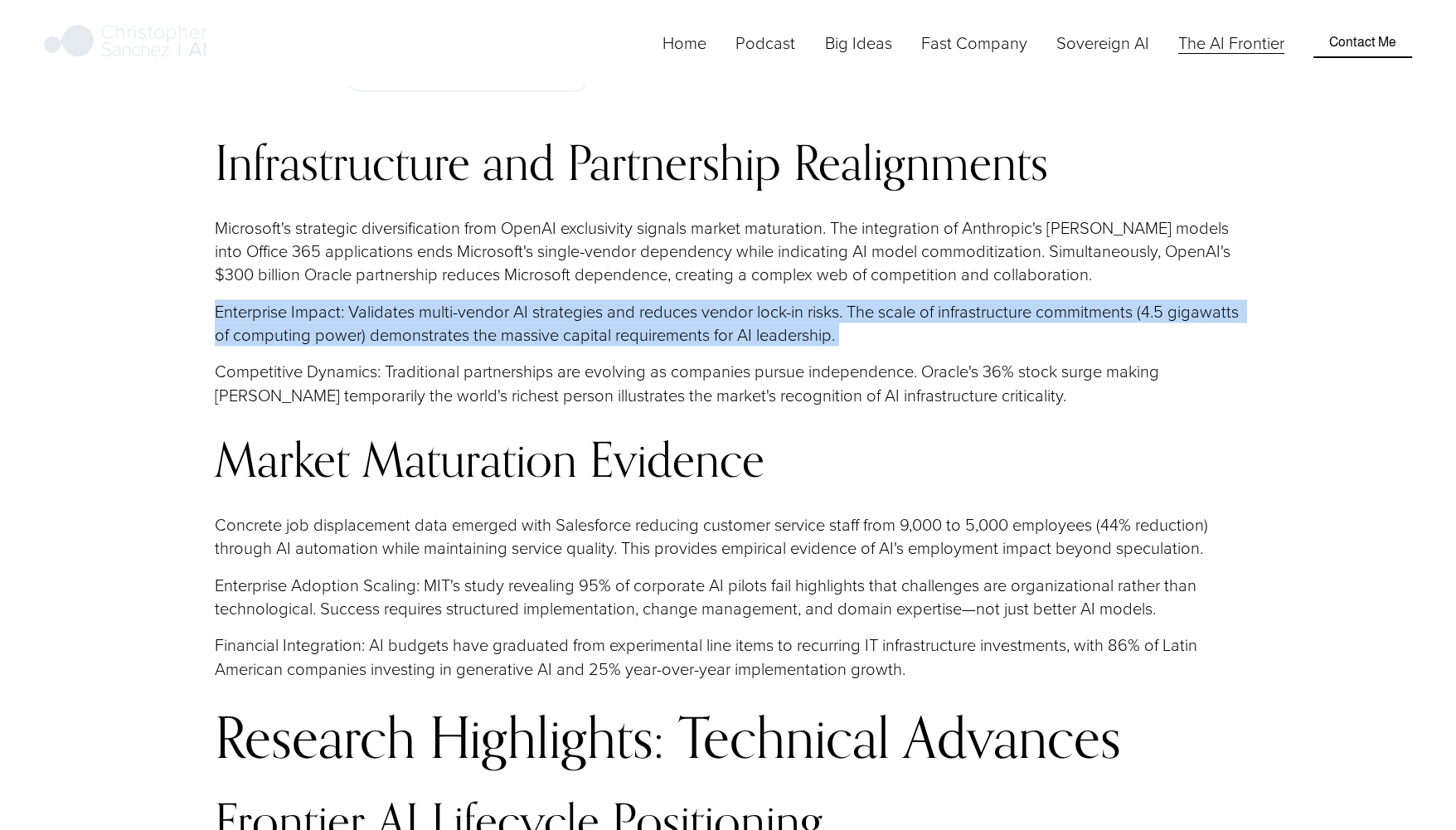
click at [255, 347] on p "Enterprise Impact: Validates multi-vendor AI strategies and reduces vendor lock…" at bounding box center [728, 322] width 1027 height 47
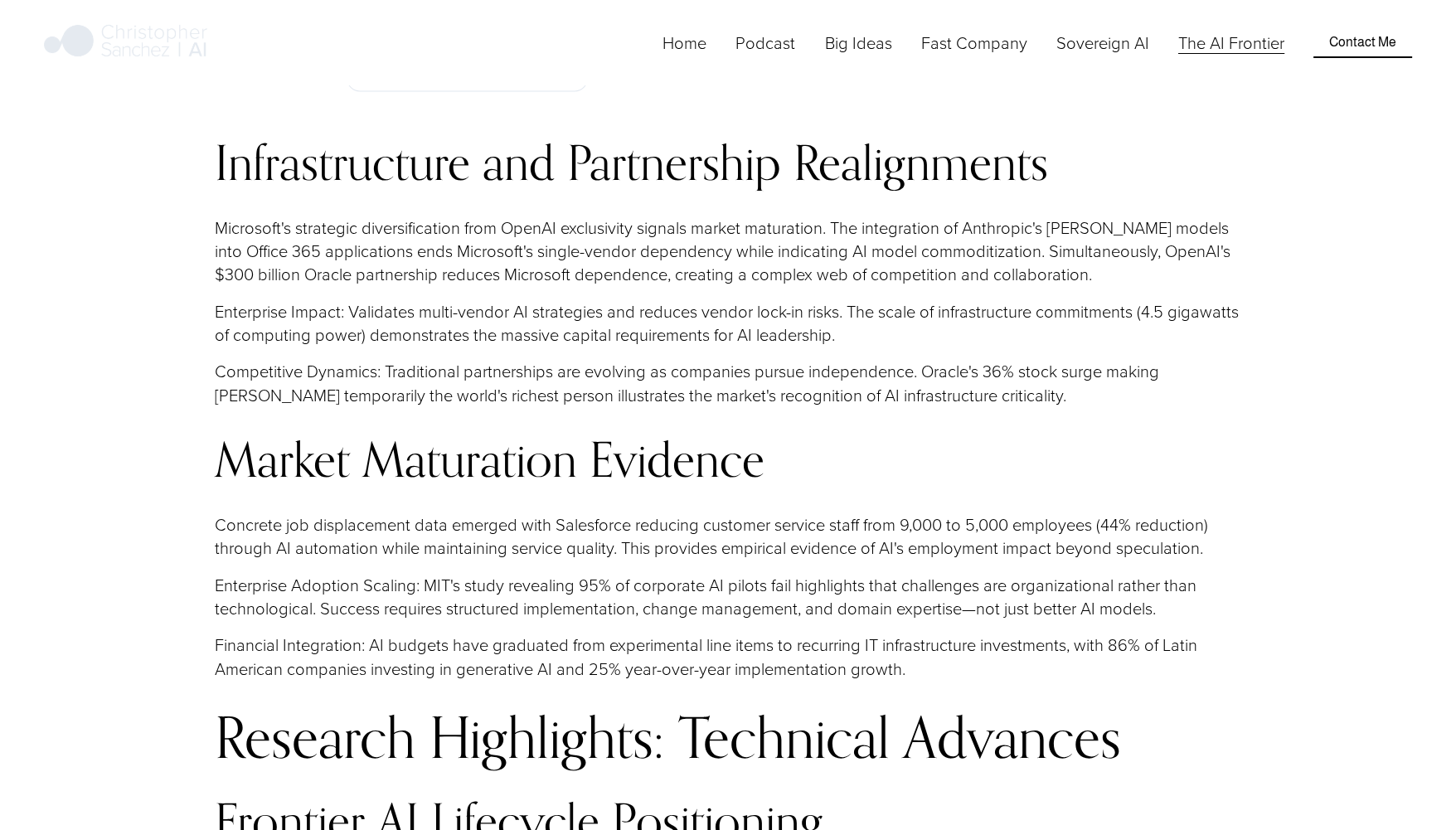
drag, startPoint x: 255, startPoint y: 350, endPoint x: 289, endPoint y: 436, distance: 92.5
click at [289, 436] on div "Infrastructure and Partnership Realignments Microsoft's strategic diversificati…" at bounding box center [728, 635] width 1027 height 1000
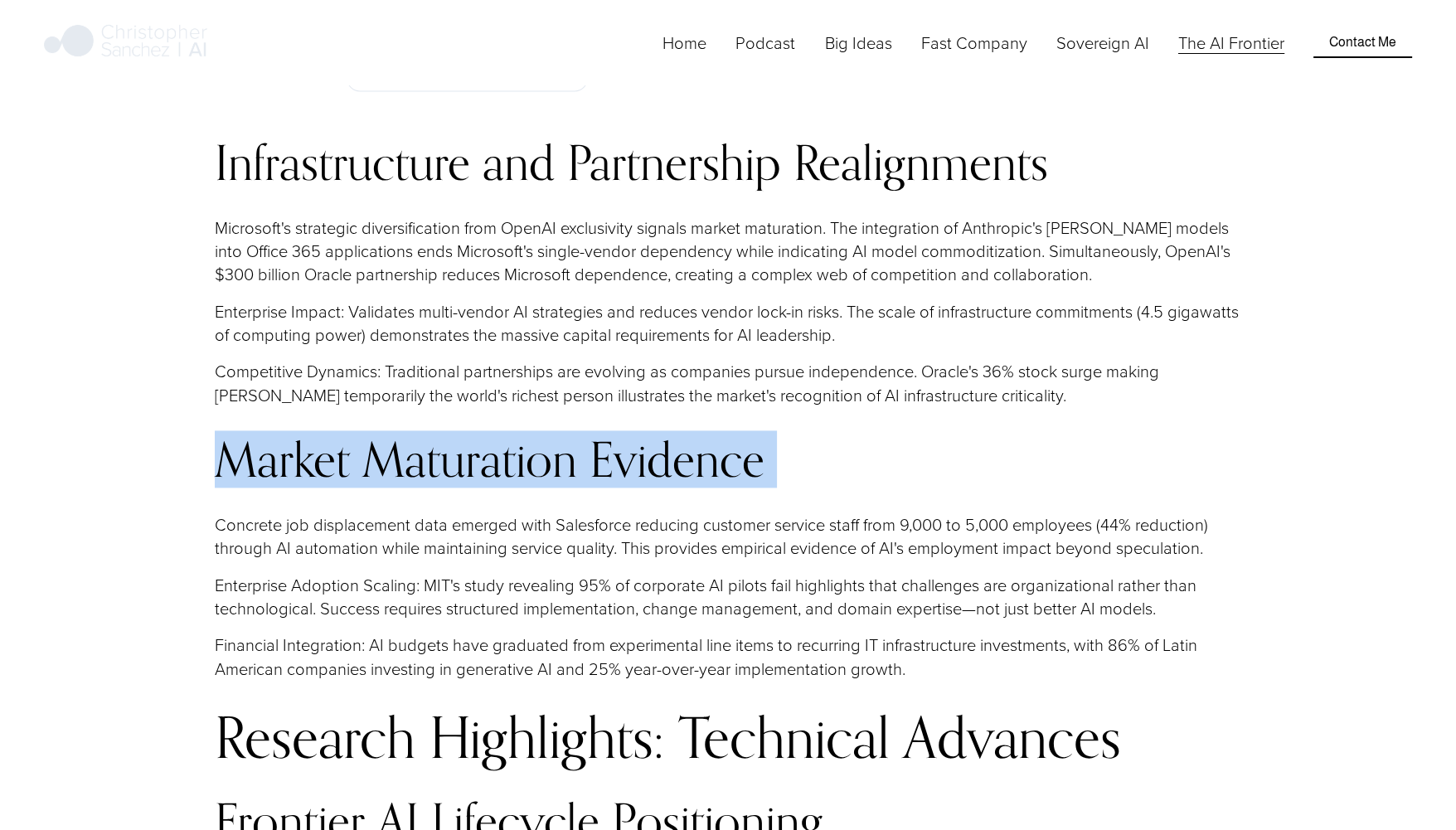
click at [289, 436] on div "Infrastructure and Partnership Realignments Microsoft's strategic diversificati…" at bounding box center [728, 635] width 1027 height 1000
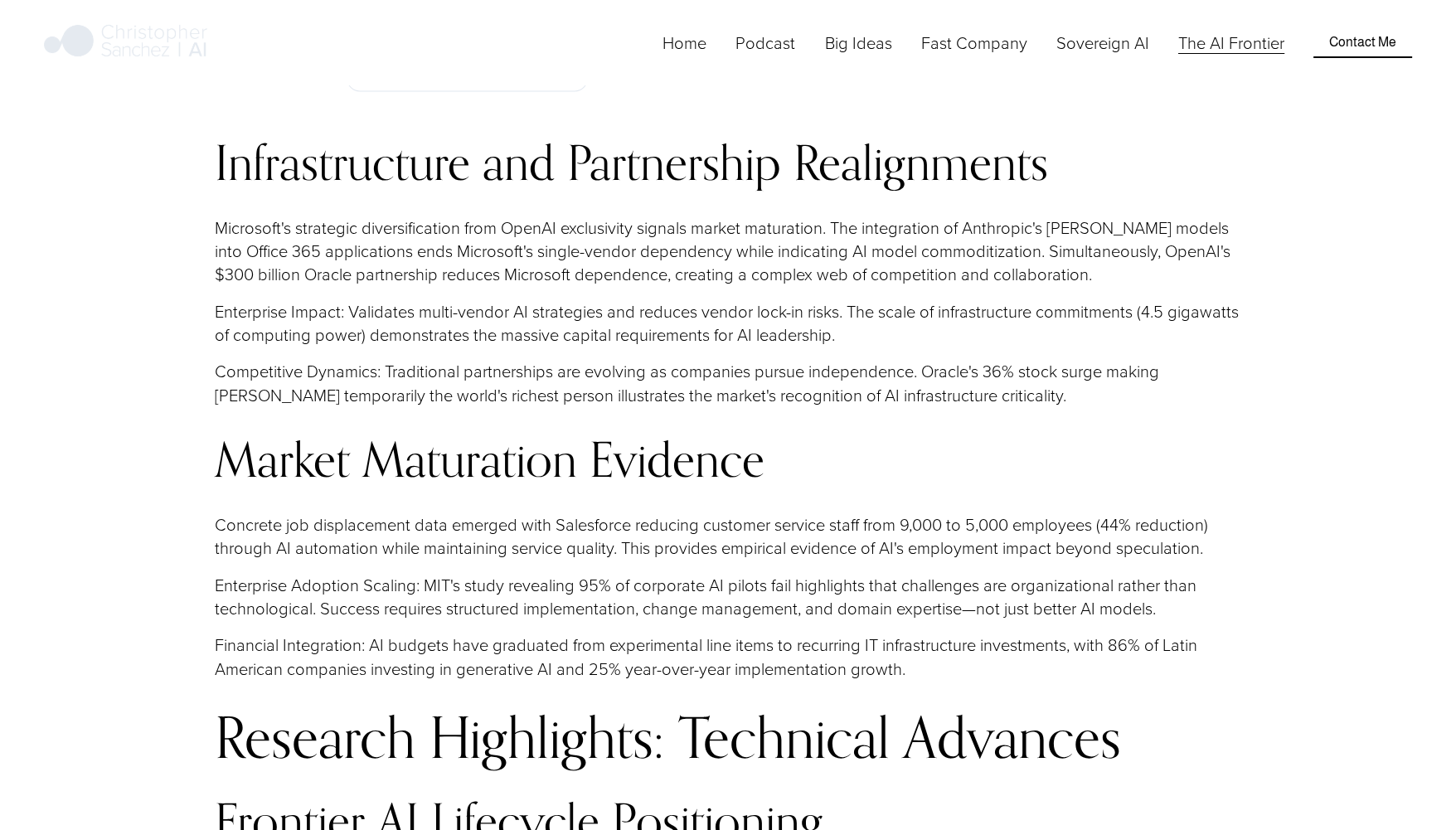
drag, startPoint x: 289, startPoint y: 436, endPoint x: 274, endPoint y: 411, distance: 29.2
click at [274, 406] on p "Competitive Dynamics: Traditional partnerships are evolving as companies pursue…" at bounding box center [728, 382] width 1027 height 47
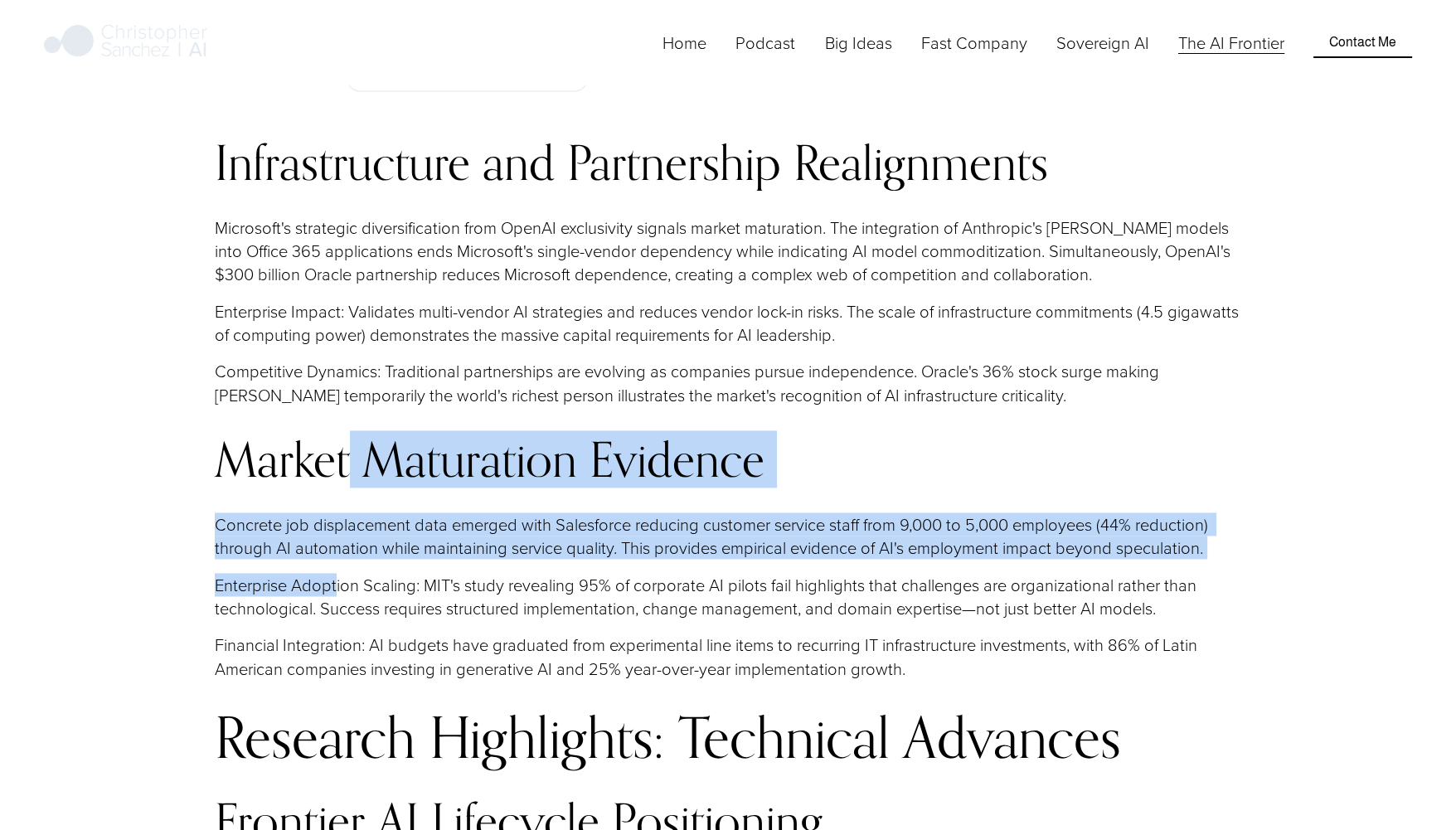
drag, startPoint x: 335, startPoint y: 575, endPoint x: 345, endPoint y: 484, distance: 91.5
click at [345, 484] on div "Infrastructure and Partnership Realignments Microsoft's strategic diversificati…" at bounding box center [728, 635] width 1027 height 1000
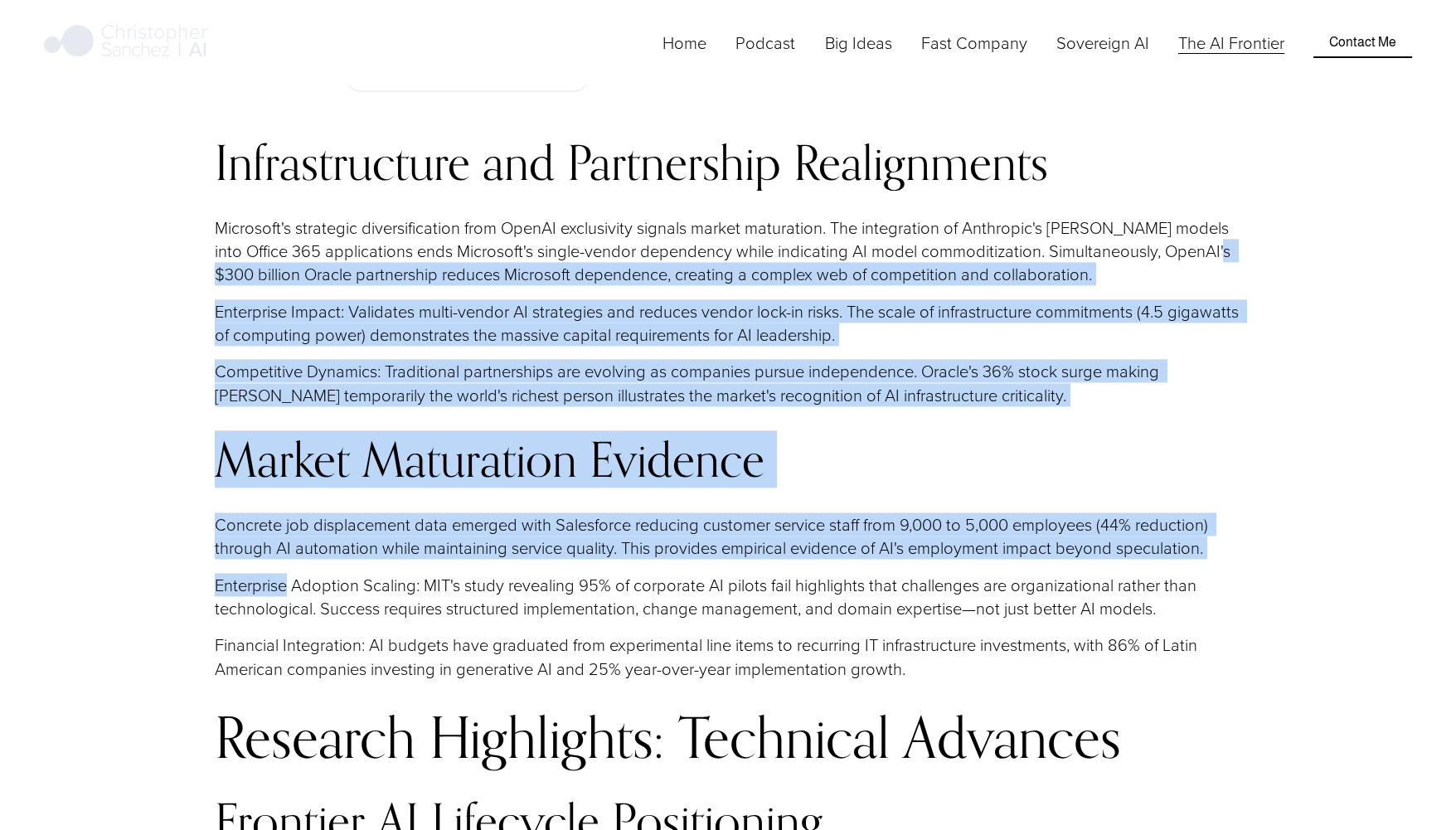
drag, startPoint x: 186, startPoint y: 295, endPoint x: 243, endPoint y: 614, distance: 324.1
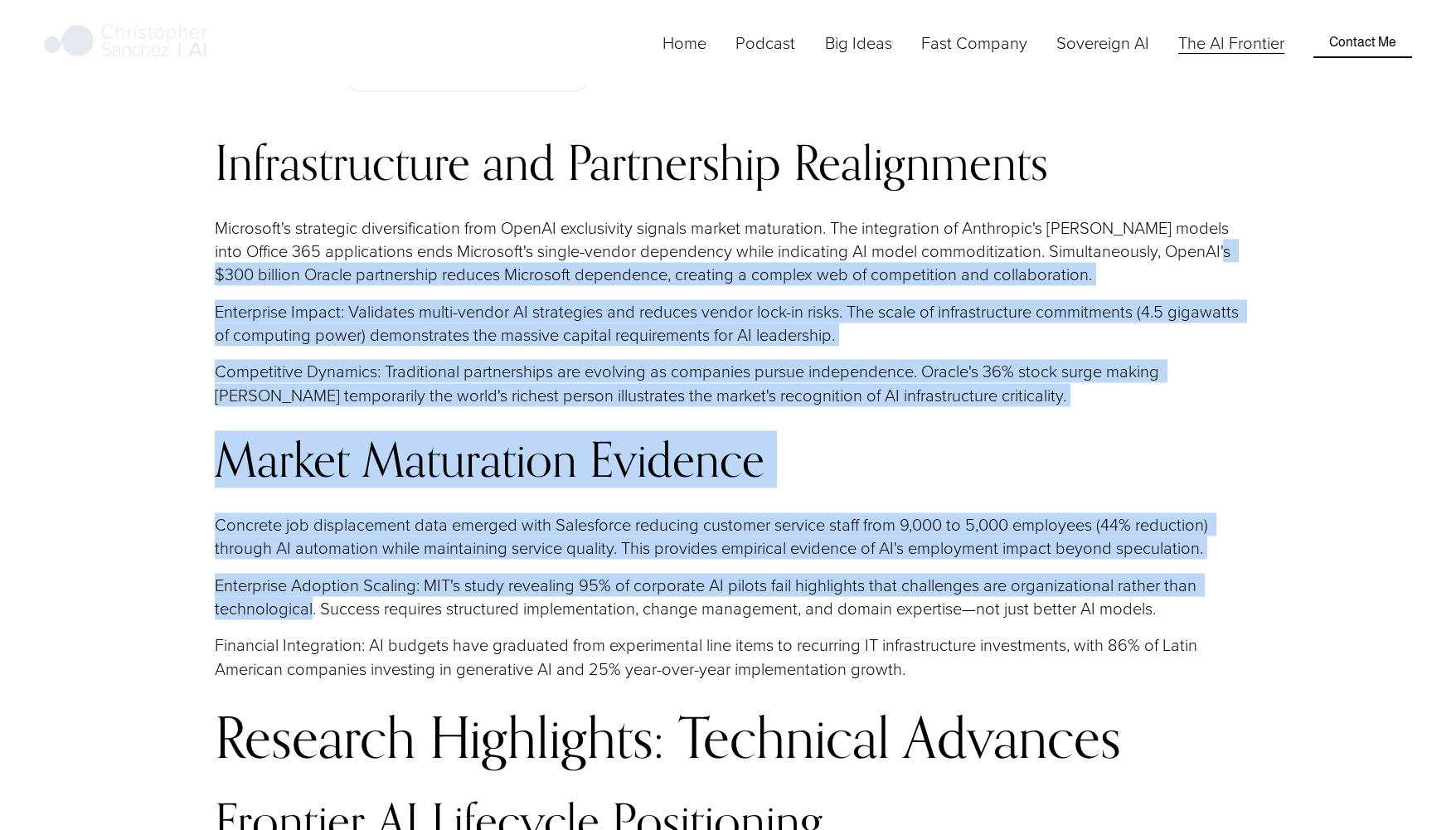
drag, startPoint x: 243, startPoint y: 614, endPoint x: 126, endPoint y: 603, distance: 117.5
click at [215, 449] on h3 "Market Maturation Evidence" at bounding box center [728, 459] width 1027 height 53
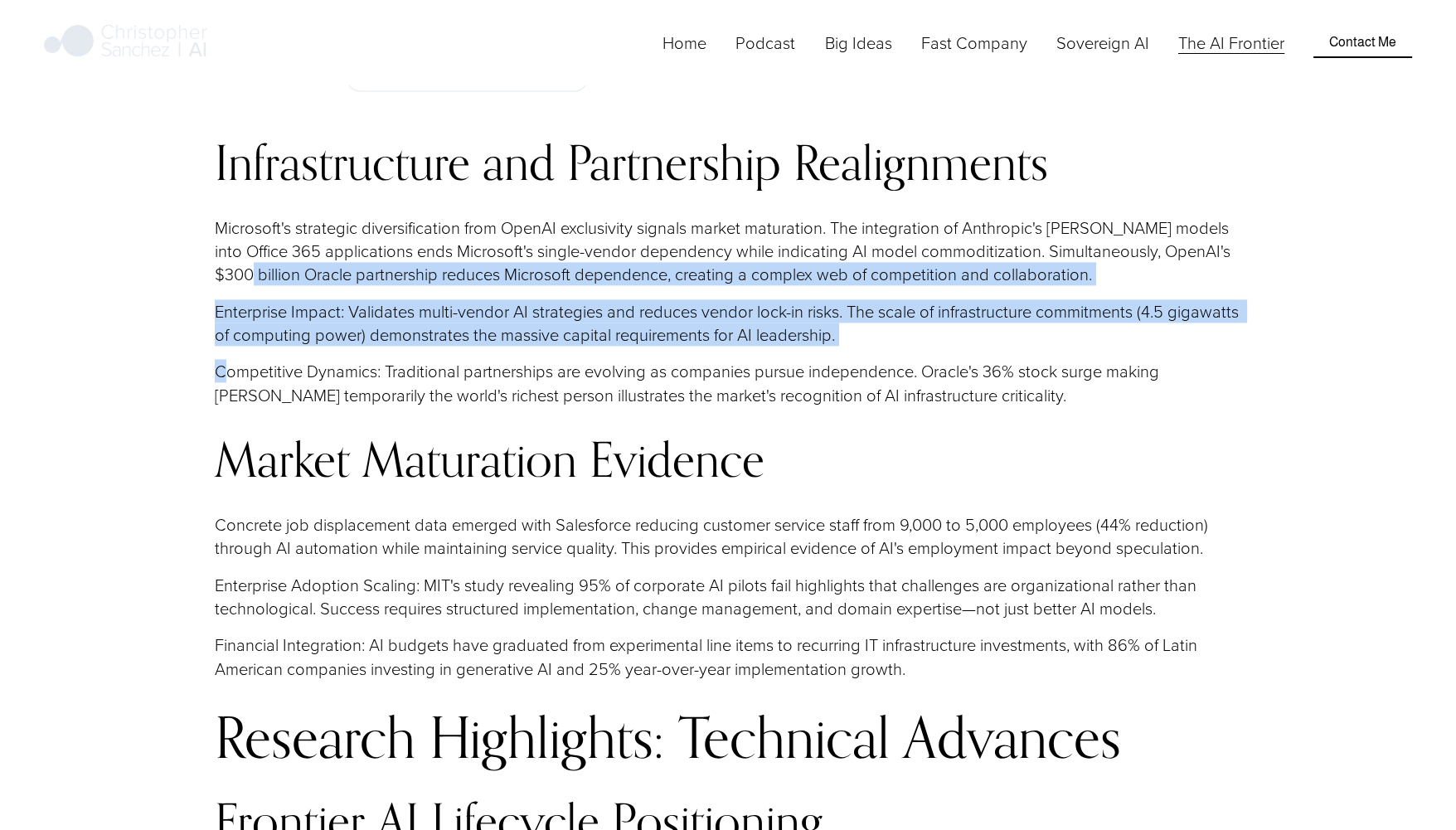
drag, startPoint x: 224, startPoint y: 380, endPoint x: 246, endPoint y: 293, distance: 89.7
click at [246, 293] on div "Infrastructure and Partnership Realignments Microsoft's strategic diversificati…" at bounding box center [728, 635] width 1027 height 1000
click at [246, 286] on p "Microsoft's strategic diversification from OpenAI exclusivity signals market ma…" at bounding box center [728, 251] width 1027 height 71
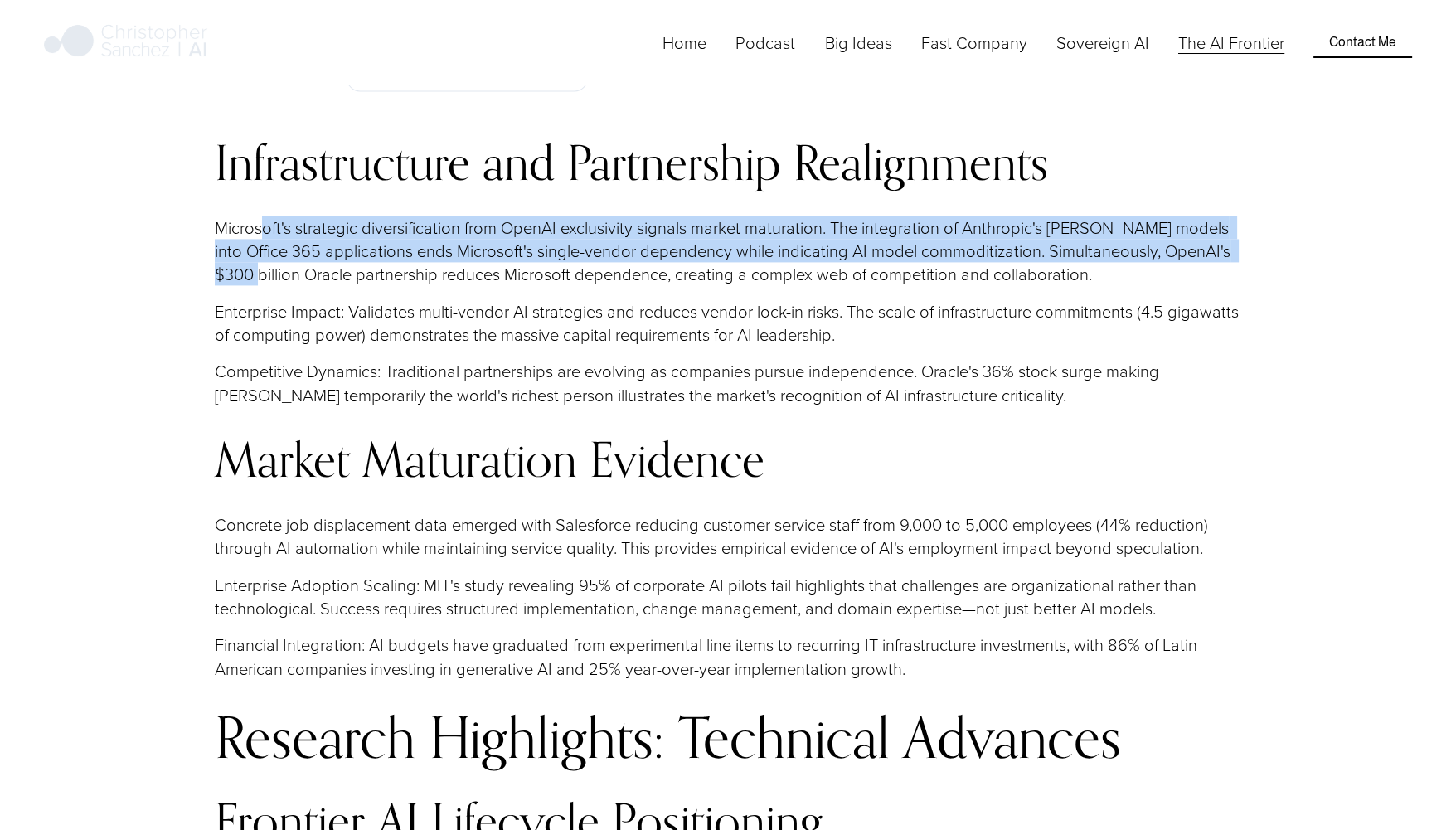
drag, startPoint x: 255, startPoint y: 275, endPoint x: 264, endPoint y: 238, distance: 38.1
click at [264, 238] on p "Microsoft's strategic diversification from OpenAI exclusivity signals market ma…" at bounding box center [728, 251] width 1027 height 71
drag, startPoint x: 264, startPoint y: 238, endPoint x: 254, endPoint y: 284, distance: 47.1
click at [254, 284] on p "Microsoft's strategic diversification from OpenAI exclusivity signals market ma…" at bounding box center [728, 251] width 1027 height 71
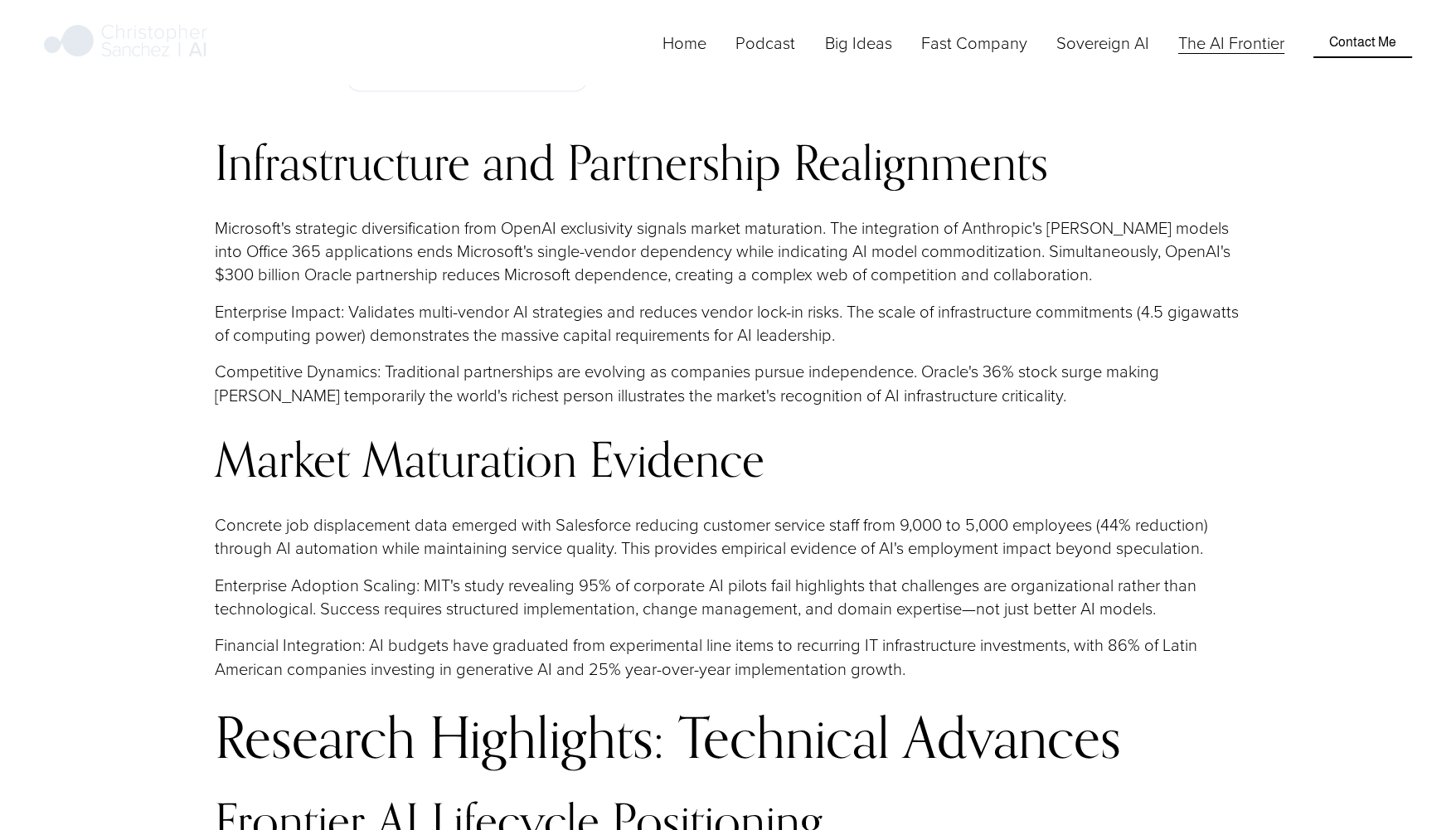
click at [298, 450] on h3 "Market Maturation Evidence" at bounding box center [728, 459] width 1027 height 53
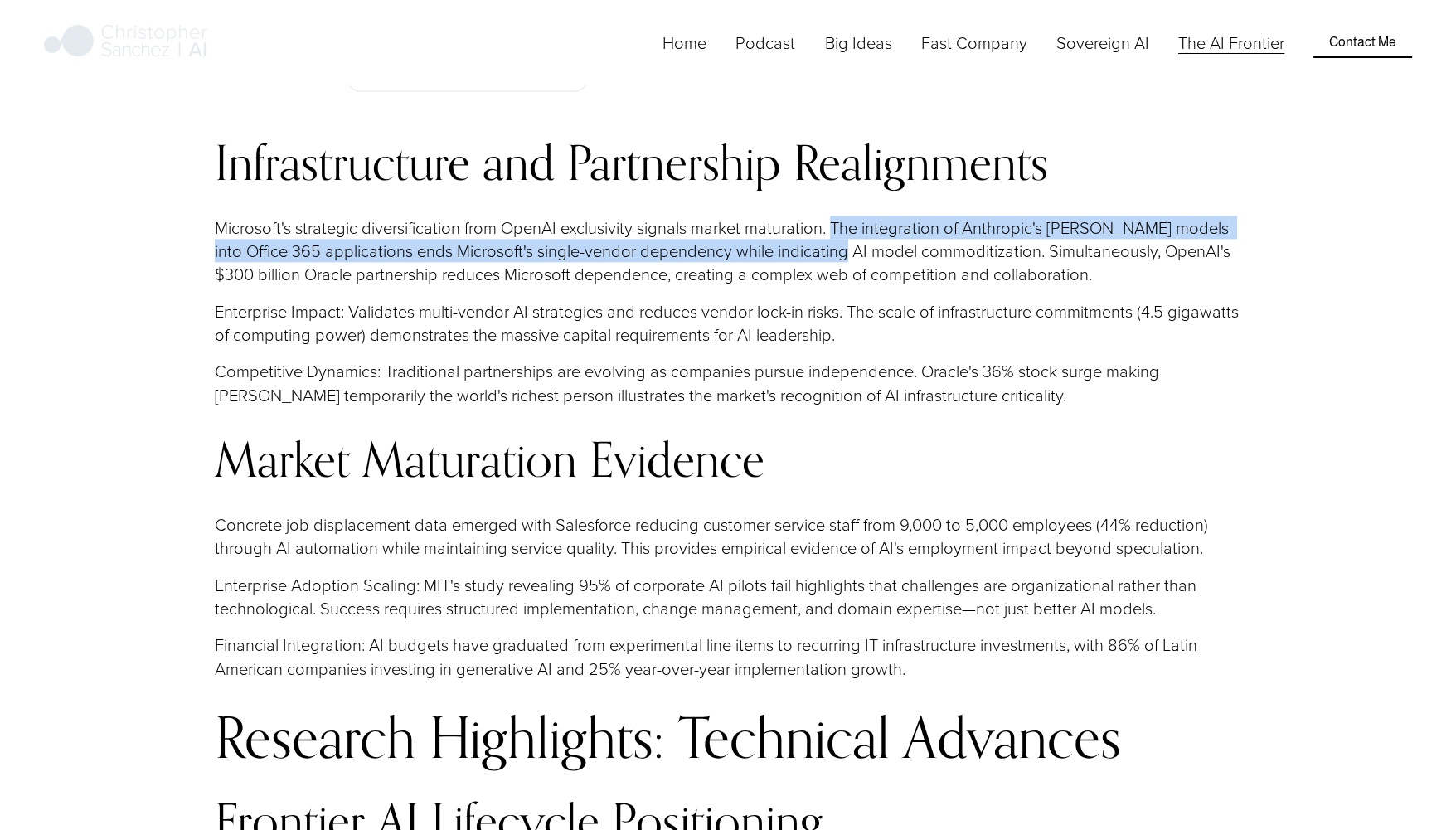
drag, startPoint x: 832, startPoint y: 241, endPoint x: 827, endPoint y: 256, distance: 15.8
click at [827, 256] on p "Microsoft's strategic diversification from OpenAI exclusivity signals market ma…" at bounding box center [728, 251] width 1027 height 71
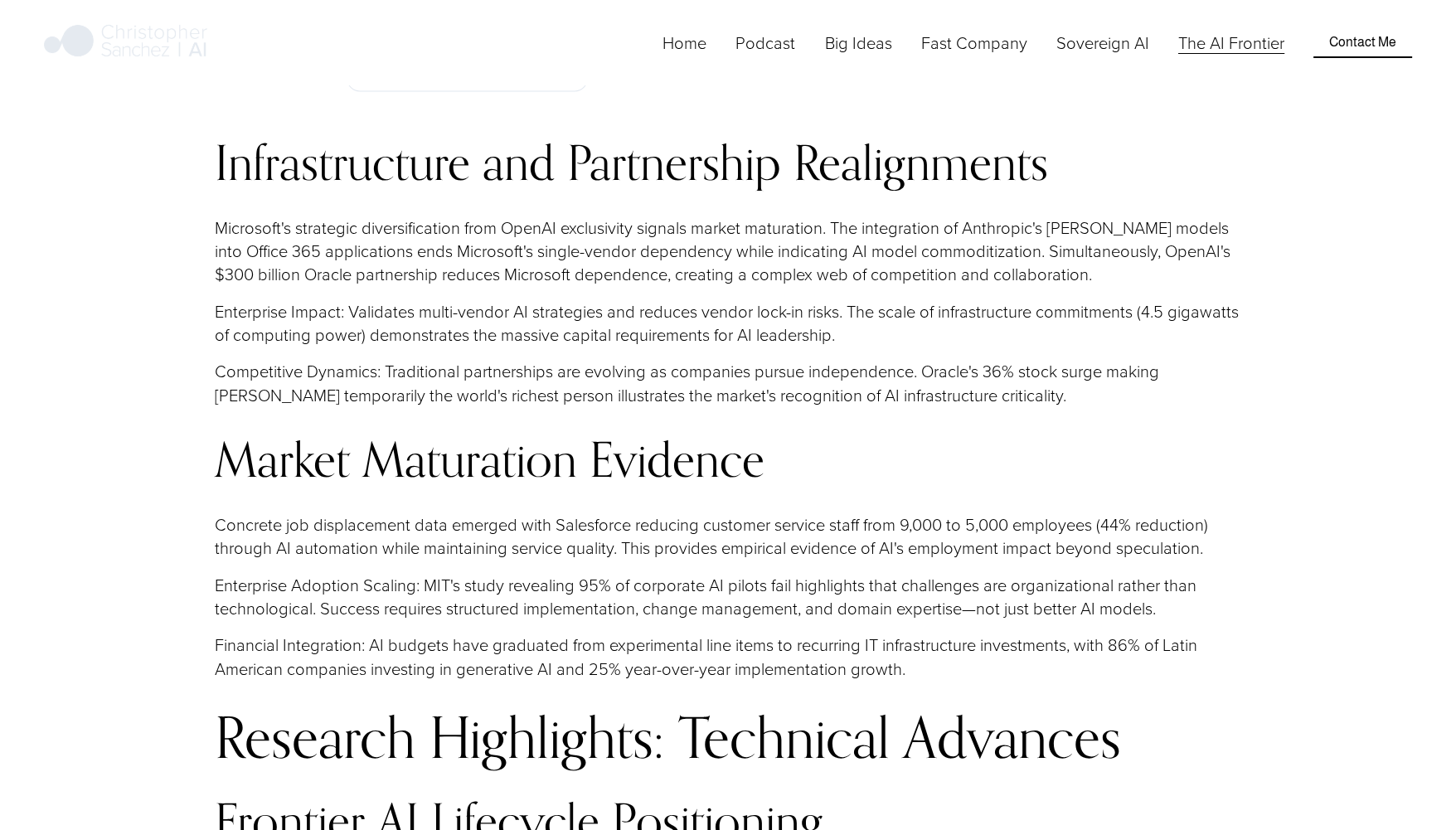
drag, startPoint x: 827, startPoint y: 256, endPoint x: 775, endPoint y: 322, distance: 84.0
click at [775, 322] on p "Enterprise Impact: Validates multi-vendor AI strategies and reduces vendor lock…" at bounding box center [728, 322] width 1027 height 47
click at [341, 286] on p "Microsoft's strategic diversification from OpenAI exclusivity signals market ma…" at bounding box center [728, 251] width 1027 height 71
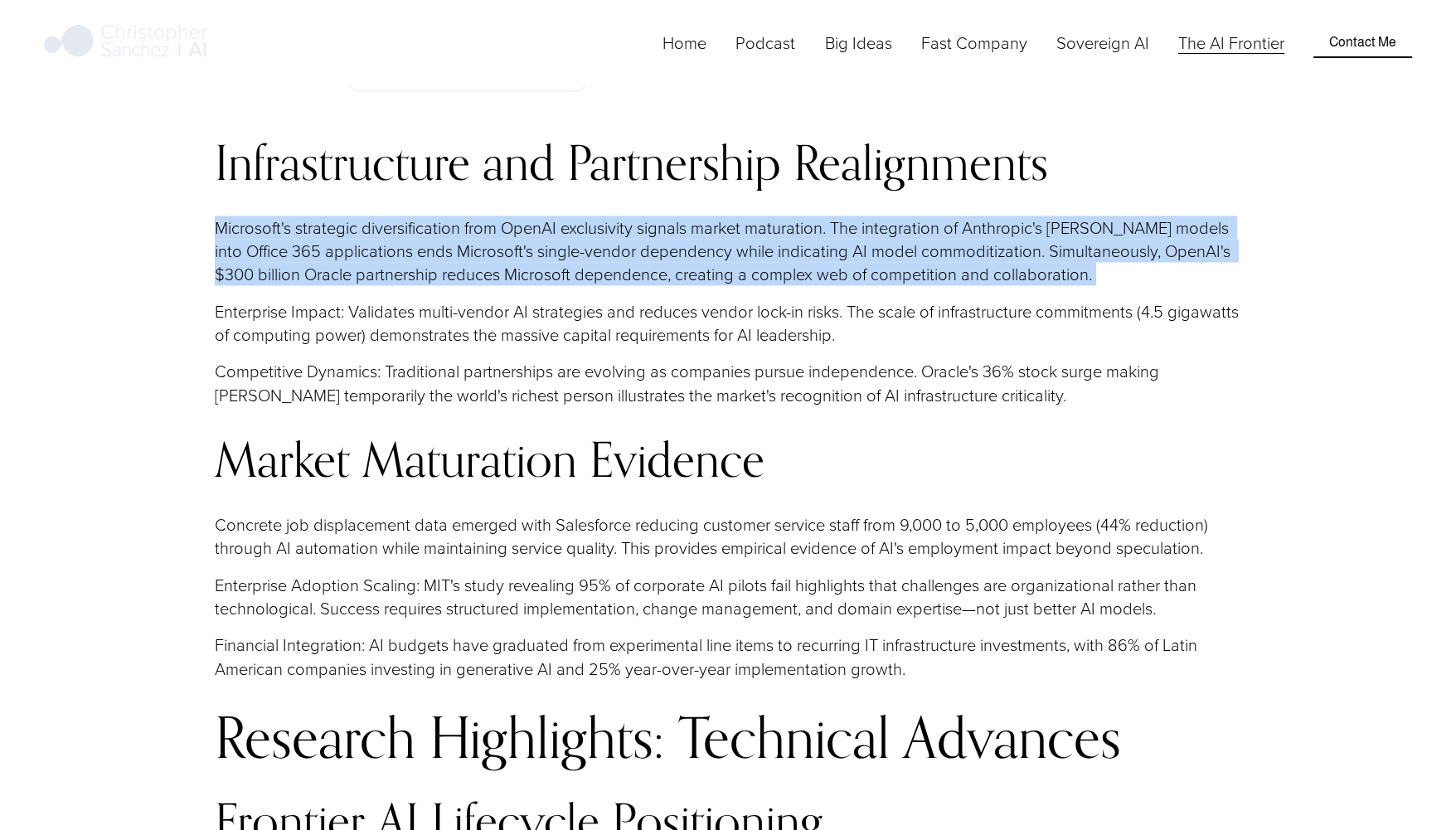
click at [341, 286] on p "Microsoft's strategic diversification from OpenAI exclusivity signals market ma…" at bounding box center [728, 251] width 1027 height 71
click at [349, 268] on p "Microsoft's strategic diversification from OpenAI exclusivity signals market ma…" at bounding box center [728, 251] width 1027 height 71
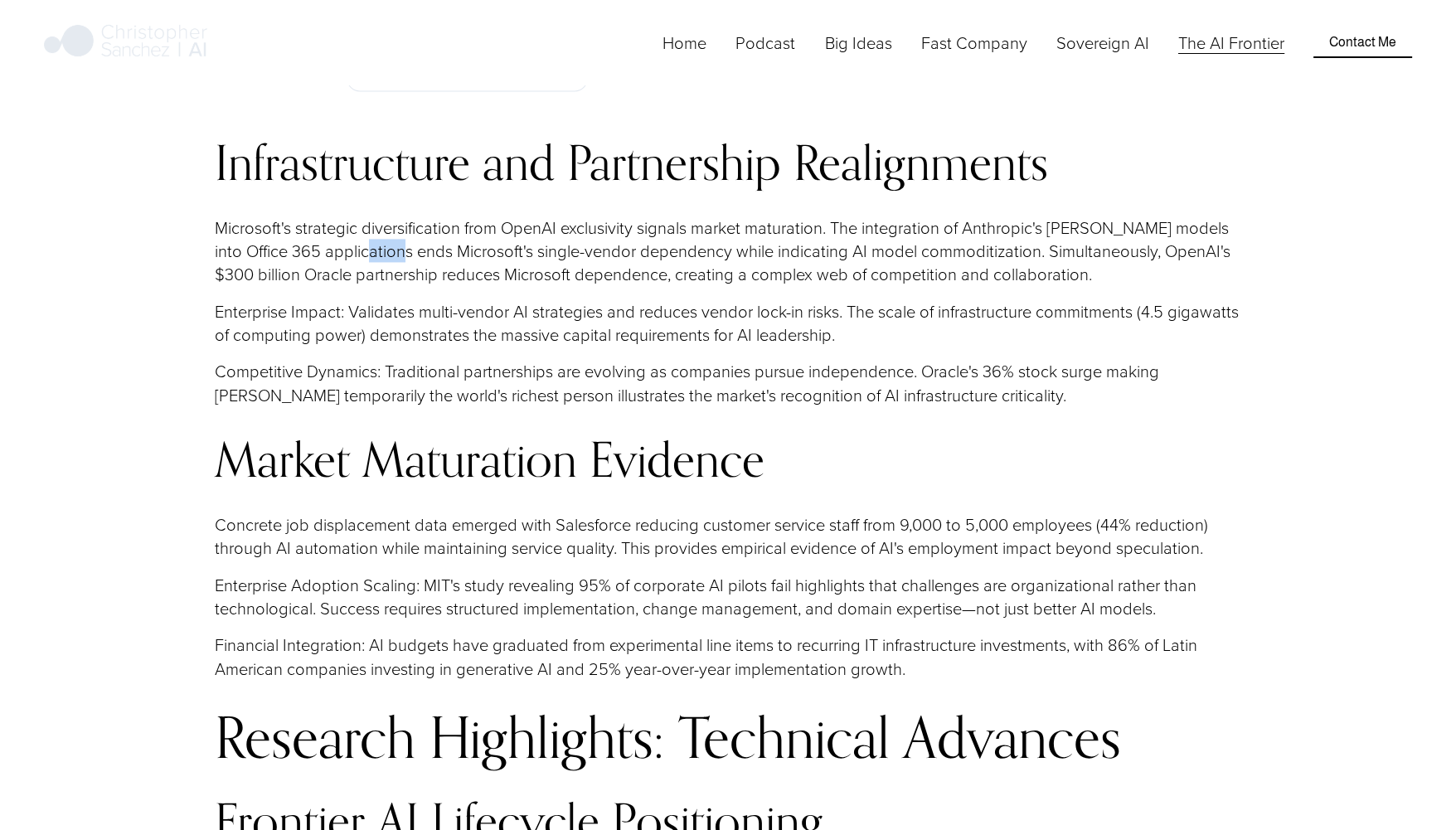
click at [349, 268] on p "Microsoft's strategic diversification from OpenAI exclusivity signals market ma…" at bounding box center [728, 251] width 1027 height 71
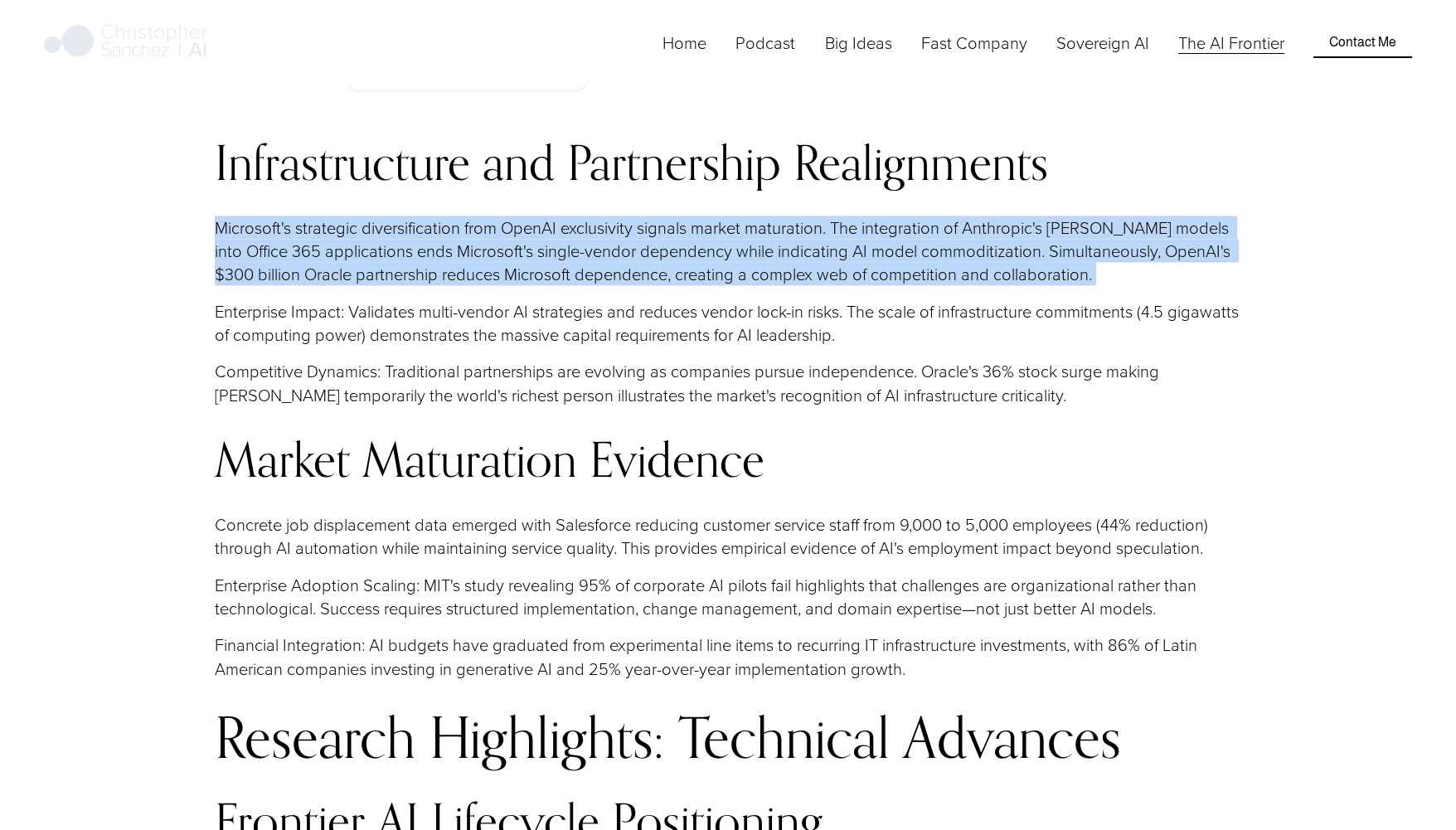
click at [349, 268] on p "Microsoft's strategic diversification from OpenAI exclusivity signals market ma…" at bounding box center [728, 251] width 1027 height 71
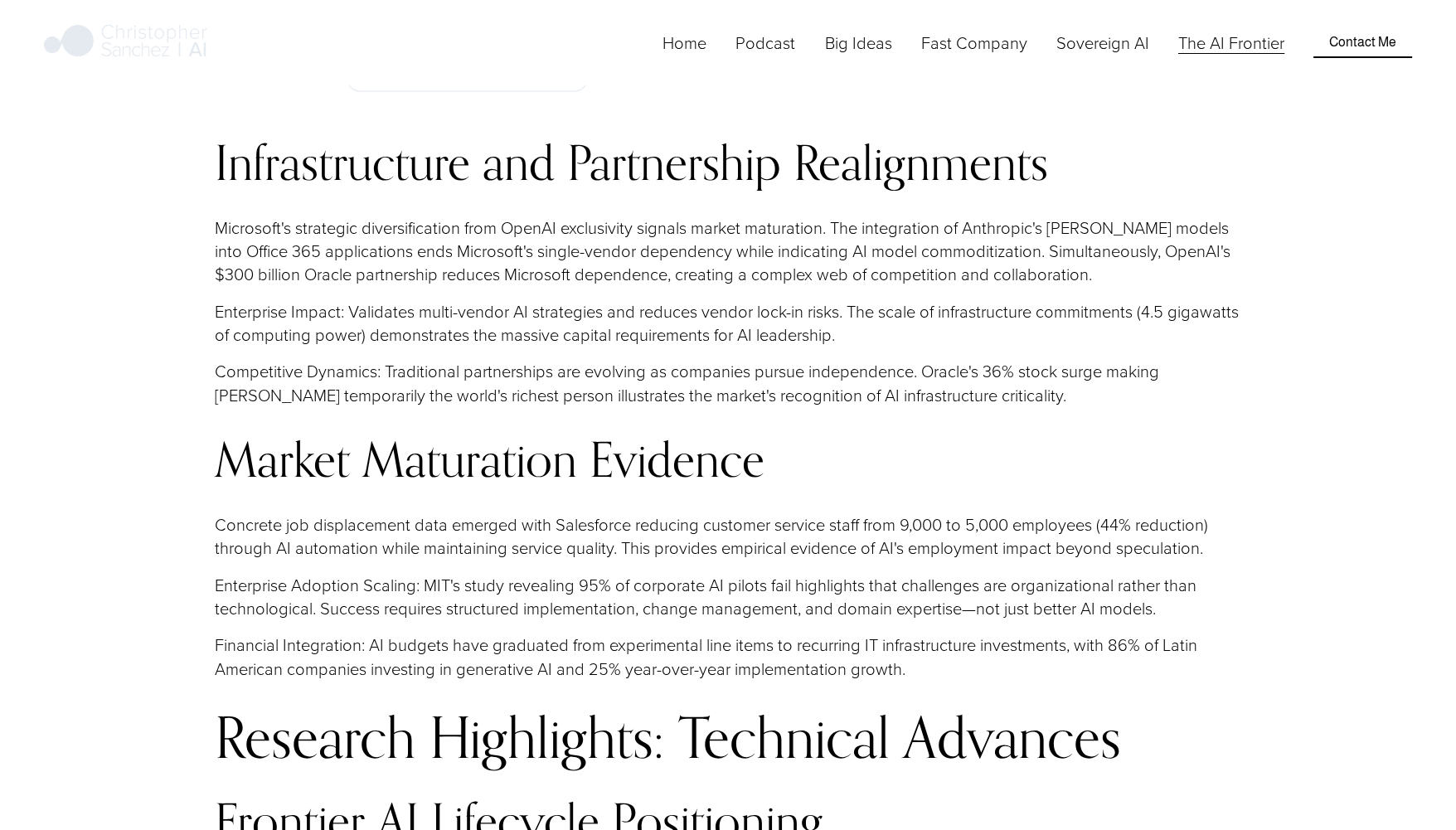
click at [528, 307] on div "Infrastructure and Partnership Realignments Microsoft's strategic diversificati…" at bounding box center [728, 635] width 1027 height 1000
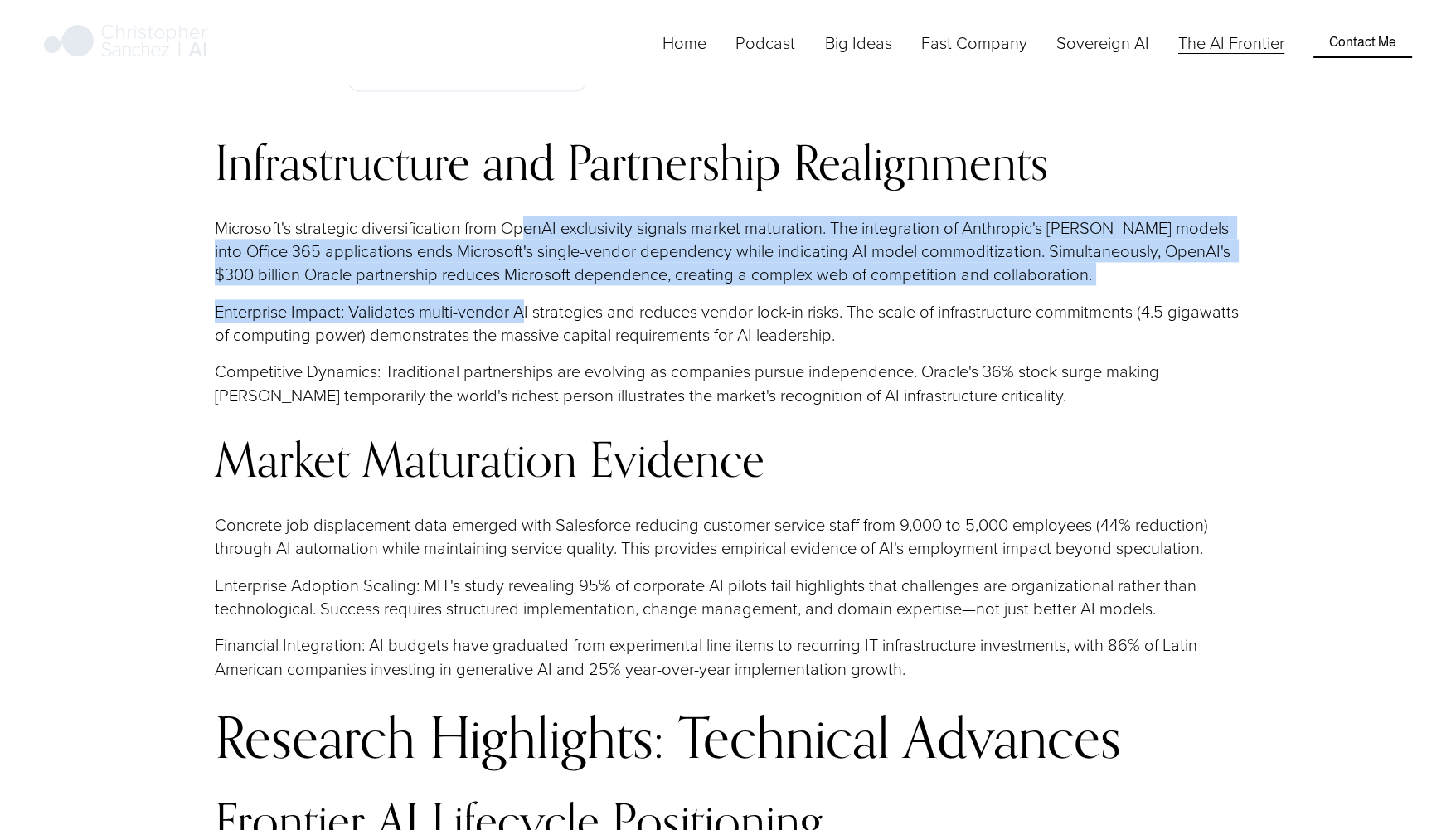
drag, startPoint x: 526, startPoint y: 298, endPoint x: 525, endPoint y: 204, distance: 94.0
click at [525, 204] on div "Infrastructure and Partnership Realignments Microsoft's strategic diversificati…" at bounding box center [728, 635] width 1027 height 1000
drag, startPoint x: 525, startPoint y: 204, endPoint x: 509, endPoint y: 265, distance: 63.1
click at [509, 265] on p "Microsoft's strategic diversification from OpenAI exclusivity signals market ma…" at bounding box center [728, 251] width 1027 height 71
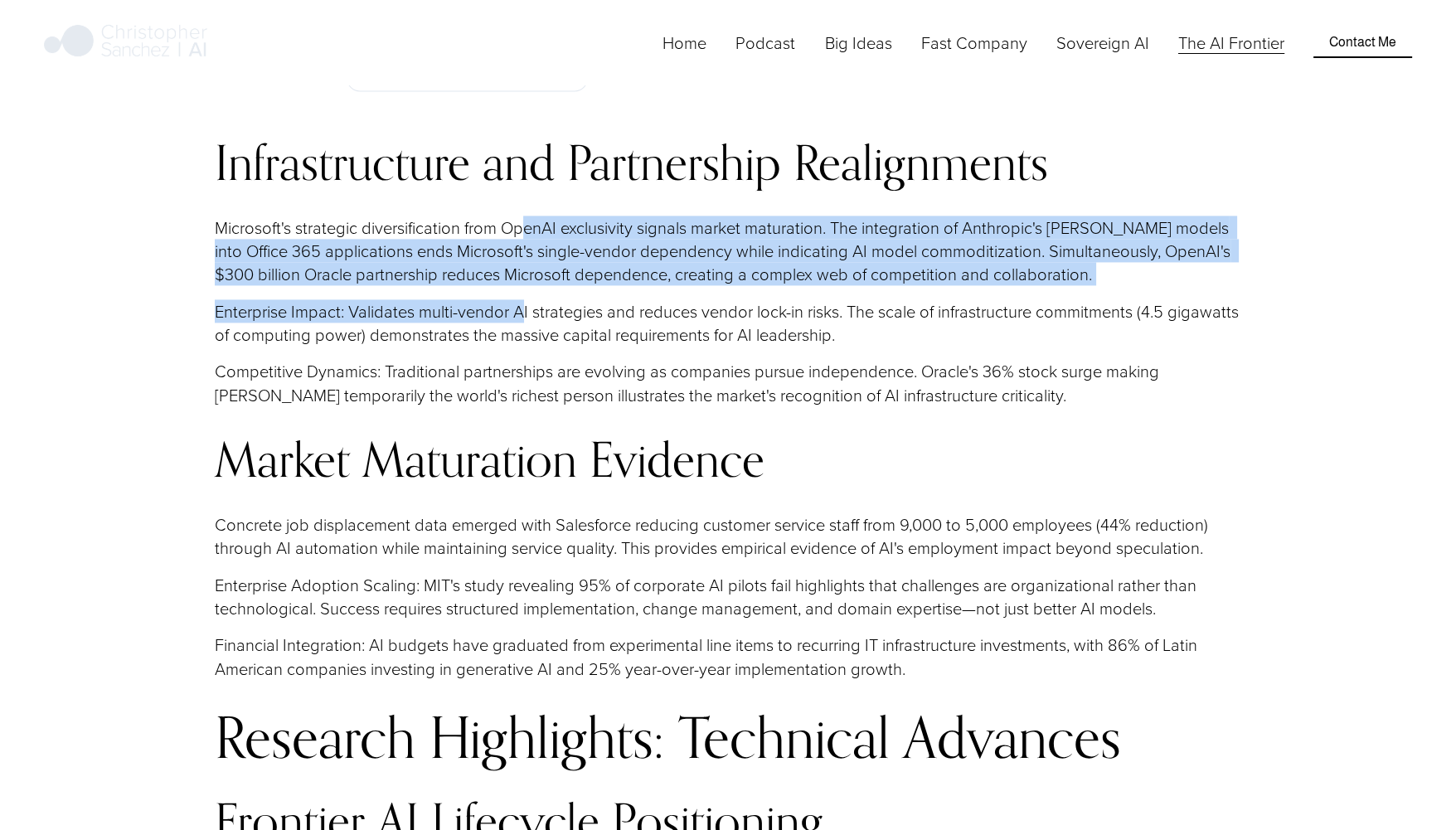
drag, startPoint x: 509, startPoint y: 265, endPoint x: 486, endPoint y: 323, distance: 62.4
click at [486, 323] on p "Enterprise Impact: Validates multi-vendor AI strategies and reduces vendor lock…" at bounding box center [728, 322] width 1027 height 47
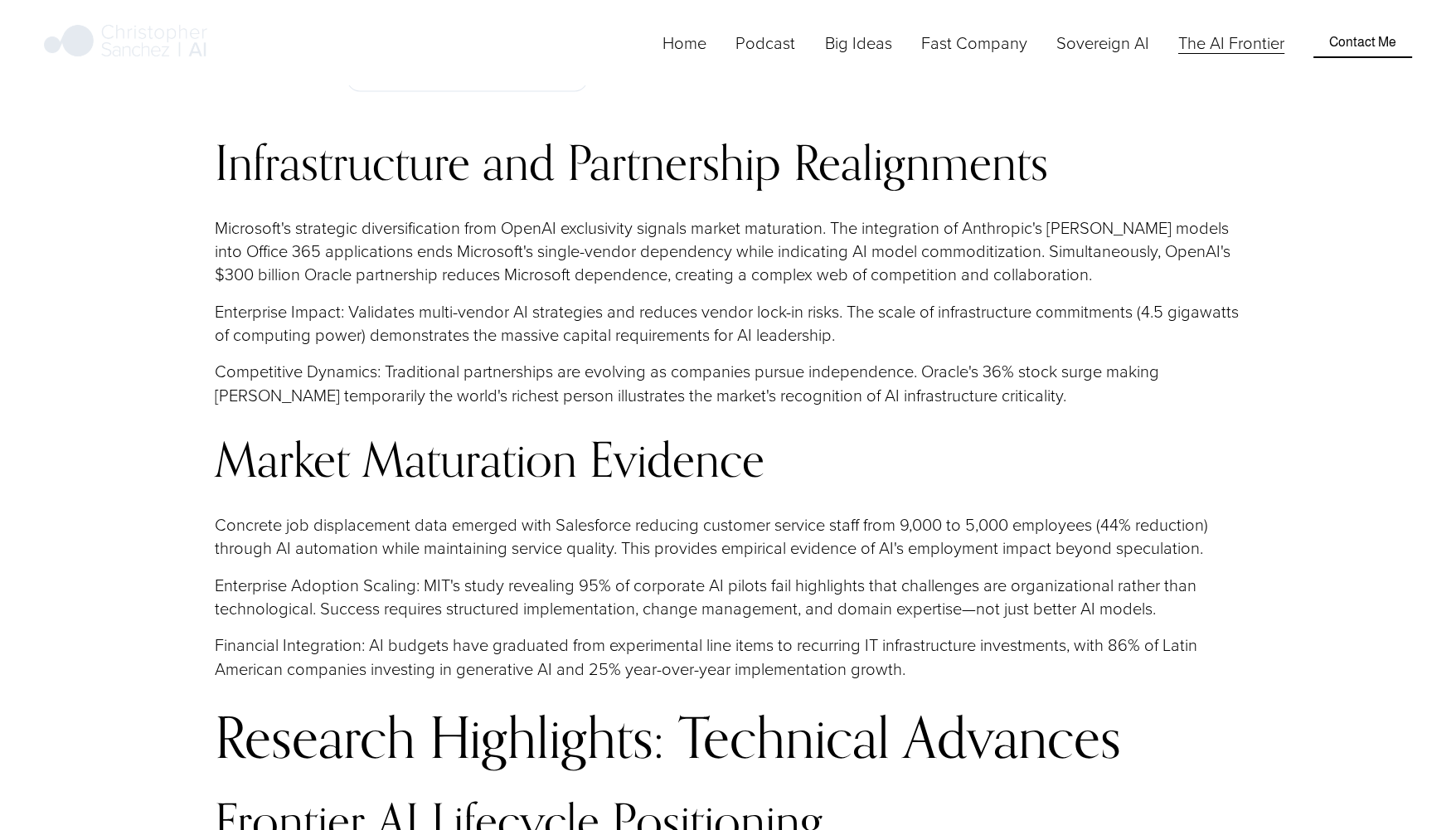
click at [483, 327] on p "Enterprise Impact: Validates multi-vendor AI strategies and reduces vendor lock…" at bounding box center [728, 322] width 1027 height 47
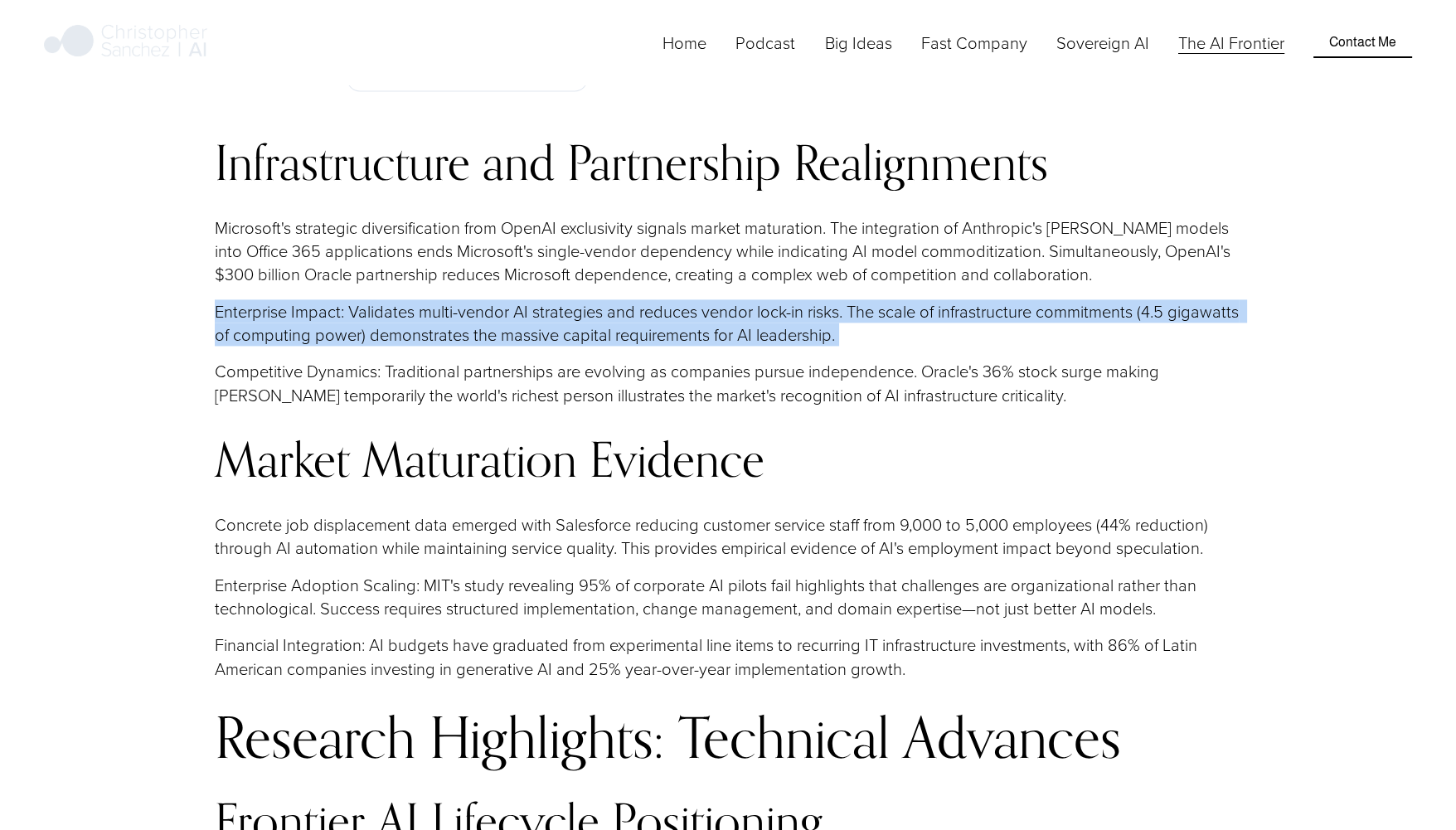
click at [483, 327] on p "Enterprise Impact: Validates multi-vendor AI strategies and reduces vendor lock…" at bounding box center [728, 322] width 1027 height 47
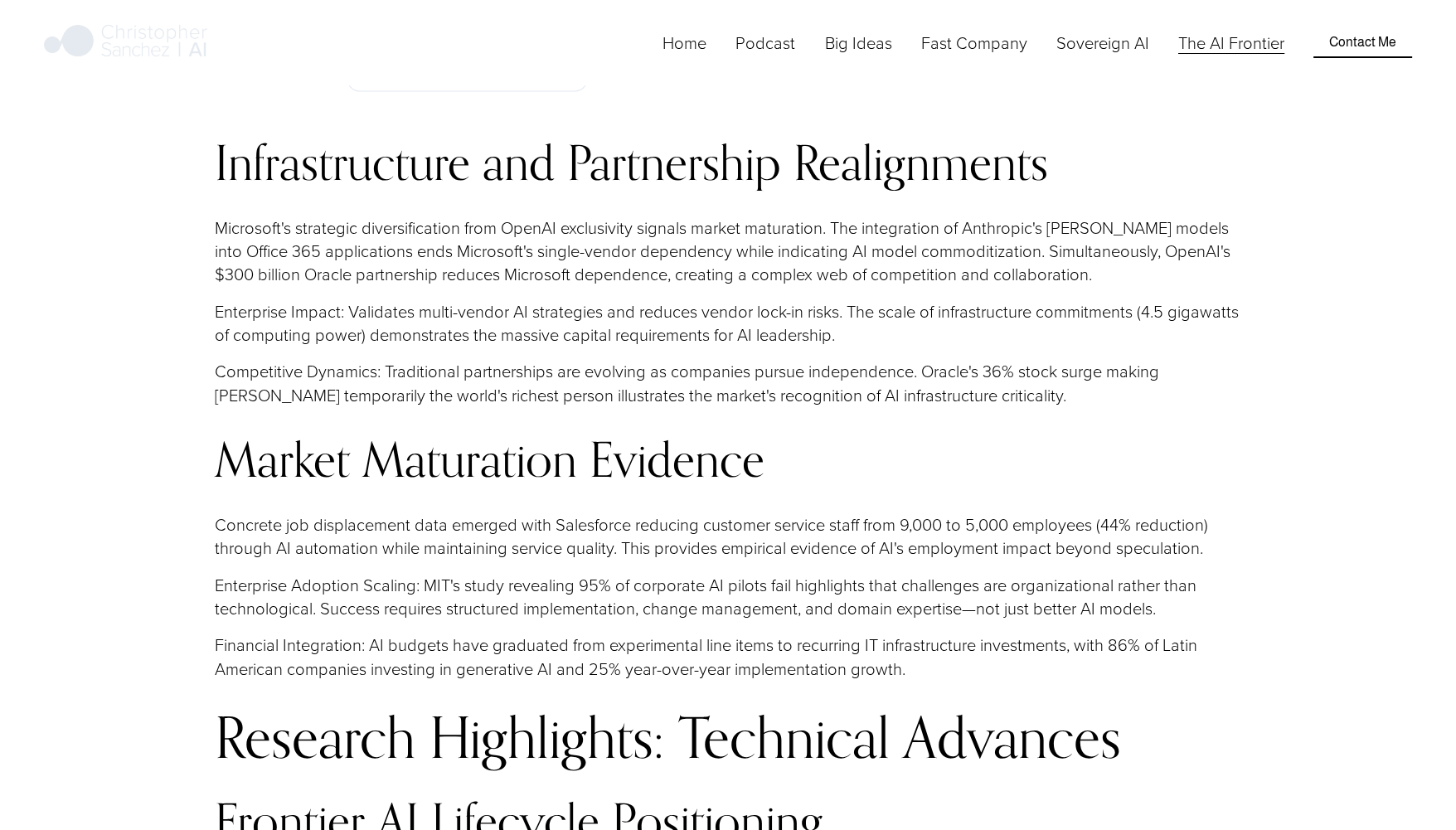
drag, startPoint x: 483, startPoint y: 327, endPoint x: 467, endPoint y: 367, distance: 43.1
click at [467, 367] on div "Infrastructure and Partnership Realignments Microsoft's strategic diversificati…" at bounding box center [728, 635] width 1027 height 1000
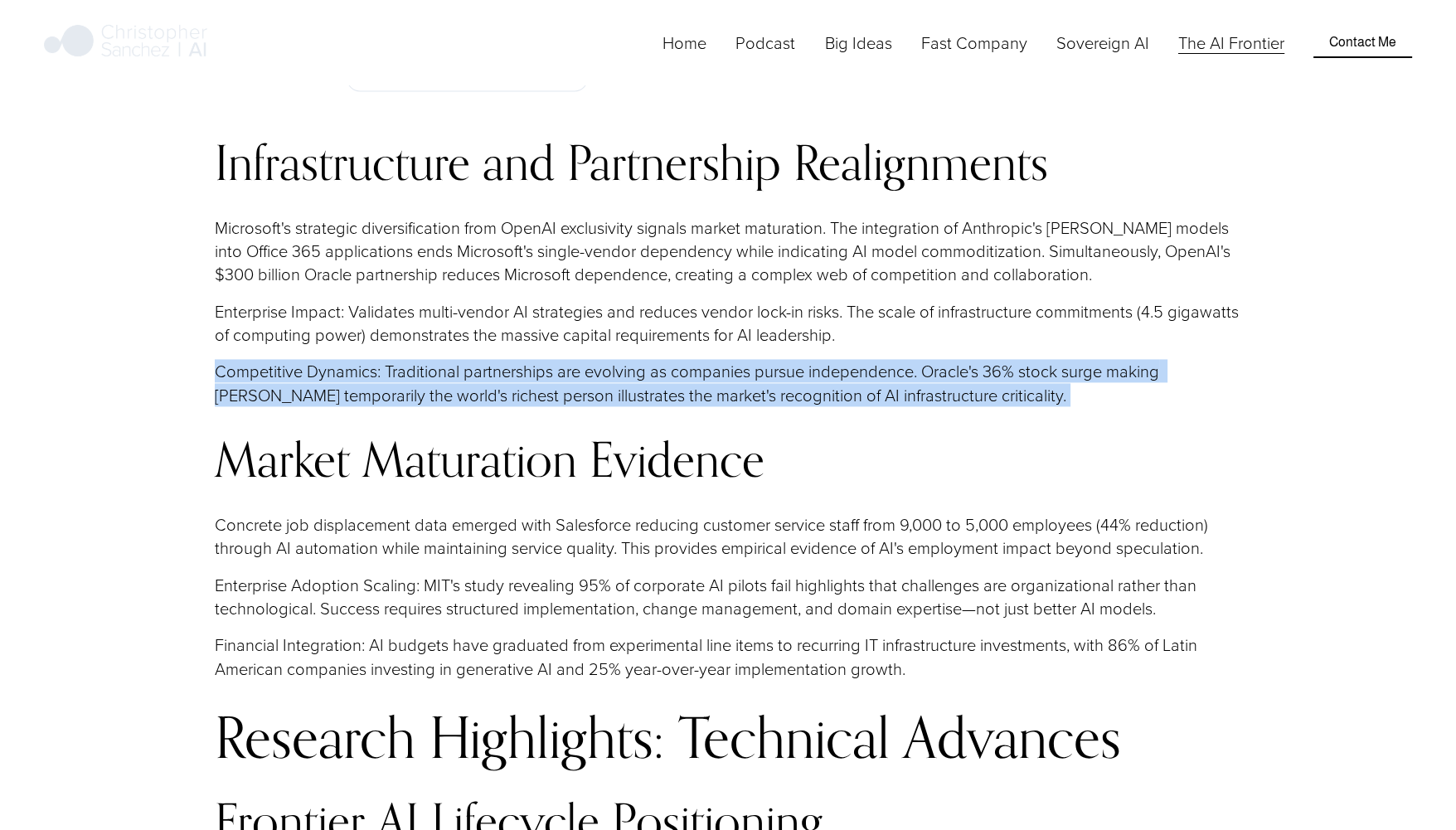
click at [467, 367] on div "Infrastructure and Partnership Realignments Microsoft's strategic diversificati…" at bounding box center [728, 635] width 1027 height 1000
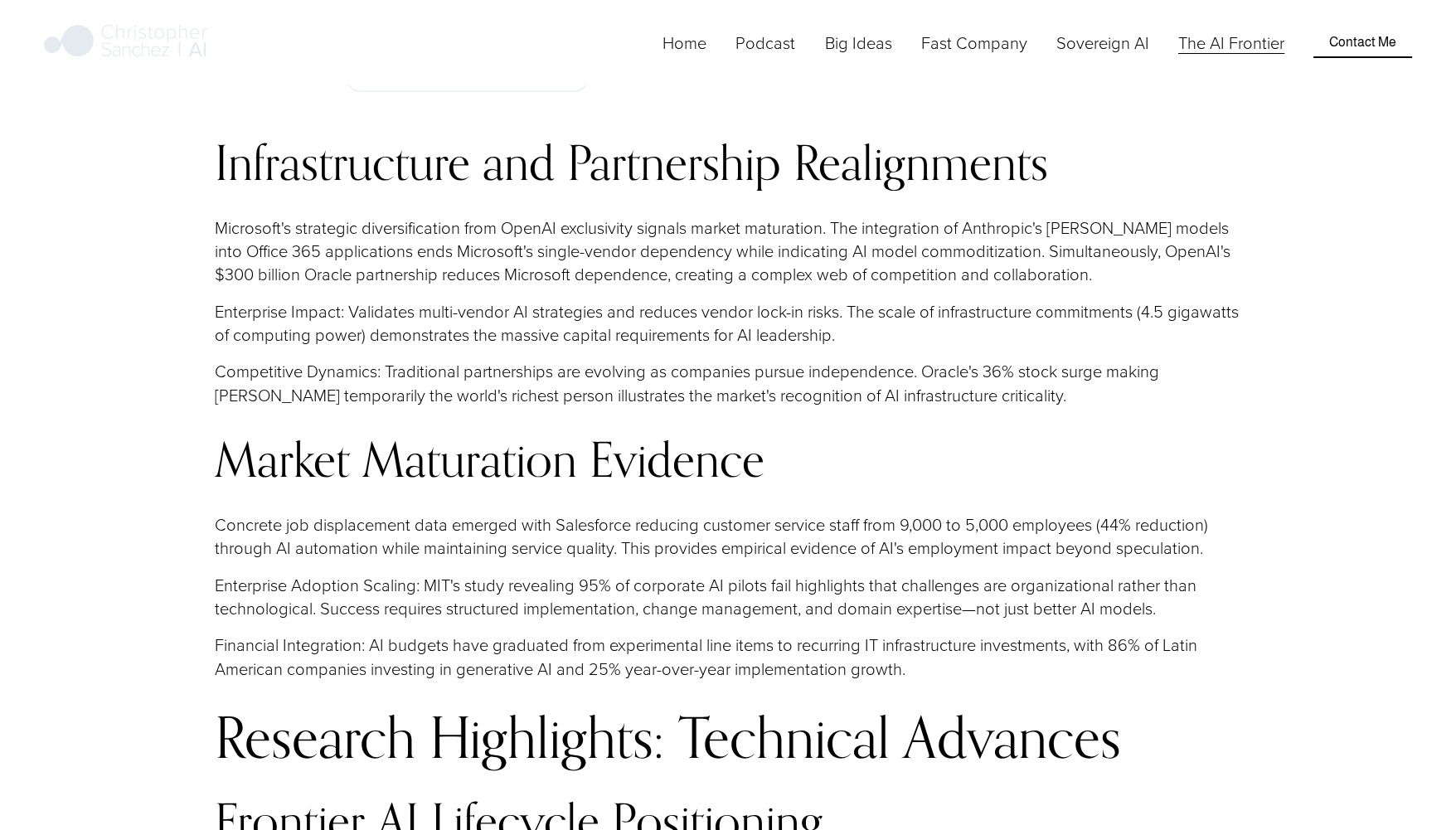
click at [470, 305] on div "Infrastructure and Partnership Realignments Microsoft's strategic diversificati…" at bounding box center [728, 635] width 1027 height 1000
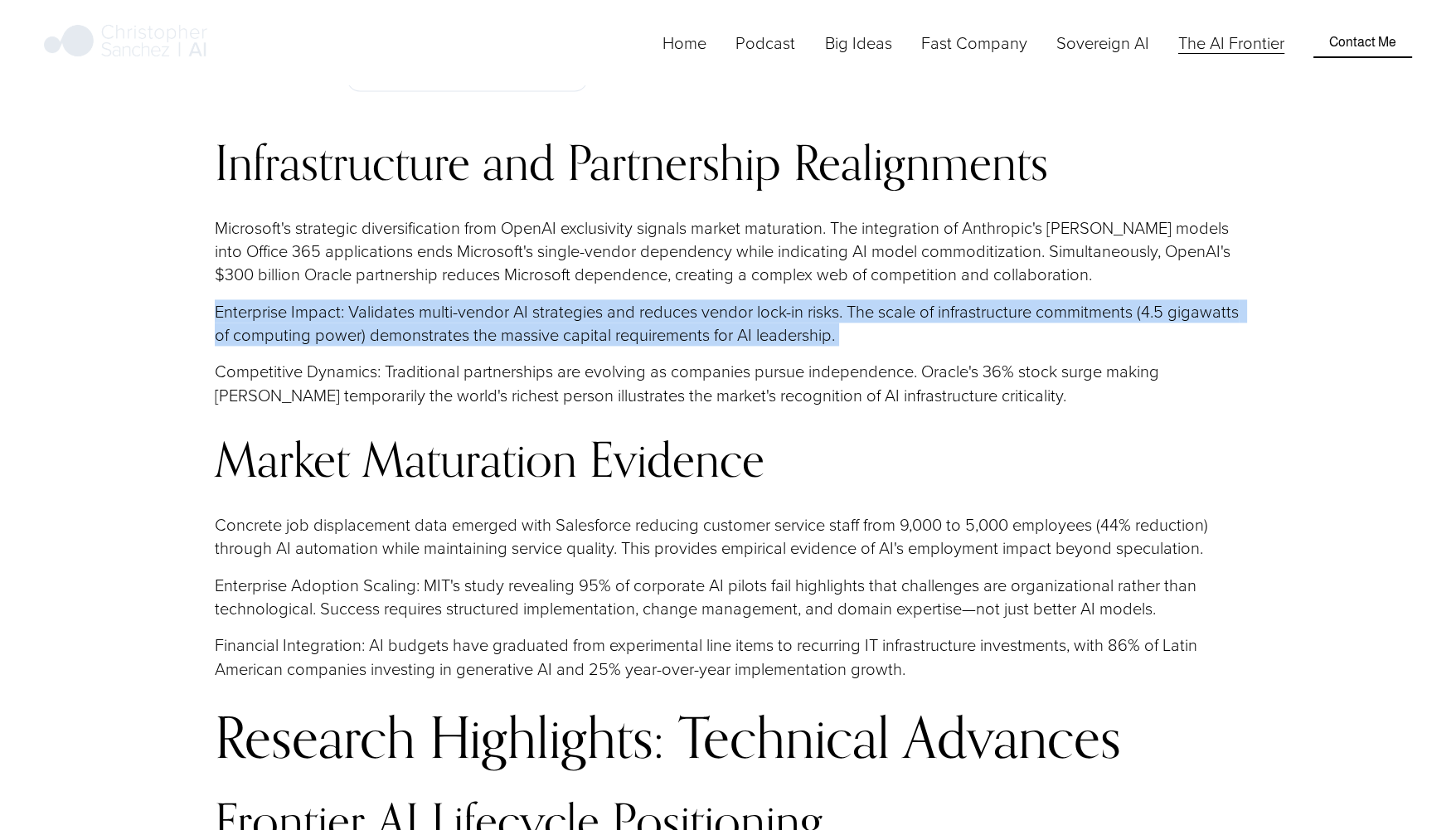
click at [470, 305] on div "Infrastructure and Partnership Realignments Microsoft's strategic diversificati…" at bounding box center [728, 635] width 1027 height 1000
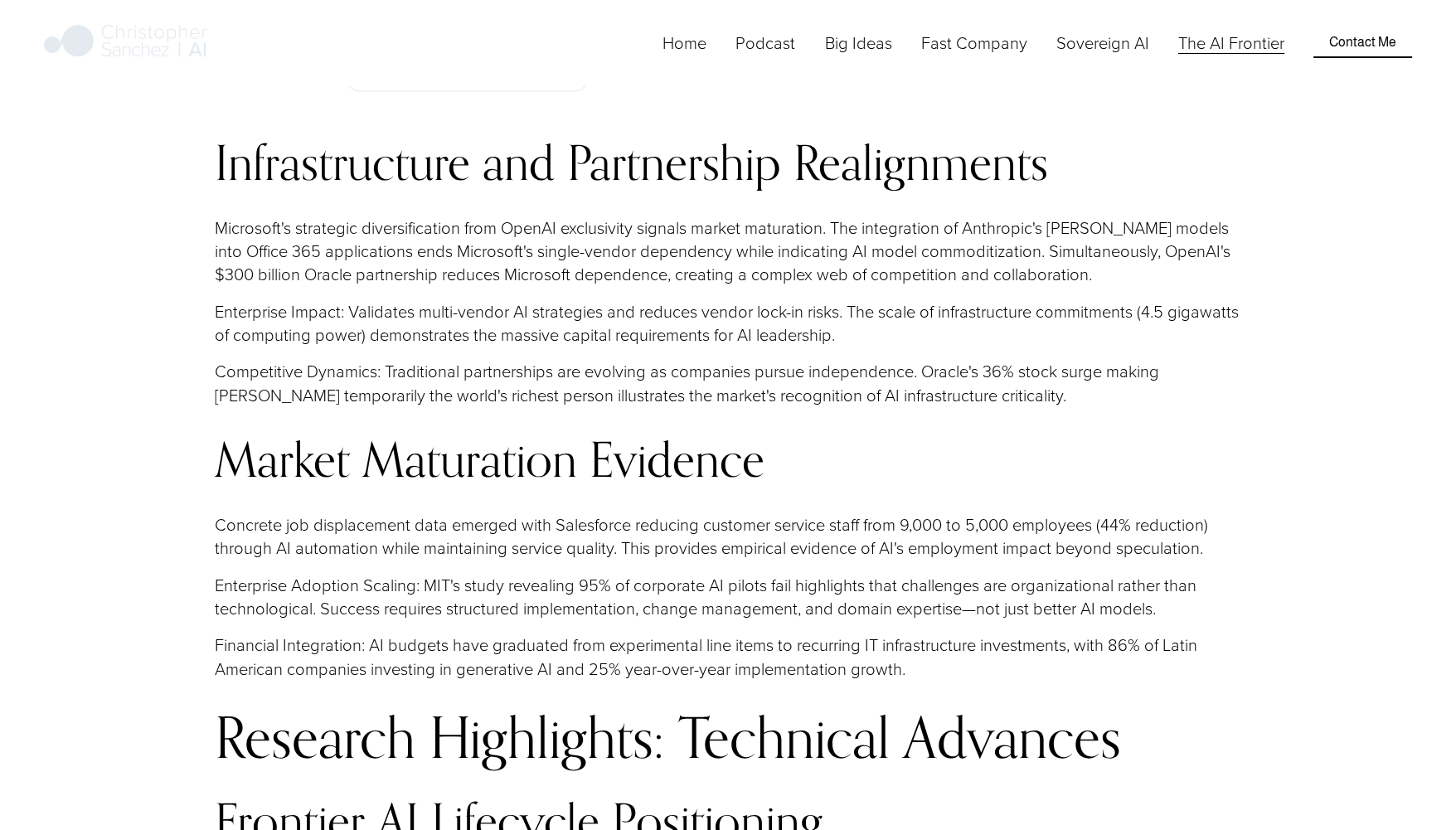
drag, startPoint x: 470, startPoint y: 305, endPoint x: 469, endPoint y: 391, distance: 86.0
click at [469, 391] on p "Competitive Dynamics: Traditional partnerships are evolving as companies pursue…" at bounding box center [728, 382] width 1027 height 47
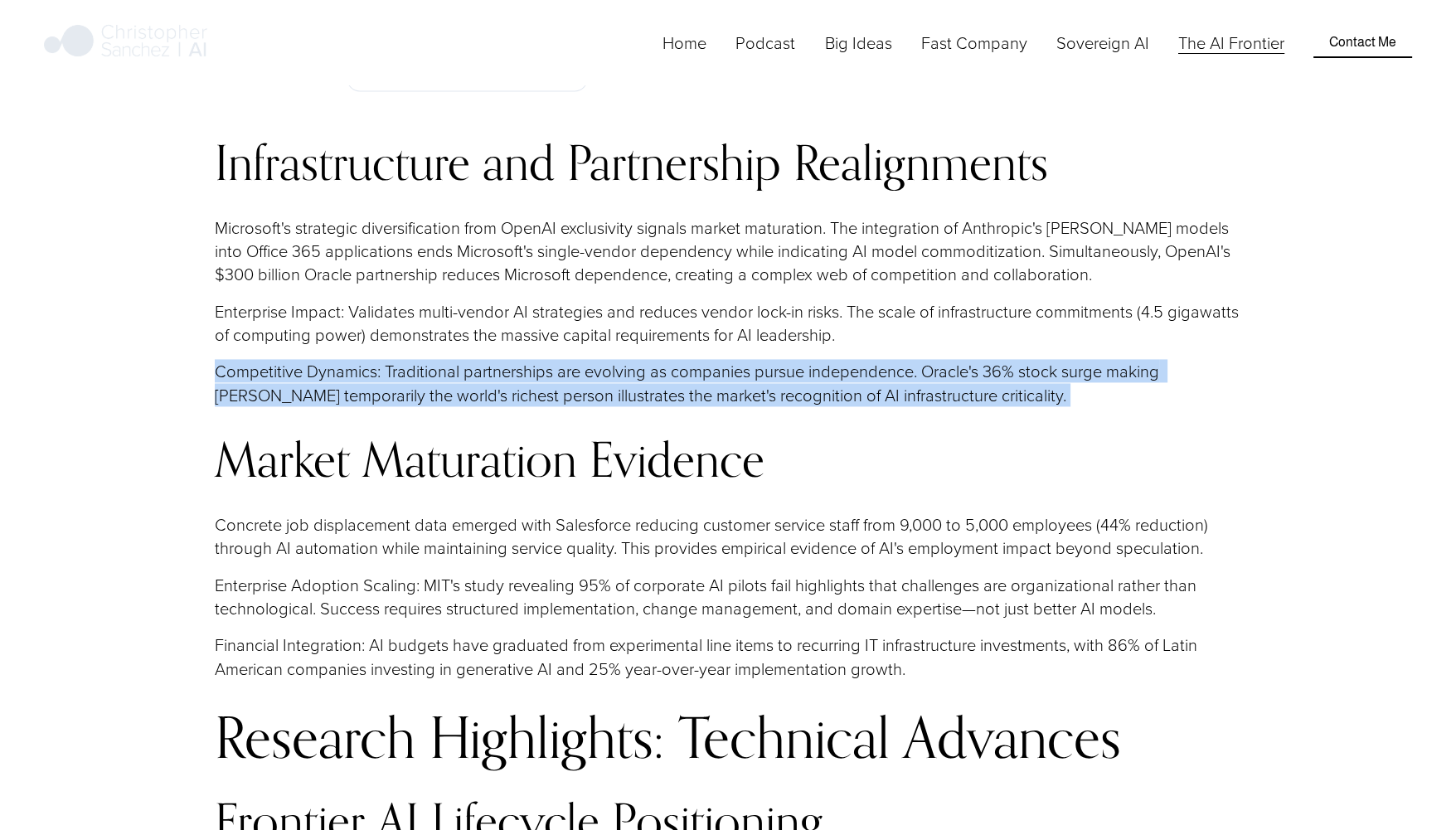
click at [469, 391] on p "Competitive Dynamics: Traditional partnerships are evolving as companies pursue…" at bounding box center [728, 382] width 1027 height 47
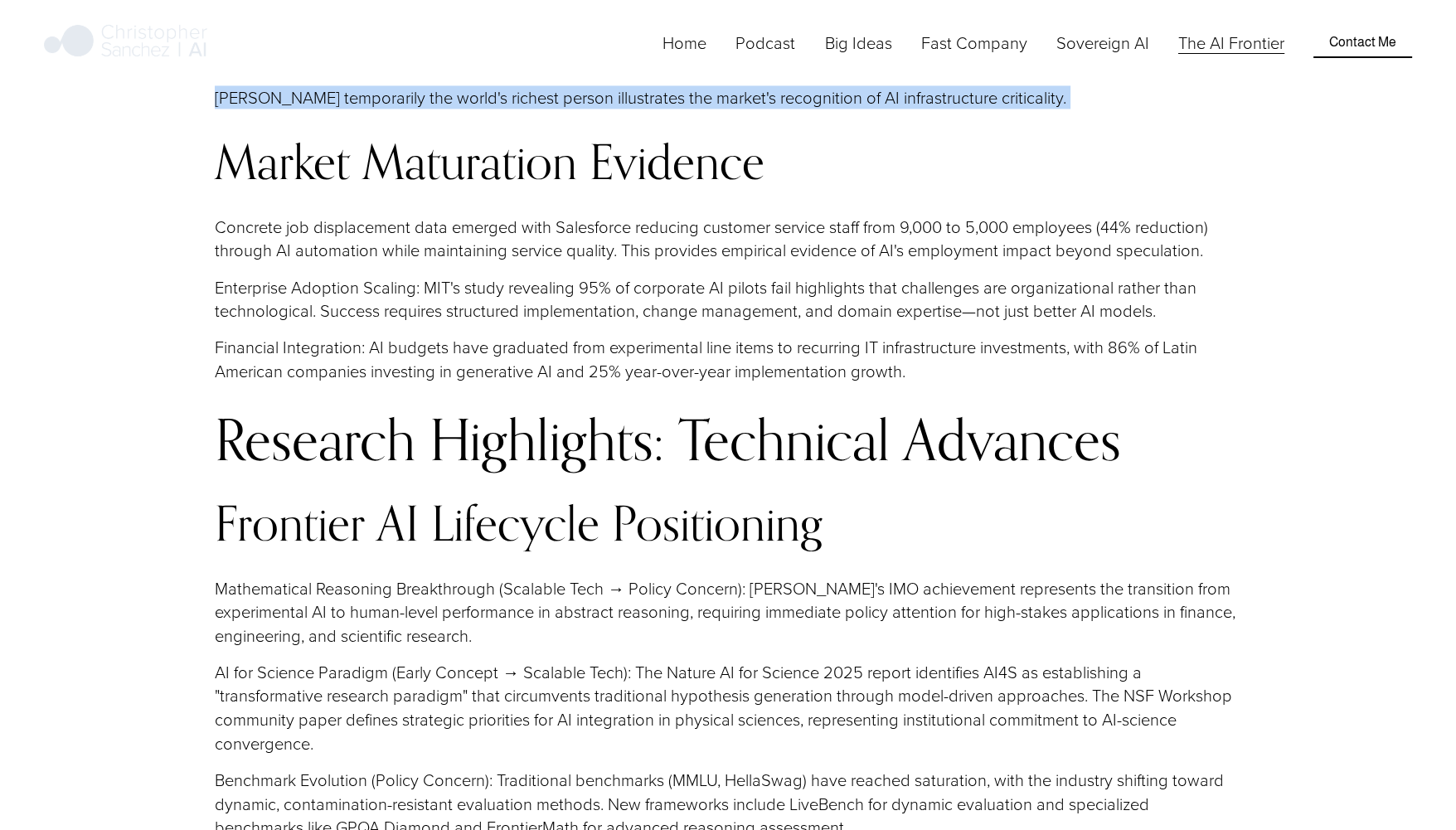
scroll to position [3815, 0]
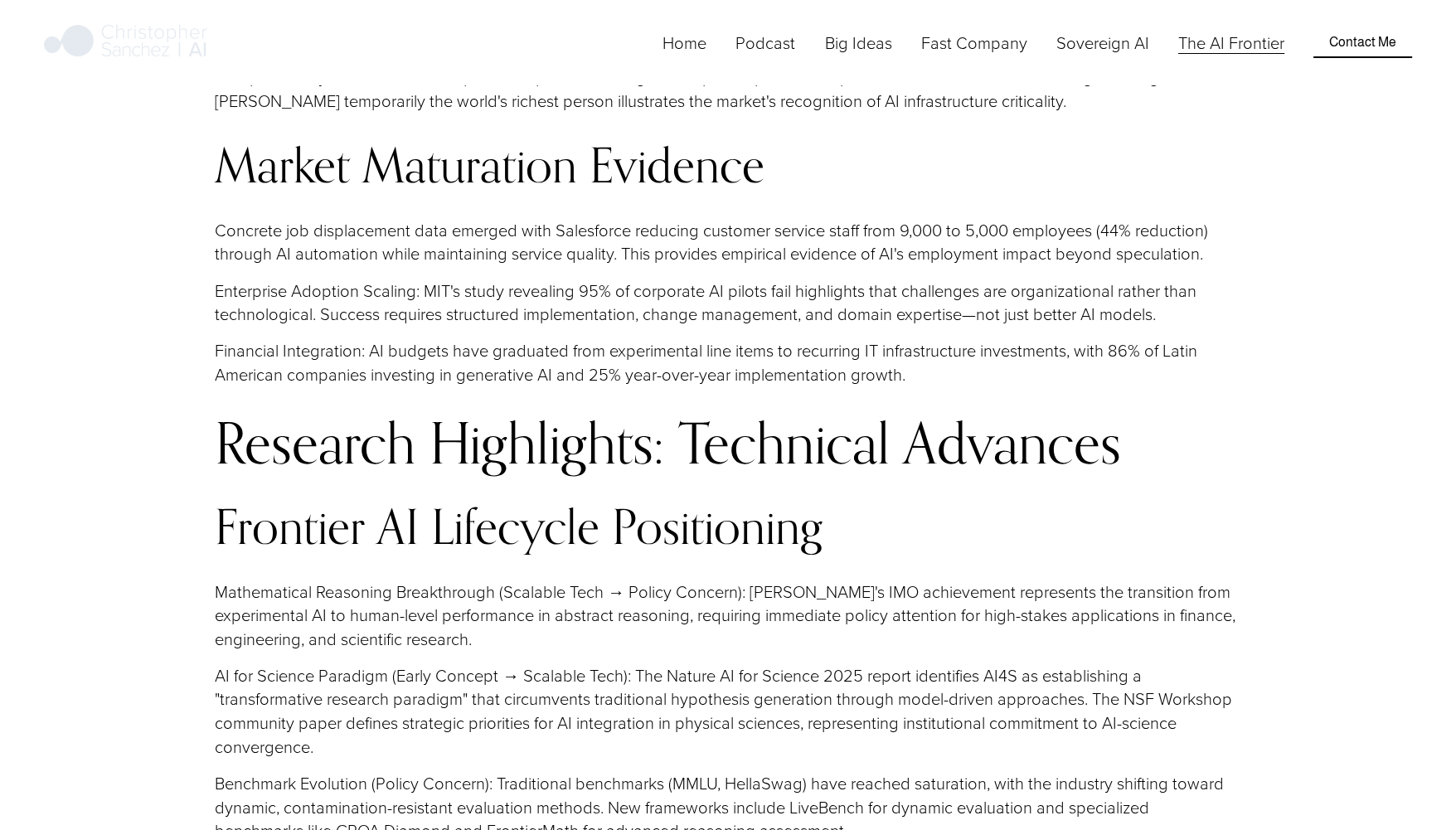
drag, startPoint x: 469, startPoint y: 391, endPoint x: 381, endPoint y: 426, distance: 94.7
click at [381, 426] on h2 "Research Highlights: Technical Advances" at bounding box center [728, 443] width 1027 height 61
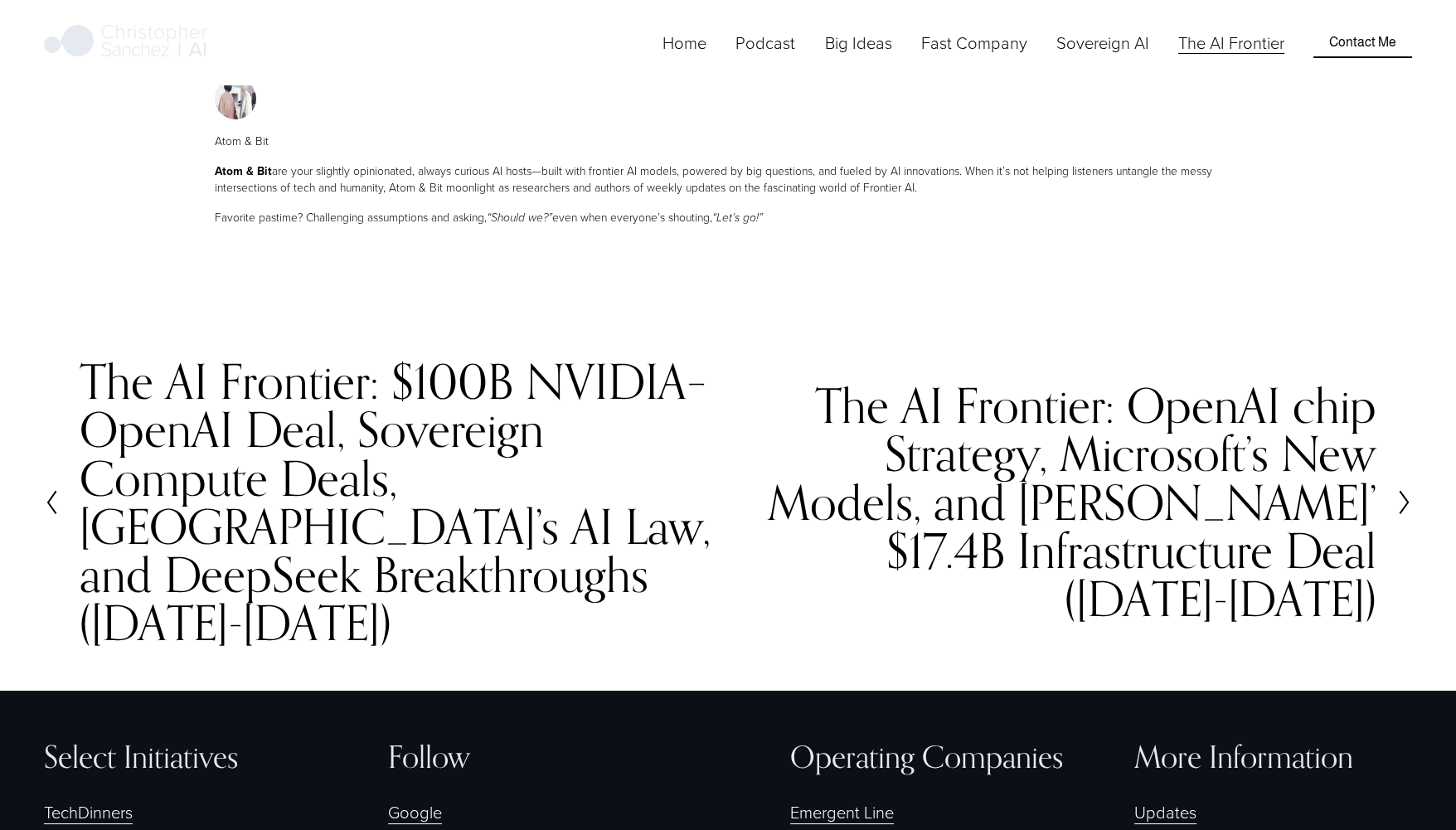
scroll to position [9077, 0]
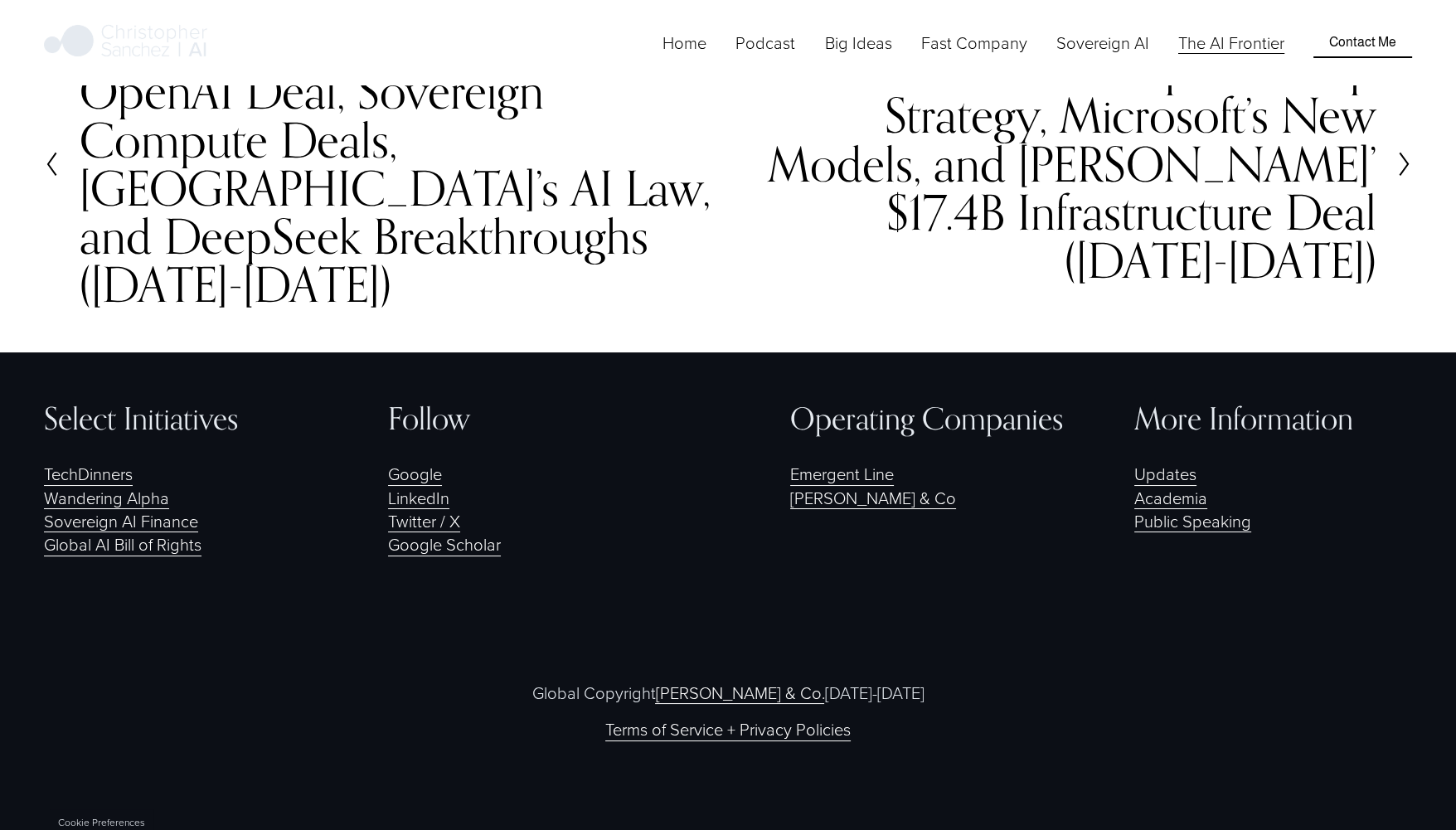
click at [312, 249] on h2 "The AI Frontier: $100B NVIDIA–OpenAI Deal, Sovereign Compute Deals, [GEOGRAPHIC…" at bounding box center [404, 164] width 649 height 289
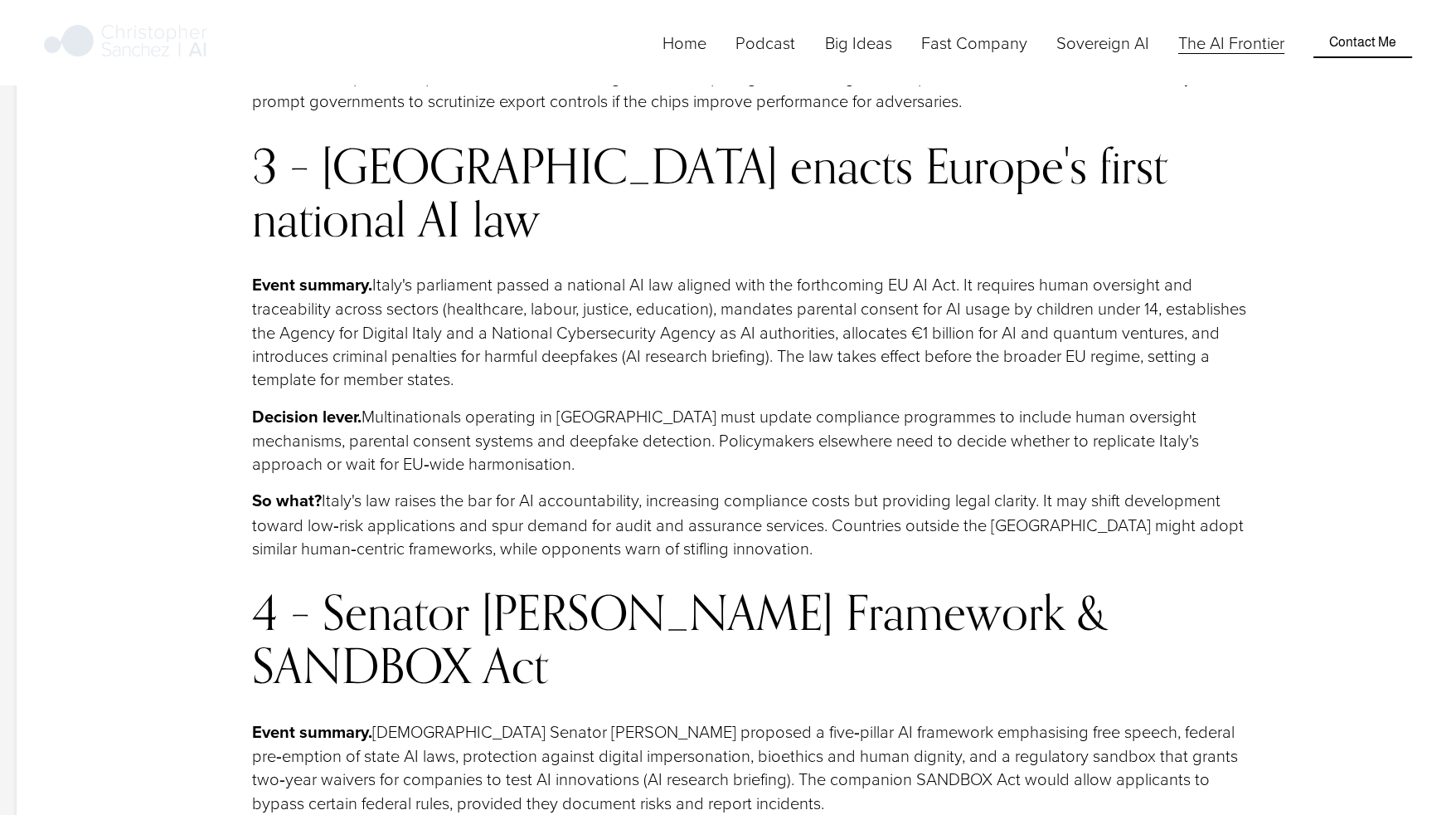
scroll to position [4592, 0]
